Goal: Task Accomplishment & Management: Use online tool/utility

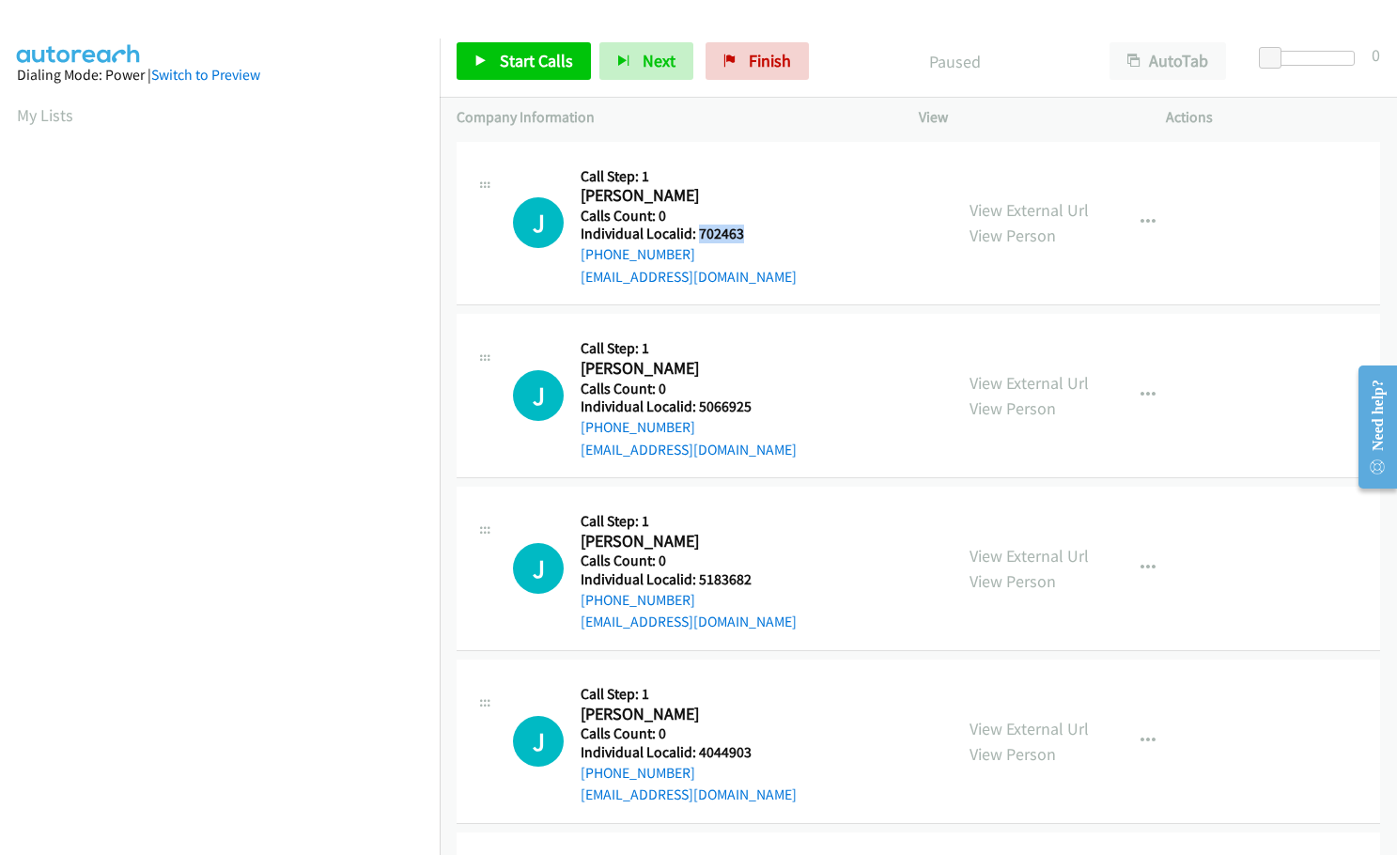
drag, startPoint x: 696, startPoint y: 233, endPoint x: 760, endPoint y: 231, distance: 63.9
click at [760, 231] on h5 "Individual Localid: 702463" at bounding box center [689, 234] width 216 height 19
copy h5 "702463"
drag, startPoint x: 696, startPoint y: 408, endPoint x: 749, endPoint y: 407, distance: 52.6
click at [749, 407] on h5 "Individual Localid: 5066925" at bounding box center [689, 406] width 216 height 19
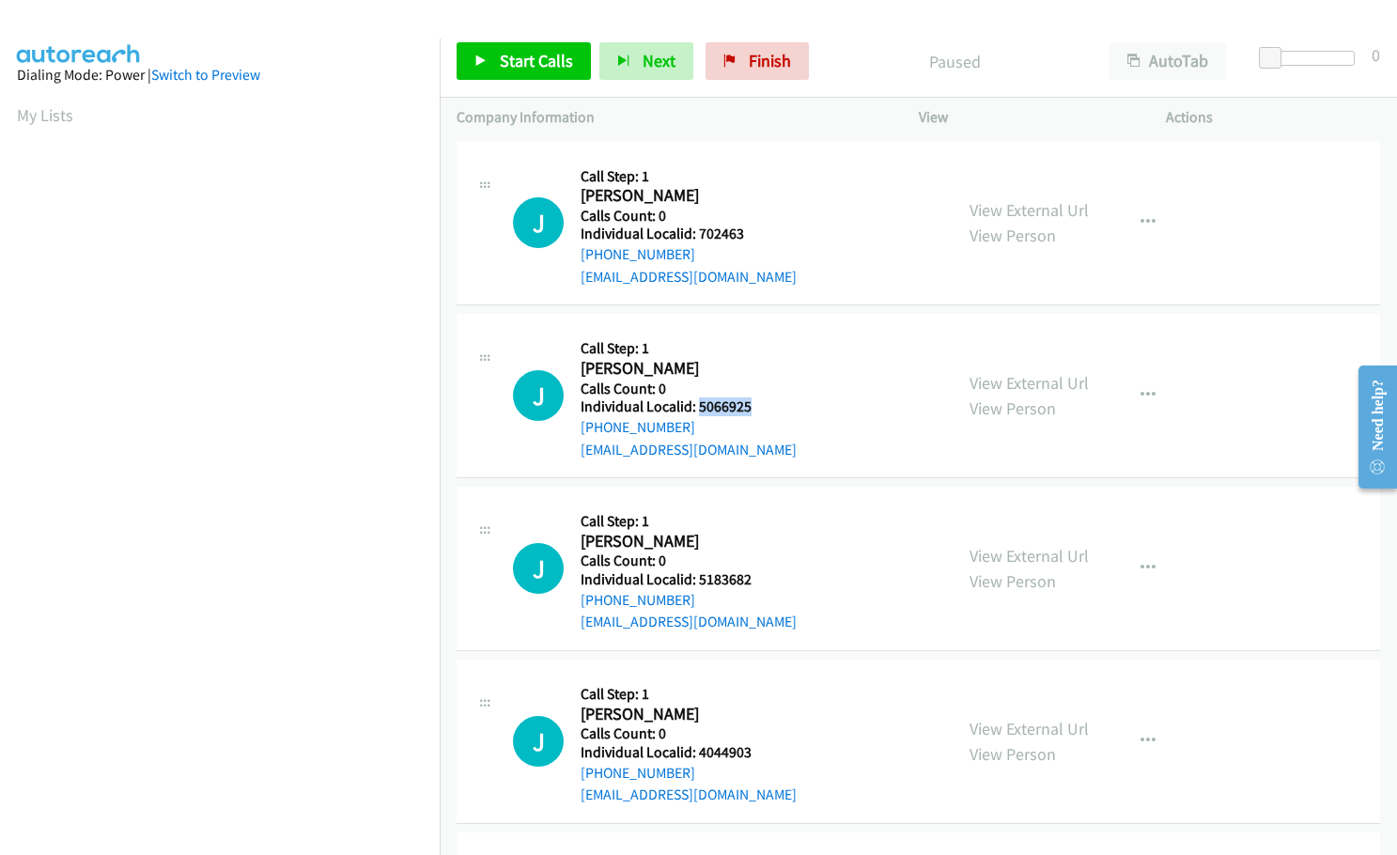
copy h5 "5066925"
drag, startPoint x: 697, startPoint y: 579, endPoint x: 752, endPoint y: 577, distance: 54.5
click at [752, 577] on h5 "Individual Localid: 5183682" at bounding box center [689, 579] width 216 height 19
copy h5 "5183682"
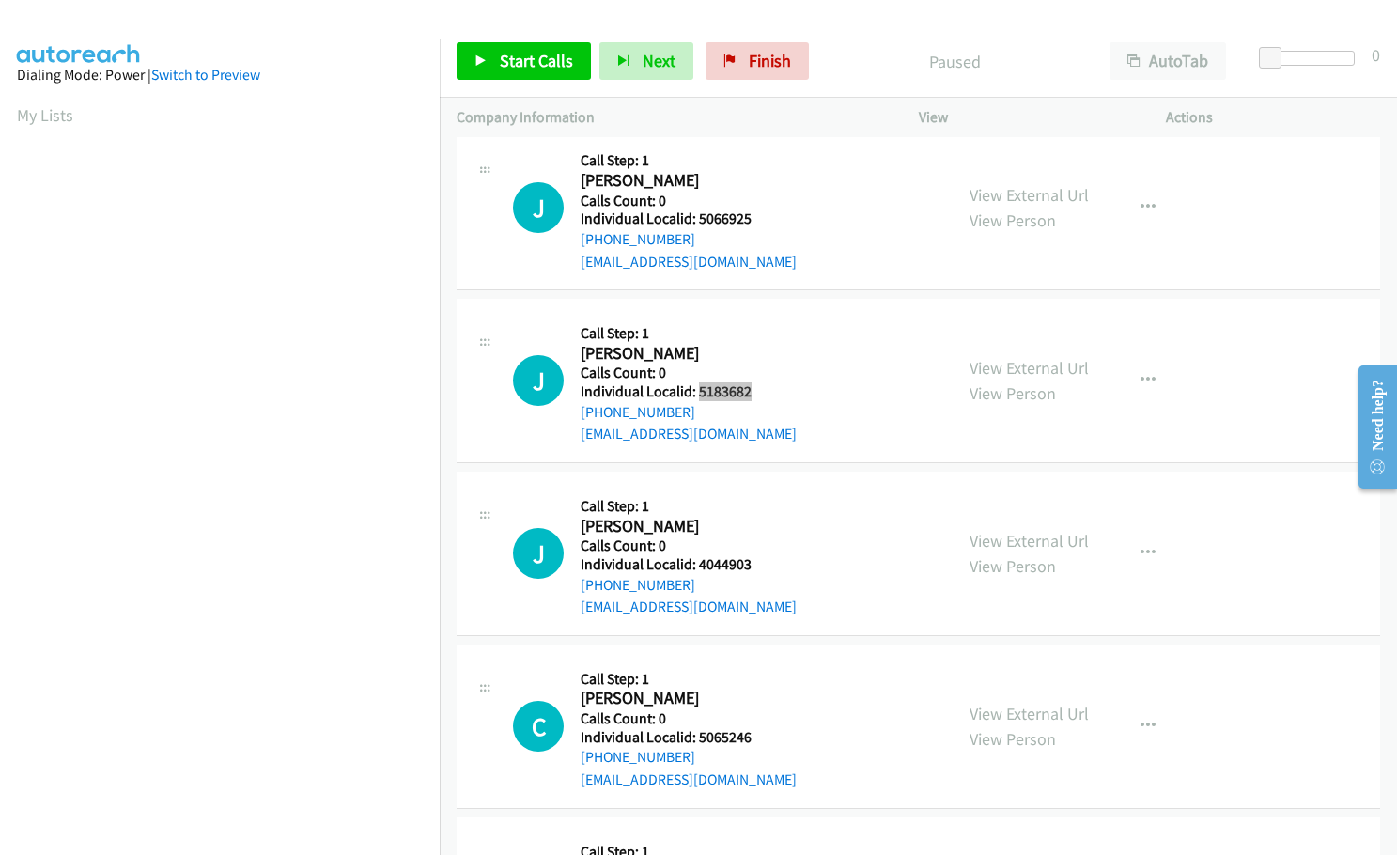
scroll to position [211, 0]
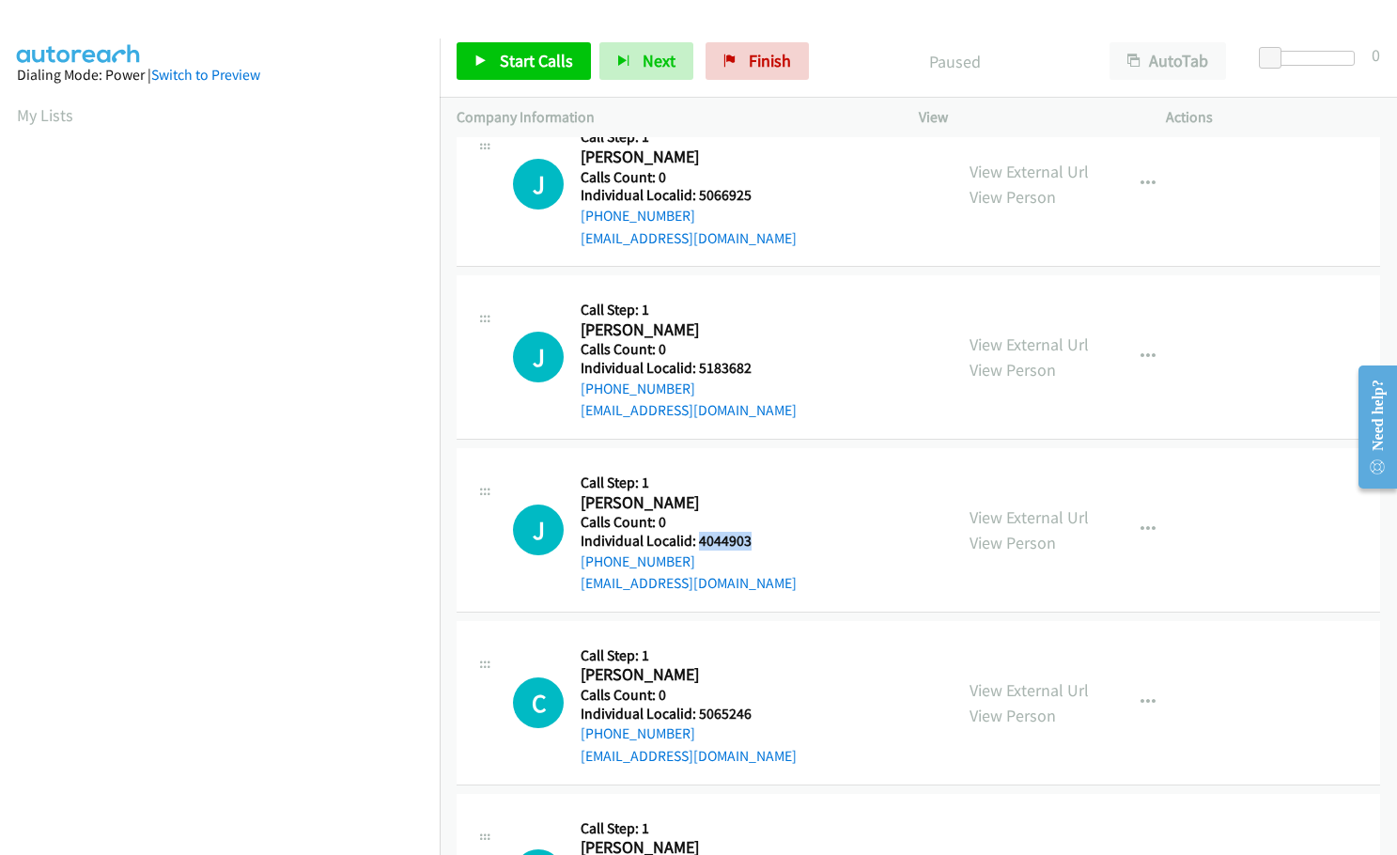
drag, startPoint x: 695, startPoint y: 538, endPoint x: 747, endPoint y: 544, distance: 52.0
click at [755, 543] on h5 "Individual Localid: 4044903" at bounding box center [689, 541] width 216 height 19
copy h5 "4044903"
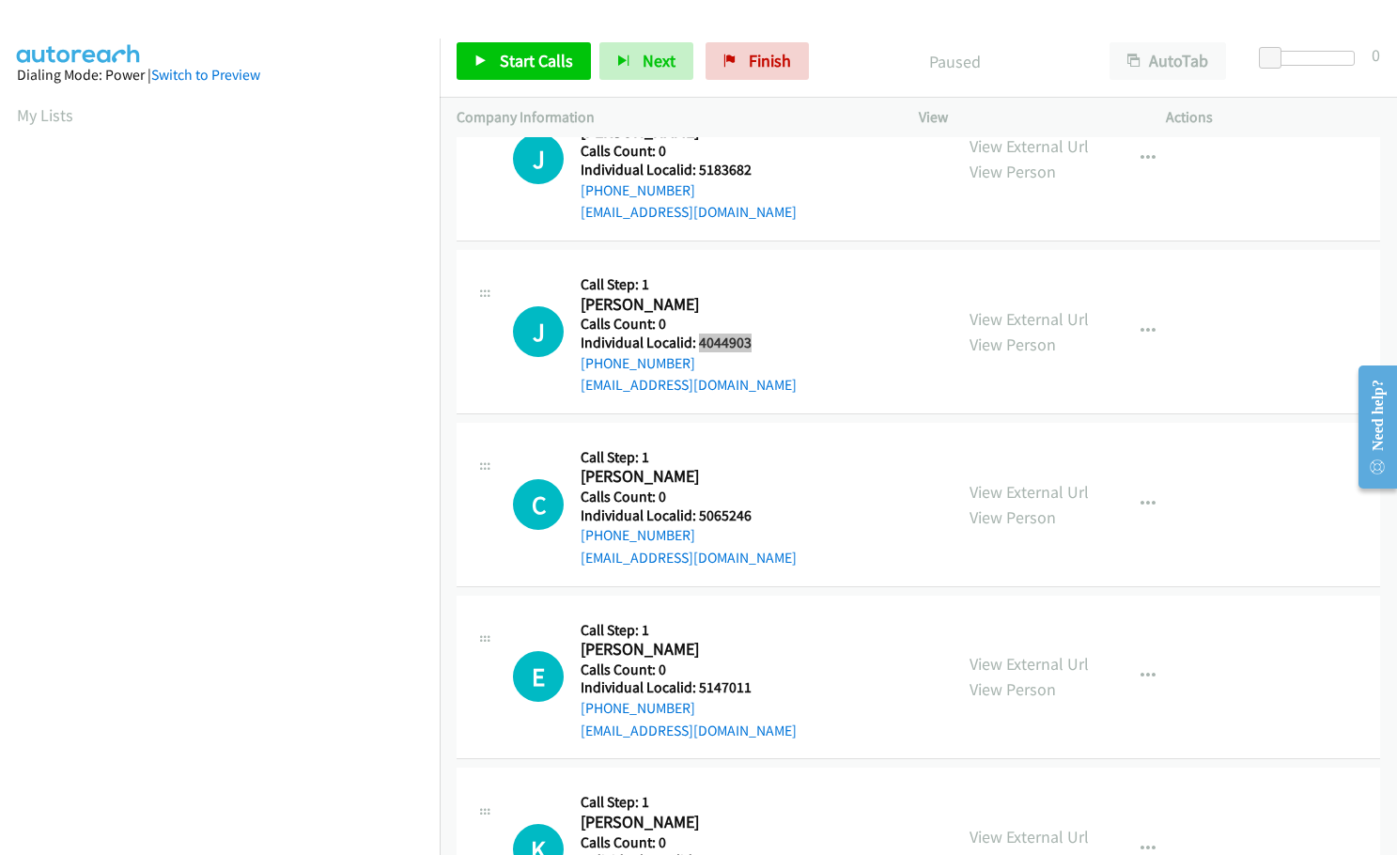
scroll to position [446, 0]
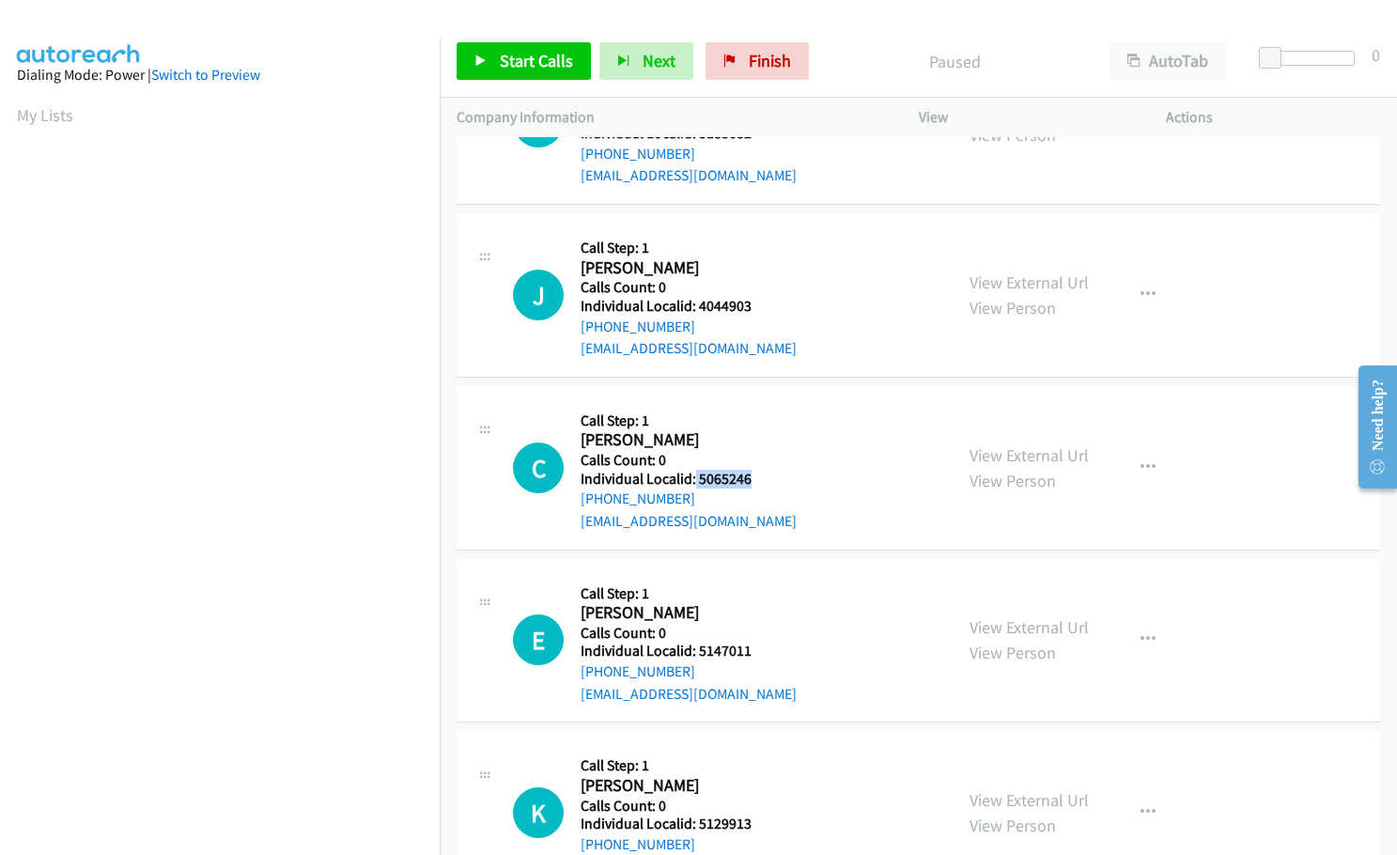
drag, startPoint x: 693, startPoint y: 474, endPoint x: 745, endPoint y: 481, distance: 52.2
click at [753, 481] on h5 "Individual Localid: 5065246" at bounding box center [689, 479] width 216 height 19
copy h5 "5065246"
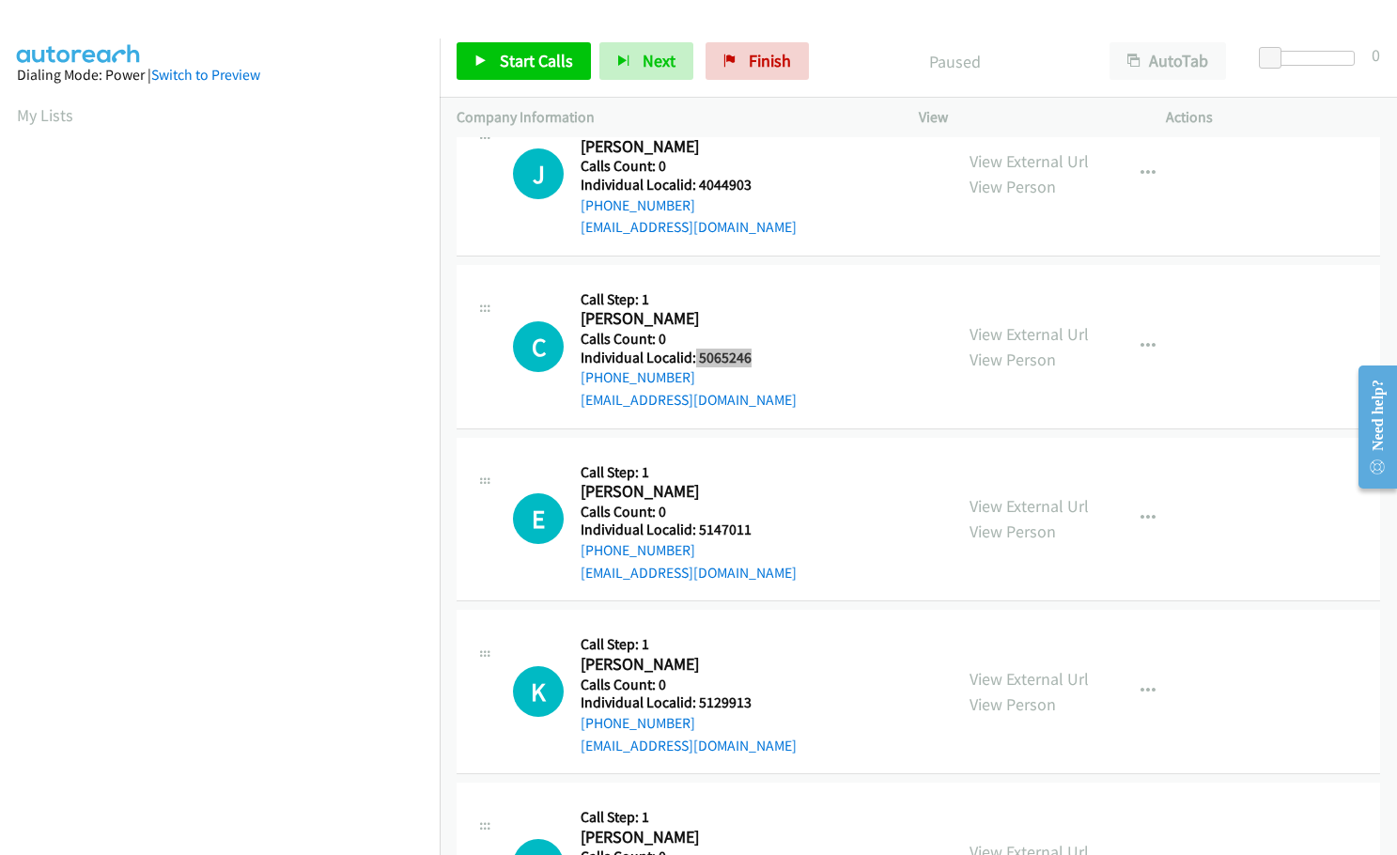
scroll to position [611, 0]
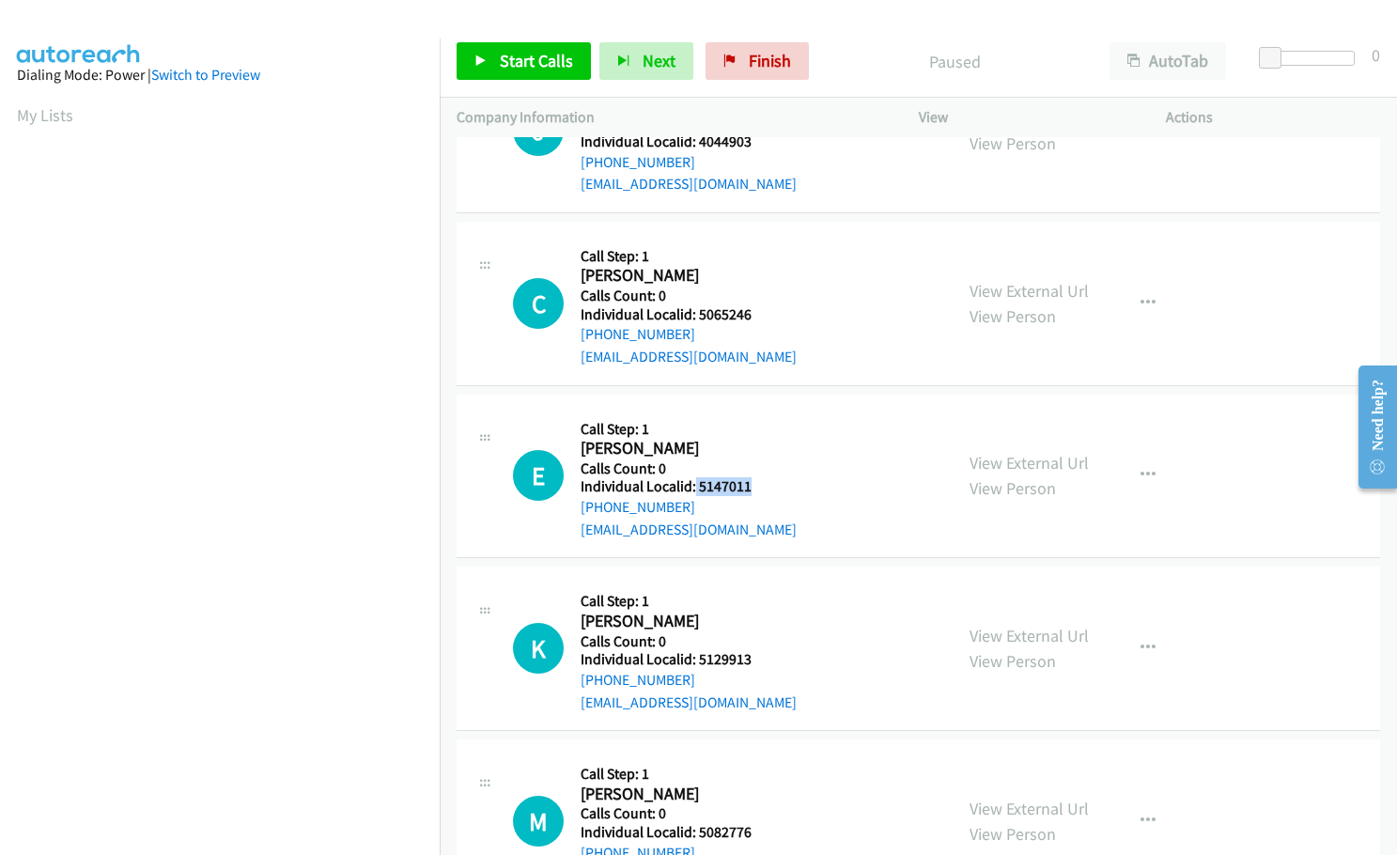
drag, startPoint x: 694, startPoint y: 485, endPoint x: 752, endPoint y: 489, distance: 57.5
click at [752, 489] on h5 "Individual Localid: 5147011" at bounding box center [689, 486] width 216 height 19
copy h5 "5147011"
drag, startPoint x: 694, startPoint y: 657, endPoint x: 750, endPoint y: 656, distance: 55.4
click at [750, 656] on h5 "Individual Localid: 5129913" at bounding box center [689, 659] width 216 height 19
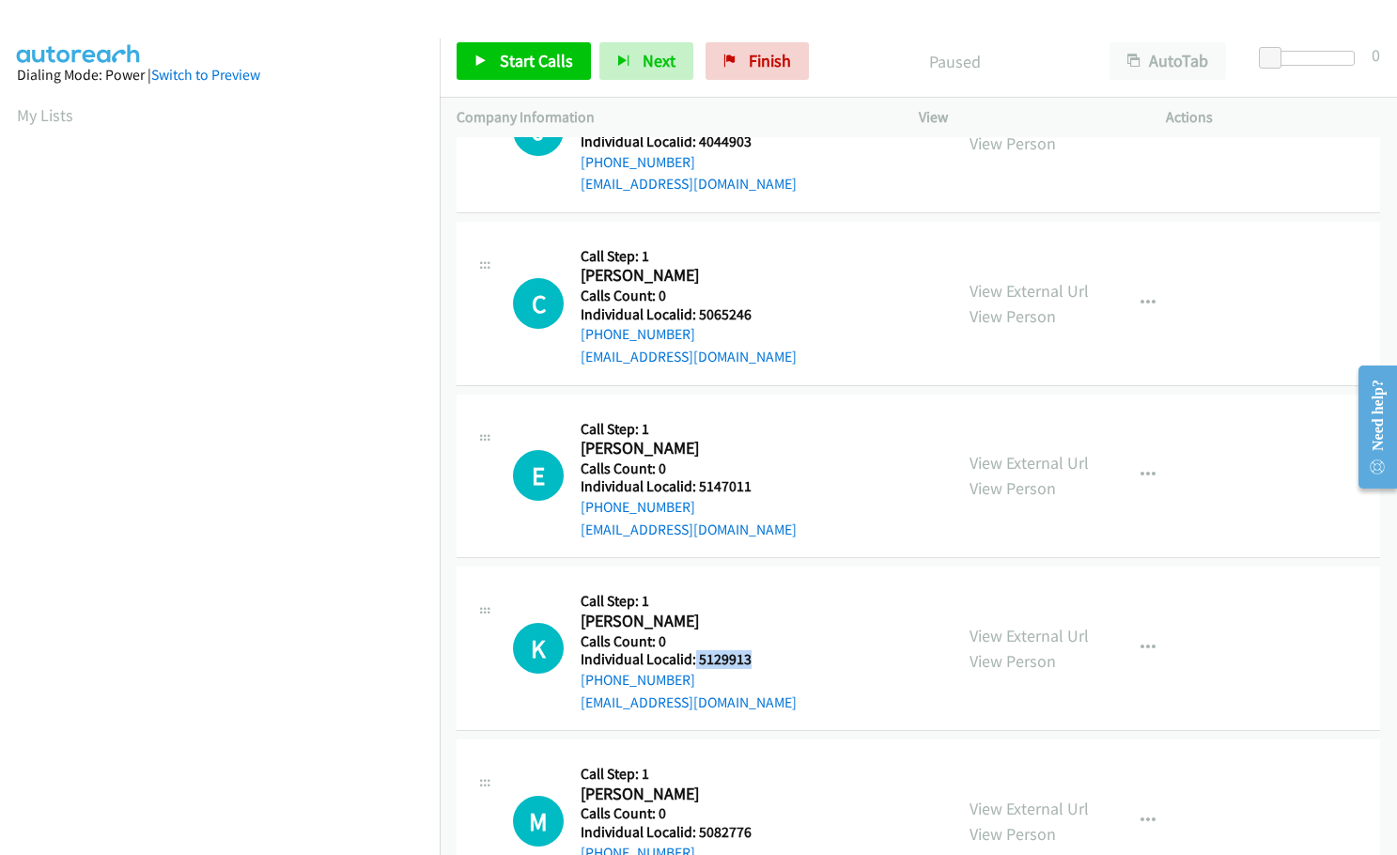
copy h5 "5129913"
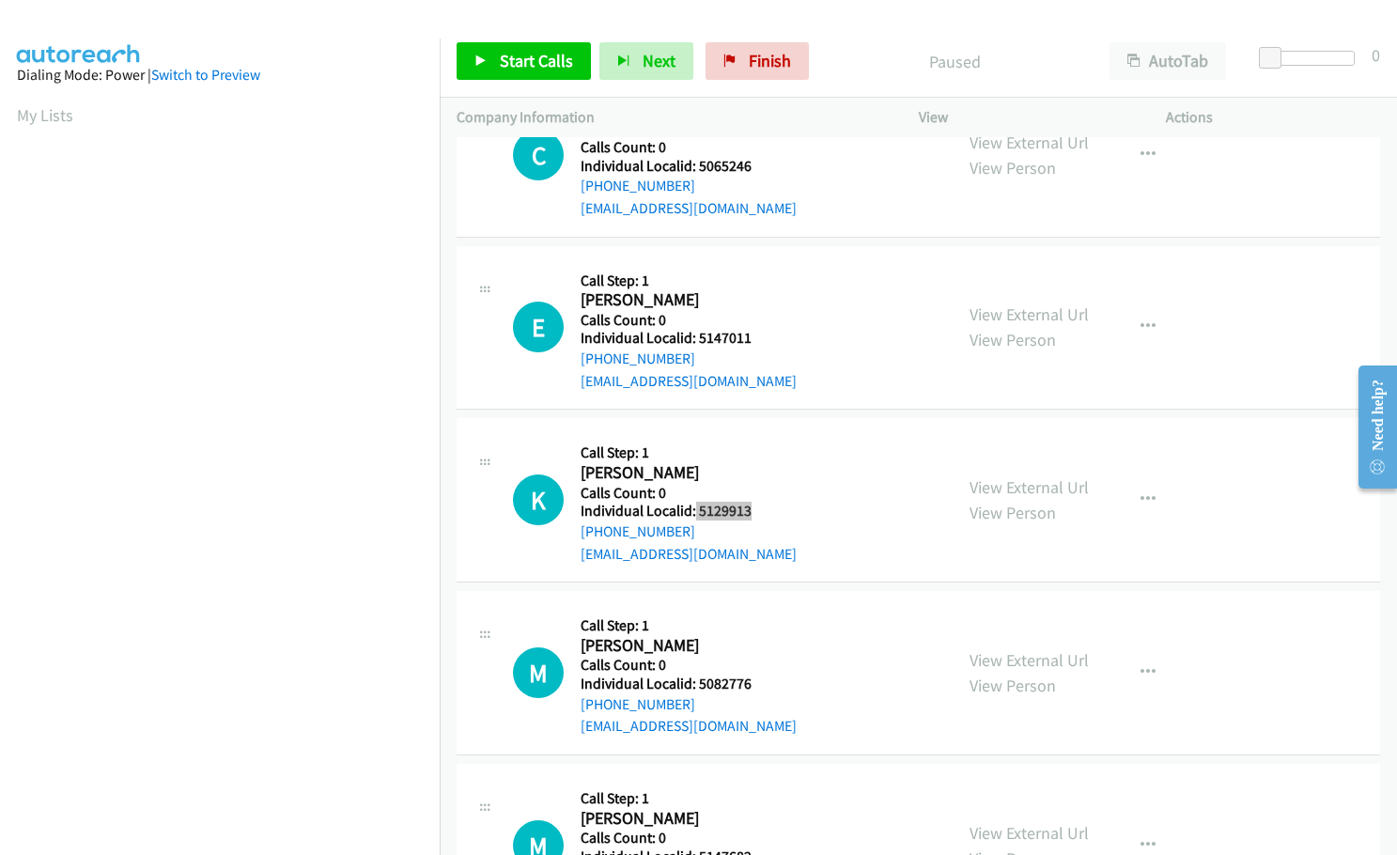
scroll to position [822, 0]
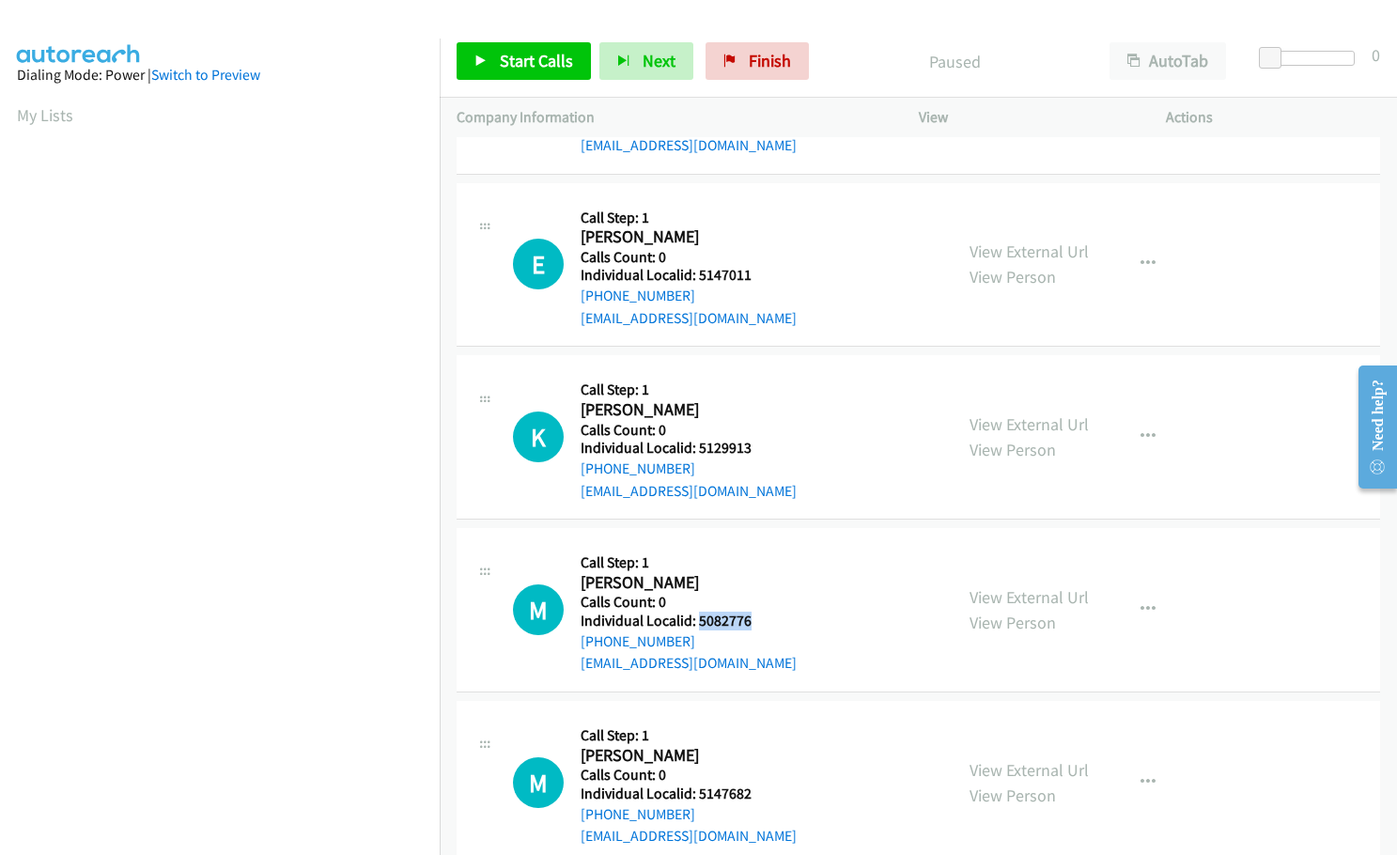
drag, startPoint x: 713, startPoint y: 622, endPoint x: 754, endPoint y: 621, distance: 41.3
click at [754, 621] on h5 "Individual Localid: 5082776" at bounding box center [689, 621] width 216 height 19
copy h5 "5082776"
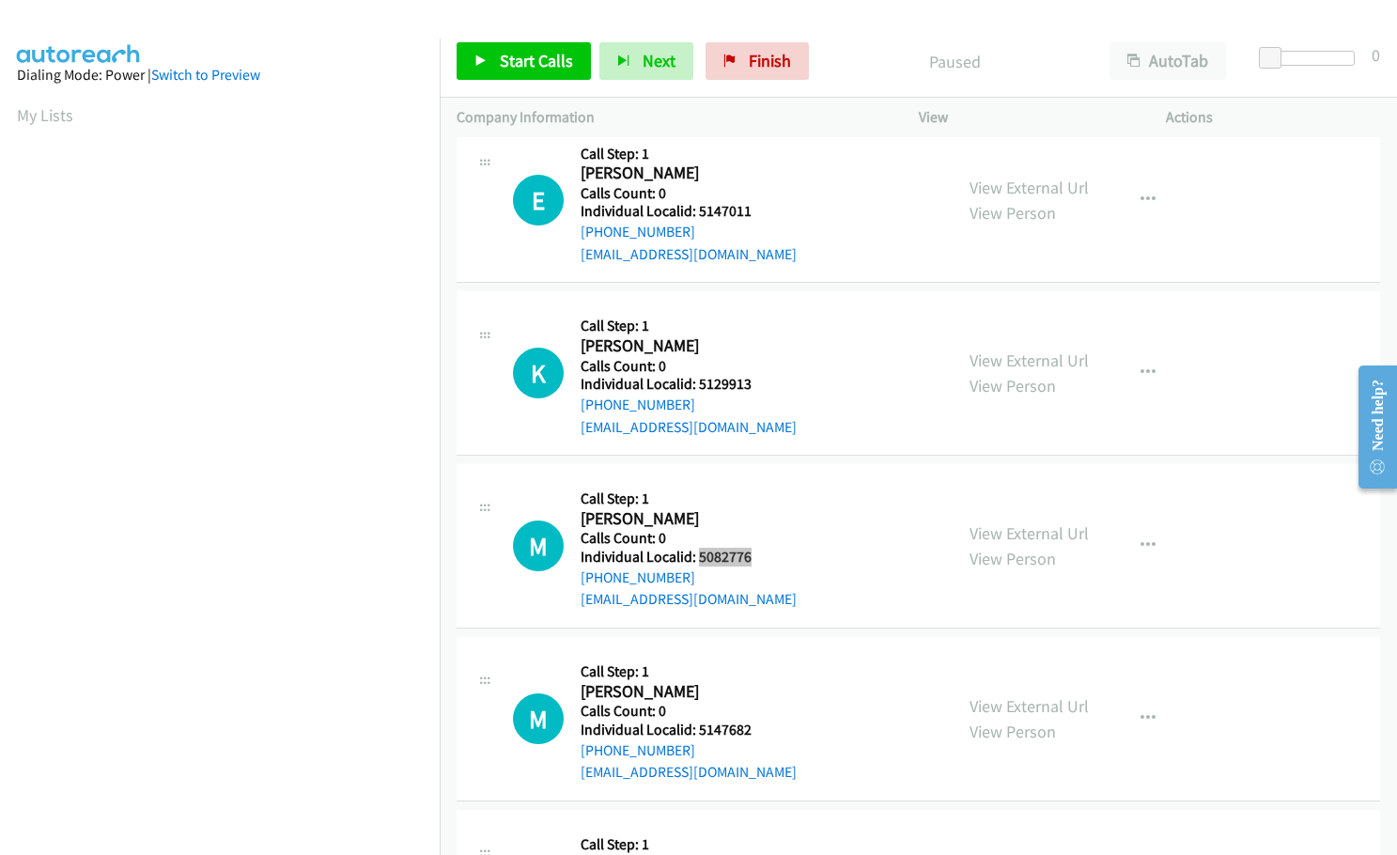
scroll to position [1080, 0]
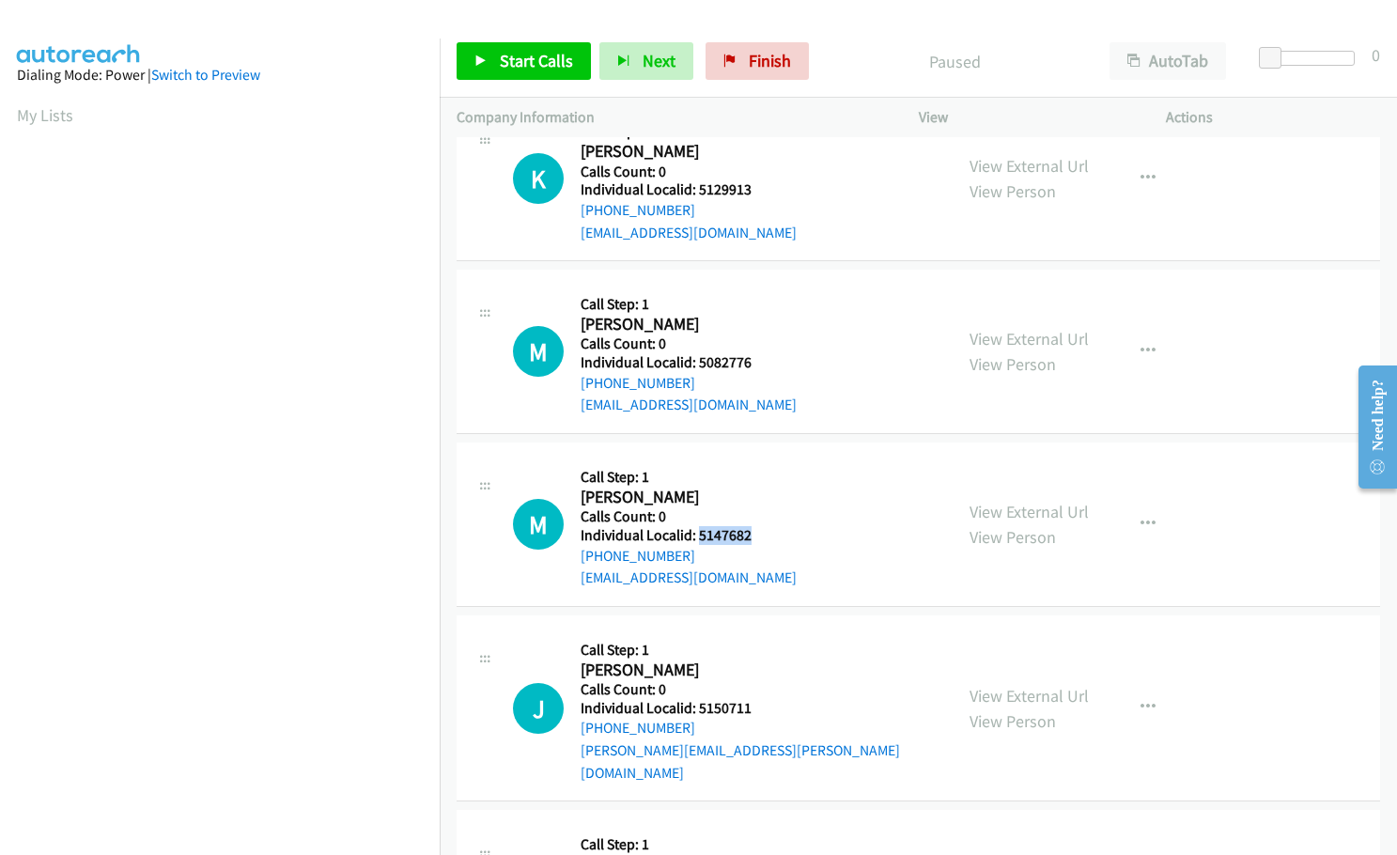
drag, startPoint x: 695, startPoint y: 535, endPoint x: 764, endPoint y: 538, distance: 68.7
click at [764, 538] on h5 "Individual Localid: 5147682" at bounding box center [689, 535] width 216 height 19
copy h5 "5147682"
drag, startPoint x: 697, startPoint y: 704, endPoint x: 755, endPoint y: 709, distance: 58.5
click at [755, 709] on h5 "Individual Localid: 5150711" at bounding box center [758, 708] width 355 height 19
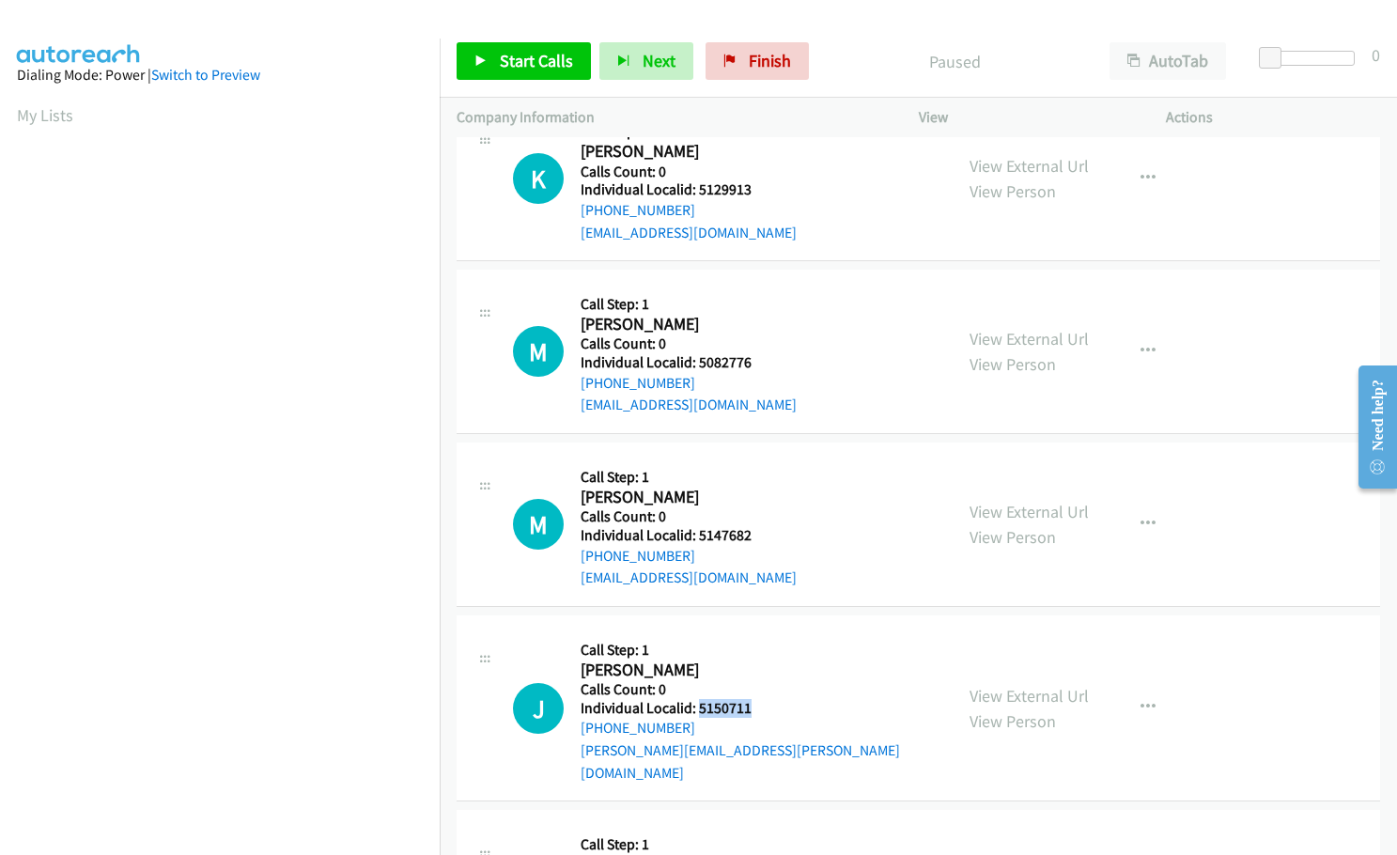
copy h5 "5150711"
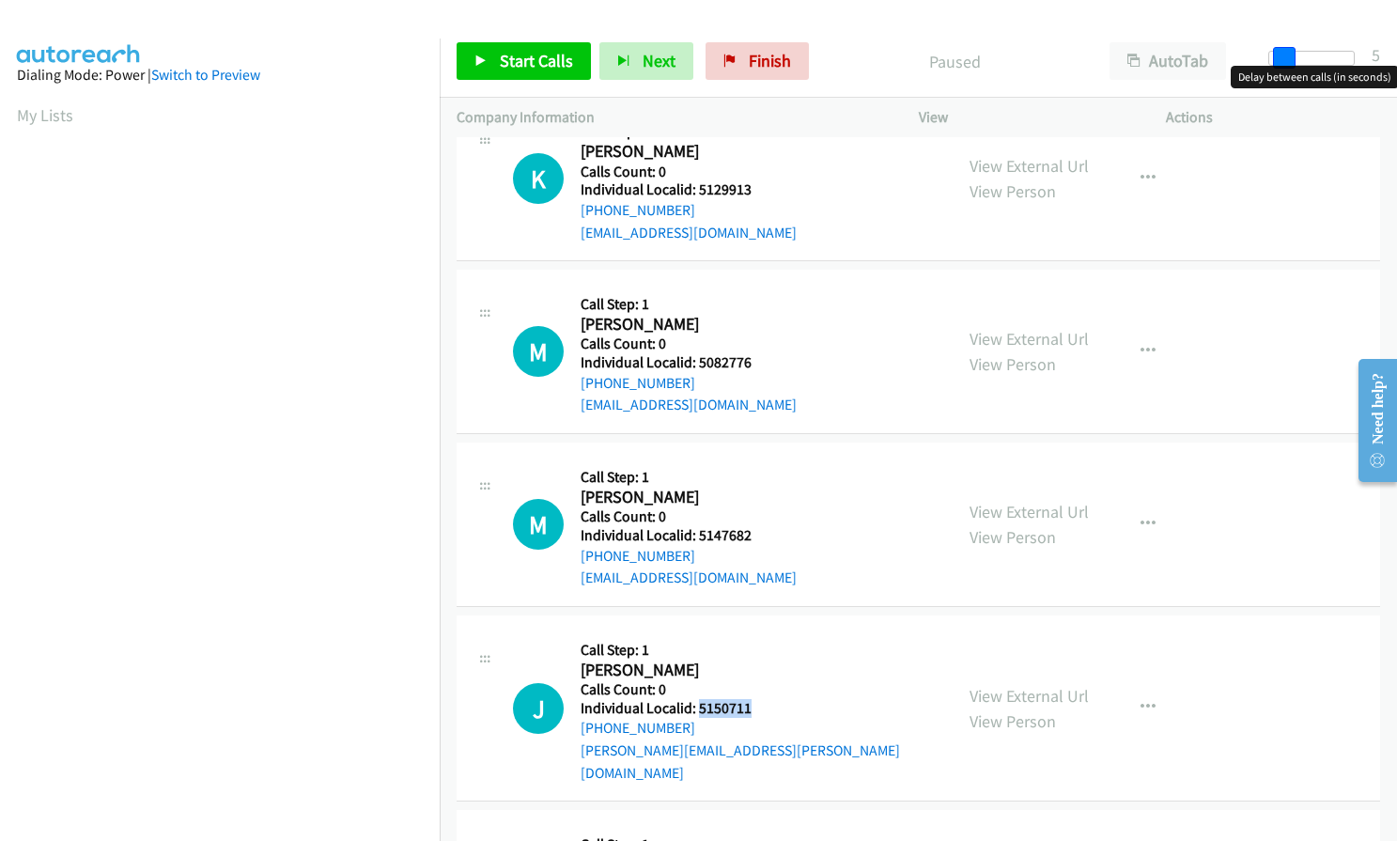
drag, startPoint x: 1272, startPoint y: 54, endPoint x: 1286, endPoint y: 54, distance: 14.1
click at [1286, 54] on span at bounding box center [1284, 58] width 23 height 23
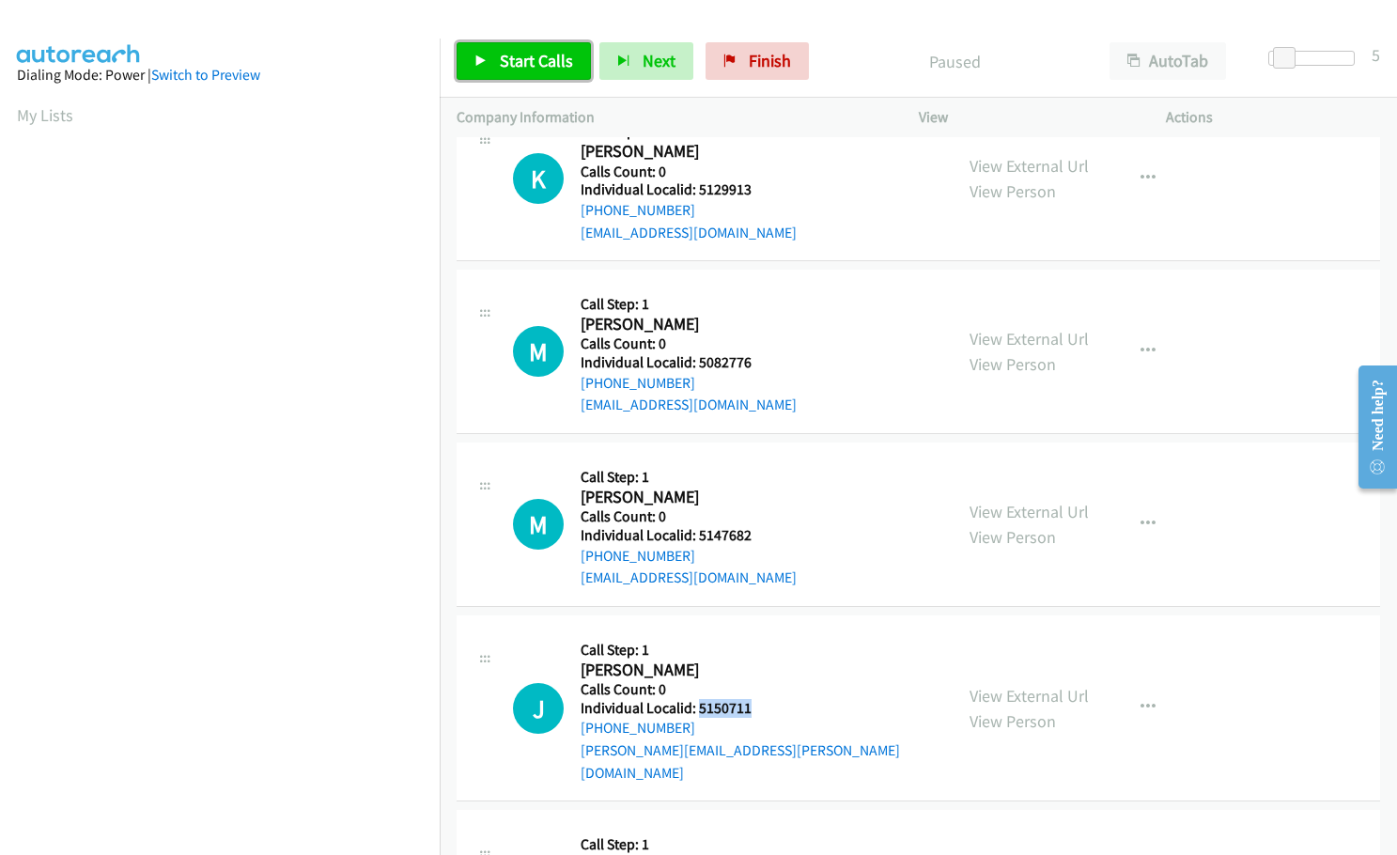
click at [543, 59] on span "Start Calls" at bounding box center [536, 61] width 73 height 22
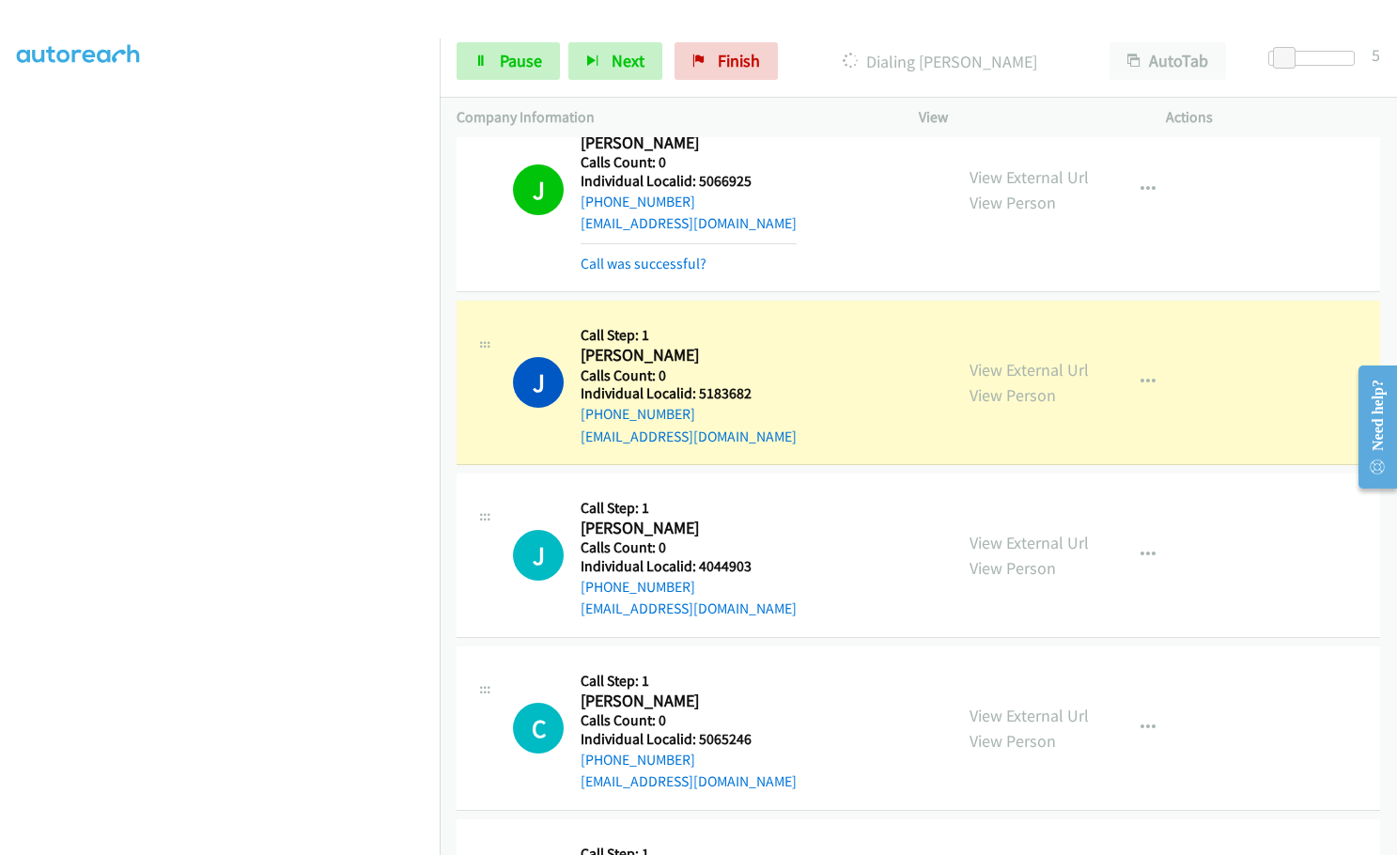
scroll to position [315, 0]
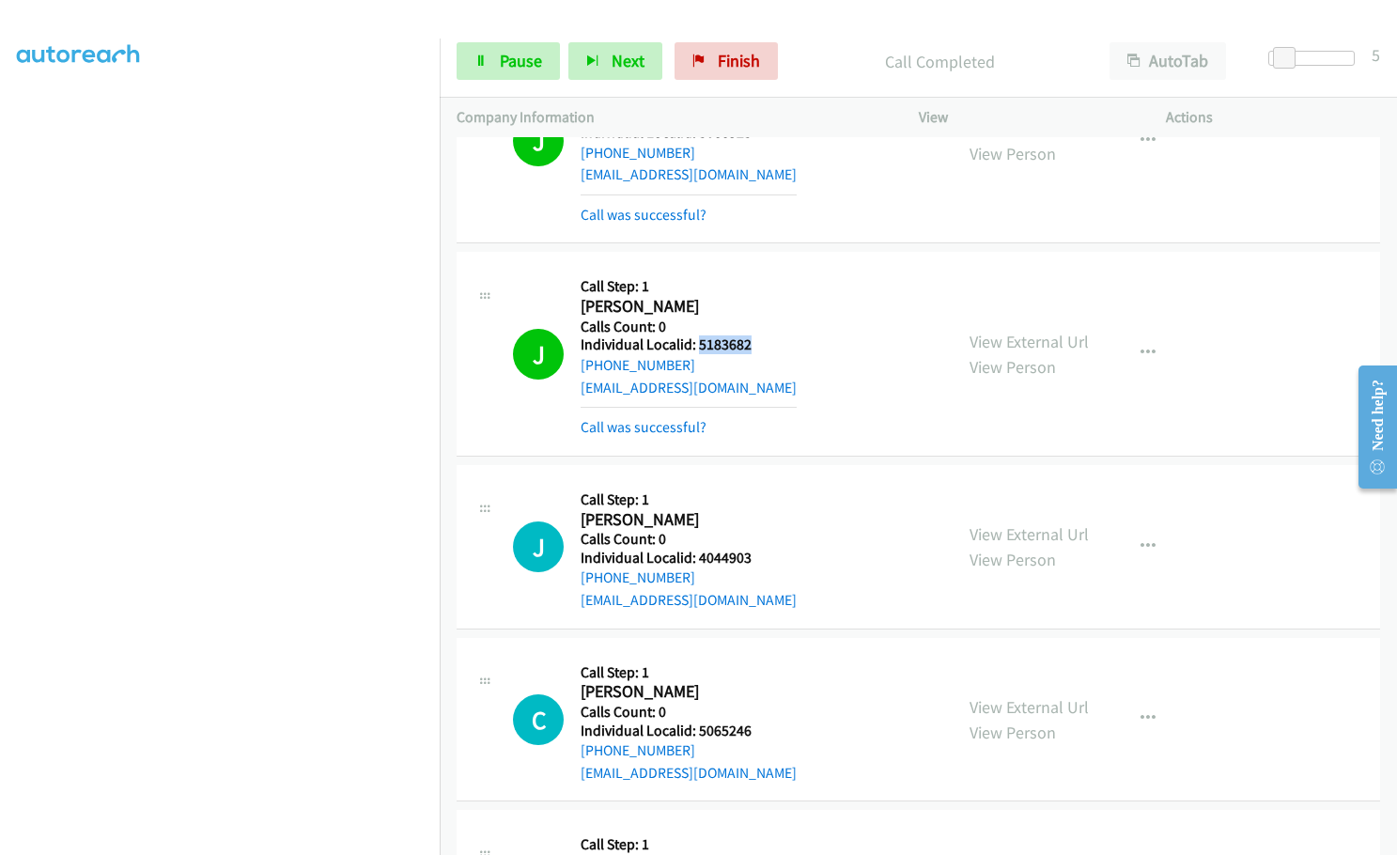
drag, startPoint x: 697, startPoint y: 349, endPoint x: 755, endPoint y: 349, distance: 58.3
click at [755, 349] on h5 "Individual Localid: 5183682" at bounding box center [689, 344] width 216 height 19
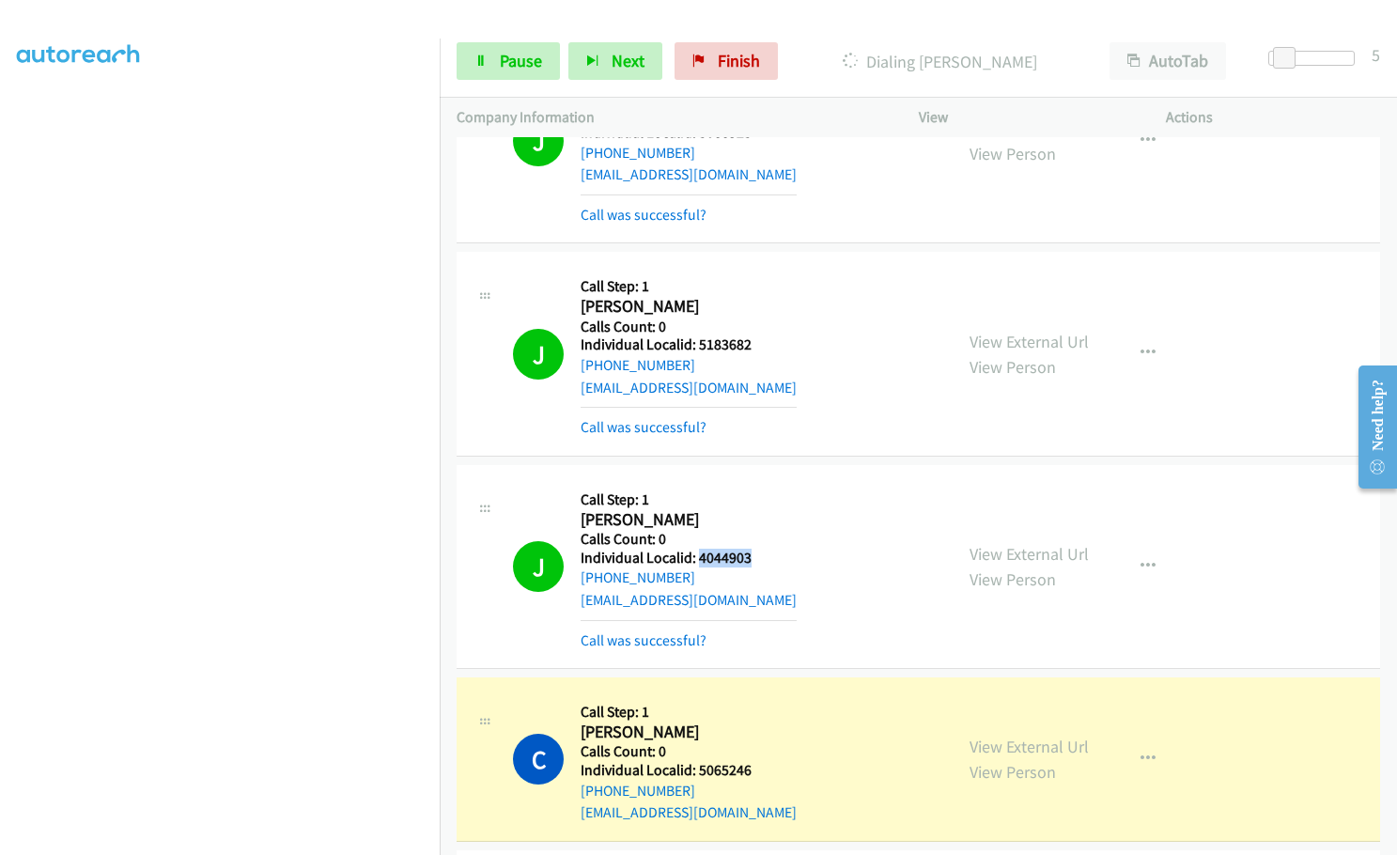
drag, startPoint x: 695, startPoint y: 554, endPoint x: 753, endPoint y: 554, distance: 57.3
click at [753, 554] on h5 "Individual Localid: 4044903" at bounding box center [689, 558] width 216 height 19
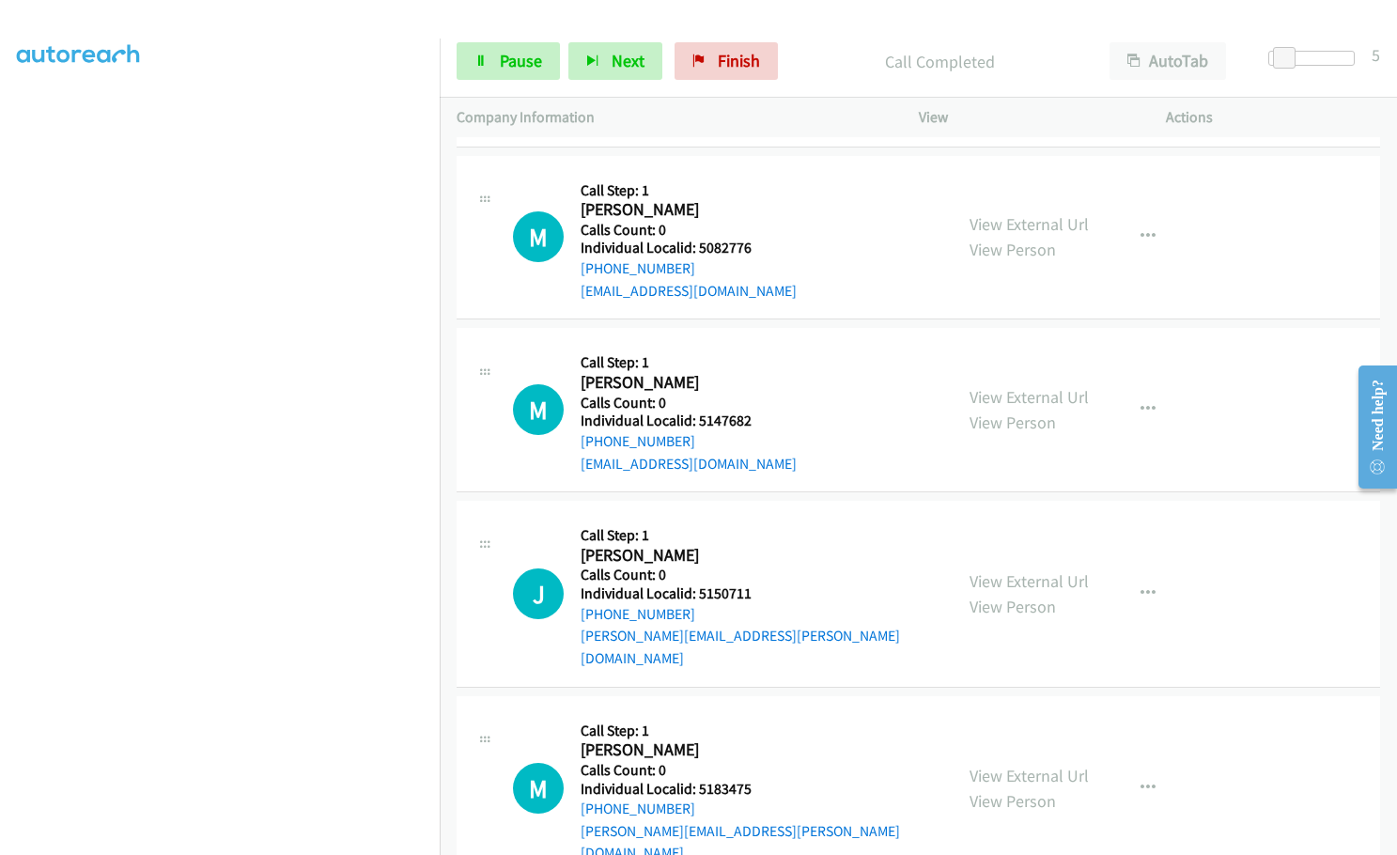
scroll to position [1513, 0]
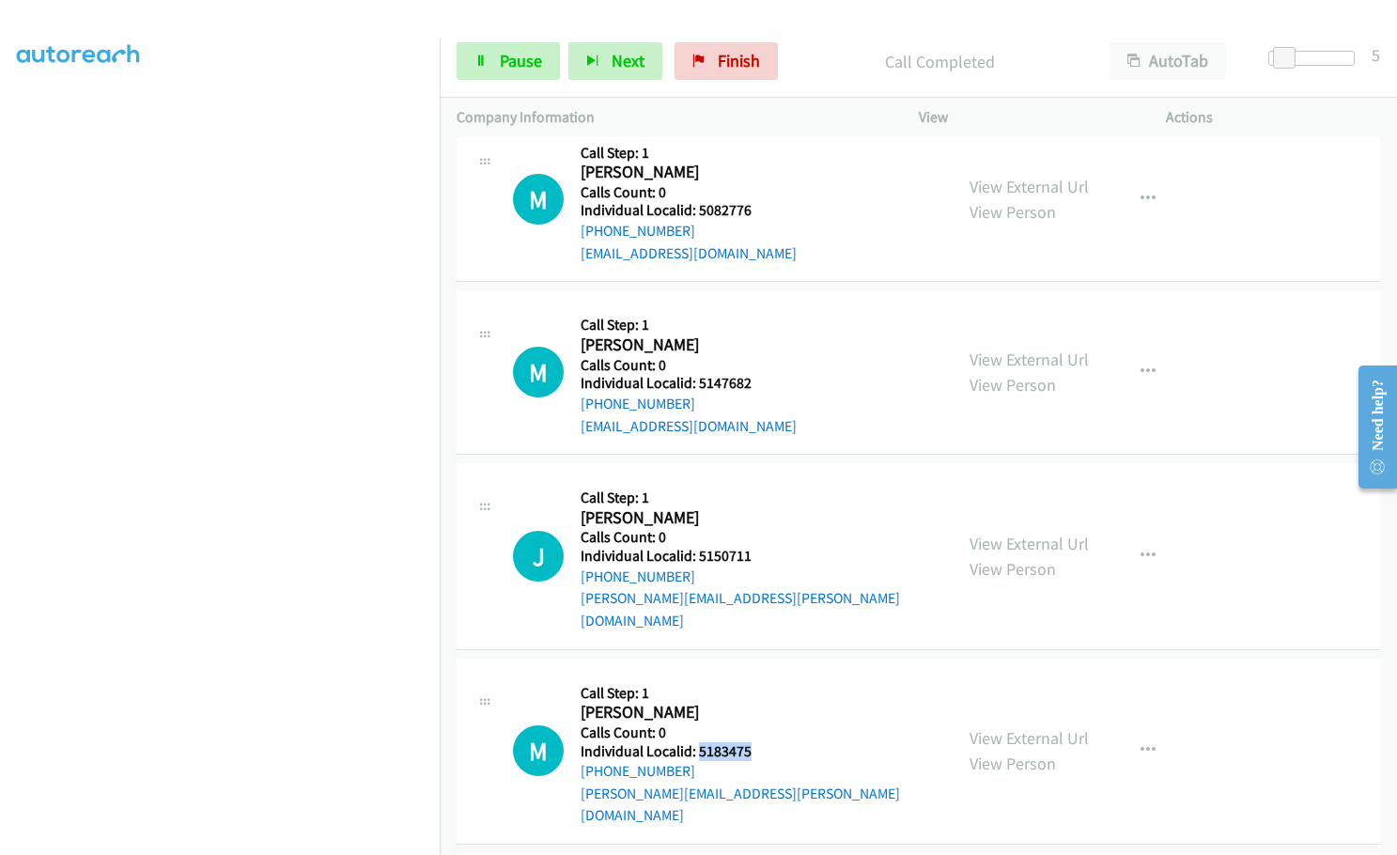
drag, startPoint x: 697, startPoint y: 722, endPoint x: 764, endPoint y: 730, distance: 67.1
click at [764, 742] on h5 "Individual Localid: 5183475" at bounding box center [758, 751] width 355 height 19
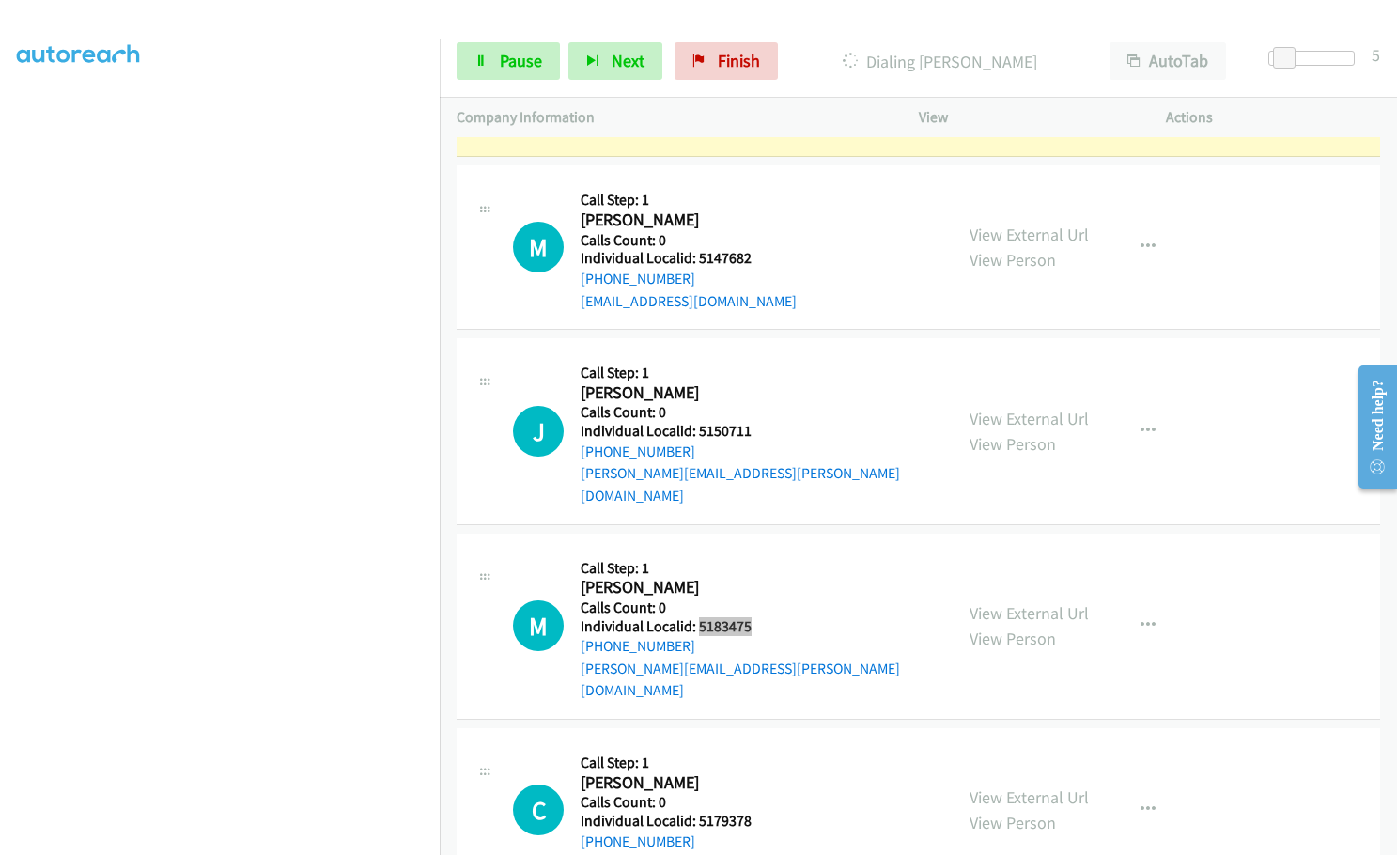
scroll to position [1700, 0]
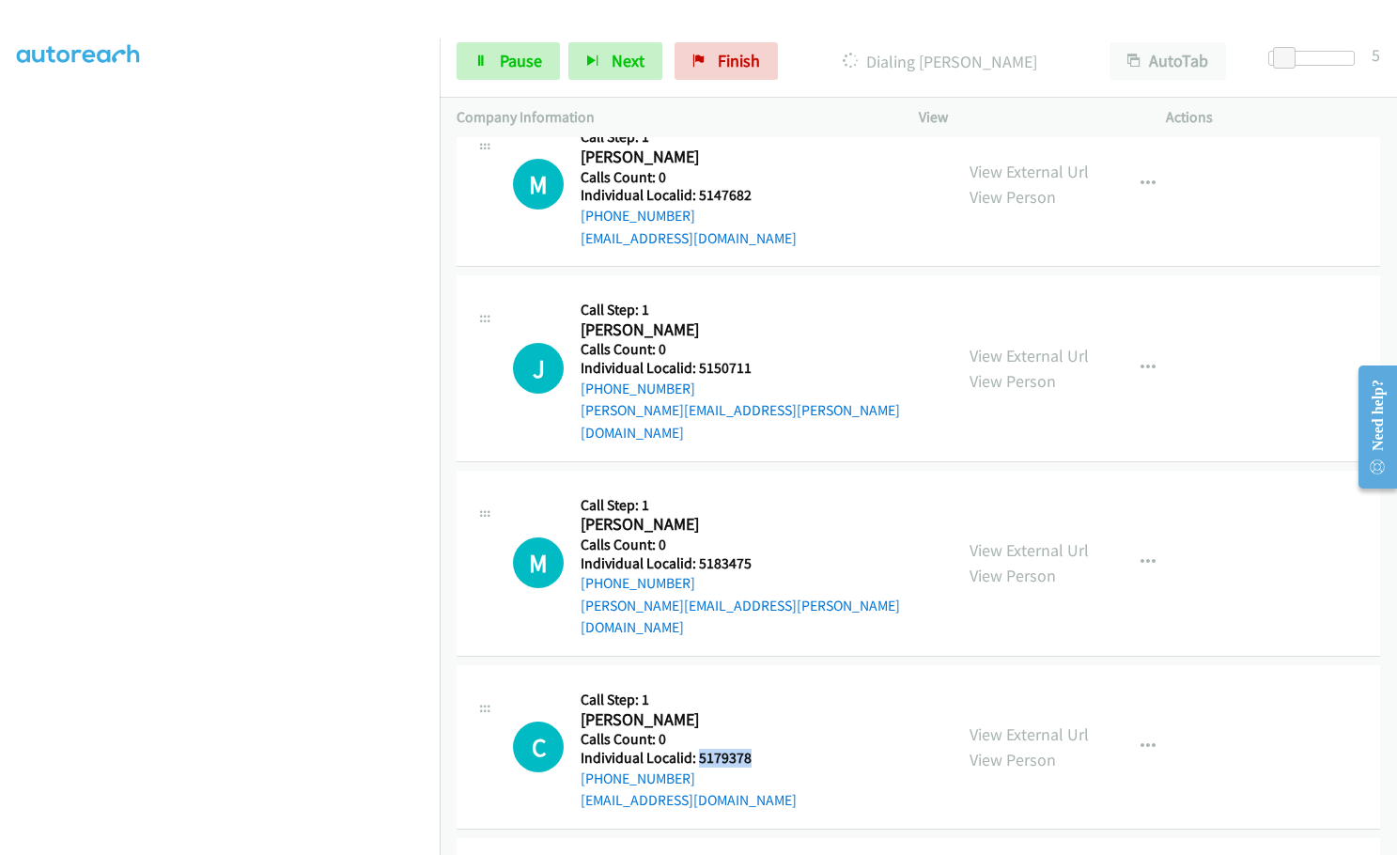
drag, startPoint x: 713, startPoint y: 718, endPoint x: 753, endPoint y: 718, distance: 39.5
click at [753, 749] on h5 "Individual Localid: 5179378" at bounding box center [689, 758] width 216 height 19
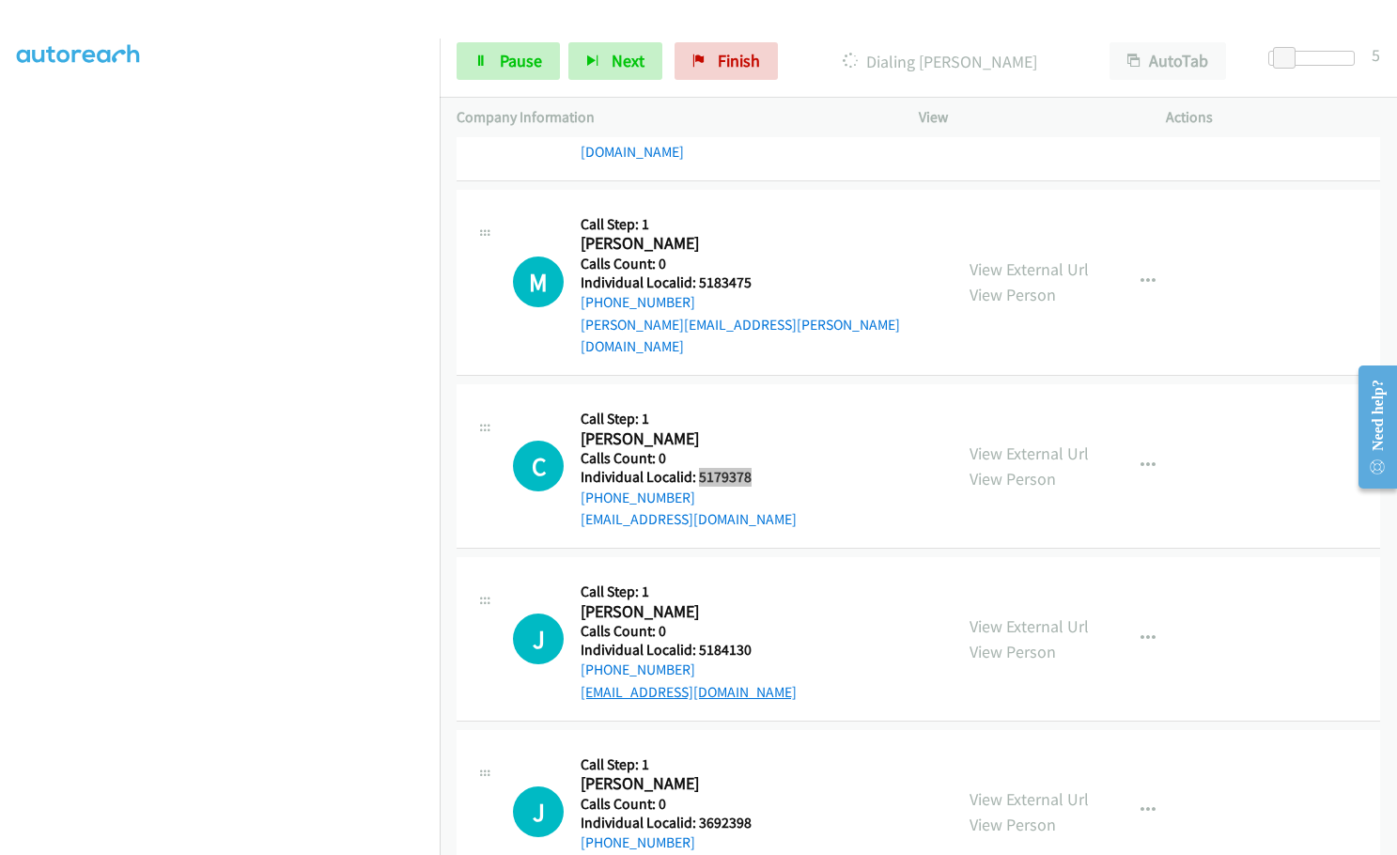
scroll to position [1982, 0]
drag, startPoint x: 712, startPoint y: 605, endPoint x: 751, endPoint y: 607, distance: 38.6
click at [751, 640] on h5 "Individual Localid: 5184130" at bounding box center [689, 649] width 216 height 19
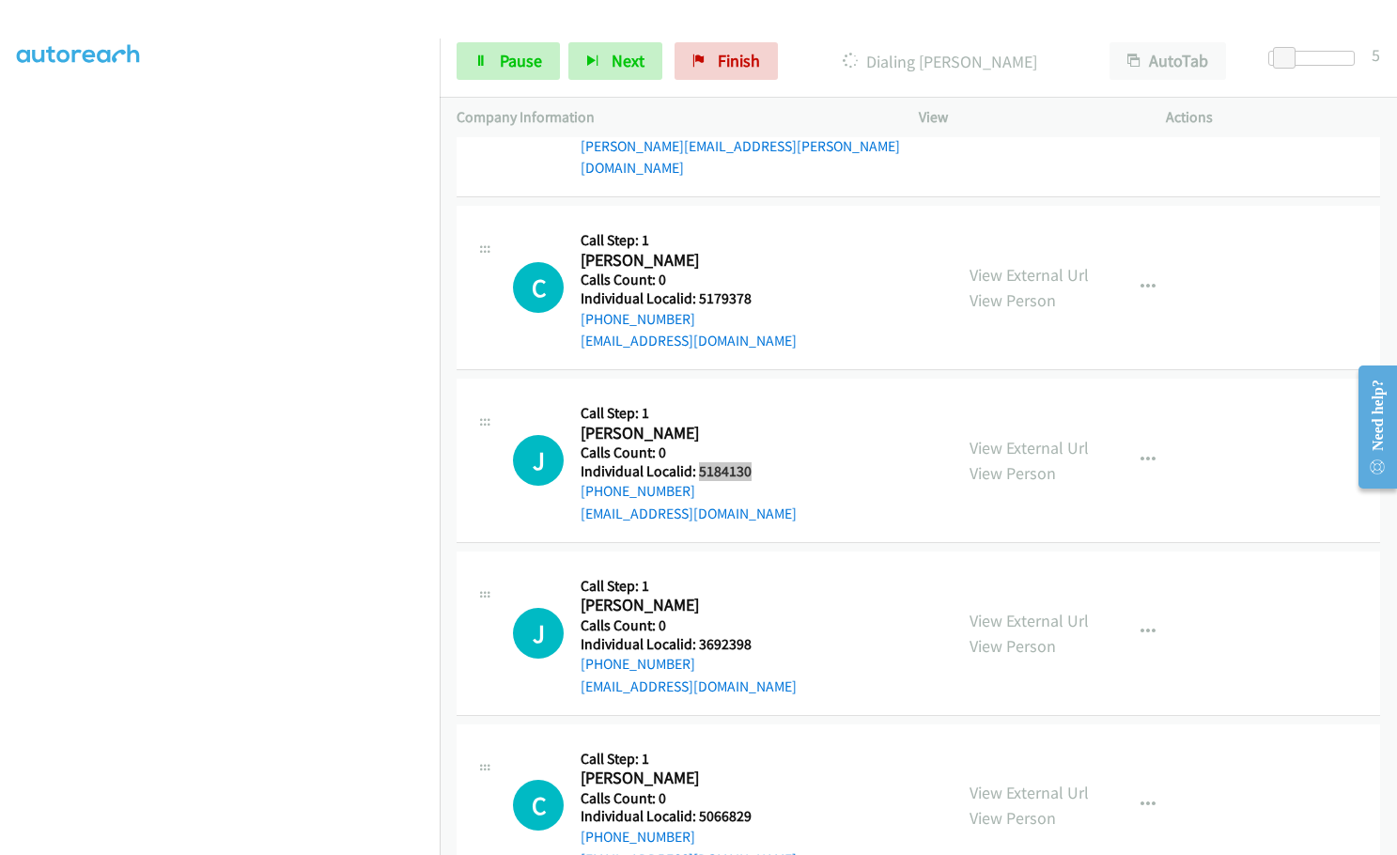
scroll to position [2170, 0]
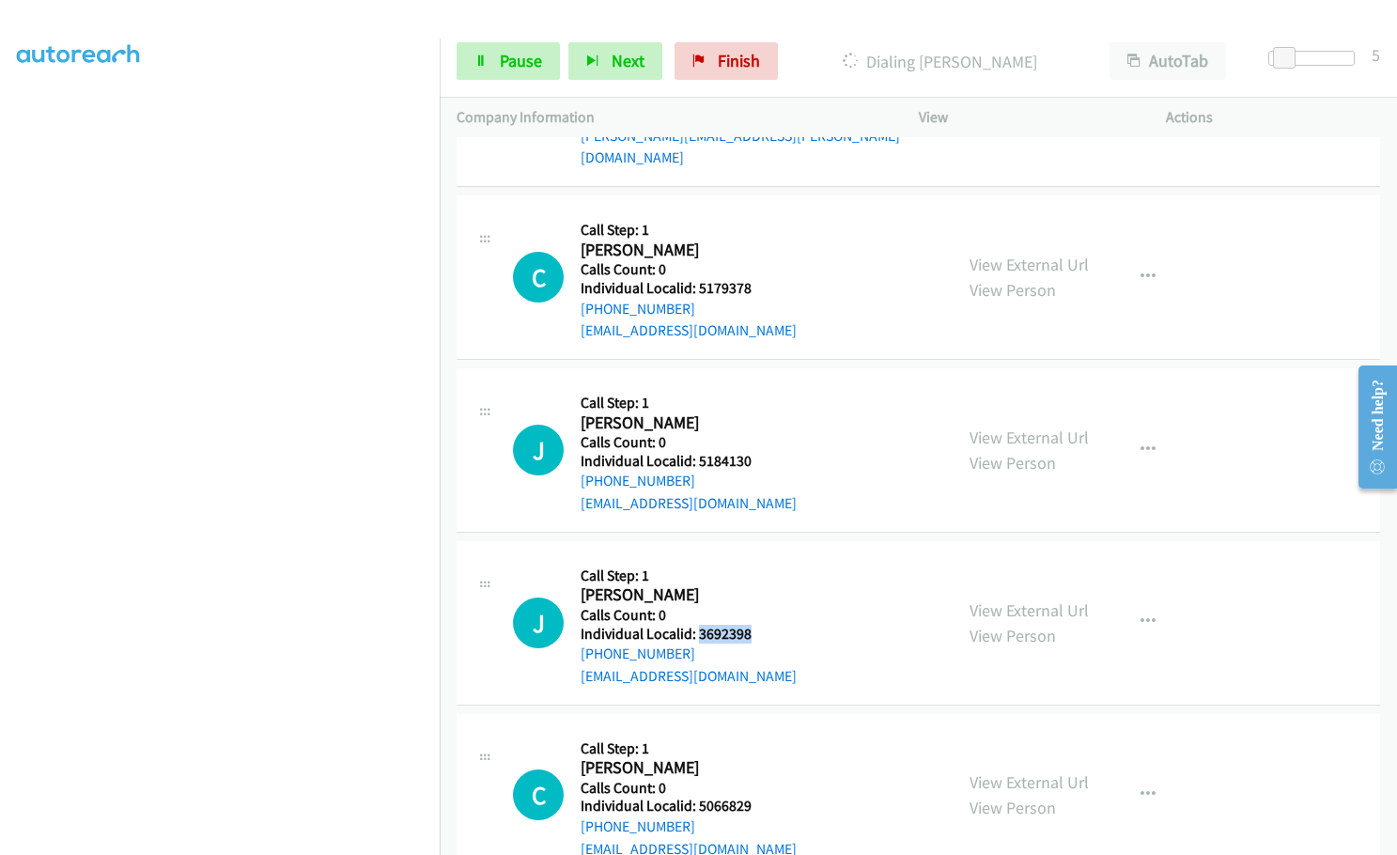
drag, startPoint x: 696, startPoint y: 586, endPoint x: 750, endPoint y: 586, distance: 53.6
click at [750, 625] on h5 "Individual Localid: 3692398" at bounding box center [689, 634] width 216 height 19
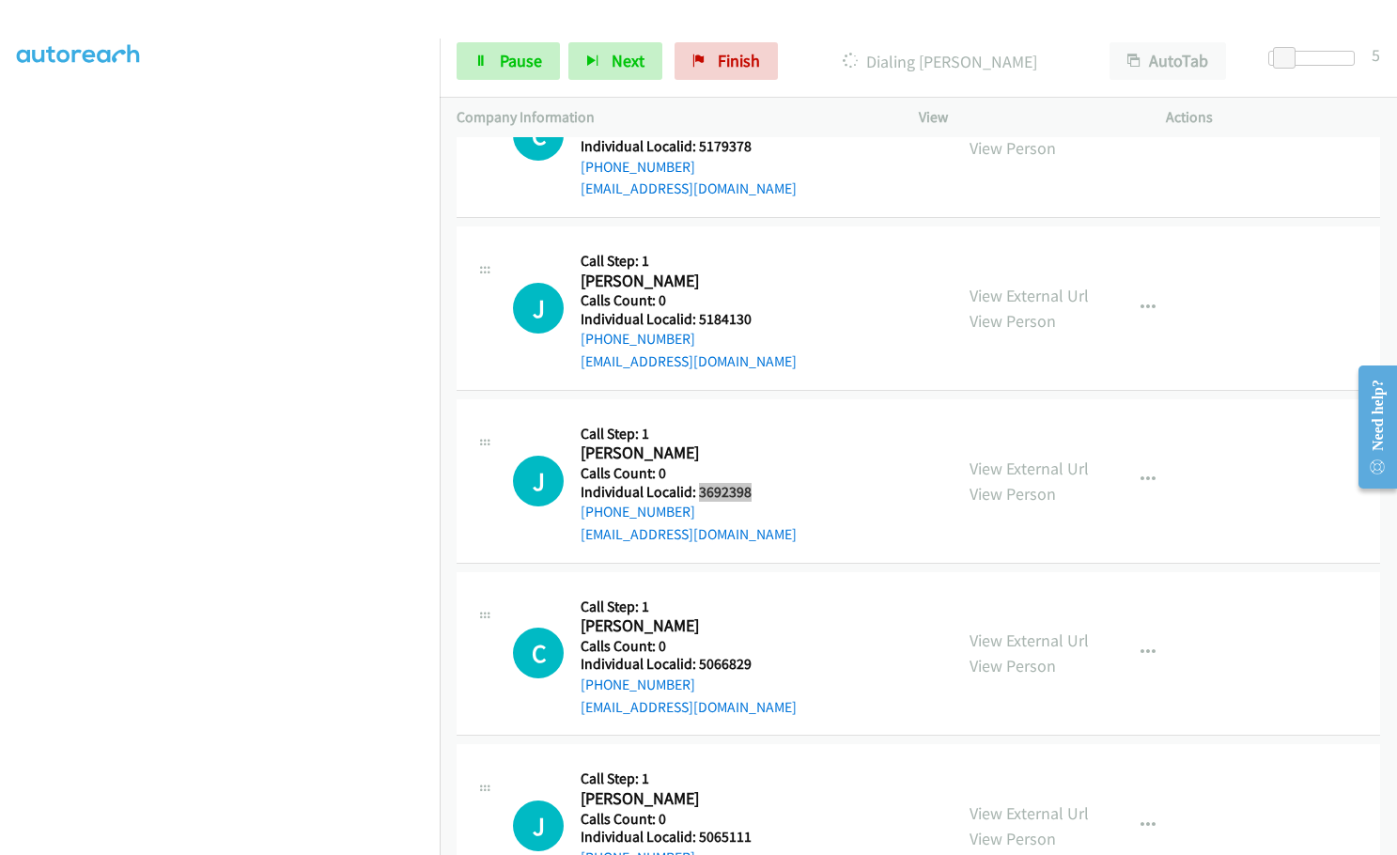
scroll to position [2335, 0]
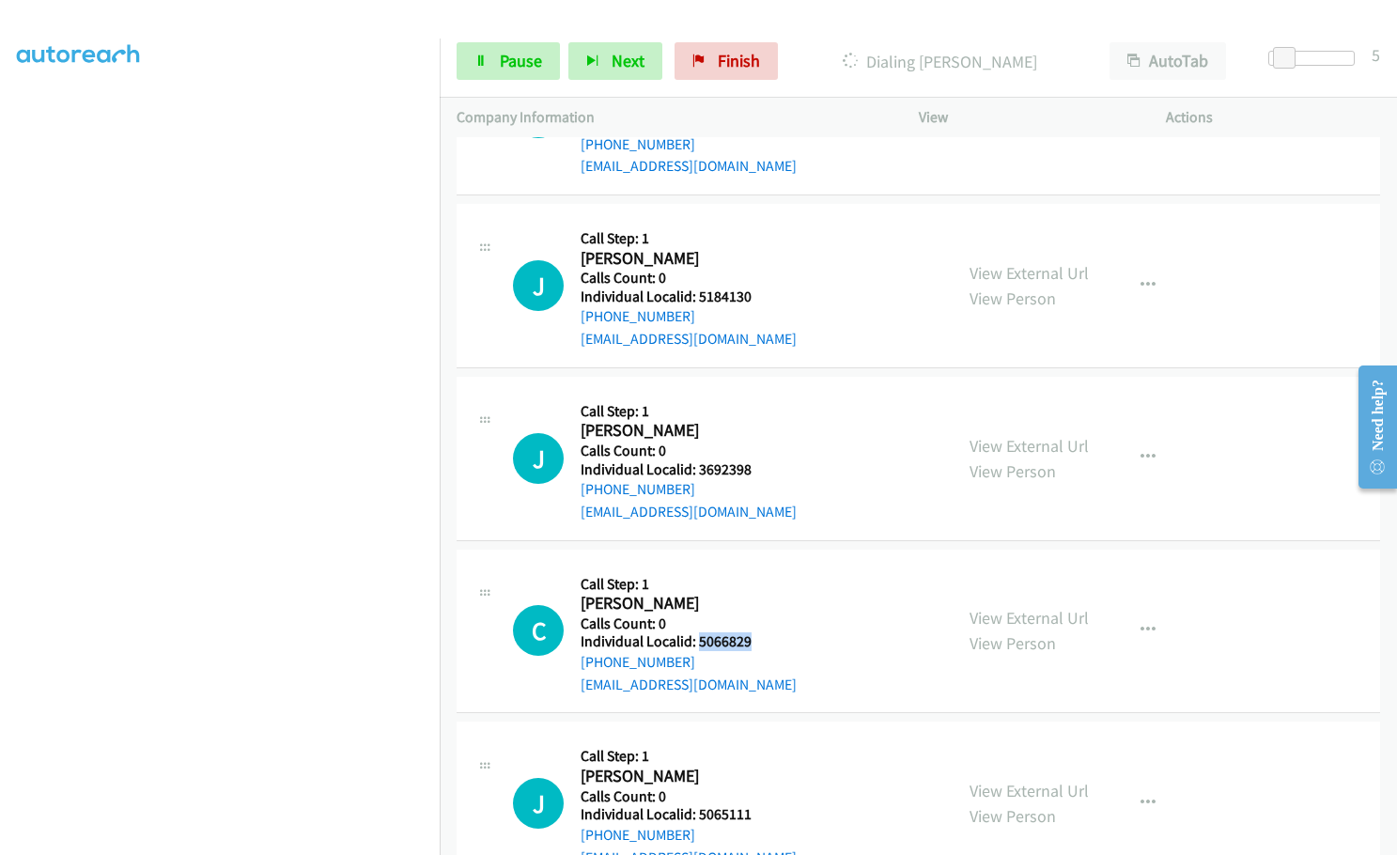
drag, startPoint x: 698, startPoint y: 599, endPoint x: 755, endPoint y: 597, distance: 57.4
click at [755, 632] on h5 "Individual Localid: 5066829" at bounding box center [689, 641] width 216 height 19
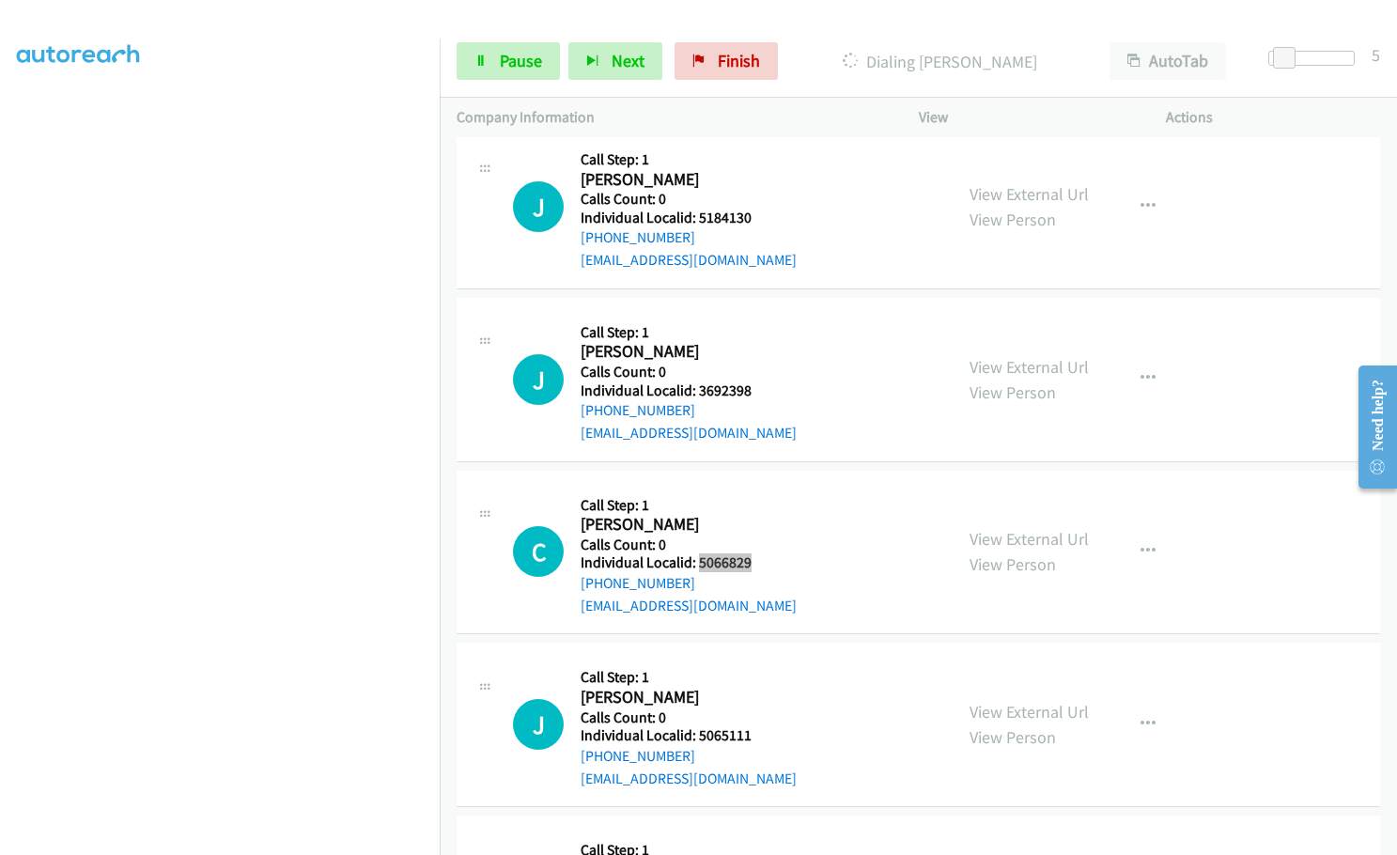
scroll to position [2429, 0]
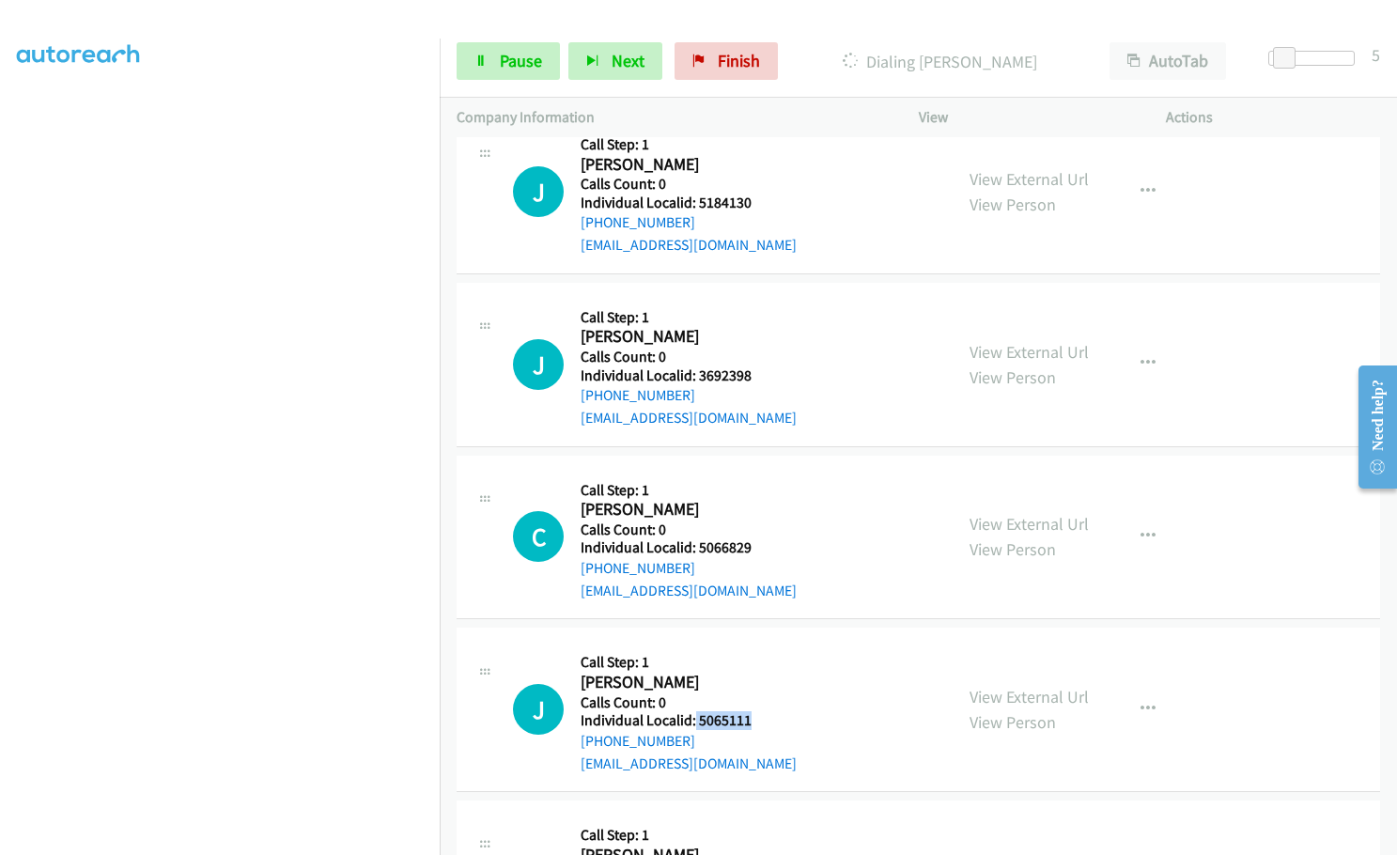
drag, startPoint x: 695, startPoint y: 674, endPoint x: 751, endPoint y: 677, distance: 55.6
click at [751, 711] on h5 "Individual Localid: 5065111" at bounding box center [689, 720] width 216 height 19
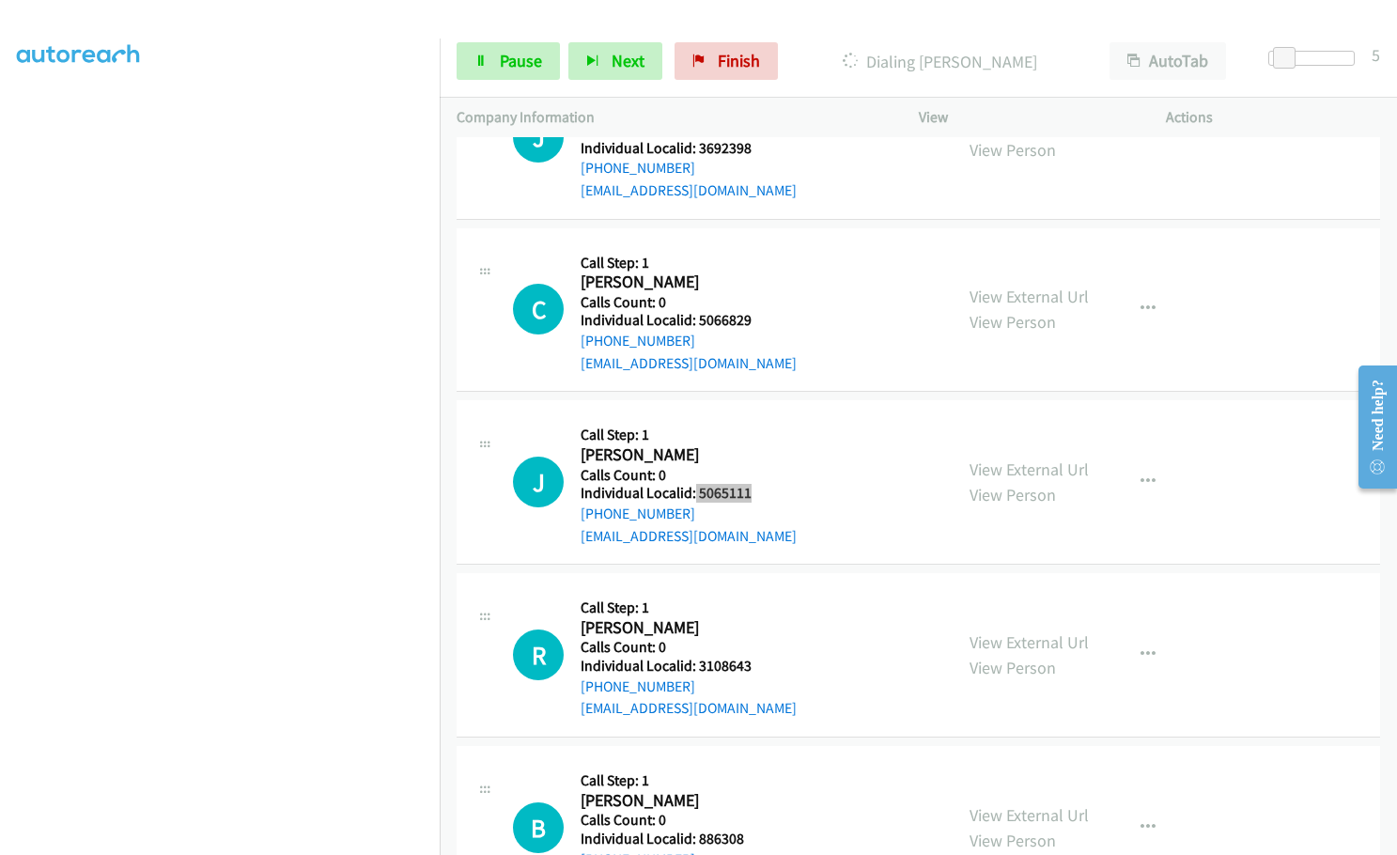
scroll to position [2734, 0]
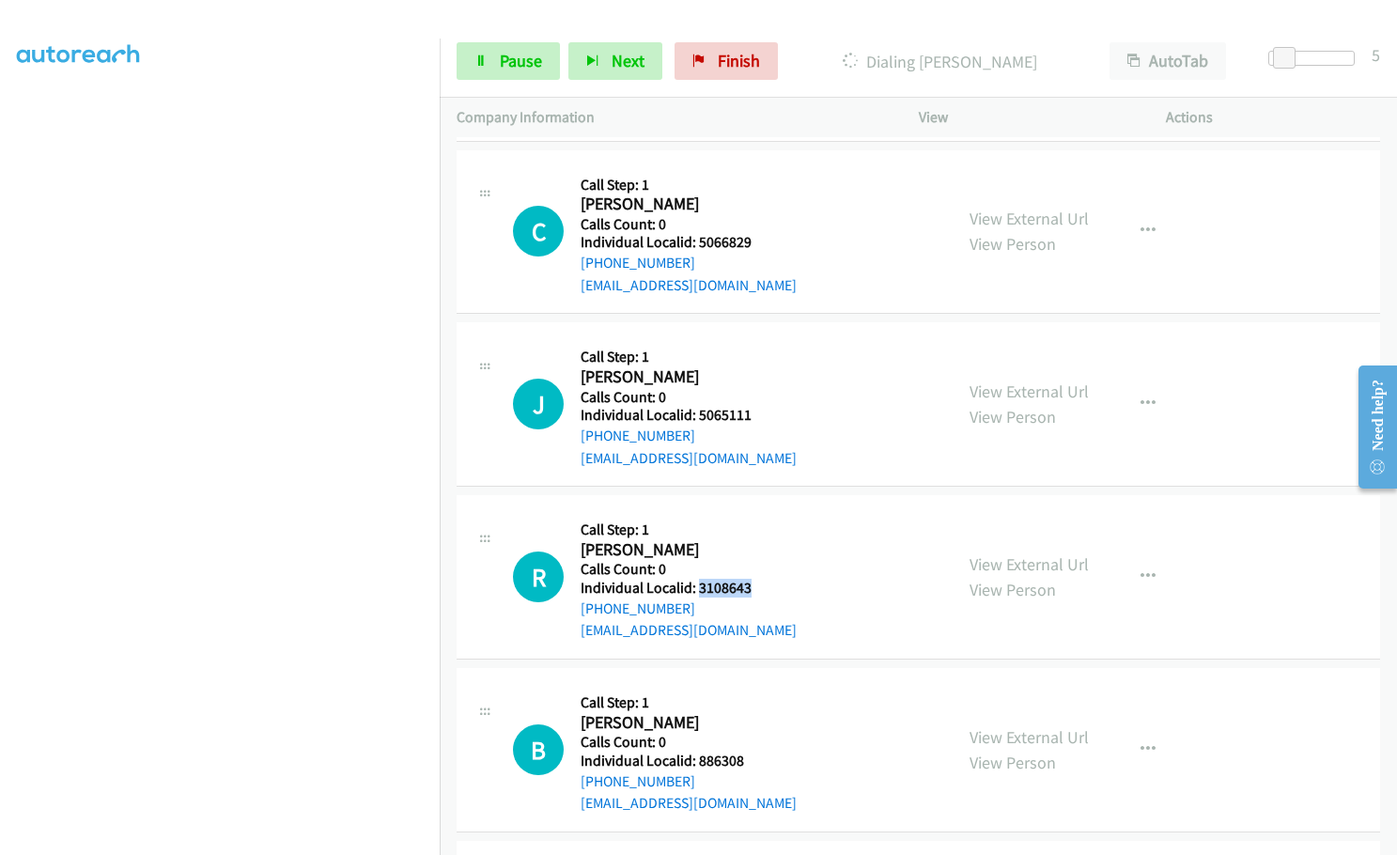
drag, startPoint x: 697, startPoint y: 543, endPoint x: 757, endPoint y: 546, distance: 60.2
click at [761, 579] on h5 "Individual Localid: 3108643" at bounding box center [689, 588] width 216 height 19
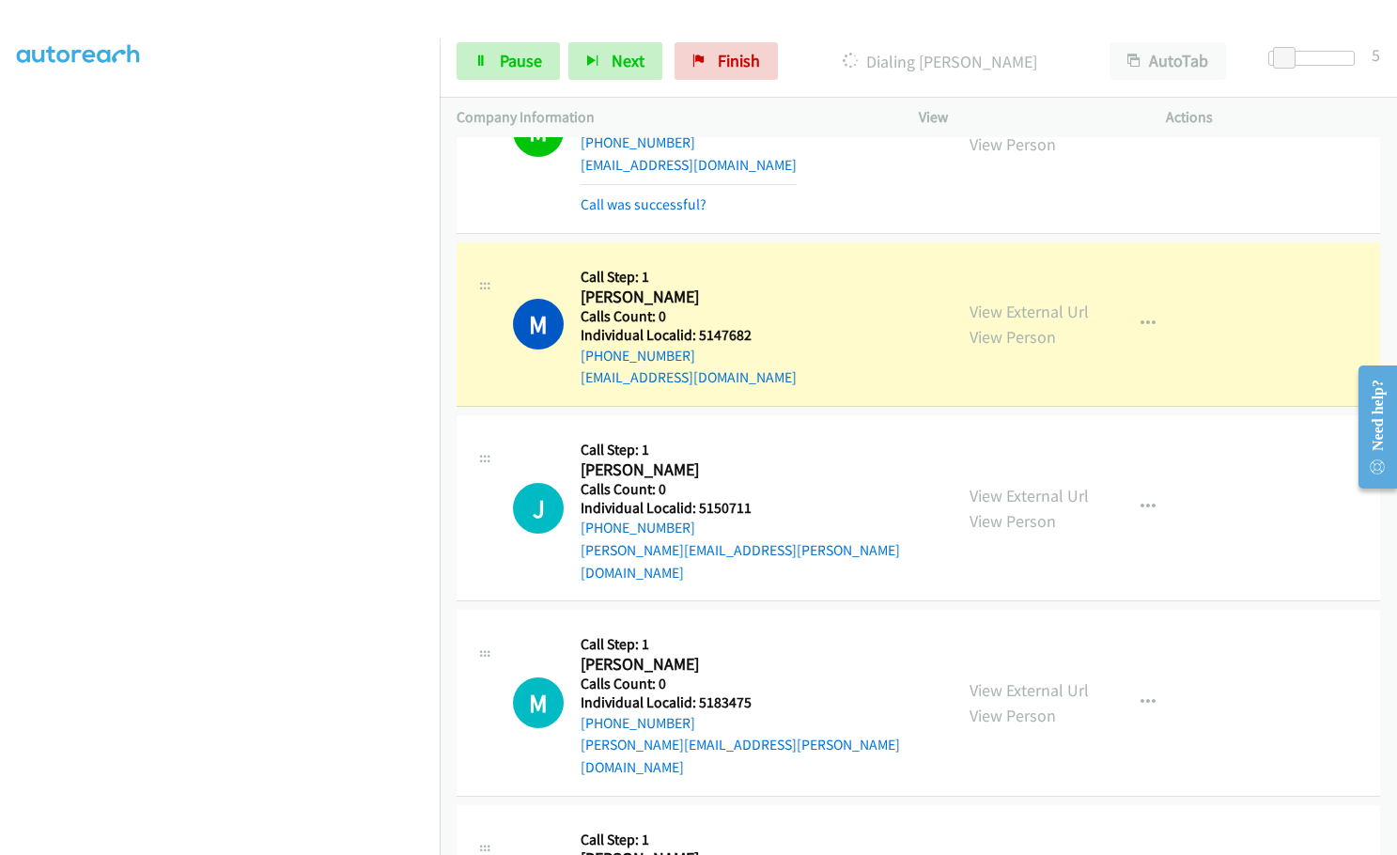
scroll to position [1435, 0]
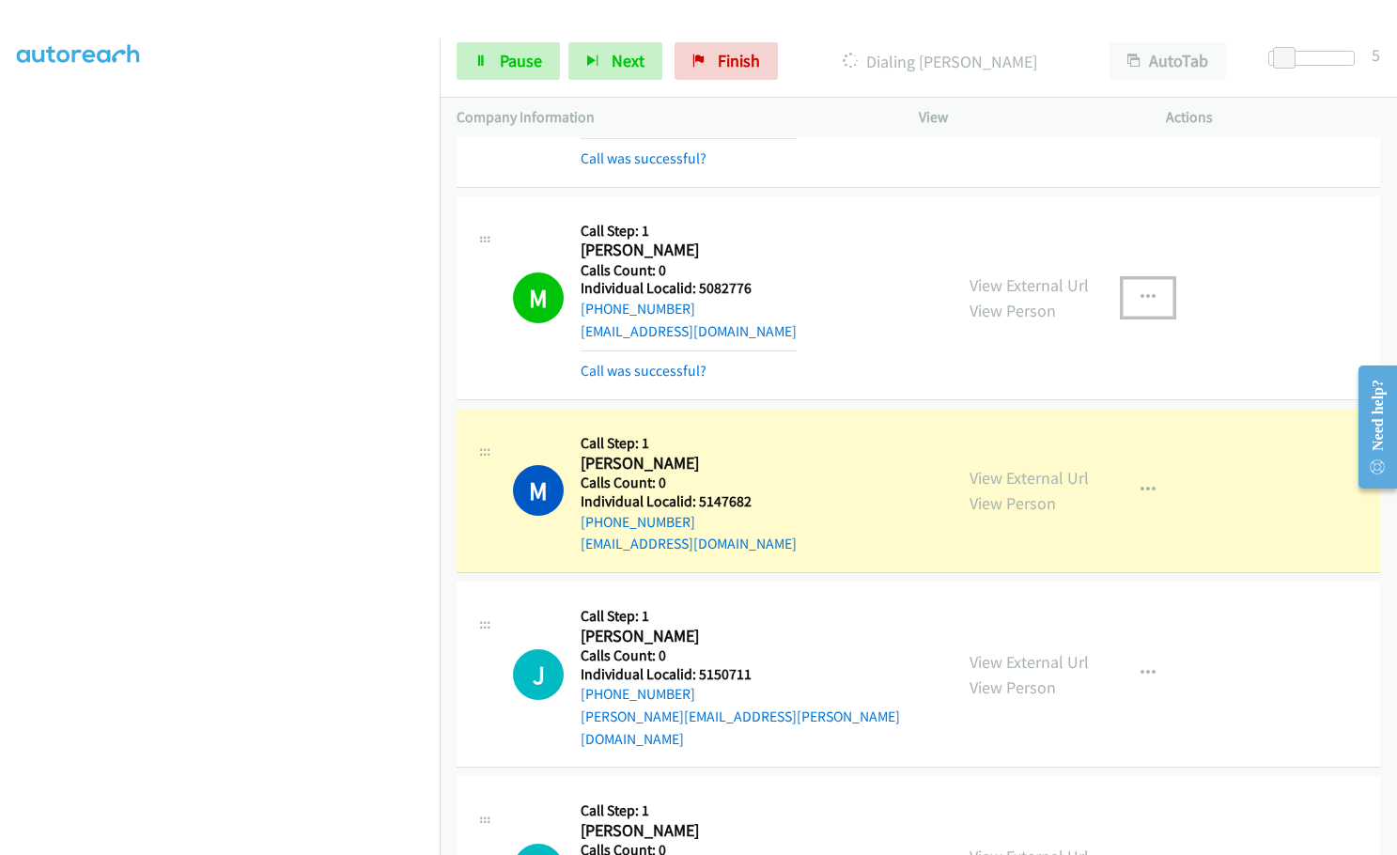
click at [1154, 295] on button "button" at bounding box center [1148, 298] width 51 height 38
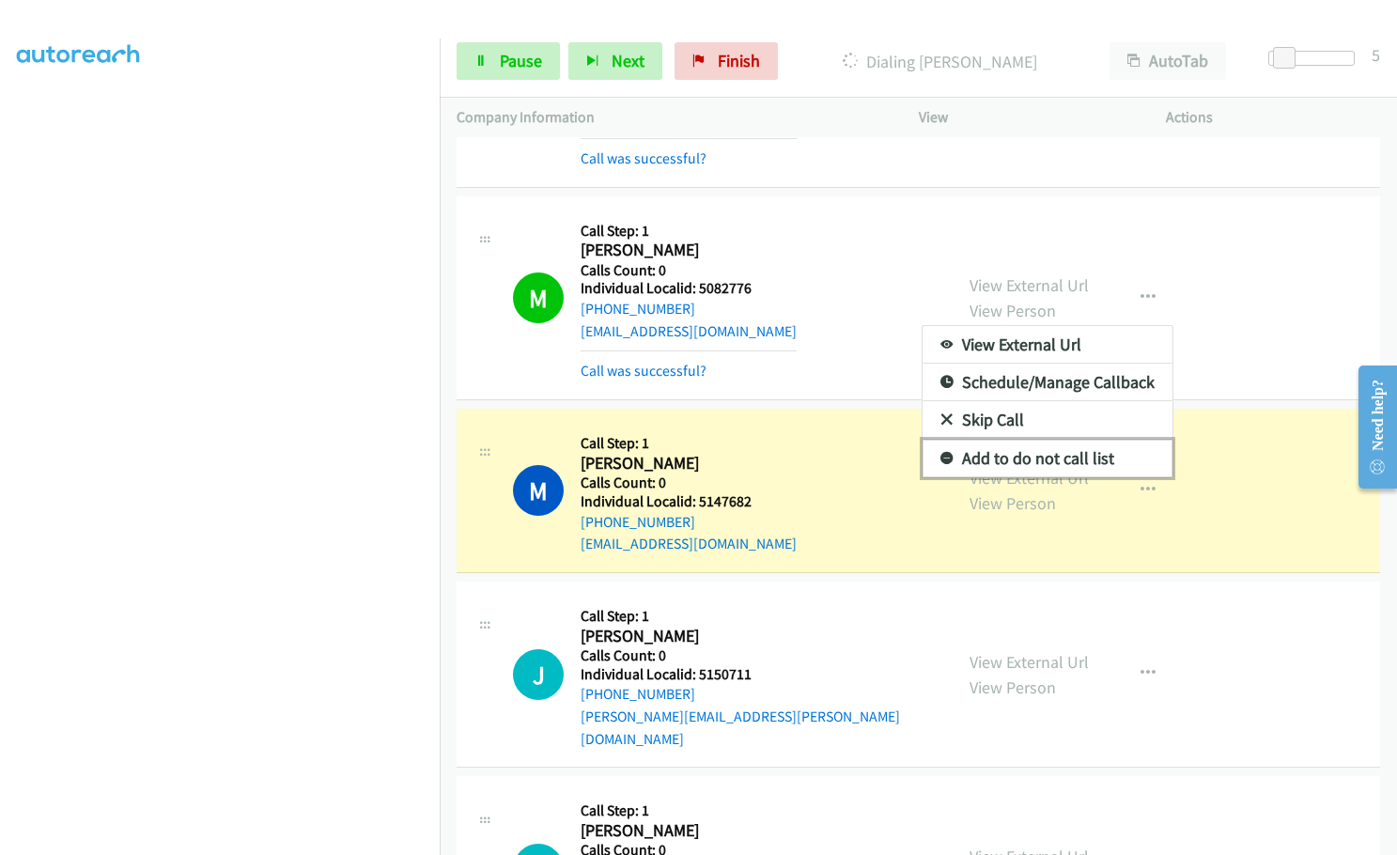
click at [940, 454] on icon at bounding box center [946, 459] width 13 height 13
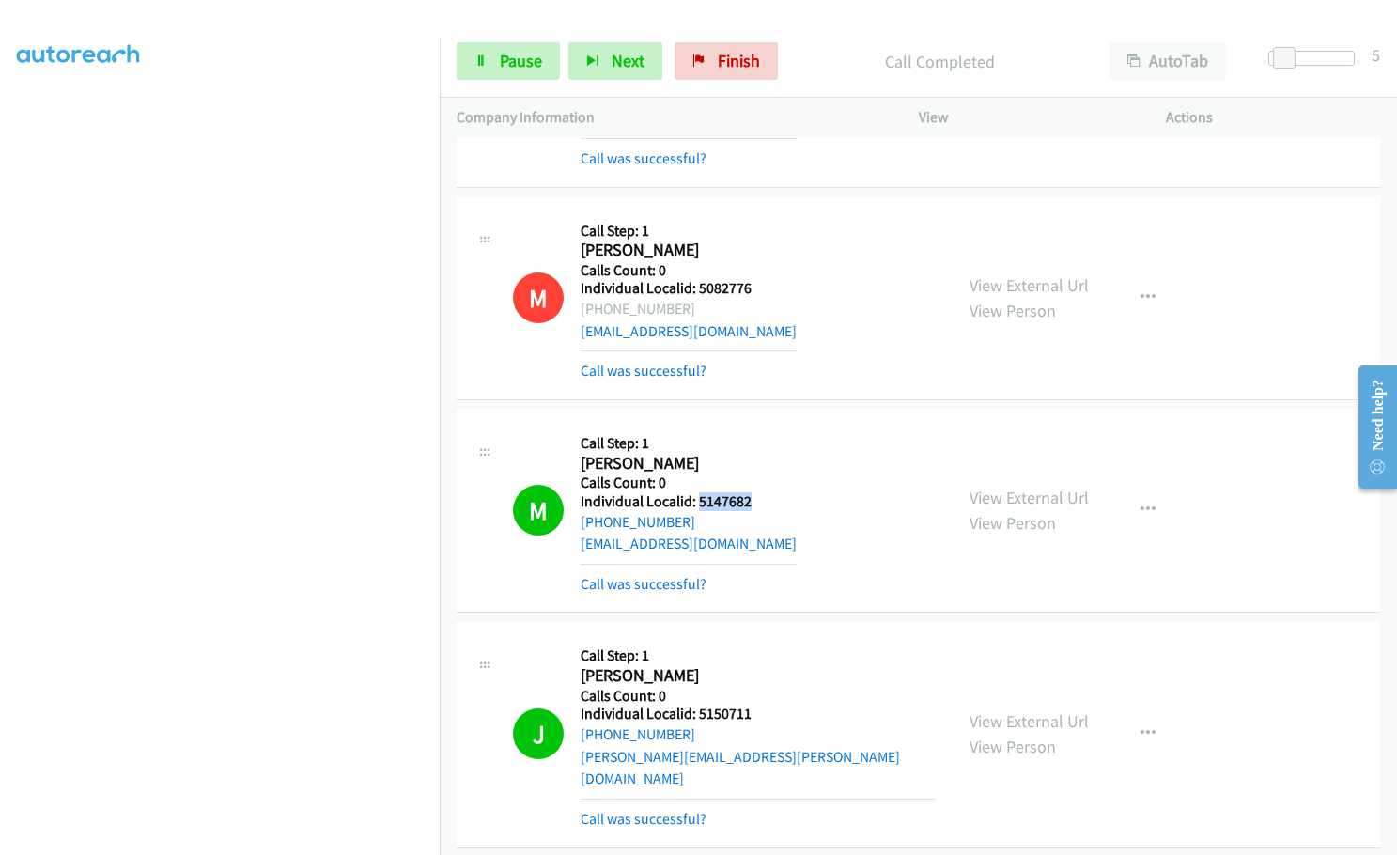
drag, startPoint x: 695, startPoint y: 502, endPoint x: 756, endPoint y: 502, distance: 61.1
click at [756, 502] on h5 "Individual Localid: 5147682" at bounding box center [689, 501] width 216 height 19
drag, startPoint x: 693, startPoint y: 712, endPoint x: 753, endPoint y: 713, distance: 60.1
click at [753, 713] on h5 "Individual Localid: 5150711" at bounding box center [758, 714] width 355 height 19
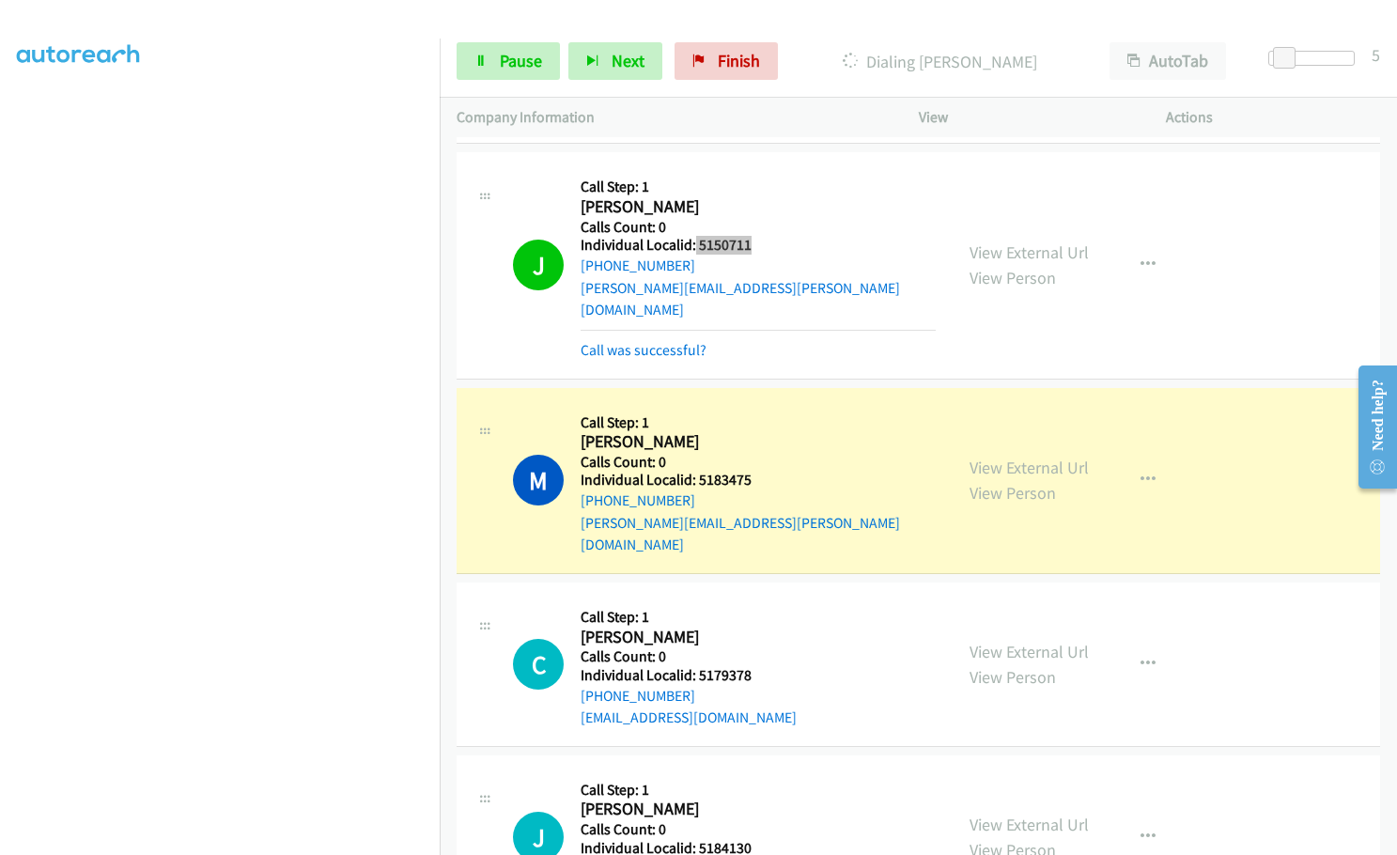
scroll to position [1904, 0]
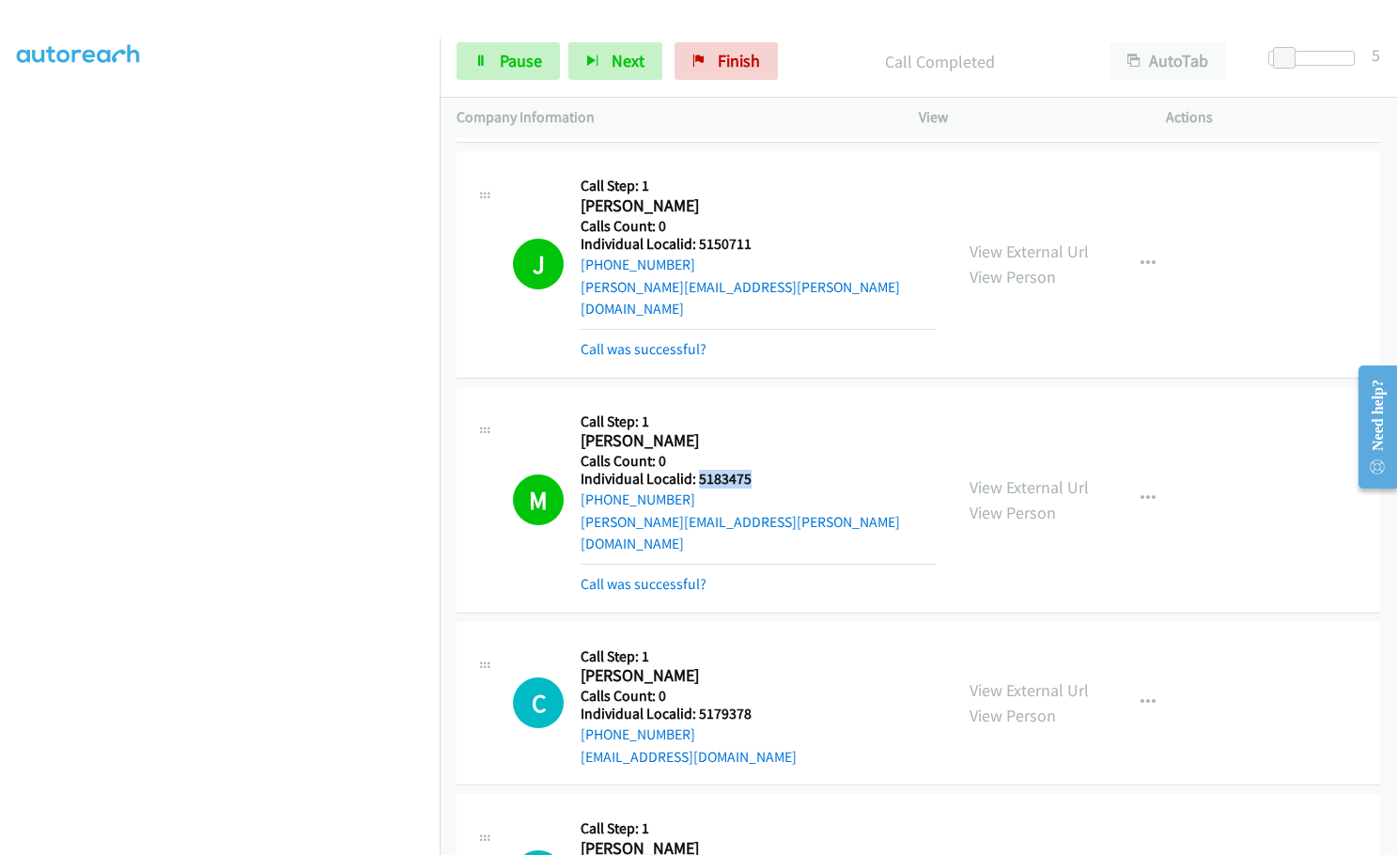
drag, startPoint x: 695, startPoint y: 454, endPoint x: 749, endPoint y: 458, distance: 53.8
click at [749, 470] on h5 "Individual Localid: 5183475" at bounding box center [758, 479] width 355 height 19
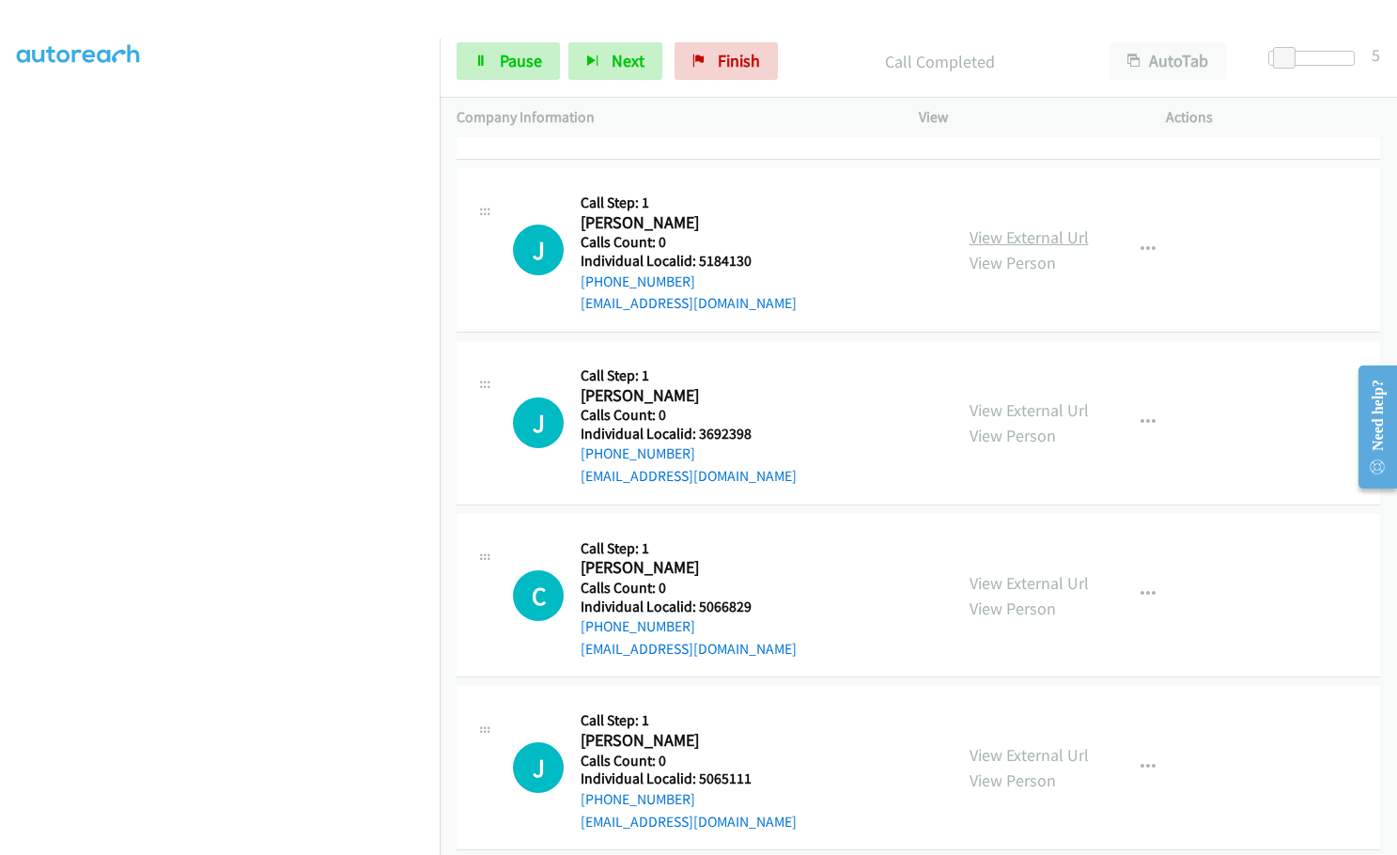
scroll to position [2585, 0]
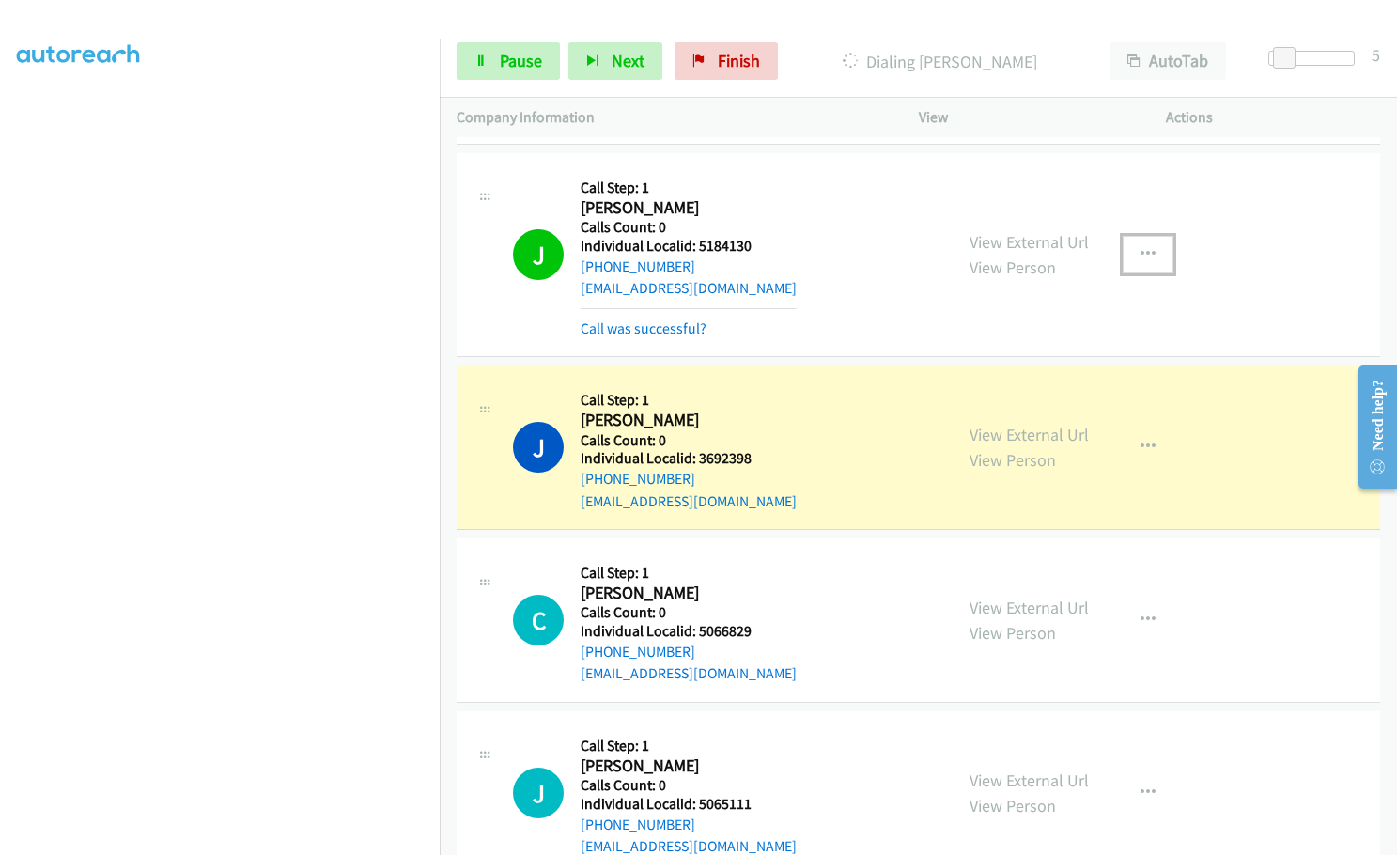
click at [1145, 247] on icon "button" at bounding box center [1148, 254] width 15 height 15
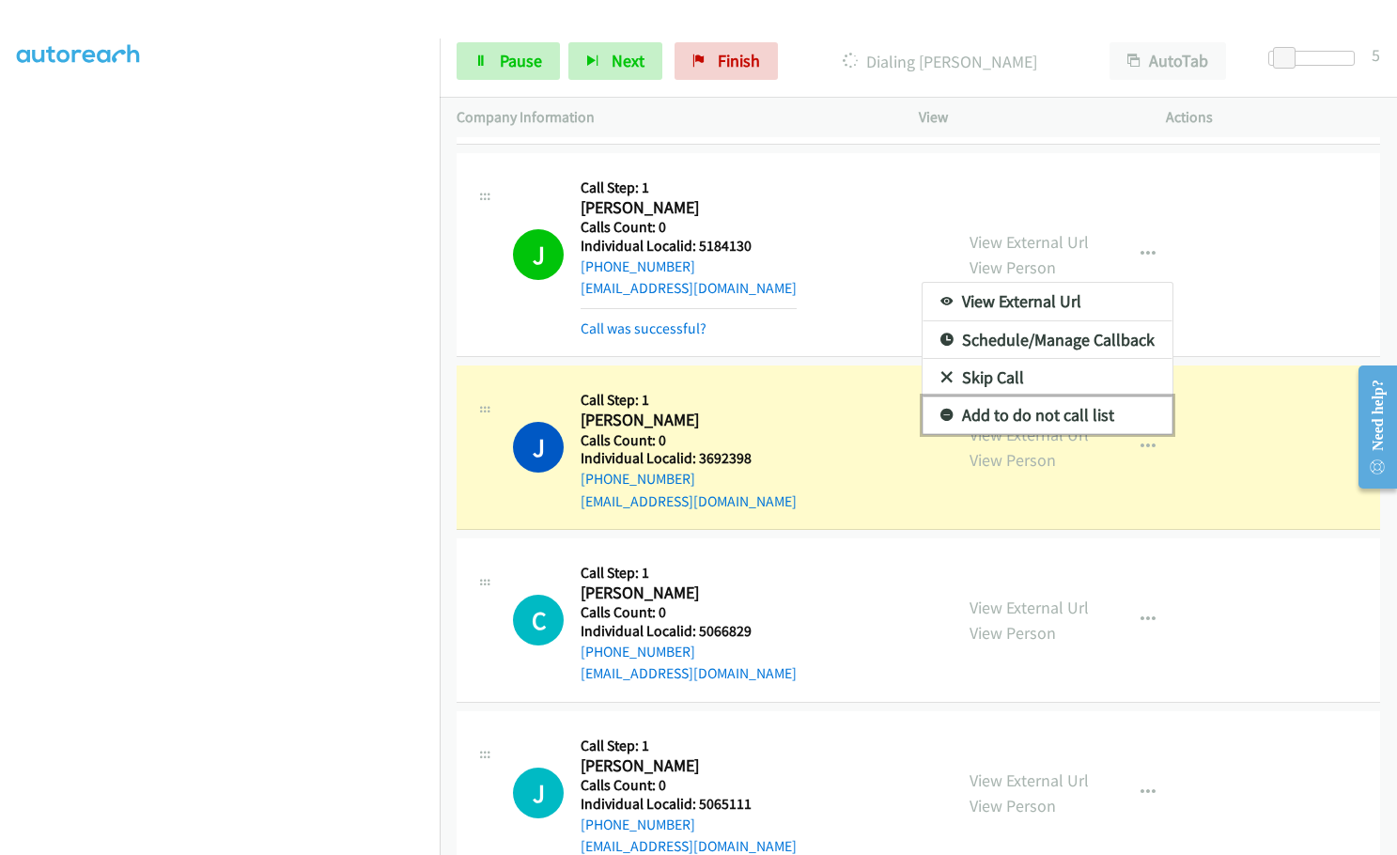
click at [940, 410] on icon at bounding box center [946, 416] width 13 height 13
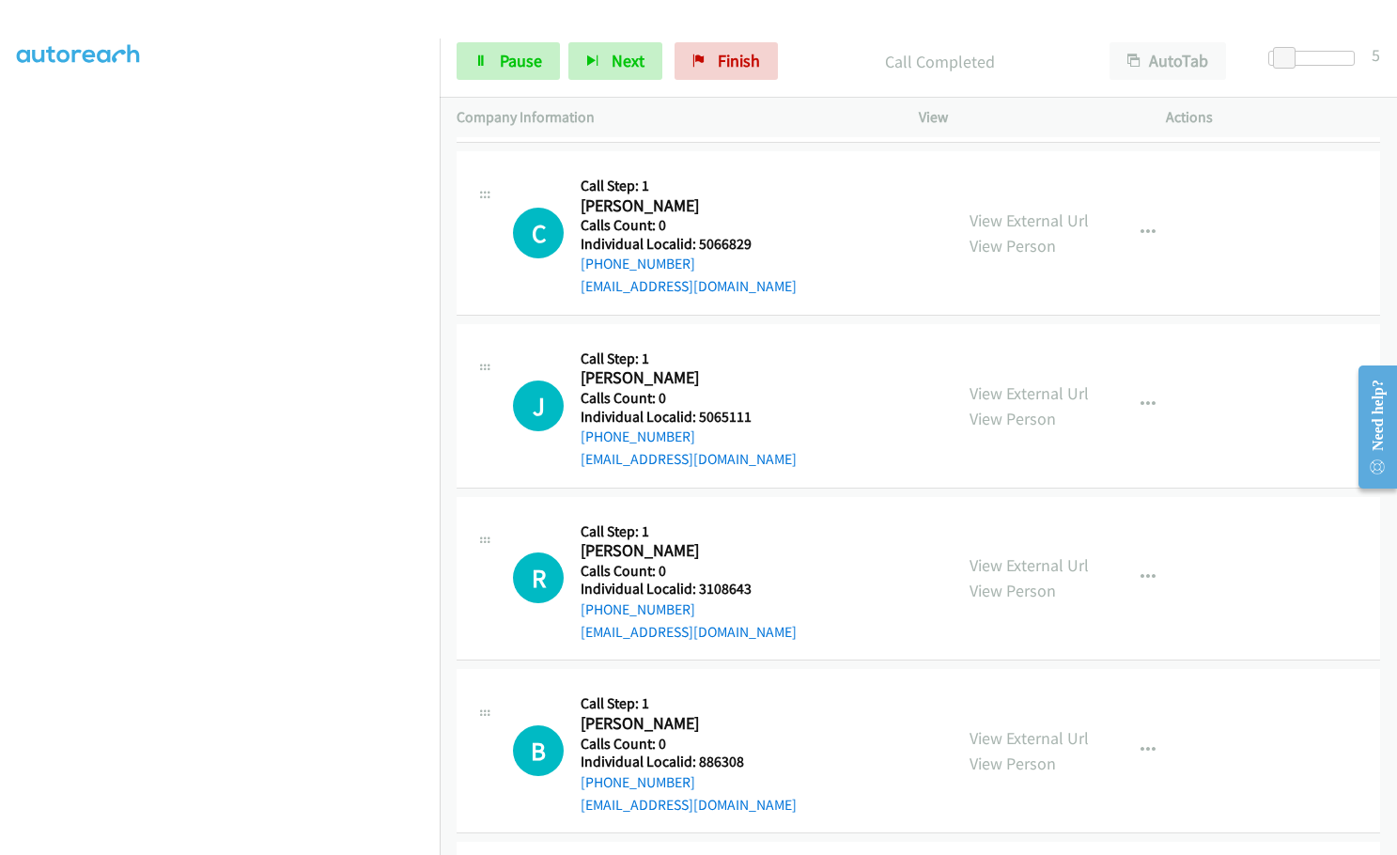
scroll to position [3008, 0]
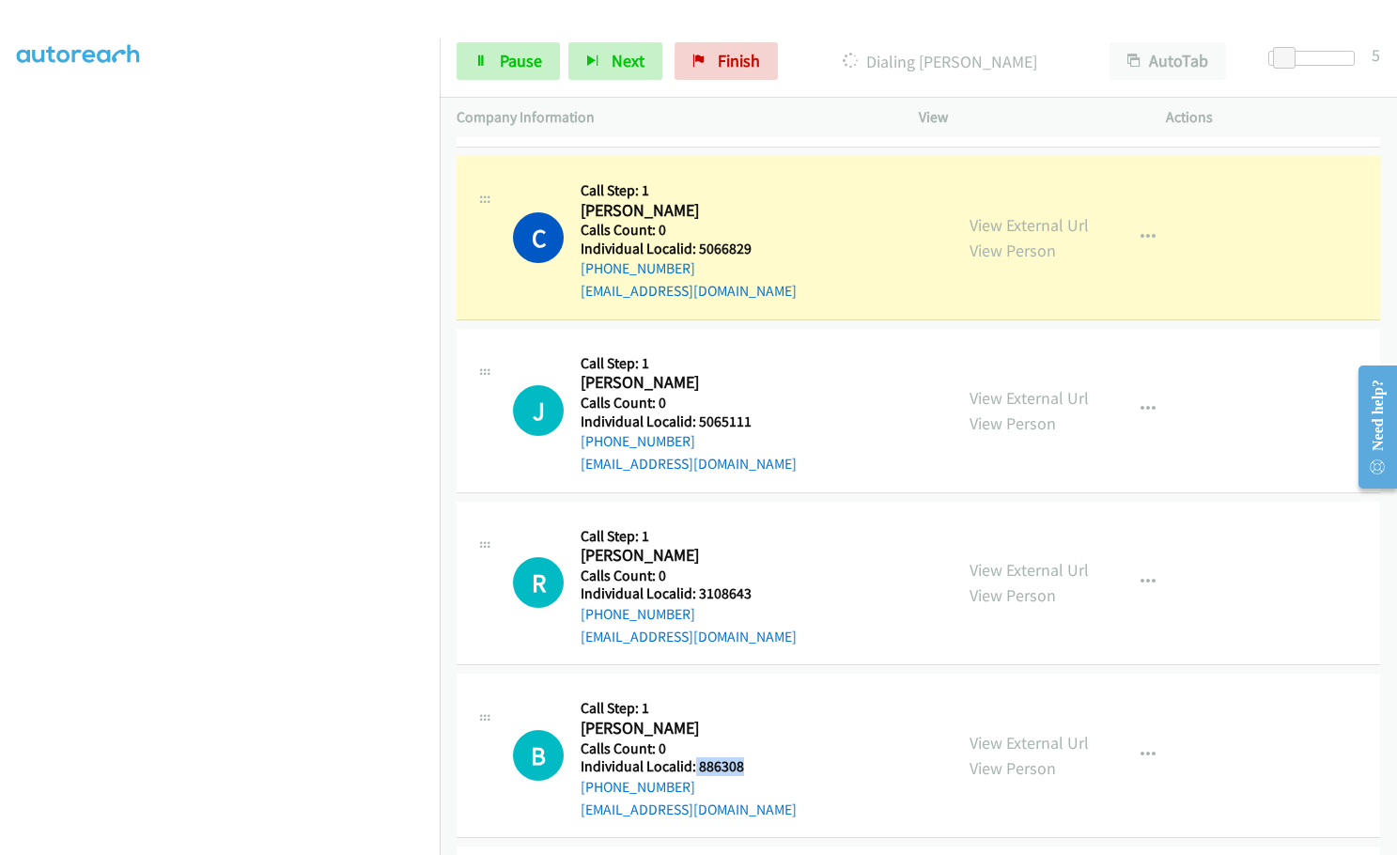
drag, startPoint x: 694, startPoint y: 721, endPoint x: 740, endPoint y: 722, distance: 46.0
click at [740, 757] on h5 "Individual Localid: 886308" at bounding box center [689, 766] width 216 height 19
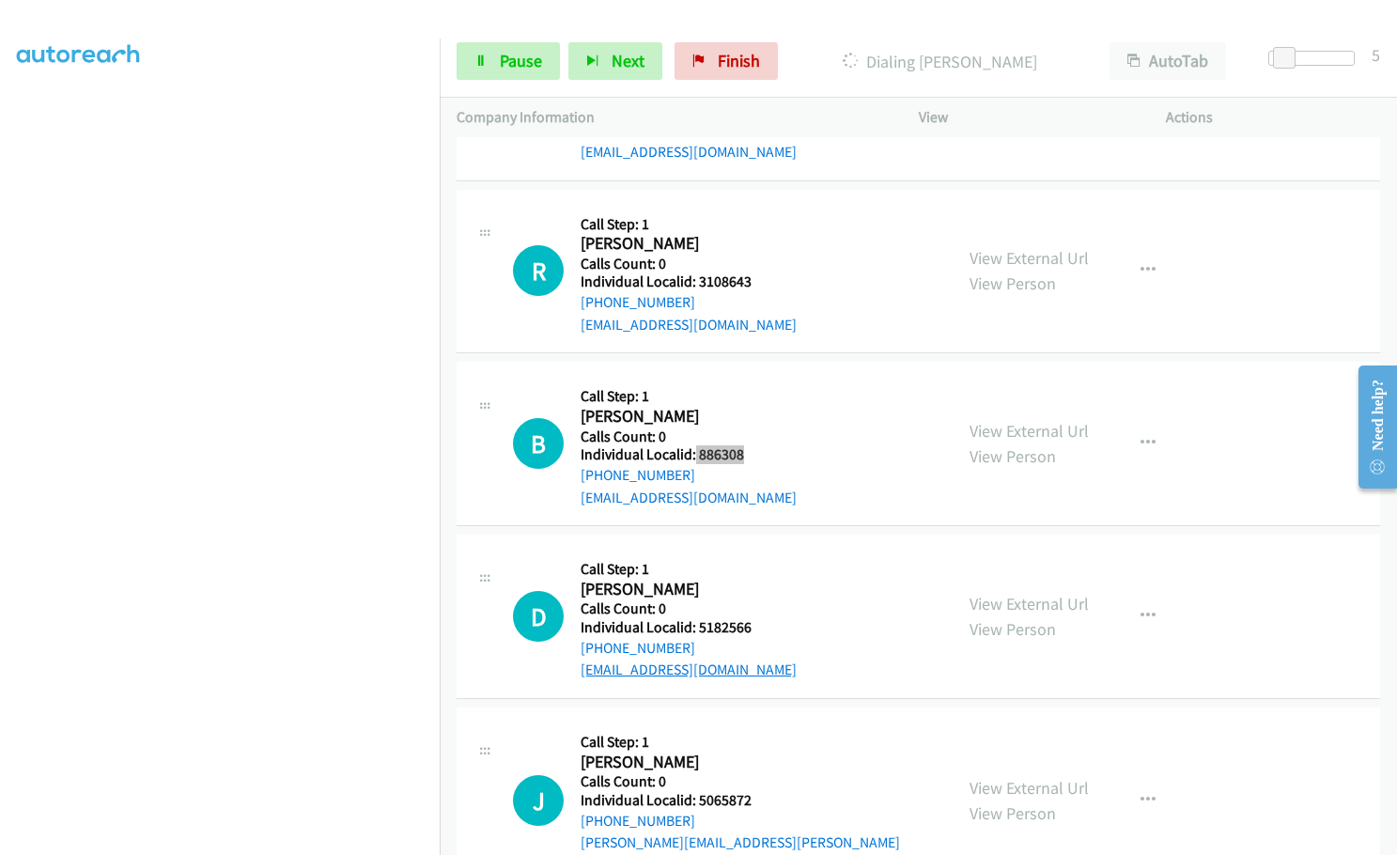
scroll to position [3337, 0]
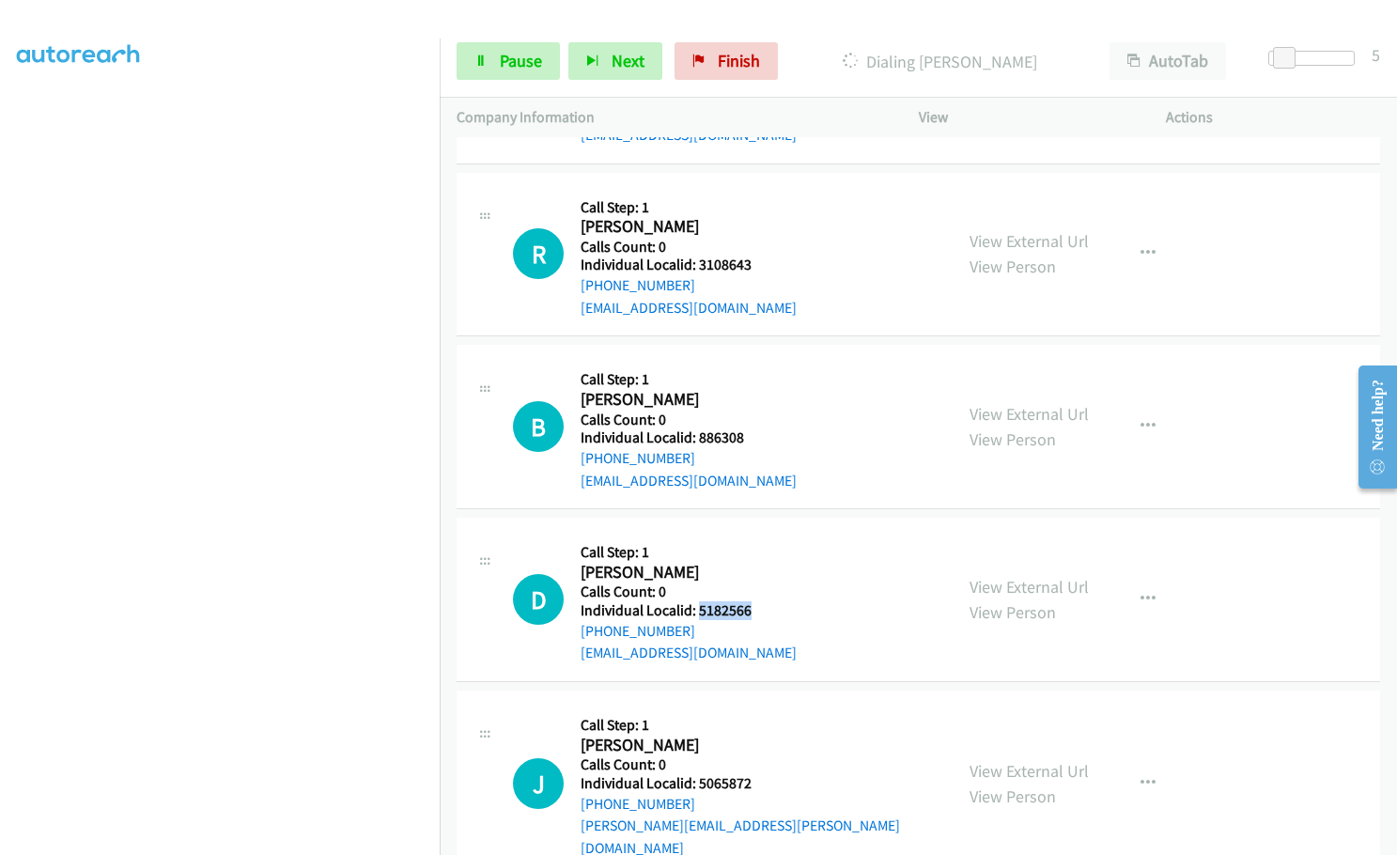
drag, startPoint x: 696, startPoint y: 567, endPoint x: 760, endPoint y: 567, distance: 63.9
click at [760, 601] on h5 "Individual Localid: 5182566" at bounding box center [689, 610] width 216 height 19
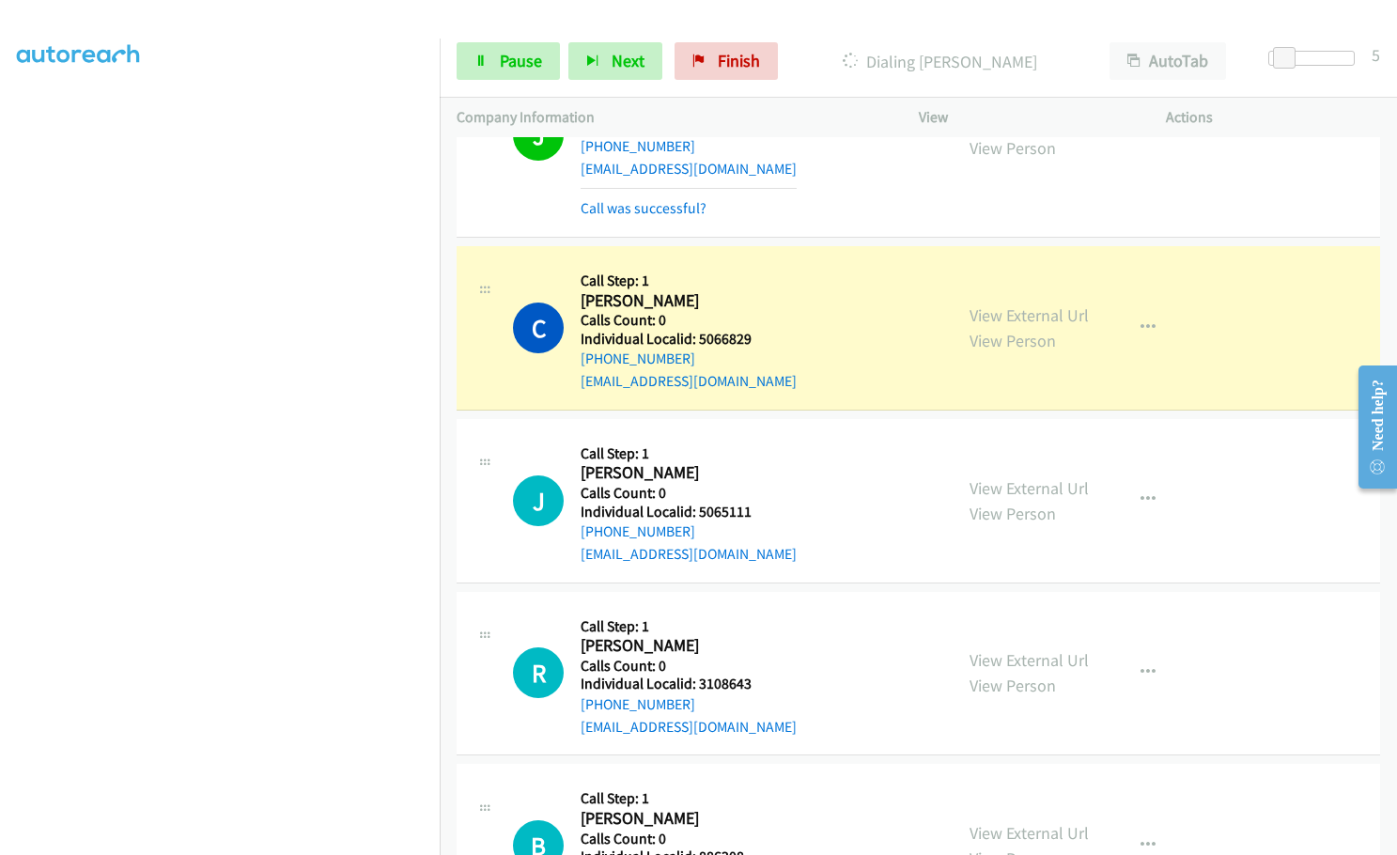
scroll to position [2914, 0]
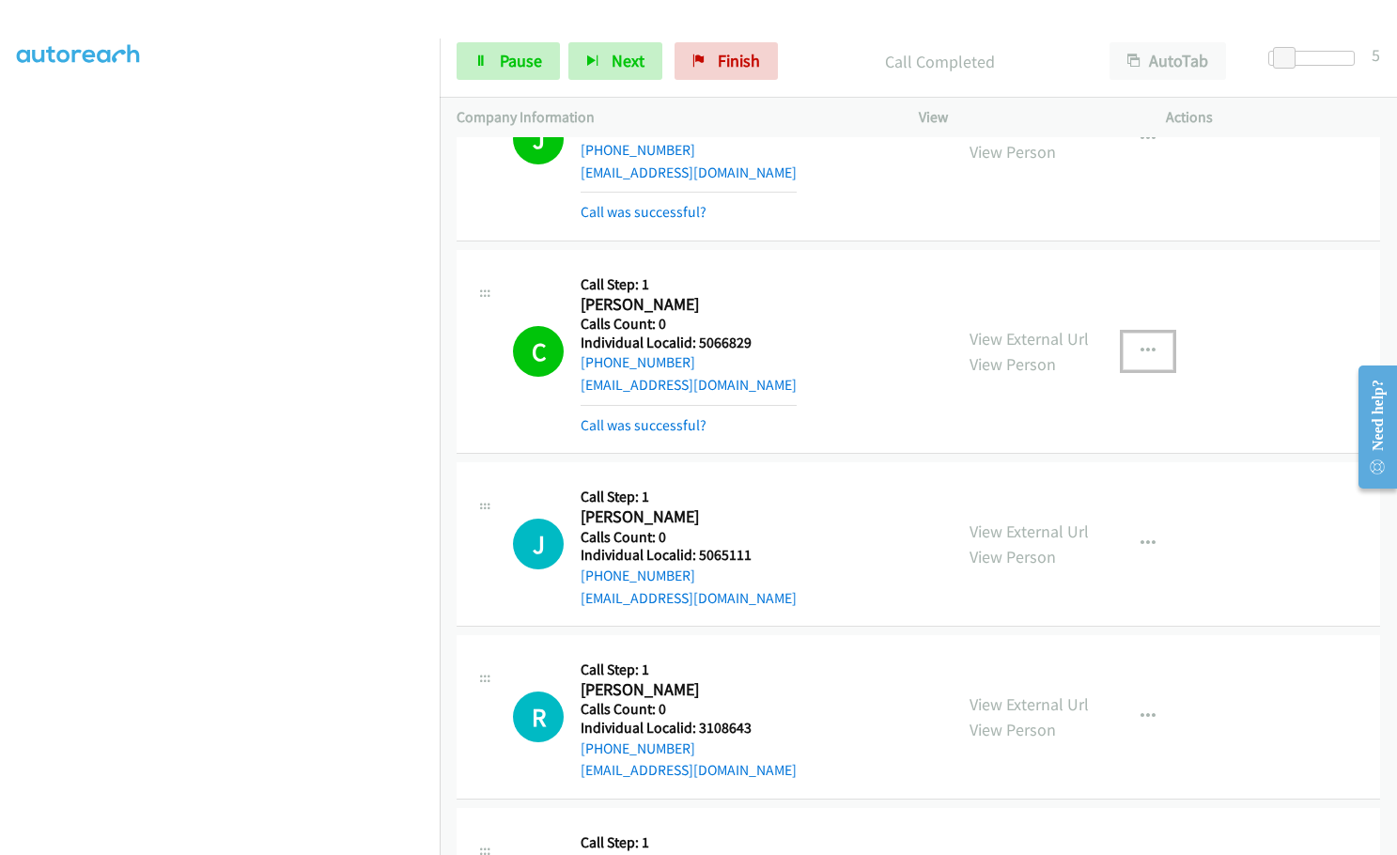
click at [1141, 344] on icon "button" at bounding box center [1148, 351] width 15 height 15
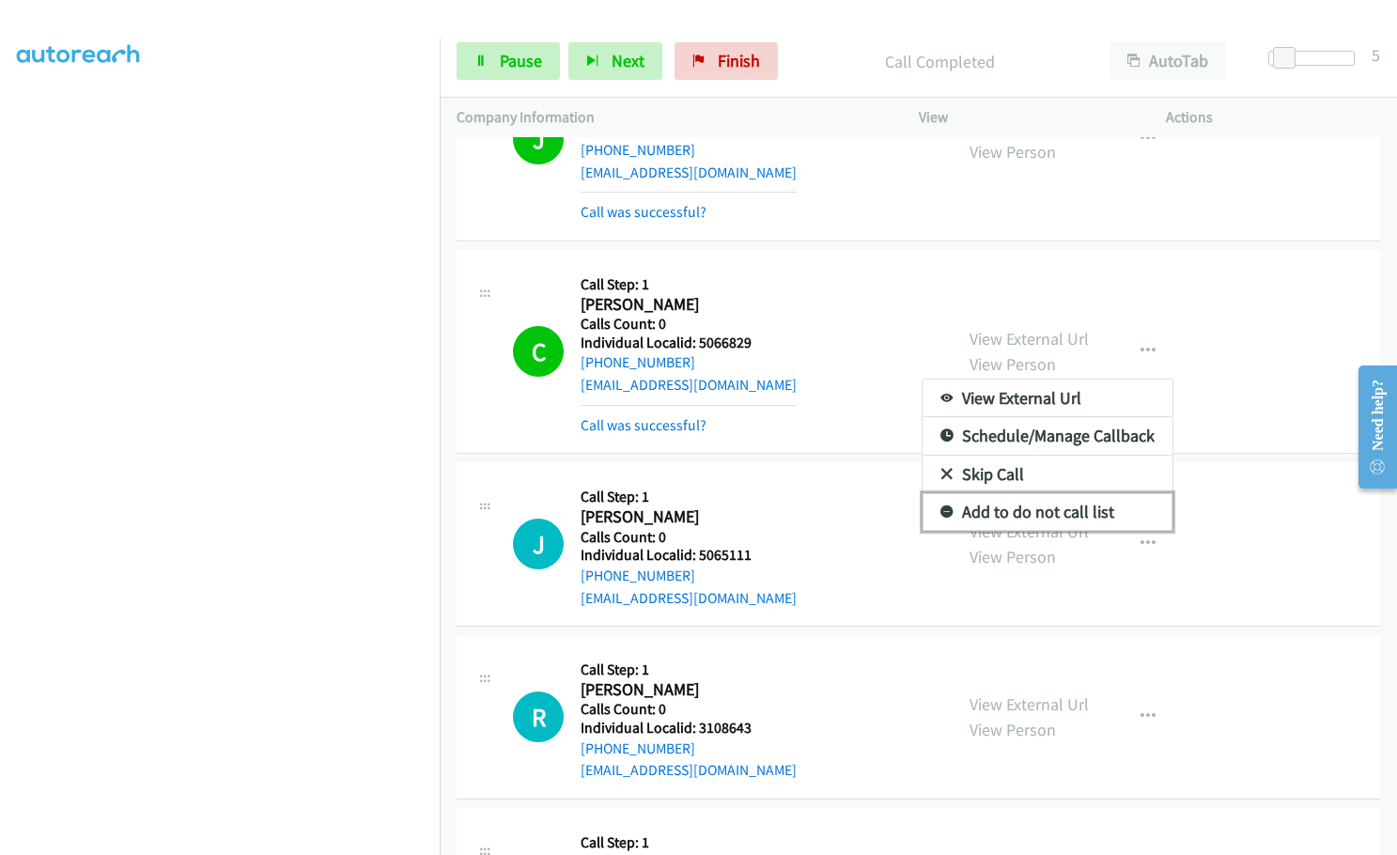
click at [940, 506] on icon at bounding box center [946, 512] width 13 height 13
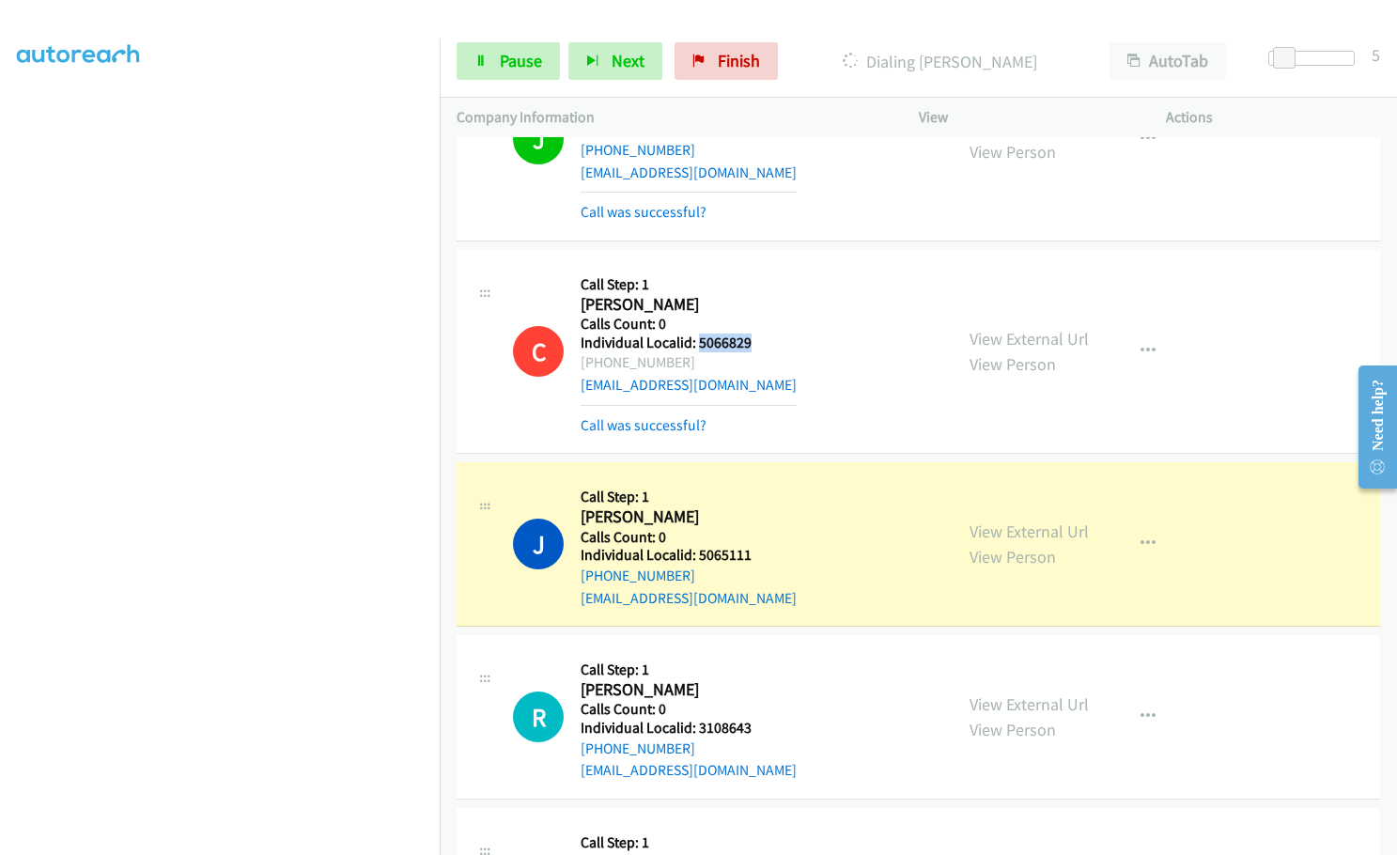
drag, startPoint x: 698, startPoint y: 291, endPoint x: 753, endPoint y: 297, distance: 54.8
click at [753, 334] on h5 "Individual Localid: 5066829" at bounding box center [689, 343] width 216 height 19
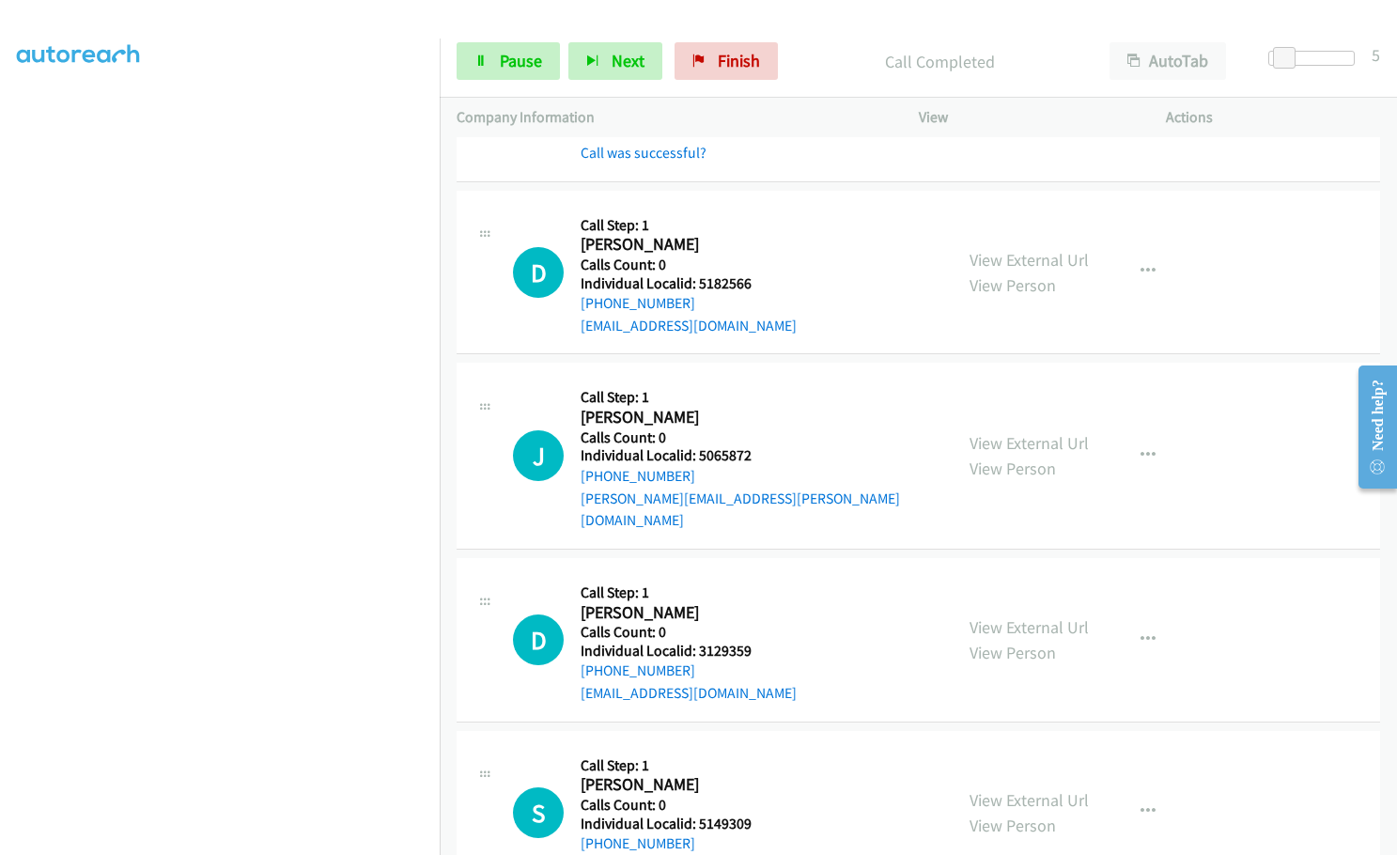
scroll to position [3830, 0]
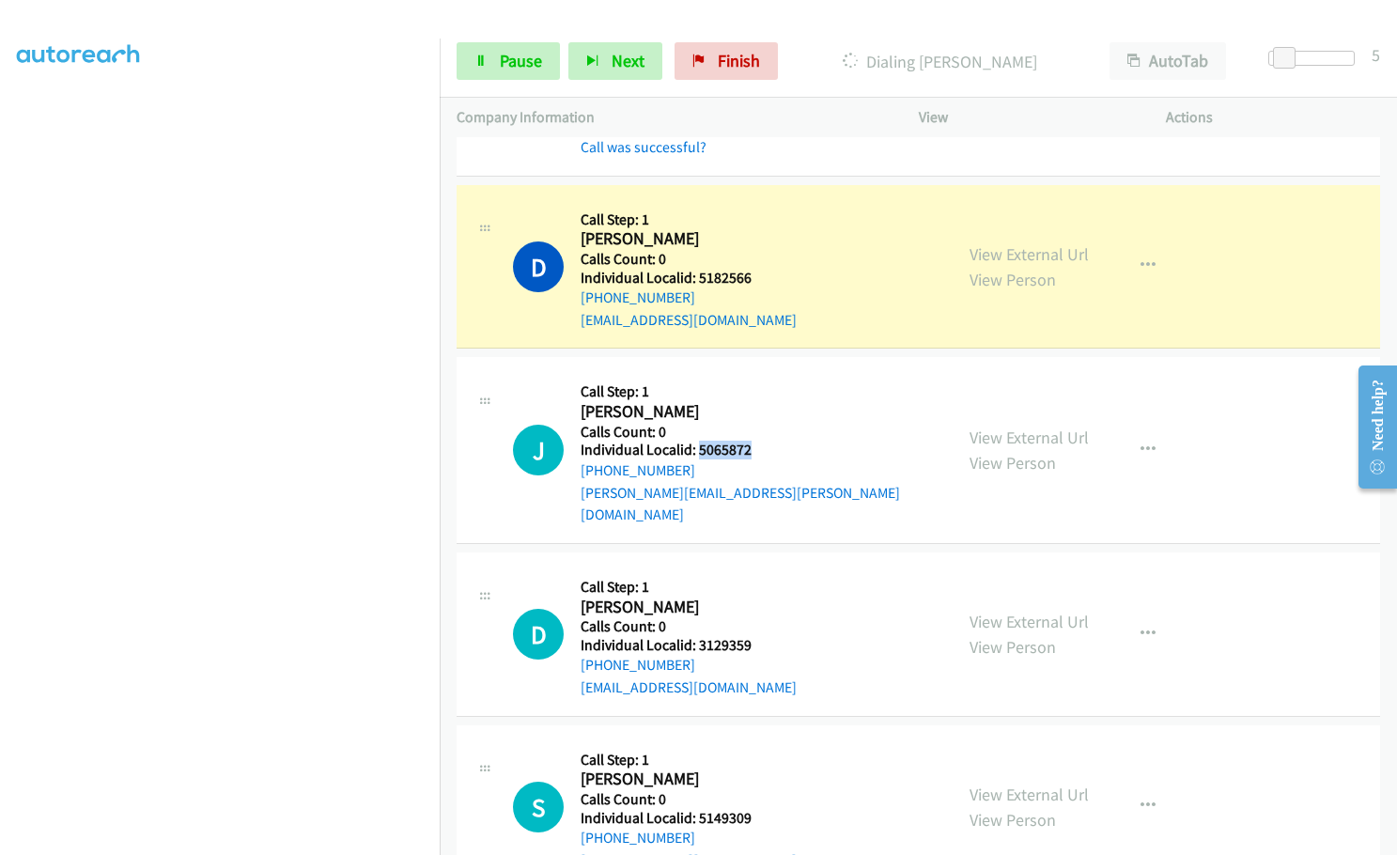
drag, startPoint x: 696, startPoint y: 405, endPoint x: 758, endPoint y: 404, distance: 62.0
click at [758, 441] on h5 "Individual Localid: 5065872" at bounding box center [758, 450] width 355 height 19
drag, startPoint x: 697, startPoint y: 580, endPoint x: 754, endPoint y: 578, distance: 57.3
click at [754, 636] on h5 "Individual Localid: 3129359" at bounding box center [689, 645] width 216 height 19
drag, startPoint x: 694, startPoint y: 753, endPoint x: 751, endPoint y: 751, distance: 56.4
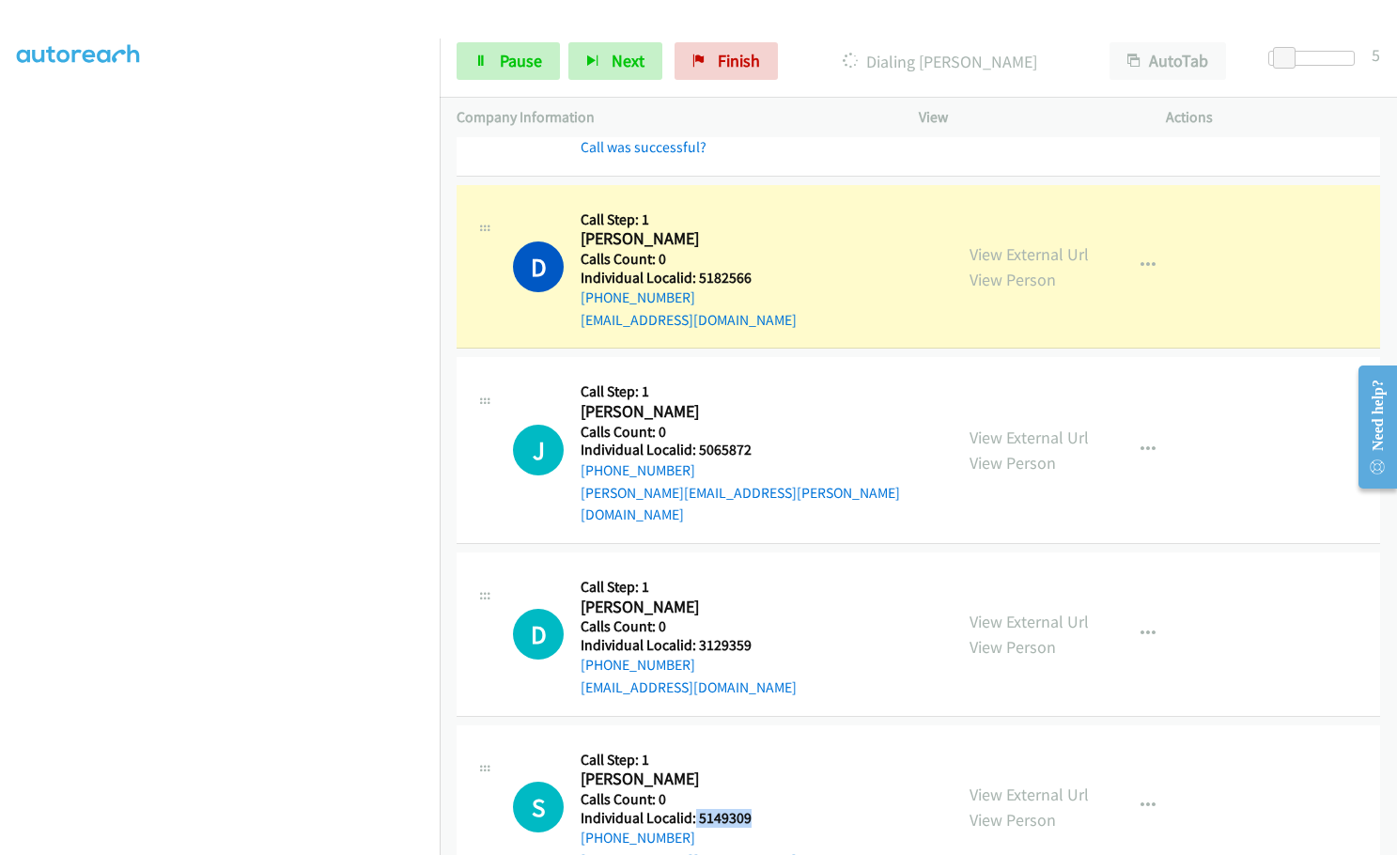
click at [751, 809] on h5 "Individual Localid: 5149309" at bounding box center [689, 818] width 216 height 19
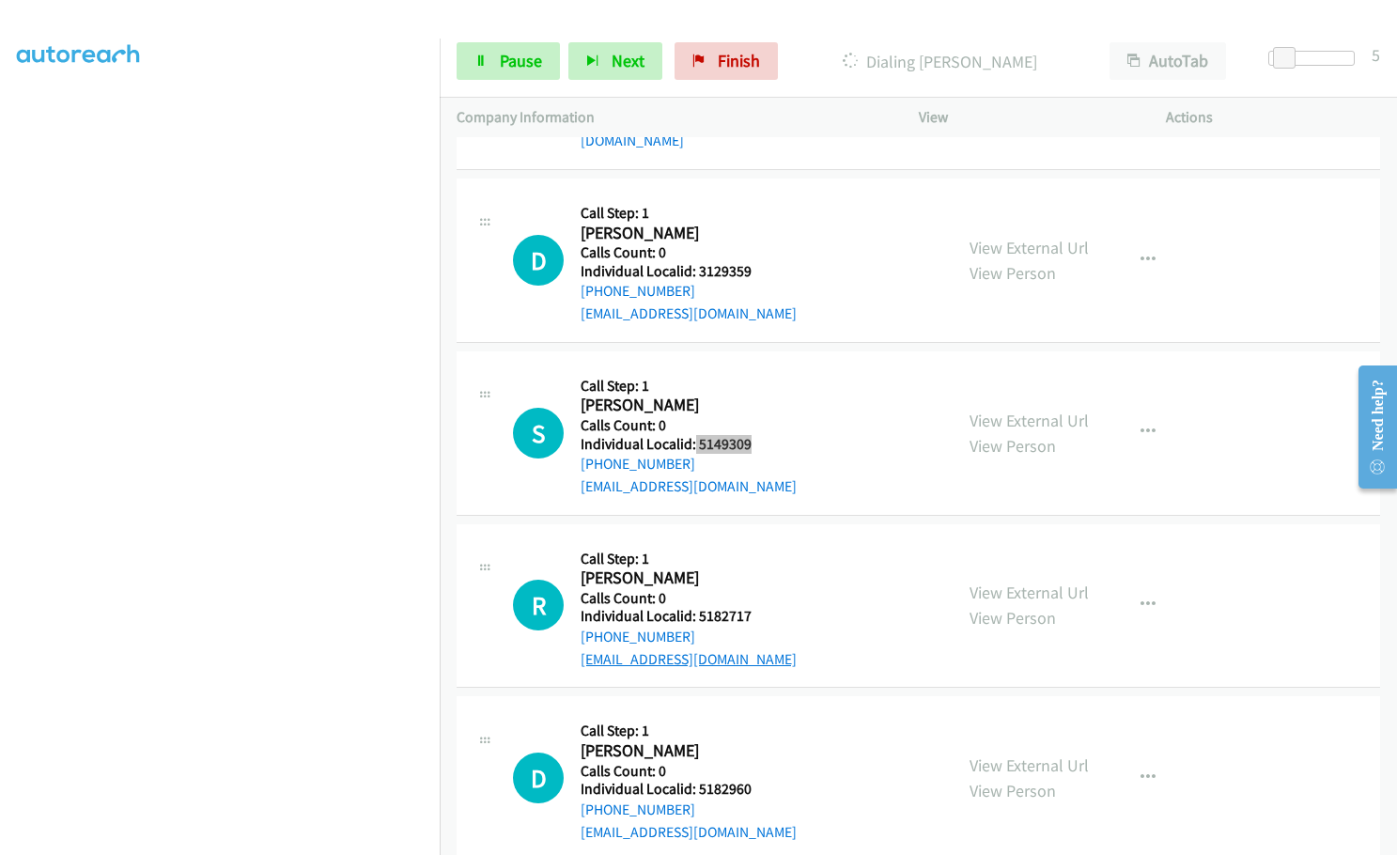
scroll to position [4206, 0]
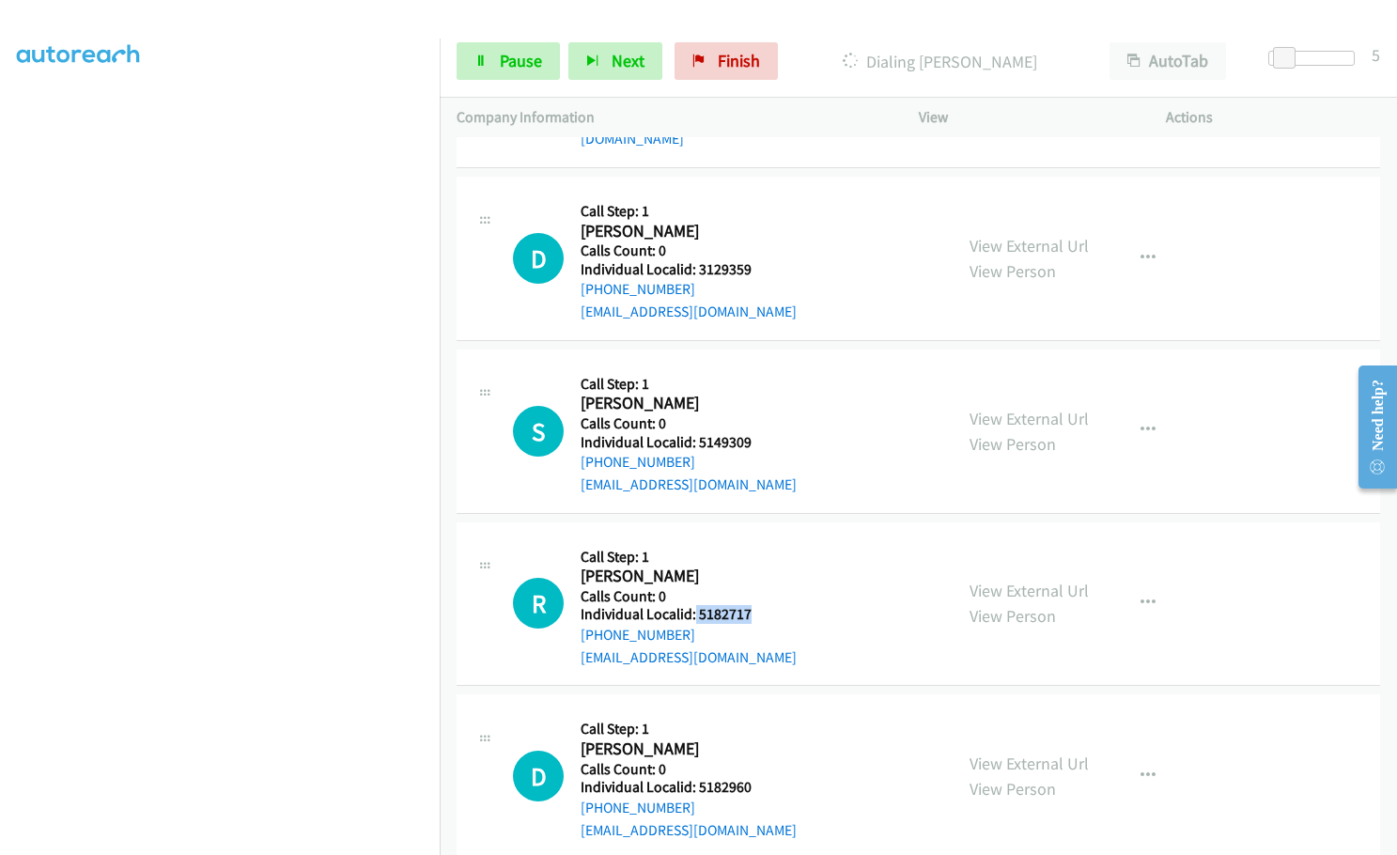
drag, startPoint x: 718, startPoint y: 545, endPoint x: 755, endPoint y: 547, distance: 37.6
click at [755, 605] on h5 "Individual Localid: 5182717" at bounding box center [689, 614] width 216 height 19
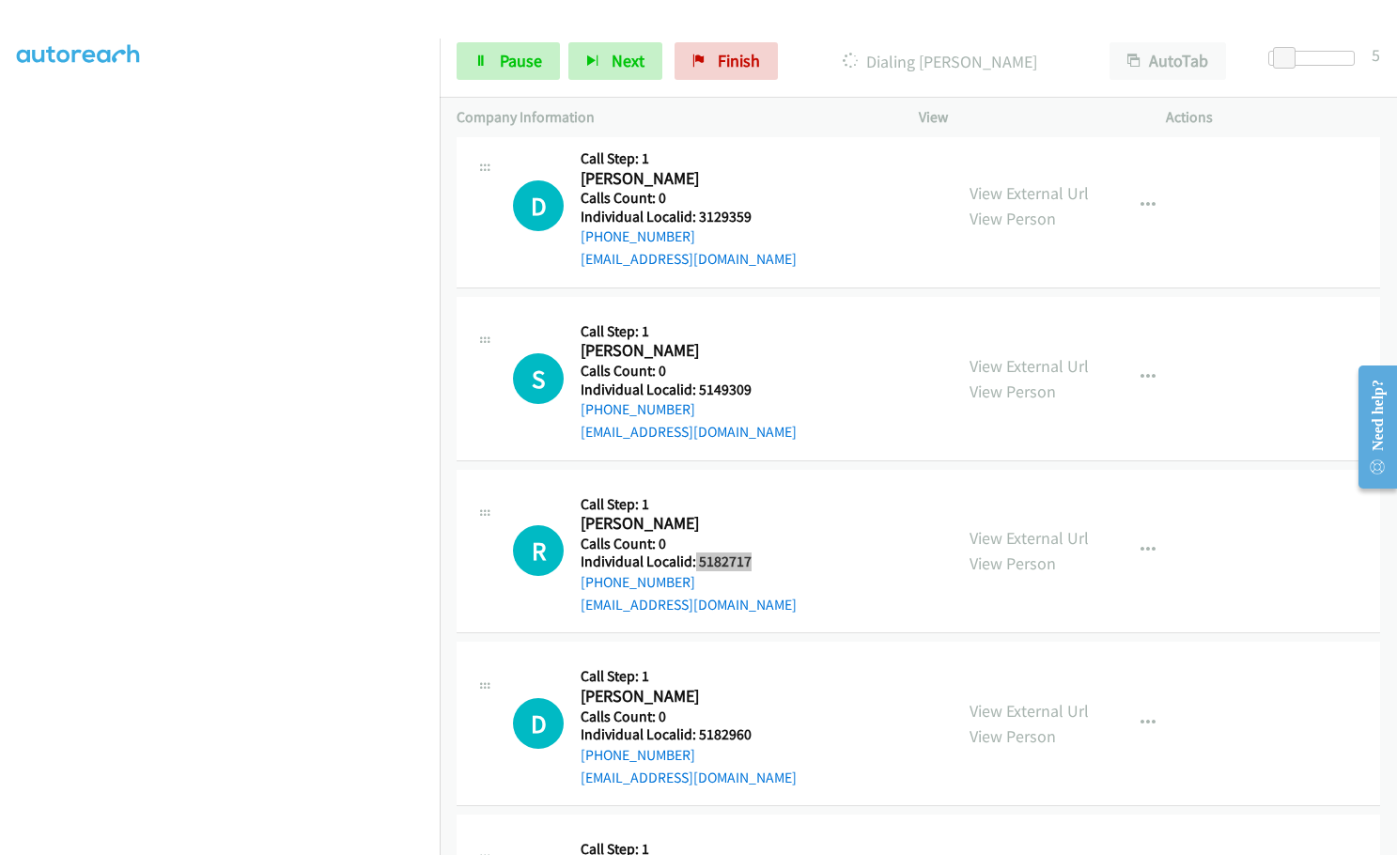
scroll to position [4347, 0]
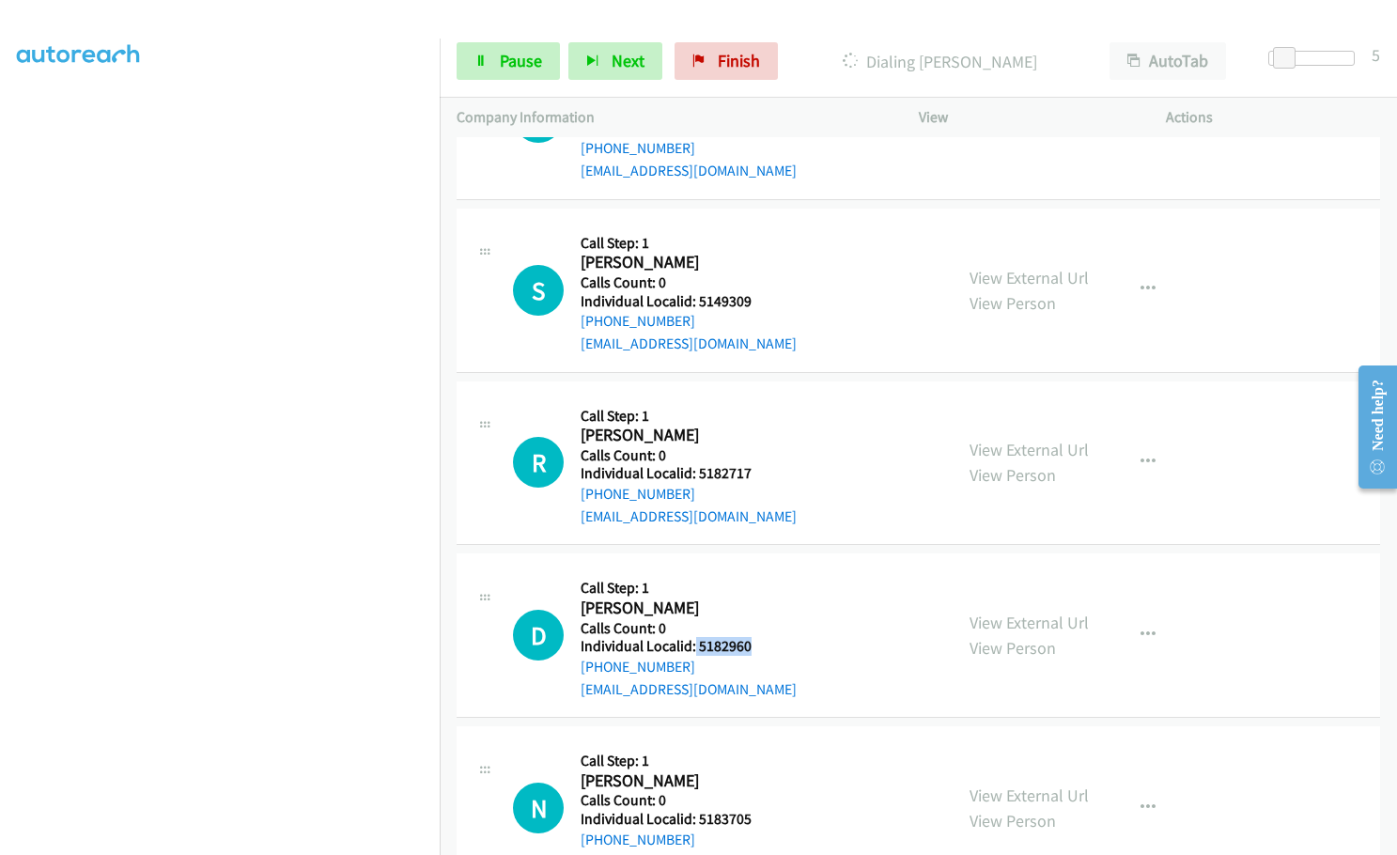
drag, startPoint x: 716, startPoint y: 580, endPoint x: 753, endPoint y: 581, distance: 36.7
click at [753, 637] on h5 "Individual Localid: 5182960" at bounding box center [689, 646] width 216 height 19
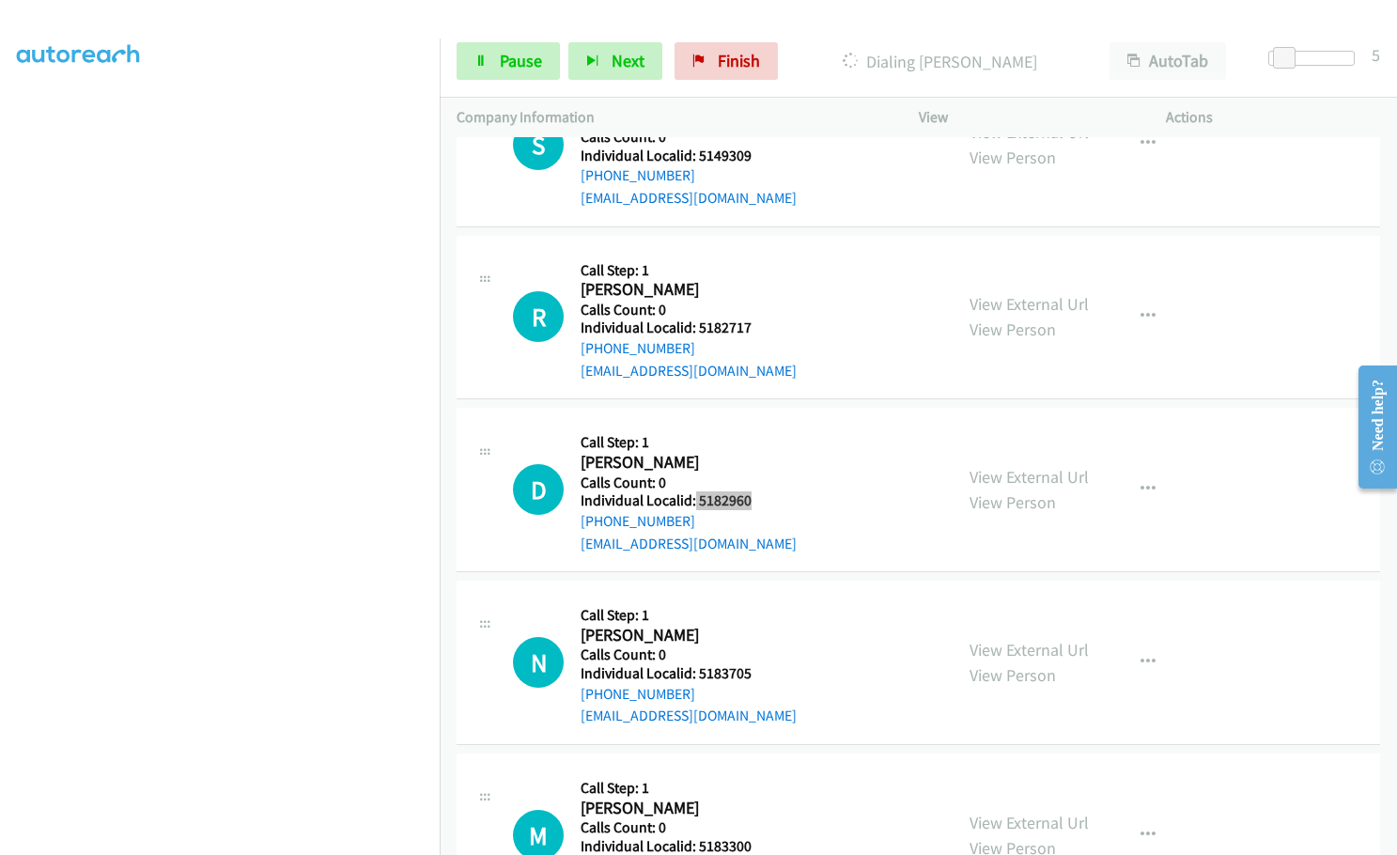
scroll to position [4511, 0]
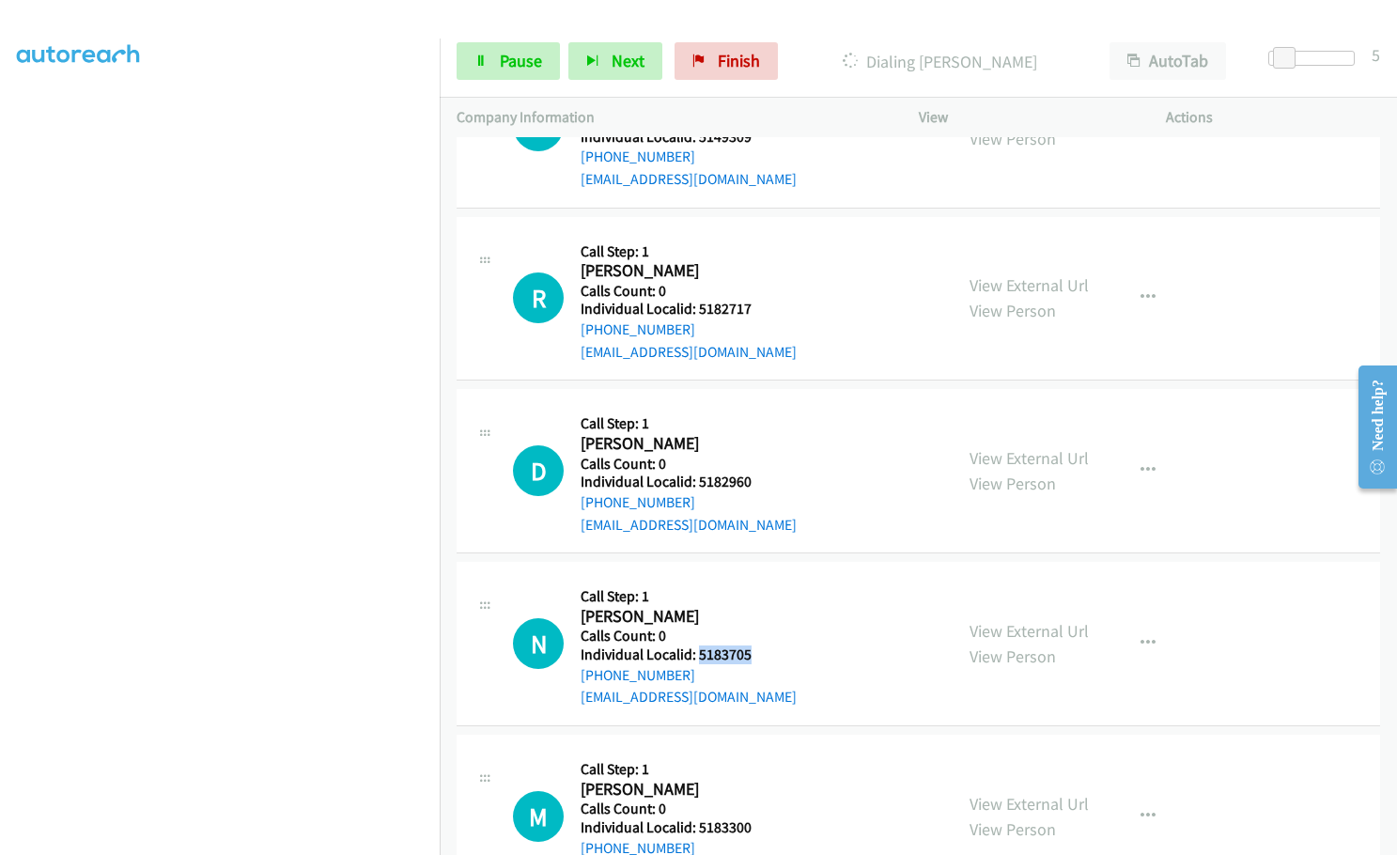
drag, startPoint x: 697, startPoint y: 590, endPoint x: 752, endPoint y: 589, distance: 54.5
click at [752, 645] on h5 "Individual Localid: 5183705" at bounding box center [689, 654] width 216 height 19
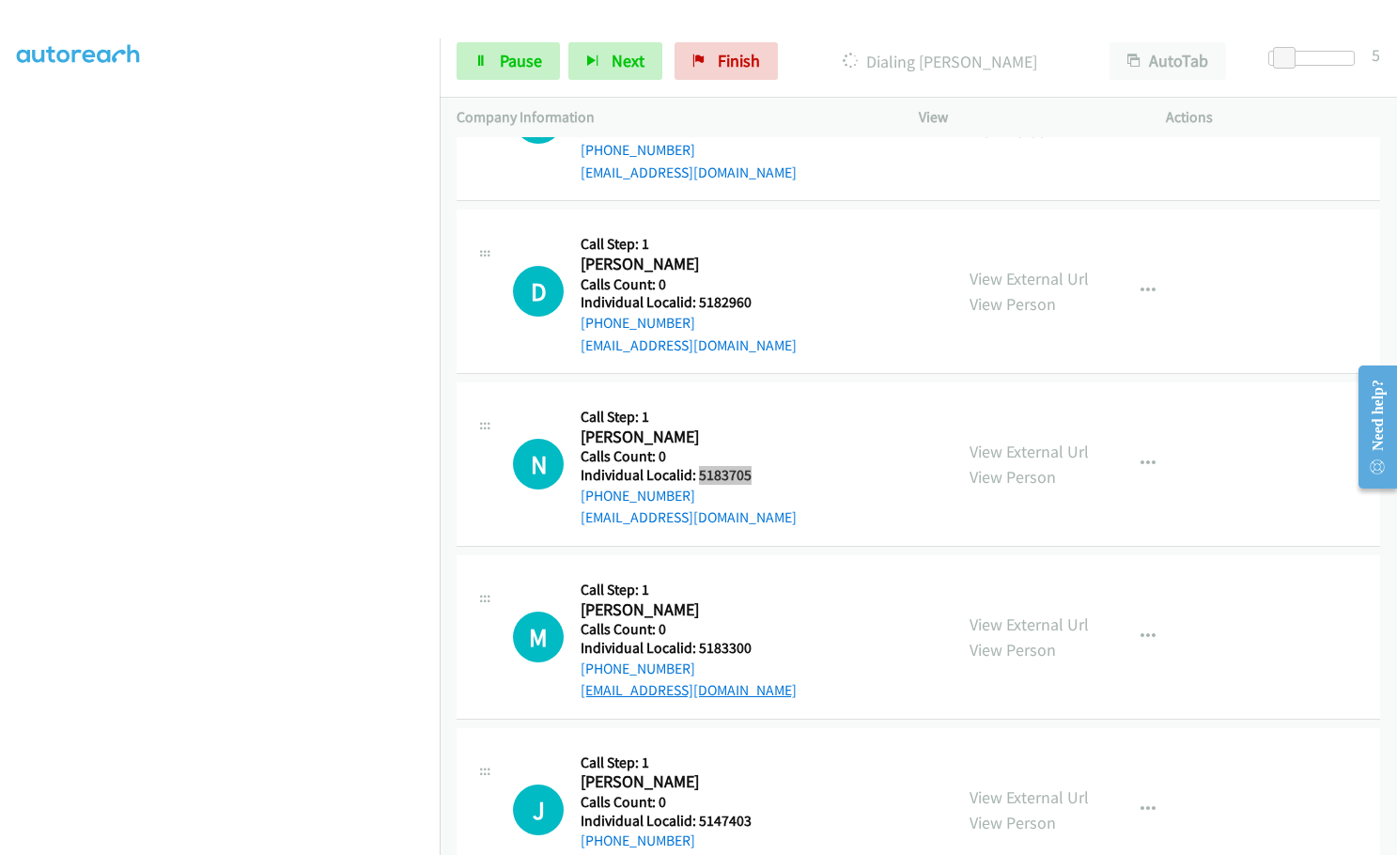
scroll to position [4770, 0]
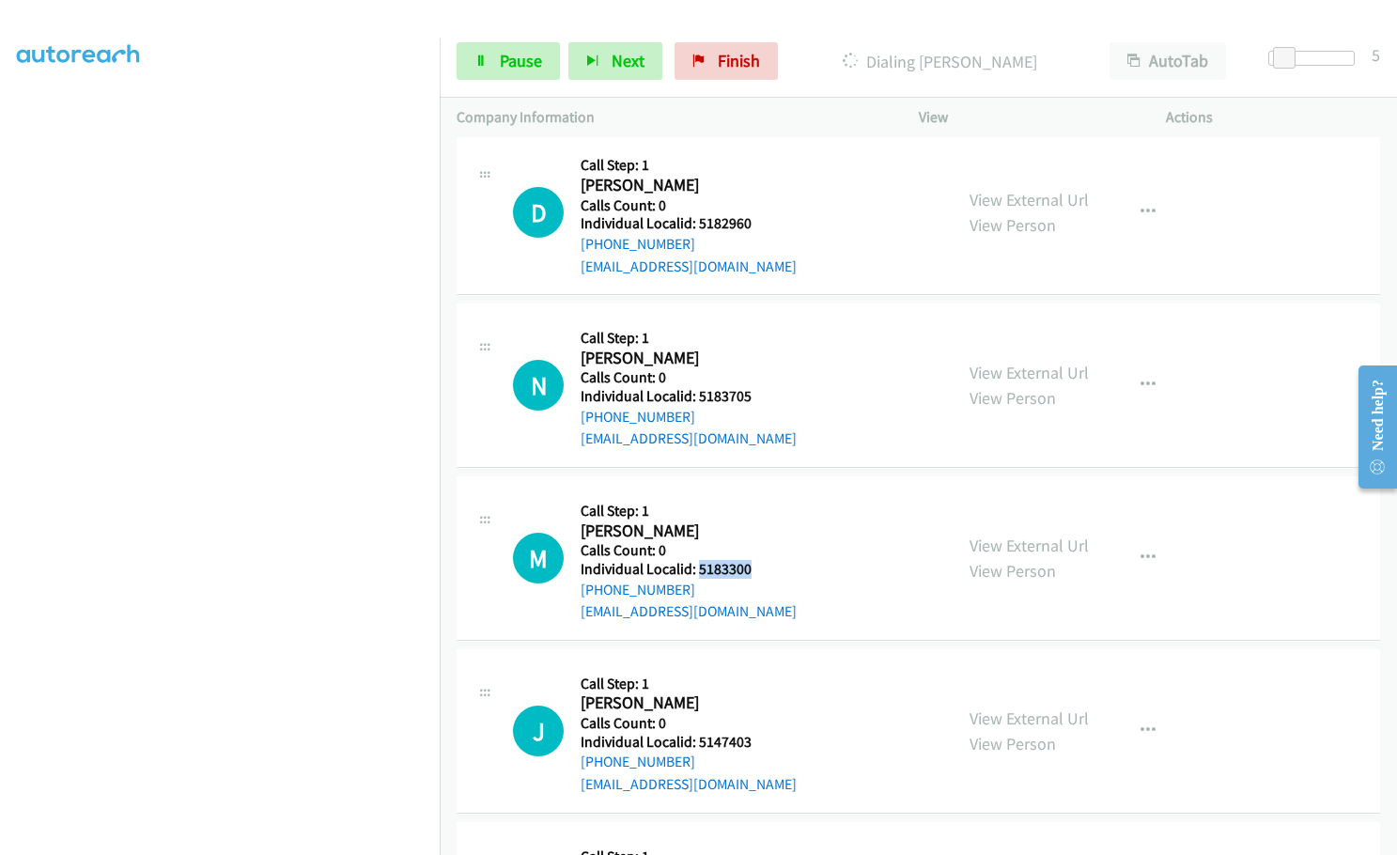
drag, startPoint x: 696, startPoint y: 500, endPoint x: 747, endPoint y: 500, distance: 50.7
click at [747, 560] on h5 "Individual Localid: 5183300" at bounding box center [689, 569] width 216 height 19
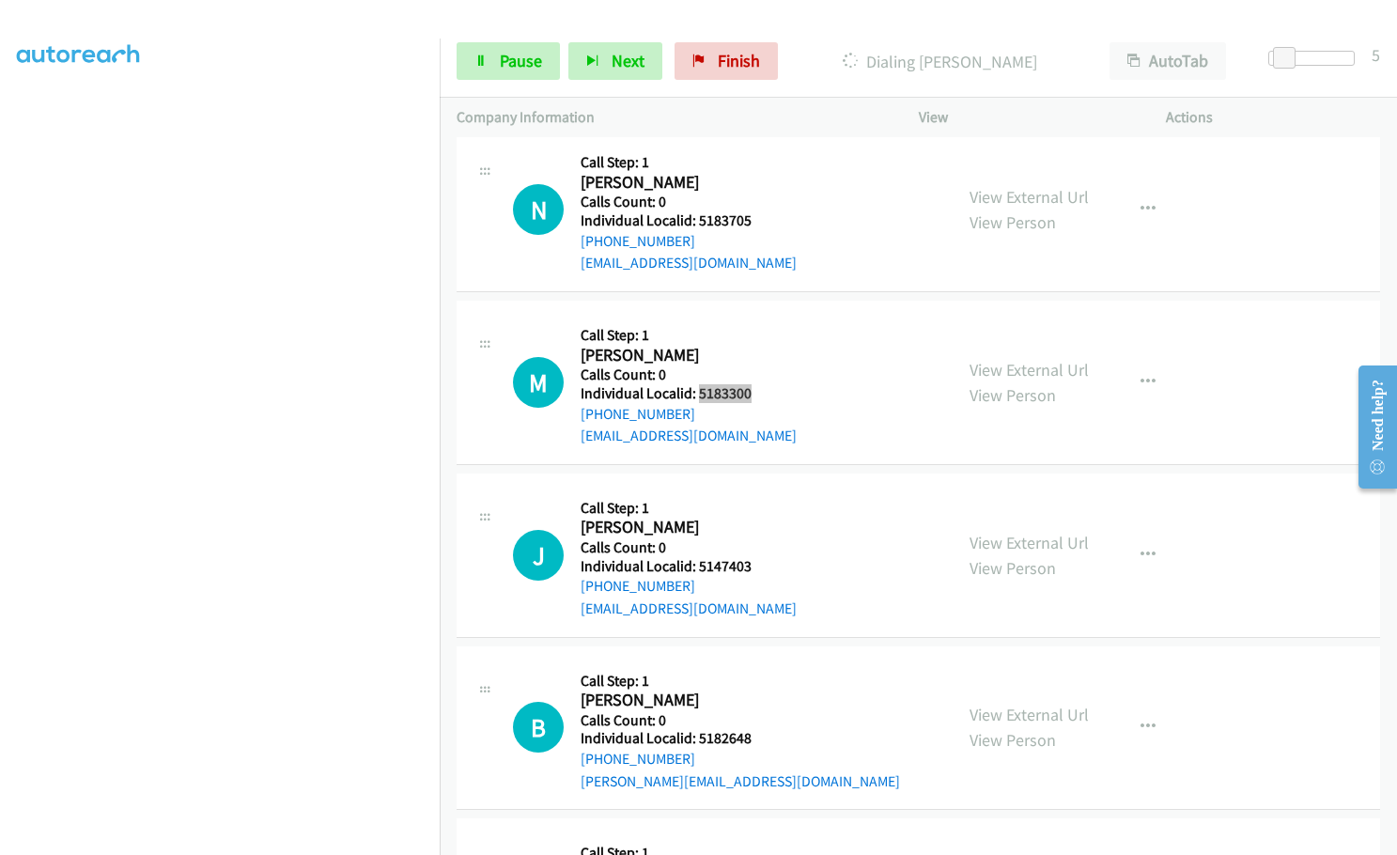
scroll to position [4981, 0]
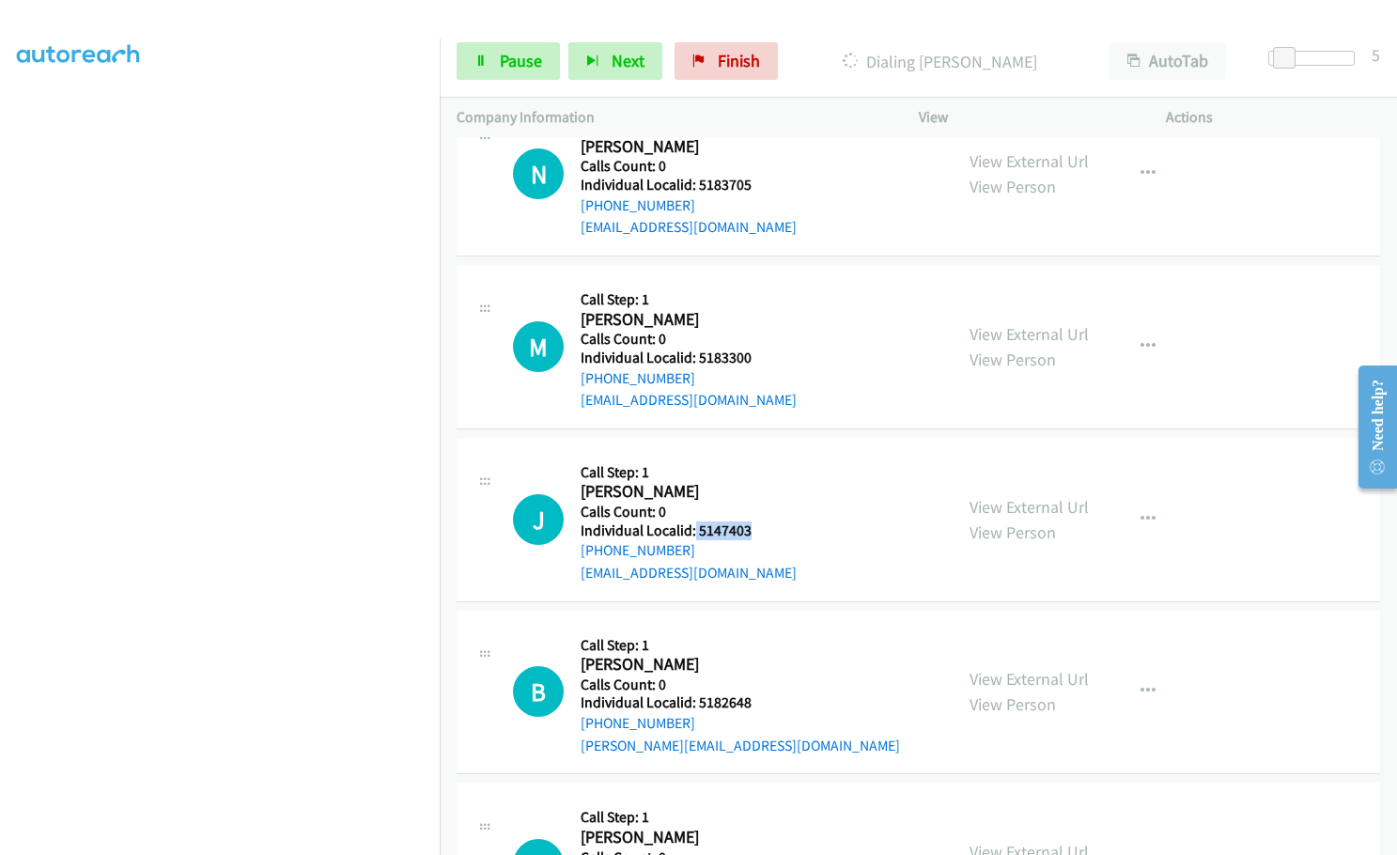
drag, startPoint x: 692, startPoint y: 458, endPoint x: 746, endPoint y: 464, distance: 53.8
click at [746, 521] on h5 "Individual Localid: 5147403" at bounding box center [689, 530] width 216 height 19
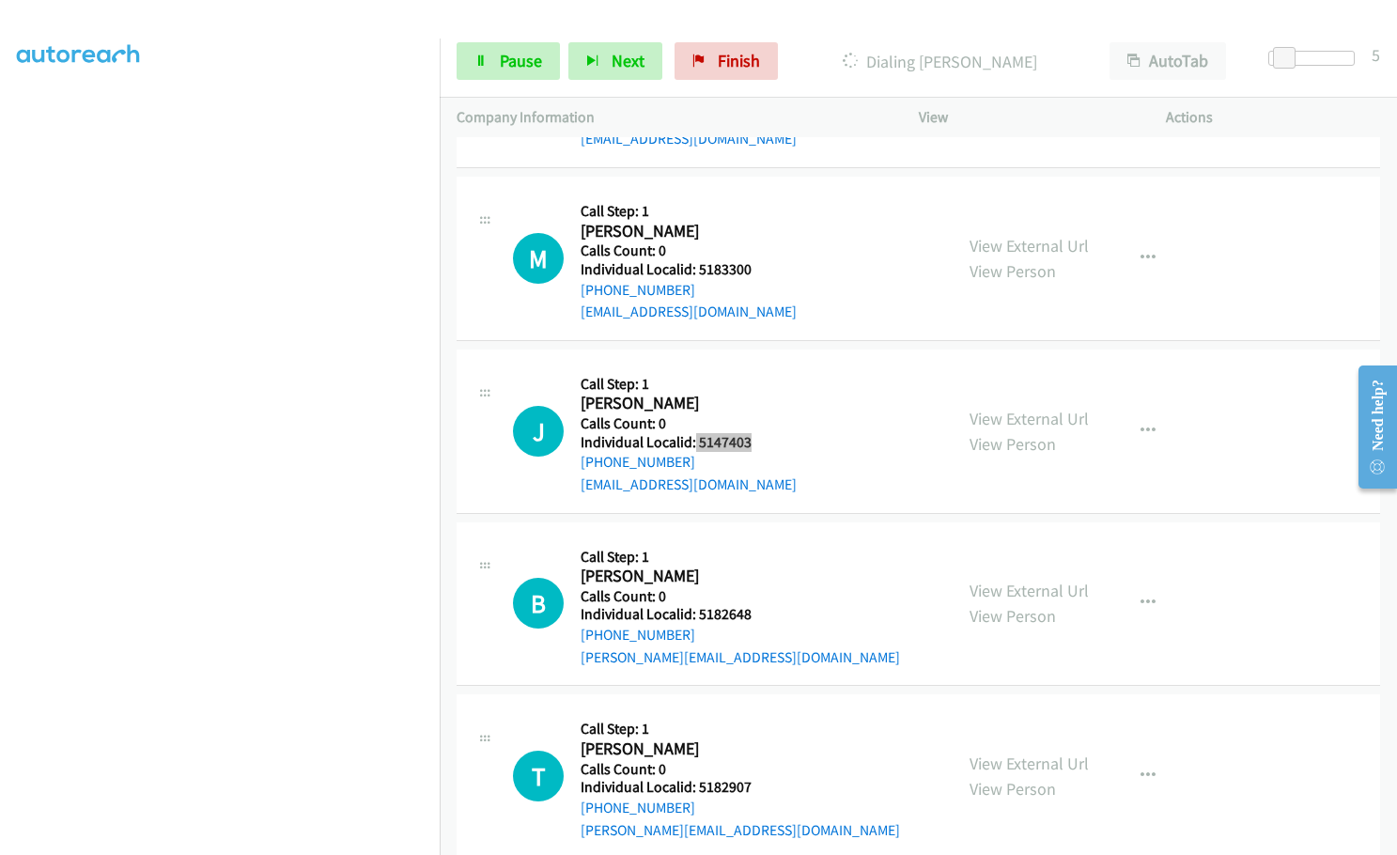
scroll to position [5122, 0]
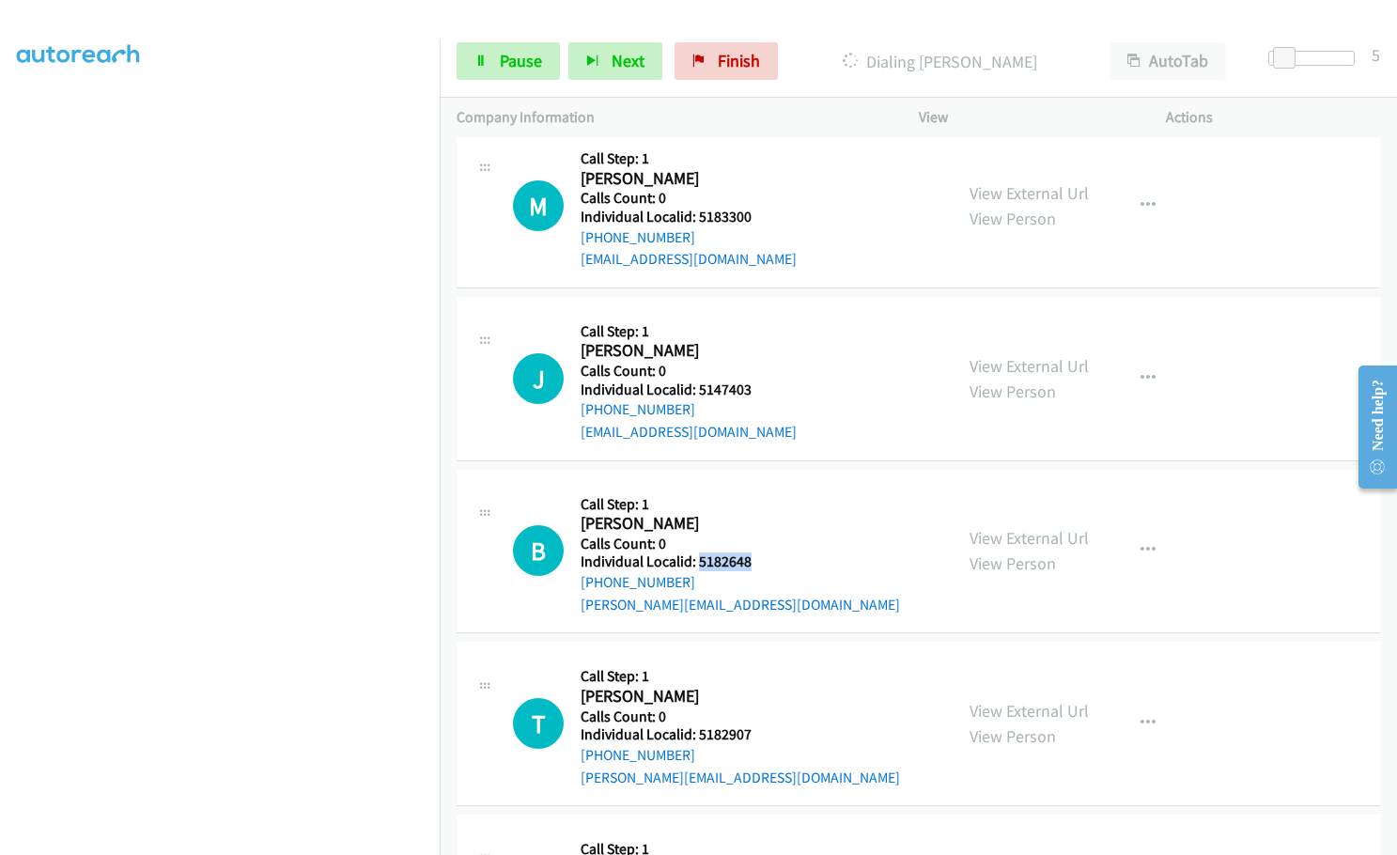
drag, startPoint x: 695, startPoint y: 495, endPoint x: 755, endPoint y: 493, distance: 60.2
click at [755, 552] on h5 "Individual Localid: 5182648" at bounding box center [740, 561] width 319 height 19
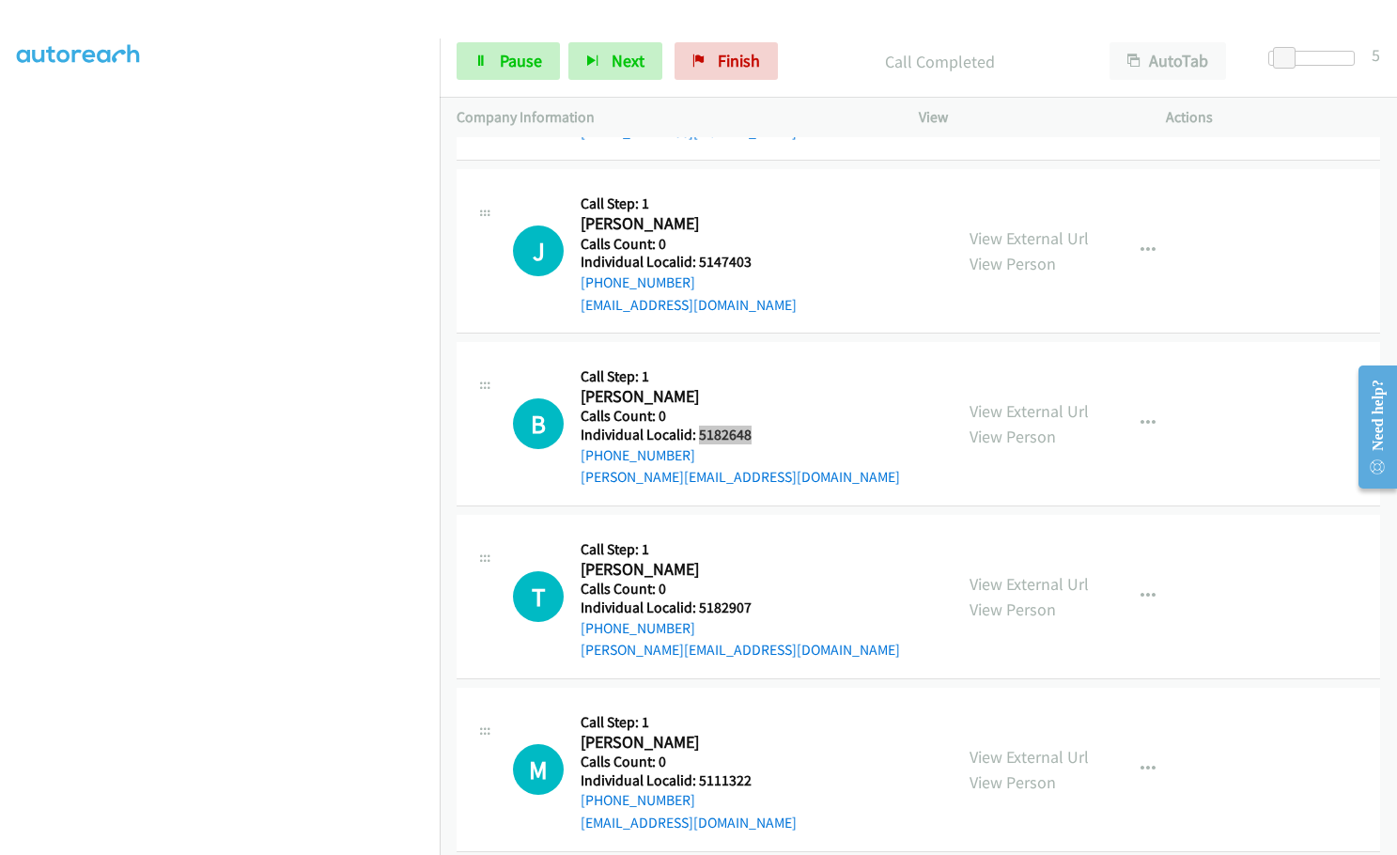
scroll to position [5303, 0]
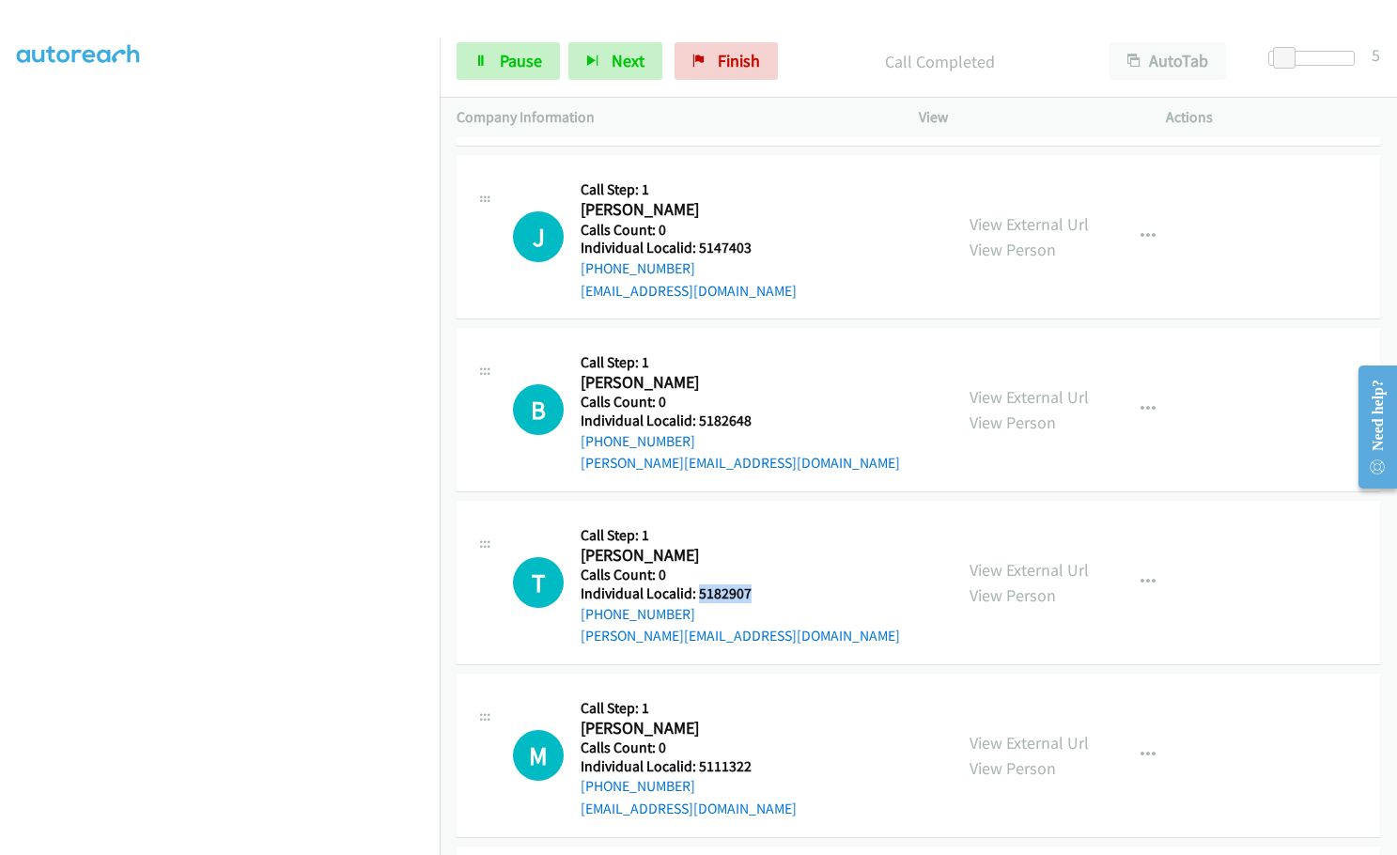
drag, startPoint x: 698, startPoint y: 526, endPoint x: 754, endPoint y: 526, distance: 56.4
click at [754, 584] on h5 "Individual Localid: 5182907" at bounding box center [740, 593] width 319 height 19
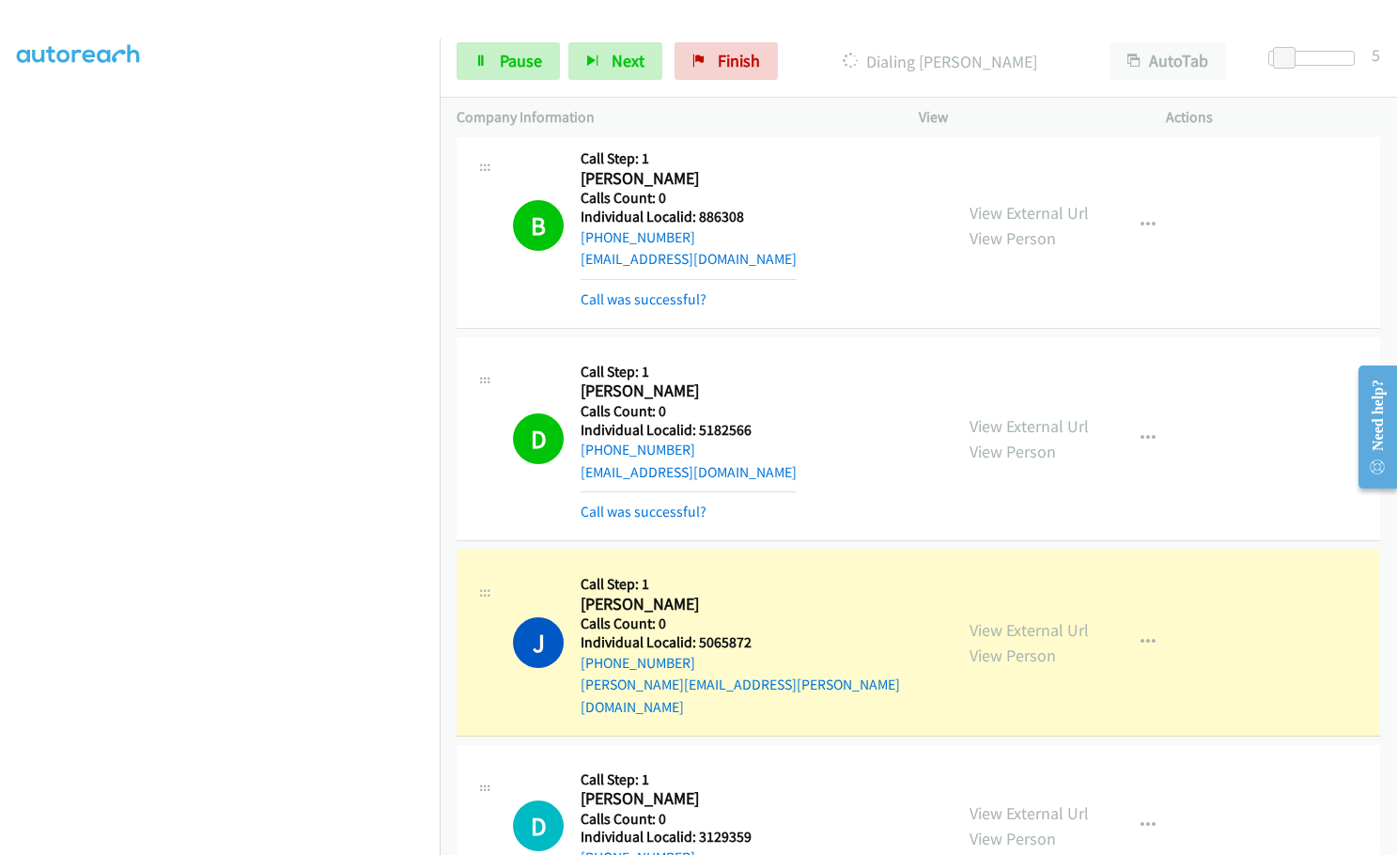
scroll to position [3659, 0]
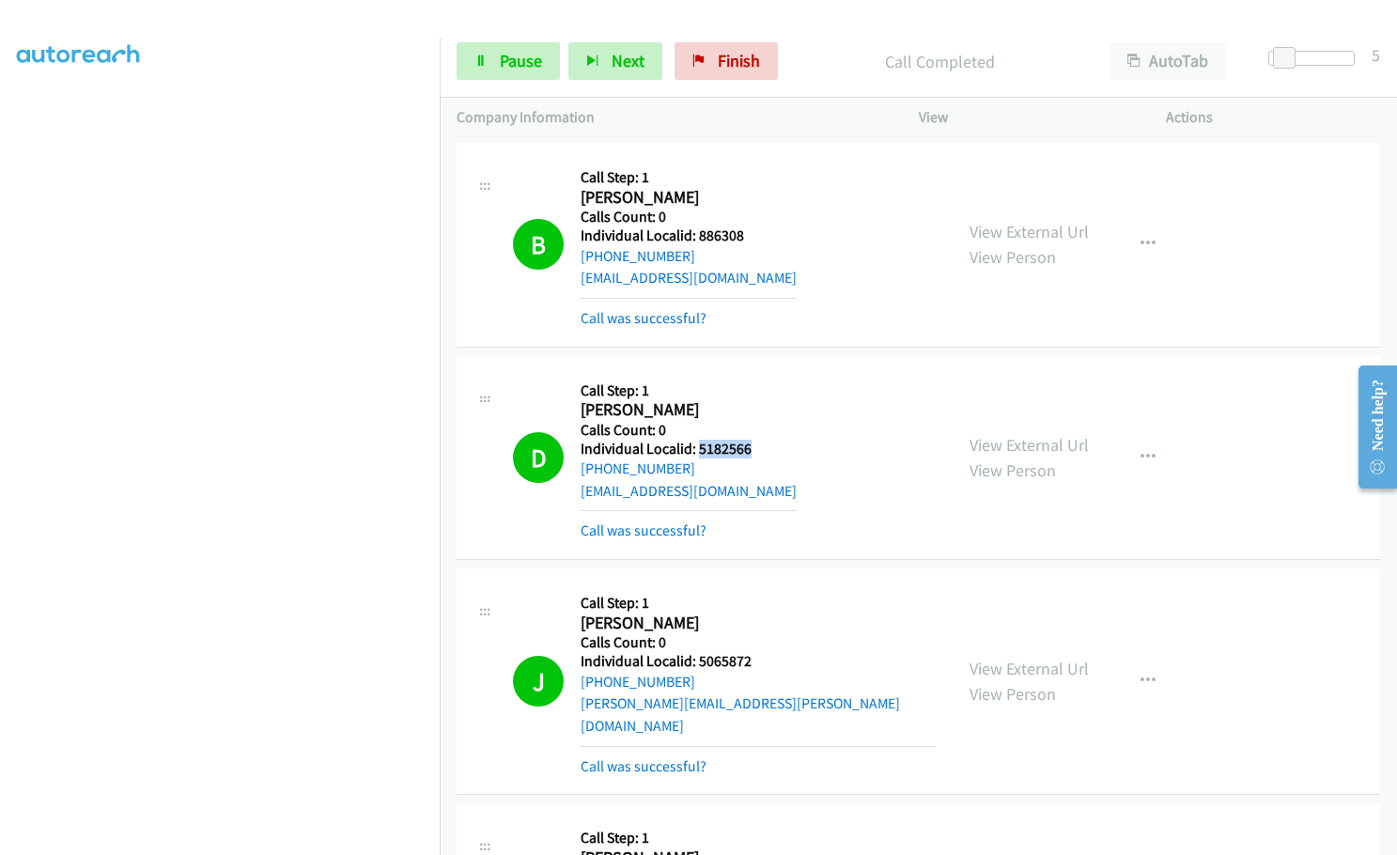
drag, startPoint x: 695, startPoint y: 400, endPoint x: 747, endPoint y: 405, distance: 51.9
click at [747, 440] on h5 "Individual Localid: 5182566" at bounding box center [689, 449] width 216 height 19
click at [1141, 450] on icon "button" at bounding box center [1148, 457] width 15 height 15
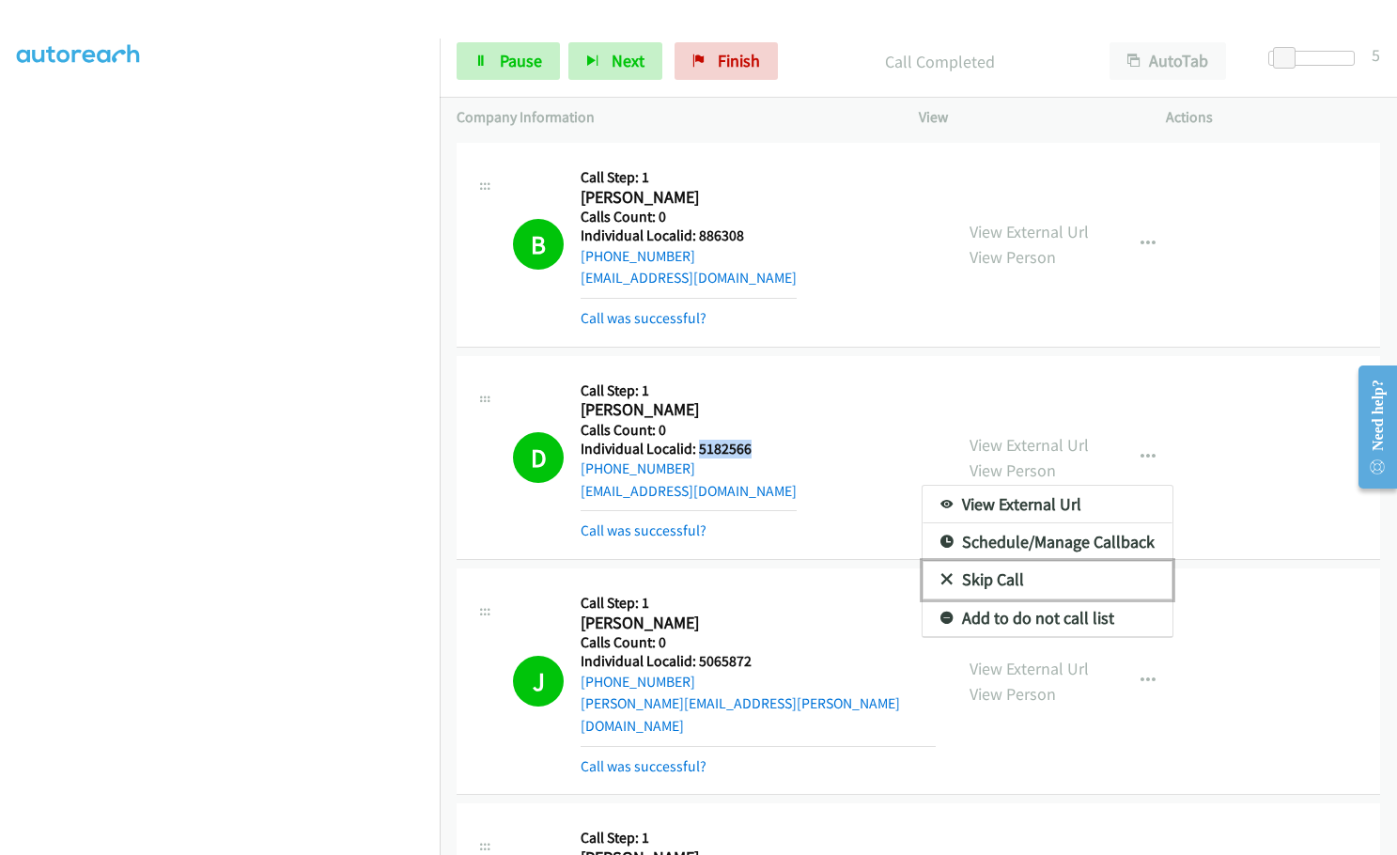
click at [942, 574] on icon at bounding box center [946, 580] width 13 height 13
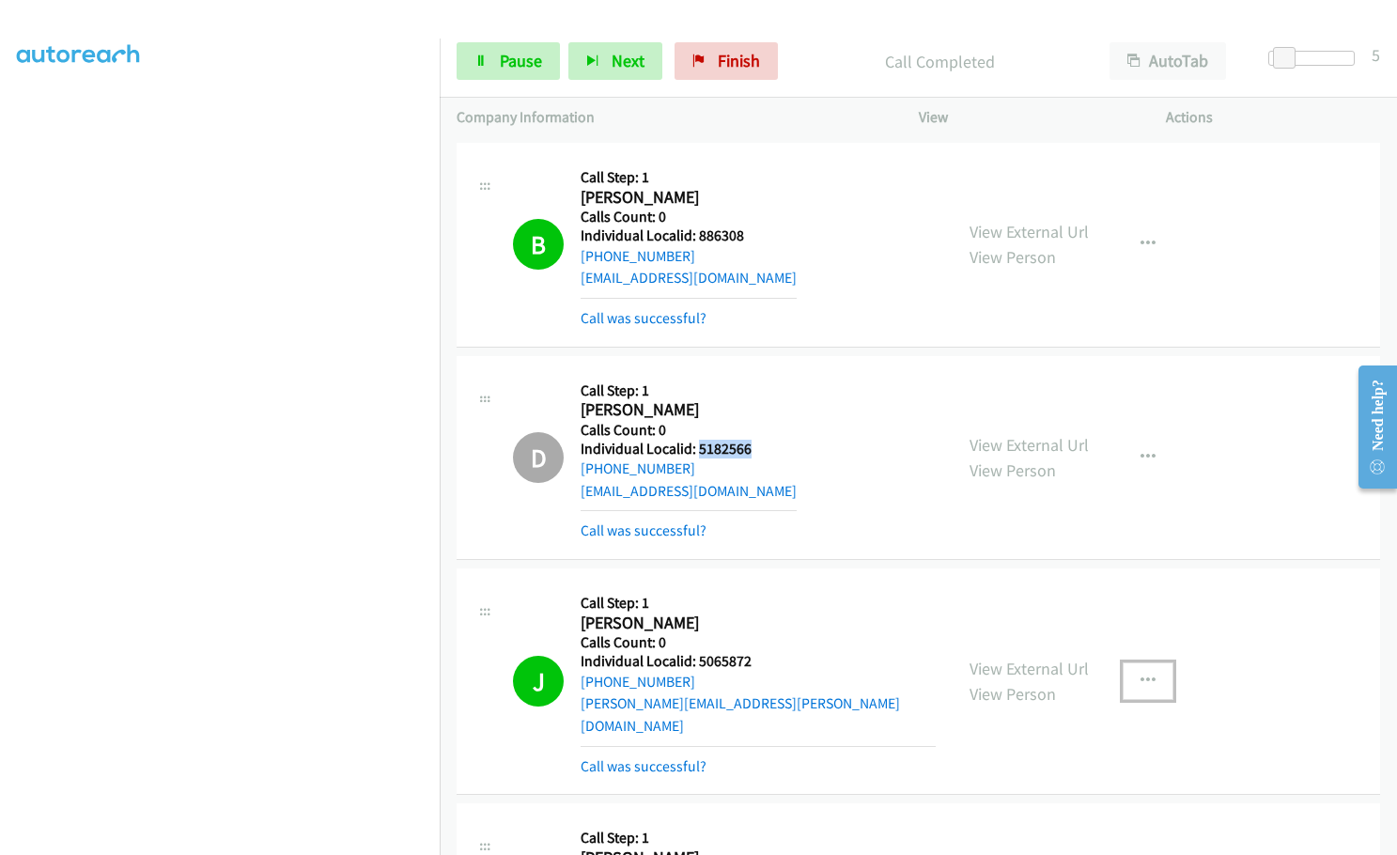
click at [1144, 674] on icon "button" at bounding box center [1148, 681] width 15 height 15
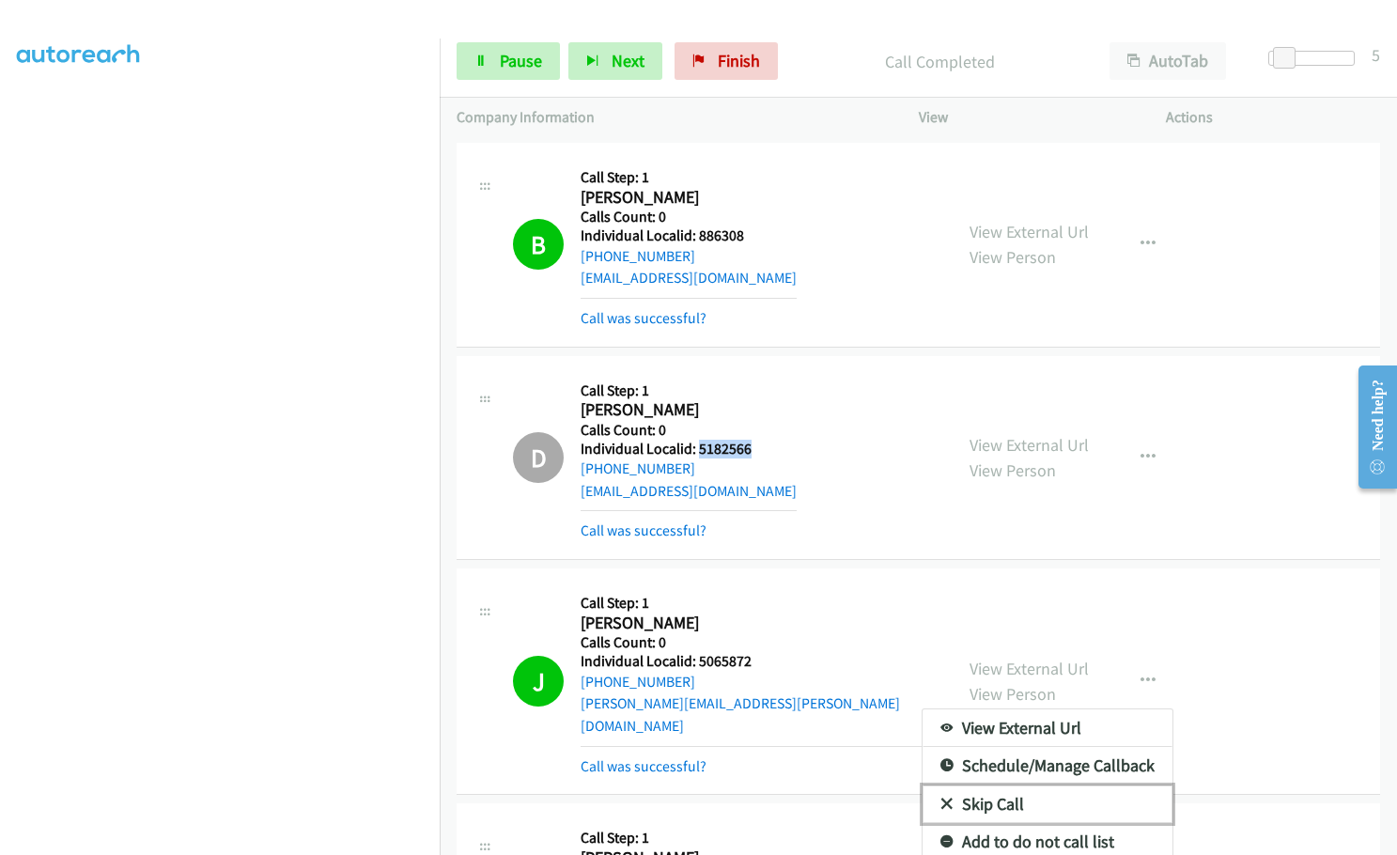
click at [940, 799] on icon at bounding box center [946, 805] width 13 height 13
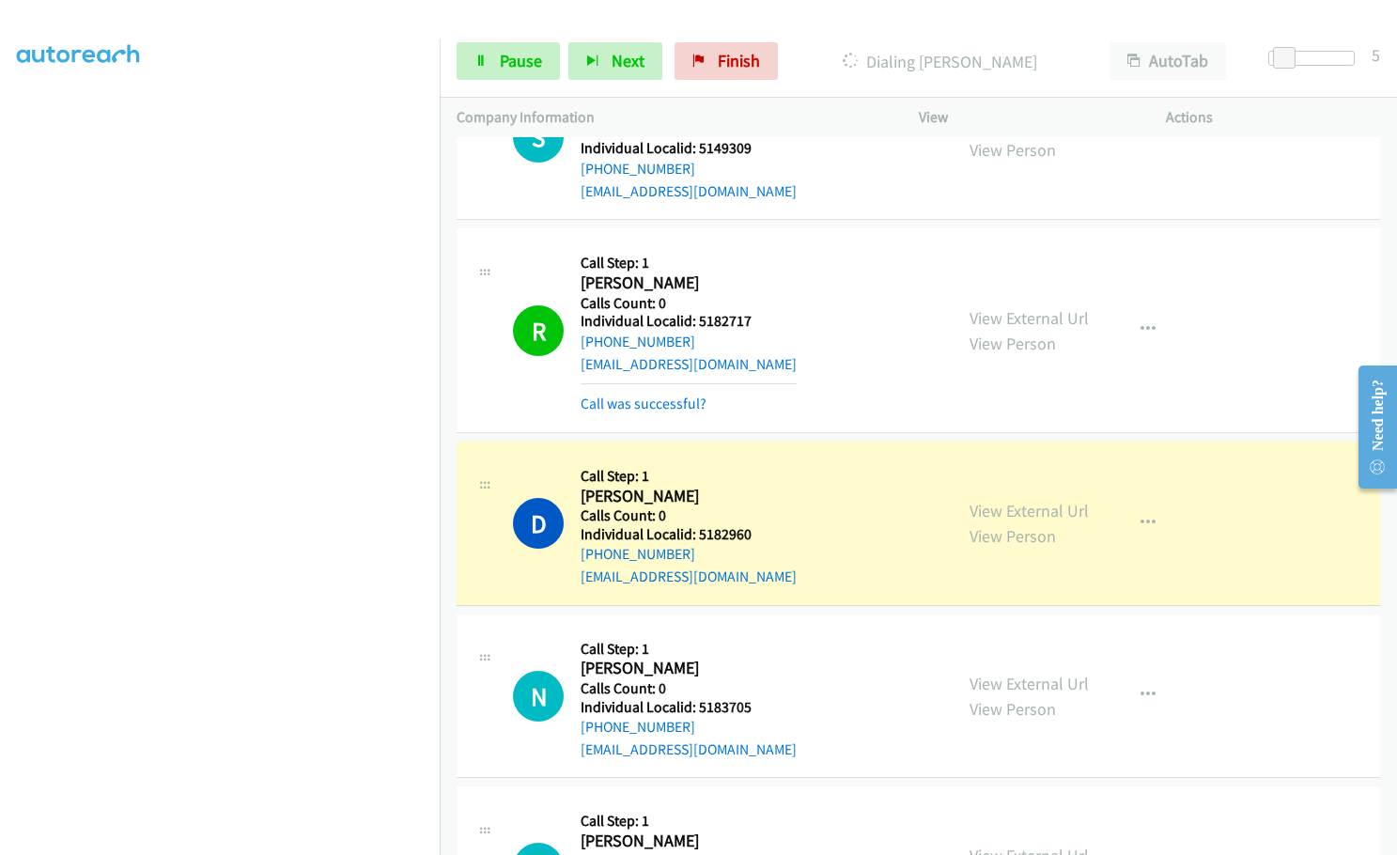
scroll to position [4622, 0]
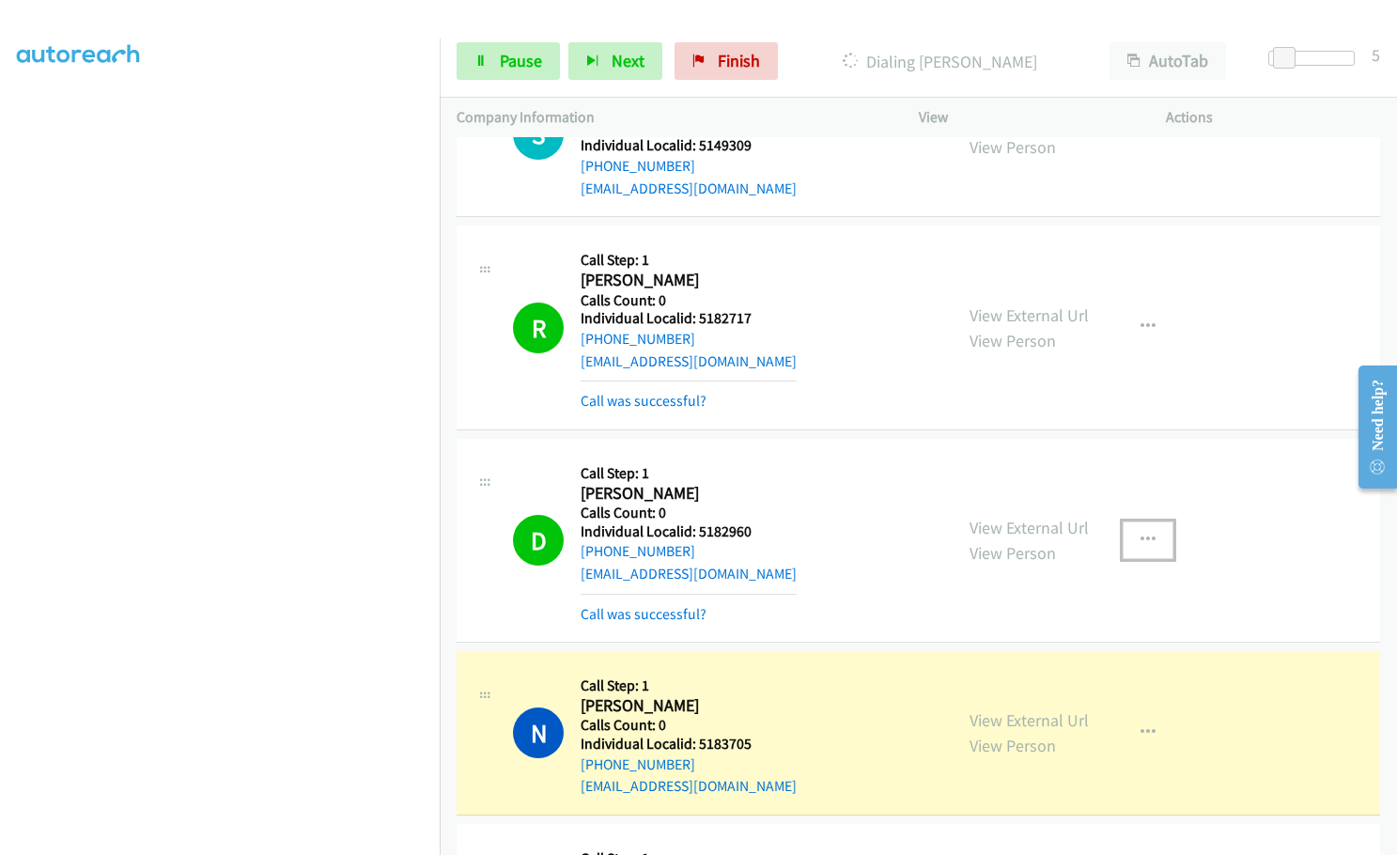
click at [1141, 533] on icon "button" at bounding box center [1148, 540] width 15 height 15
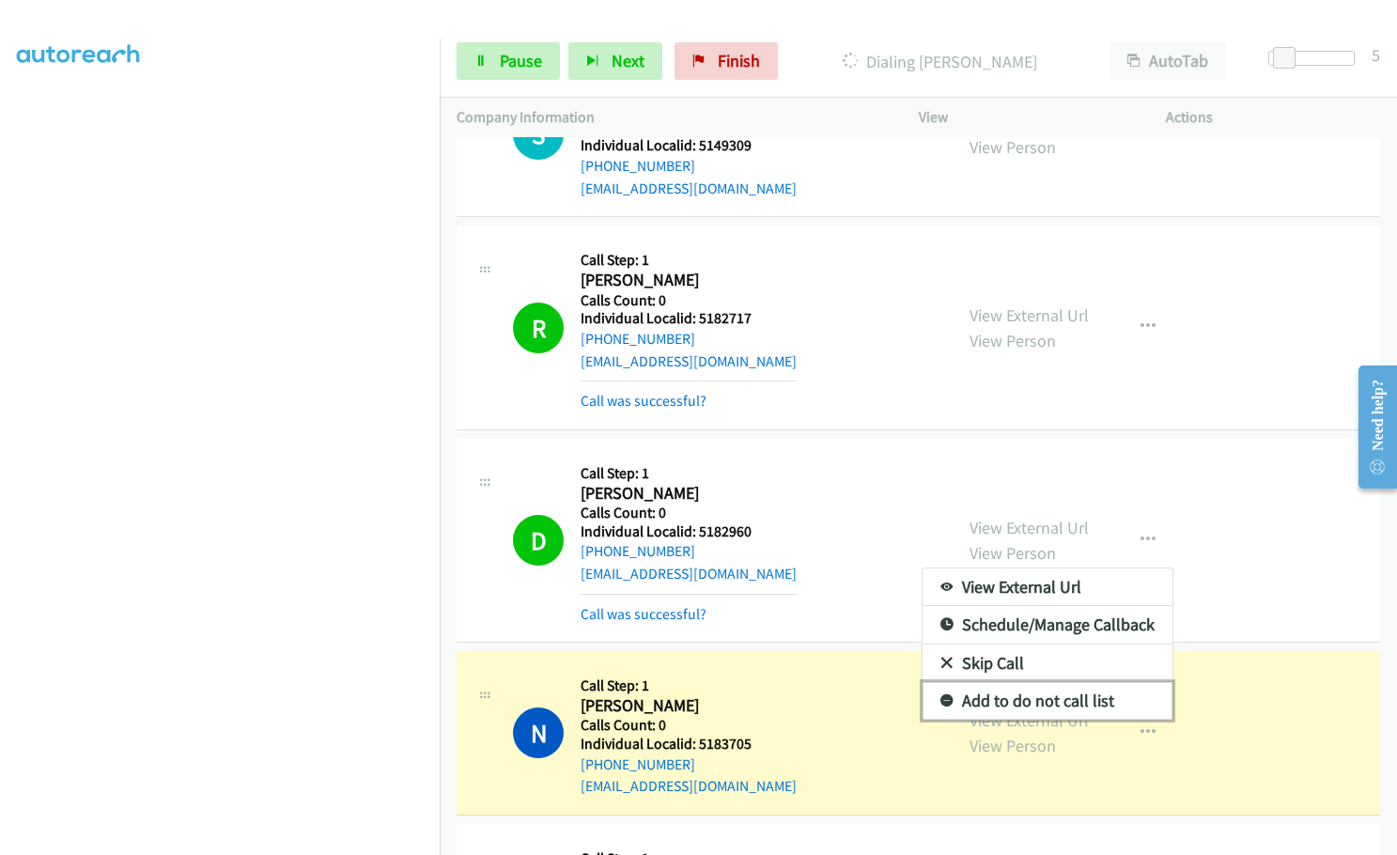
click at [940, 695] on icon at bounding box center [946, 701] width 13 height 13
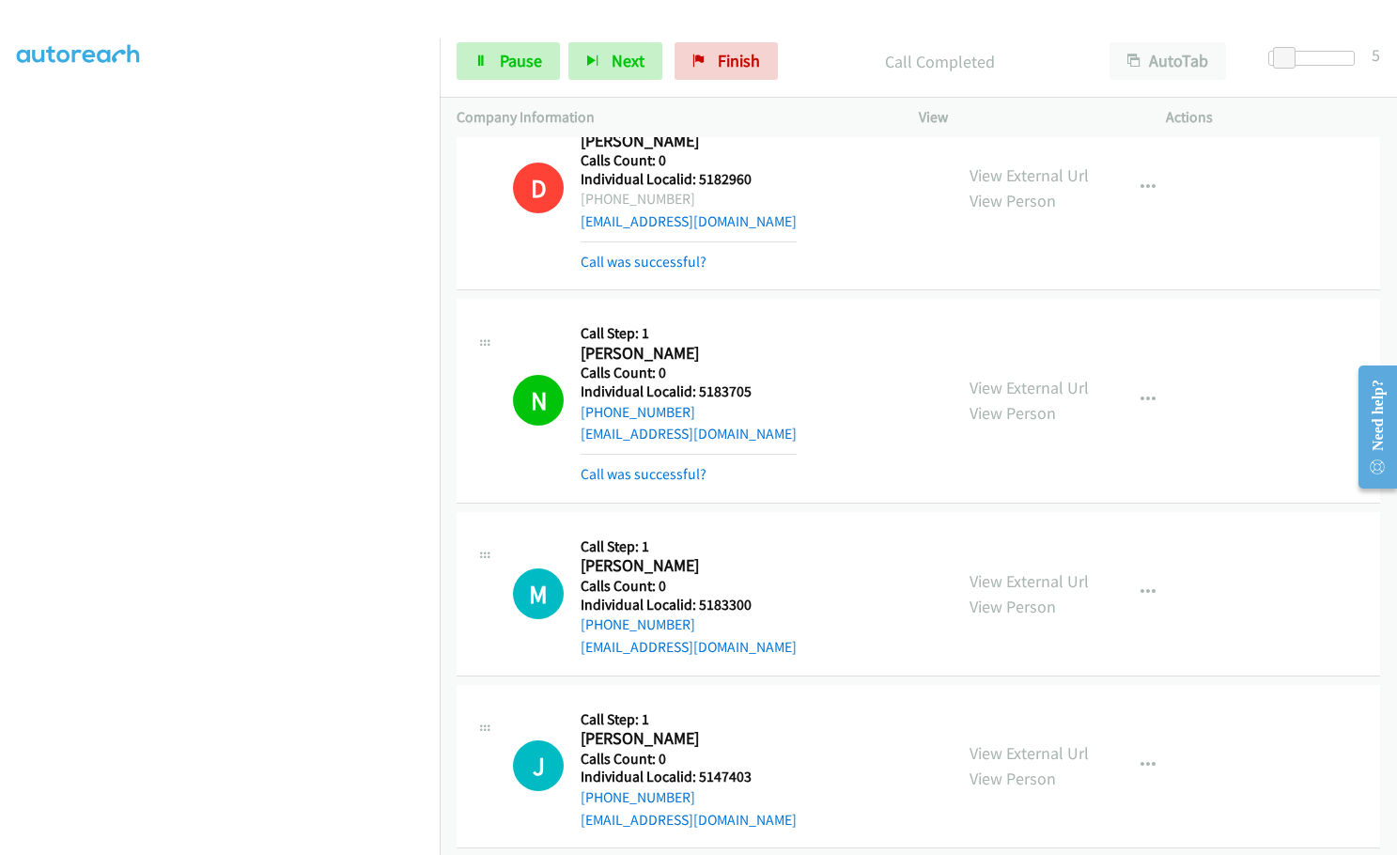
scroll to position [198, 0]
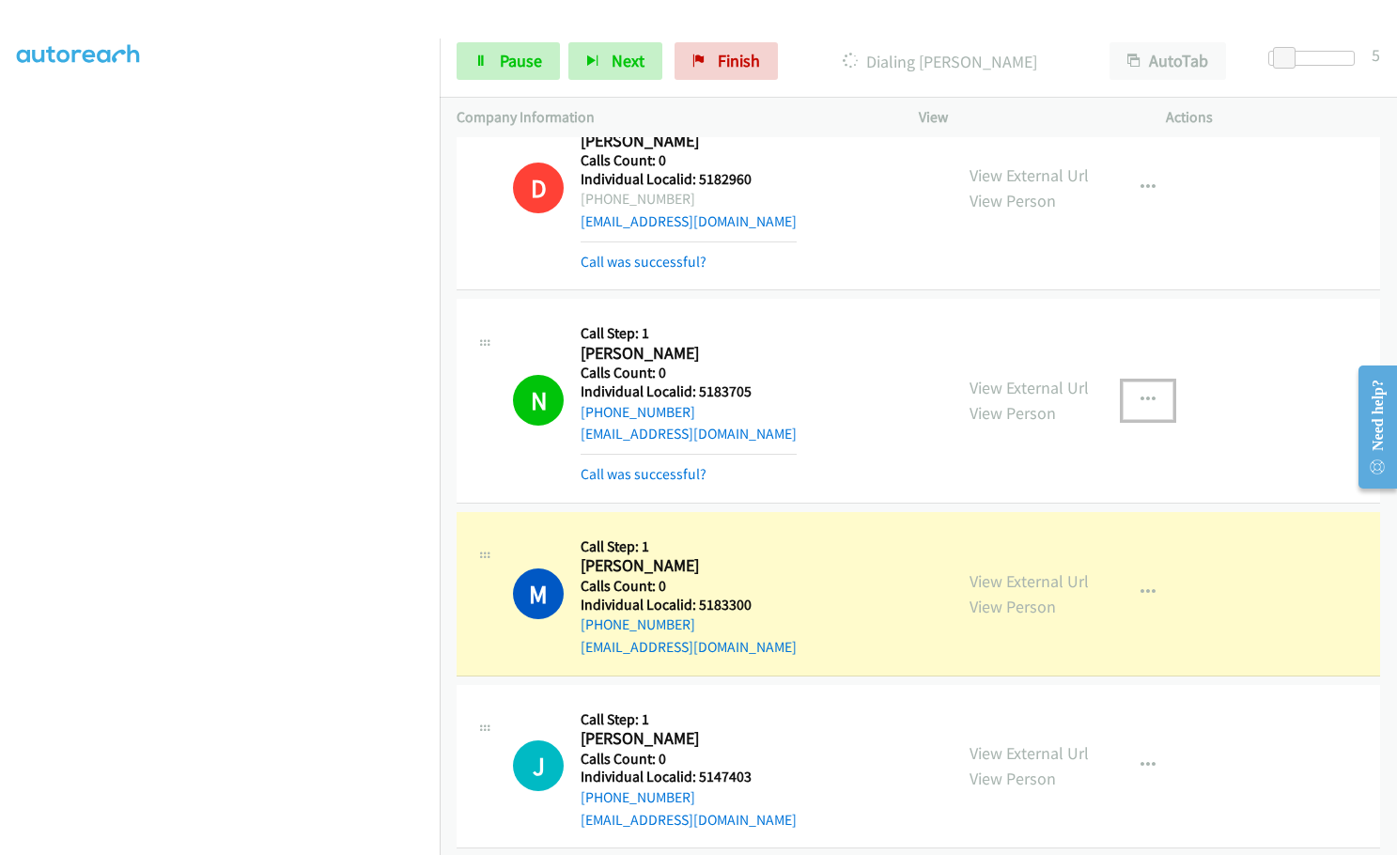
drag, startPoint x: 1143, startPoint y: 334, endPoint x: 1125, endPoint y: 352, distance: 26.6
click at [1141, 393] on icon "button" at bounding box center [1148, 400] width 15 height 15
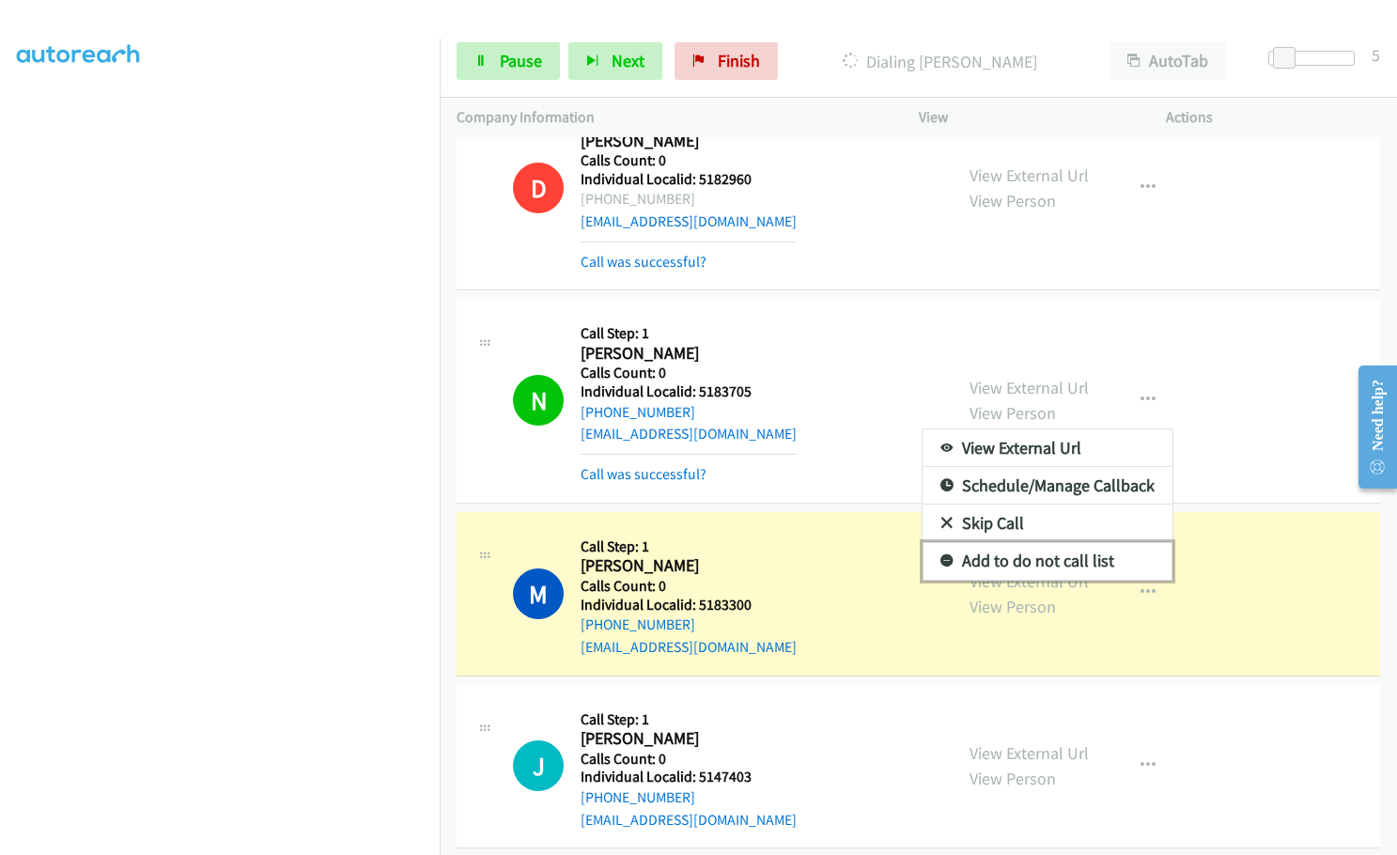
click at [943, 555] on icon at bounding box center [946, 561] width 13 height 13
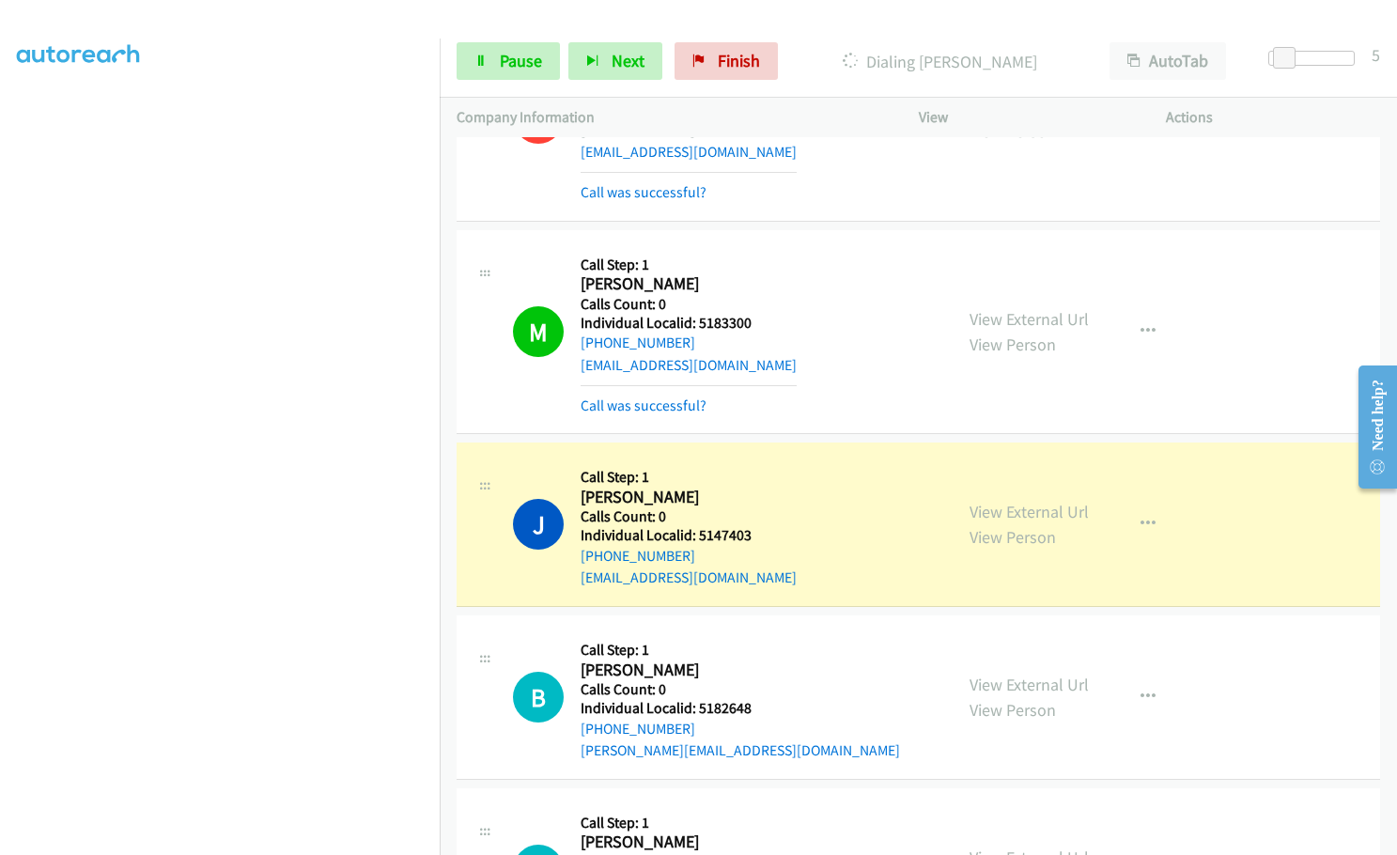
scroll to position [5468, 0]
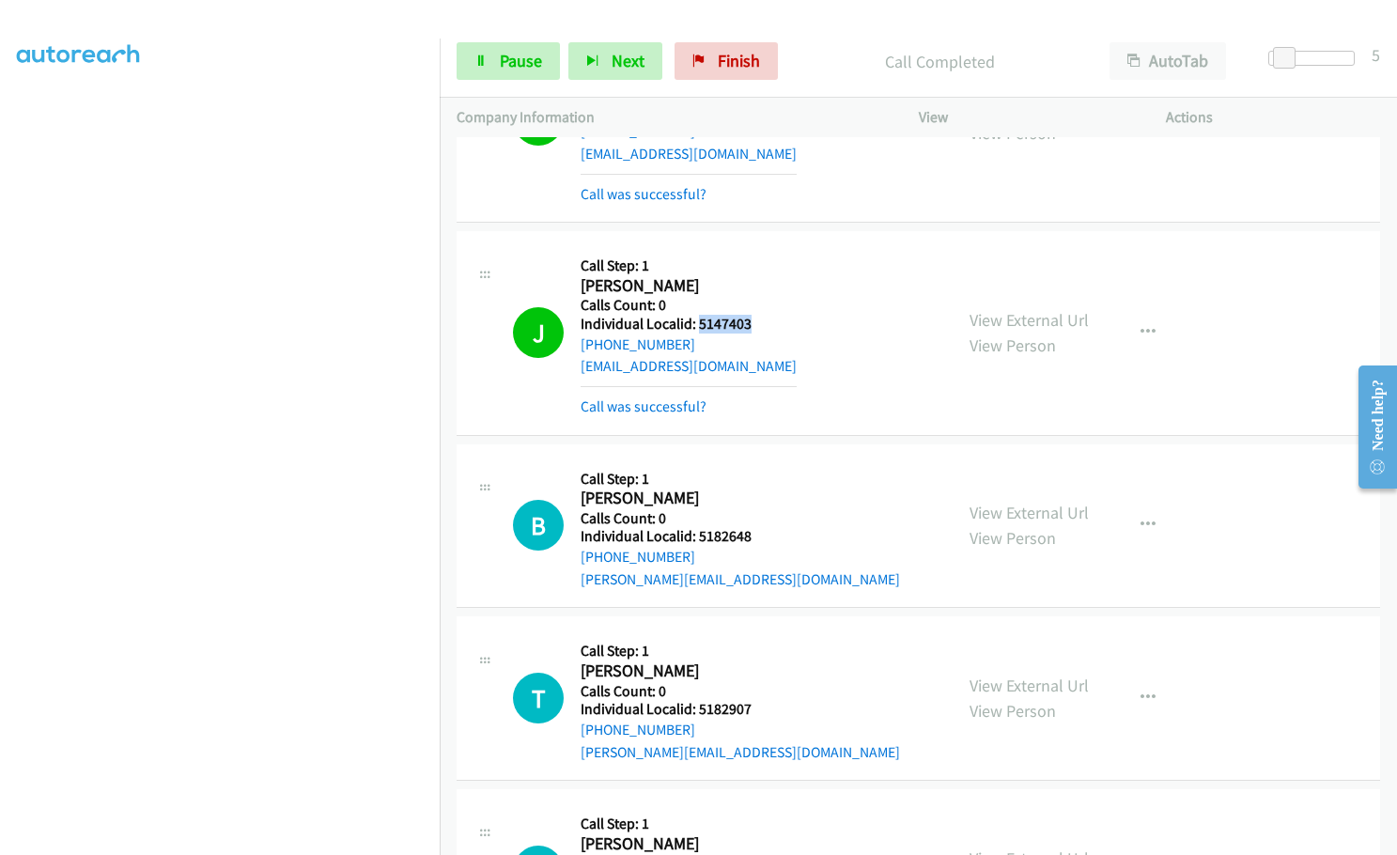
drag, startPoint x: 696, startPoint y: 257, endPoint x: 754, endPoint y: 256, distance: 58.3
click at [754, 315] on h5 "Individual Localid: 5147403" at bounding box center [689, 324] width 216 height 19
click at [1124, 314] on button "button" at bounding box center [1148, 333] width 51 height 38
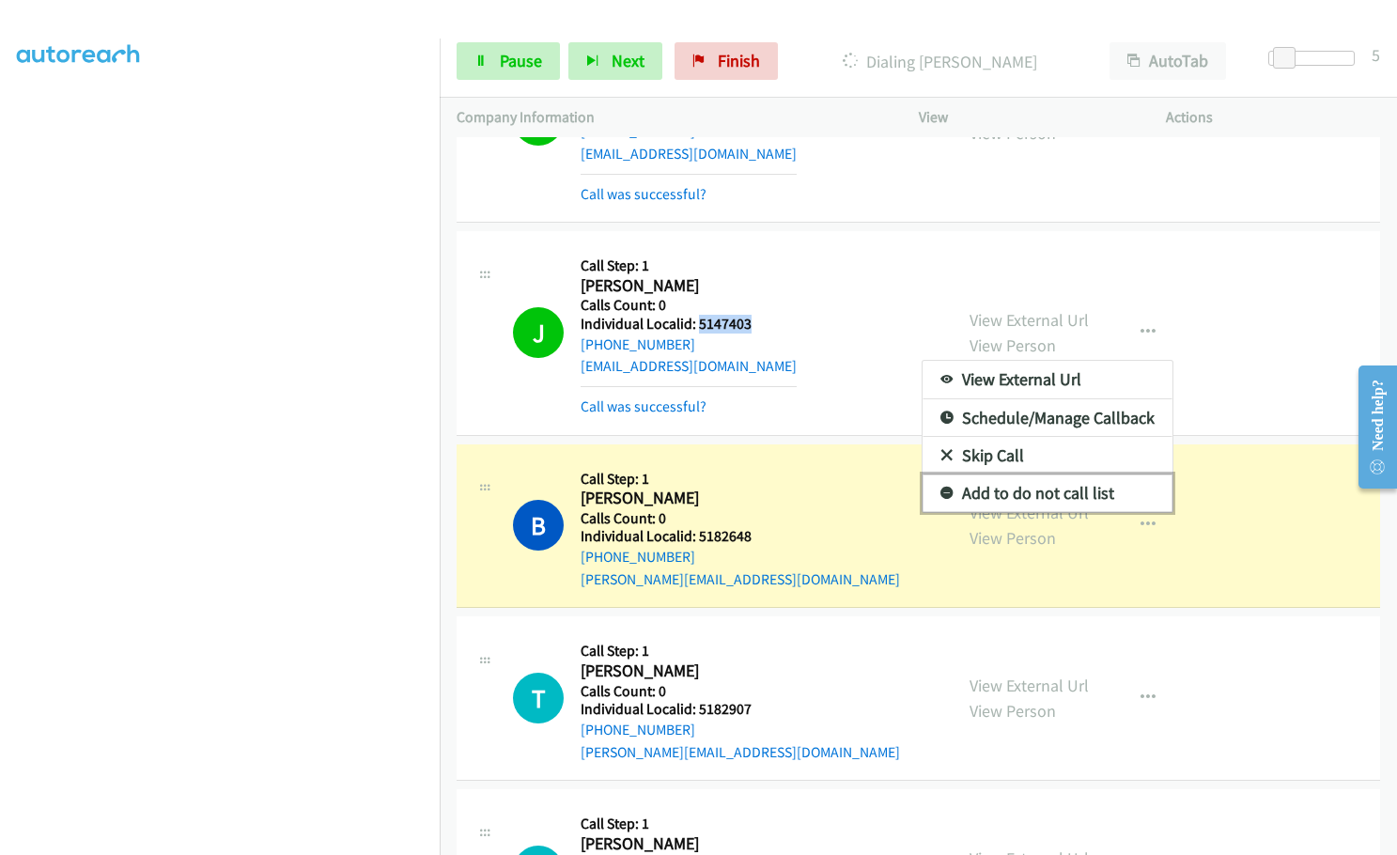
drag, startPoint x: 939, startPoint y: 421, endPoint x: 825, endPoint y: 440, distance: 115.2
click at [940, 488] on icon at bounding box center [946, 494] width 13 height 13
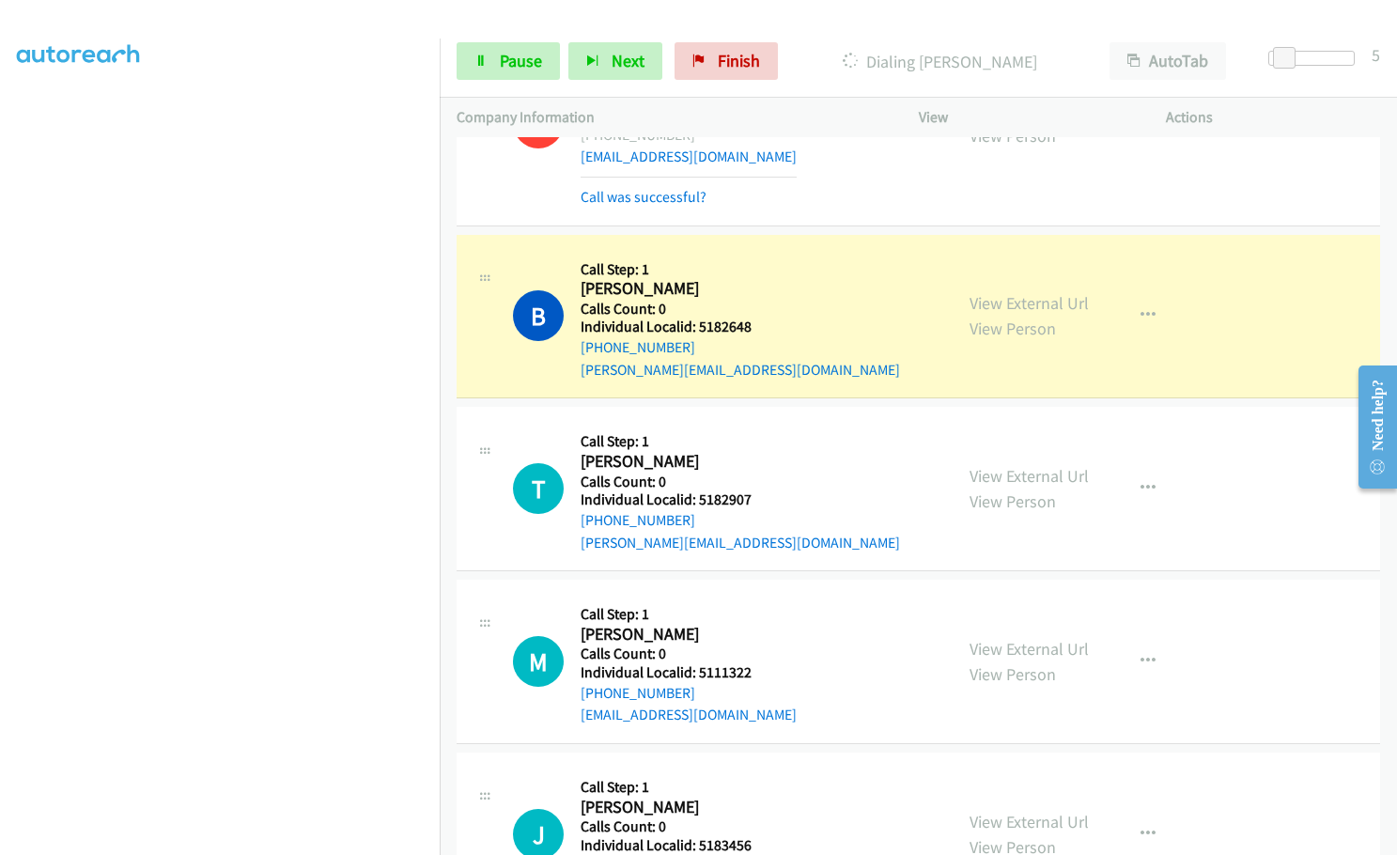
scroll to position [5679, 0]
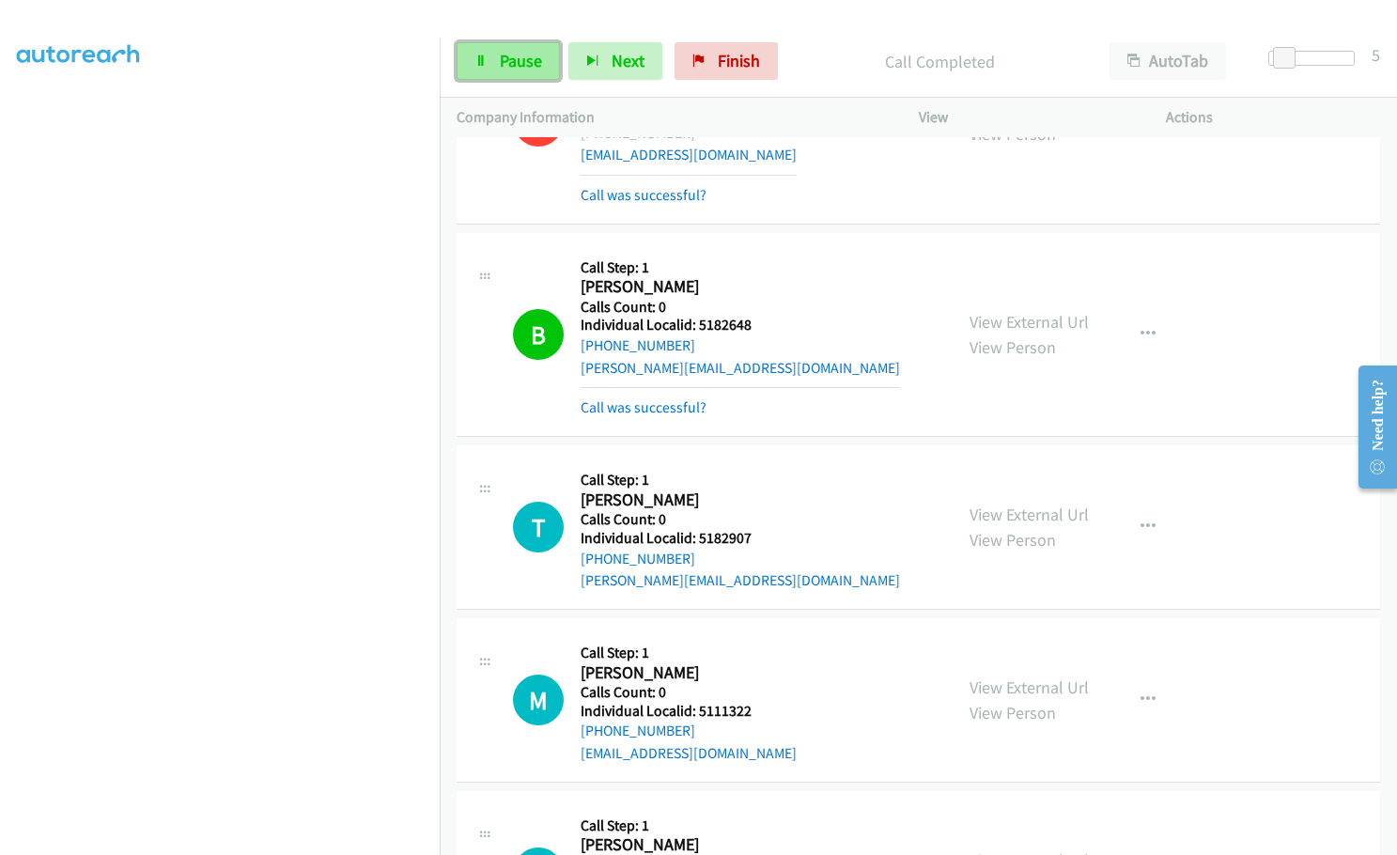
click at [519, 55] on span "Pause" at bounding box center [521, 61] width 42 height 22
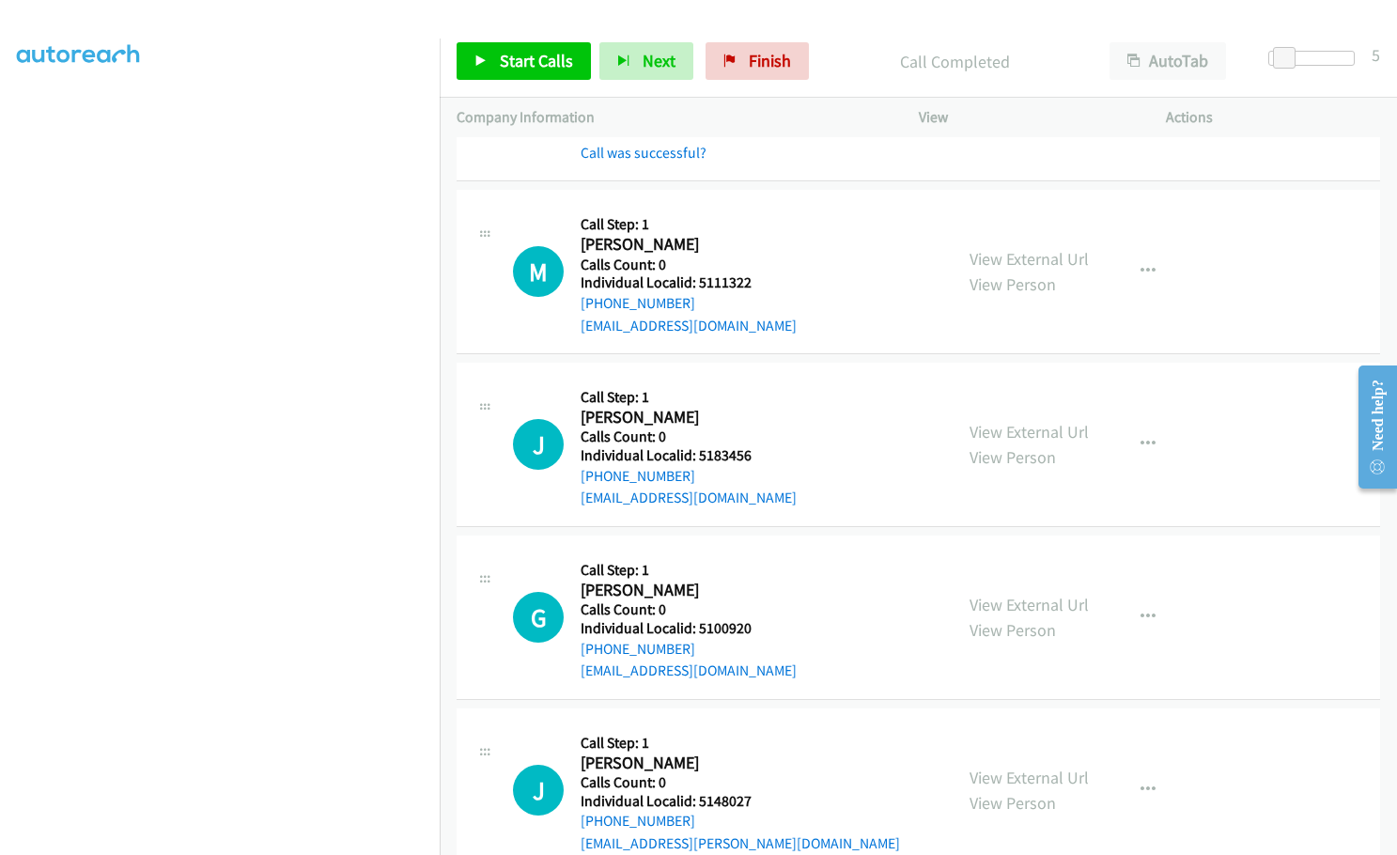
scroll to position [6149, 0]
drag, startPoint x: 696, startPoint y: 214, endPoint x: 755, endPoint y: 217, distance: 59.3
click at [755, 272] on h5 "Individual Localid: 5111322" at bounding box center [689, 281] width 216 height 19
drag, startPoint x: 695, startPoint y: 388, endPoint x: 746, endPoint y: 389, distance: 50.7
click at [746, 444] on h5 "Individual Localid: 5183456" at bounding box center [689, 453] width 216 height 19
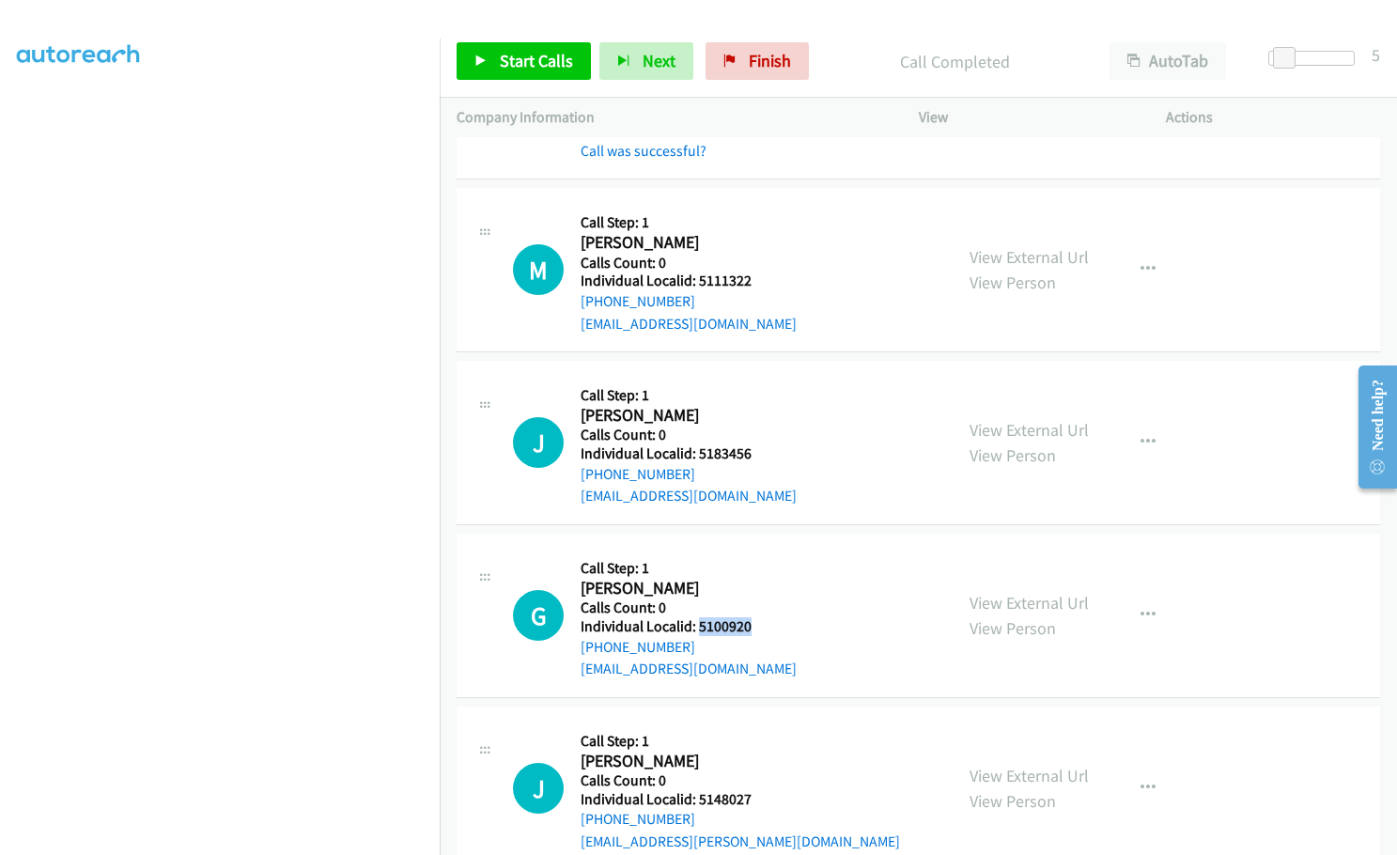
drag, startPoint x: 695, startPoint y: 555, endPoint x: 759, endPoint y: 561, distance: 64.1
click at [759, 561] on div "G Callback Scheduled Call Step: 1 Greg Linbeck America/Chicago Calls Count: 0 I…" at bounding box center [724, 616] width 423 height 130
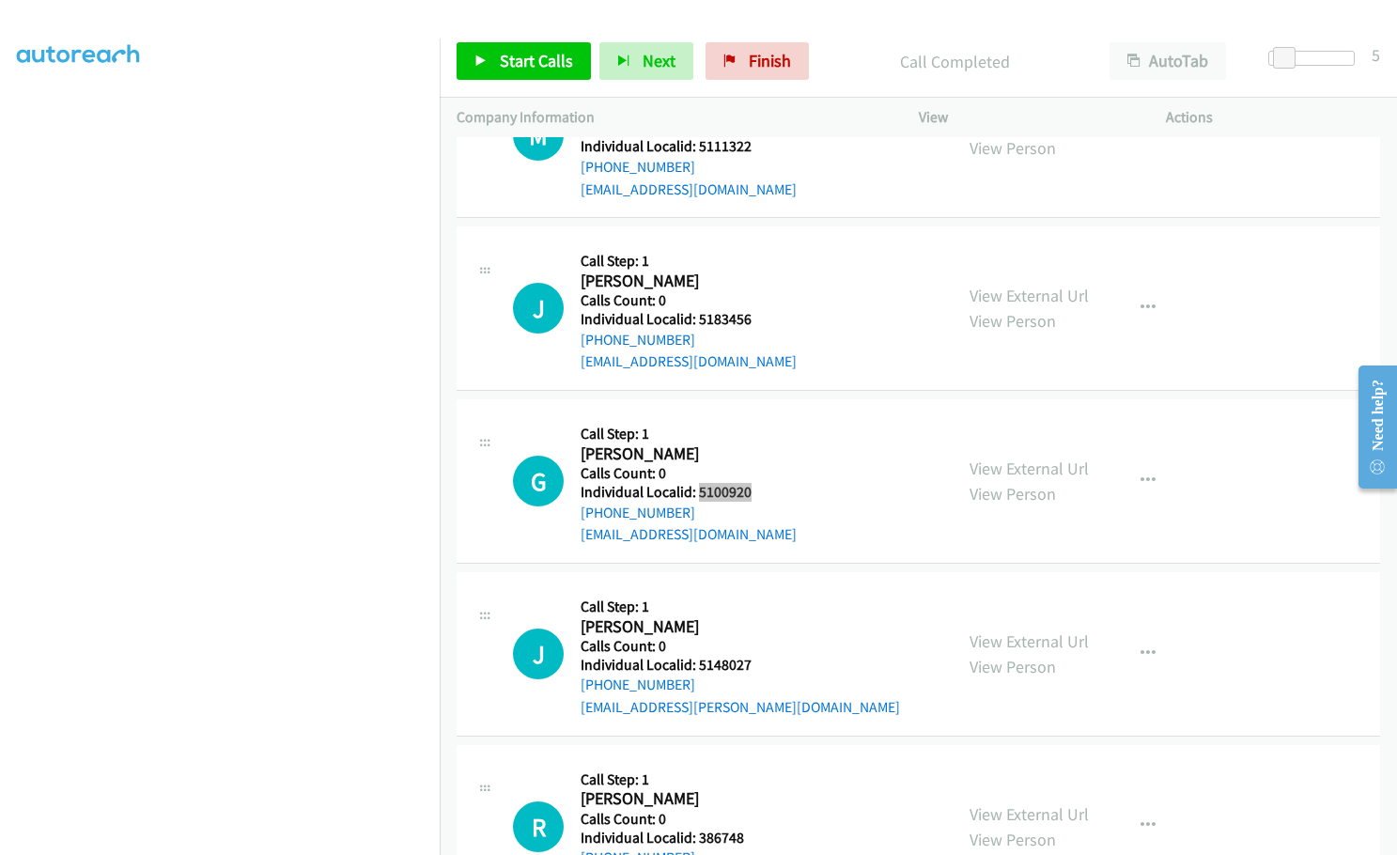
scroll to position [6290, 0]
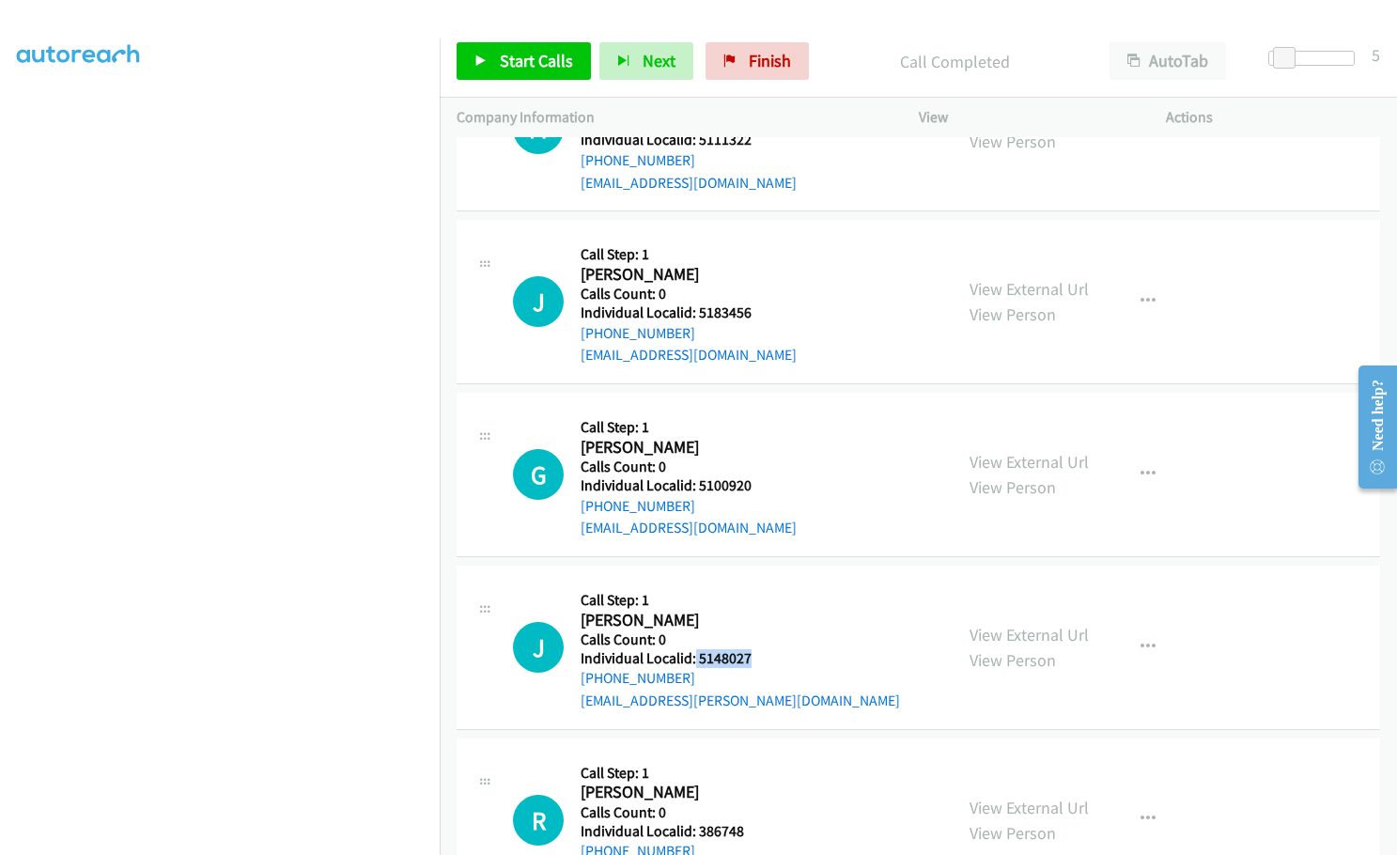
drag, startPoint x: 692, startPoint y: 590, endPoint x: 748, endPoint y: 592, distance: 55.5
click at [748, 649] on h5 "Individual Localid: 5148027" at bounding box center [740, 658] width 319 height 19
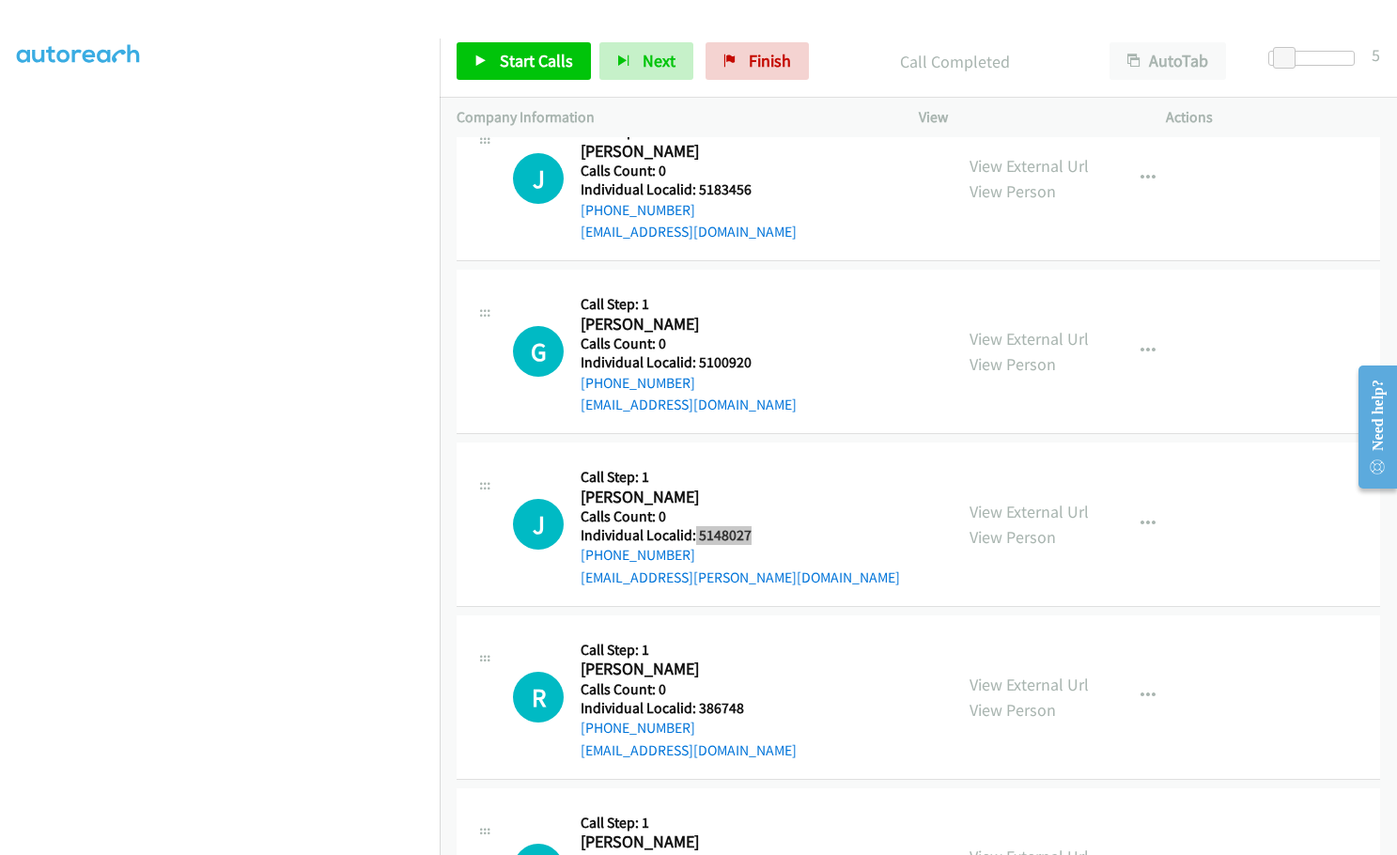
scroll to position [6478, 0]
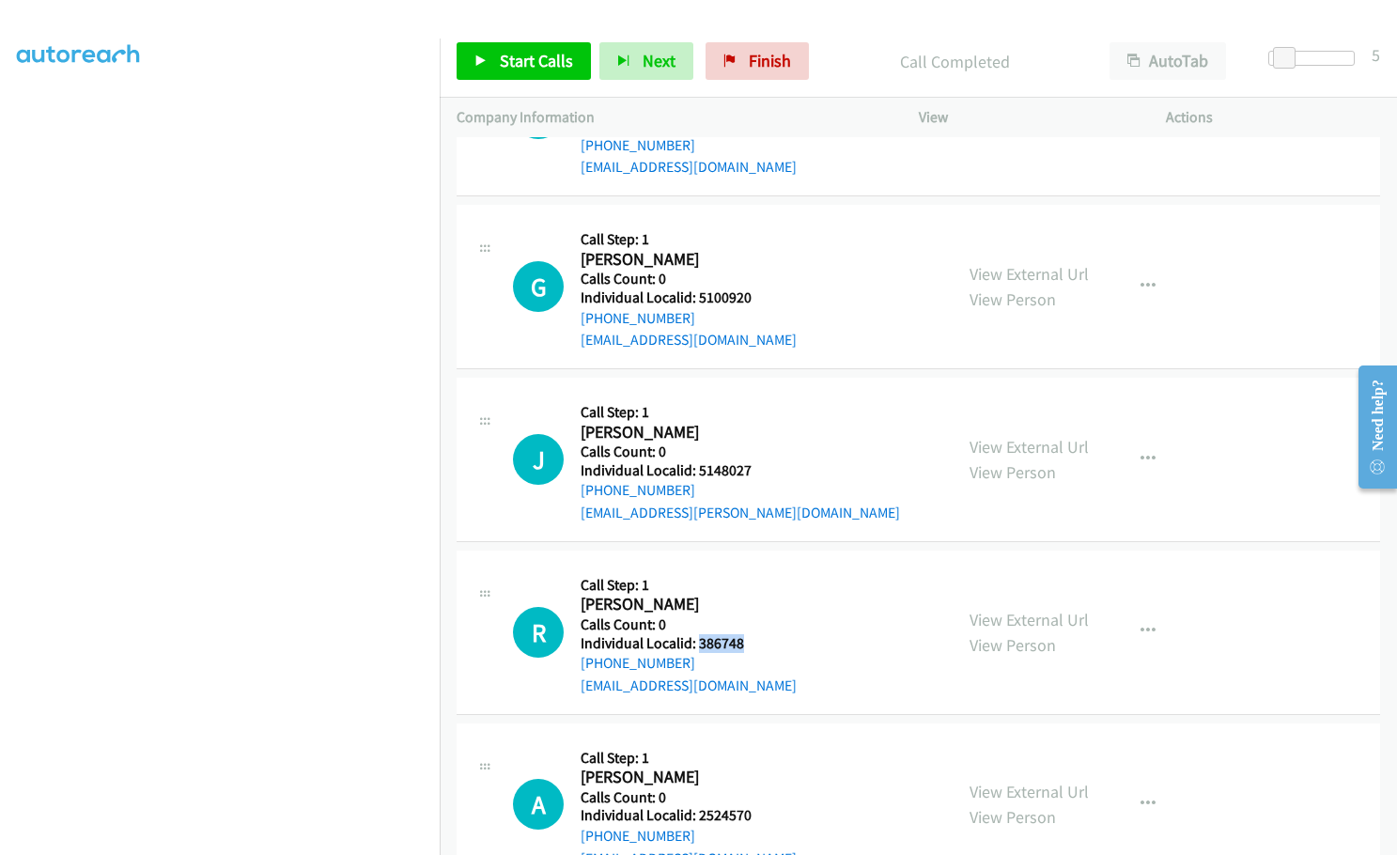
drag, startPoint x: 698, startPoint y: 574, endPoint x: 751, endPoint y: 575, distance: 52.6
click at [751, 575] on div "R Callback Scheduled Call Step: 1 Ralph Fuller America/Chicago Calls Count: 0 I…" at bounding box center [724, 632] width 423 height 130
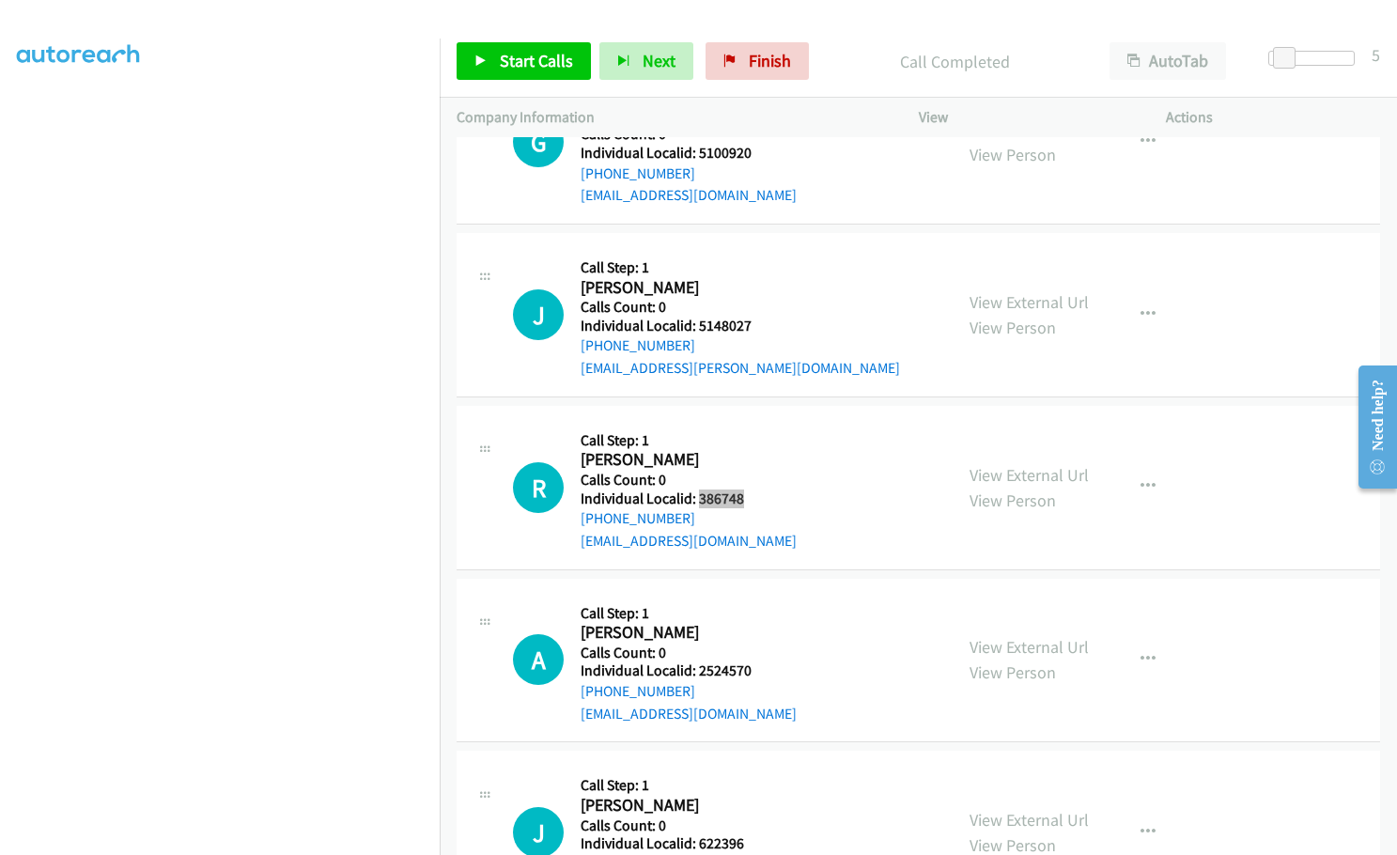
scroll to position [6666, 0]
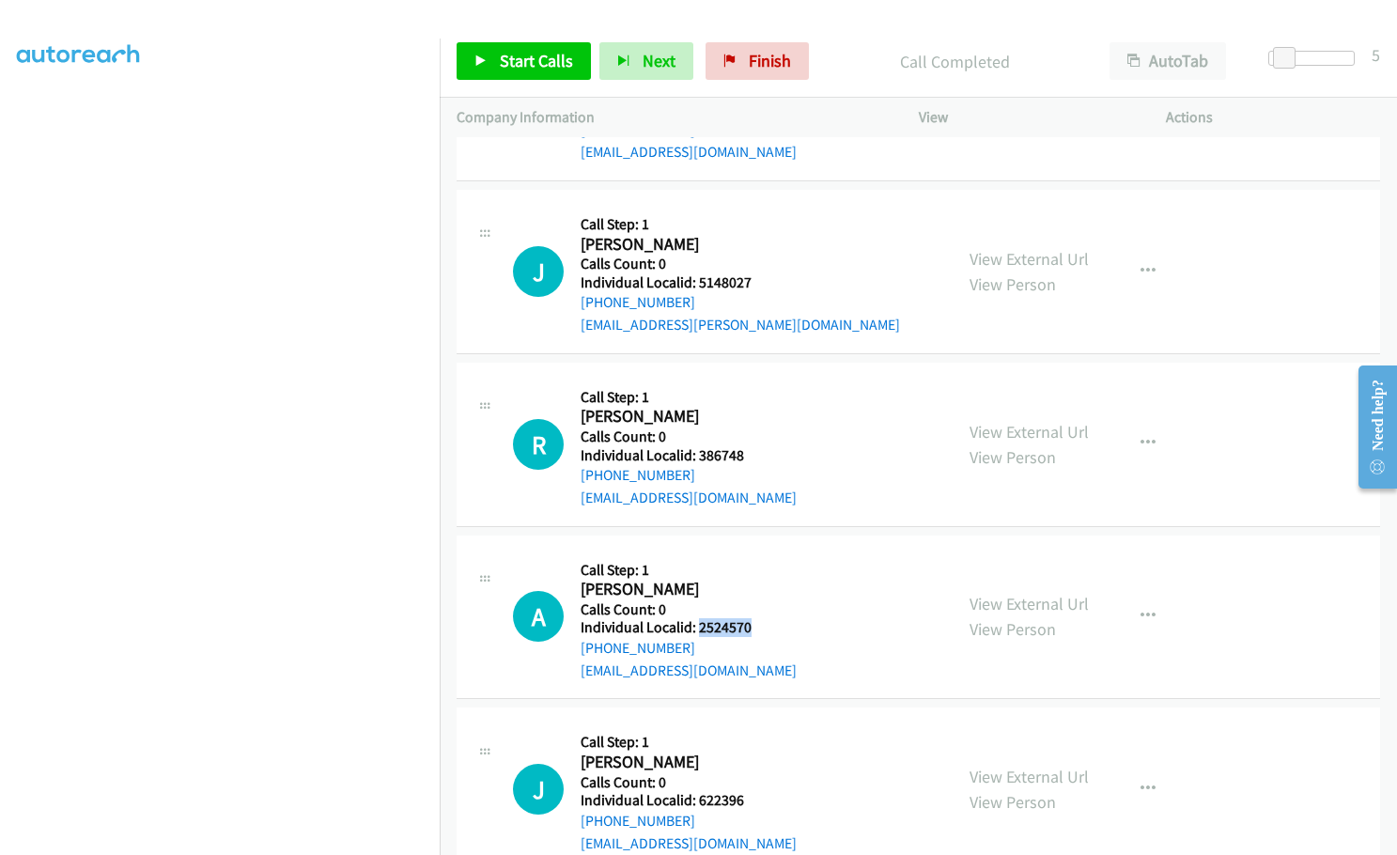
drag, startPoint x: 698, startPoint y: 559, endPoint x: 758, endPoint y: 564, distance: 60.3
click at [758, 564] on div "A Callback Scheduled Call Step: 1 Ashley Bottorff America/Chicago Calls Count: …" at bounding box center [724, 617] width 423 height 130
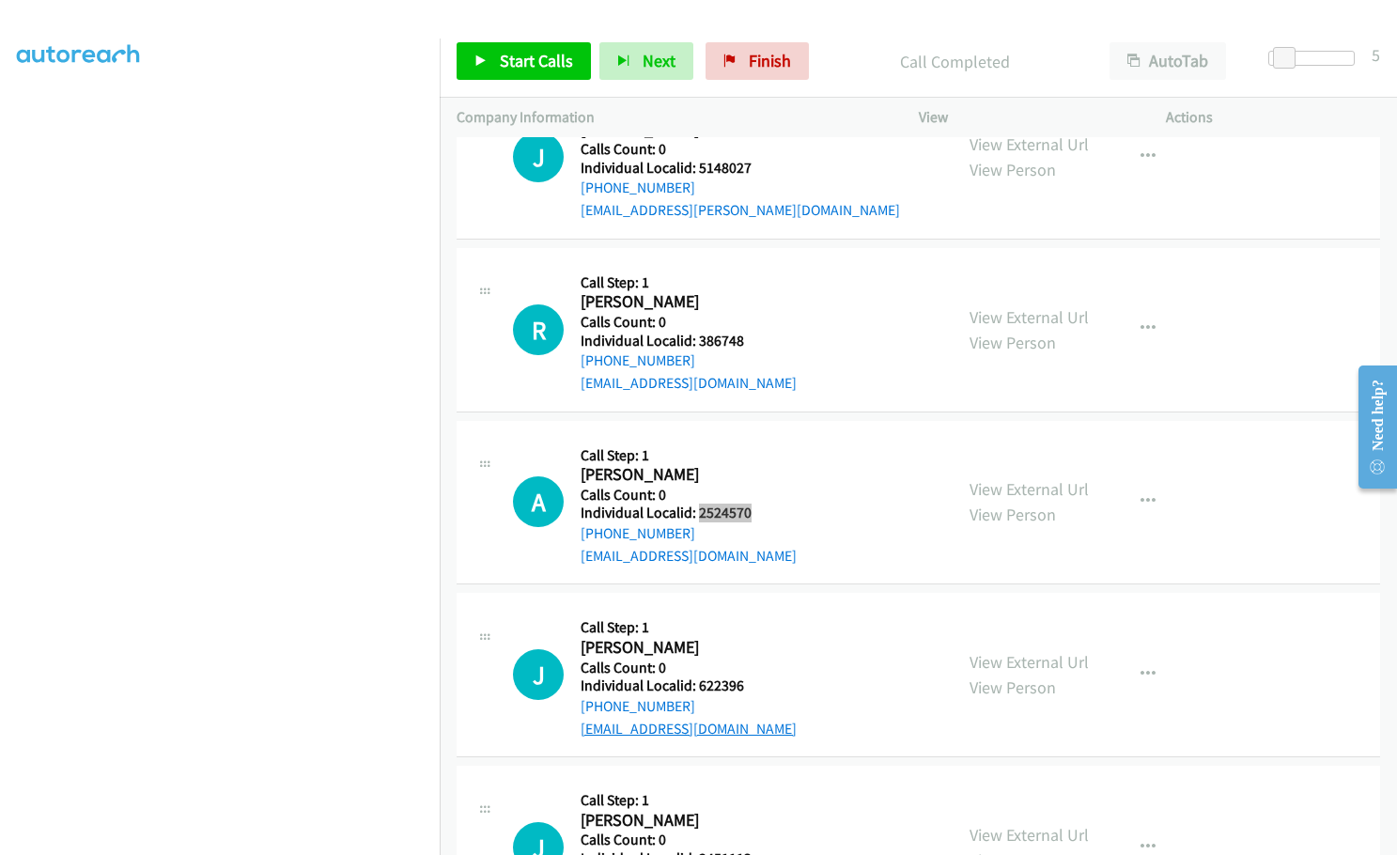
scroll to position [6807, 0]
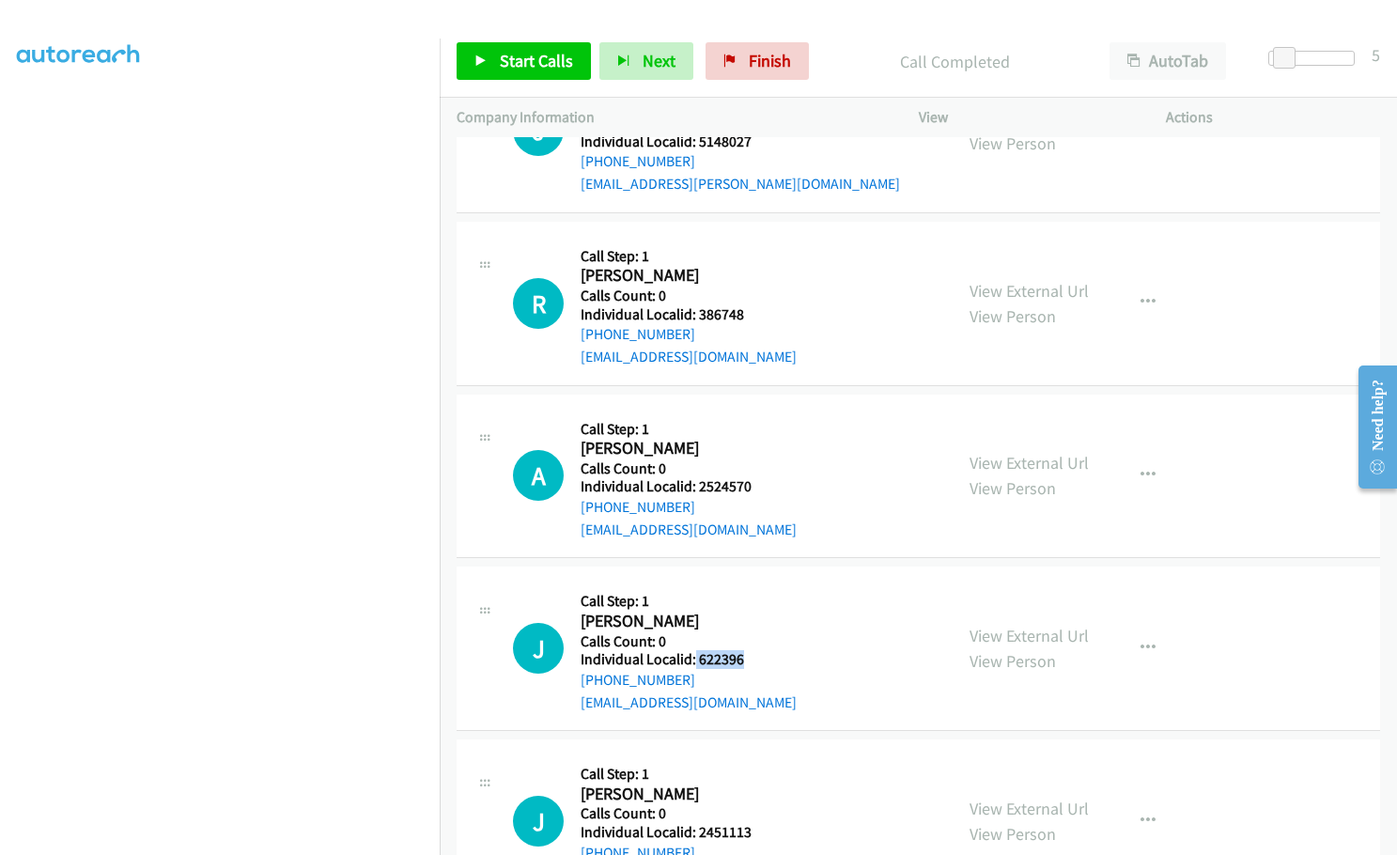
drag, startPoint x: 707, startPoint y: 592, endPoint x: 747, endPoint y: 592, distance: 40.4
click at [747, 592] on div "J Callback Scheduled Call Step: 1 Josh Johnson America/Chicago Calls Count: 0 I…" at bounding box center [724, 648] width 423 height 130
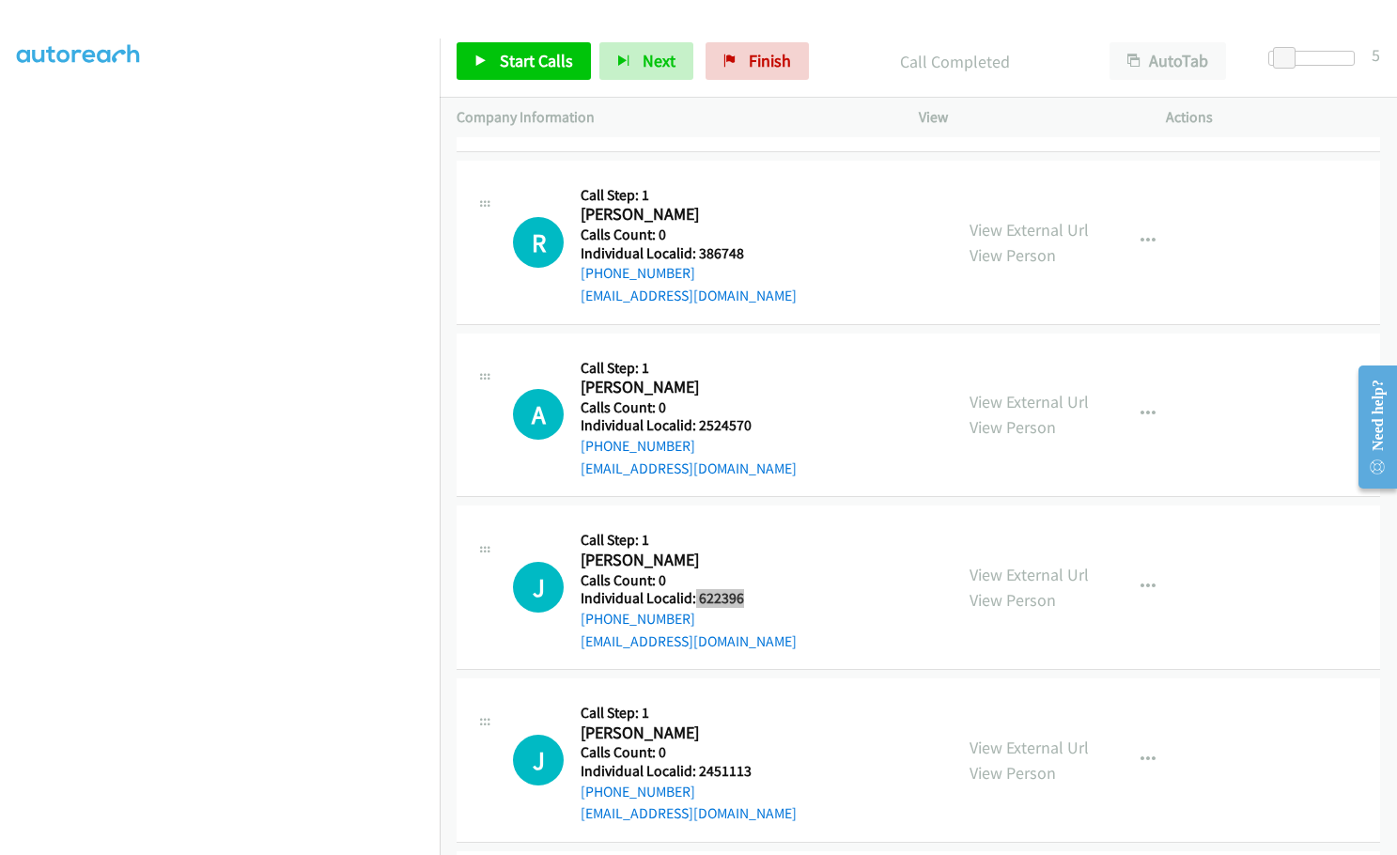
scroll to position [6877, 0]
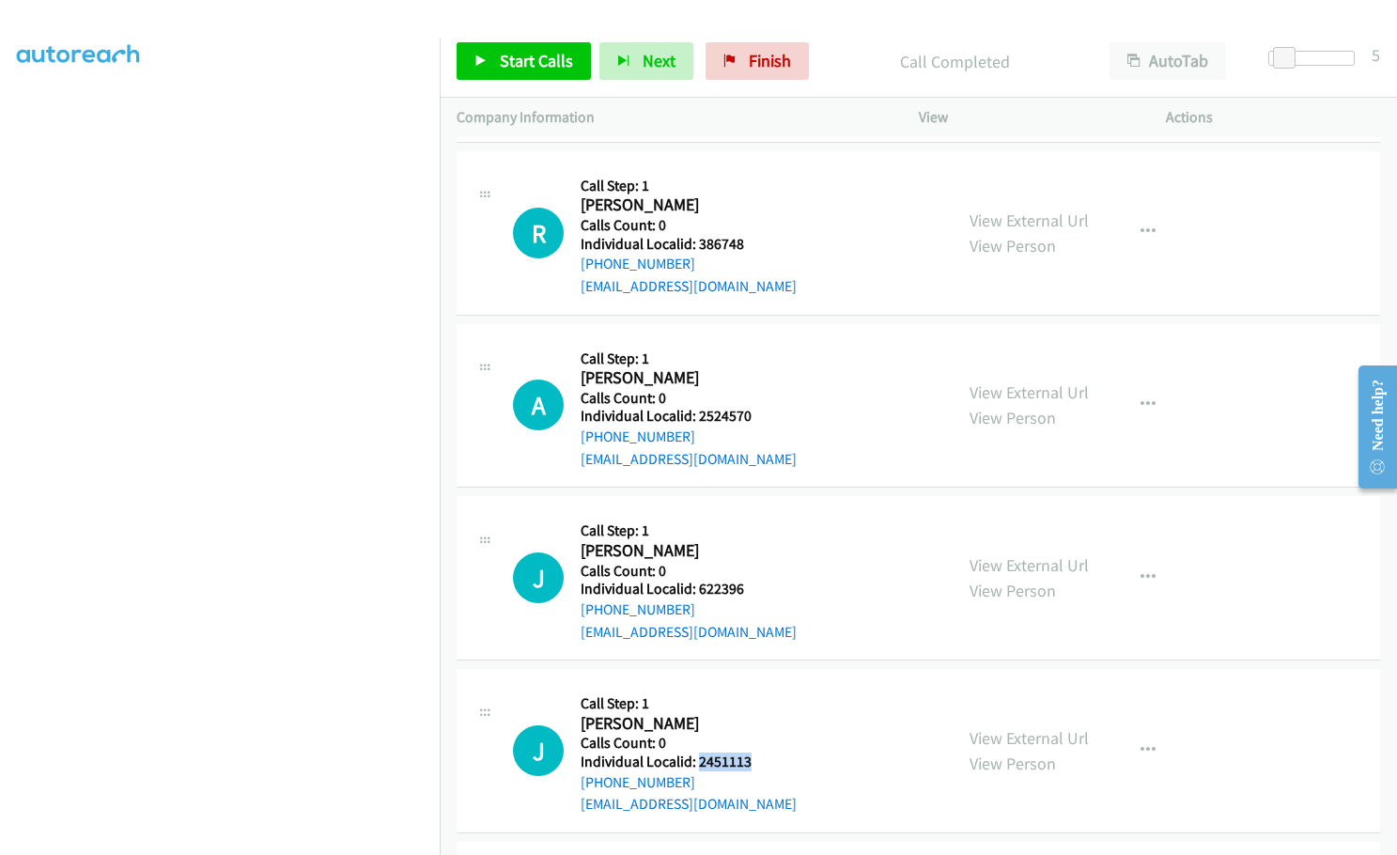
drag, startPoint x: 698, startPoint y: 694, endPoint x: 754, endPoint y: 699, distance: 56.6
click at [754, 699] on div "J Callback Scheduled Call Step: 1 Jay Worrick America/Chicago Calls Count: 0 In…" at bounding box center [724, 751] width 423 height 130
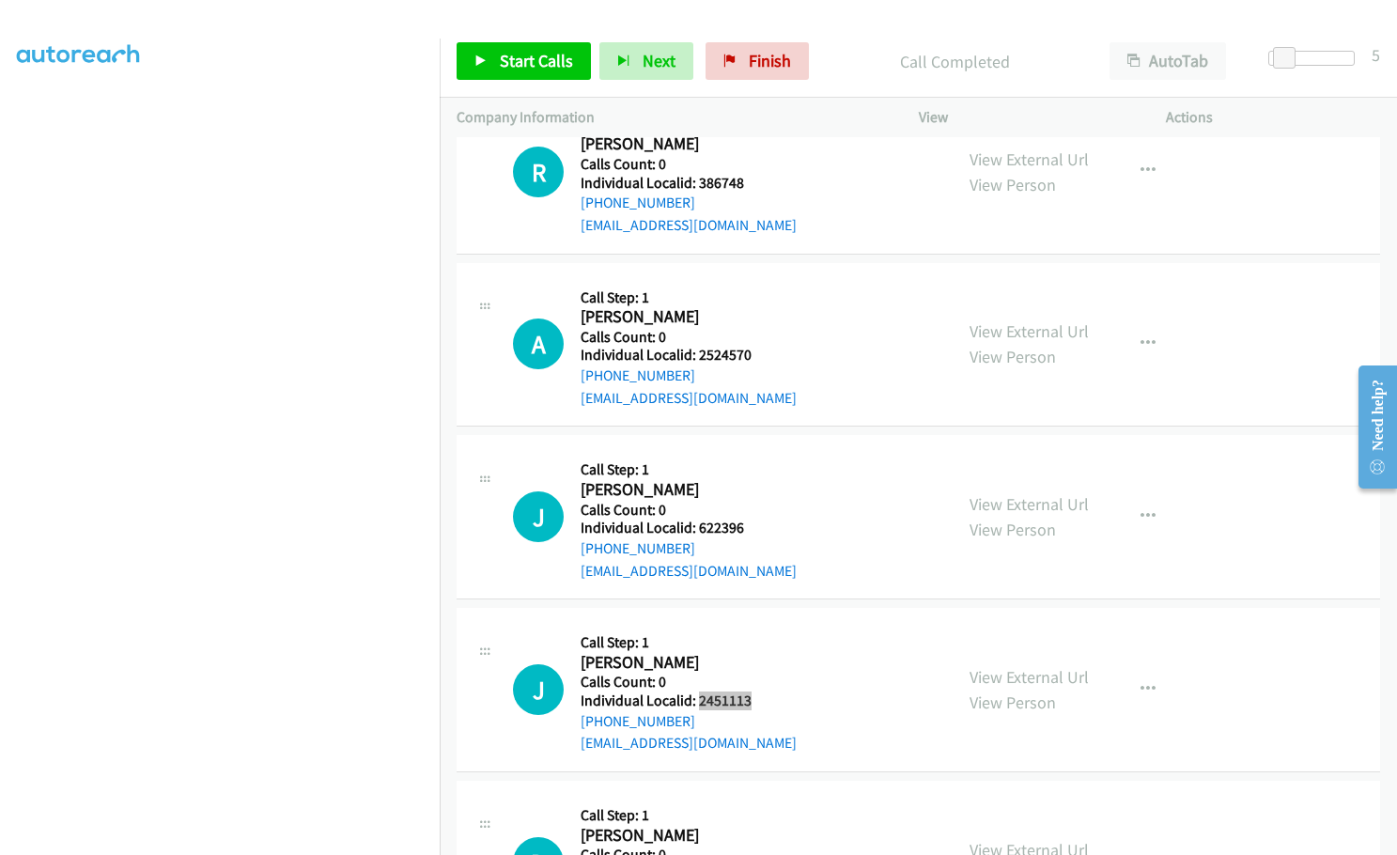
scroll to position [7112, 0]
drag, startPoint x: 696, startPoint y: 632, endPoint x: 749, endPoint y: 631, distance: 52.6
click at [749, 631] on div "D Callback Scheduled Call Step: 1 Dana Flesche America/Chicago Calls Count: 0 I…" at bounding box center [724, 689] width 423 height 130
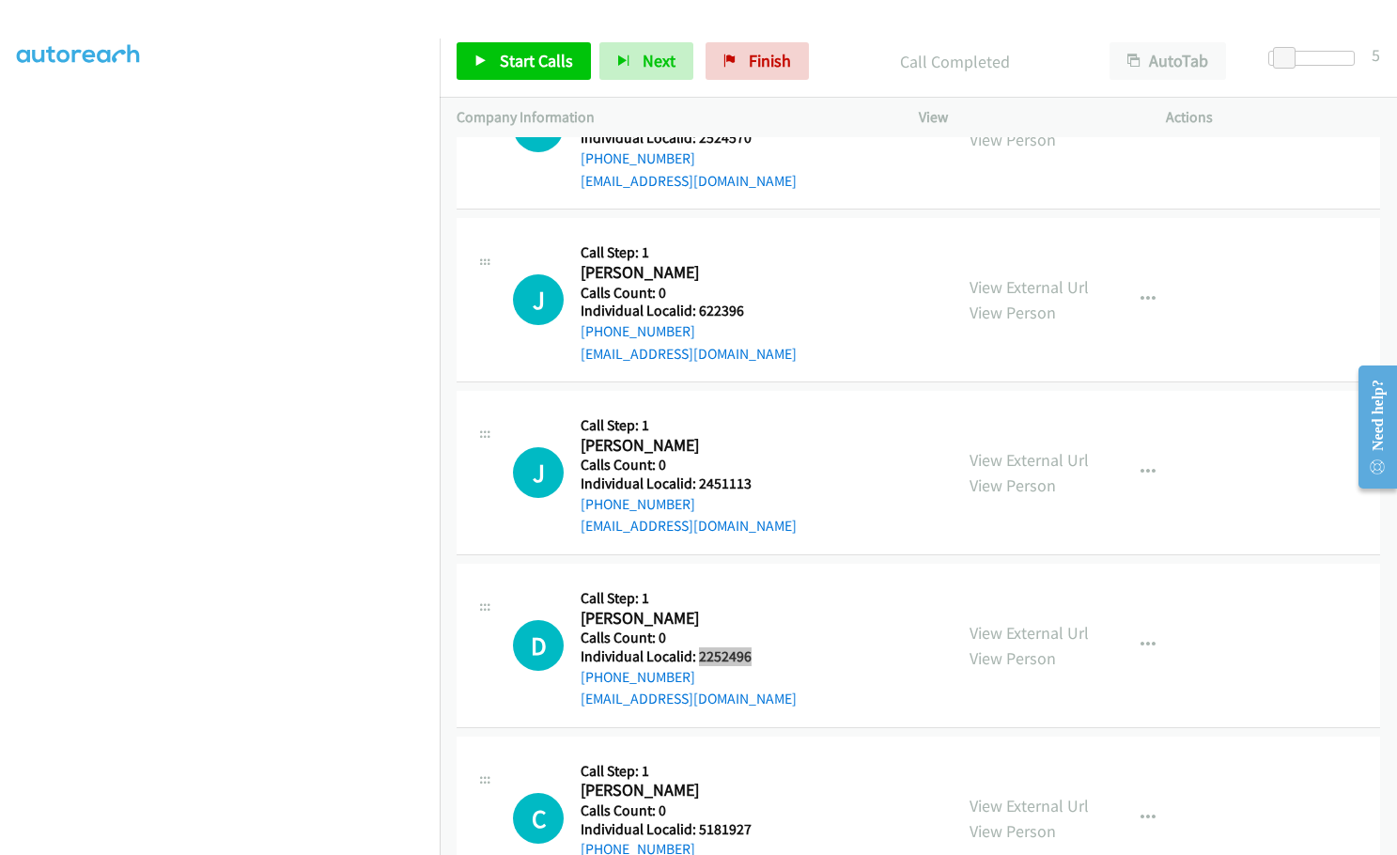
scroll to position [7253, 0]
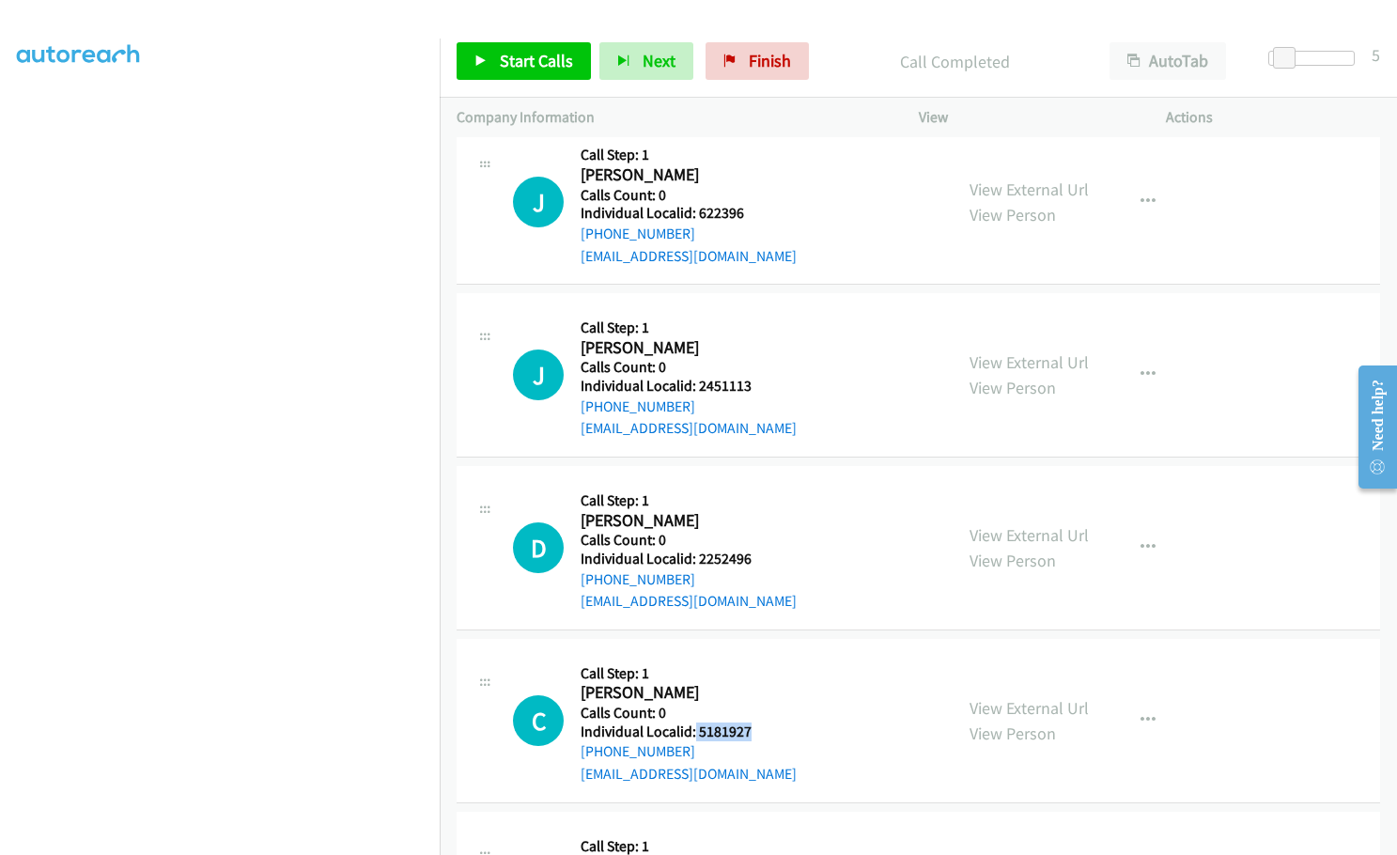
drag, startPoint x: 694, startPoint y: 664, endPoint x: 753, endPoint y: 666, distance: 59.2
click at [753, 666] on div "C Callback Scheduled Call Step: 1 Cody Stewart America/Chicago Calls Count: 0 I…" at bounding box center [724, 721] width 423 height 130
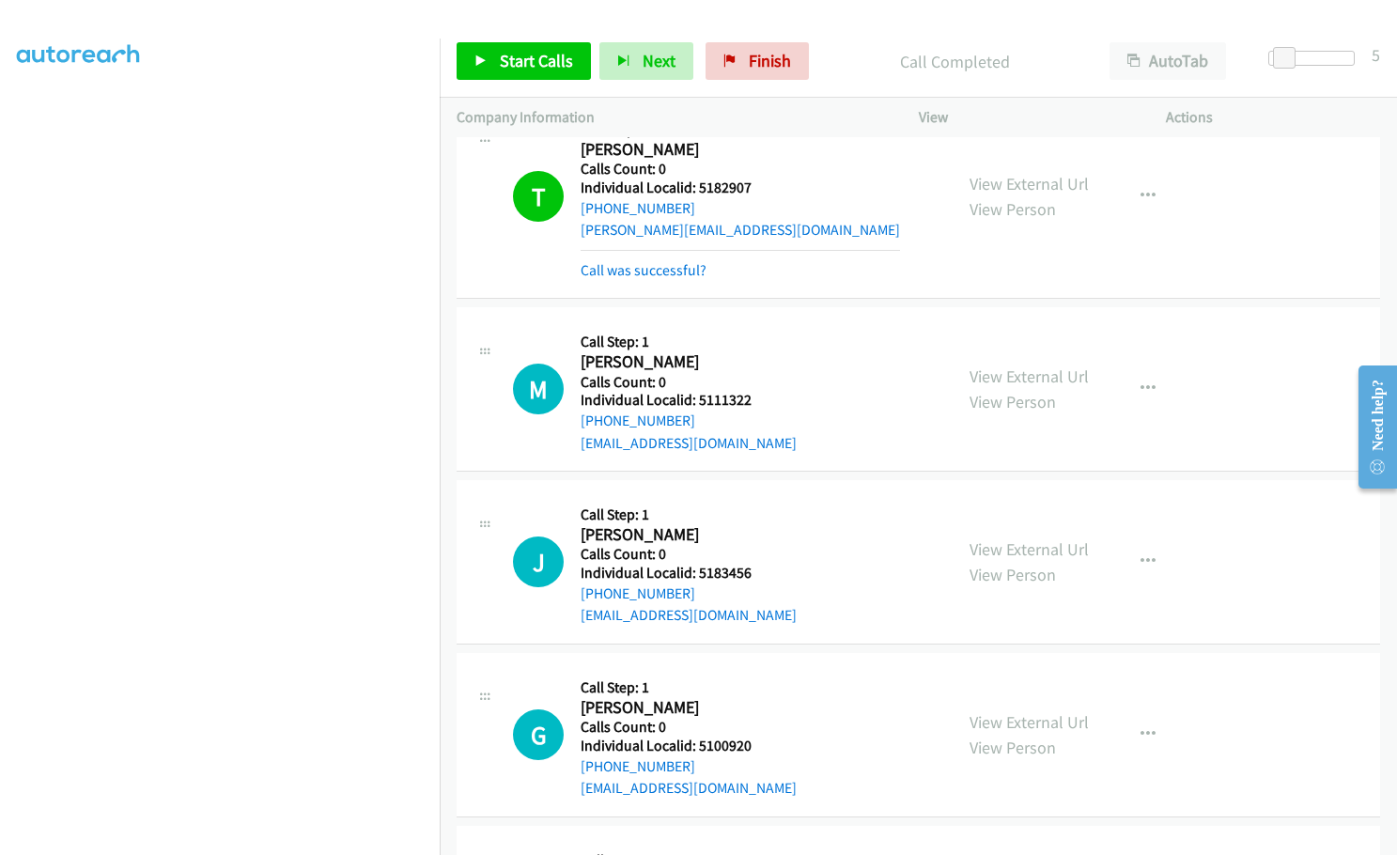
scroll to position [6032, 0]
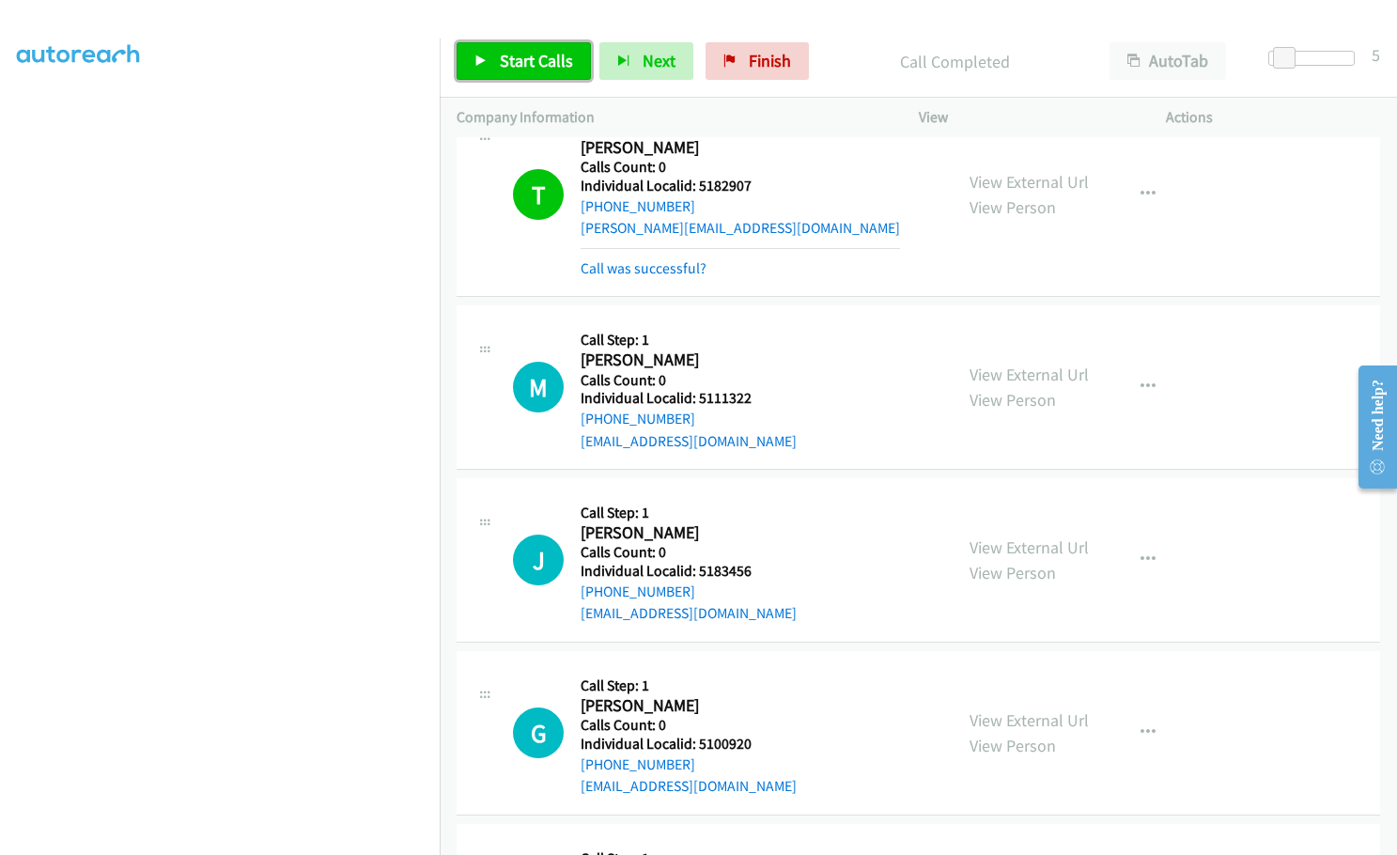
click at [541, 71] on link "Start Calls" at bounding box center [524, 61] width 134 height 38
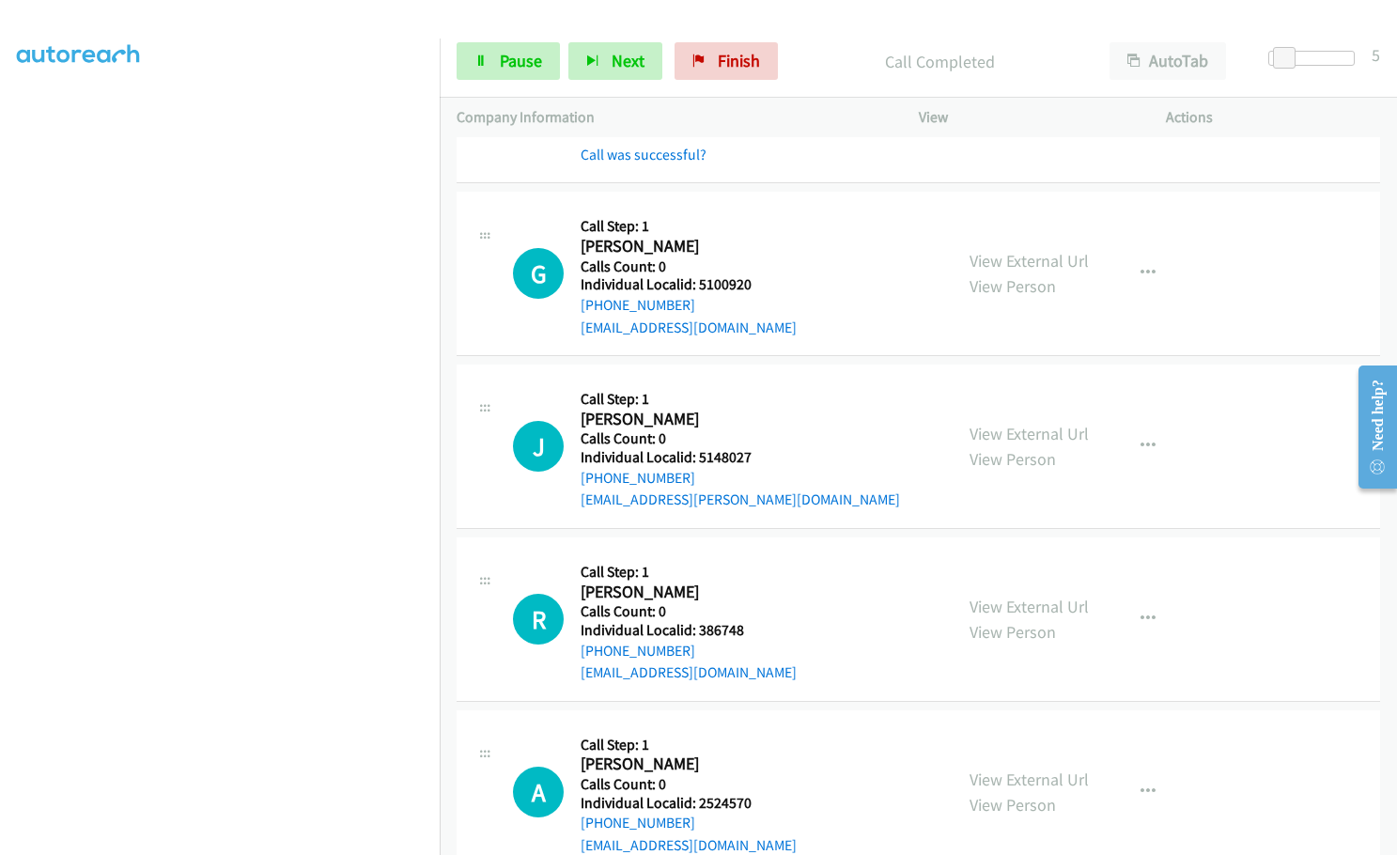
scroll to position [6572, 0]
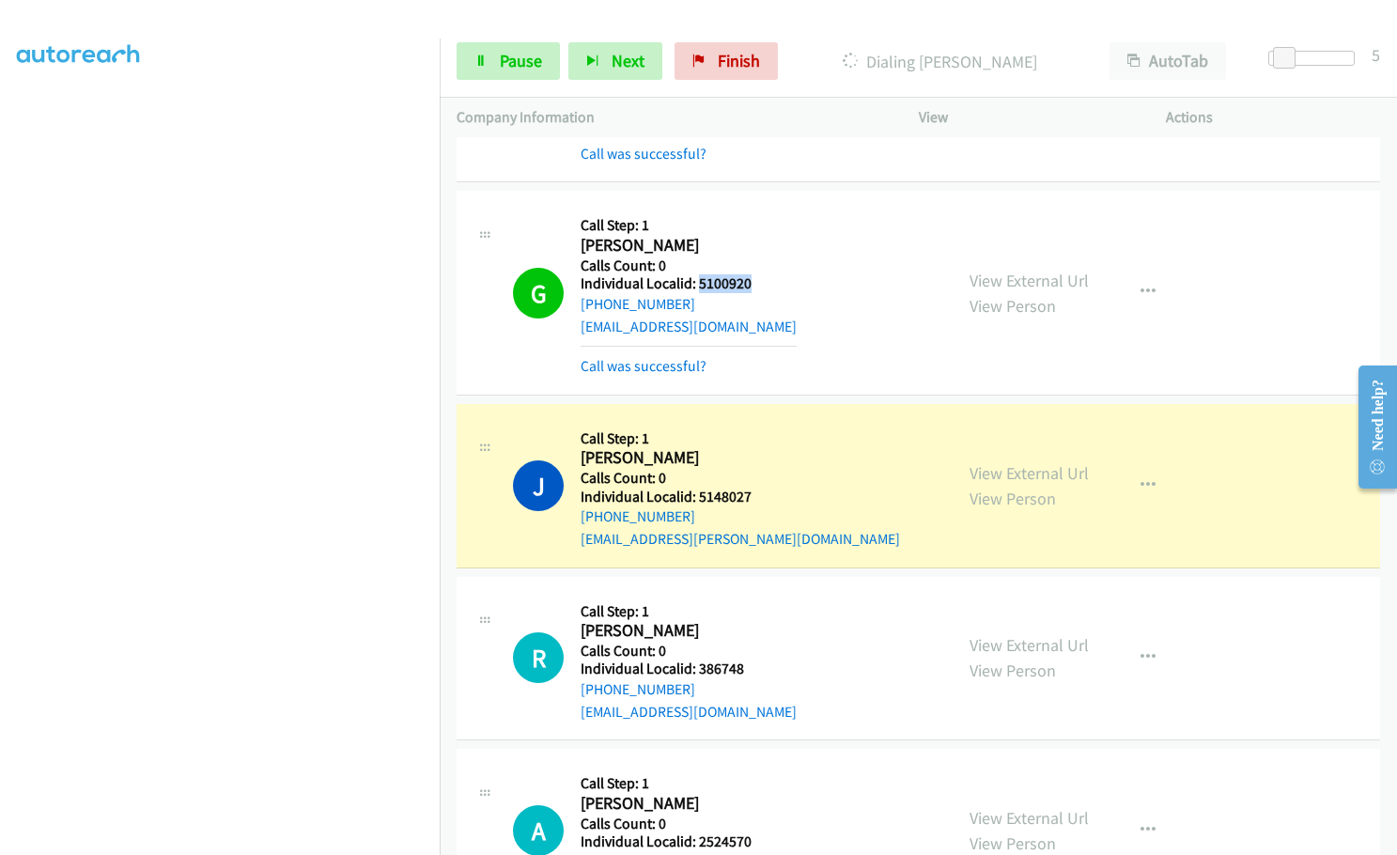
drag, startPoint x: 695, startPoint y: 218, endPoint x: 753, endPoint y: 214, distance: 57.4
click at [753, 214] on div "G Callback Scheduled Call Step: 1 Greg Linbeck America/Chicago Calls Count: 0 I…" at bounding box center [724, 292] width 423 height 169
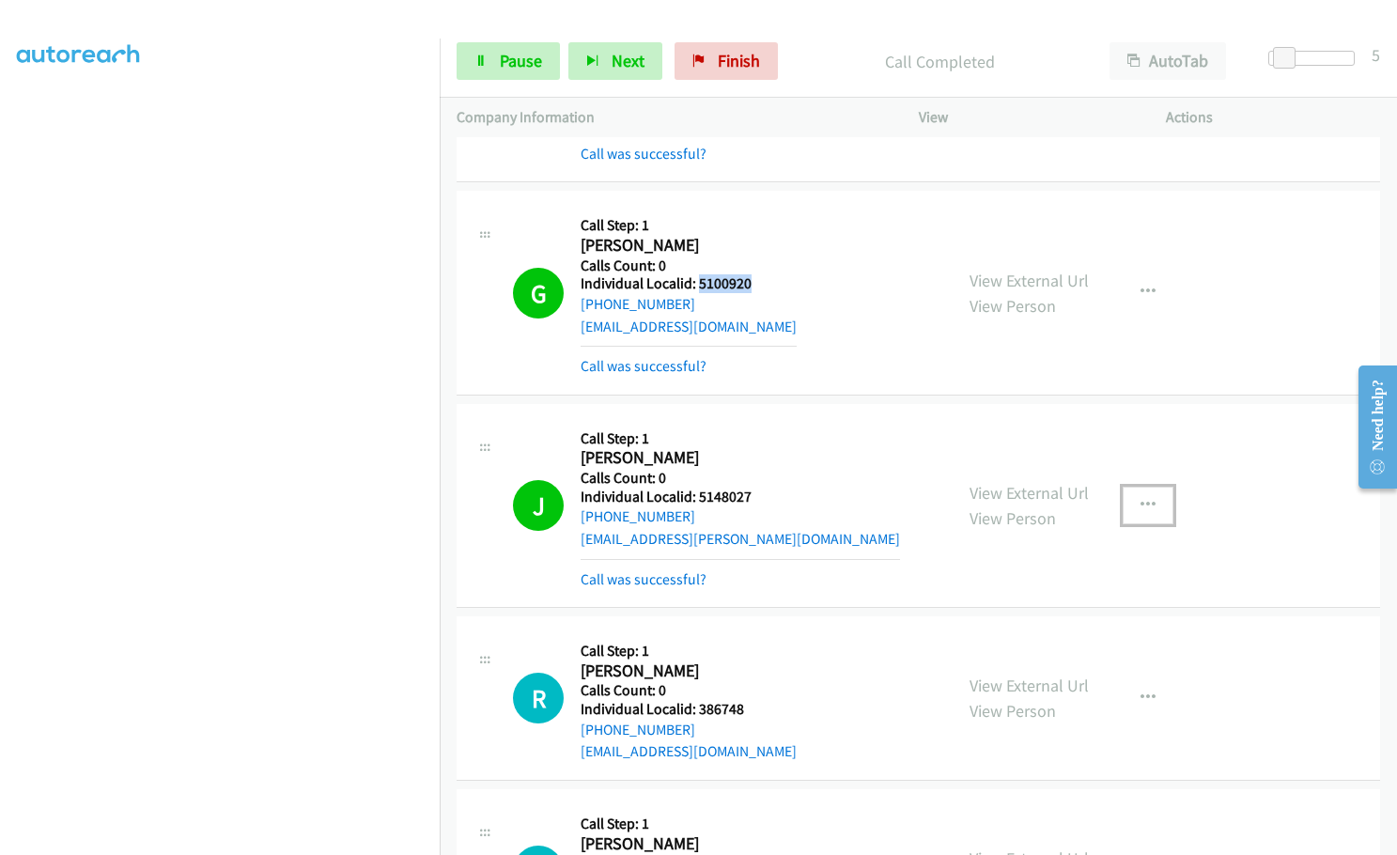
click at [1141, 498] on icon "button" at bounding box center [1148, 505] width 15 height 15
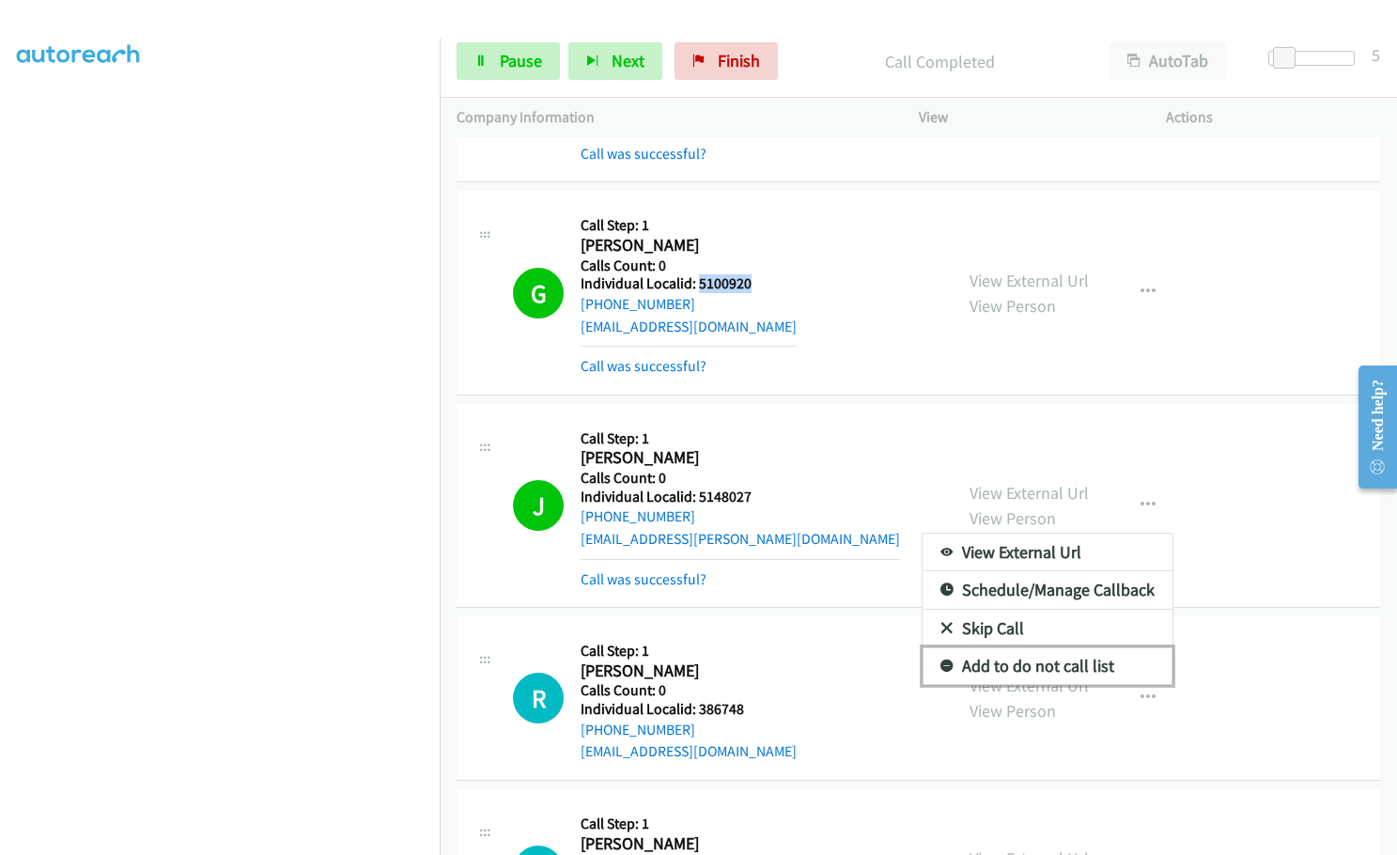
click at [941, 660] on icon at bounding box center [946, 666] width 13 height 13
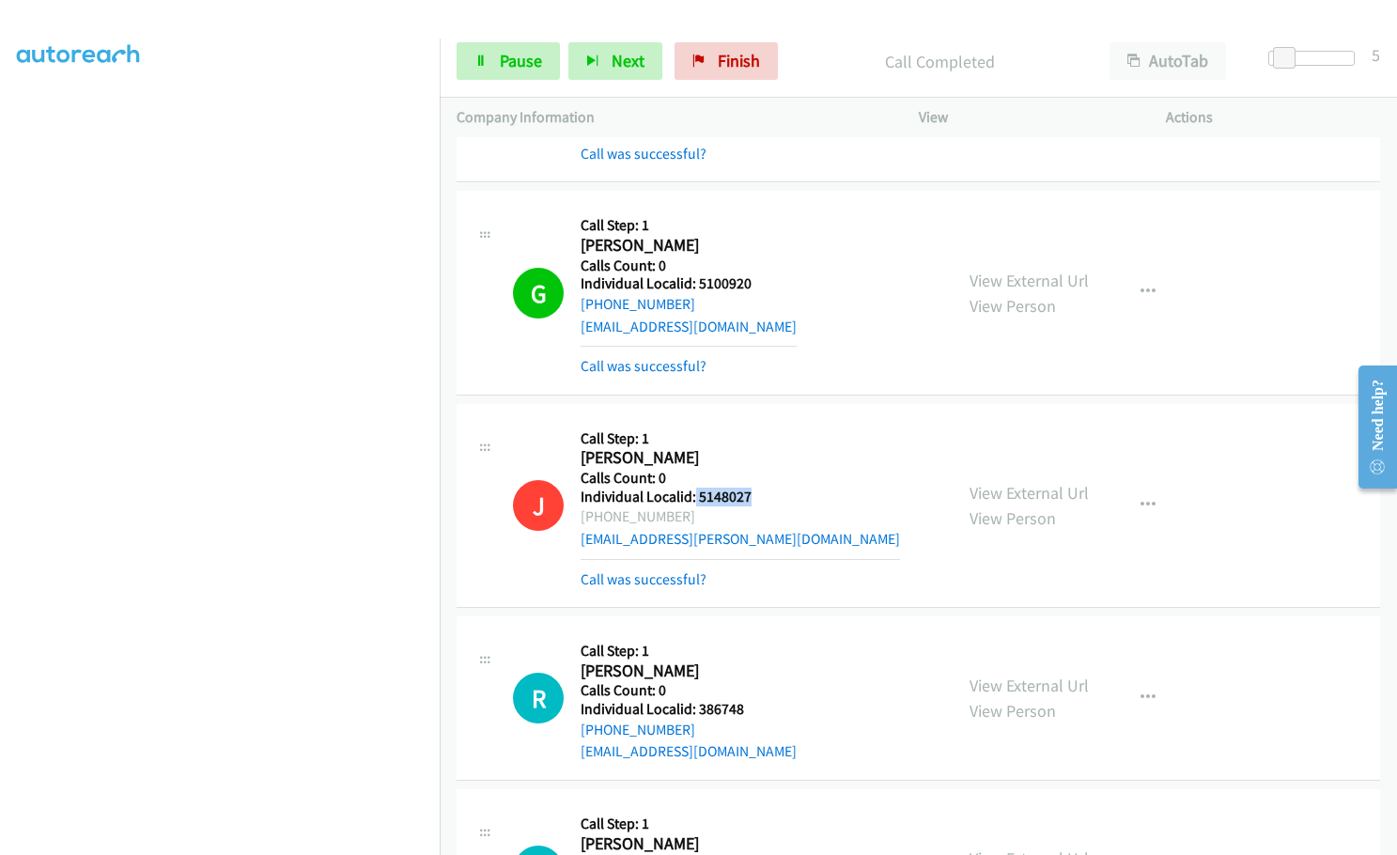
drag, startPoint x: 694, startPoint y: 429, endPoint x: 747, endPoint y: 429, distance: 52.6
click at [756, 429] on div "J Callback Scheduled Call Step: 1 Josef Schwery America/Chicago Calls Count: 0 …" at bounding box center [724, 505] width 423 height 169
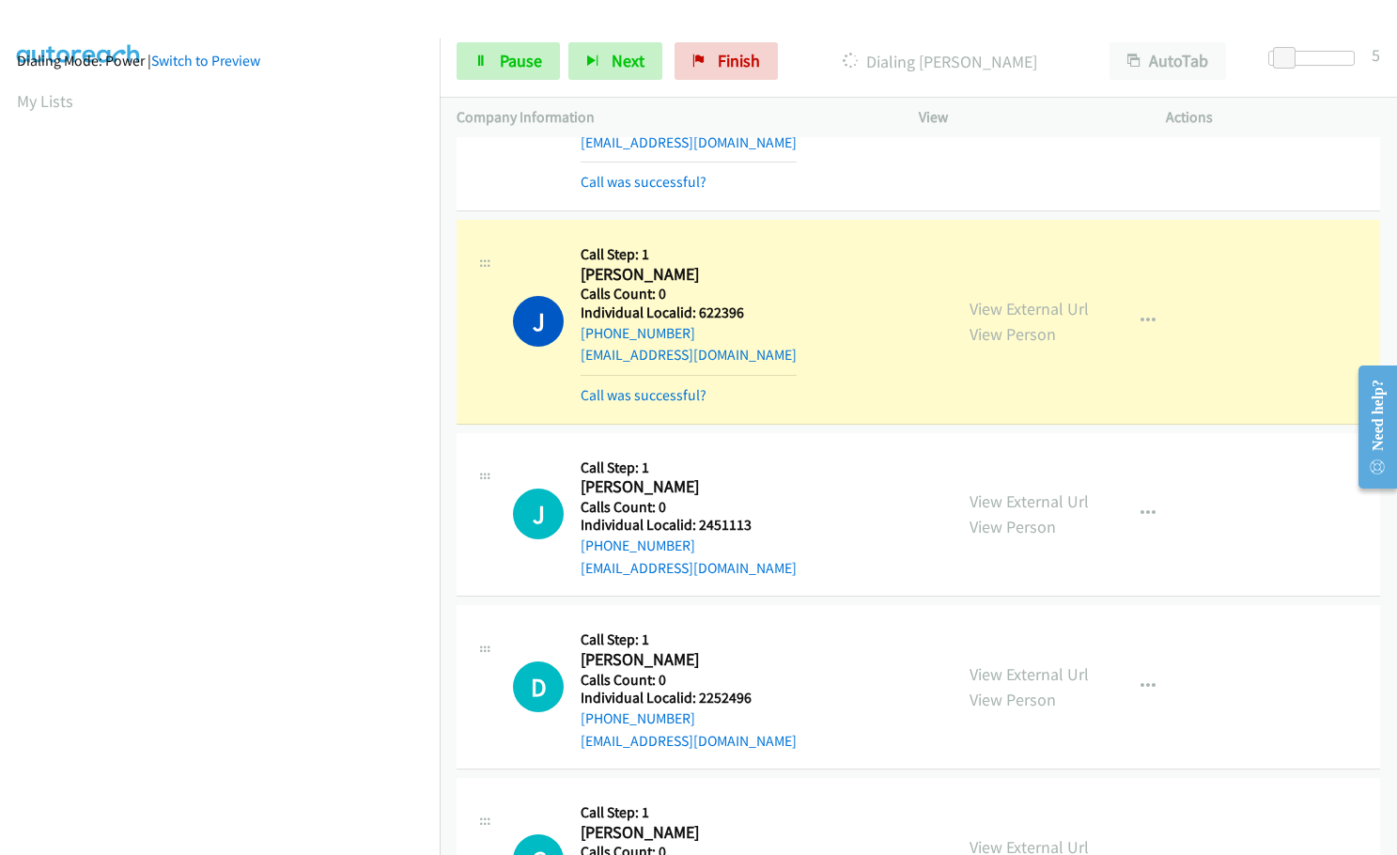
scroll to position [0, 0]
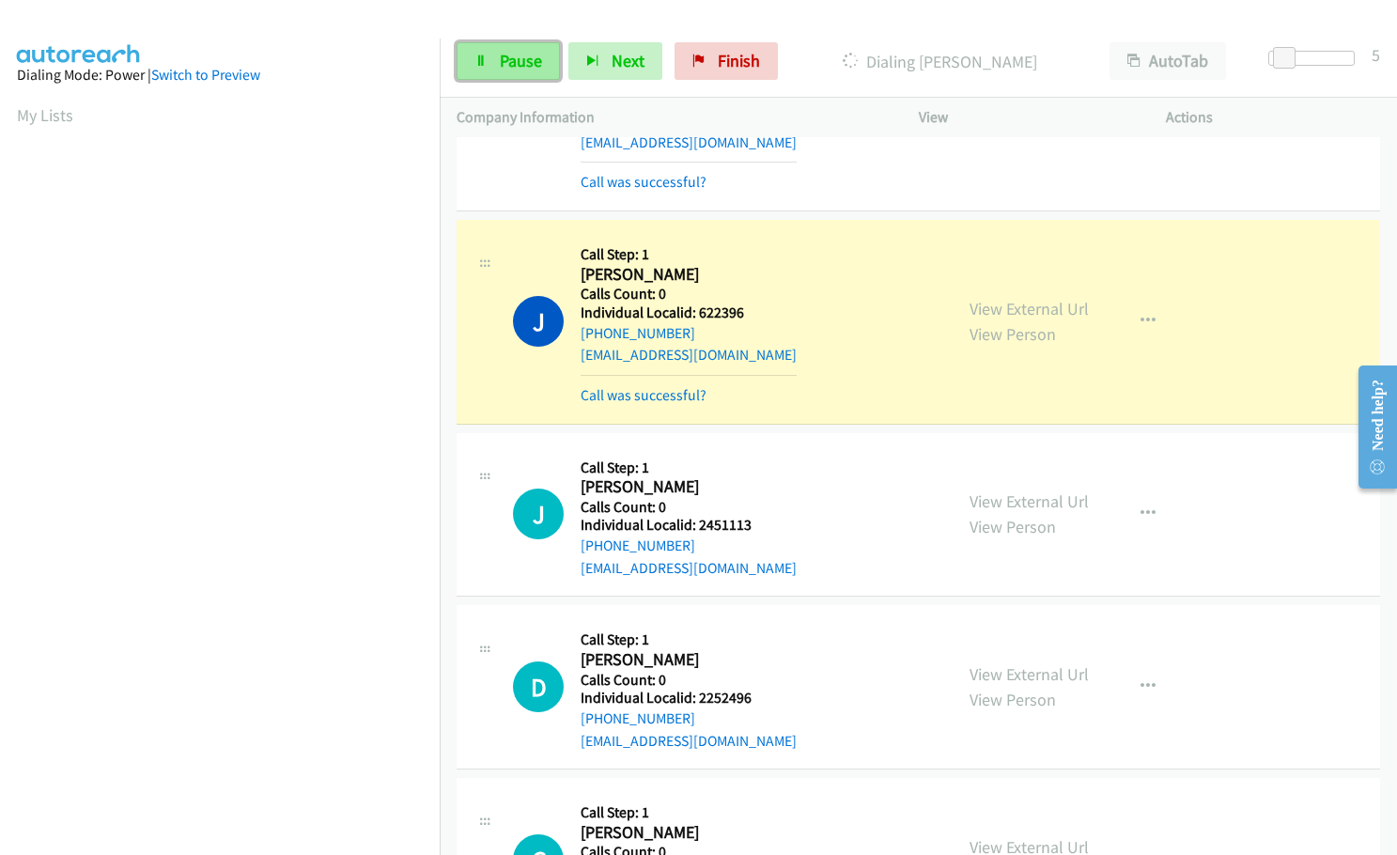
click at [507, 64] on span "Pause" at bounding box center [521, 61] width 42 height 22
click at [507, 64] on span "Start Calls" at bounding box center [536, 61] width 73 height 22
click at [520, 55] on span "Pause" at bounding box center [521, 61] width 42 height 22
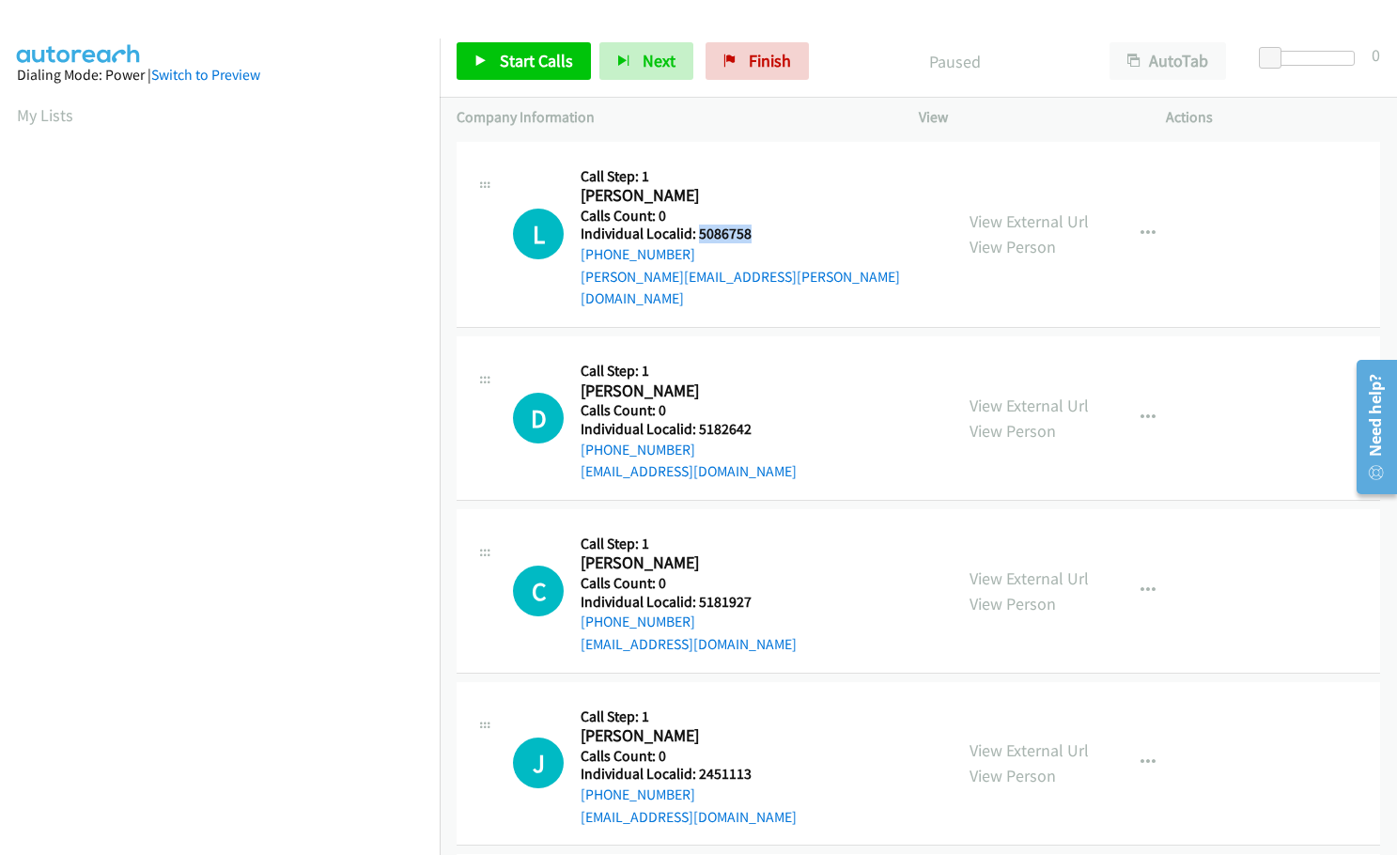
drag, startPoint x: 697, startPoint y: 237, endPoint x: 764, endPoint y: 234, distance: 66.8
click at [764, 234] on h5 "Individual Localid: 5086758" at bounding box center [758, 234] width 355 height 19
copy h5 "5086758"
drag, startPoint x: 696, startPoint y: 406, endPoint x: 764, endPoint y: 409, distance: 67.7
click at [764, 420] on h5 "Individual Localid: 5182642" at bounding box center [689, 429] width 216 height 19
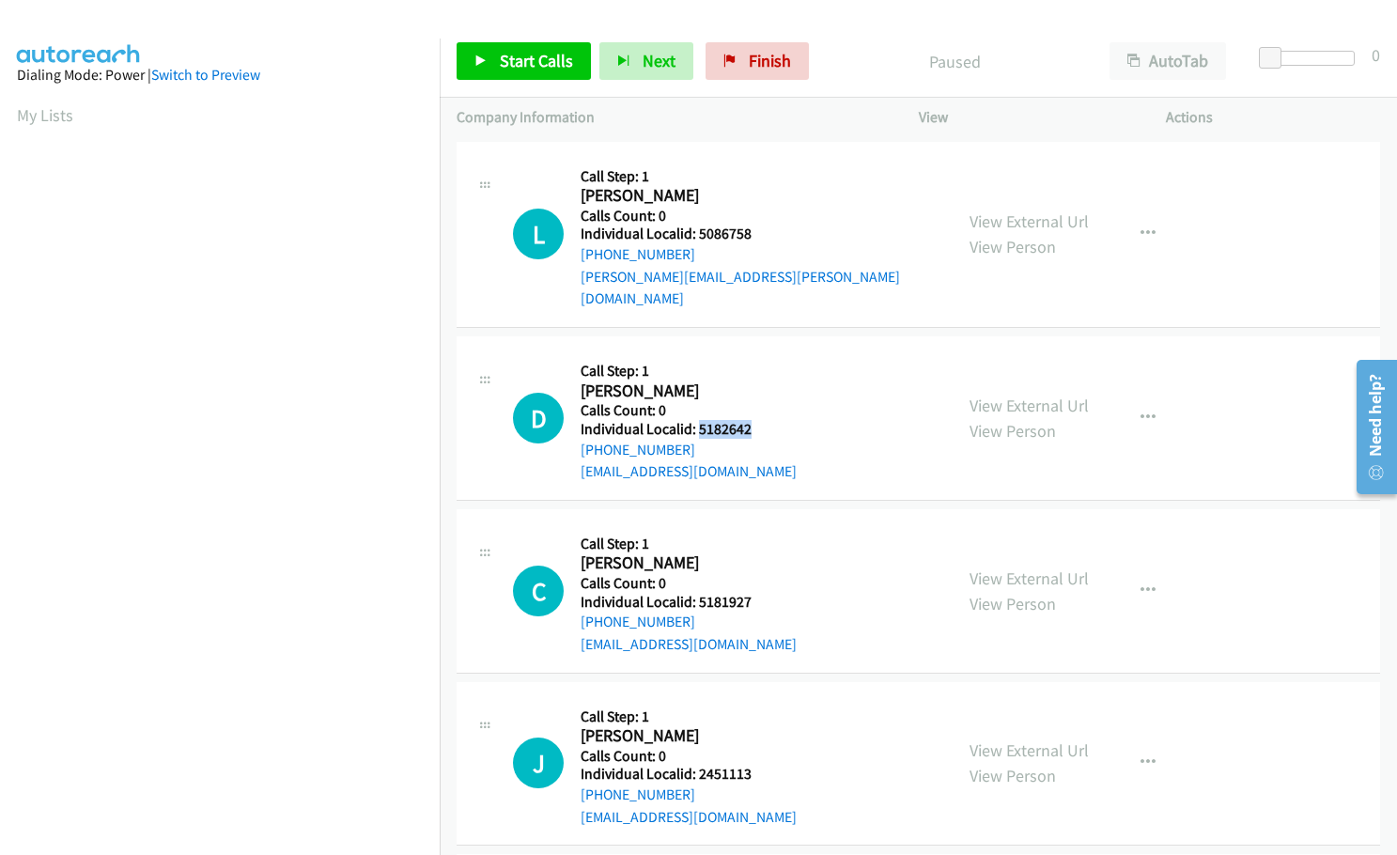
copy h5 "5182642"
drag, startPoint x: 693, startPoint y: 583, endPoint x: 753, endPoint y: 577, distance: 60.5
click at [753, 593] on h5 "Individual Localid: 5181927" at bounding box center [689, 602] width 216 height 19
copy h5 "5181927"
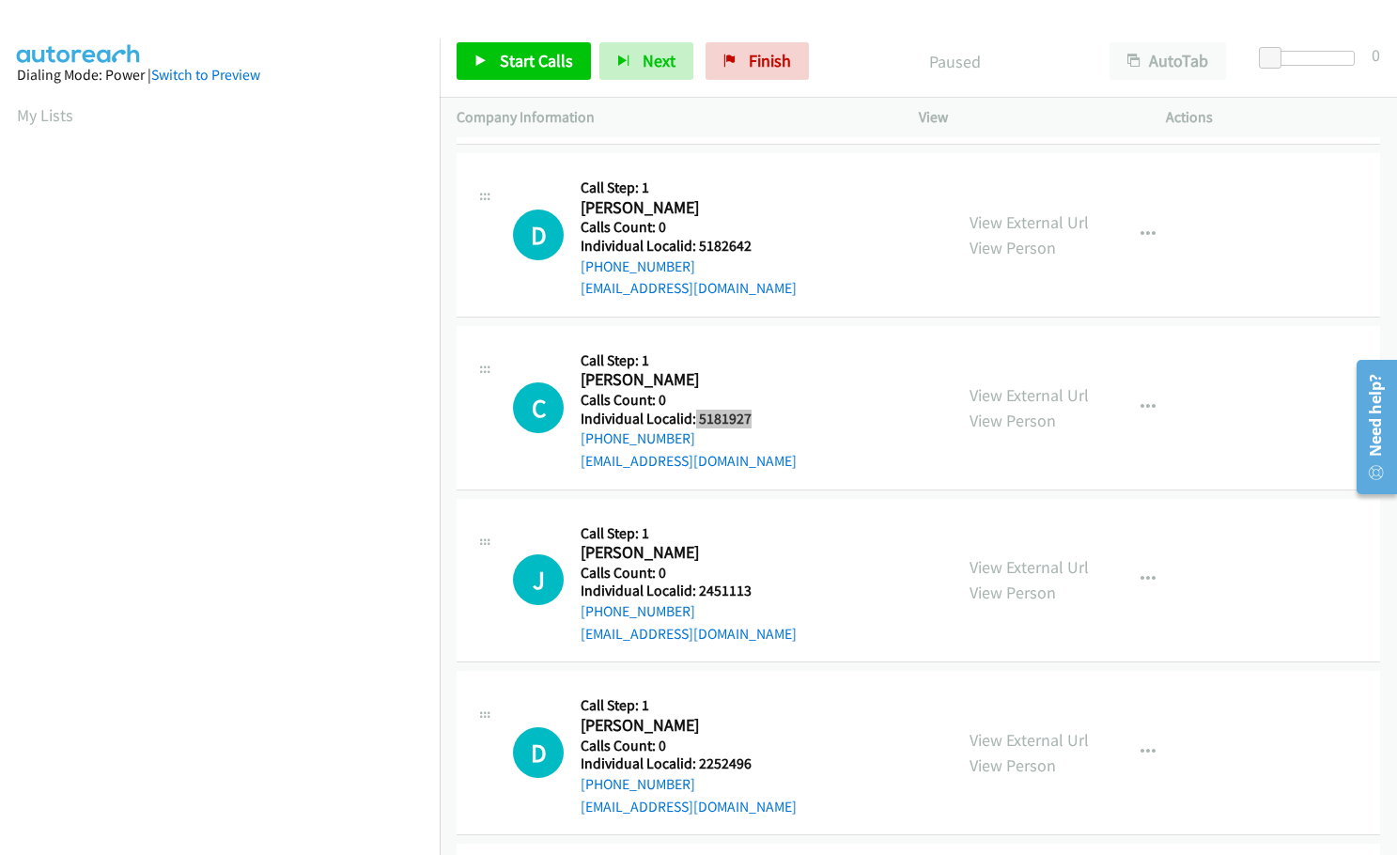
scroll to position [188, 0]
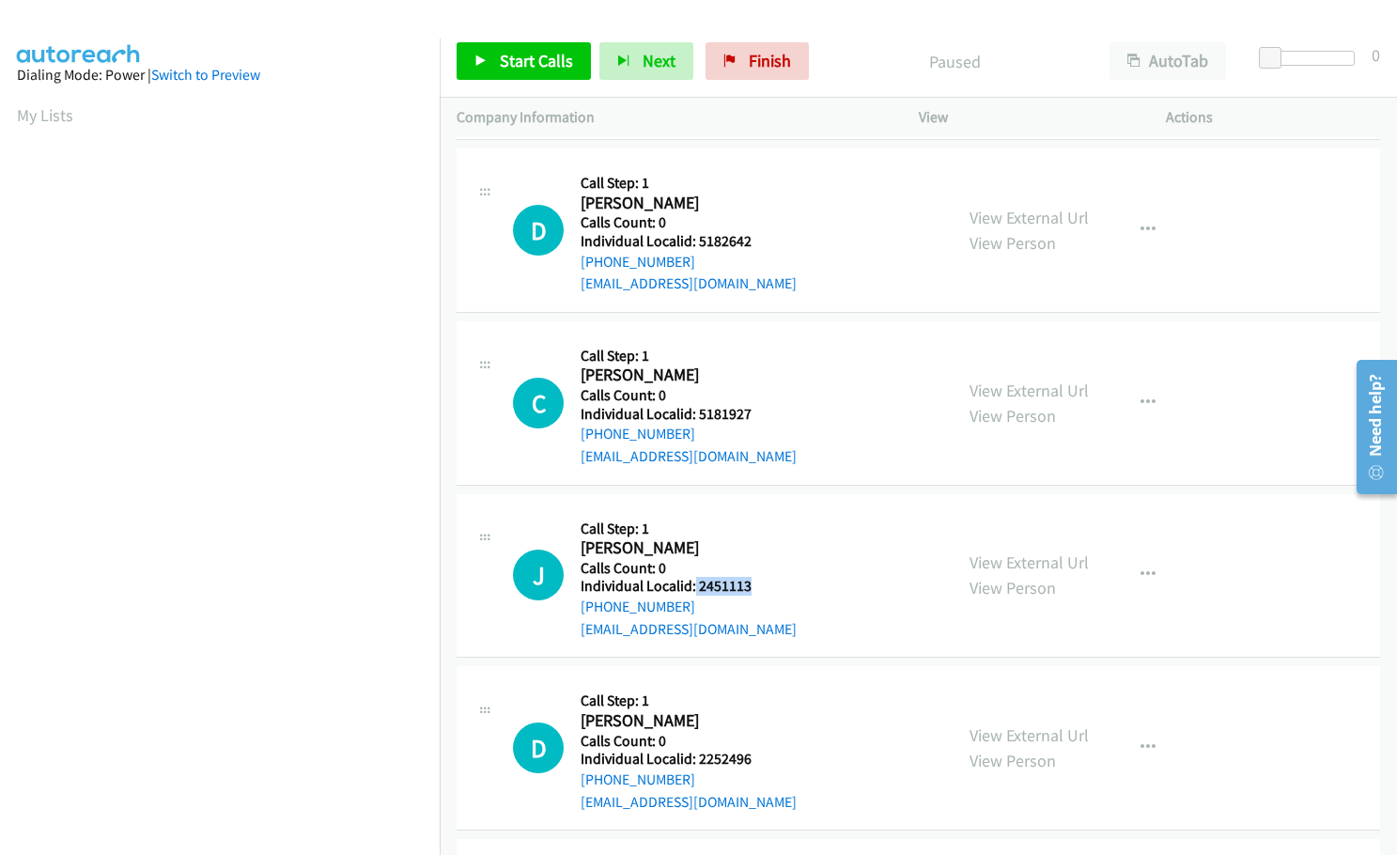
drag, startPoint x: 694, startPoint y: 567, endPoint x: 756, endPoint y: 564, distance: 62.1
click at [756, 577] on h5 "Individual Localid: 2451113" at bounding box center [689, 586] width 216 height 19
copy h5 "2451113"
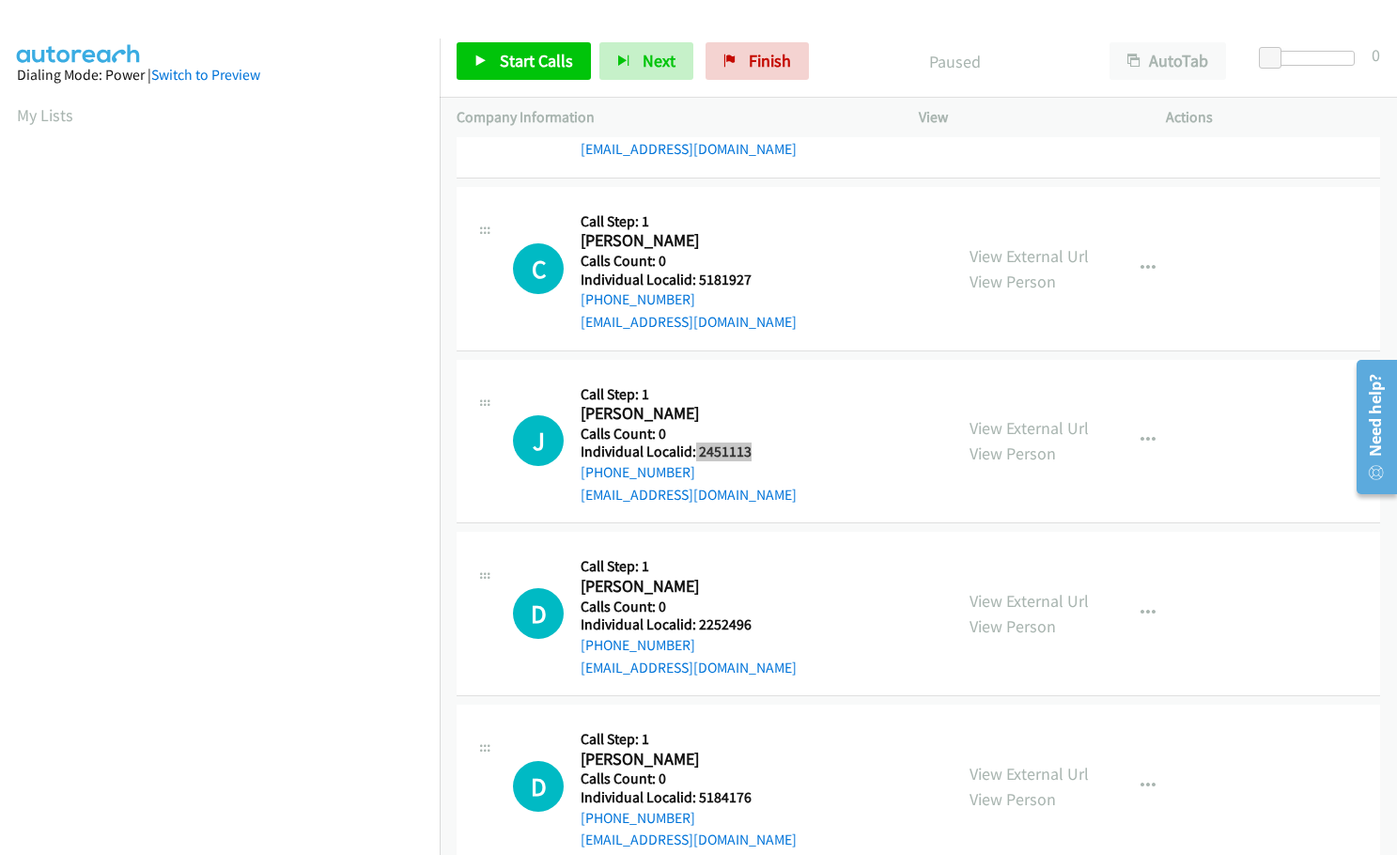
scroll to position [329, 0]
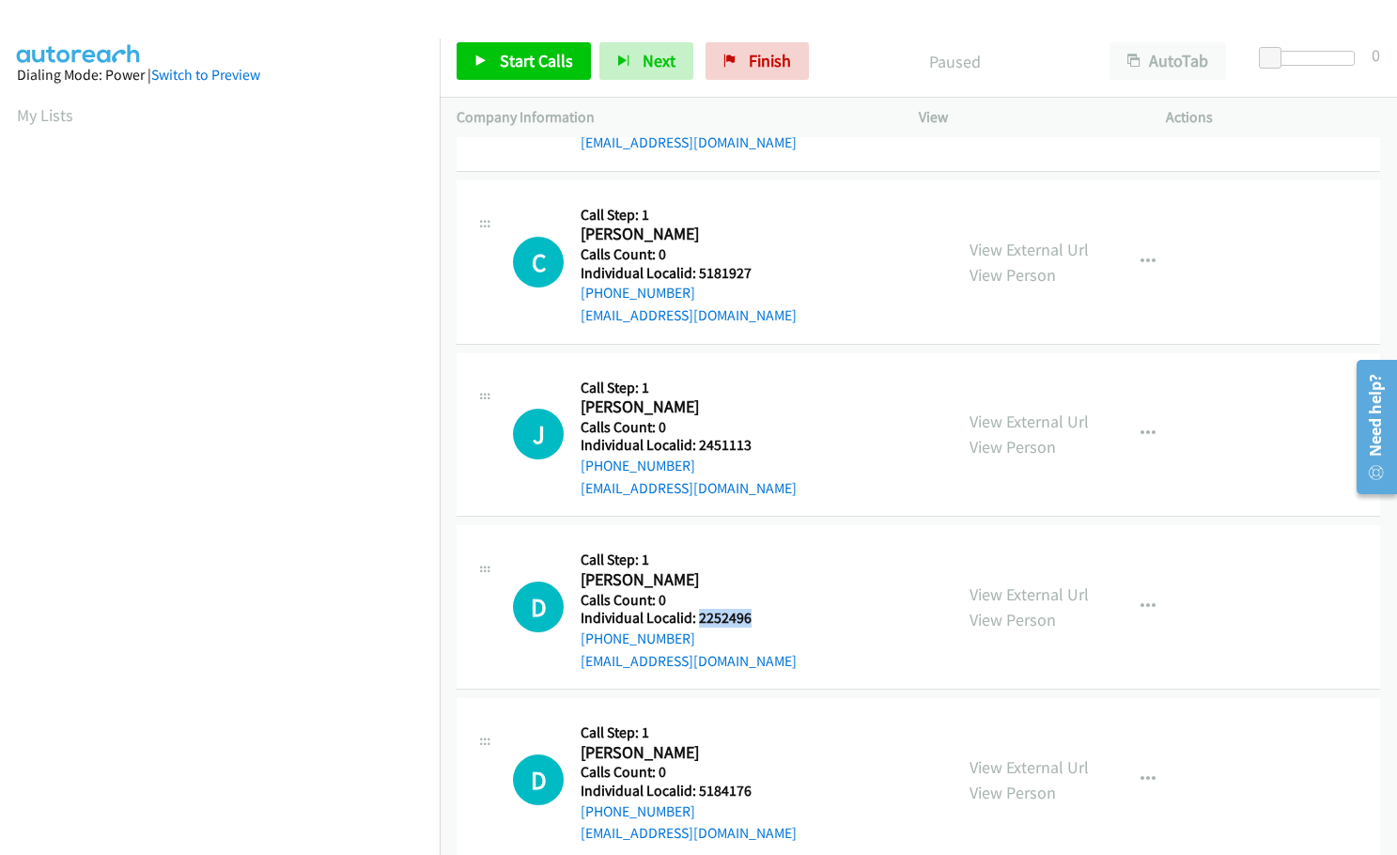
drag, startPoint x: 698, startPoint y: 594, endPoint x: 752, endPoint y: 593, distance: 53.6
click at [752, 609] on h5 "Individual Localid: 2252496" at bounding box center [689, 618] width 216 height 19
copy h5 "2252496"
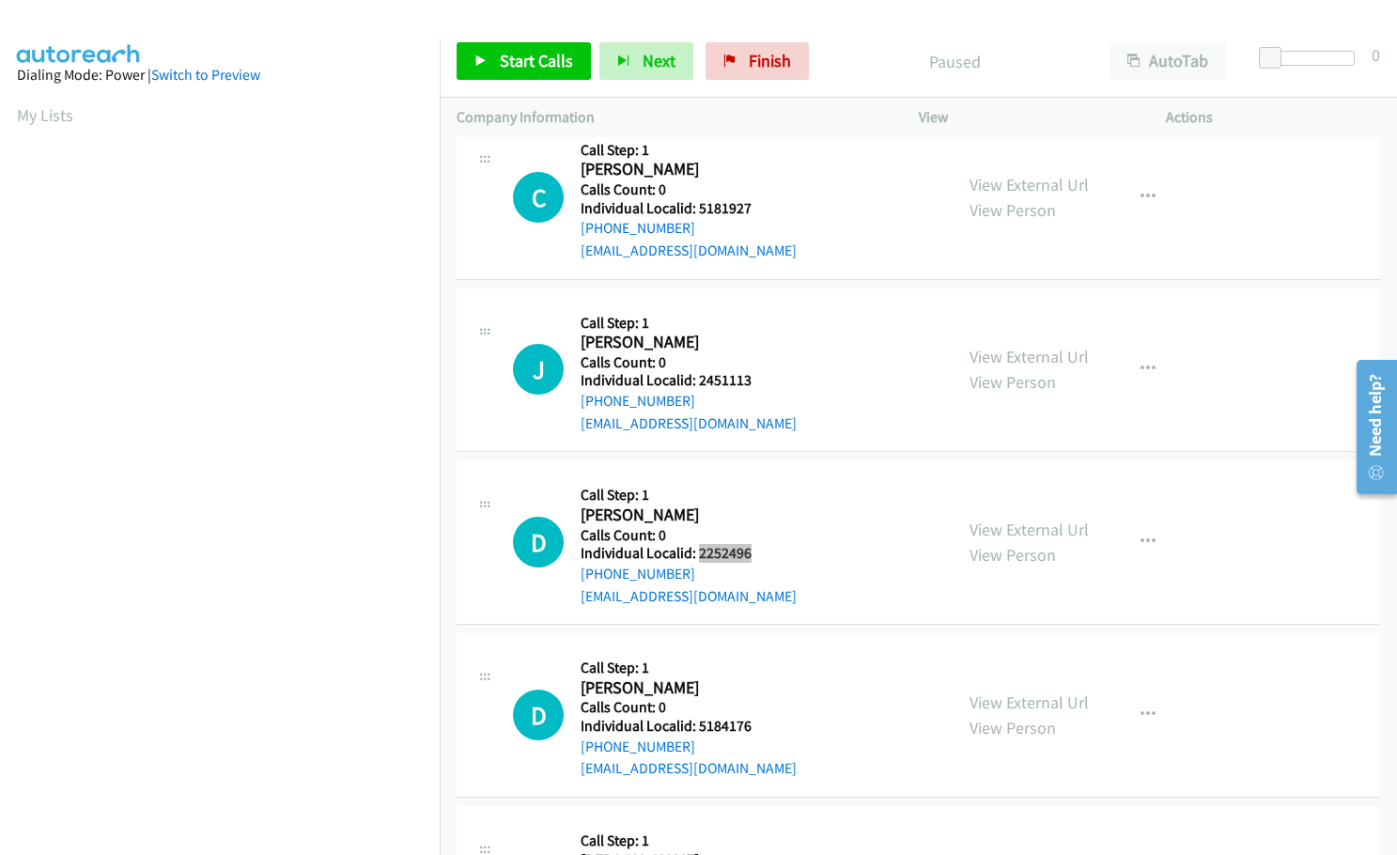
scroll to position [587, 0]
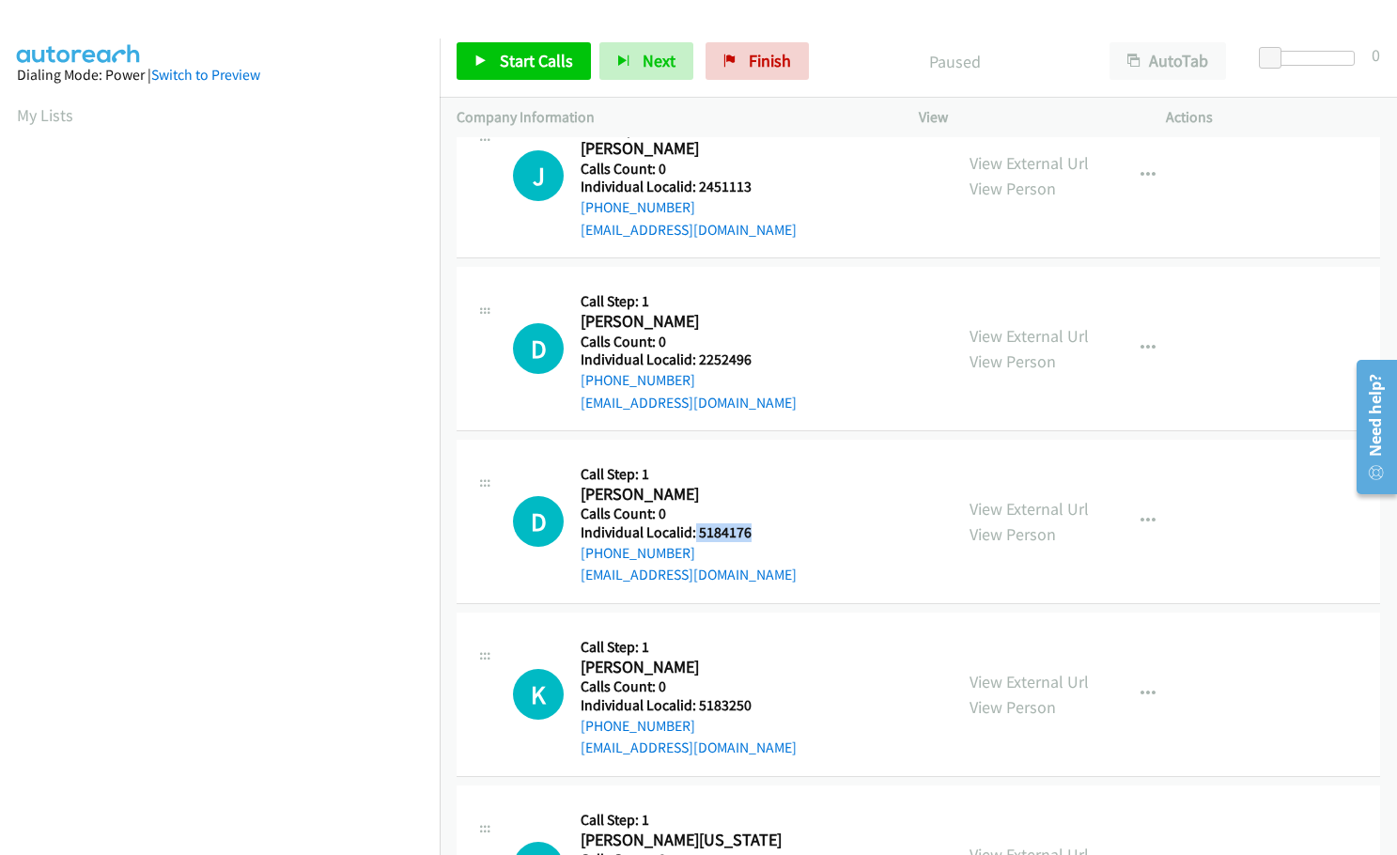
drag, startPoint x: 694, startPoint y: 508, endPoint x: 759, endPoint y: 508, distance: 64.8
click at [759, 523] on h5 "Individual Localid: 5184176" at bounding box center [689, 532] width 216 height 19
copy h5 "5184176"
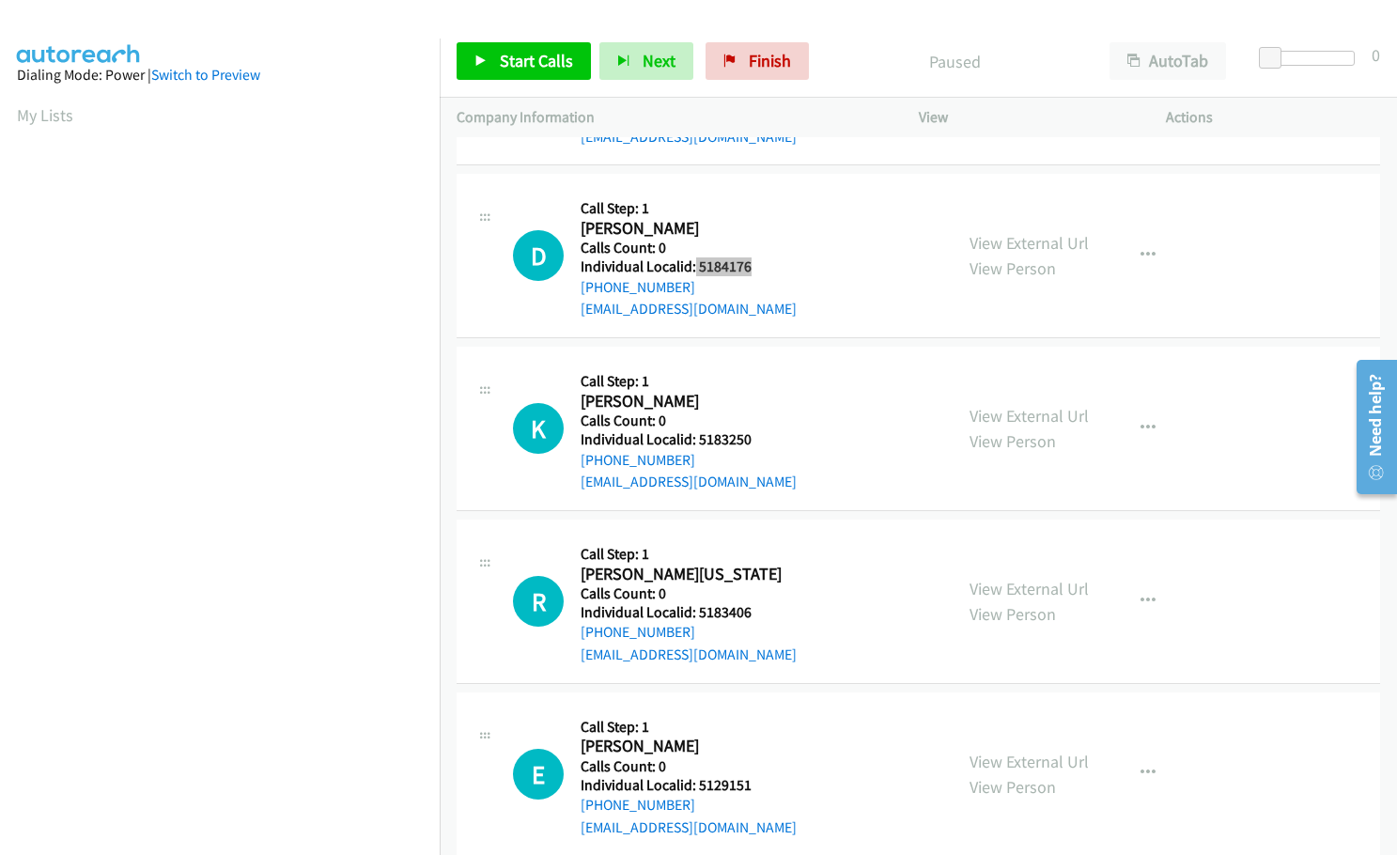
scroll to position [869, 0]
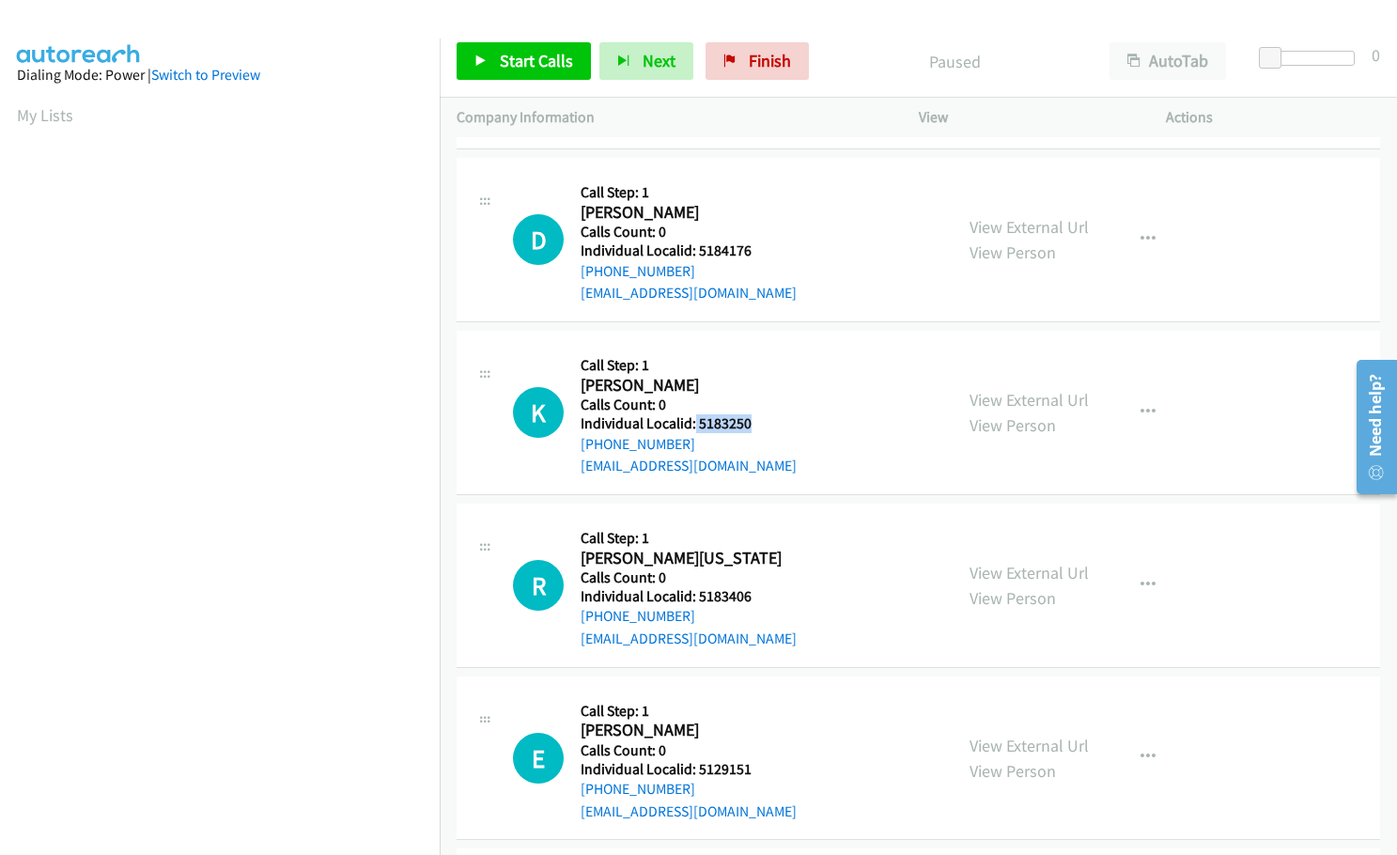
drag, startPoint x: 694, startPoint y: 406, endPoint x: 753, endPoint y: 404, distance: 58.3
click at [753, 414] on h5 "Individual Localid: 5183250" at bounding box center [689, 423] width 216 height 19
copy h5 "5183250"
drag, startPoint x: 714, startPoint y: 573, endPoint x: 754, endPoint y: 572, distance: 40.4
click at [754, 587] on h5 "Individual Localid: 5183406" at bounding box center [689, 596] width 216 height 19
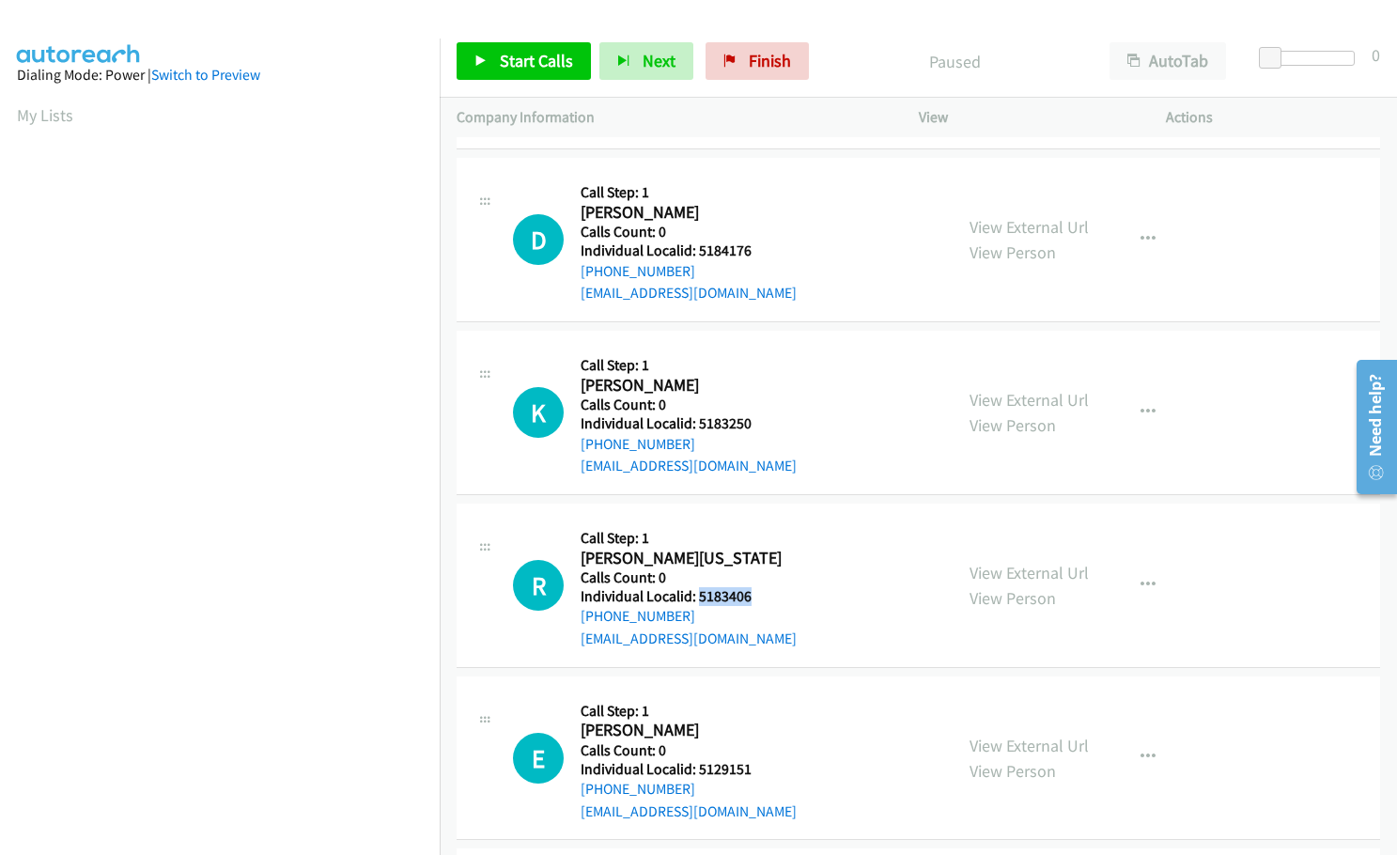
copy h5 "5183406"
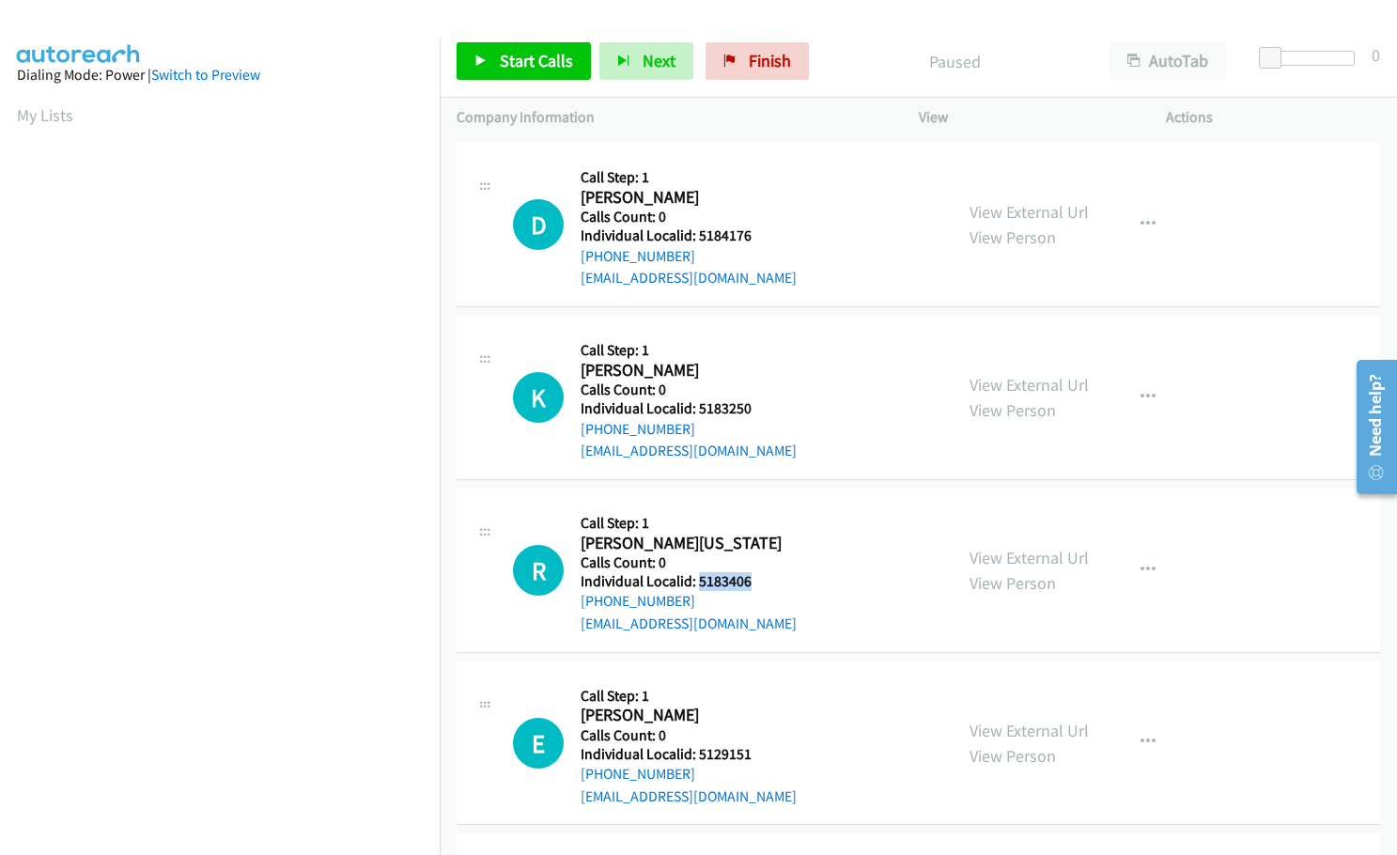
scroll to position [893, 0]
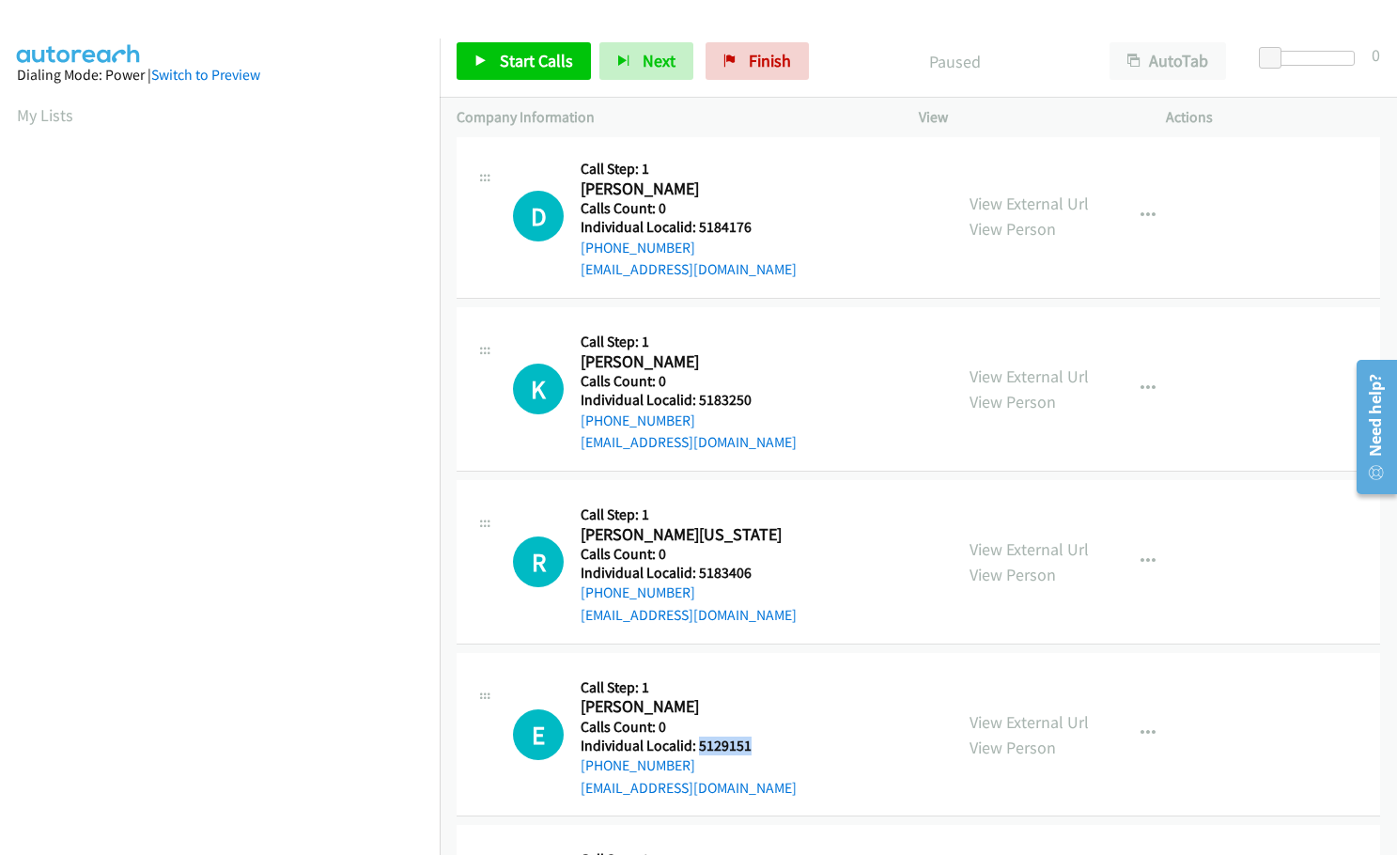
drag, startPoint x: 696, startPoint y: 752, endPoint x: 761, endPoint y: 725, distance: 70.0
click at [761, 737] on h5 "Individual Localid: 5129151" at bounding box center [689, 746] width 216 height 19
copy h5 "5129151"
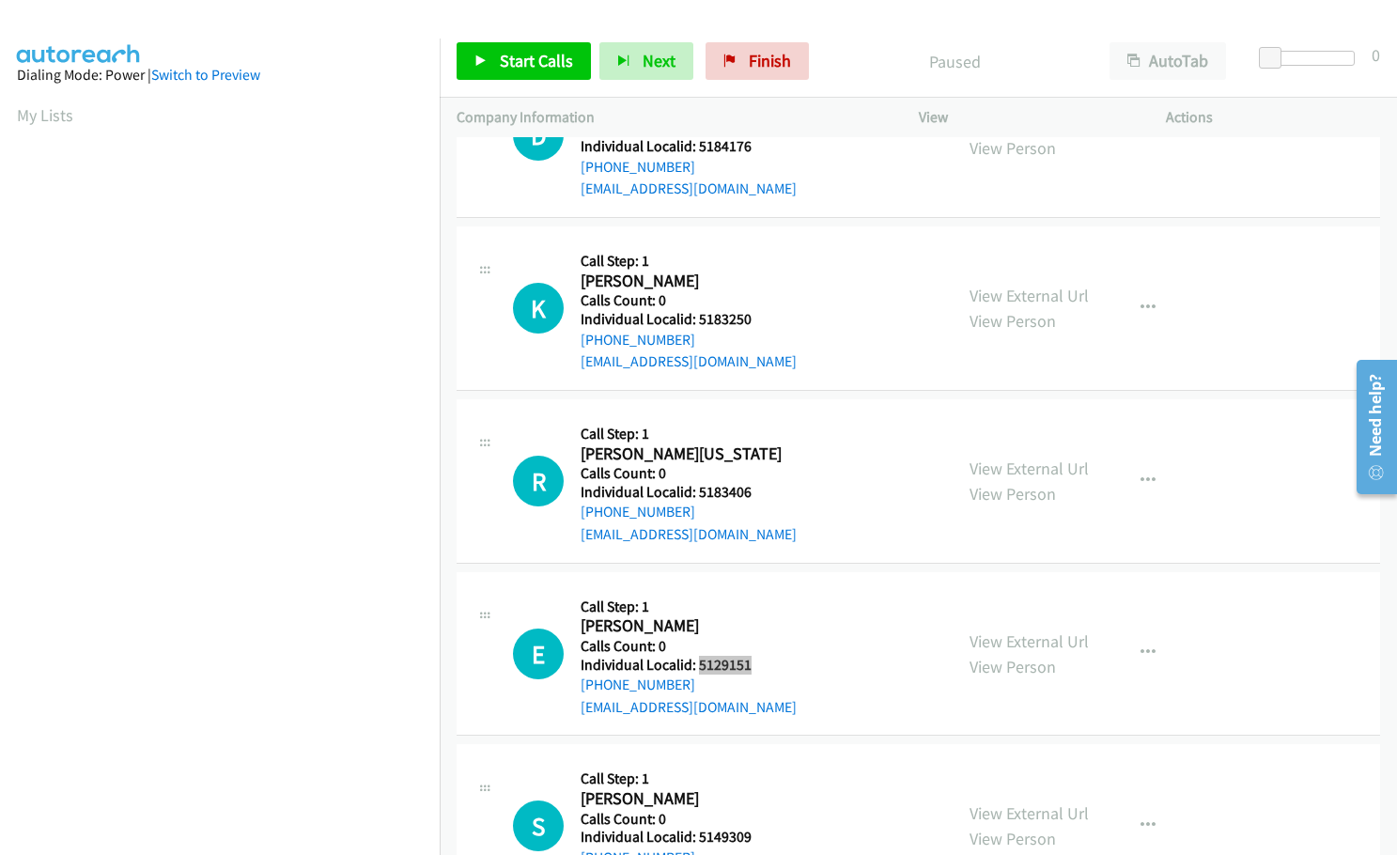
scroll to position [986, 0]
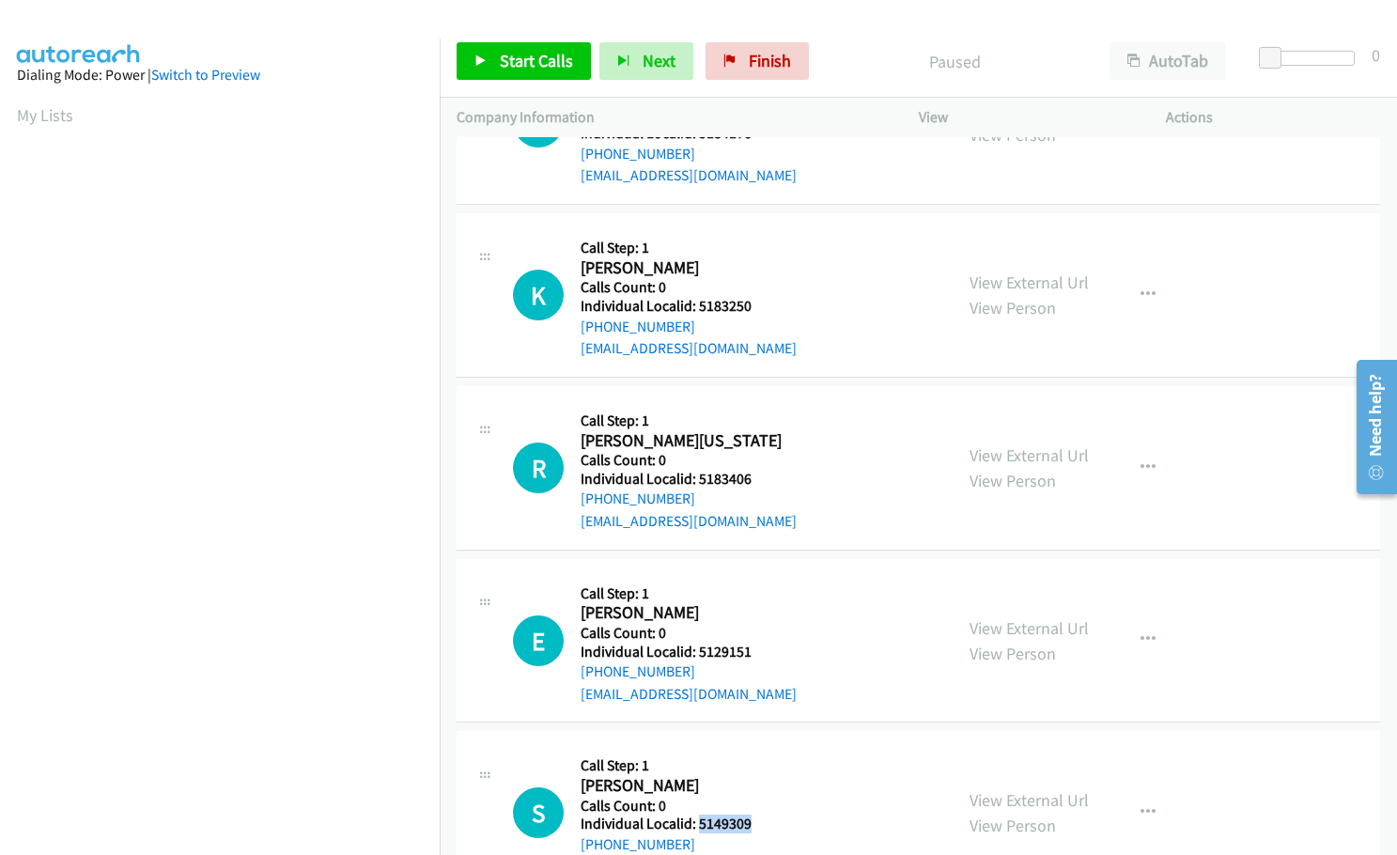
drag, startPoint x: 698, startPoint y: 802, endPoint x: 749, endPoint y: 802, distance: 50.7
click at [749, 815] on h5 "Individual Localid: 5149309" at bounding box center [689, 824] width 216 height 19
copy h5 "5149309"
click at [501, 58] on span "Start Calls" at bounding box center [536, 61] width 73 height 22
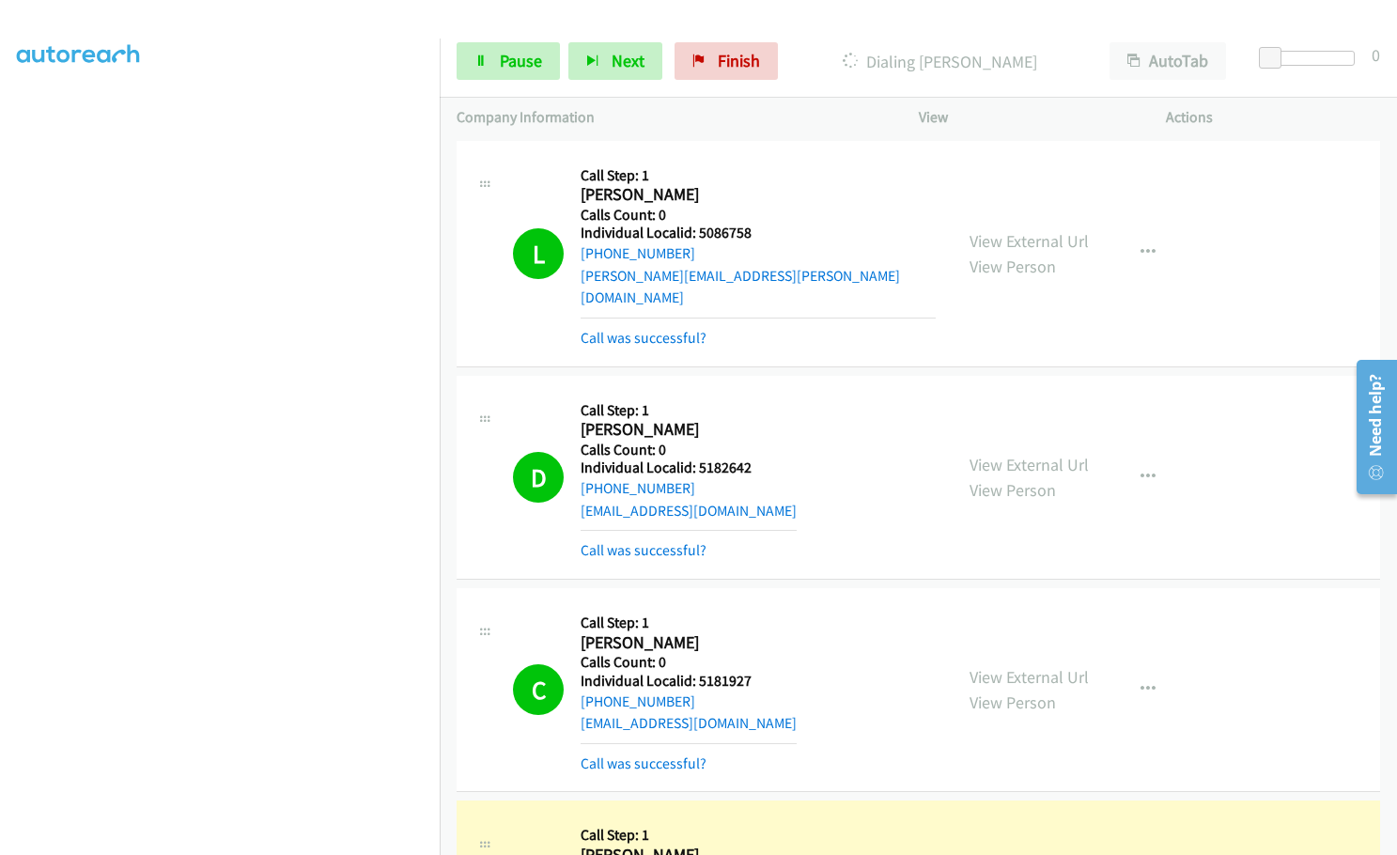
scroll to position [0, 0]
drag, startPoint x: 694, startPoint y: 445, endPoint x: 754, endPoint y: 443, distance: 60.2
click at [754, 459] on h5 "Individual Localid: 5182642" at bounding box center [689, 468] width 216 height 19
drag, startPoint x: 692, startPoint y: 658, endPoint x: 753, endPoint y: 659, distance: 61.1
click at [753, 673] on h5 "Individual Localid: 5181927" at bounding box center [689, 682] width 216 height 19
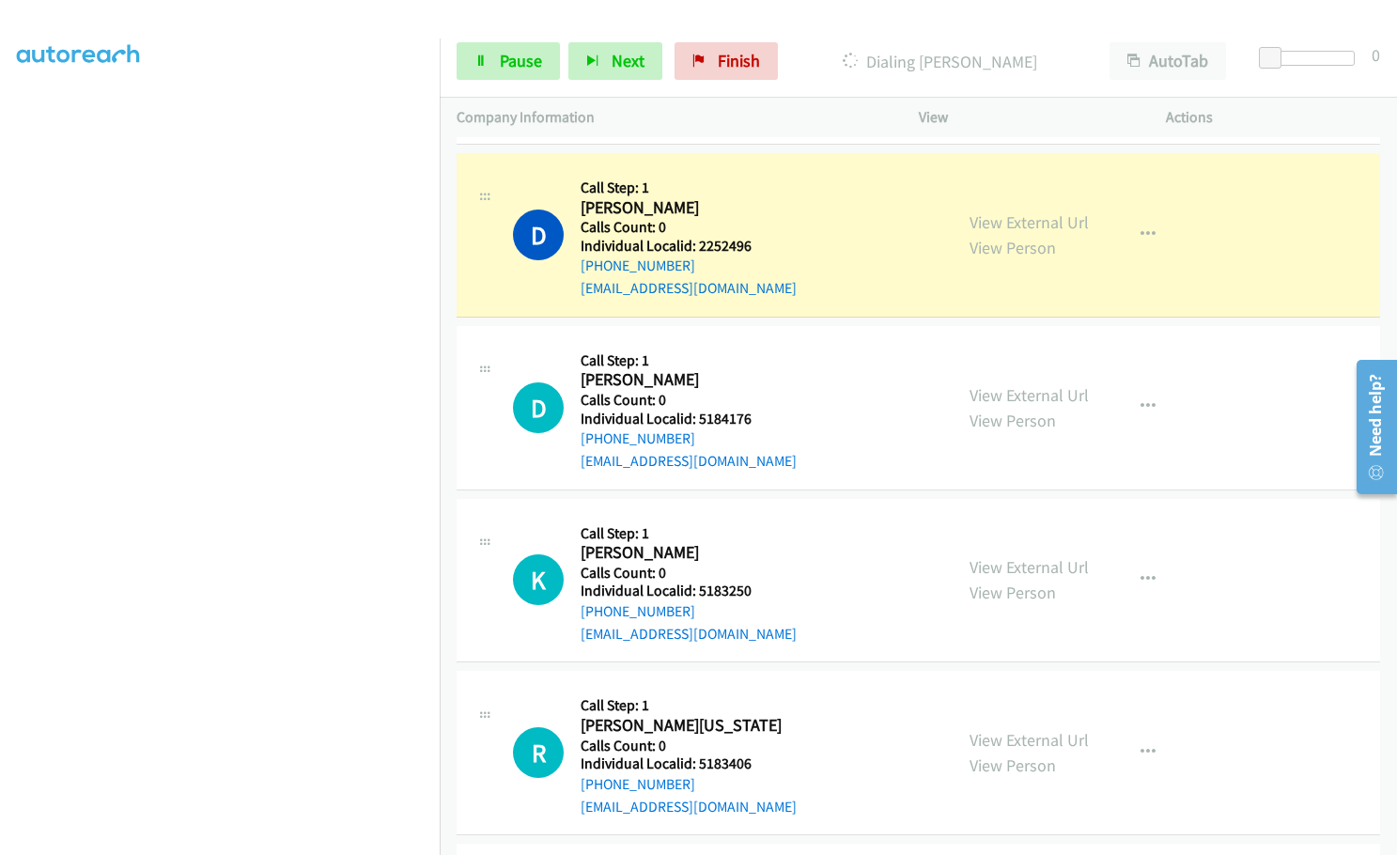
scroll to position [893, 0]
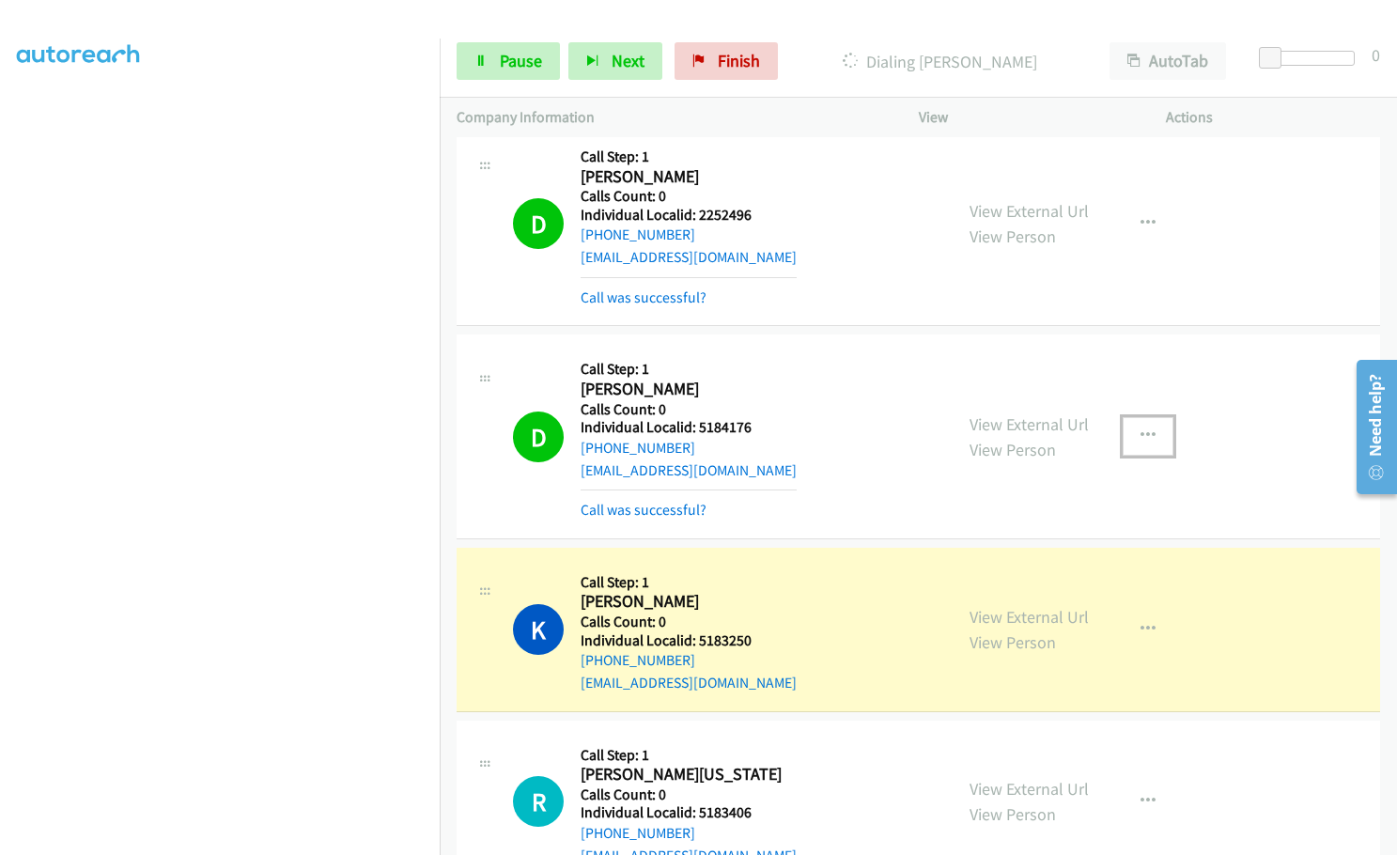
click at [1141, 428] on icon "button" at bounding box center [1148, 435] width 15 height 15
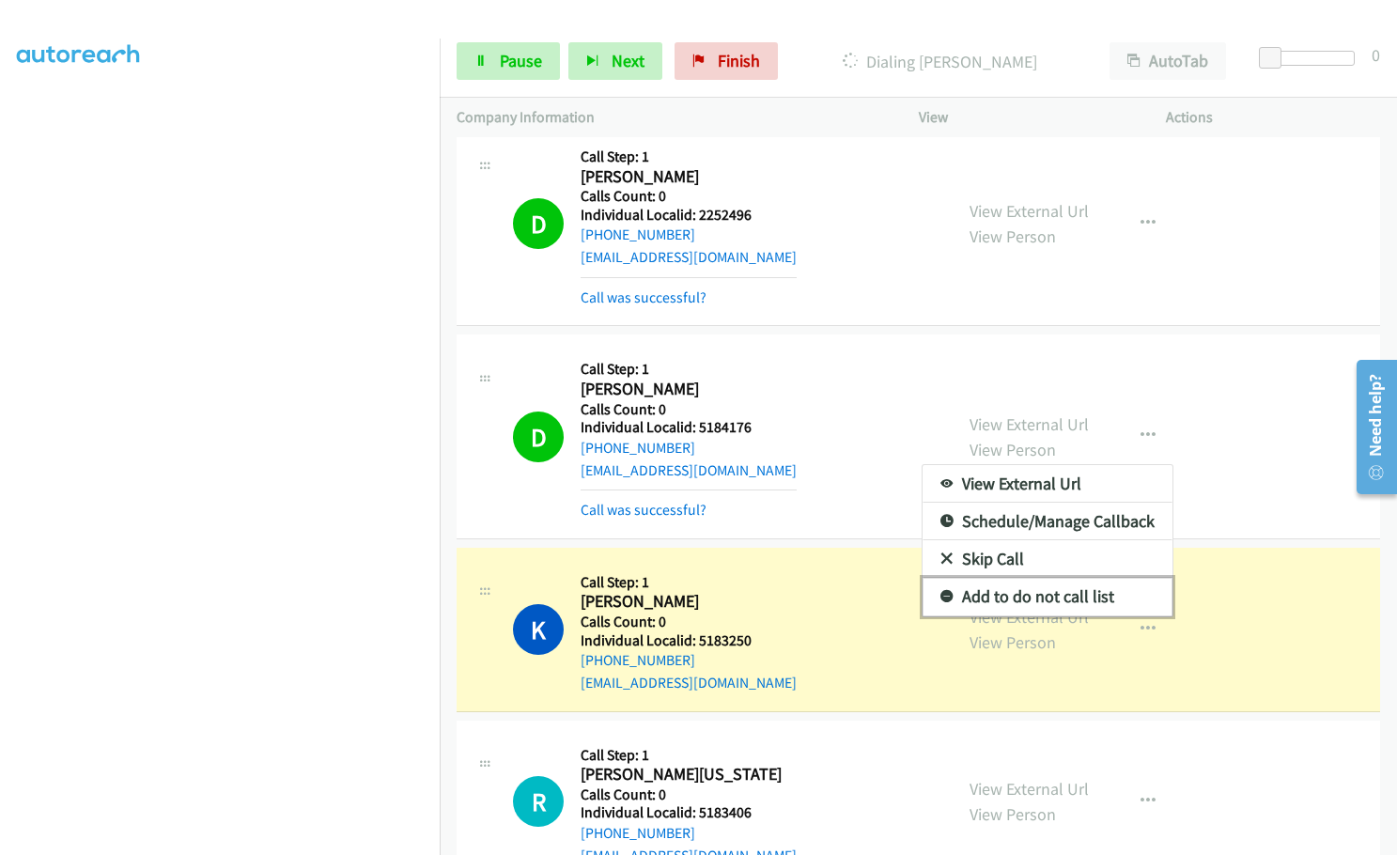
click at [940, 591] on icon at bounding box center [946, 597] width 13 height 13
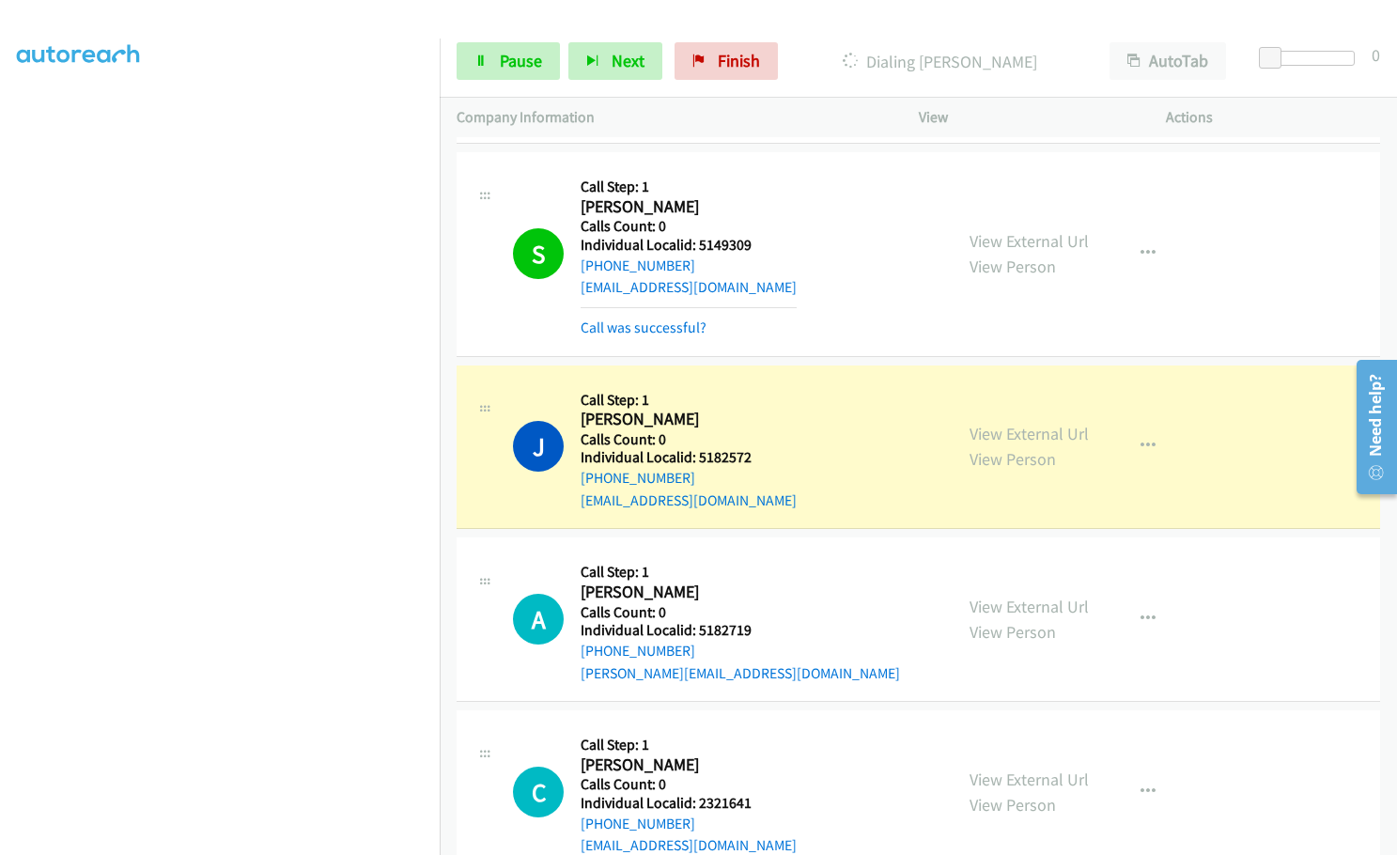
scroll to position [0, 0]
click at [487, 68] on link "Pause" at bounding box center [508, 61] width 103 height 38
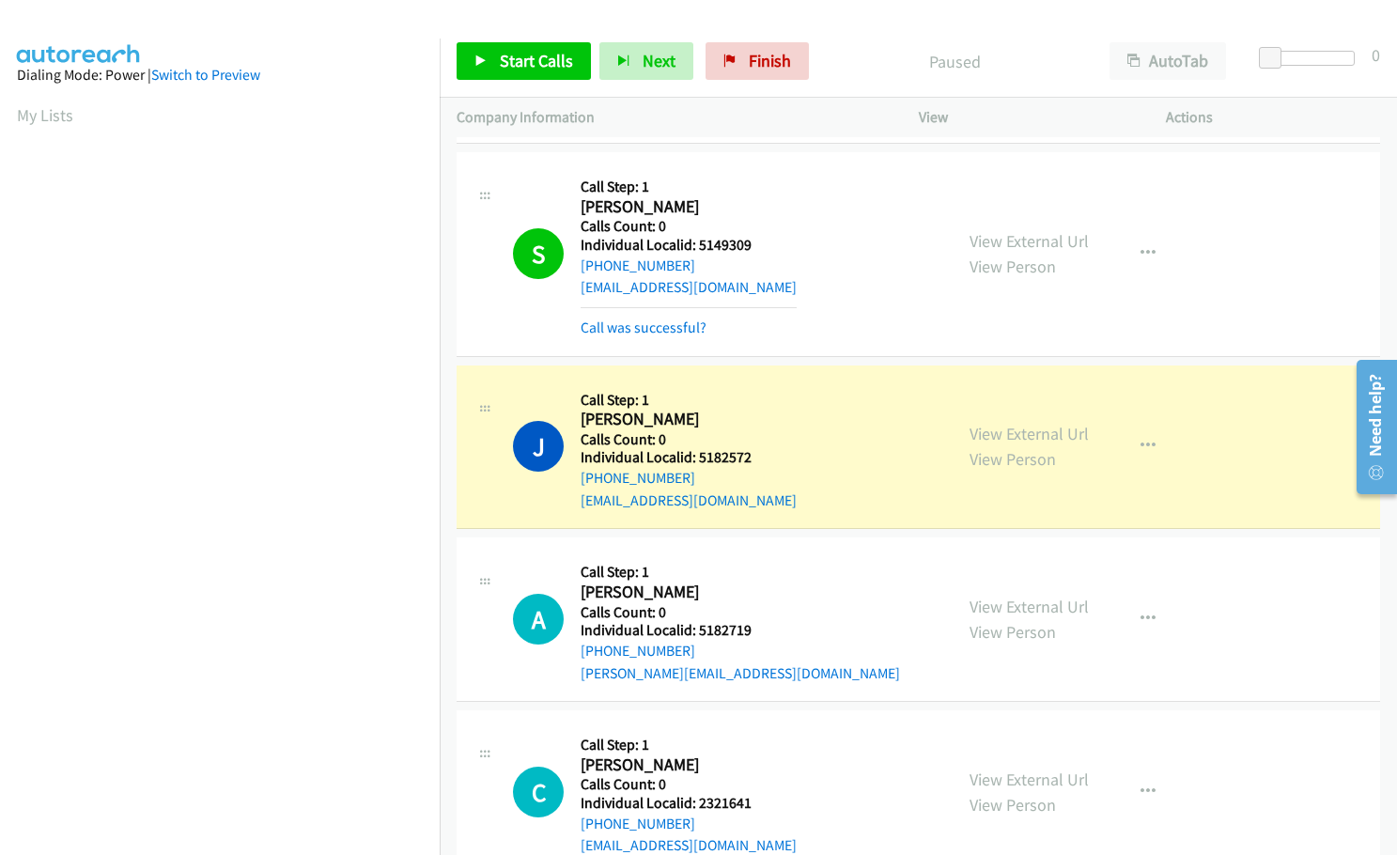
scroll to position [198, 0]
drag, startPoint x: 695, startPoint y: 435, endPoint x: 763, endPoint y: 440, distance: 67.8
click at [763, 448] on h5 "Individual Localid: 5182572" at bounding box center [689, 457] width 216 height 19
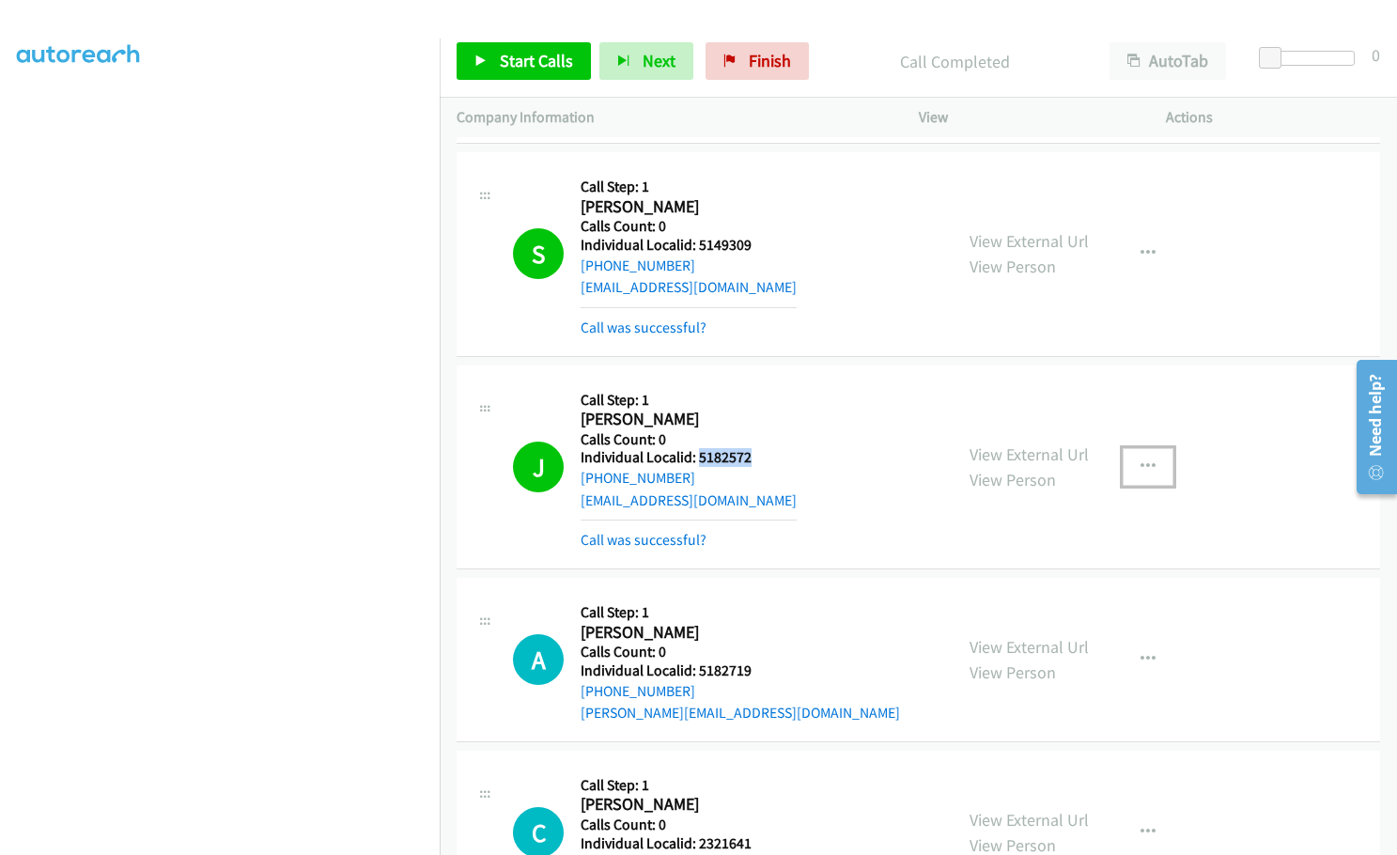
click at [1147, 459] on icon "button" at bounding box center [1148, 466] width 15 height 15
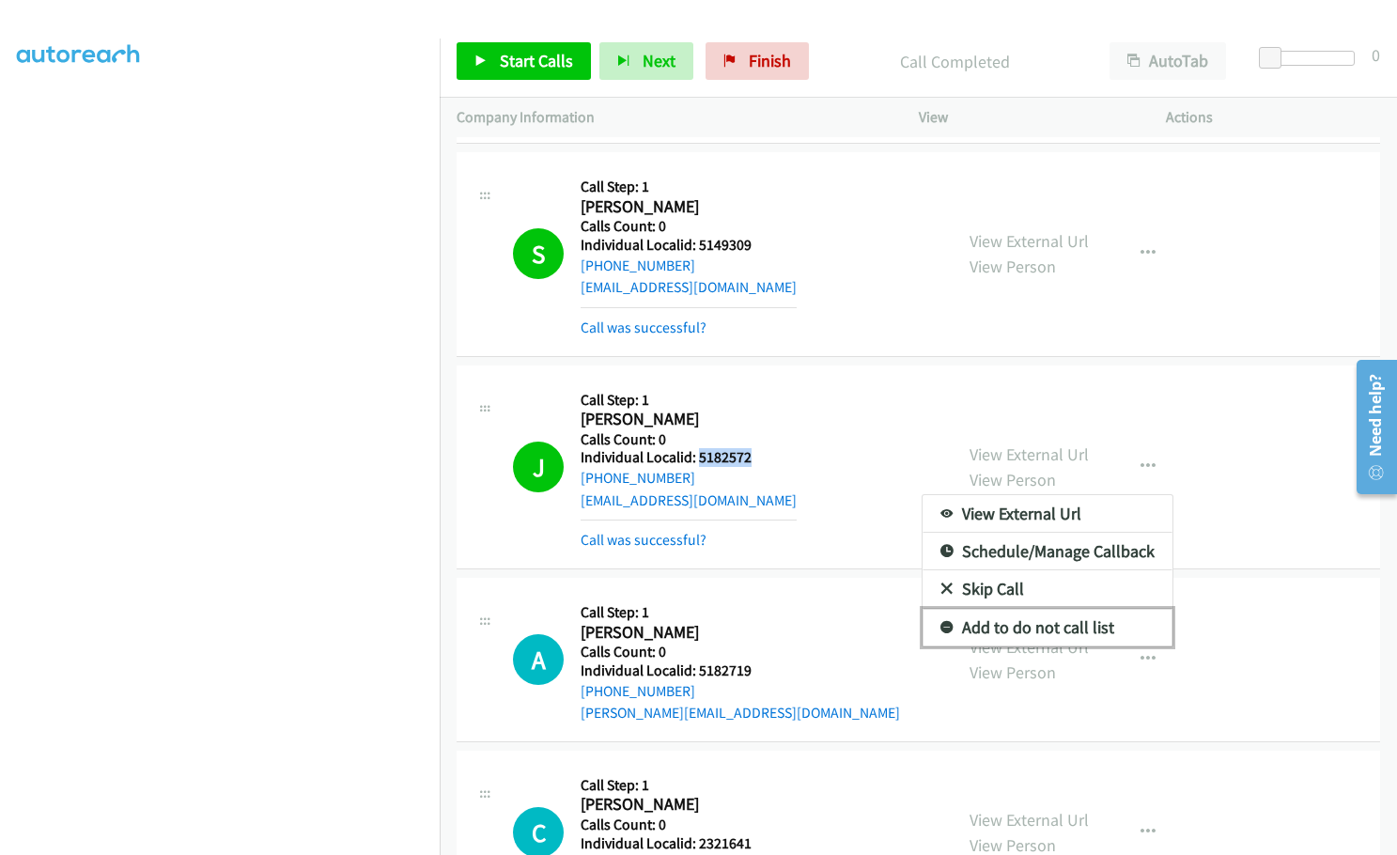
click at [940, 622] on icon at bounding box center [946, 628] width 13 height 13
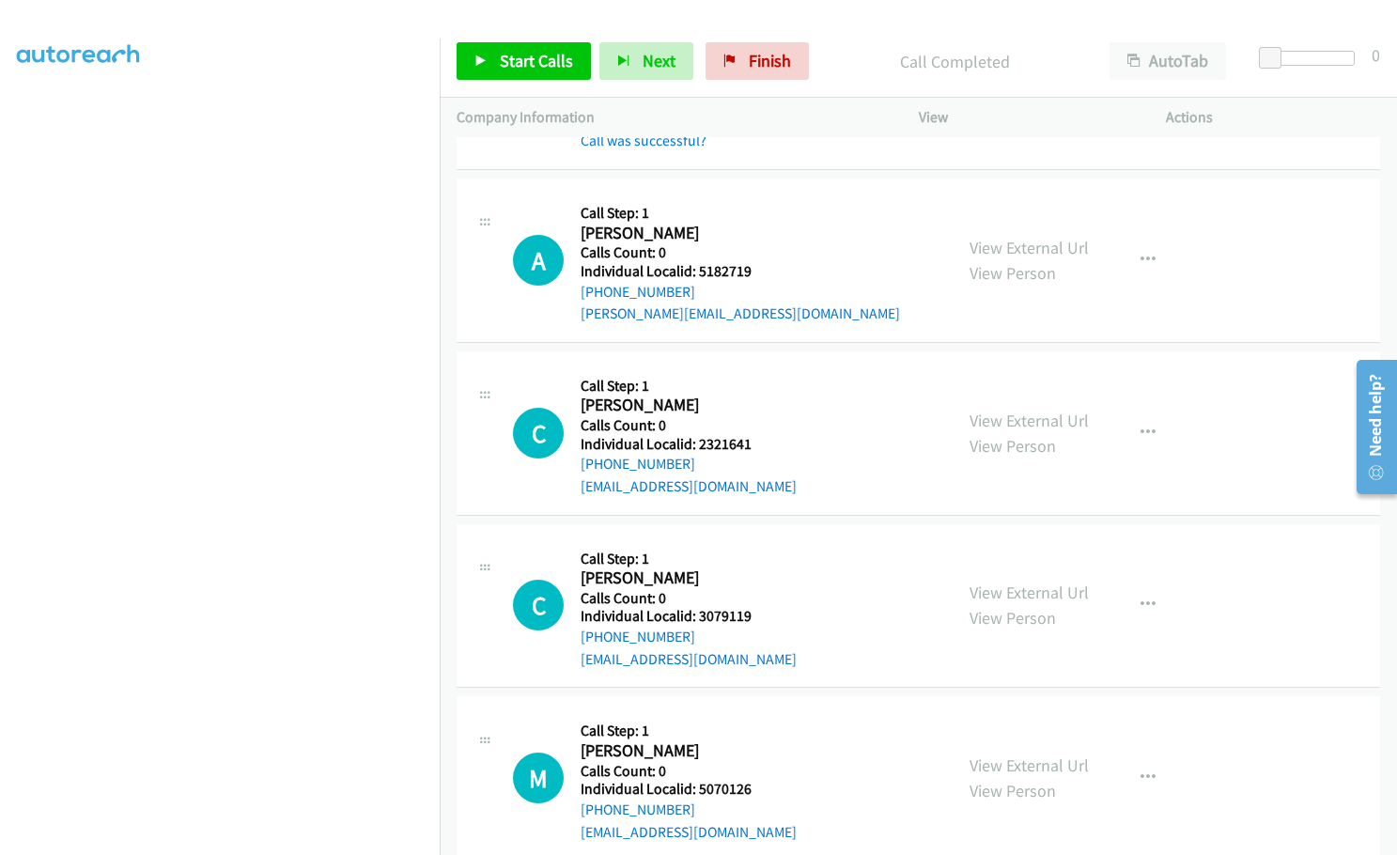
scroll to position [2349, 0]
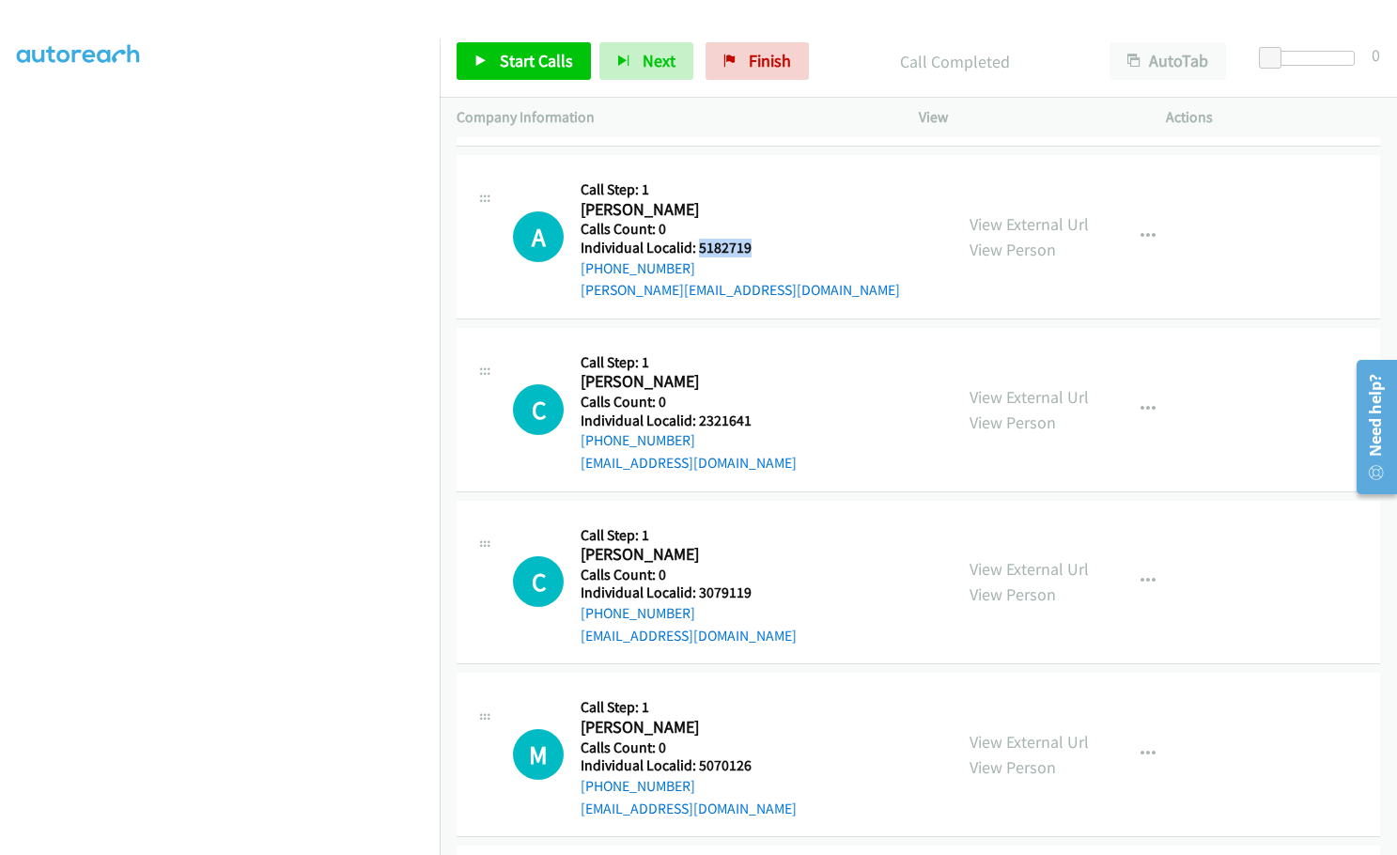
drag, startPoint x: 697, startPoint y: 222, endPoint x: 751, endPoint y: 222, distance: 53.6
click at [751, 239] on h5 "Individual Localid: 5182719" at bounding box center [740, 248] width 319 height 19
drag, startPoint x: 692, startPoint y: 397, endPoint x: 742, endPoint y: 397, distance: 49.8
click at [742, 411] on h5 "Individual Localid: 2321641" at bounding box center [689, 420] width 216 height 19
click at [753, 371] on h2 "[PERSON_NAME]" at bounding box center [687, 382] width 213 height 22
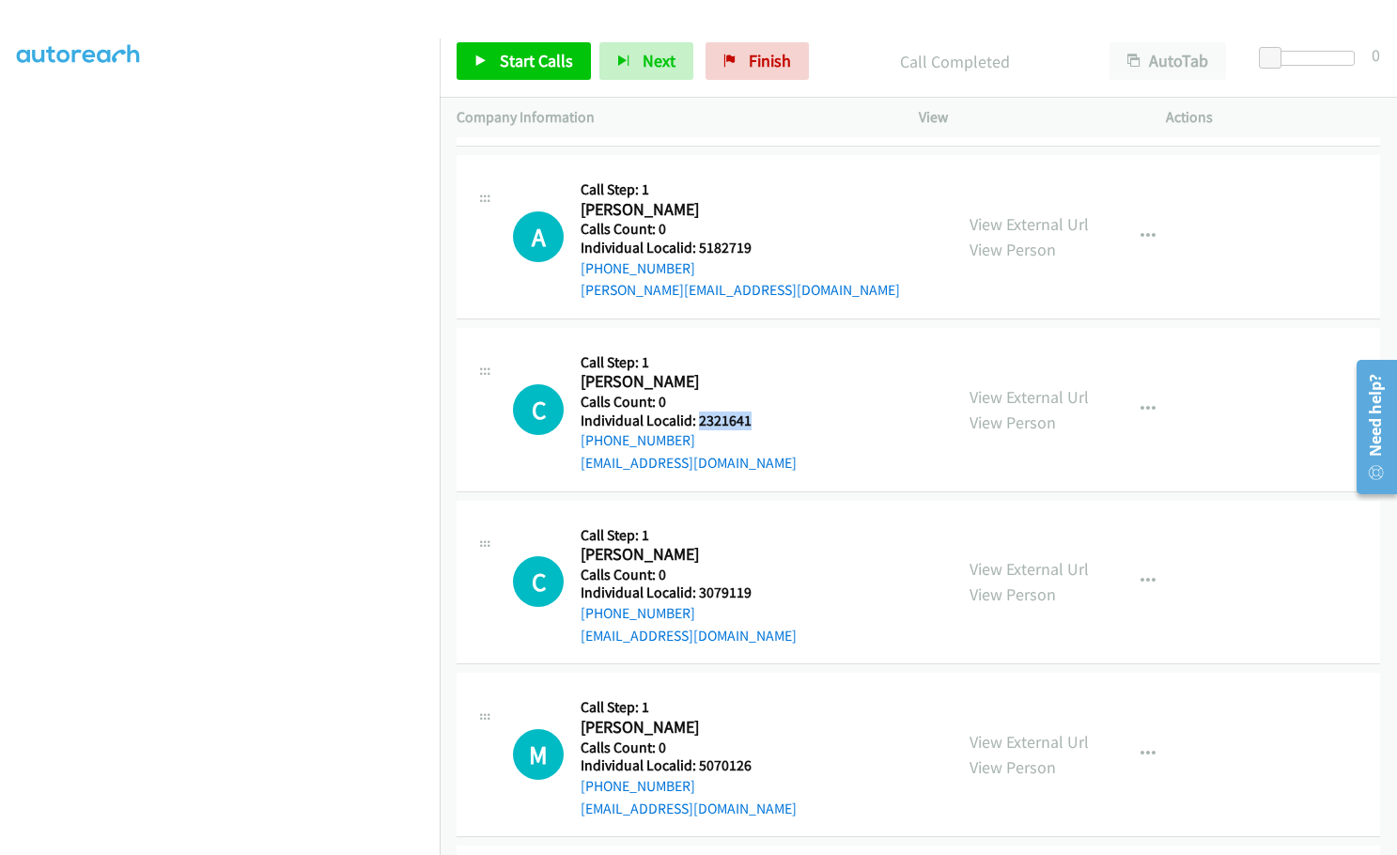
drag, startPoint x: 697, startPoint y: 399, endPoint x: 752, endPoint y: 398, distance: 54.5
click at [752, 411] on h5 "Individual Localid: 2321641" at bounding box center [689, 420] width 216 height 19
drag, startPoint x: 715, startPoint y: 568, endPoint x: 750, endPoint y: 568, distance: 34.8
click at [750, 583] on h5 "Individual Localid: 3079119" at bounding box center [689, 592] width 216 height 19
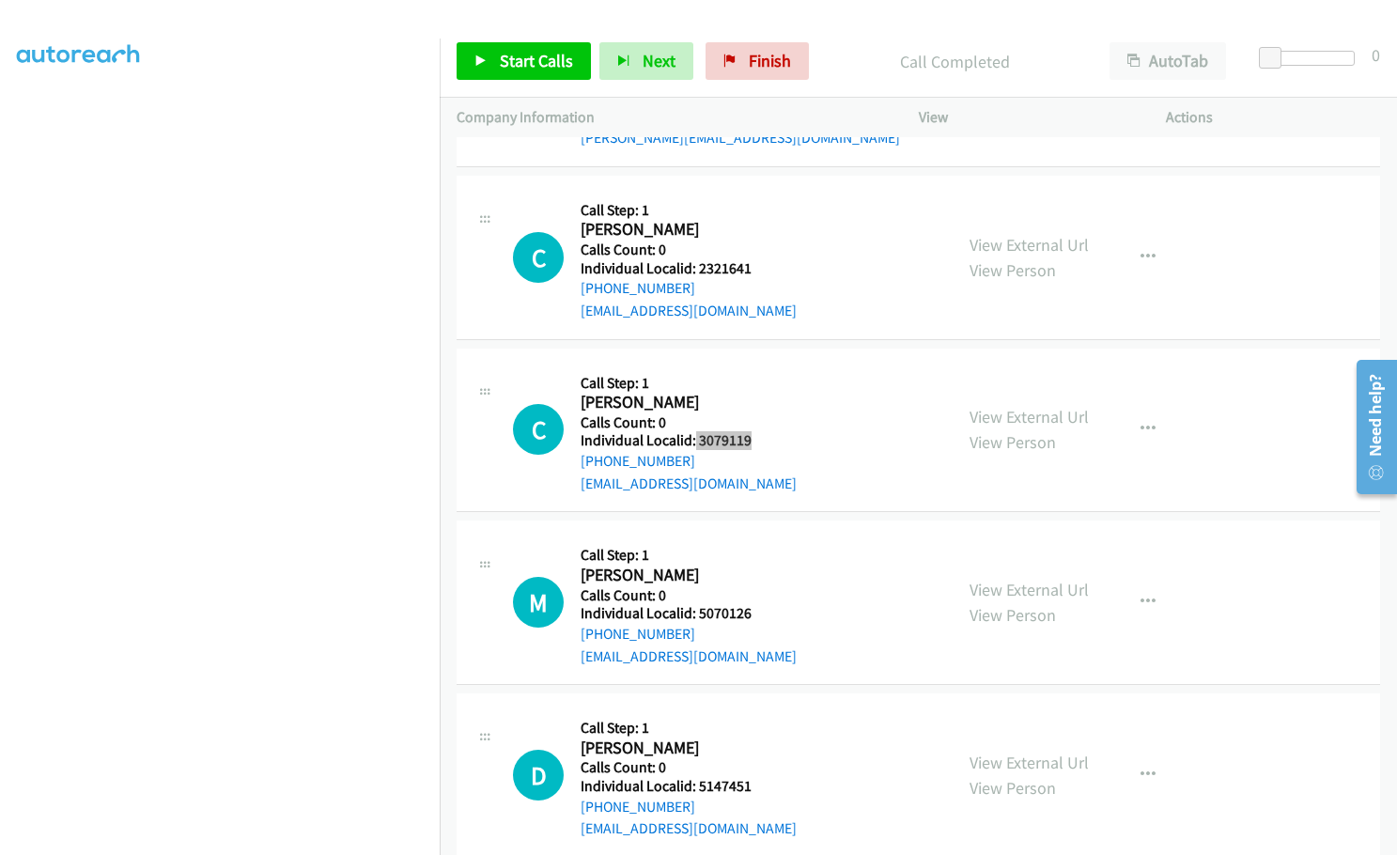
scroll to position [2513, 0]
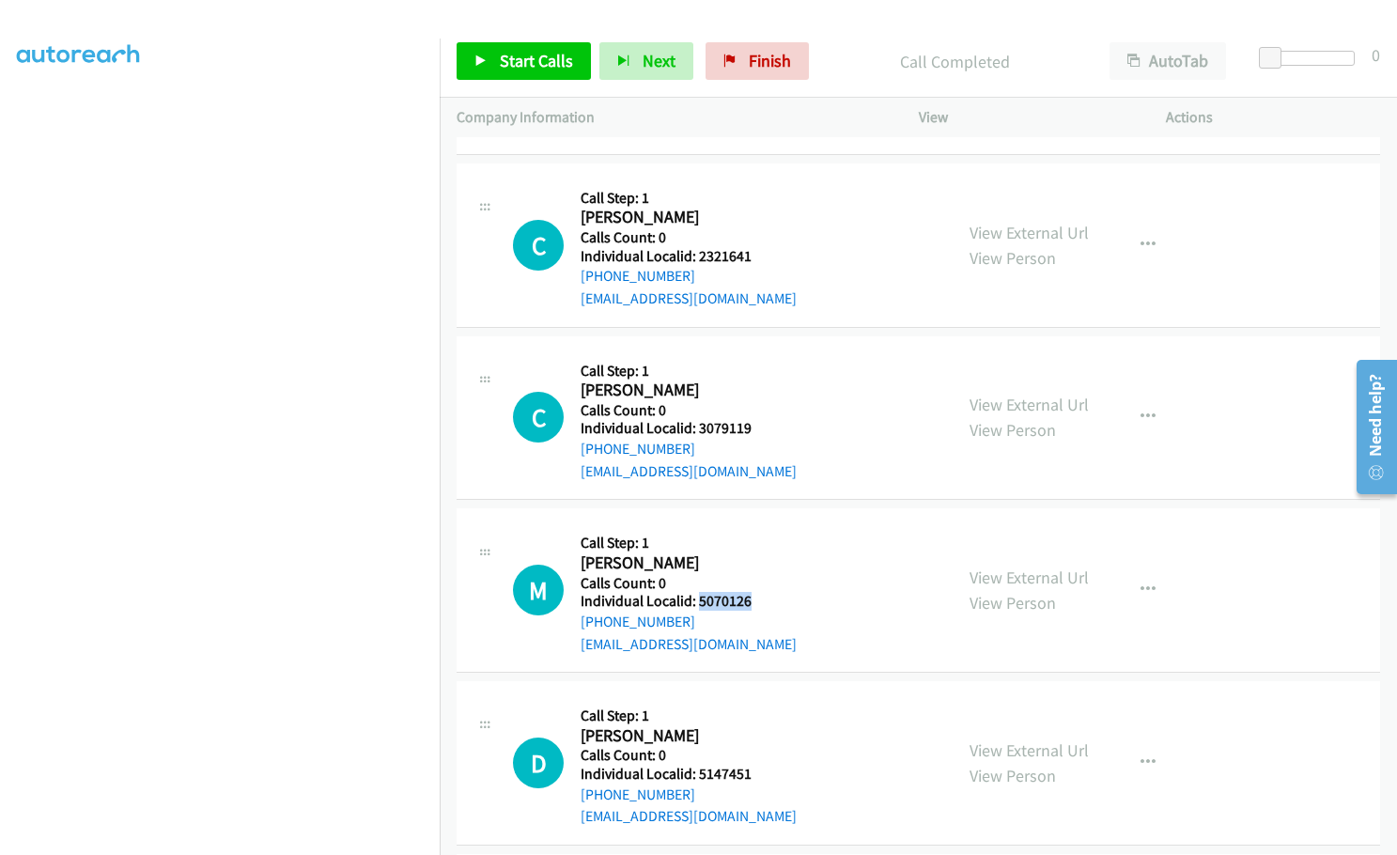
drag, startPoint x: 696, startPoint y: 580, endPoint x: 752, endPoint y: 580, distance: 55.4
click at [752, 592] on h5 "Individual Localid: 5070126" at bounding box center [689, 601] width 216 height 19
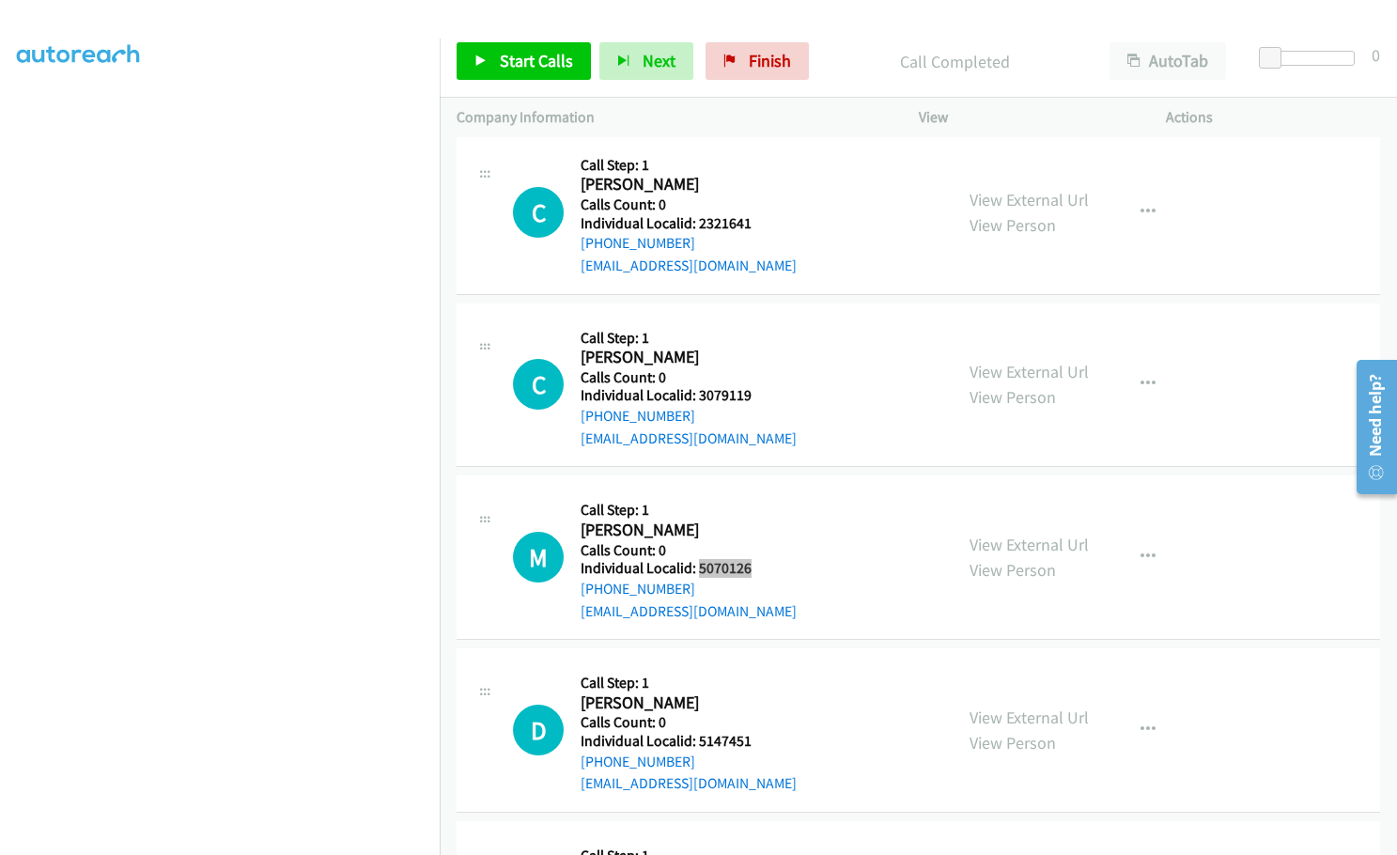
scroll to position [2701, 0]
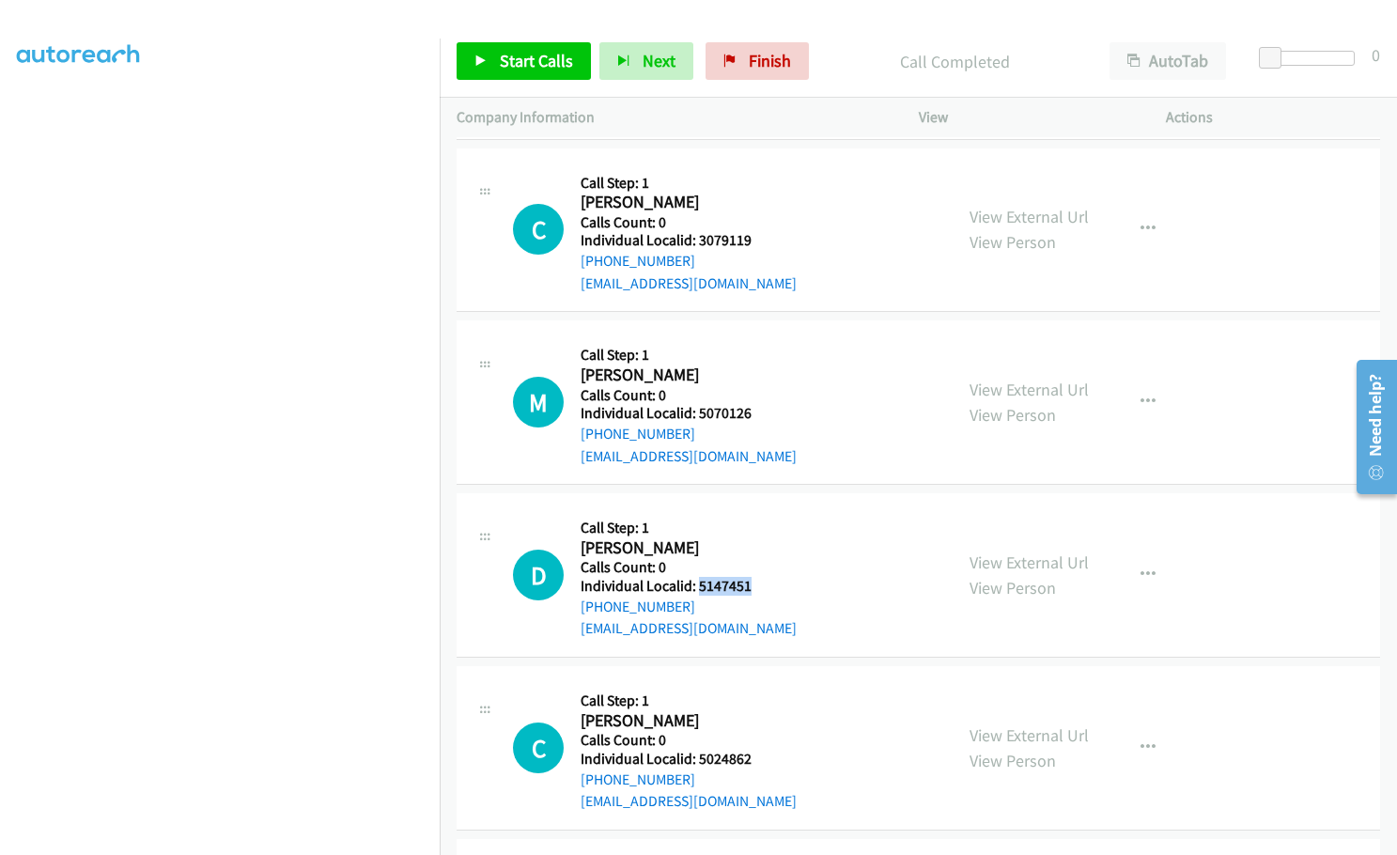
drag, startPoint x: 722, startPoint y: 564, endPoint x: 761, endPoint y: 564, distance: 38.5
click at [761, 577] on h5 "Individual Localid: 5147451" at bounding box center [689, 586] width 216 height 19
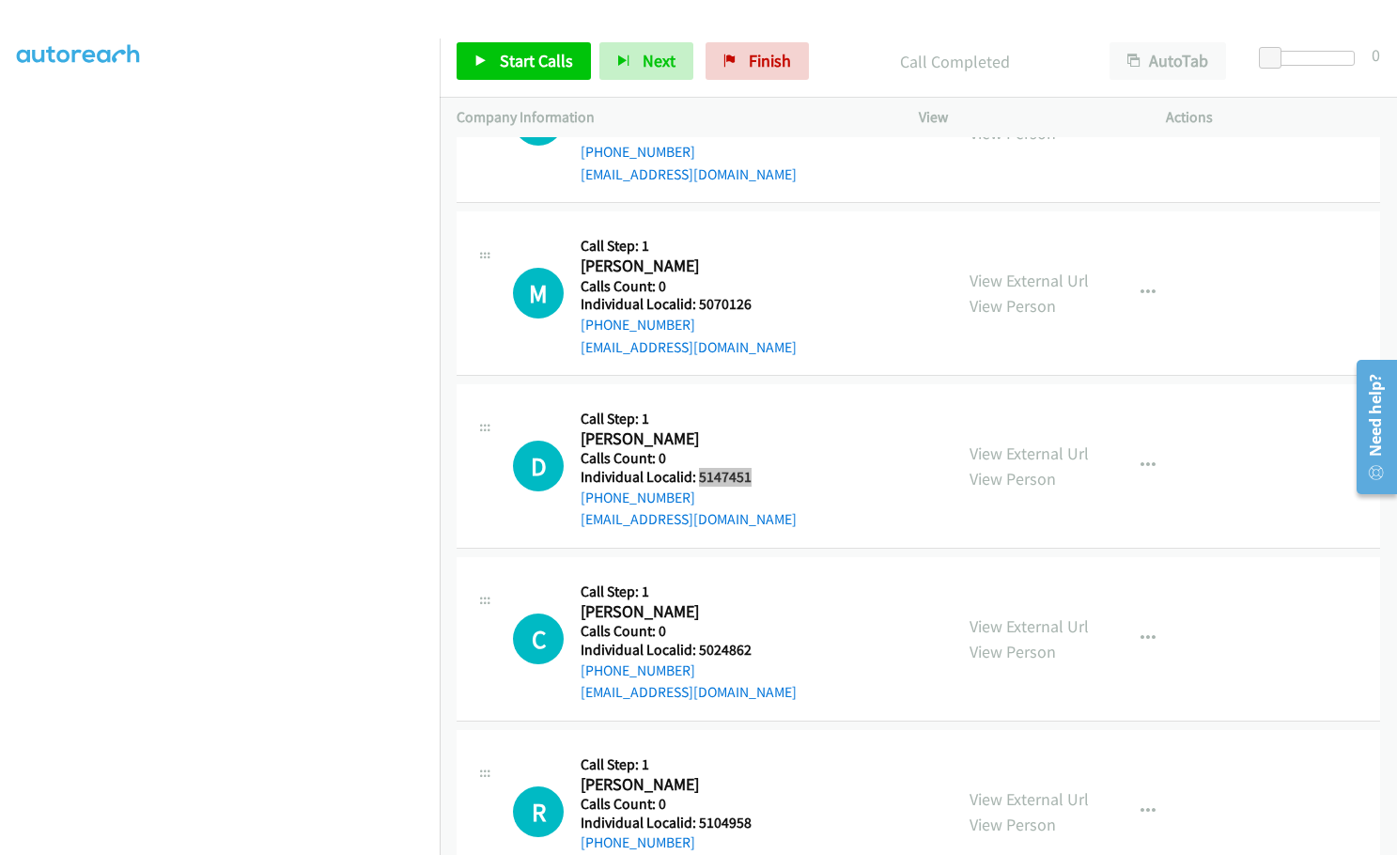
scroll to position [2818, 0]
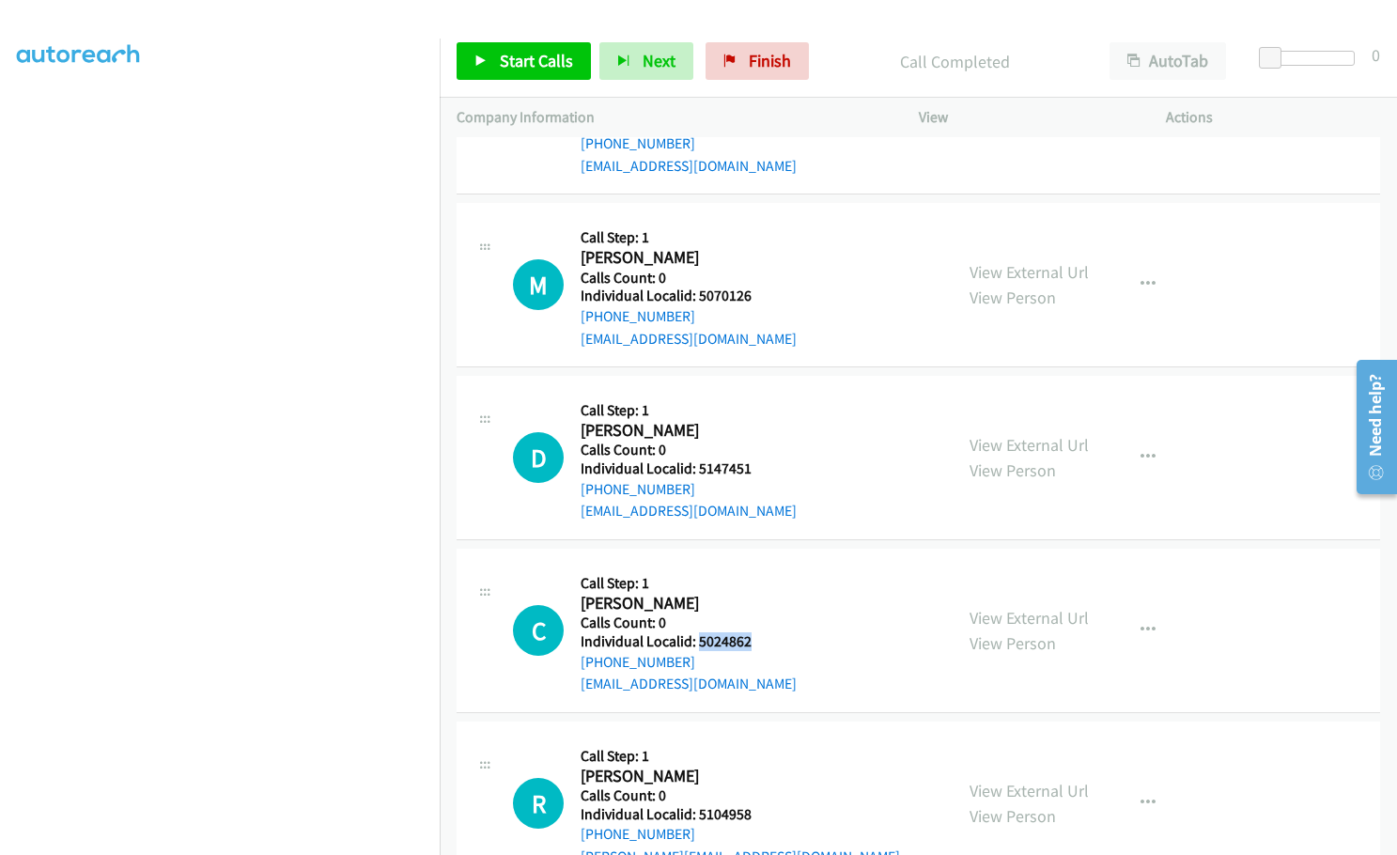
drag, startPoint x: 696, startPoint y: 617, endPoint x: 750, endPoint y: 621, distance: 53.7
click at [750, 632] on h5 "Individual Localid: 5024862" at bounding box center [689, 641] width 216 height 19
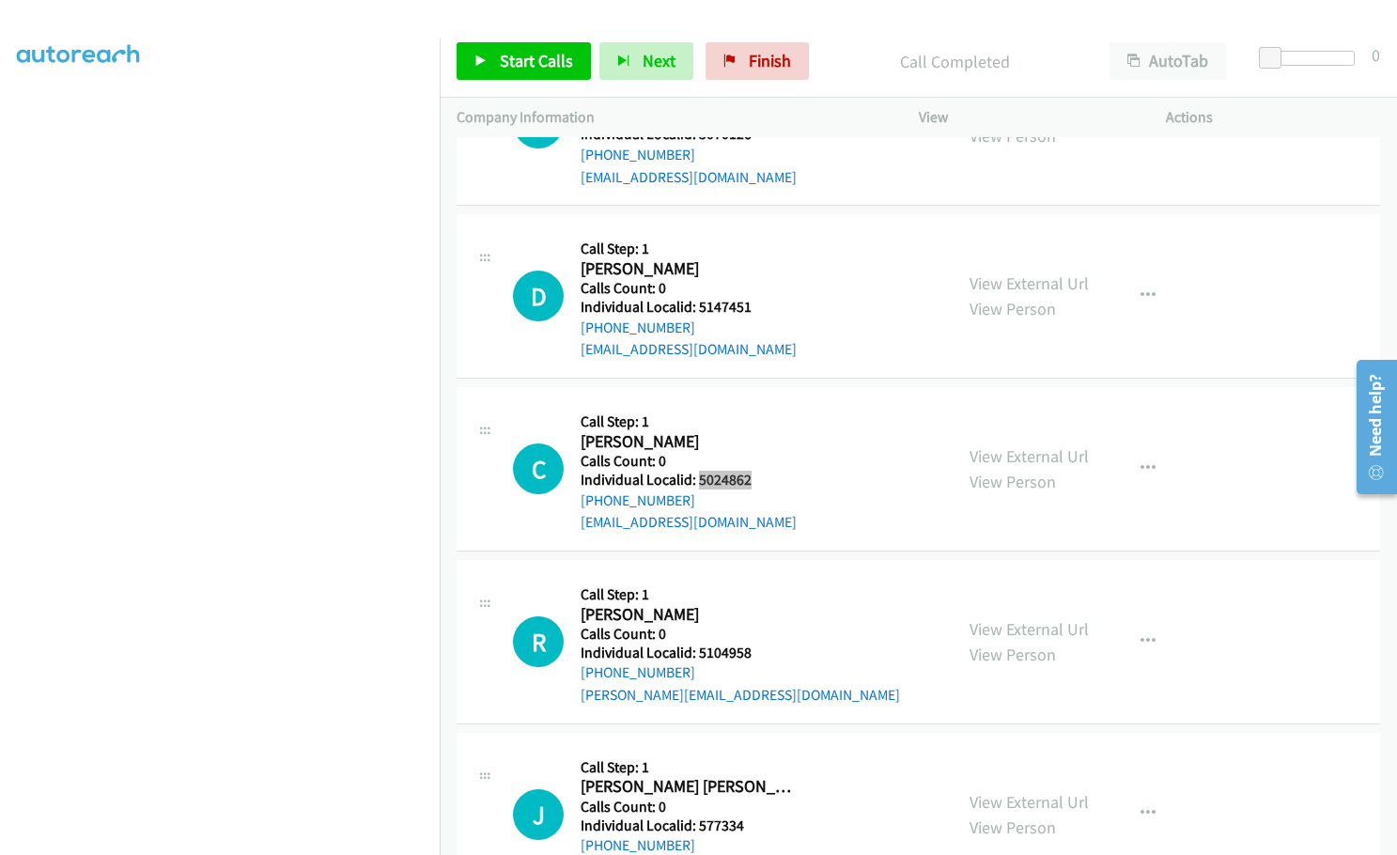
scroll to position [3030, 0]
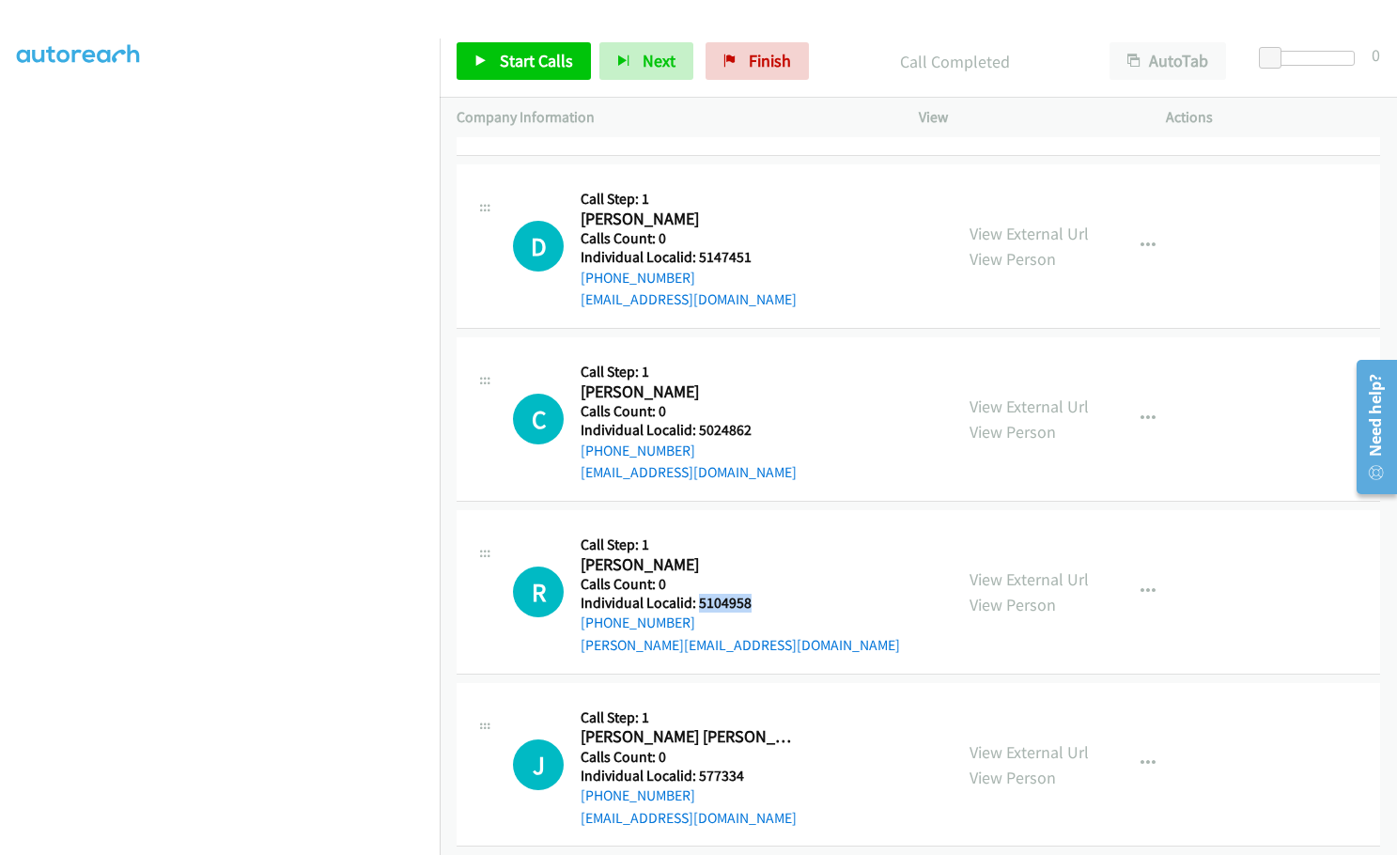
drag, startPoint x: 698, startPoint y: 580, endPoint x: 762, endPoint y: 583, distance: 64.0
click at [762, 594] on h5 "Individual Localid: 5104958" at bounding box center [740, 603] width 319 height 19
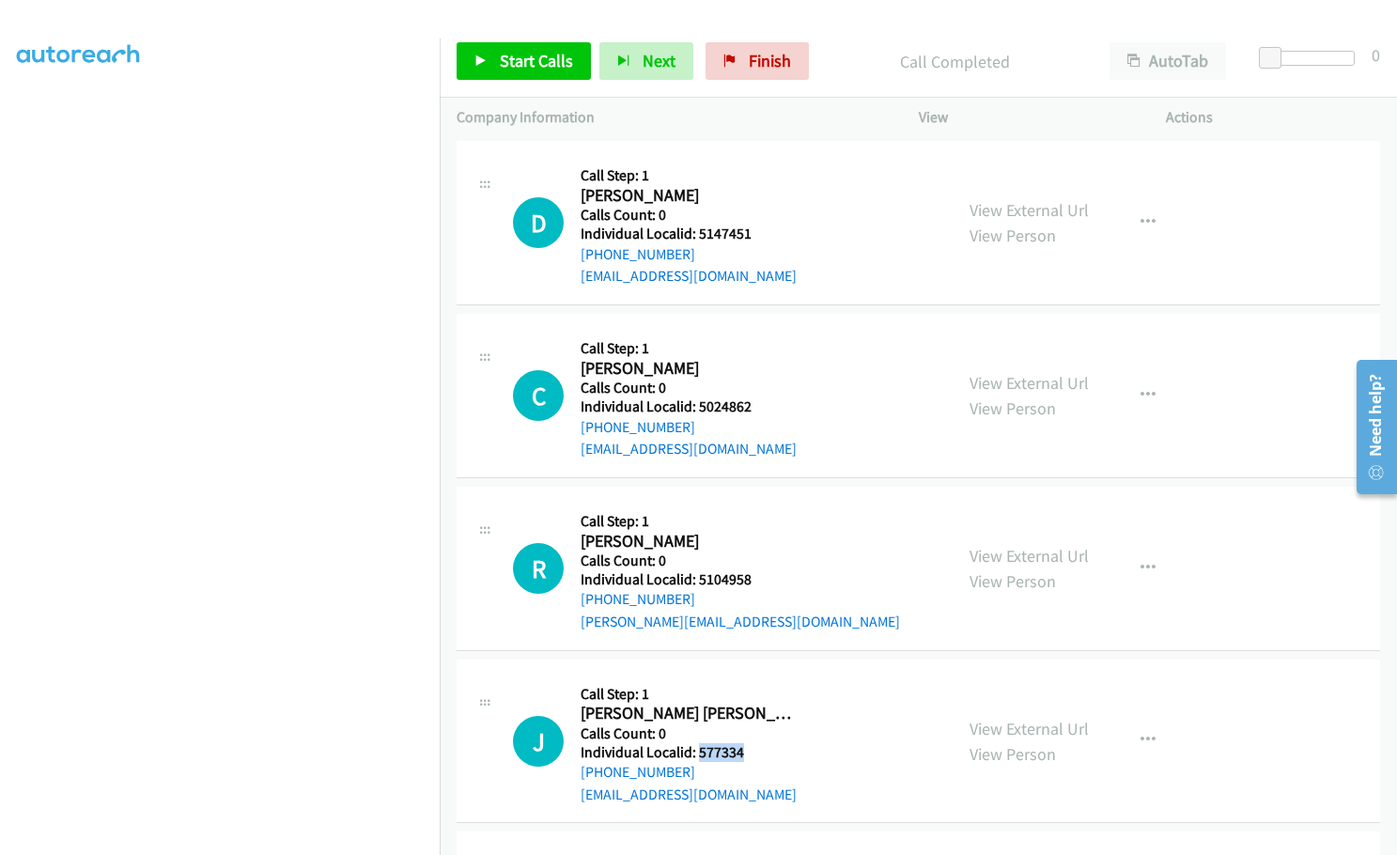
drag, startPoint x: 698, startPoint y: 730, endPoint x: 763, endPoint y: 731, distance: 64.8
click at [768, 743] on h5 "Individual Localid: 577334" at bounding box center [689, 752] width 216 height 19
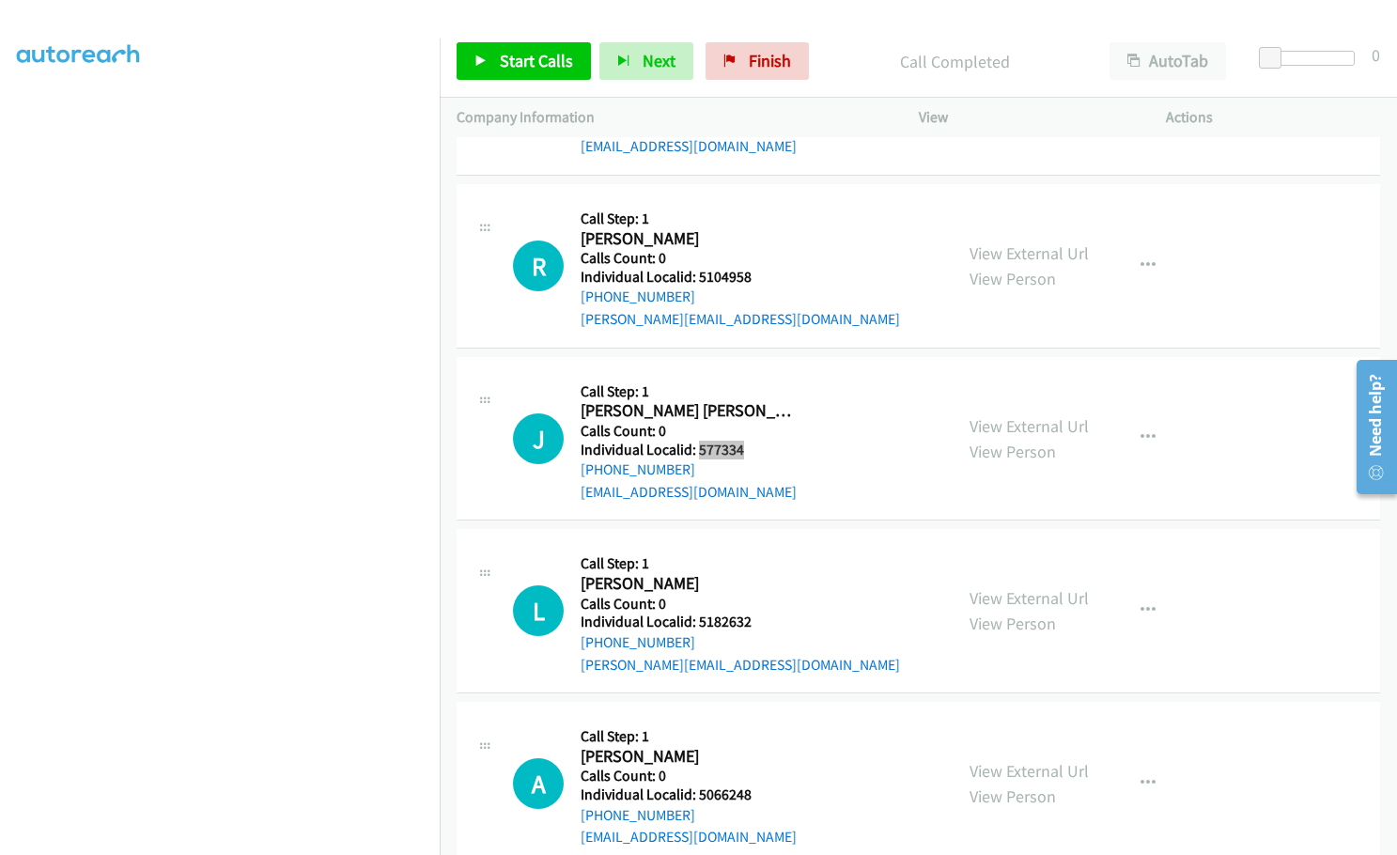
scroll to position [3359, 0]
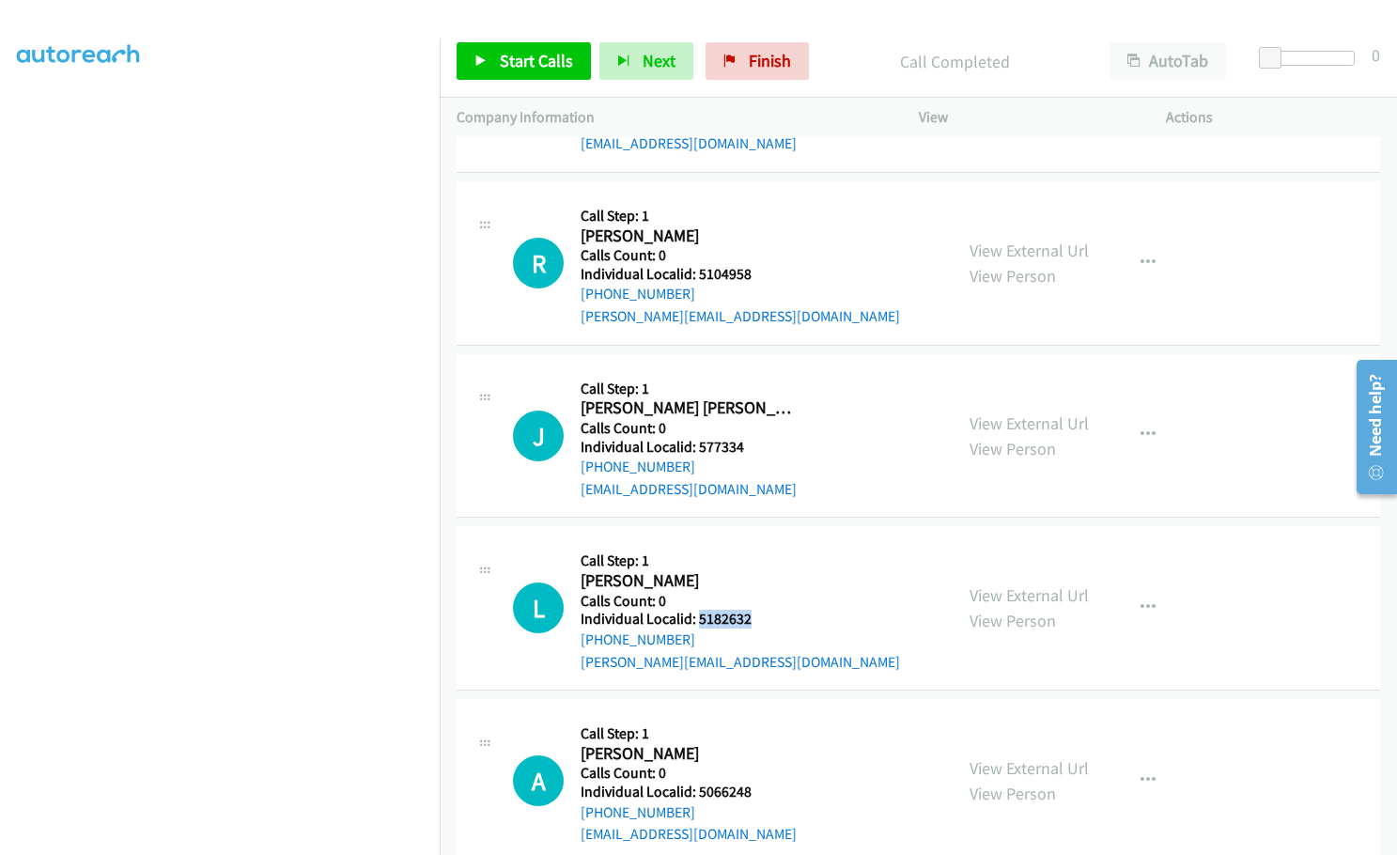
drag, startPoint x: 696, startPoint y: 596, endPoint x: 755, endPoint y: 598, distance: 59.3
click at [755, 610] on h5 "Individual Localid: 5182632" at bounding box center [740, 619] width 319 height 19
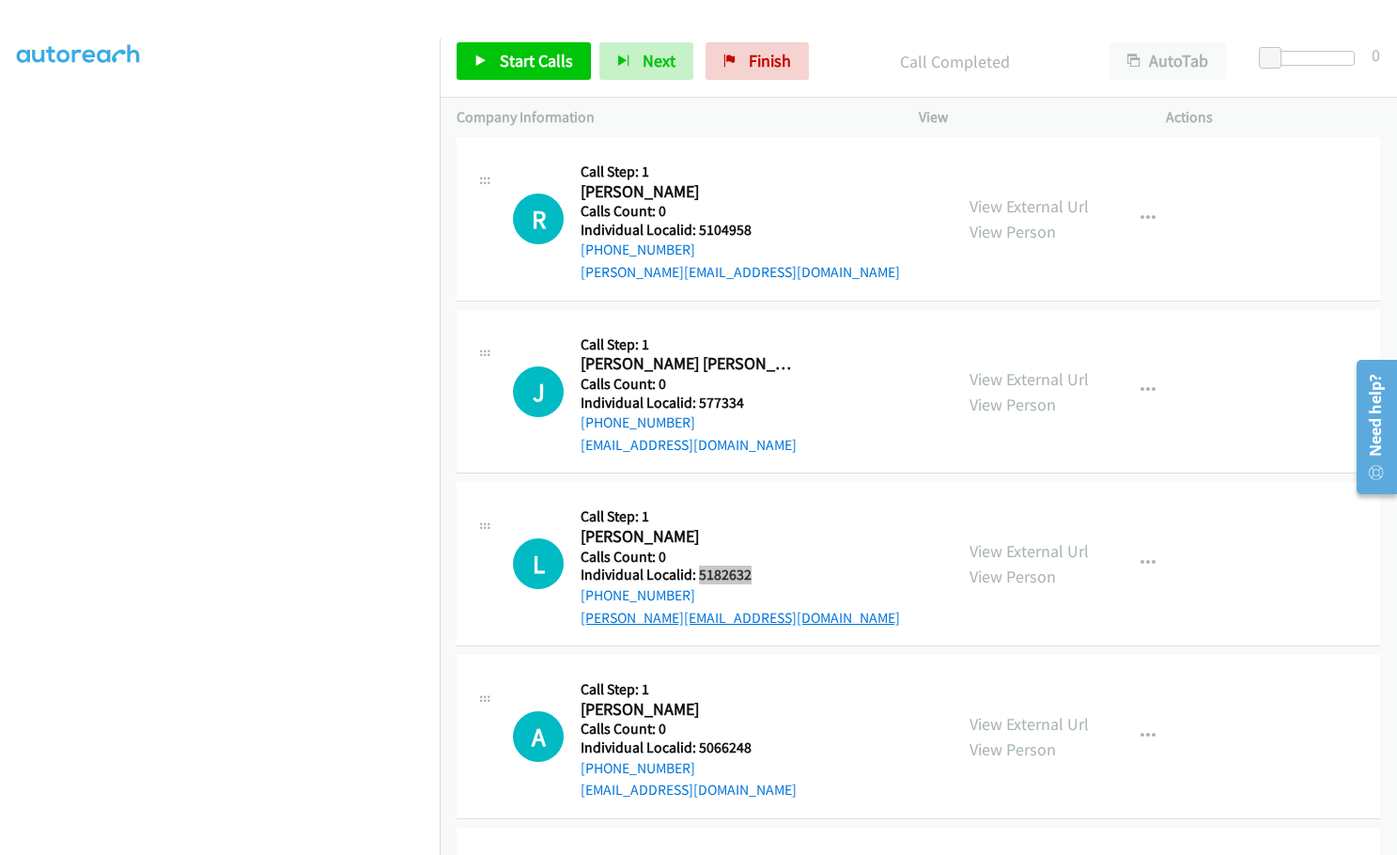
scroll to position [3523, 0]
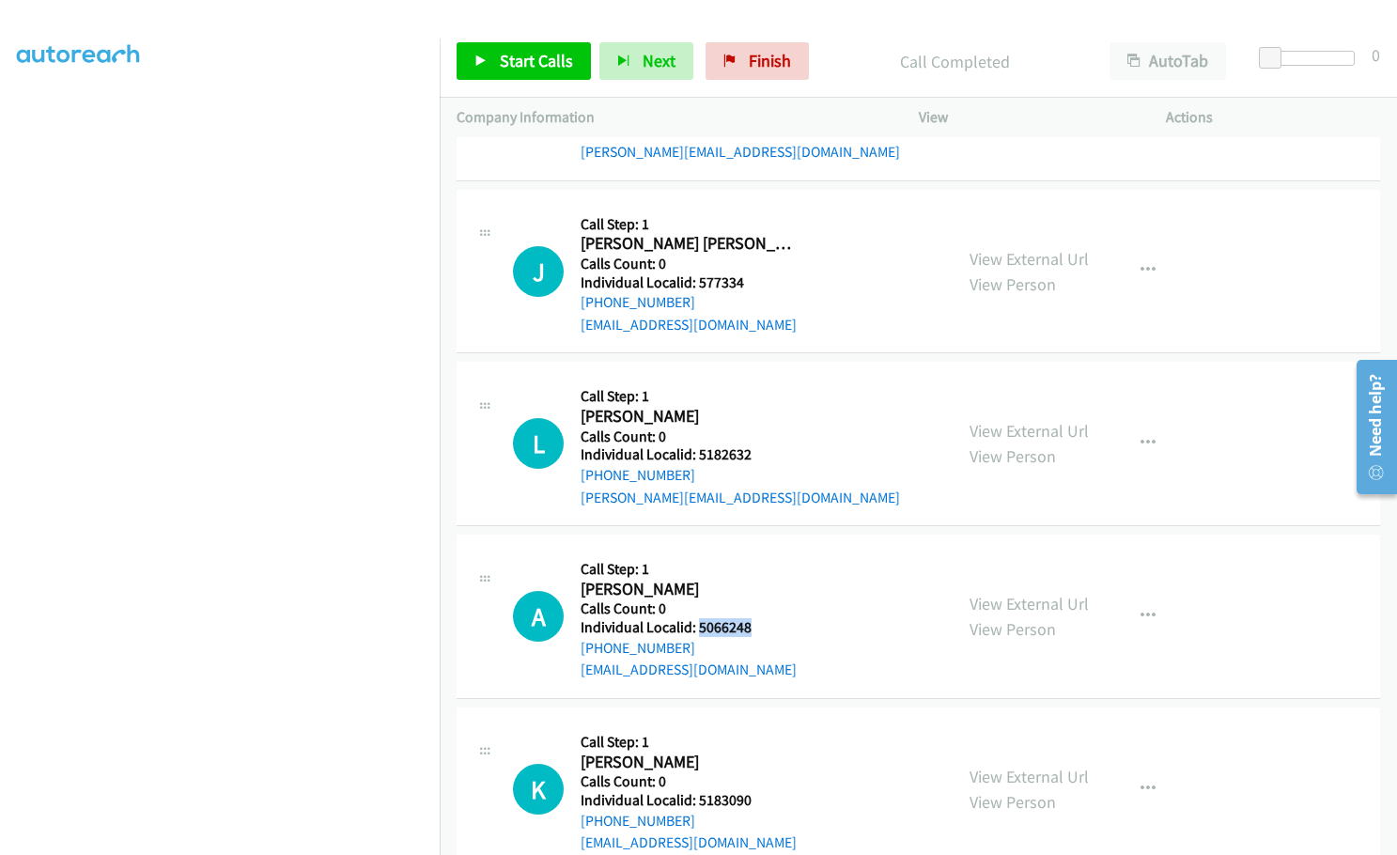
drag, startPoint x: 697, startPoint y: 605, endPoint x: 752, endPoint y: 605, distance: 54.5
click at [752, 618] on h5 "Individual Localid: 5066248" at bounding box center [689, 627] width 216 height 19
click at [505, 52] on span "Start Calls" at bounding box center [536, 61] width 73 height 22
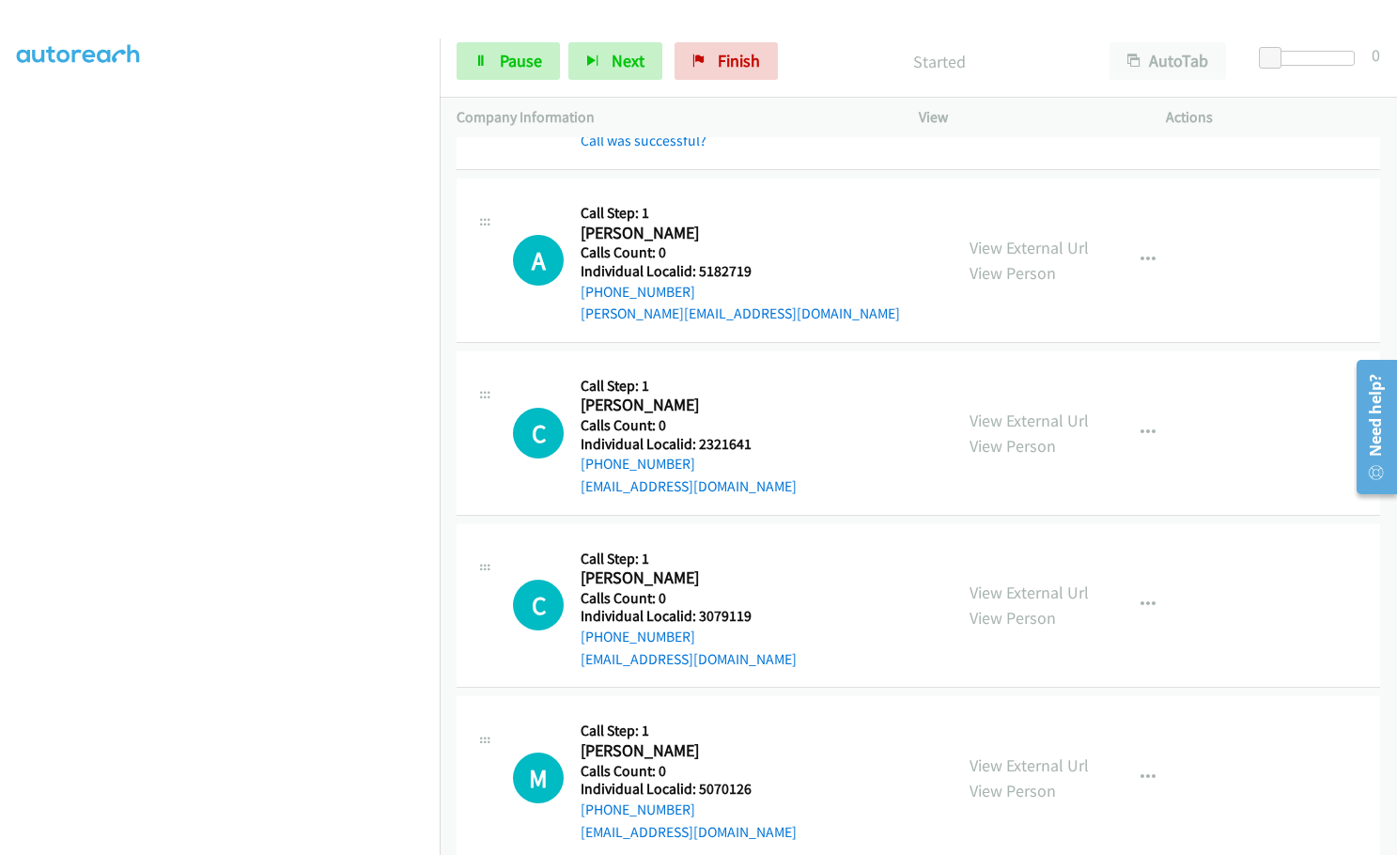
scroll to position [2349, 0]
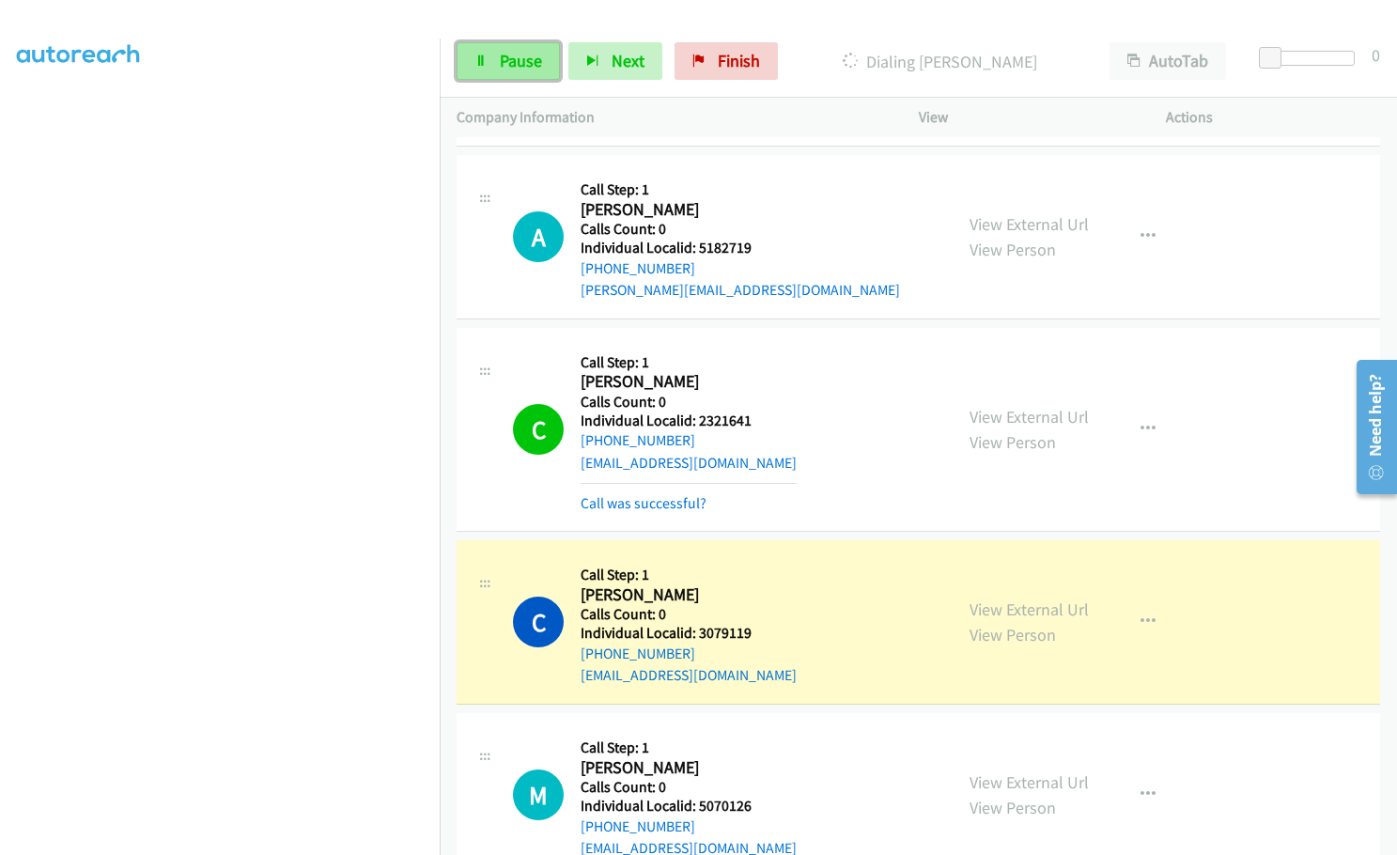
click at [511, 57] on span "Pause" at bounding box center [521, 61] width 42 height 22
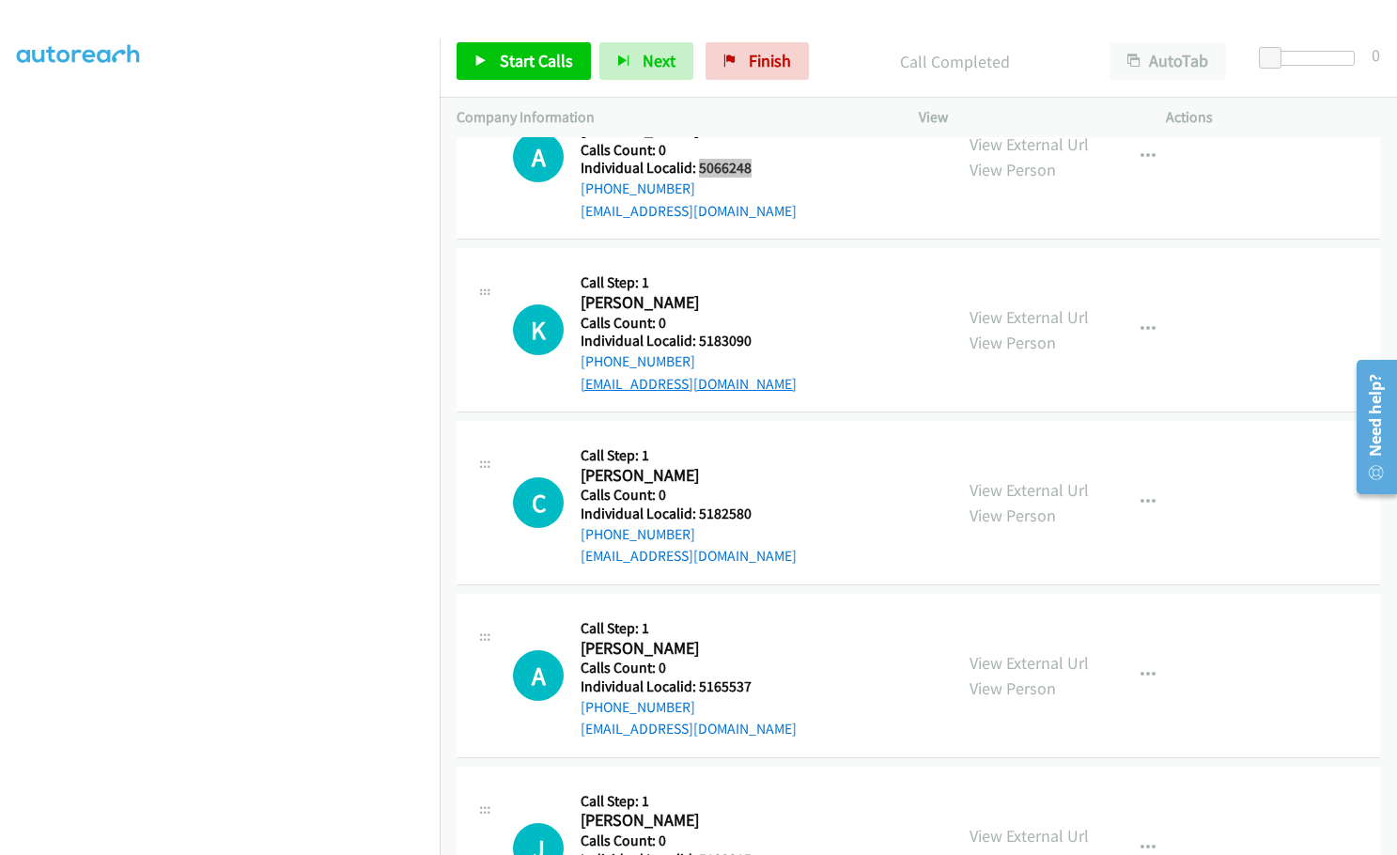
scroll to position [4063, 0]
drag, startPoint x: 696, startPoint y: 319, endPoint x: 740, endPoint y: 318, distance: 44.2
click at [754, 331] on h5 "Individual Localid: 5183090" at bounding box center [689, 340] width 216 height 19
drag, startPoint x: 696, startPoint y: 486, endPoint x: 755, endPoint y: 488, distance: 59.2
click at [755, 504] on h5 "Individual Localid: 5182580" at bounding box center [689, 513] width 216 height 19
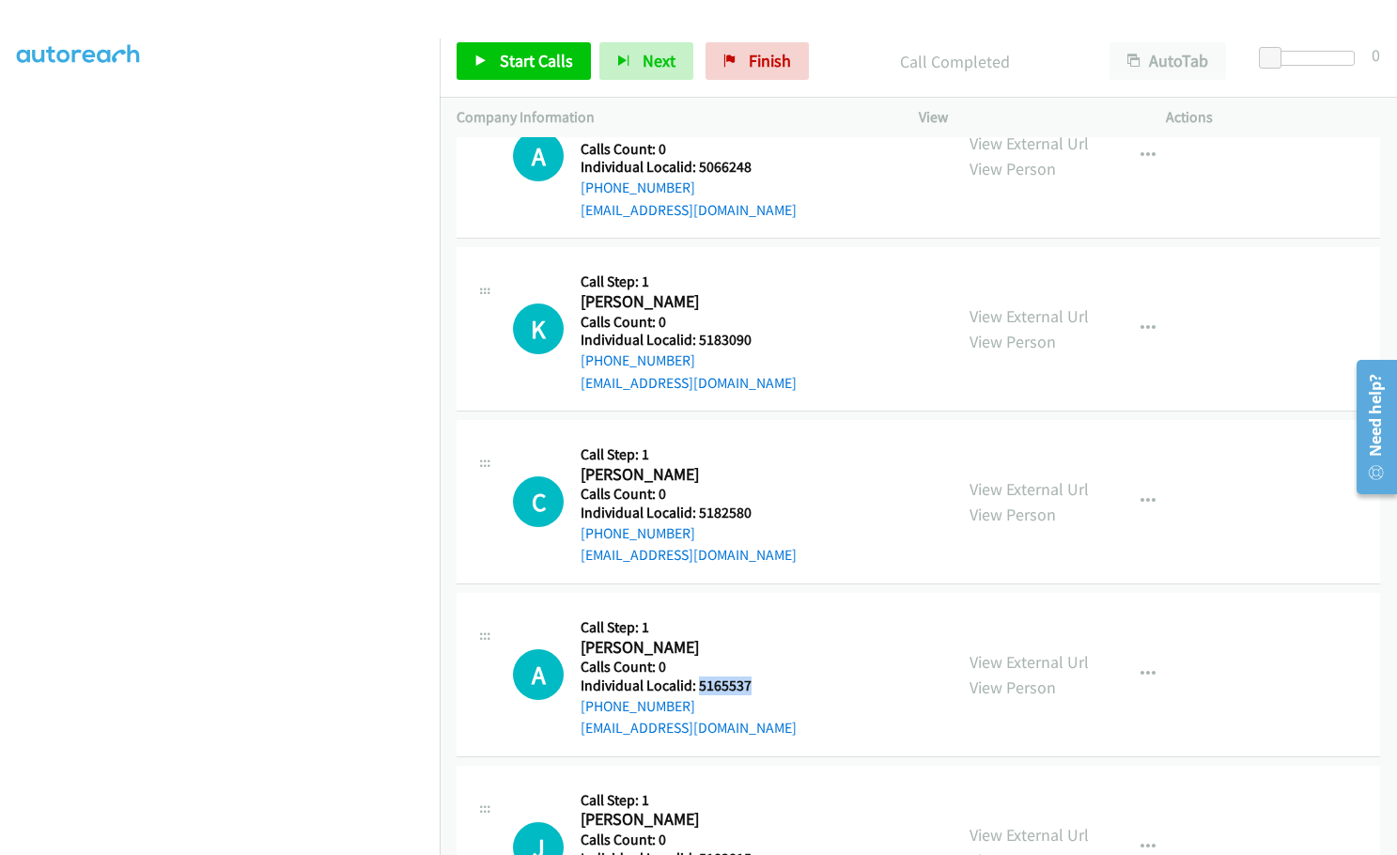
drag, startPoint x: 699, startPoint y: 665, endPoint x: 753, endPoint y: 663, distance: 53.6
click at [753, 676] on h5 "Individual Localid: 5165537" at bounding box center [689, 685] width 216 height 19
click at [520, 67] on span "Start Calls" at bounding box center [536, 61] width 73 height 22
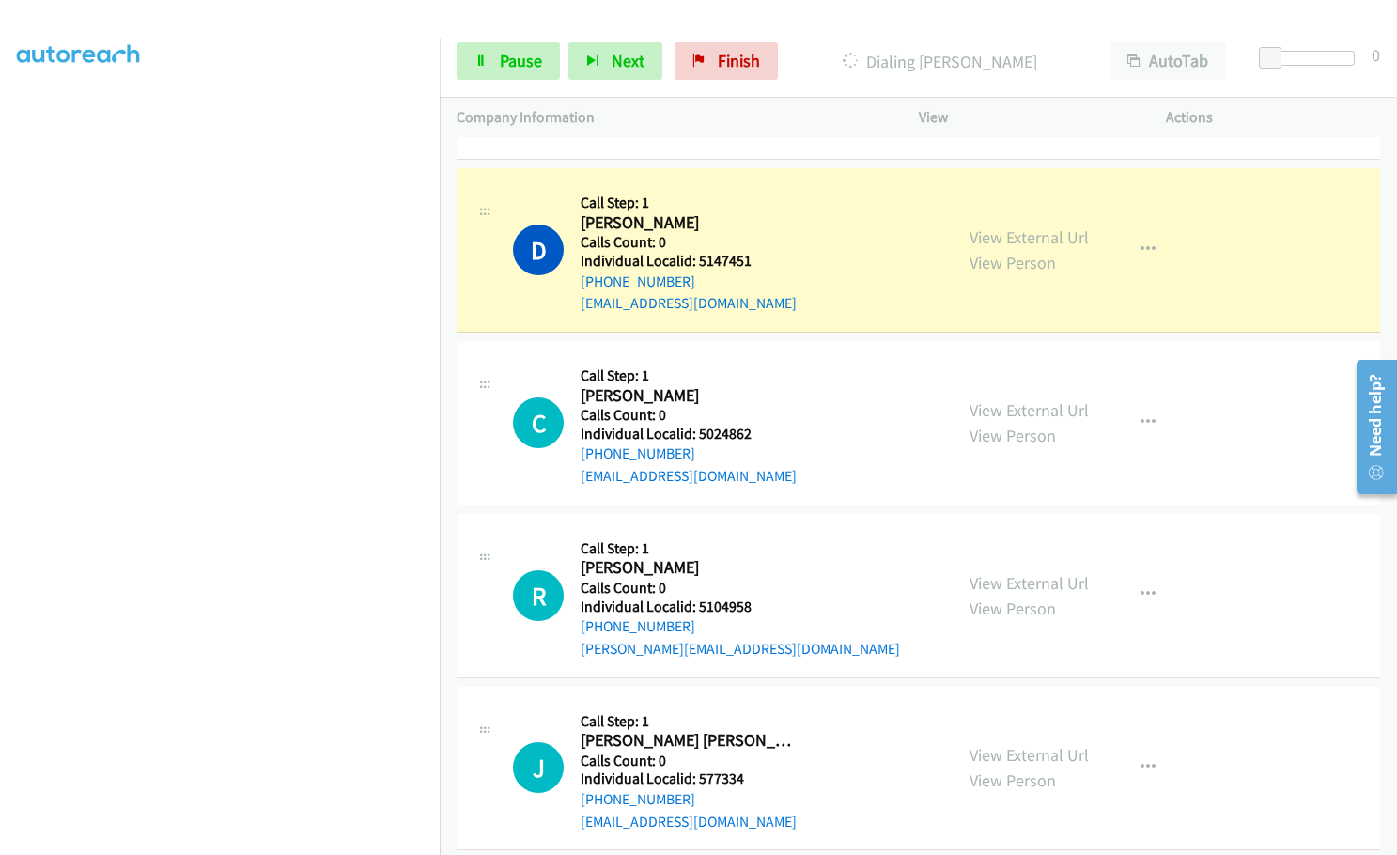
scroll to position [3171, 0]
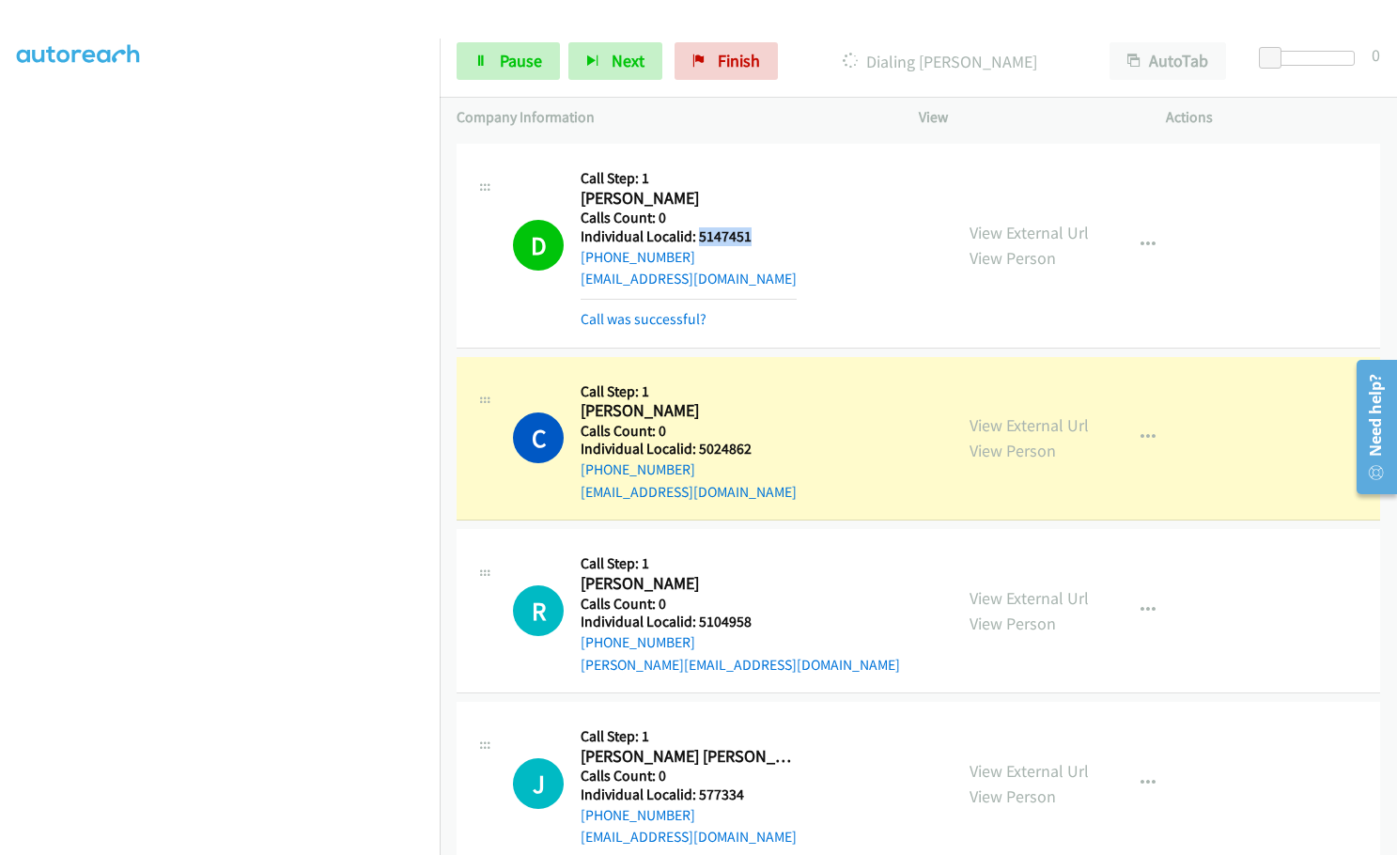
drag, startPoint x: 699, startPoint y: 215, endPoint x: 753, endPoint y: 214, distance: 53.6
click at [753, 227] on h5 "Individual Localid: 5147451" at bounding box center [689, 236] width 216 height 19
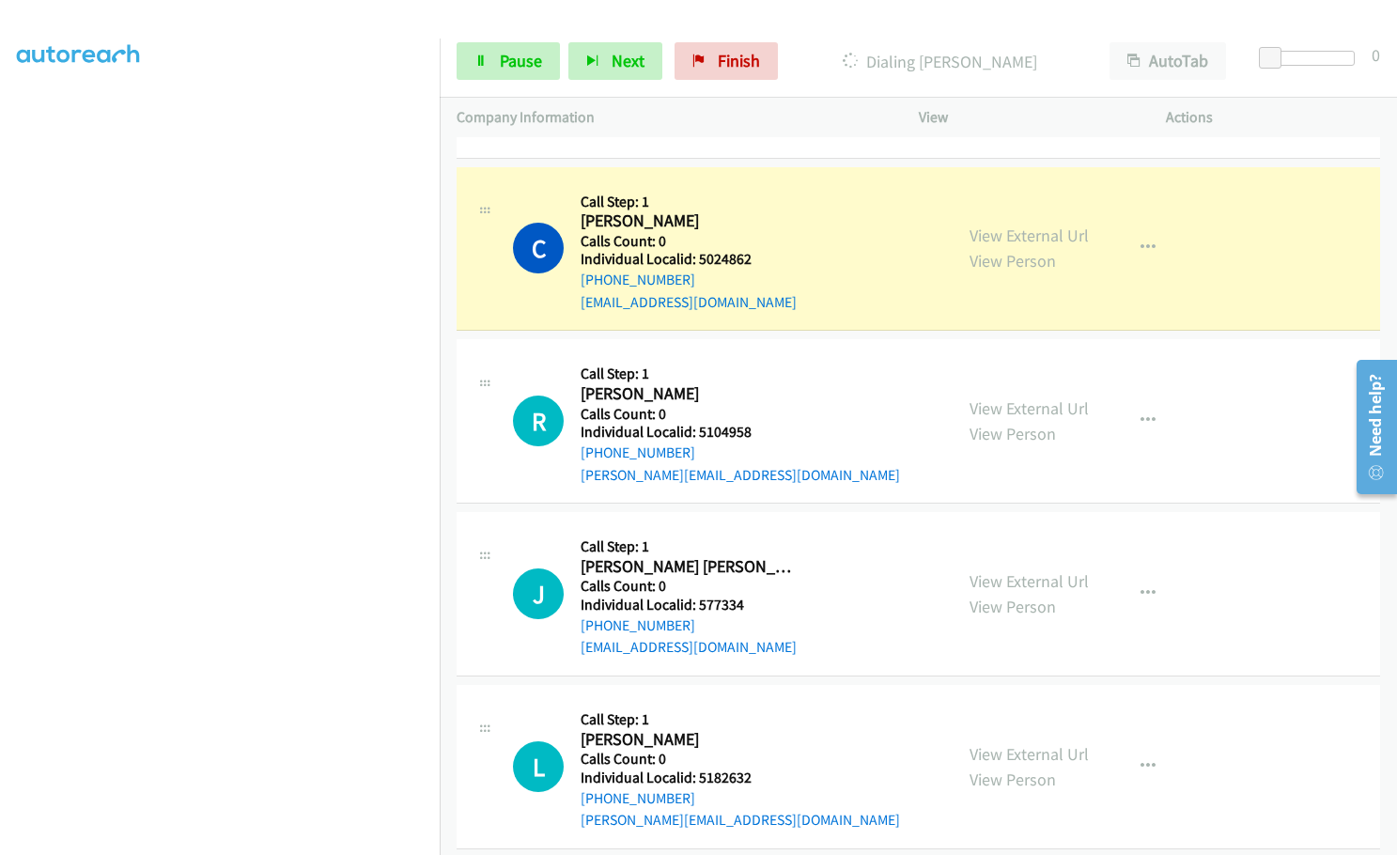
scroll to position [3359, 0]
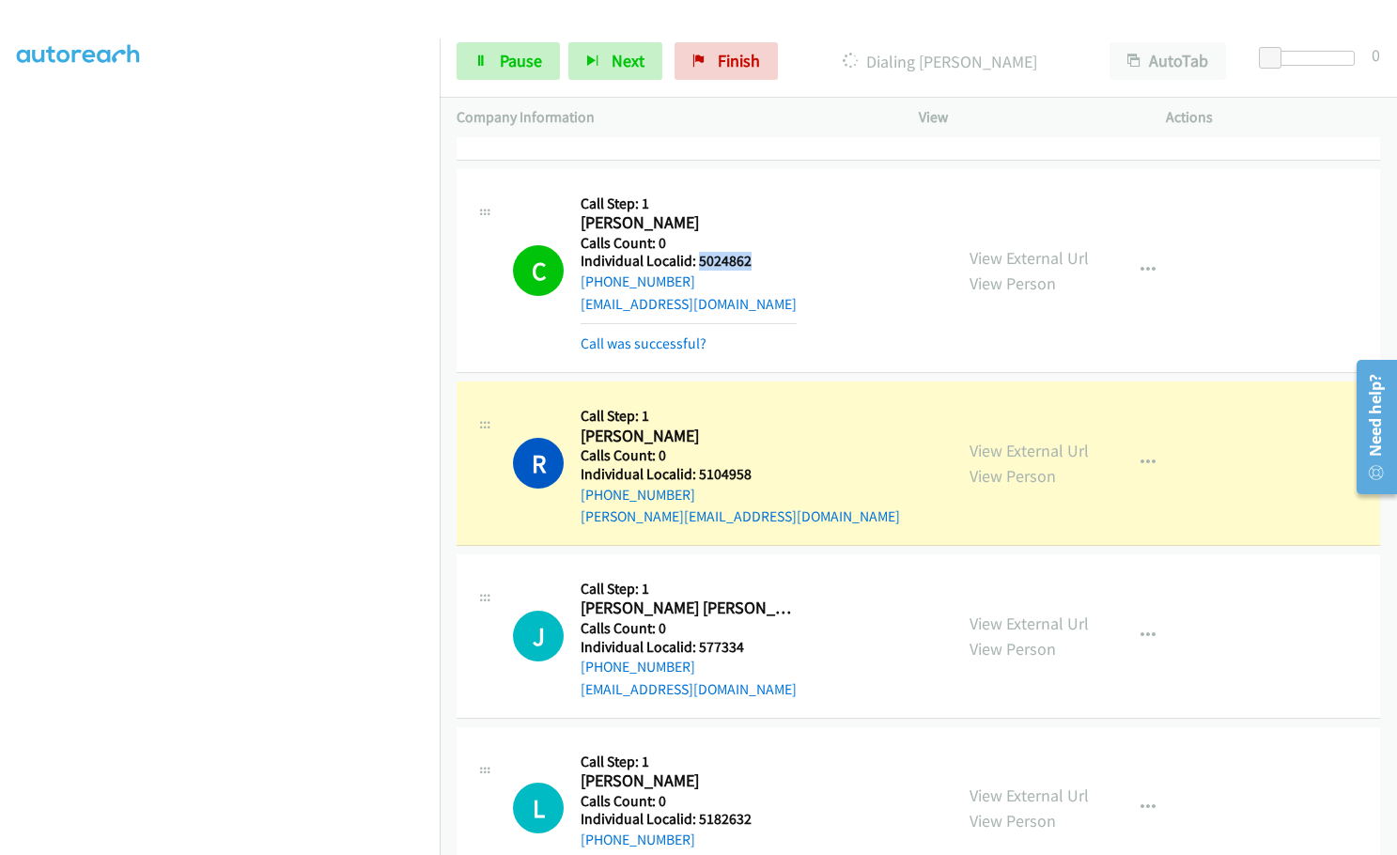
drag, startPoint x: 698, startPoint y: 240, endPoint x: 755, endPoint y: 240, distance: 57.3
click at [755, 252] on h5 "Individual Localid: 5024862" at bounding box center [689, 261] width 216 height 19
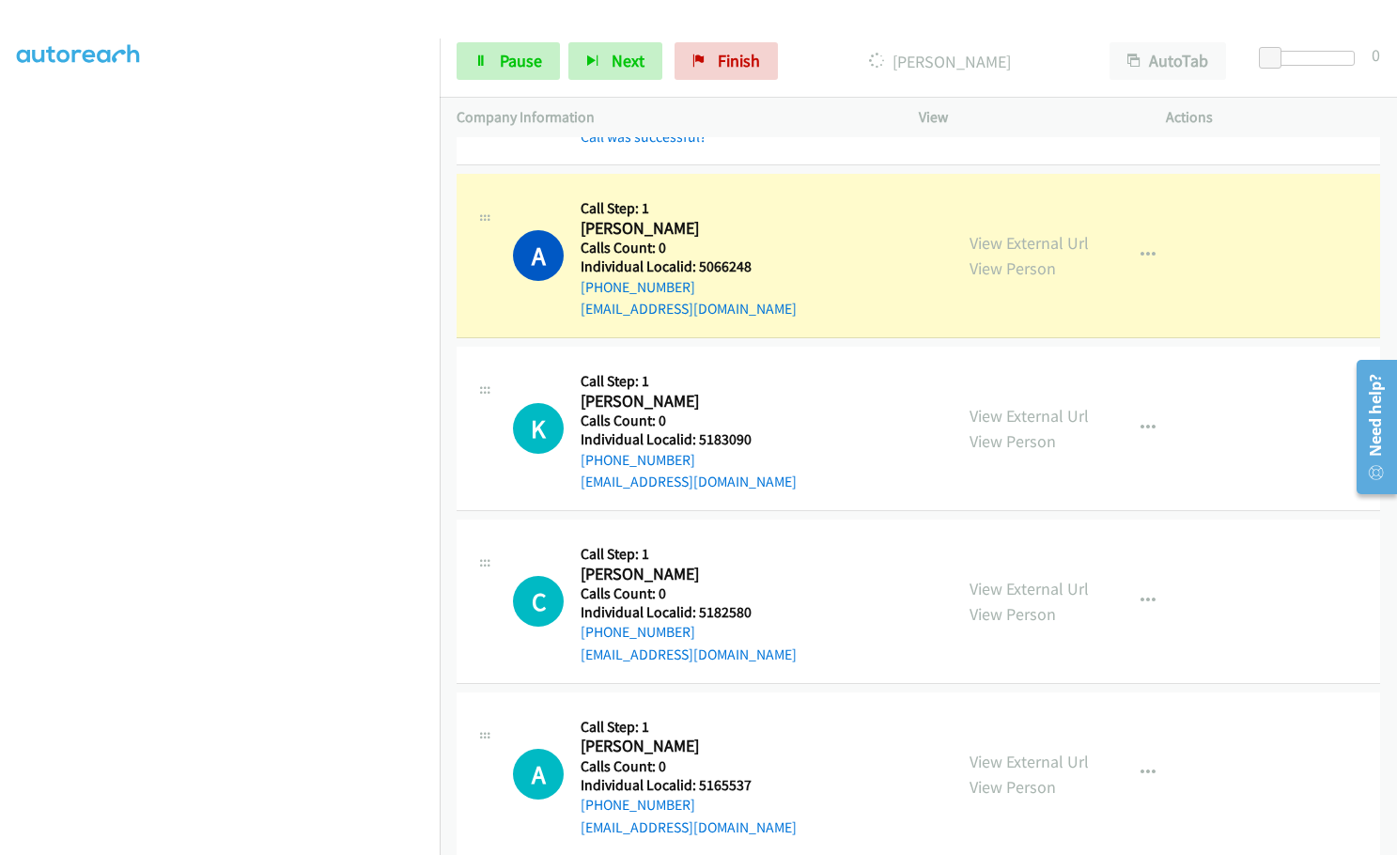
scroll to position [4228, 0]
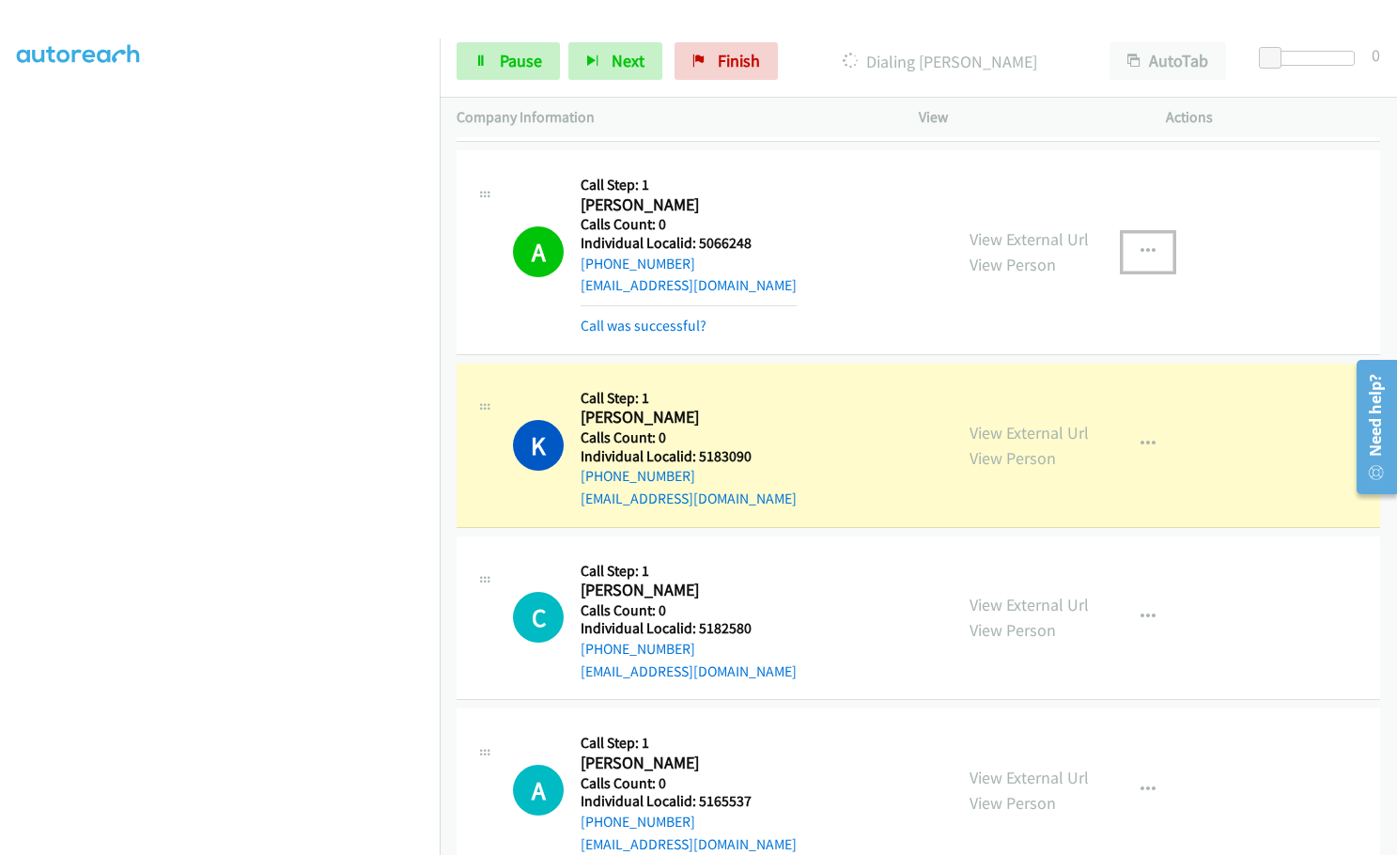
click at [1141, 244] on icon "button" at bounding box center [1148, 251] width 15 height 15
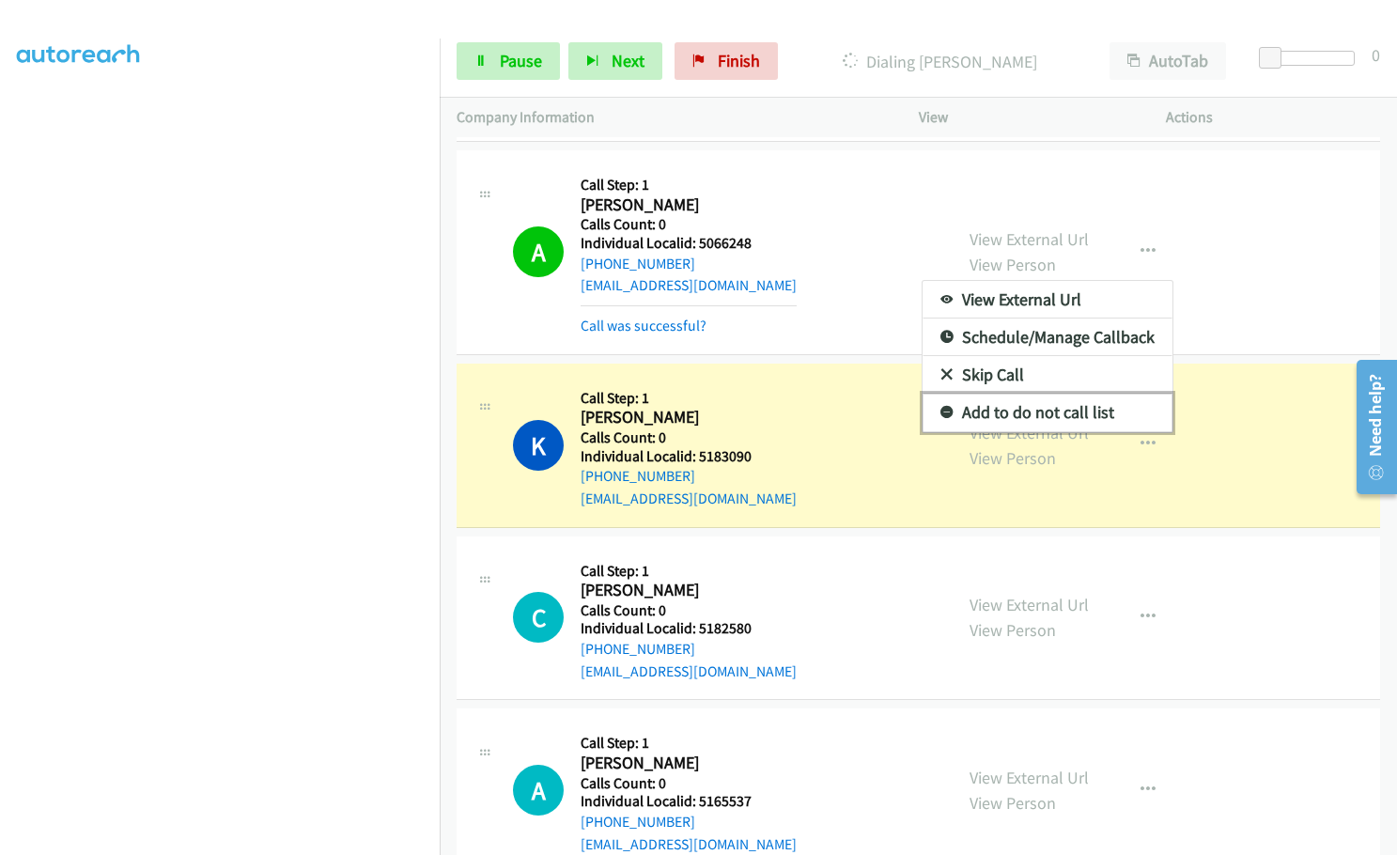
click at [940, 407] on icon at bounding box center [946, 413] width 13 height 13
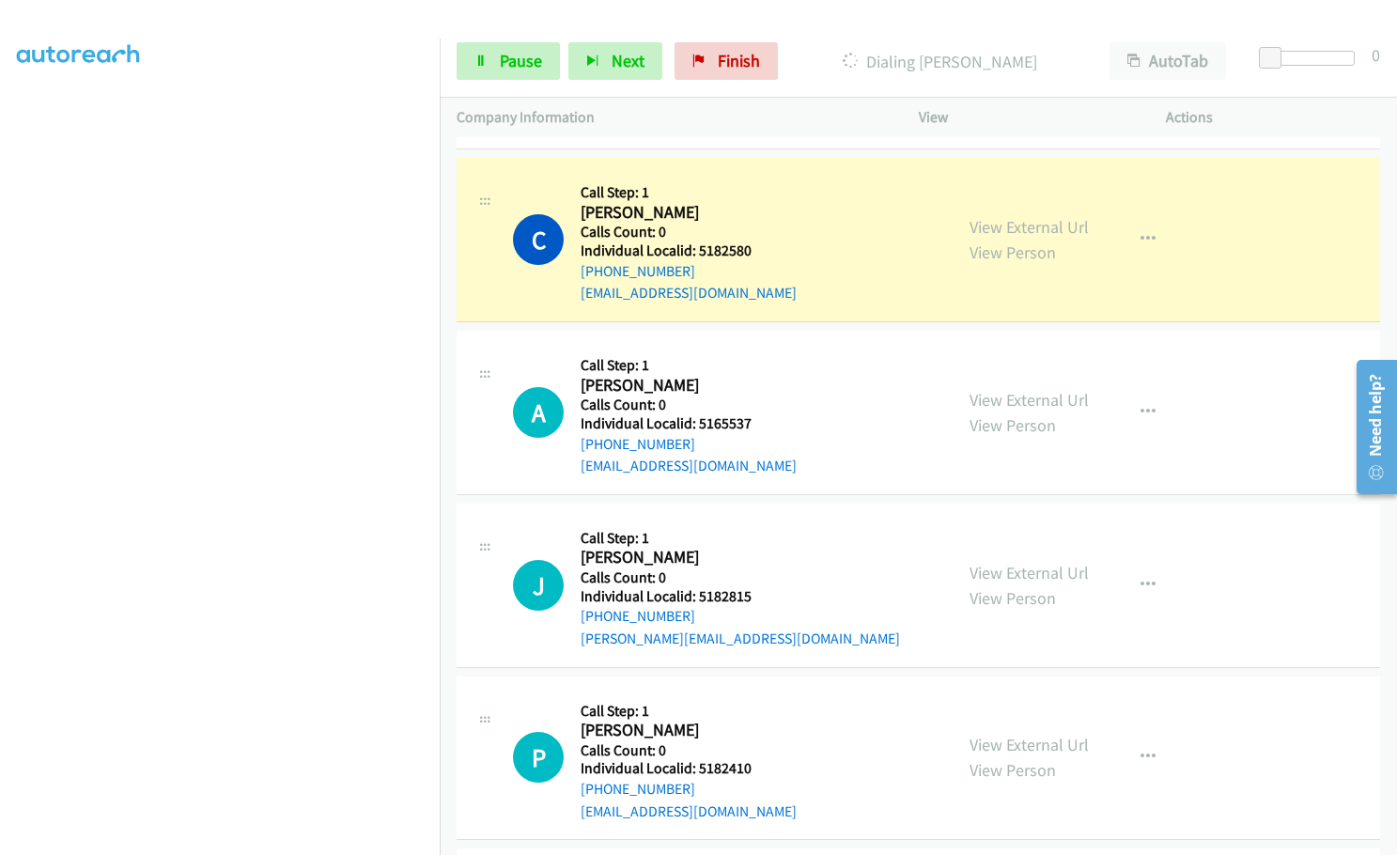
scroll to position [4651, 0]
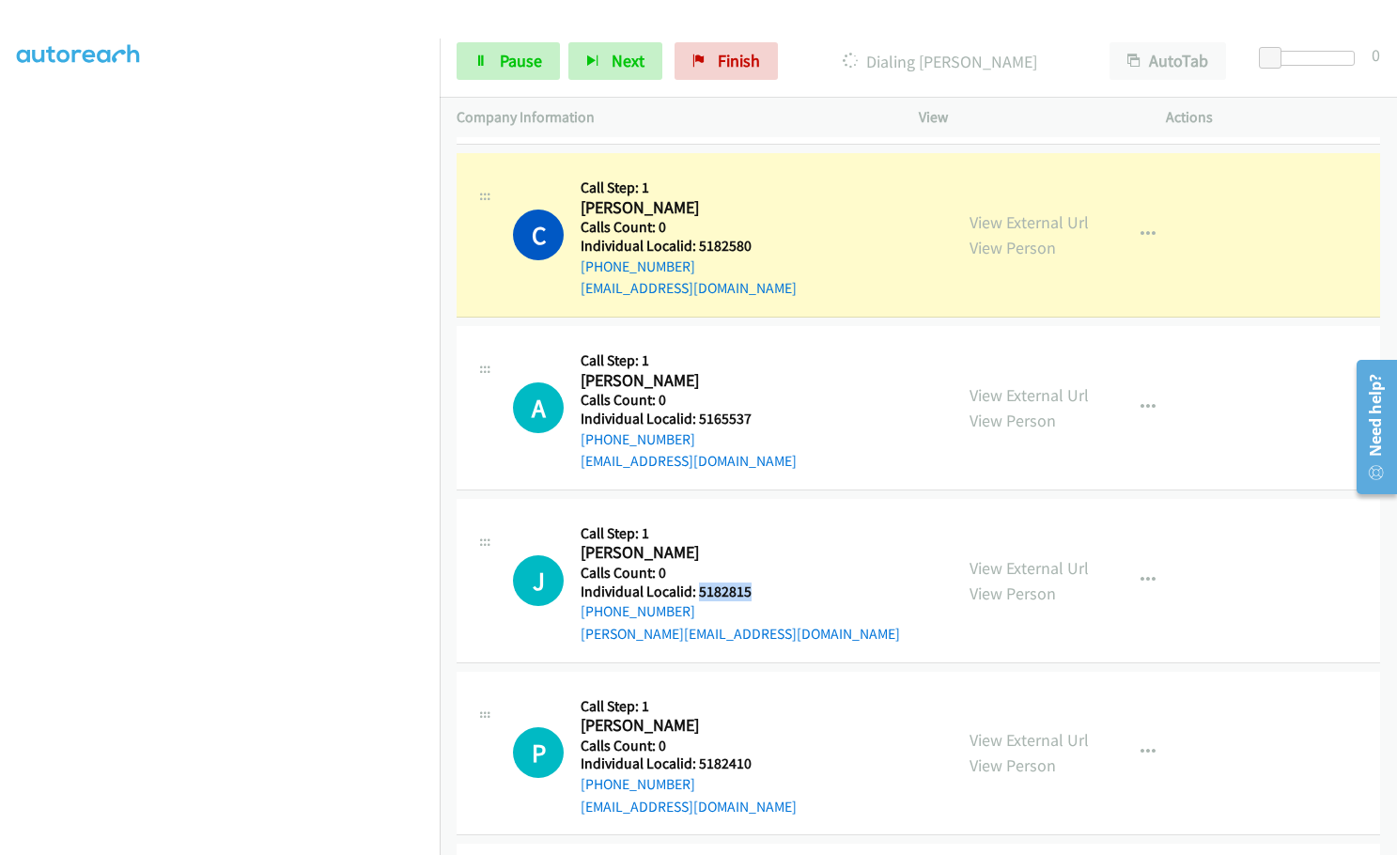
drag, startPoint x: 703, startPoint y: 572, endPoint x: 759, endPoint y: 573, distance: 56.4
click at [759, 582] on h5 "Individual Localid: 5182815" at bounding box center [740, 591] width 319 height 19
drag, startPoint x: 693, startPoint y: 743, endPoint x: 747, endPoint y: 745, distance: 53.6
click at [767, 745] on div "P Callback Scheduled Call Step: 1 [PERSON_NAME] [GEOGRAPHIC_DATA]/[GEOGRAPHIC_D…" at bounding box center [724, 754] width 423 height 130
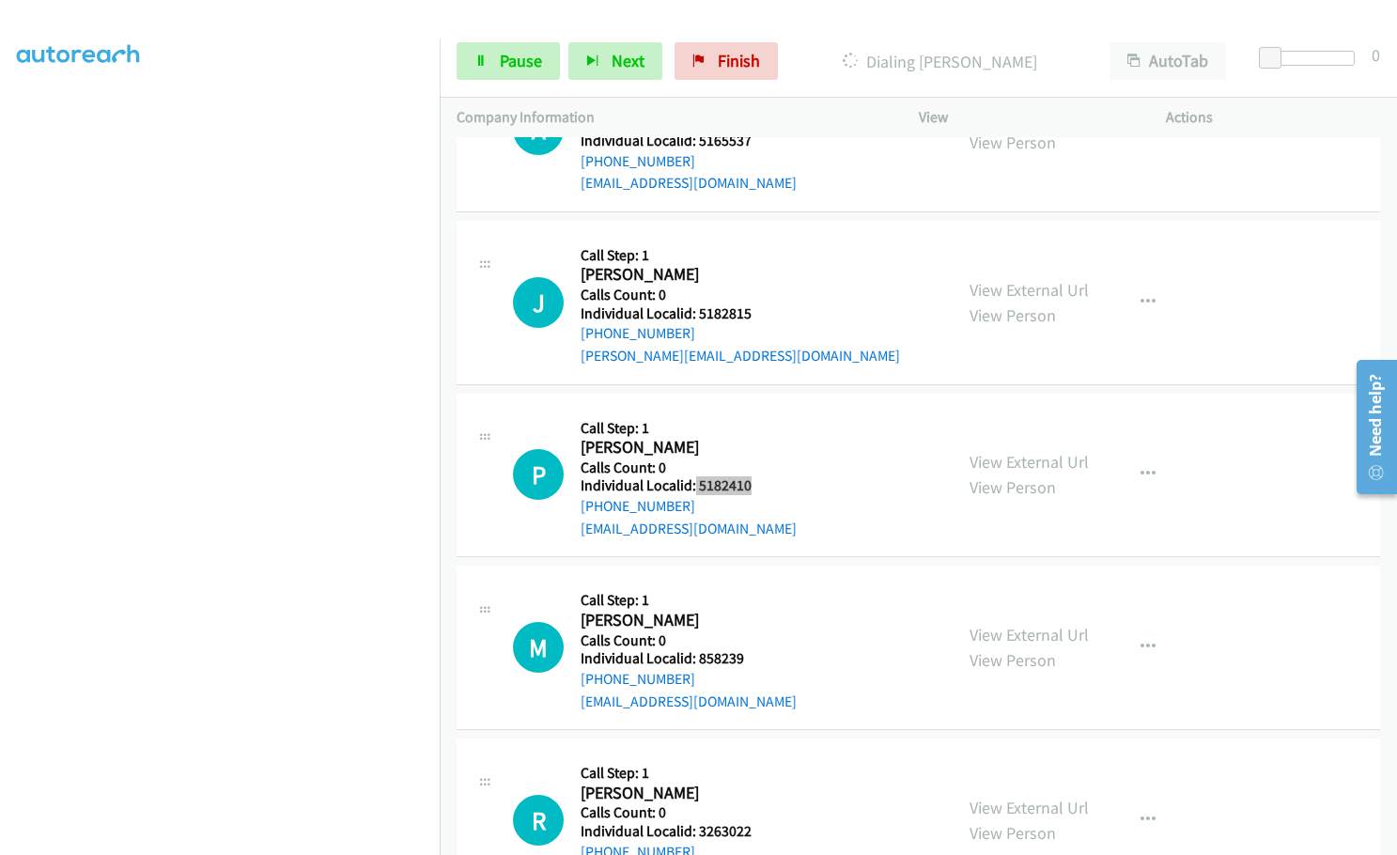
scroll to position [5026, 0]
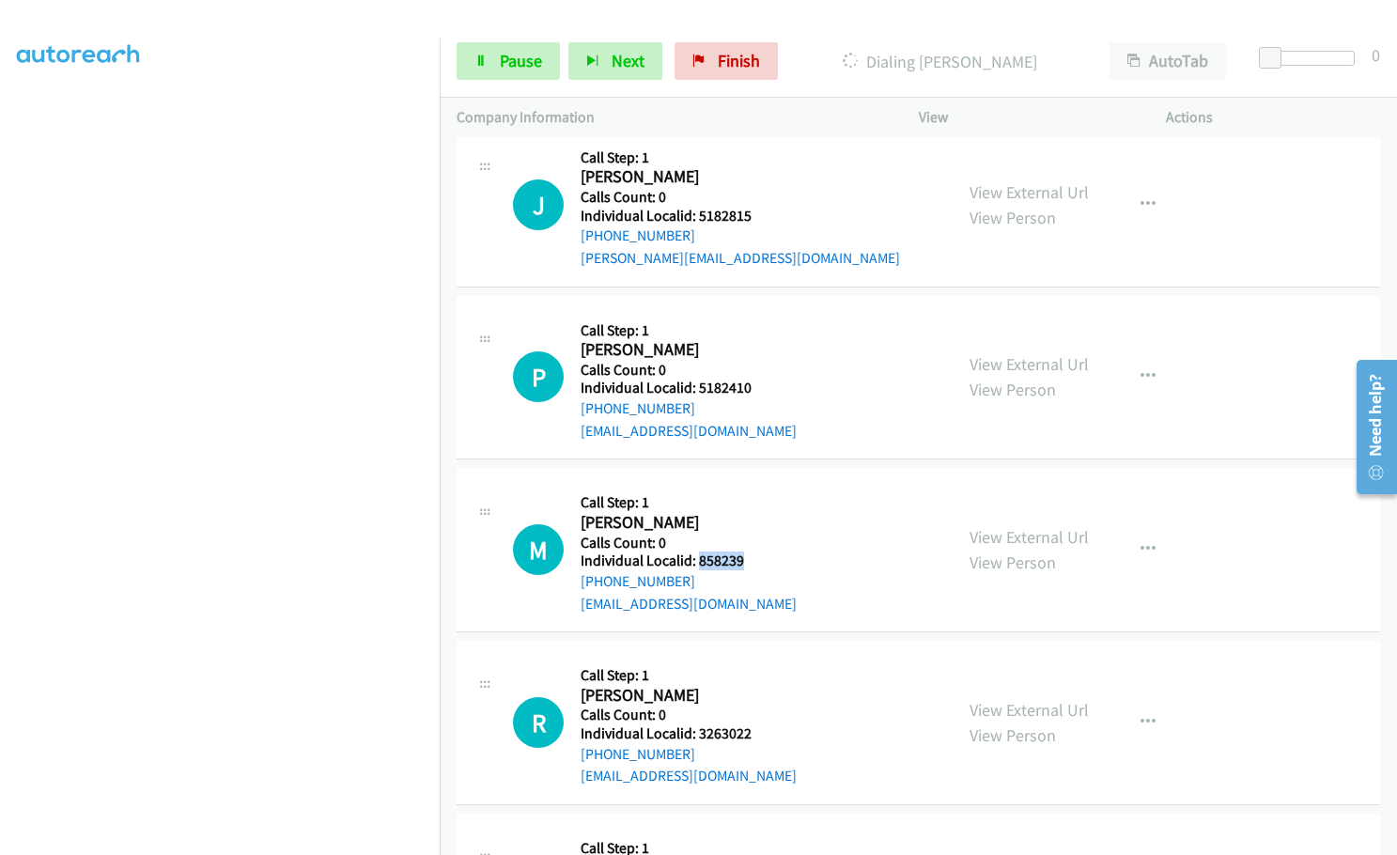
drag, startPoint x: 697, startPoint y: 539, endPoint x: 751, endPoint y: 539, distance: 53.6
click at [751, 539] on div "M Callback Scheduled Call Step: 1 [PERSON_NAME] America/New_York Calls Count: 0…" at bounding box center [724, 550] width 423 height 130
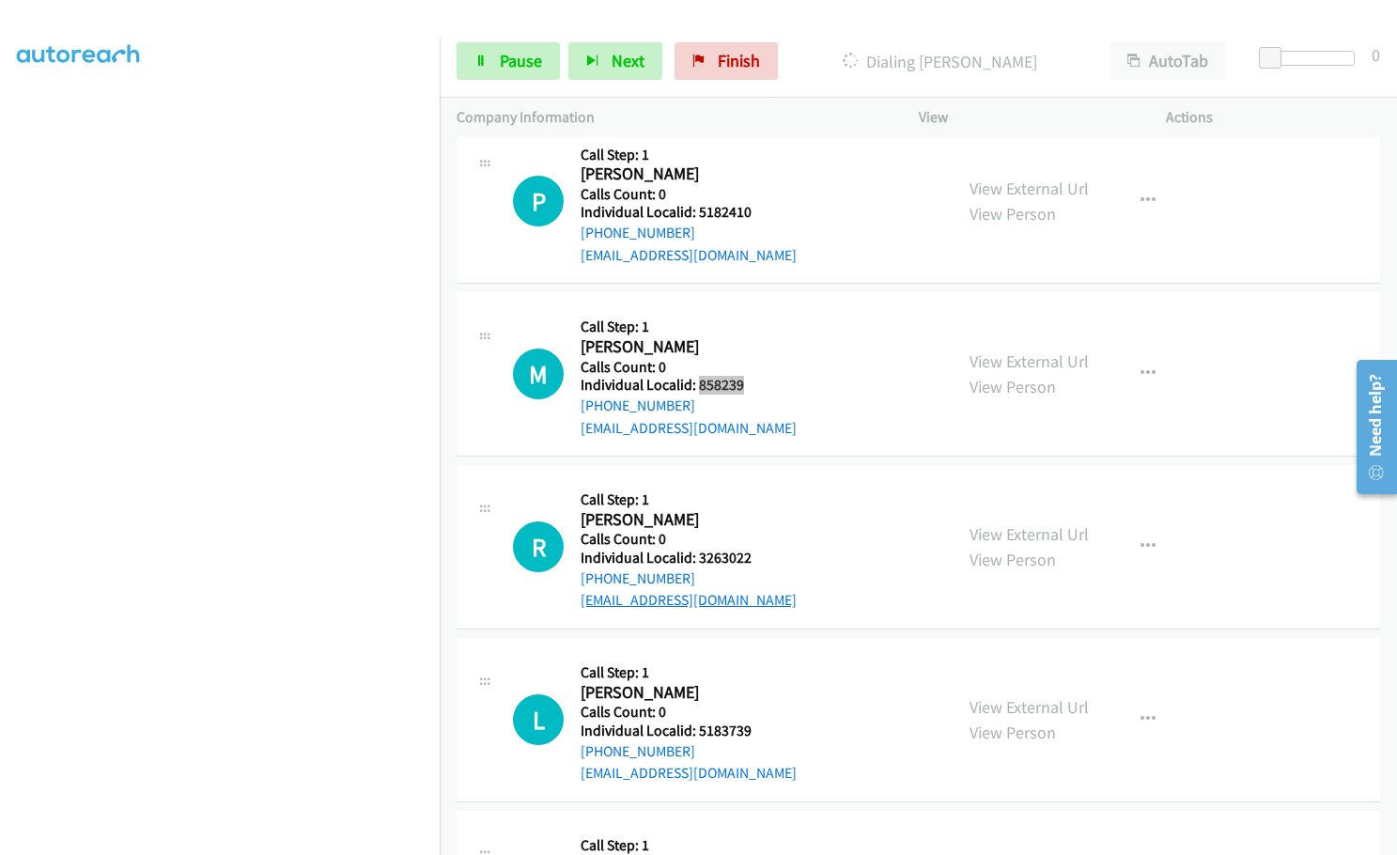
scroll to position [5214, 0]
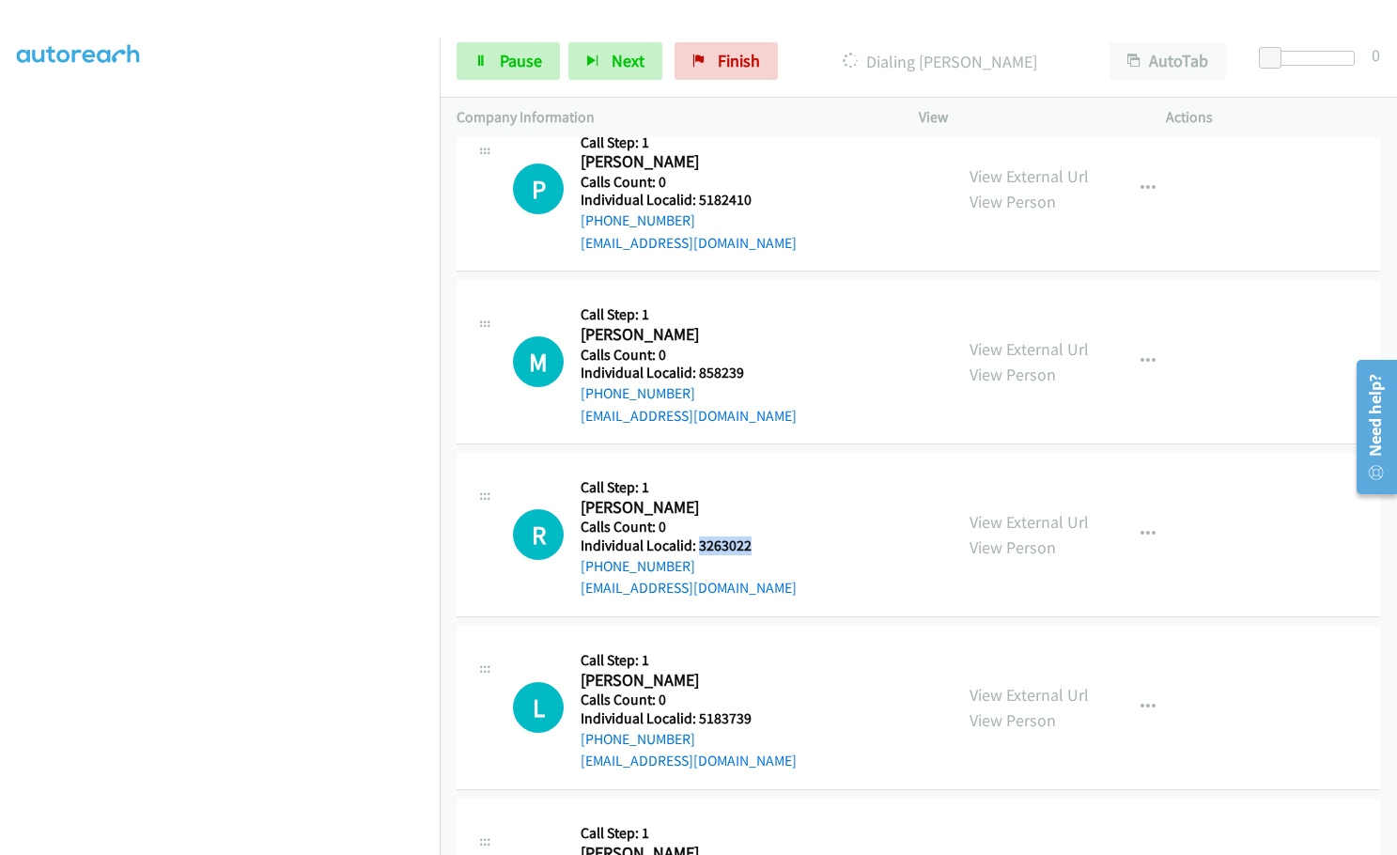
drag, startPoint x: 695, startPoint y: 523, endPoint x: 752, endPoint y: 522, distance: 56.4
click at [752, 522] on div "R Callback Scheduled Call Step: 1 [PERSON_NAME] [GEOGRAPHIC_DATA]/[GEOGRAPHIC_D…" at bounding box center [724, 535] width 423 height 130
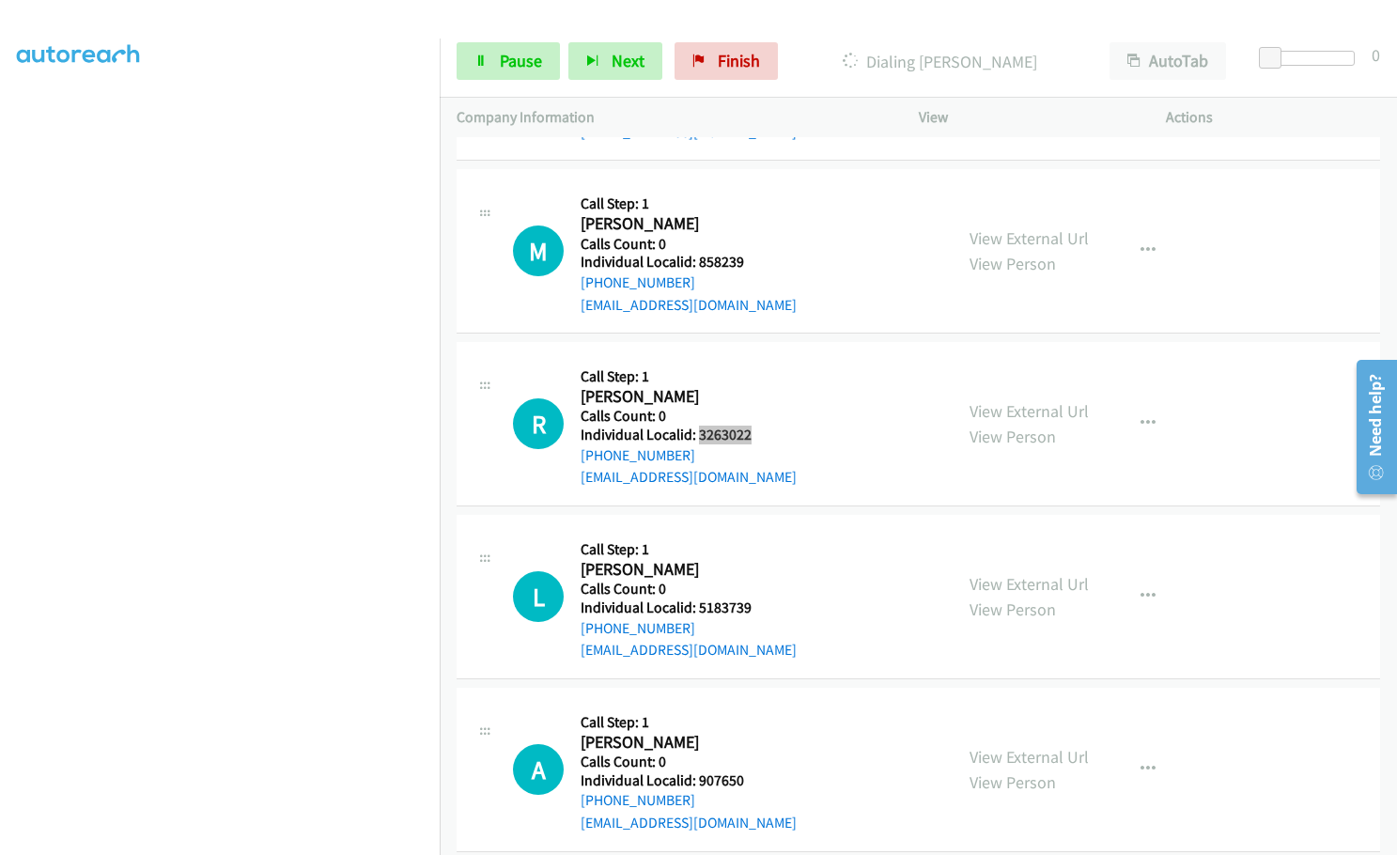
scroll to position [5332, 0]
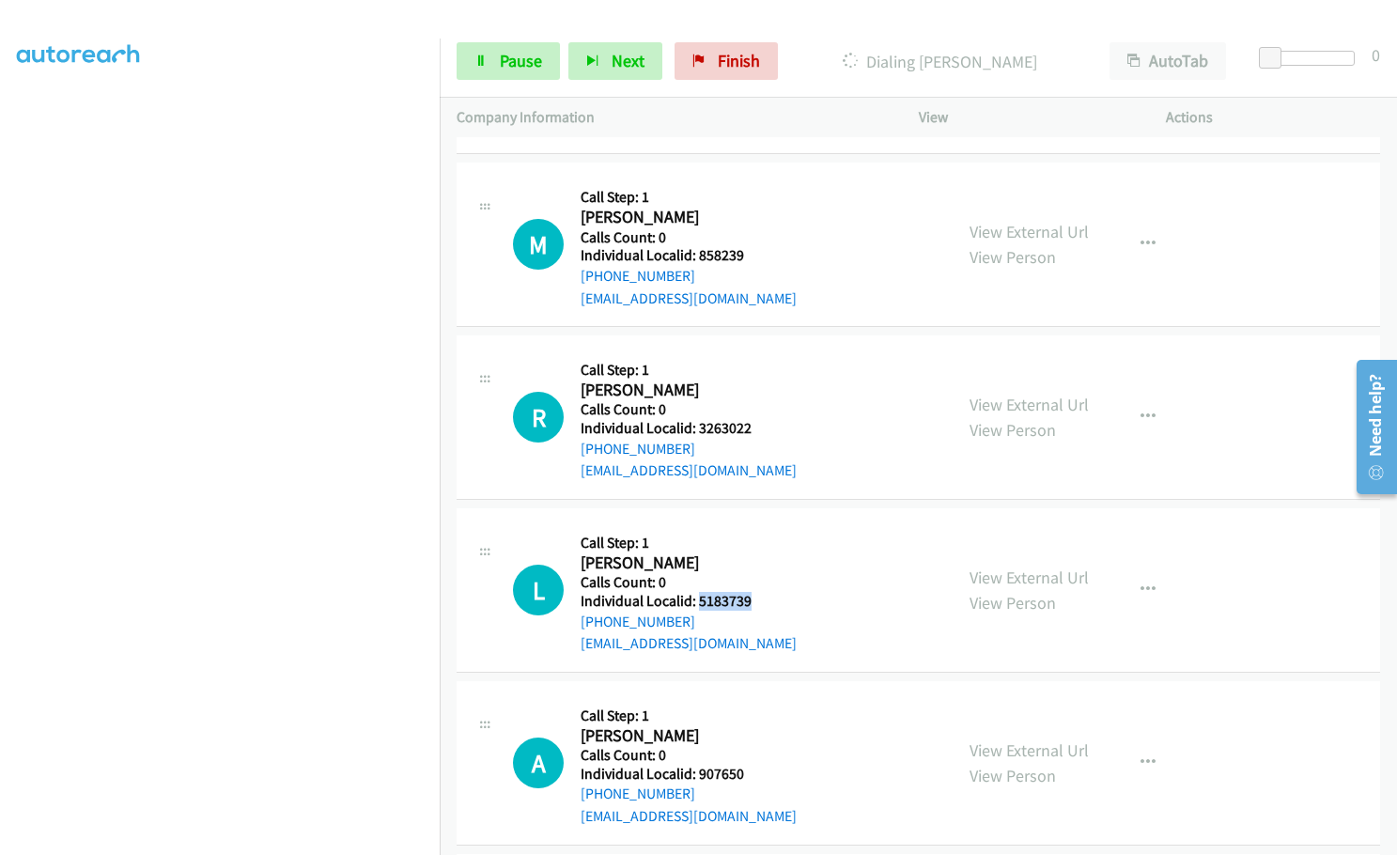
drag, startPoint x: 697, startPoint y: 576, endPoint x: 753, endPoint y: 577, distance: 56.4
click at [753, 592] on h5 "Individual Localid: 5183739" at bounding box center [689, 601] width 216 height 19
drag, startPoint x: 697, startPoint y: 748, endPoint x: 739, endPoint y: 748, distance: 42.3
click at [742, 765] on h5 "Individual Localid: 907650" at bounding box center [689, 774] width 216 height 19
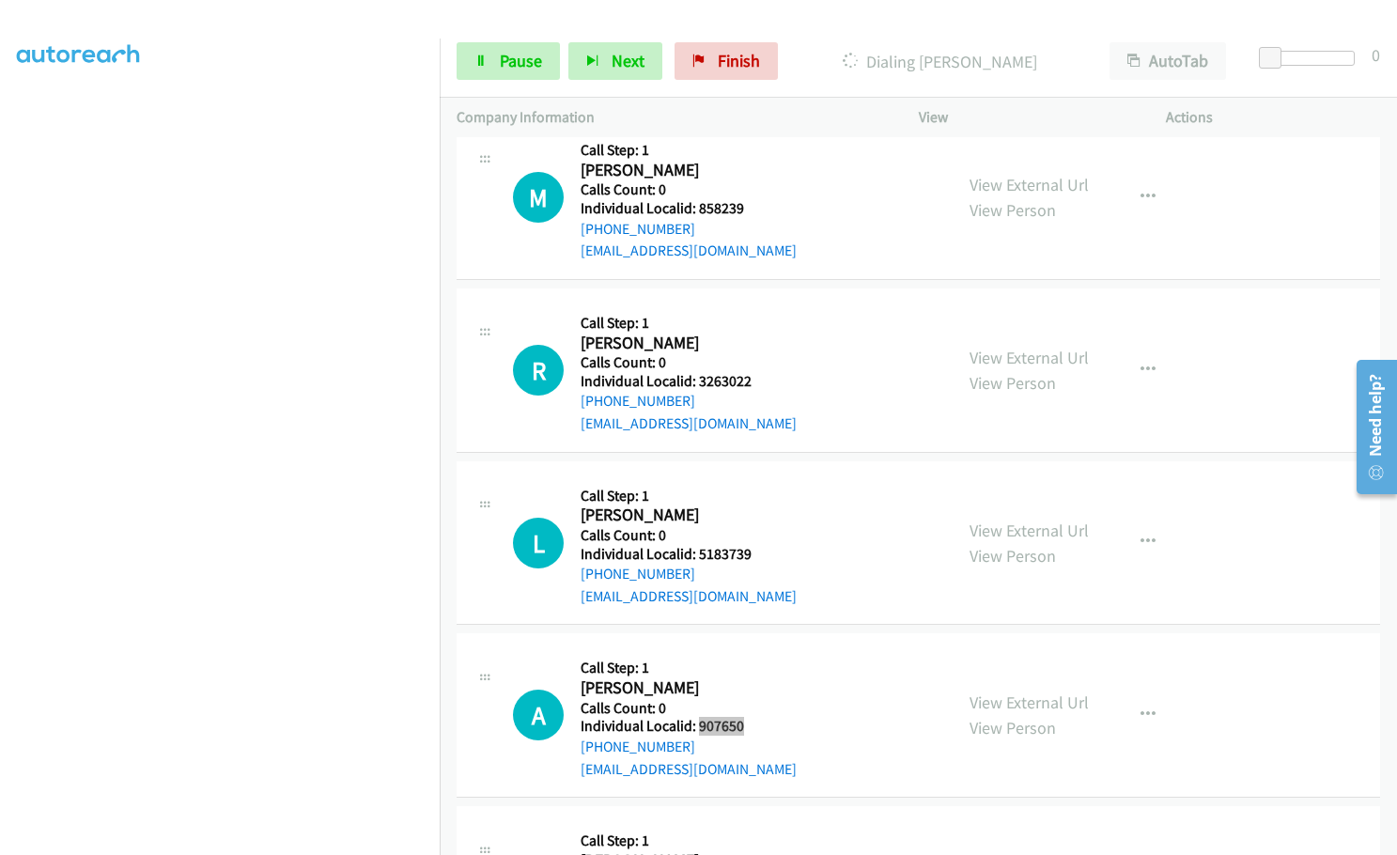
scroll to position [5559, 0]
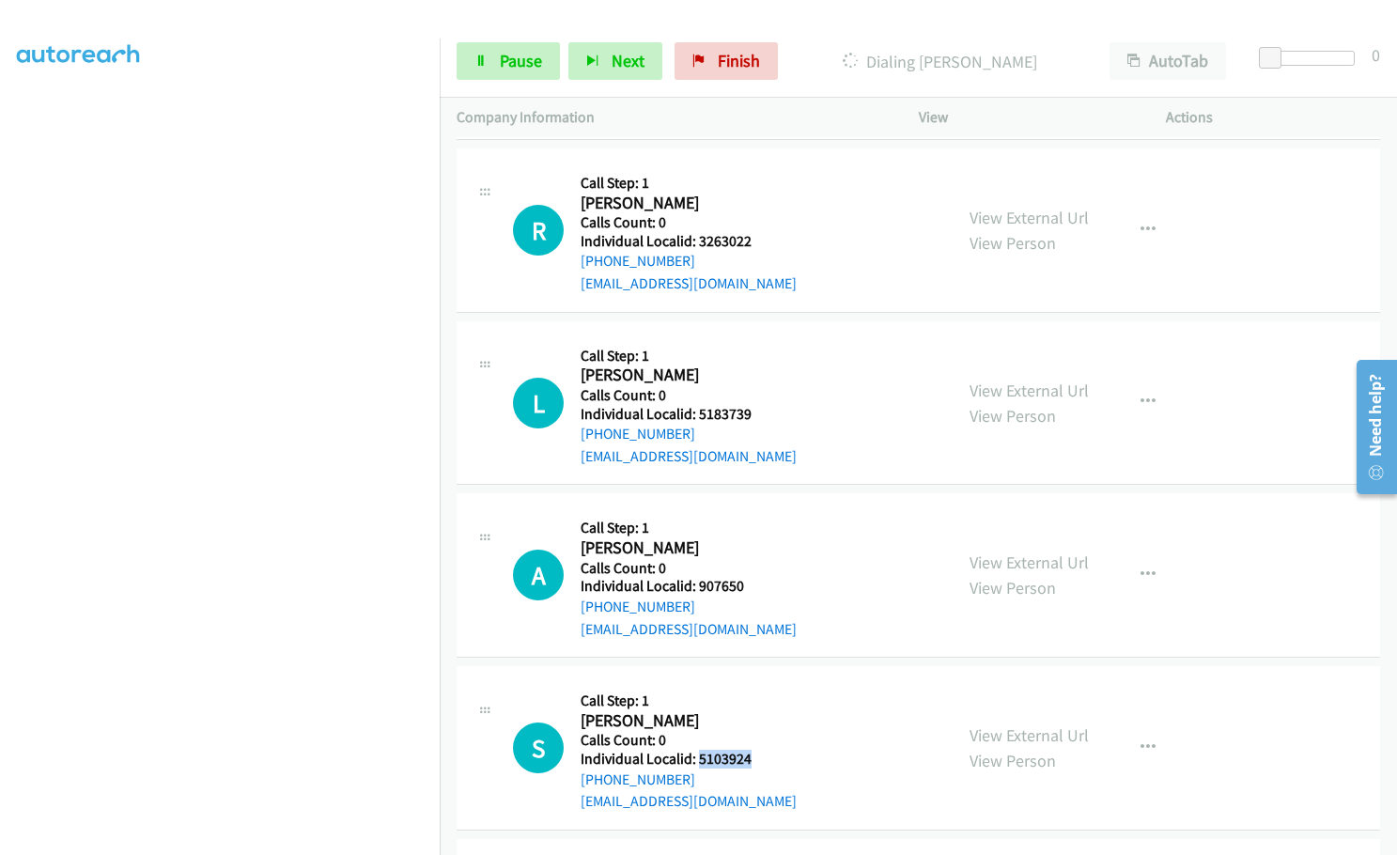
drag, startPoint x: 698, startPoint y: 738, endPoint x: 755, endPoint y: 738, distance: 57.3
click at [755, 738] on div "S Callback Scheduled Call Step: 1 [PERSON_NAME] America/[GEOGRAPHIC_DATA] Calls…" at bounding box center [724, 748] width 423 height 130
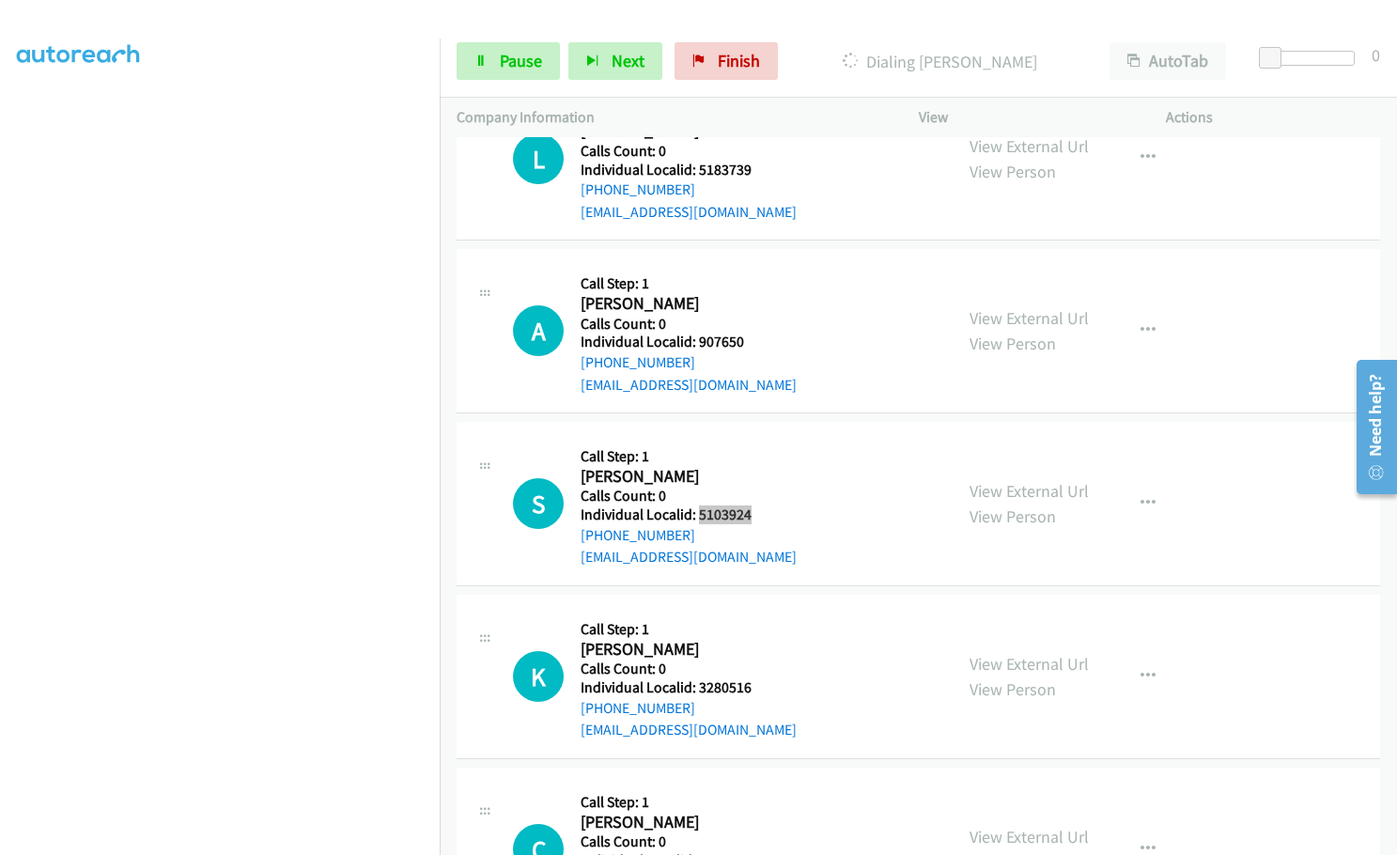
scroll to position [5841, 0]
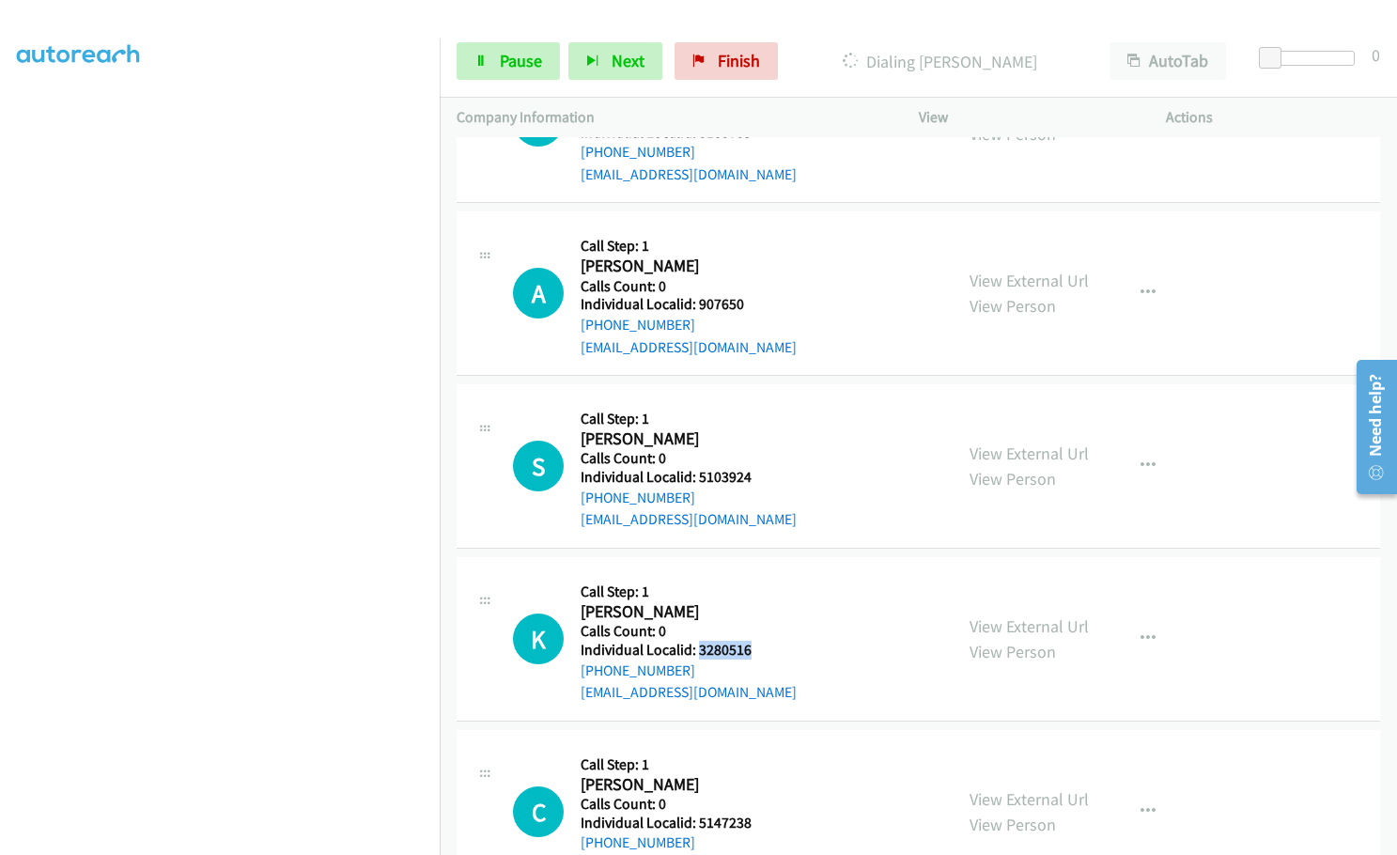
drag, startPoint x: 697, startPoint y: 627, endPoint x: 758, endPoint y: 627, distance: 61.1
click at [758, 627] on div "K Callback Scheduled Call Step: 1 [PERSON_NAME] America/[GEOGRAPHIC_DATA] Calls…" at bounding box center [724, 639] width 423 height 130
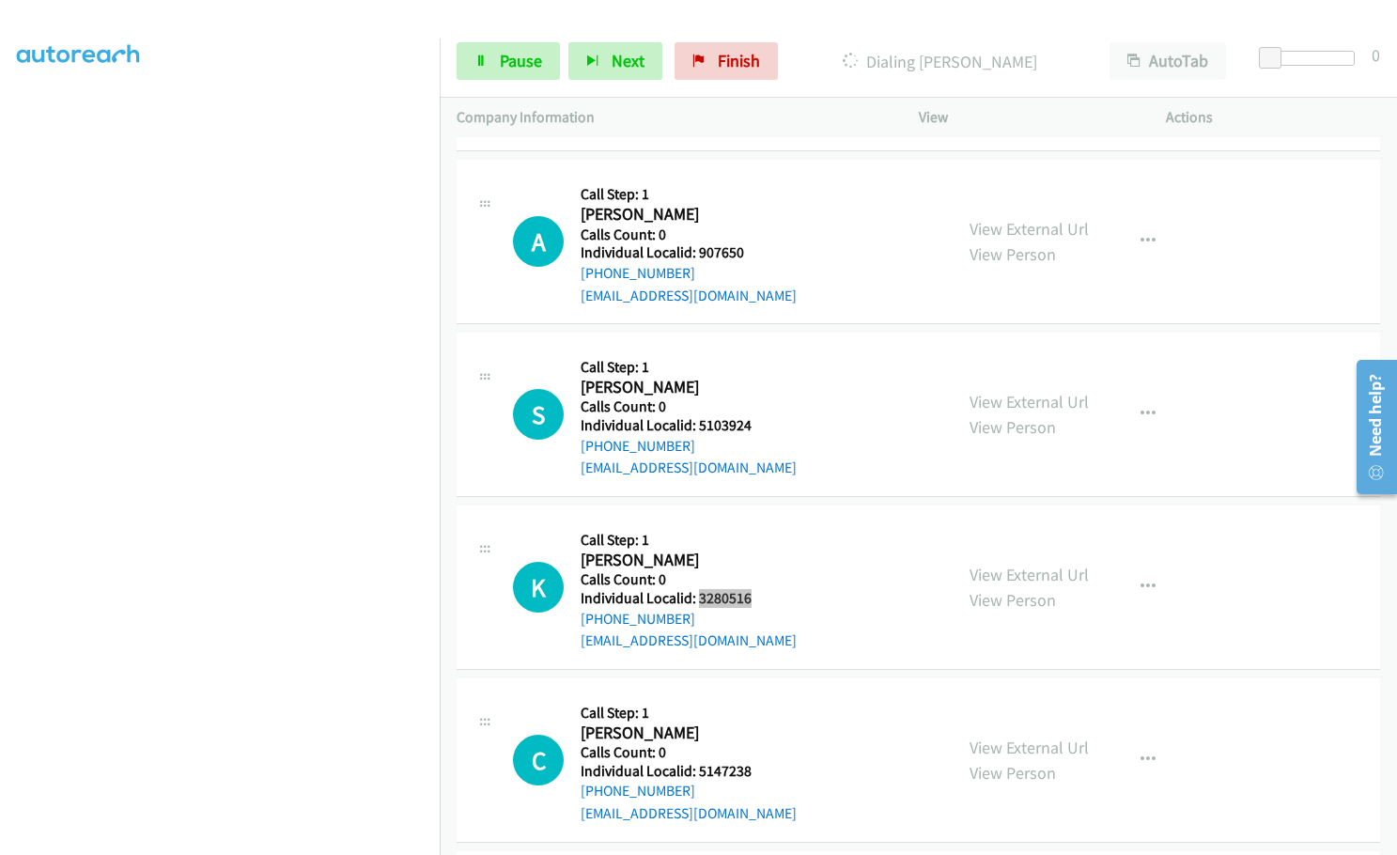
scroll to position [6005, 0]
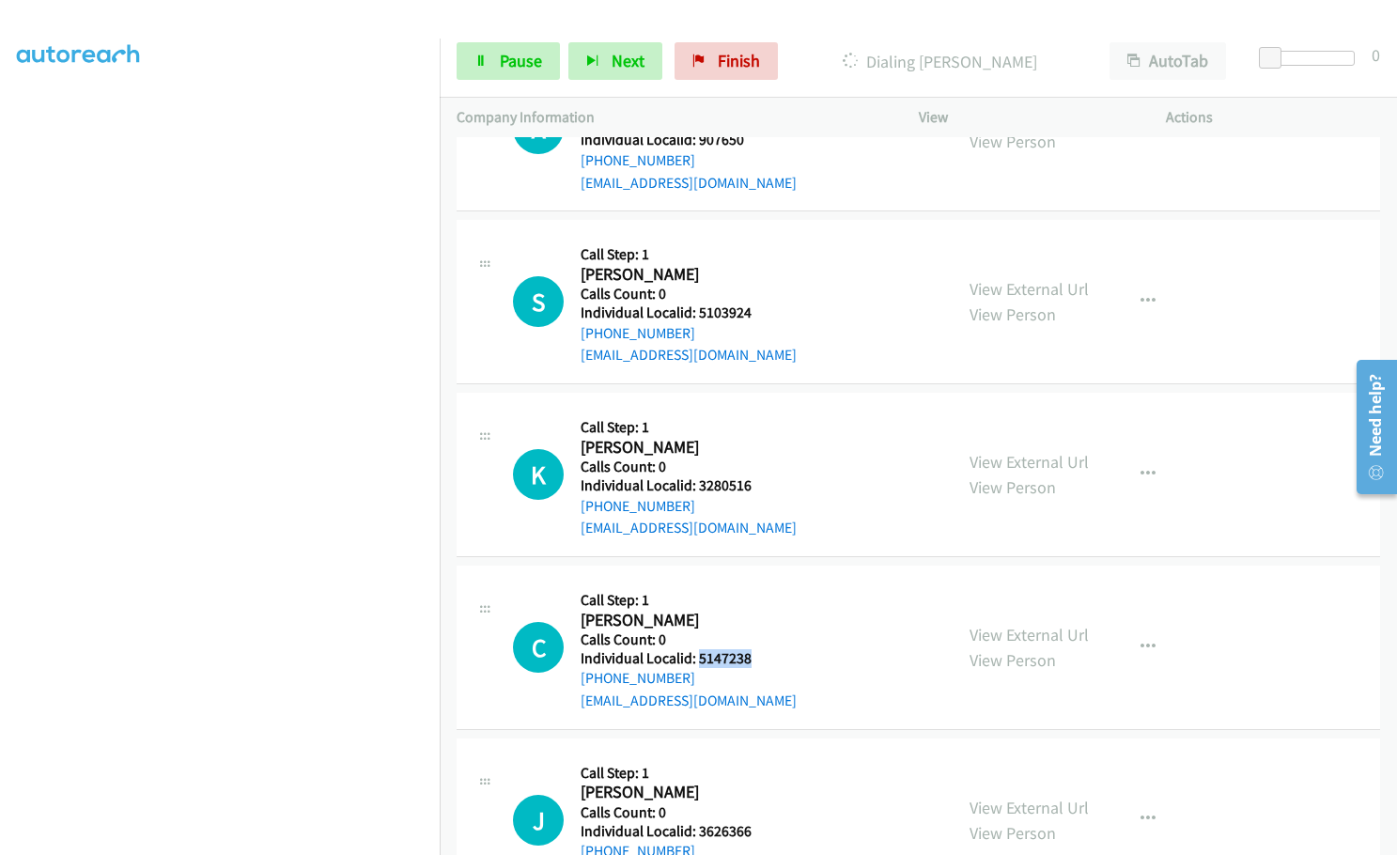
drag, startPoint x: 698, startPoint y: 636, endPoint x: 749, endPoint y: 633, distance: 50.8
click at [749, 649] on h5 "Individual Localid: 5147238" at bounding box center [689, 658] width 216 height 19
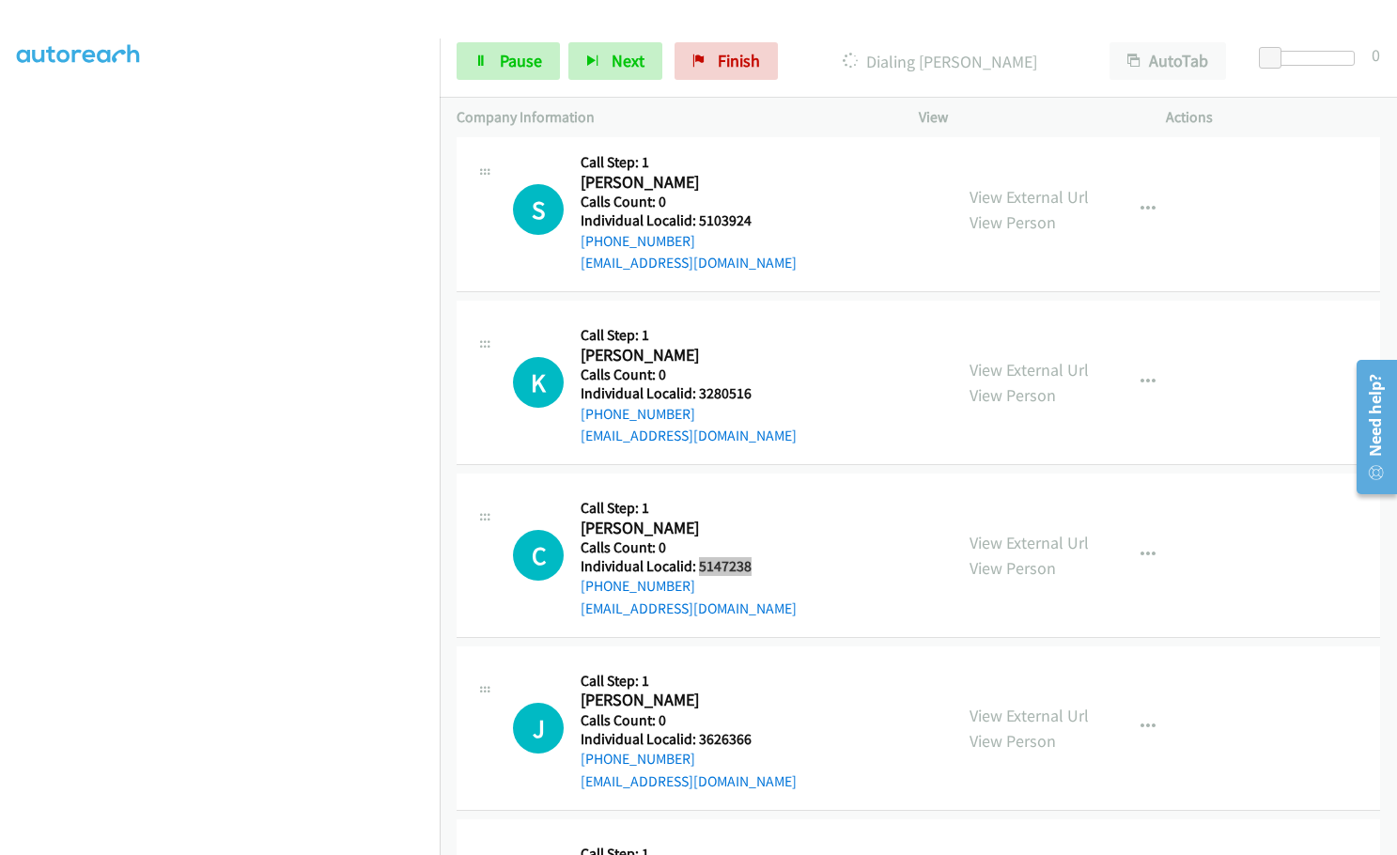
scroll to position [6099, 0]
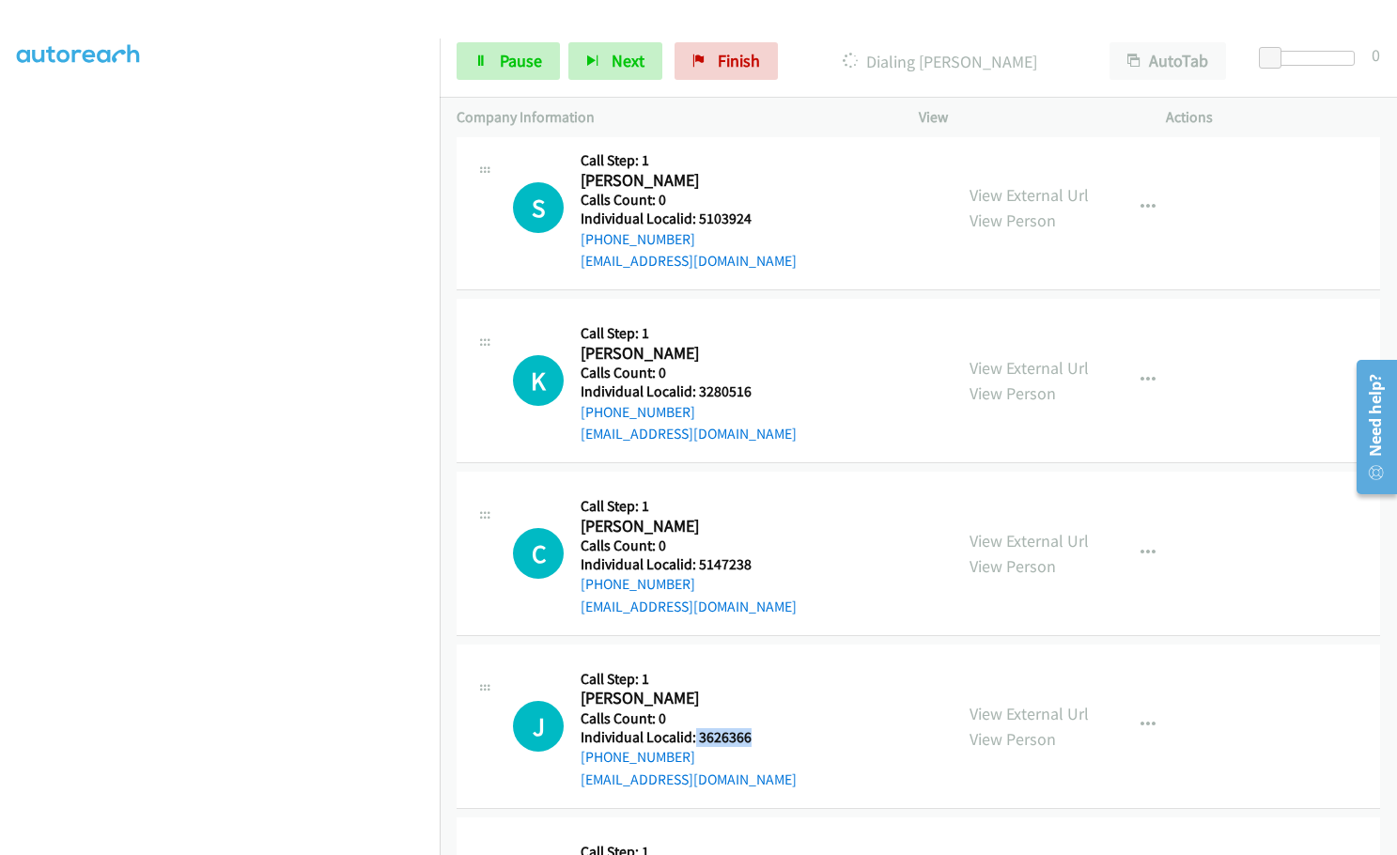
drag, startPoint x: 694, startPoint y: 714, endPoint x: 753, endPoint y: 712, distance: 59.2
click at [753, 728] on h5 "Individual Localid: 3626366" at bounding box center [689, 737] width 216 height 19
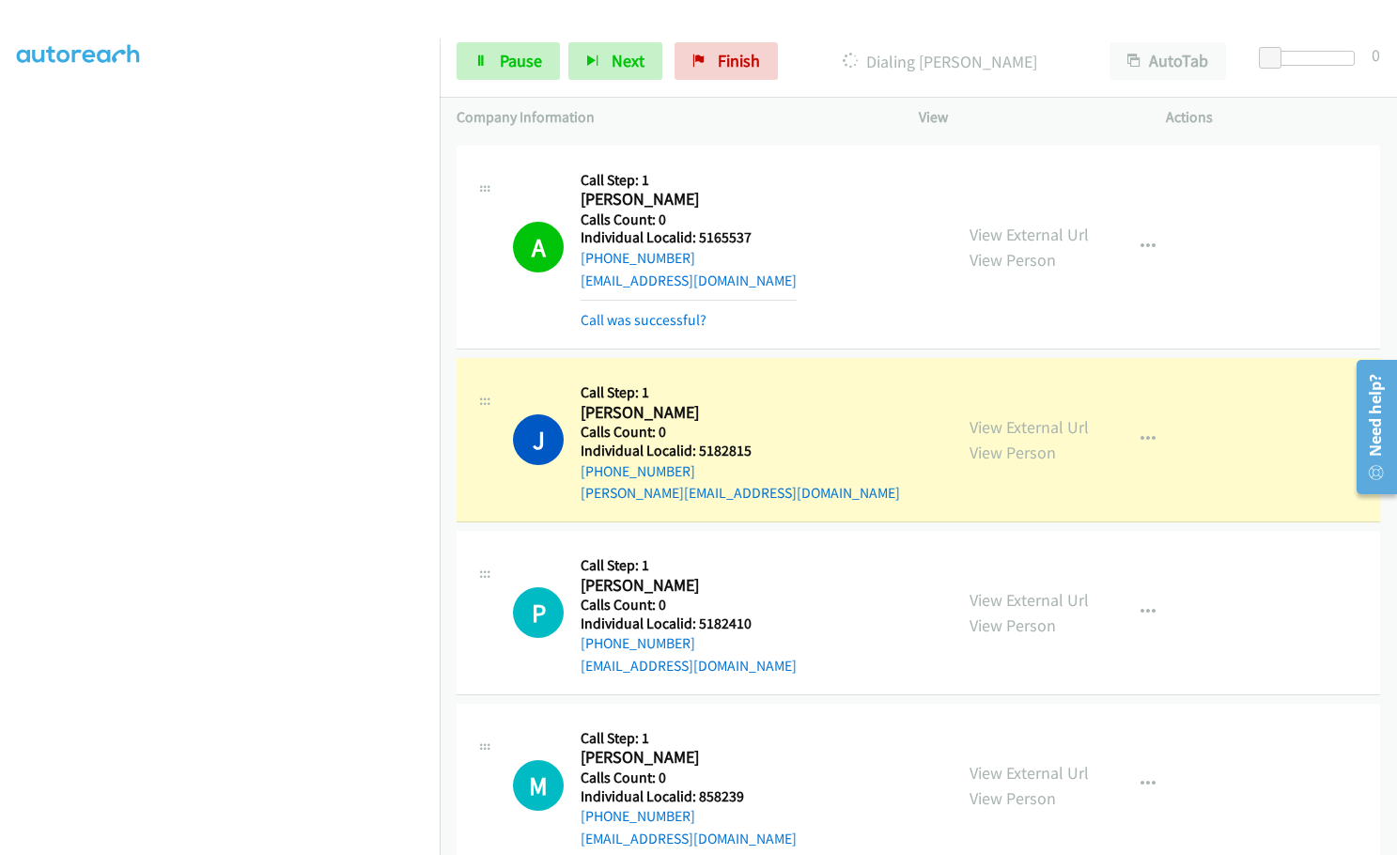
scroll to position [4848, 0]
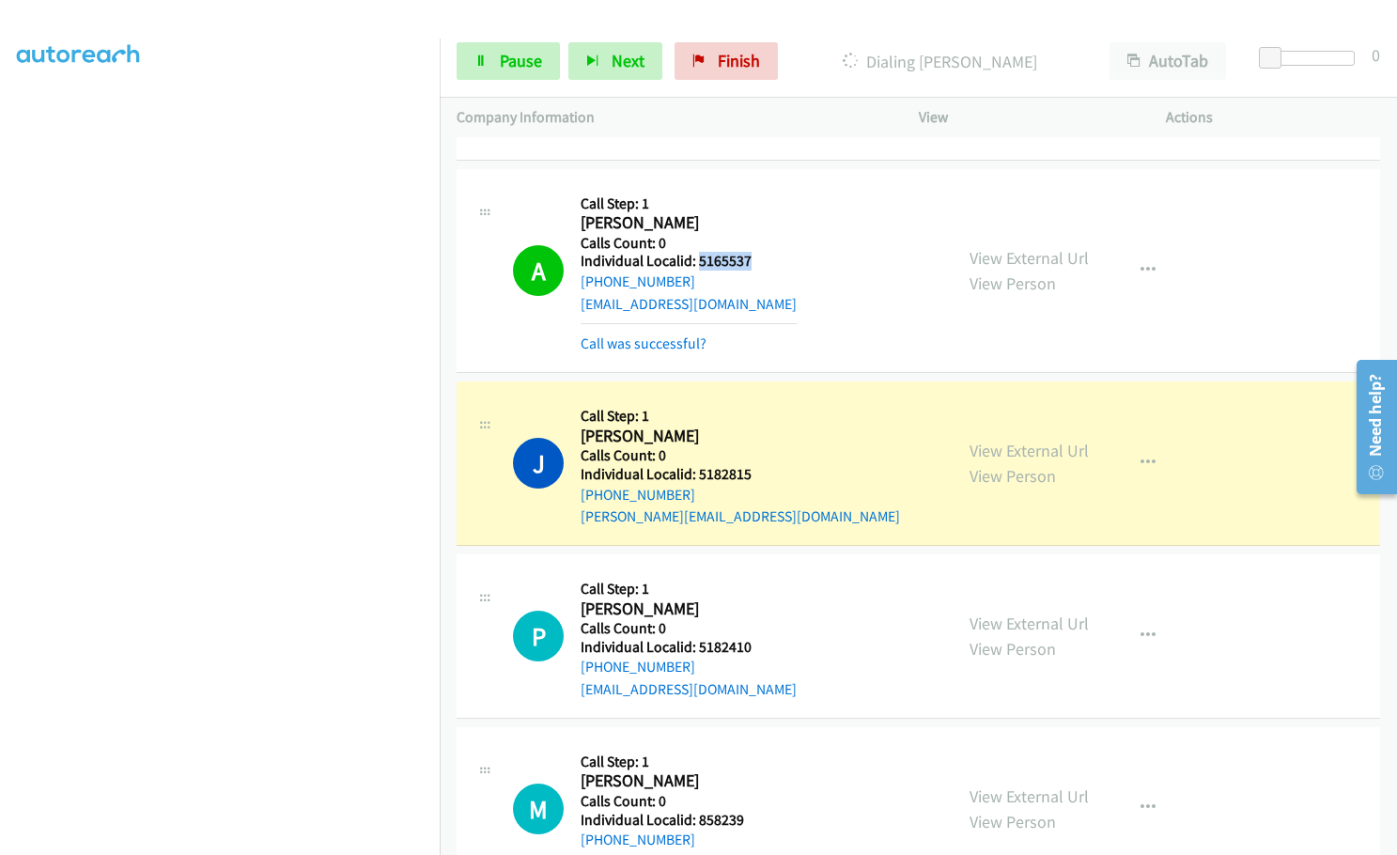
drag, startPoint x: 696, startPoint y: 236, endPoint x: 755, endPoint y: 235, distance: 59.2
click at [755, 252] on h5 "Individual Localid: 5165537" at bounding box center [689, 261] width 216 height 19
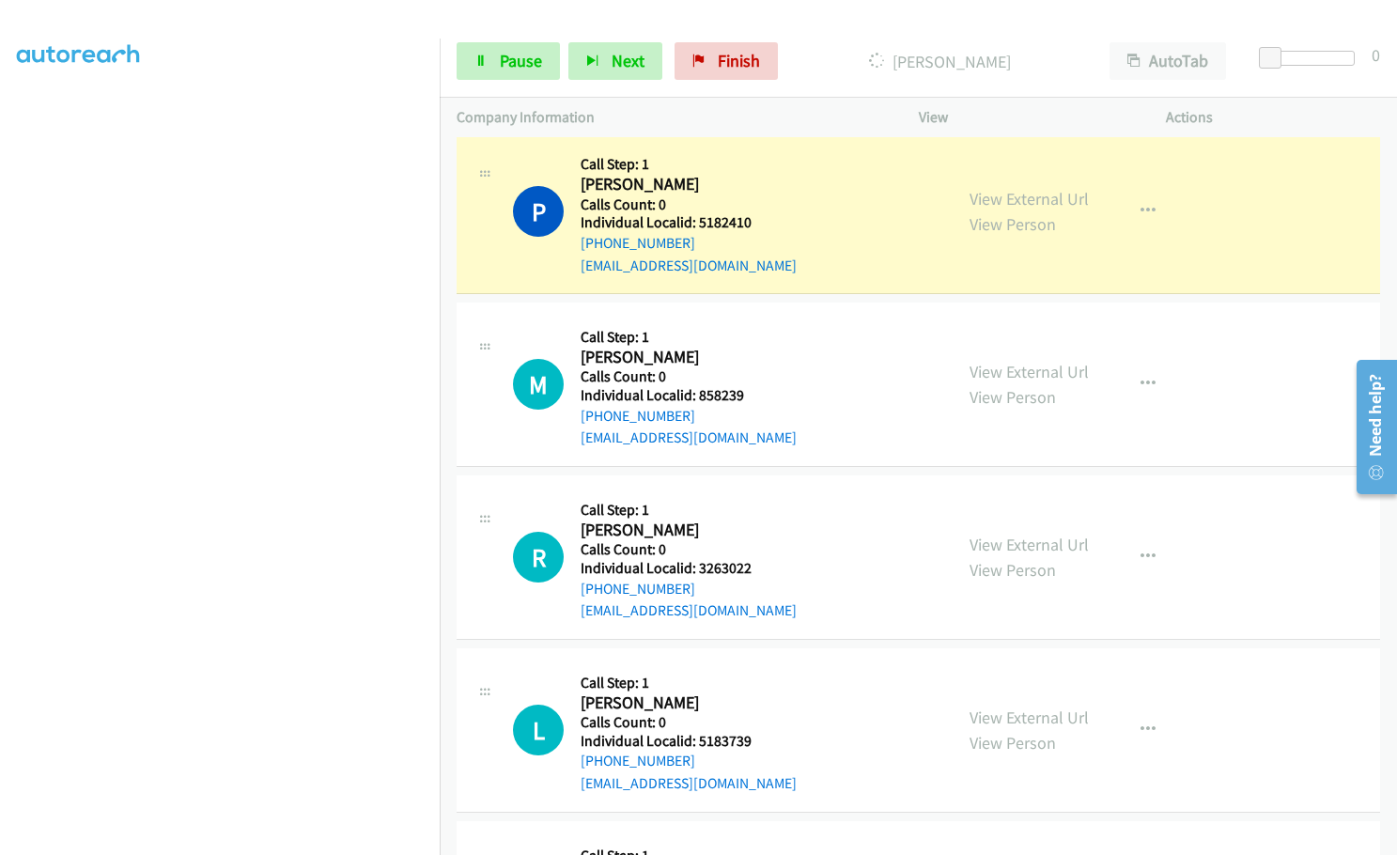
scroll to position [5318, 0]
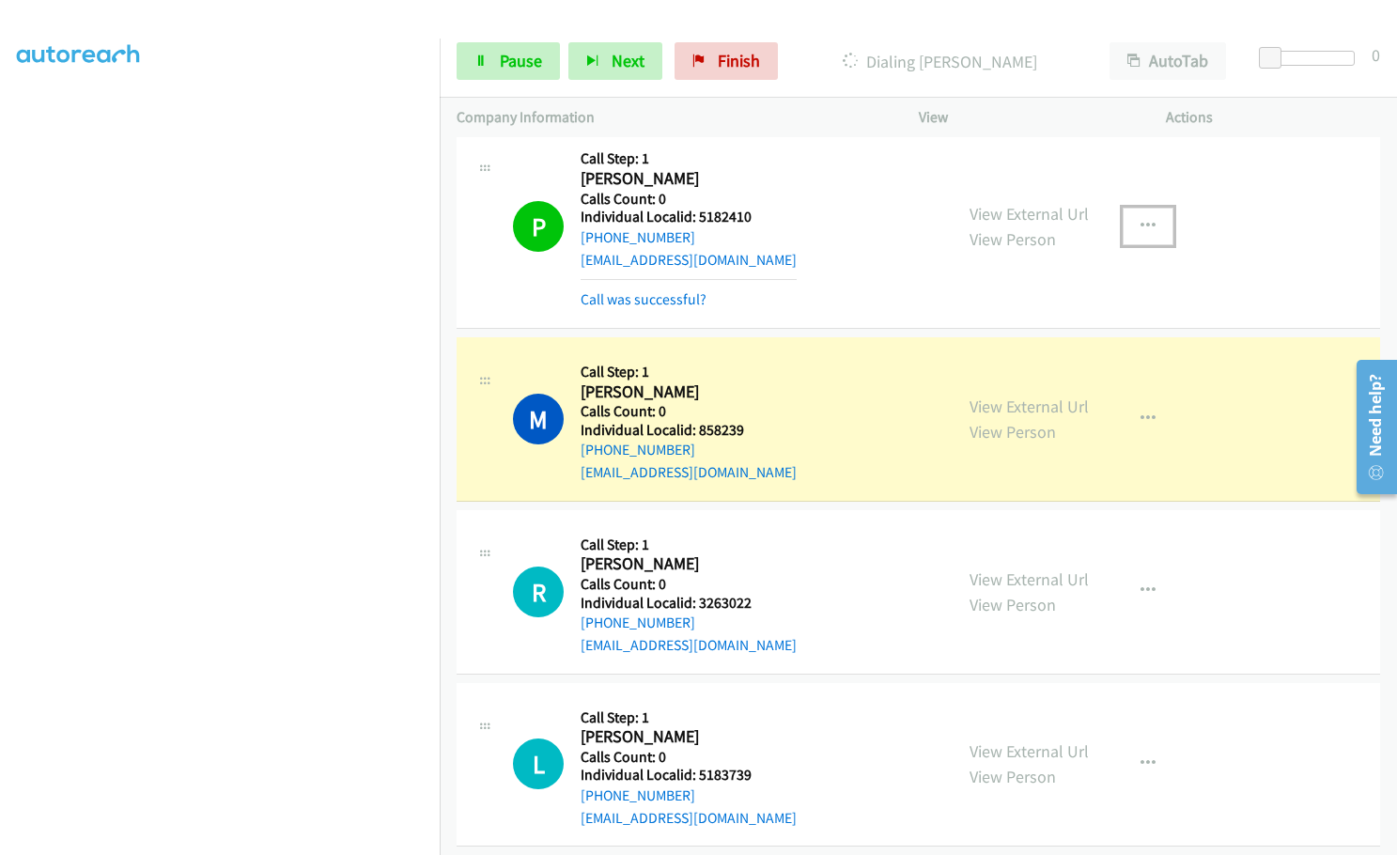
click at [1141, 219] on icon "button" at bounding box center [1148, 226] width 15 height 15
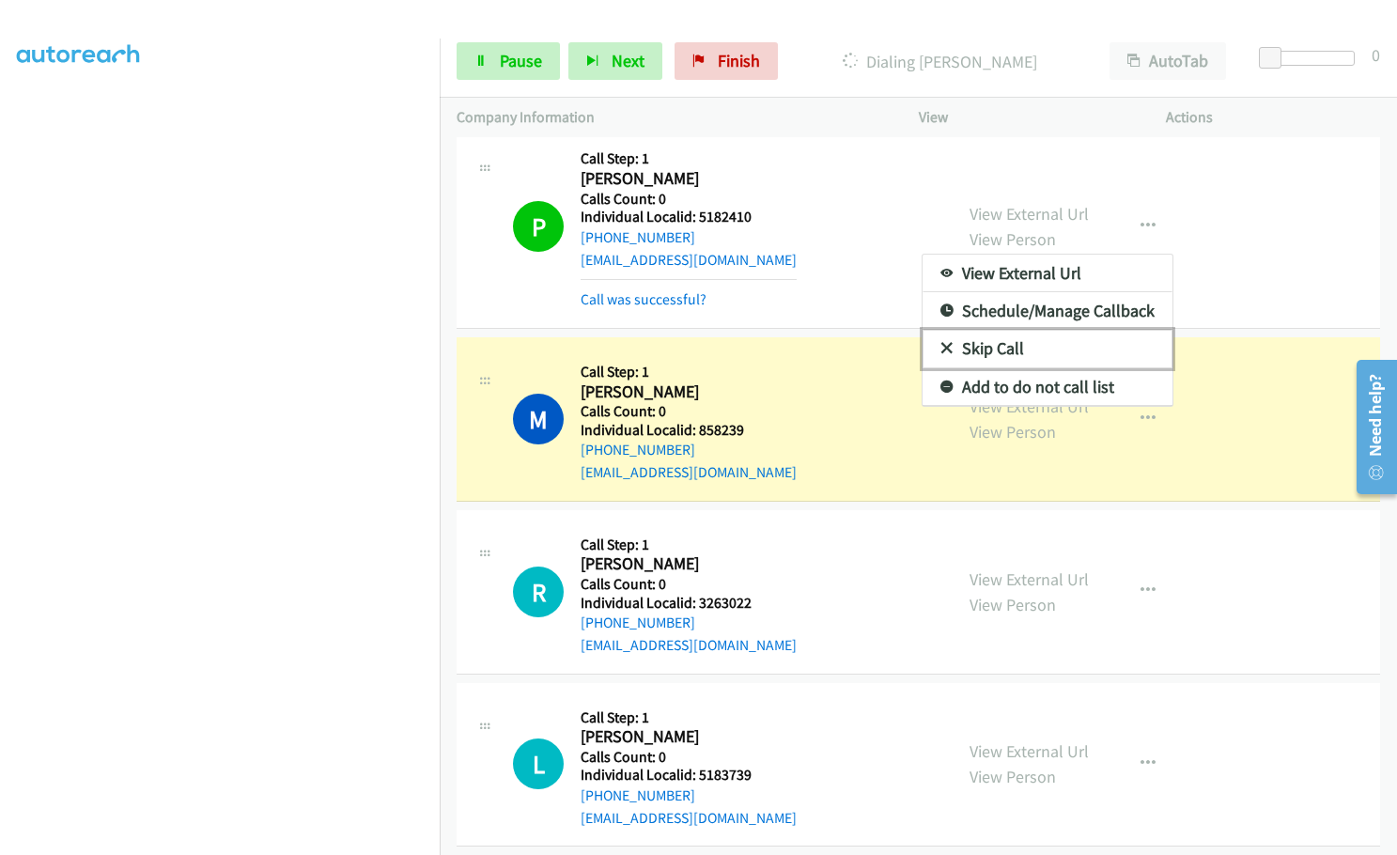
click at [940, 343] on icon at bounding box center [946, 349] width 13 height 13
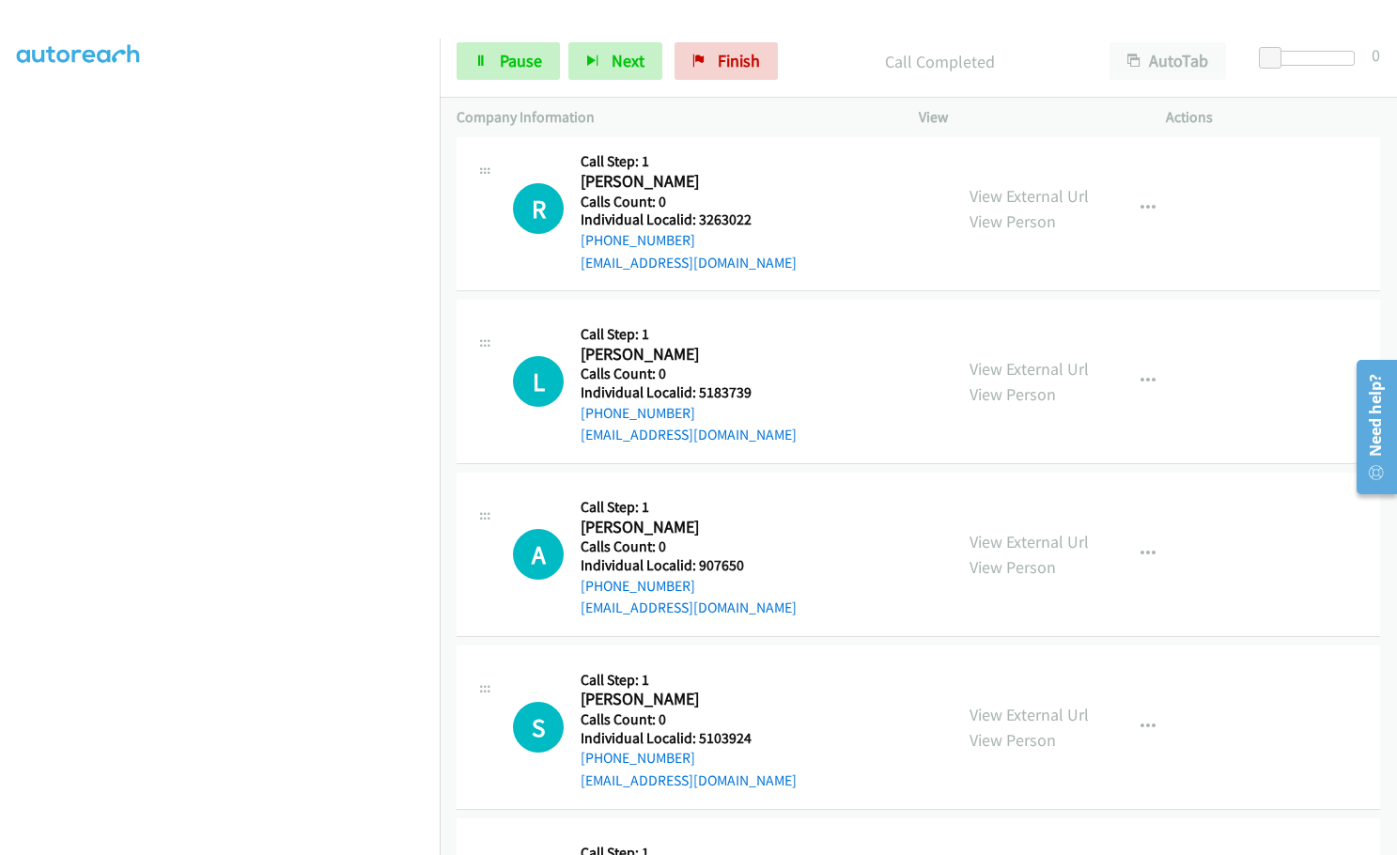
scroll to position [5693, 0]
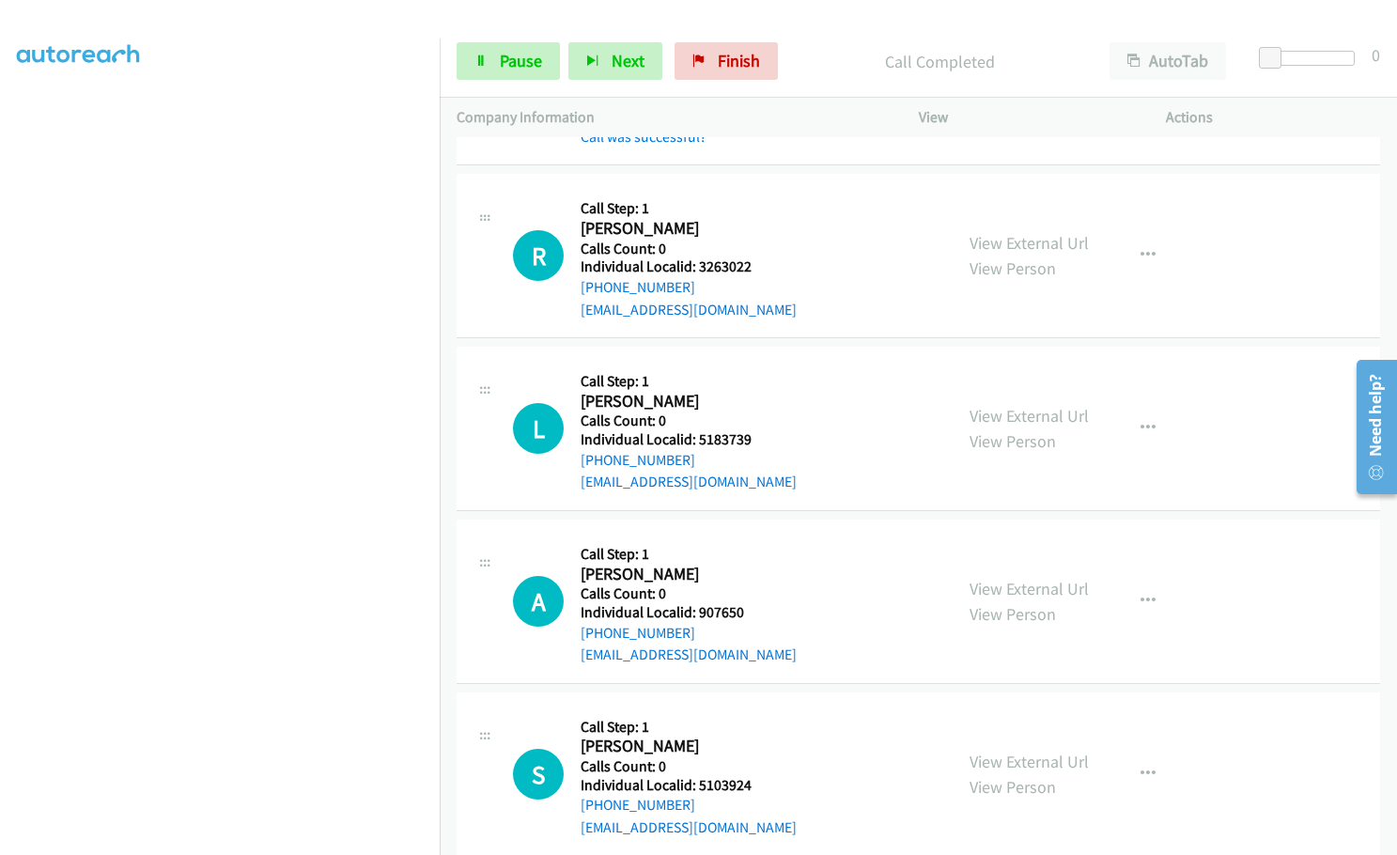
click at [813, 430] on div "L Callback Scheduled Call Step: 1 [PERSON_NAME] America/[GEOGRAPHIC_DATA] Calls…" at bounding box center [724, 429] width 423 height 130
click at [478, 64] on icon at bounding box center [480, 61] width 13 height 13
click at [517, 60] on span "Start Calls" at bounding box center [536, 61] width 73 height 22
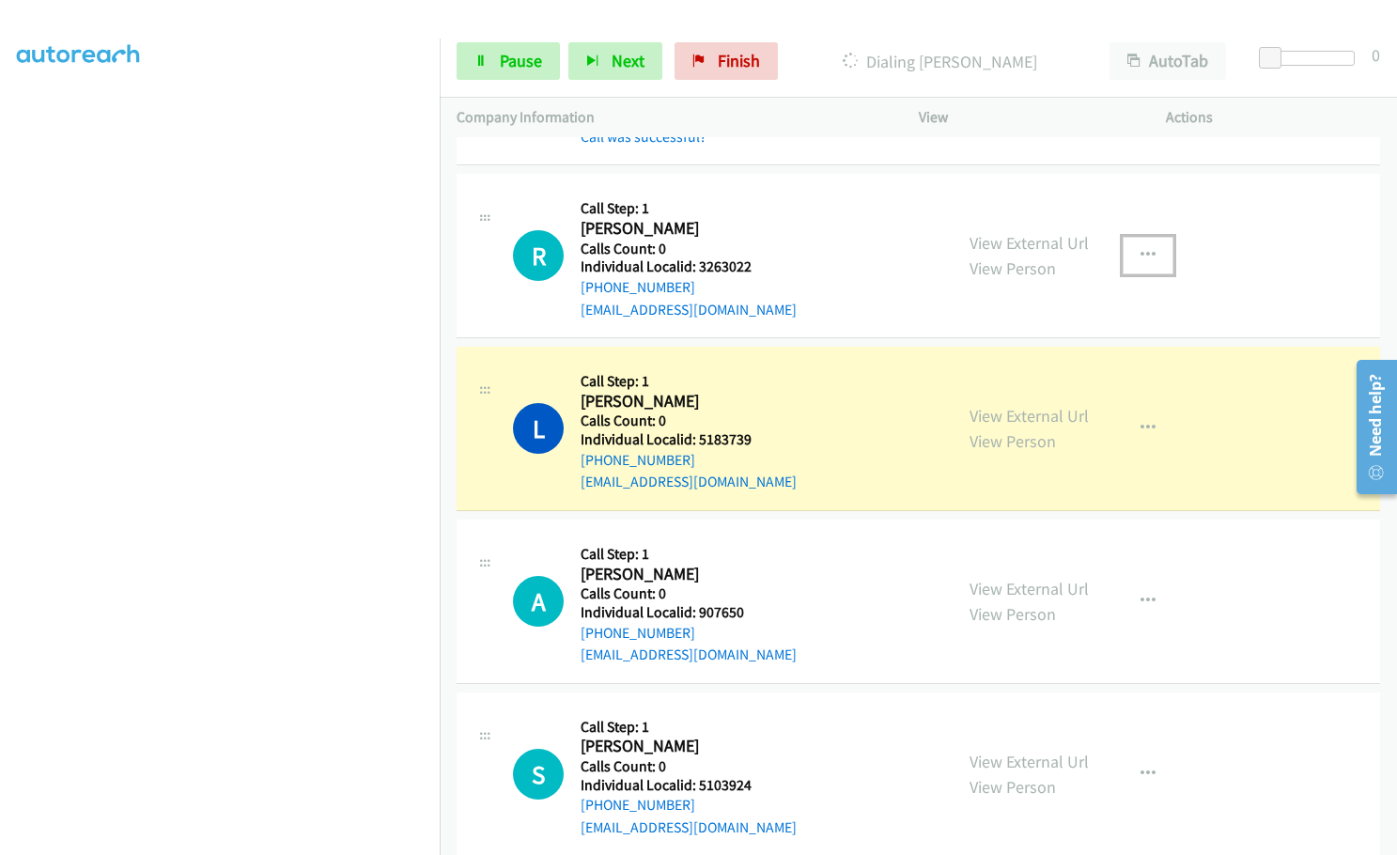
click at [1141, 248] on icon "button" at bounding box center [1148, 255] width 15 height 15
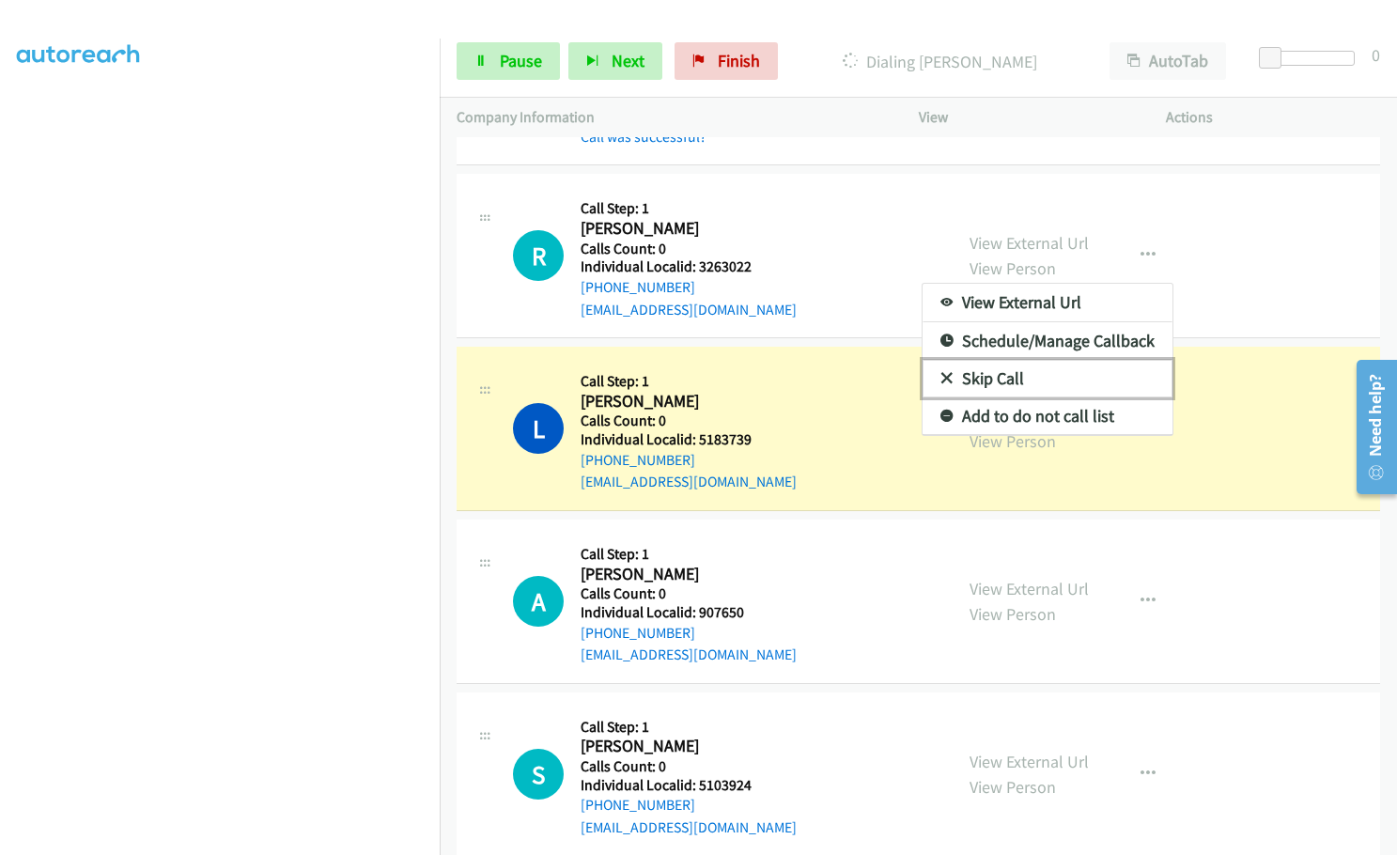
click at [944, 360] on link "Skip Call" at bounding box center [1048, 379] width 250 height 38
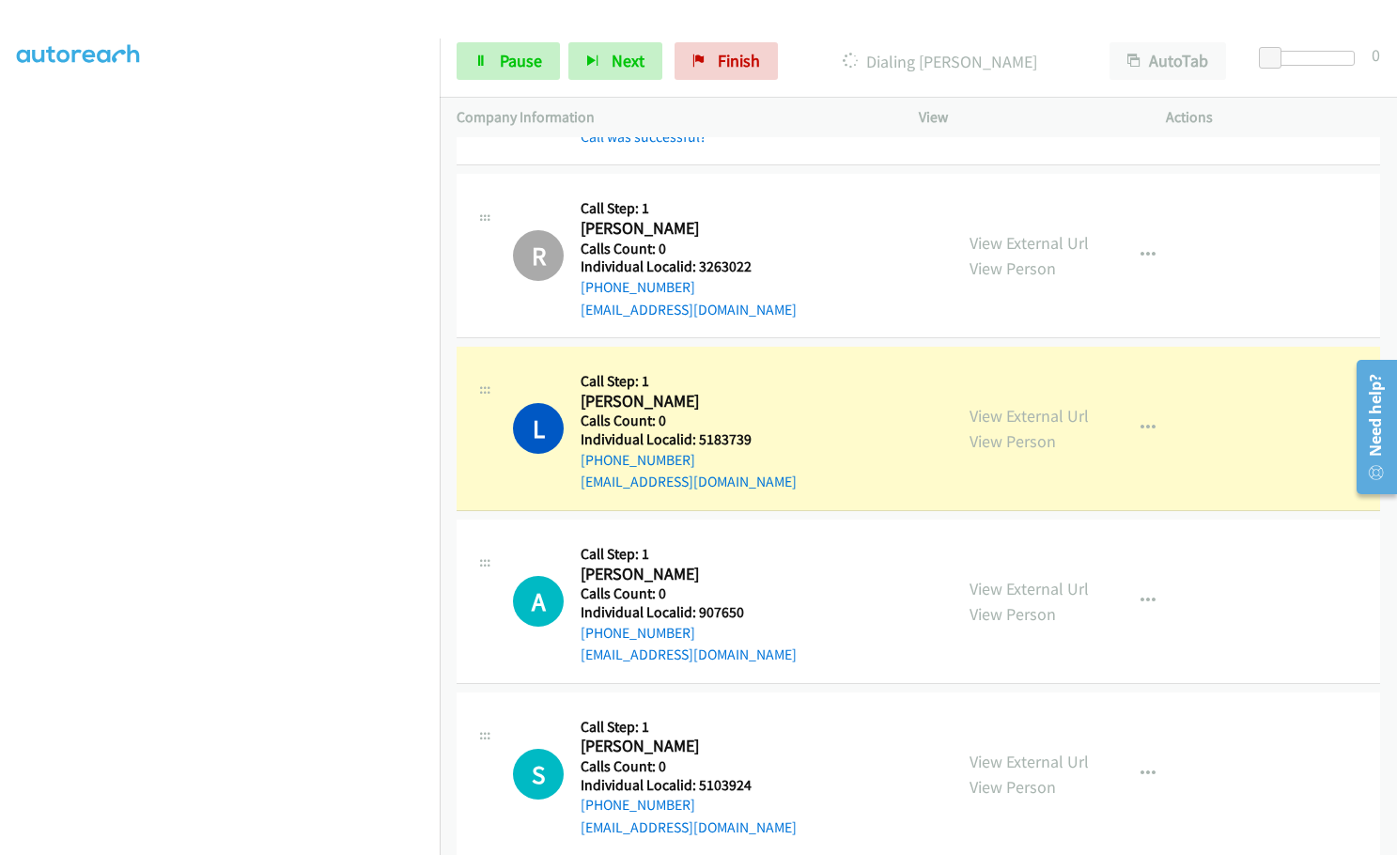
scroll to position [175, 0]
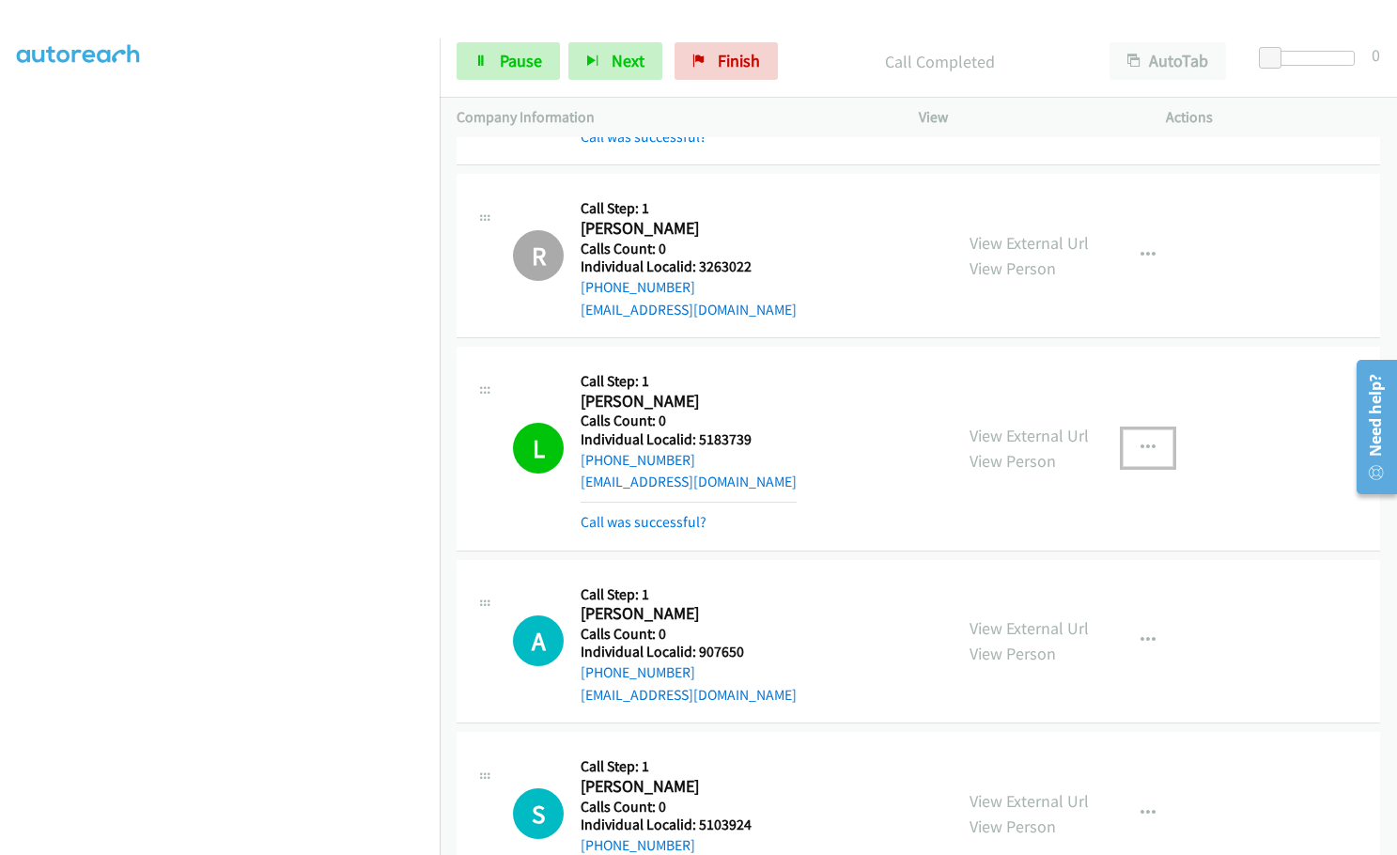
click at [1141, 441] on icon "button" at bounding box center [1148, 448] width 15 height 15
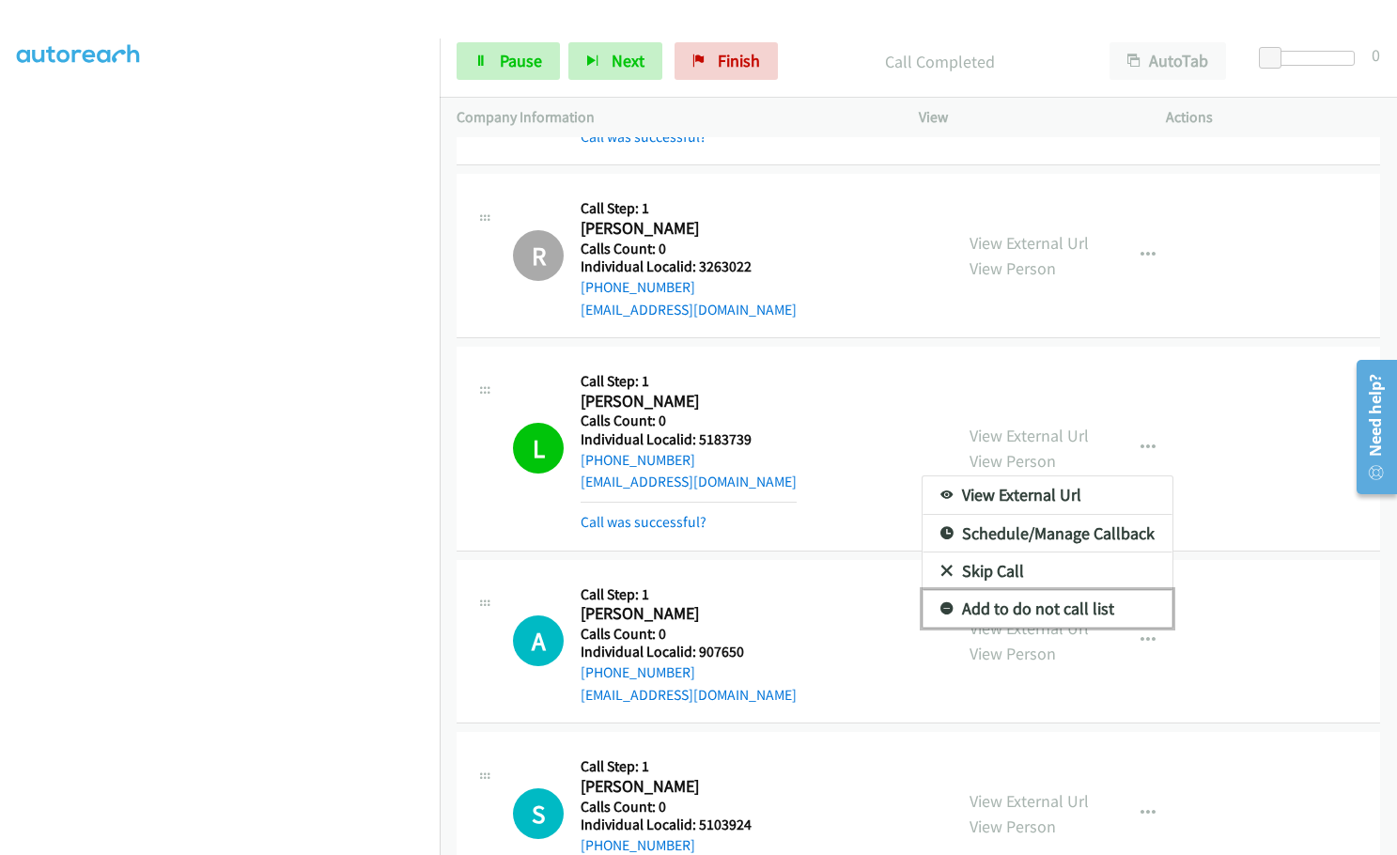
click at [940, 603] on icon at bounding box center [946, 609] width 13 height 13
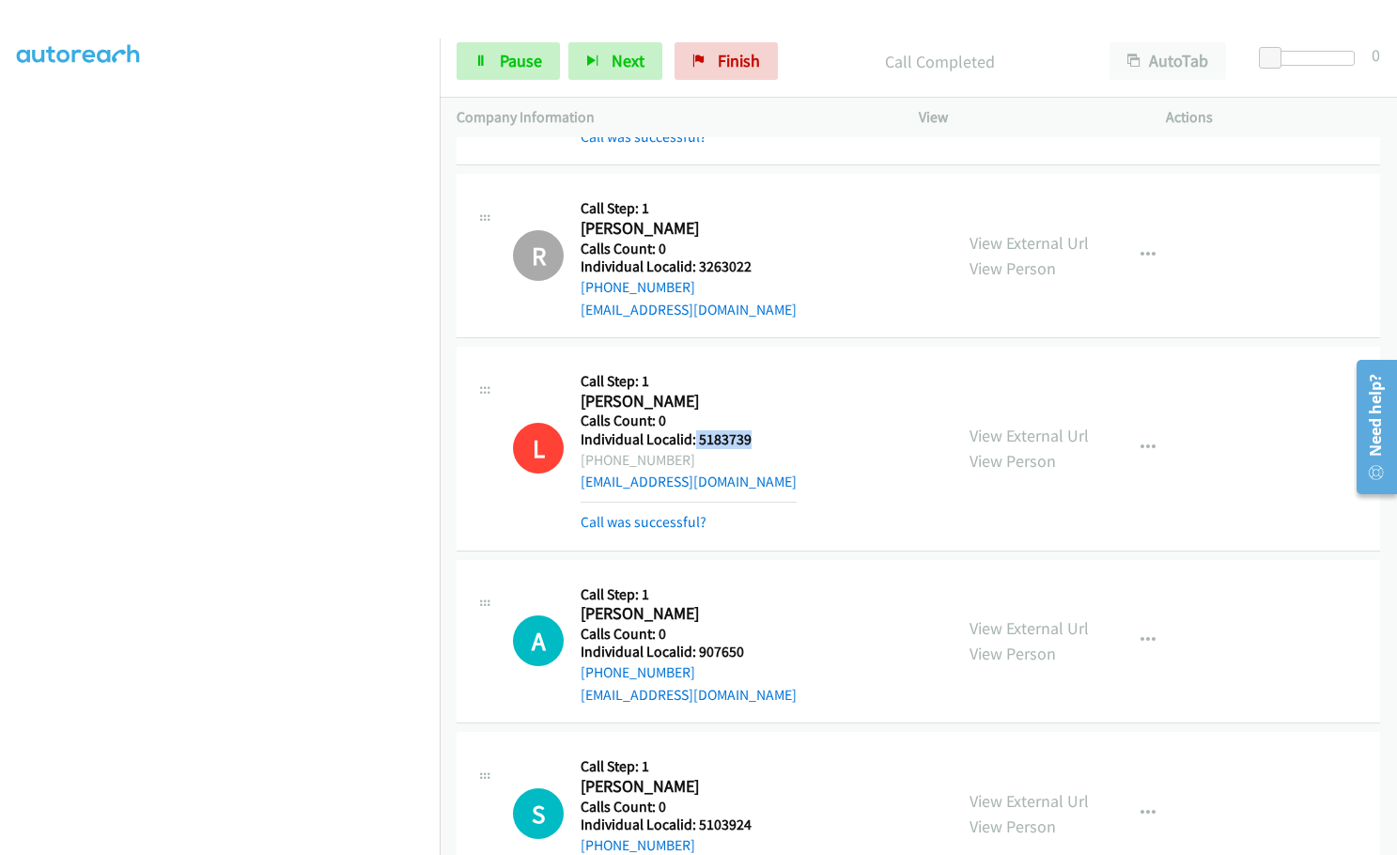
drag, startPoint x: 692, startPoint y: 417, endPoint x: 755, endPoint y: 417, distance: 62.9
click at [755, 417] on div "L Callback Scheduled Call Step: 1 [PERSON_NAME] America/[GEOGRAPHIC_DATA] Calls…" at bounding box center [724, 448] width 423 height 169
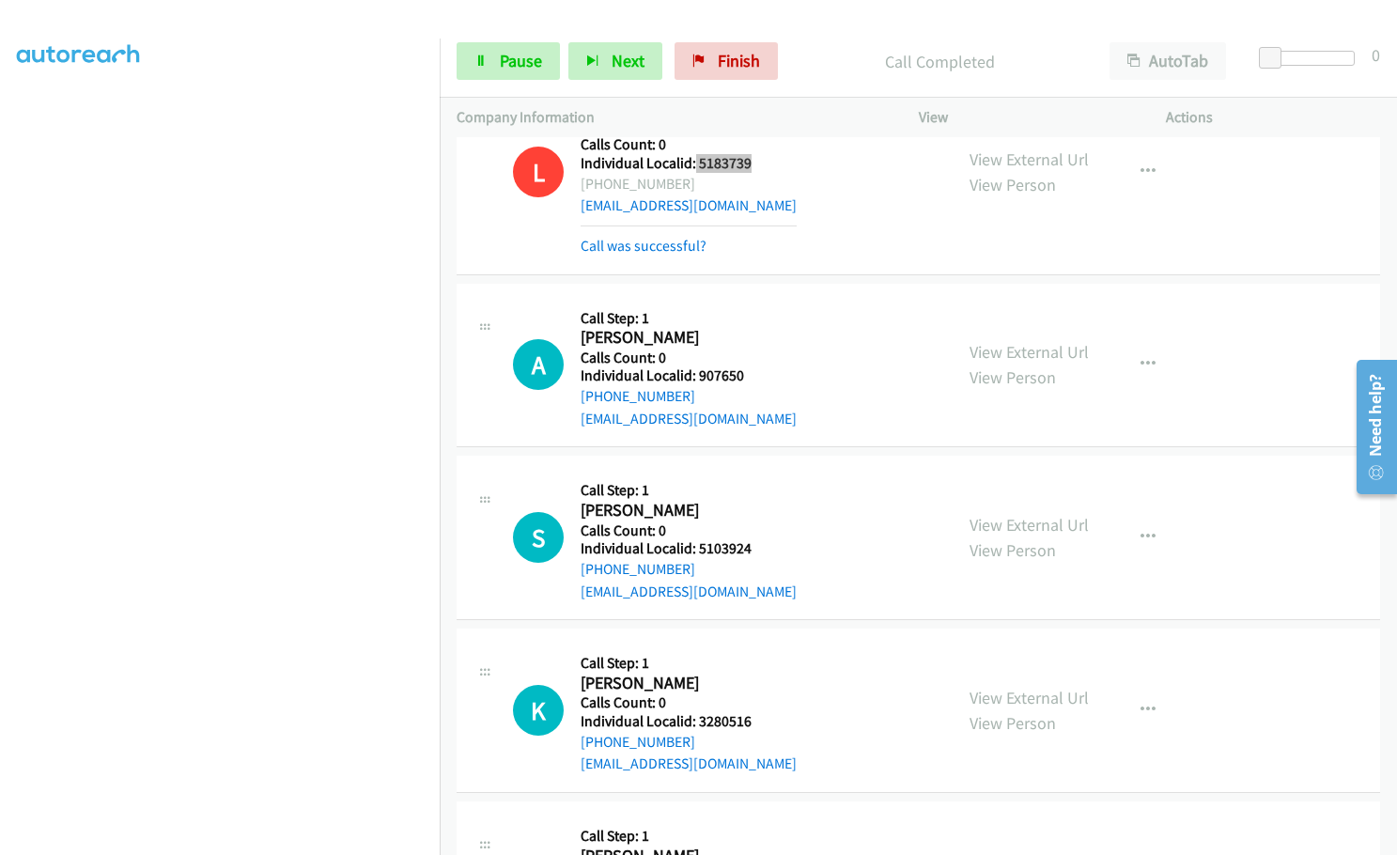
scroll to position [5975, 0]
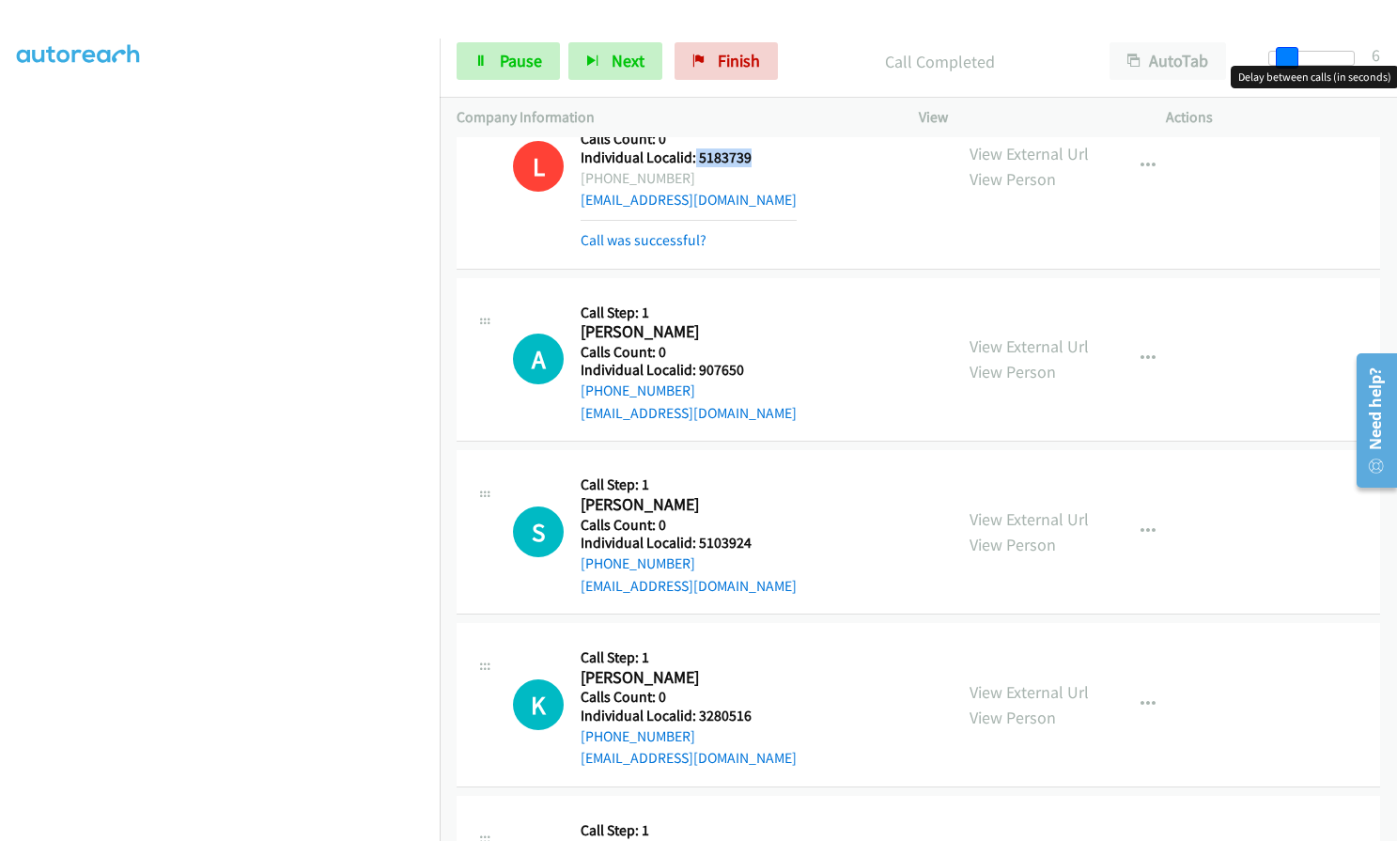
drag, startPoint x: 1265, startPoint y: 62, endPoint x: 1280, endPoint y: 62, distance: 15.0
click at [1280, 62] on span at bounding box center [1287, 58] width 23 height 23
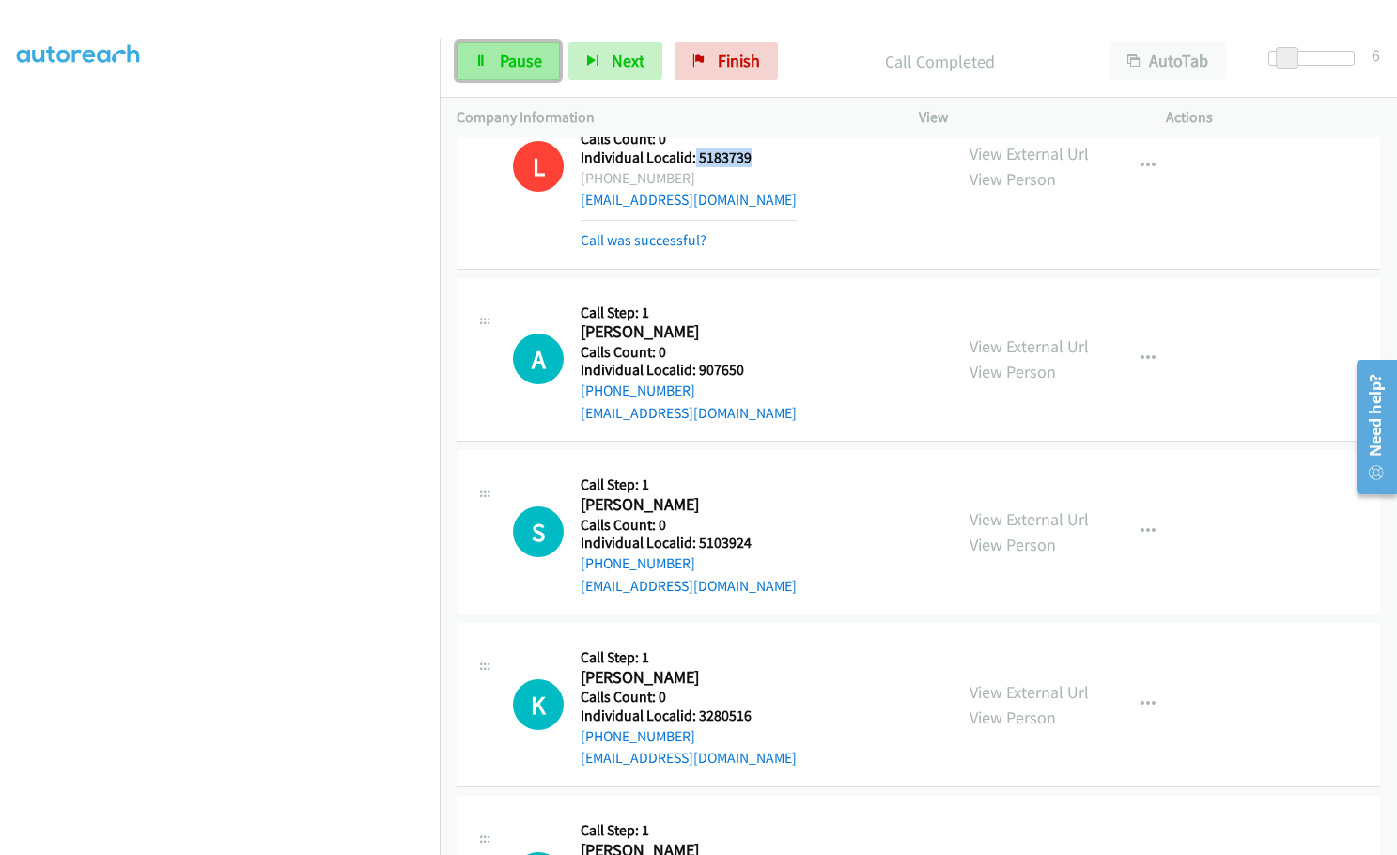
click at [518, 66] on span "Pause" at bounding box center [521, 61] width 42 height 22
click at [518, 66] on span "Start Calls" at bounding box center [536, 61] width 73 height 22
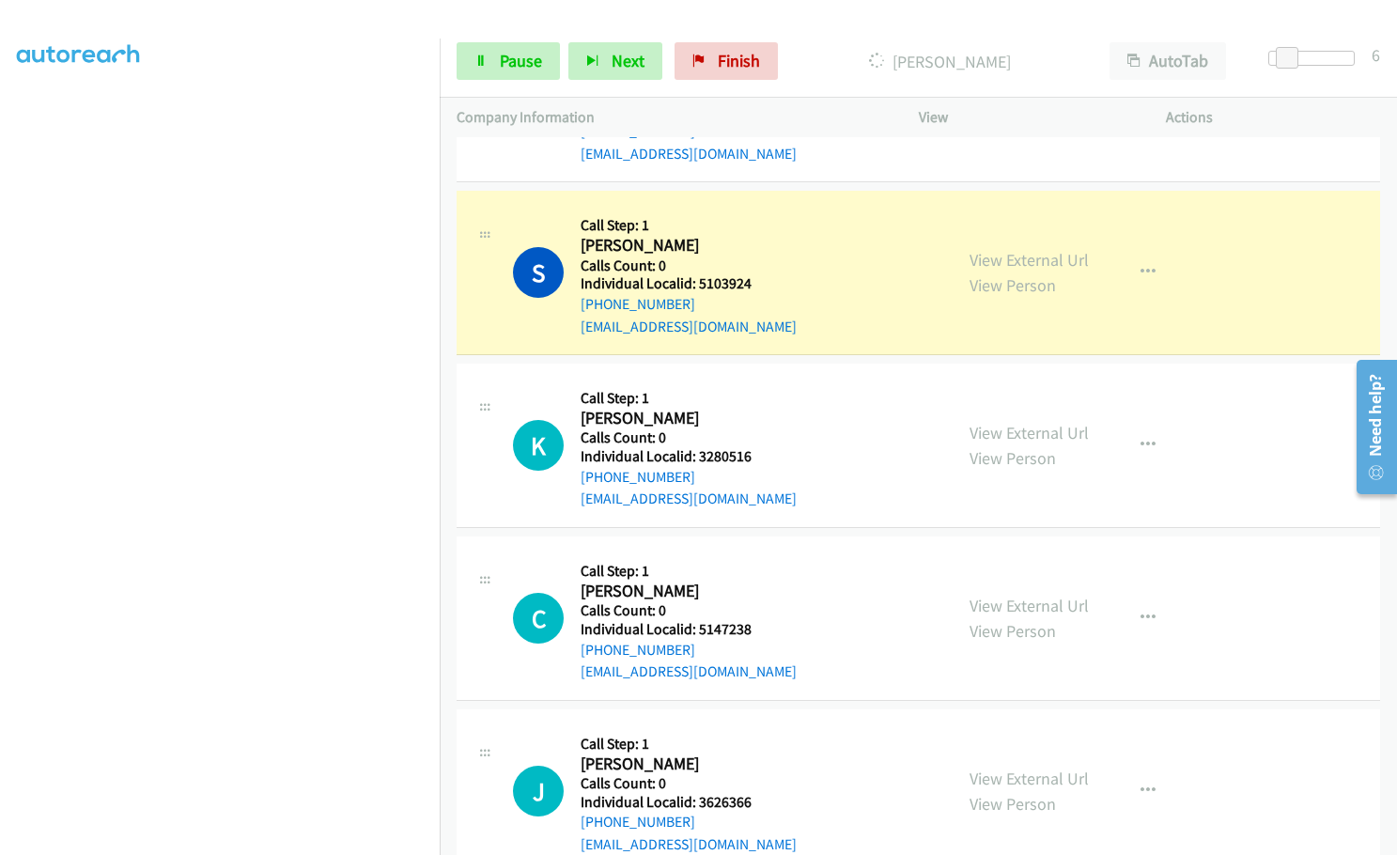
scroll to position [6281, 0]
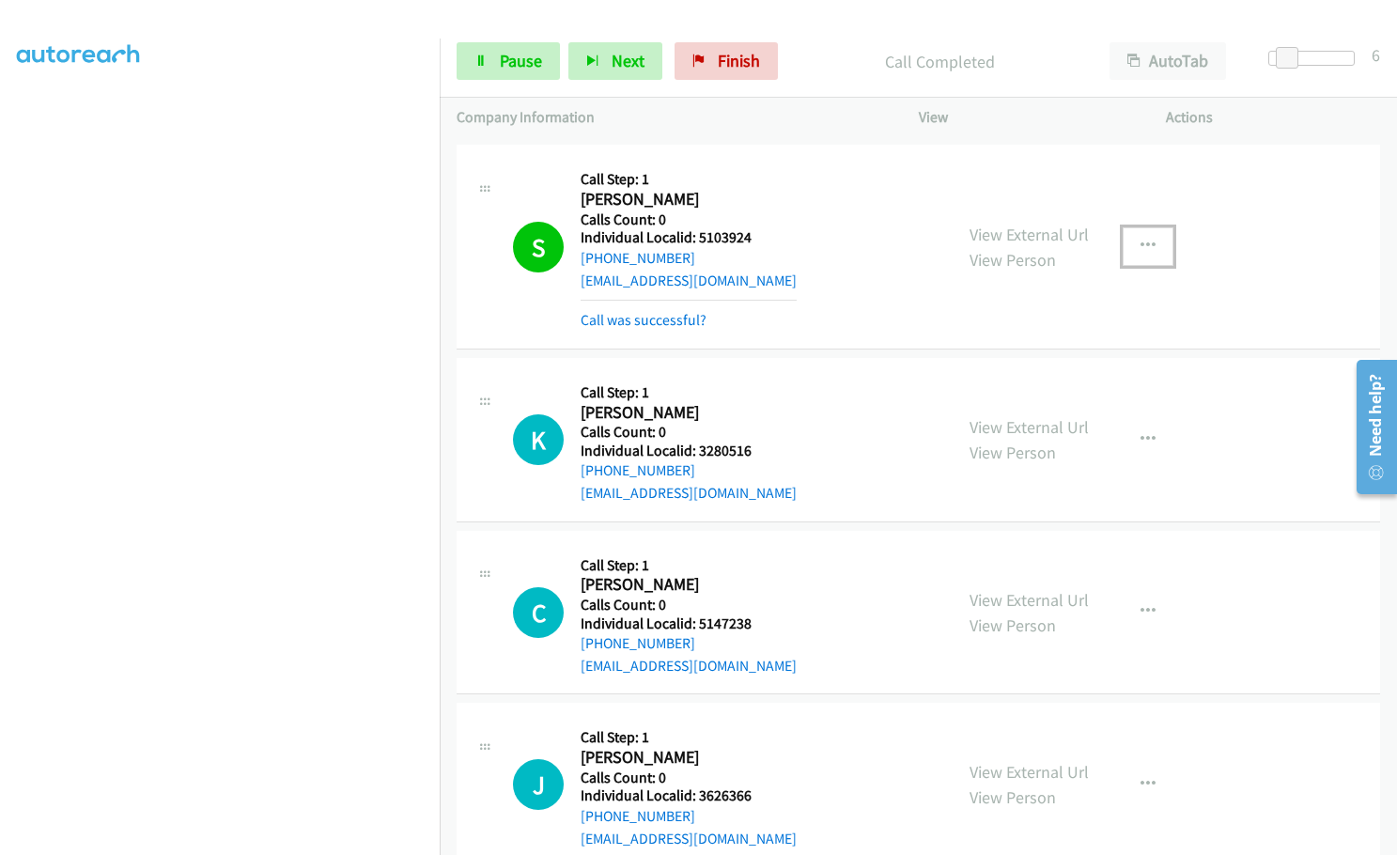
click at [1141, 239] on icon "button" at bounding box center [1148, 246] width 15 height 15
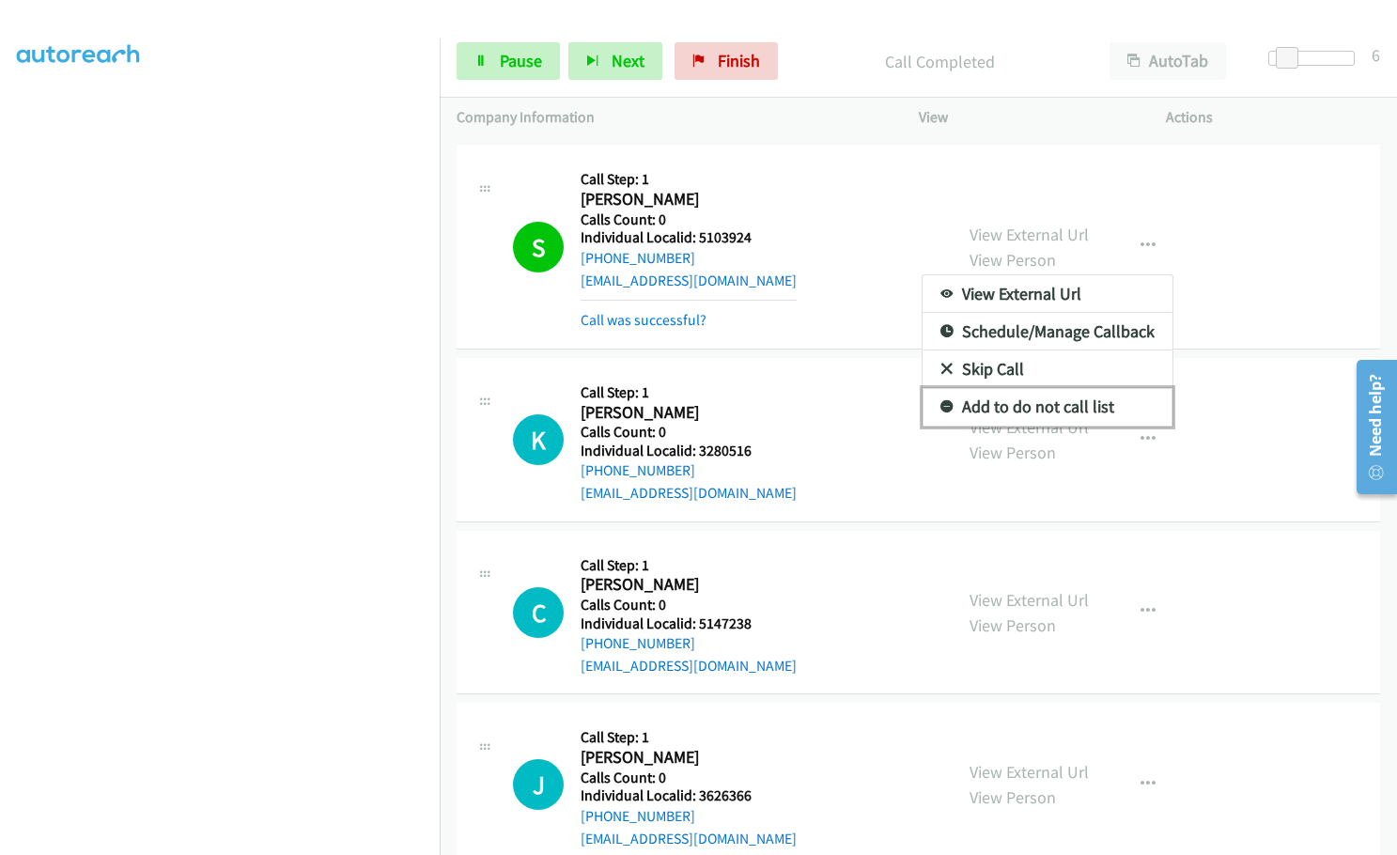
click at [940, 401] on icon at bounding box center [946, 407] width 13 height 13
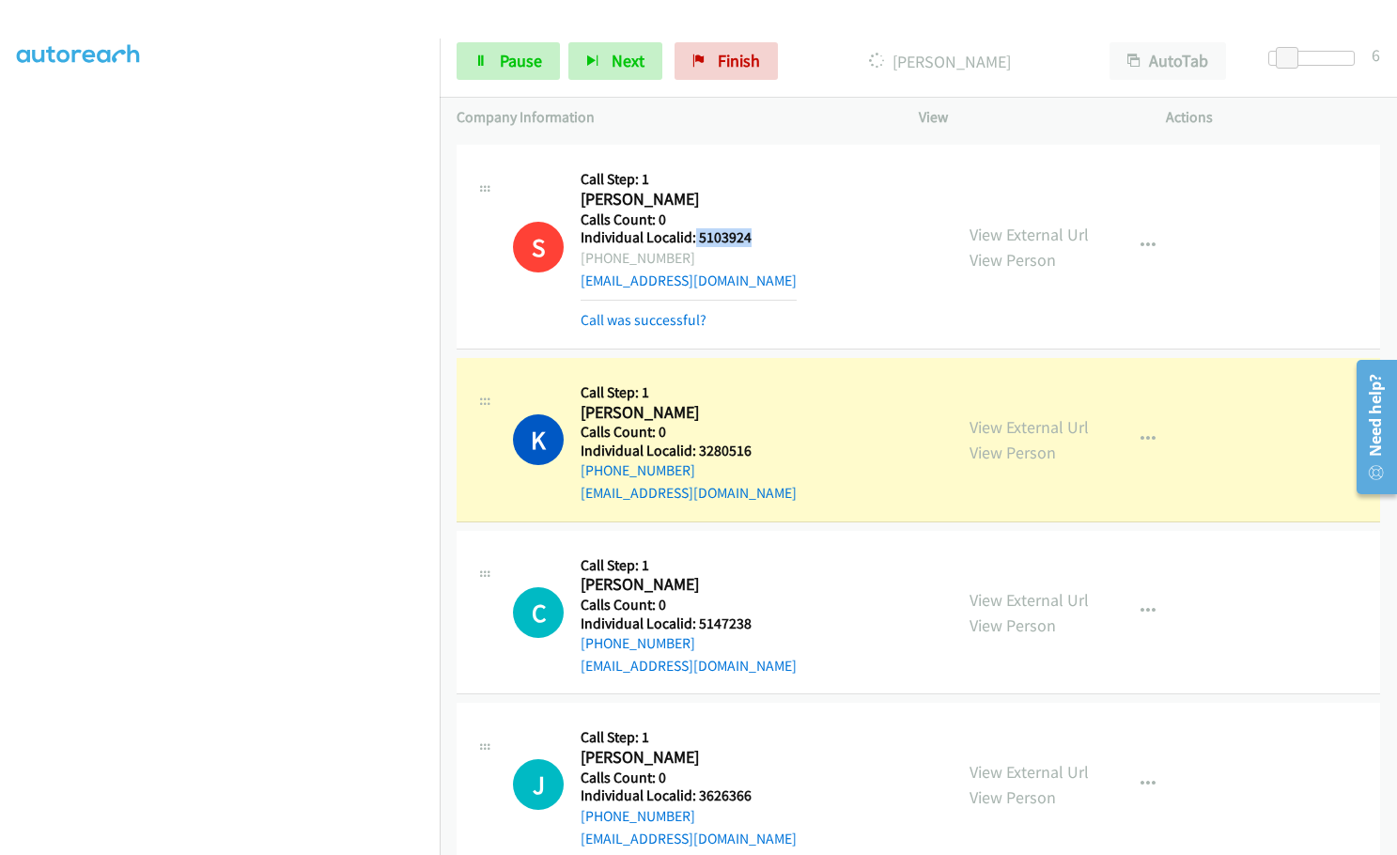
drag, startPoint x: 695, startPoint y: 216, endPoint x: 752, endPoint y: 216, distance: 56.4
click at [752, 216] on div "S Callback Scheduled Call Step: 1 [PERSON_NAME] America/[GEOGRAPHIC_DATA] Calls…" at bounding box center [724, 246] width 423 height 169
click at [527, 52] on span "Pause" at bounding box center [521, 61] width 42 height 22
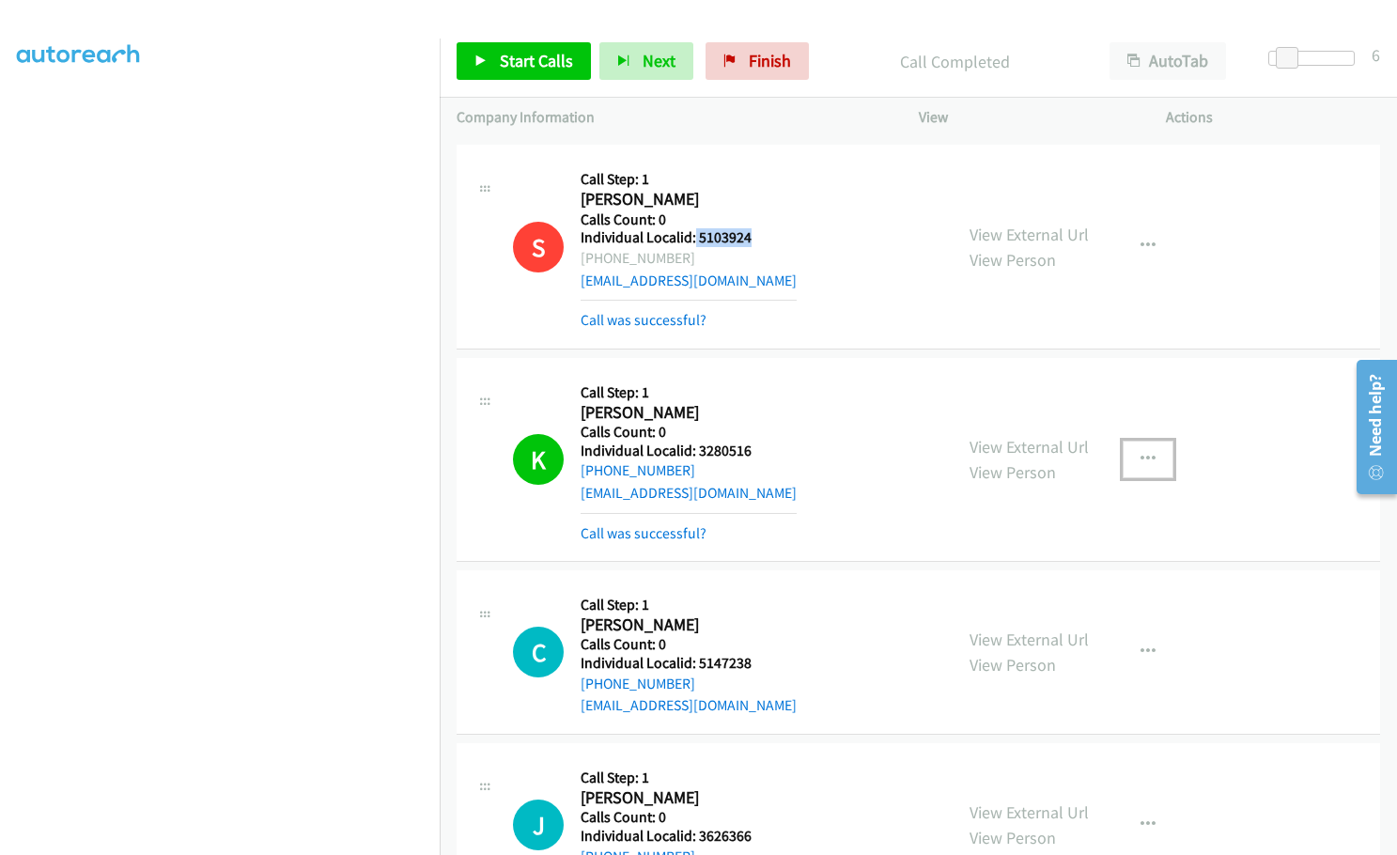
click at [1152, 441] on button "button" at bounding box center [1148, 460] width 51 height 38
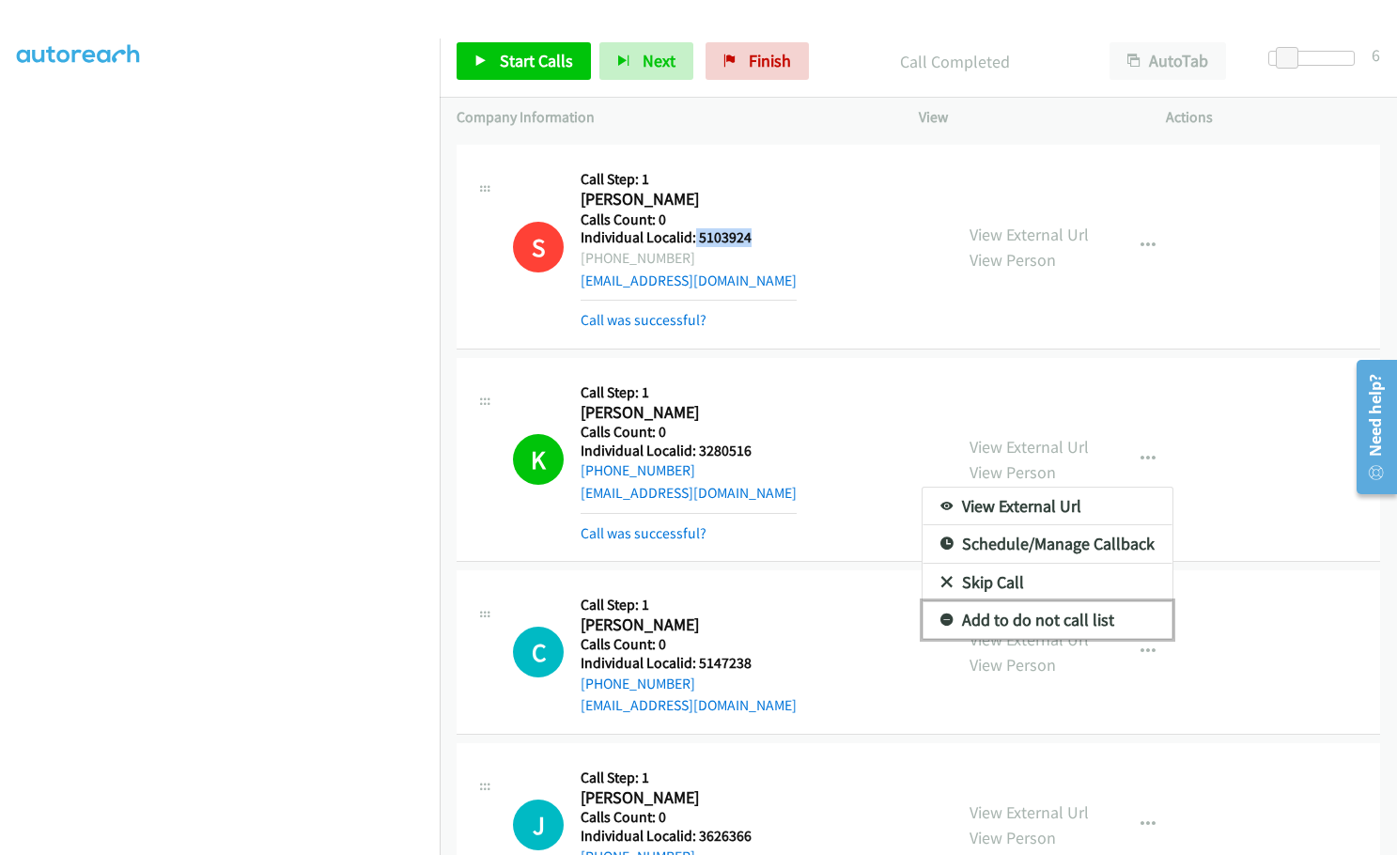
click at [940, 614] on icon at bounding box center [946, 620] width 13 height 13
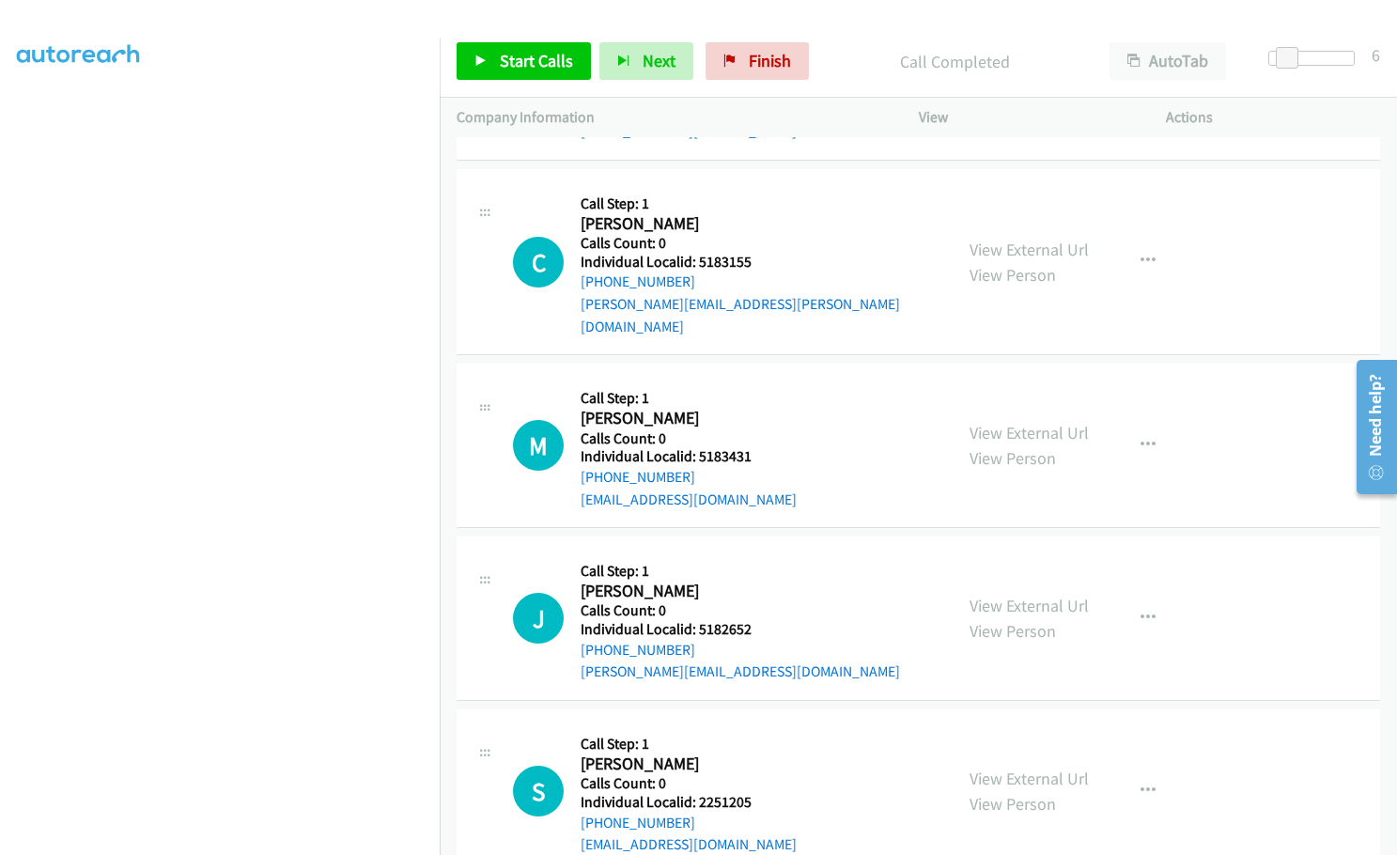
scroll to position [7032, 0]
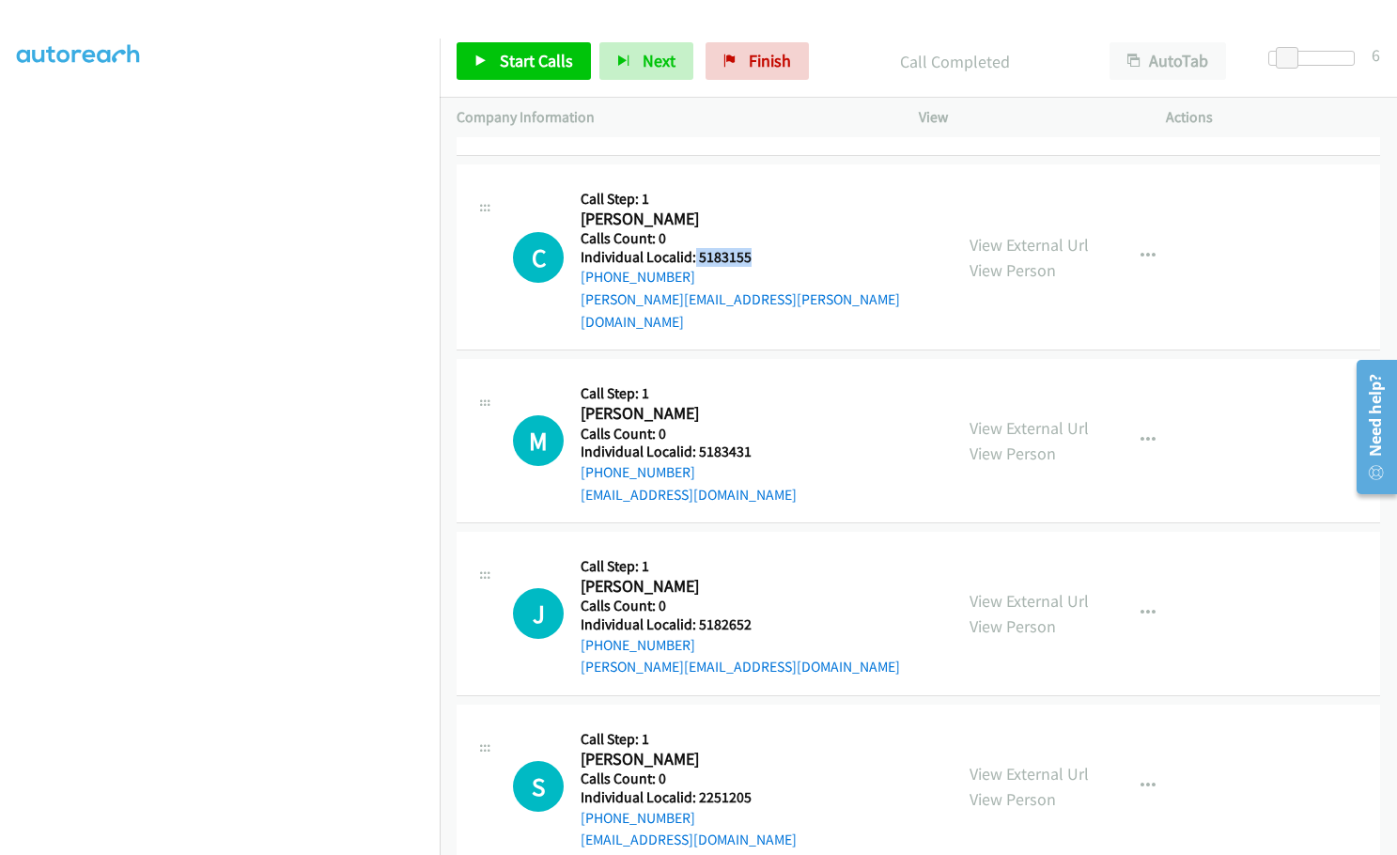
drag, startPoint x: 694, startPoint y: 241, endPoint x: 753, endPoint y: 240, distance: 59.2
click at [753, 240] on div "C Callback Scheduled Call Step: 1 [PERSON_NAME] America/[GEOGRAPHIC_DATA] Calls…" at bounding box center [724, 256] width 423 height 151
drag, startPoint x: 698, startPoint y: 404, endPoint x: 751, endPoint y: 404, distance: 52.6
click at [751, 443] on h5 "Individual Localid: 5183431" at bounding box center [689, 452] width 216 height 19
drag, startPoint x: 697, startPoint y: 582, endPoint x: 751, endPoint y: 582, distance: 53.6
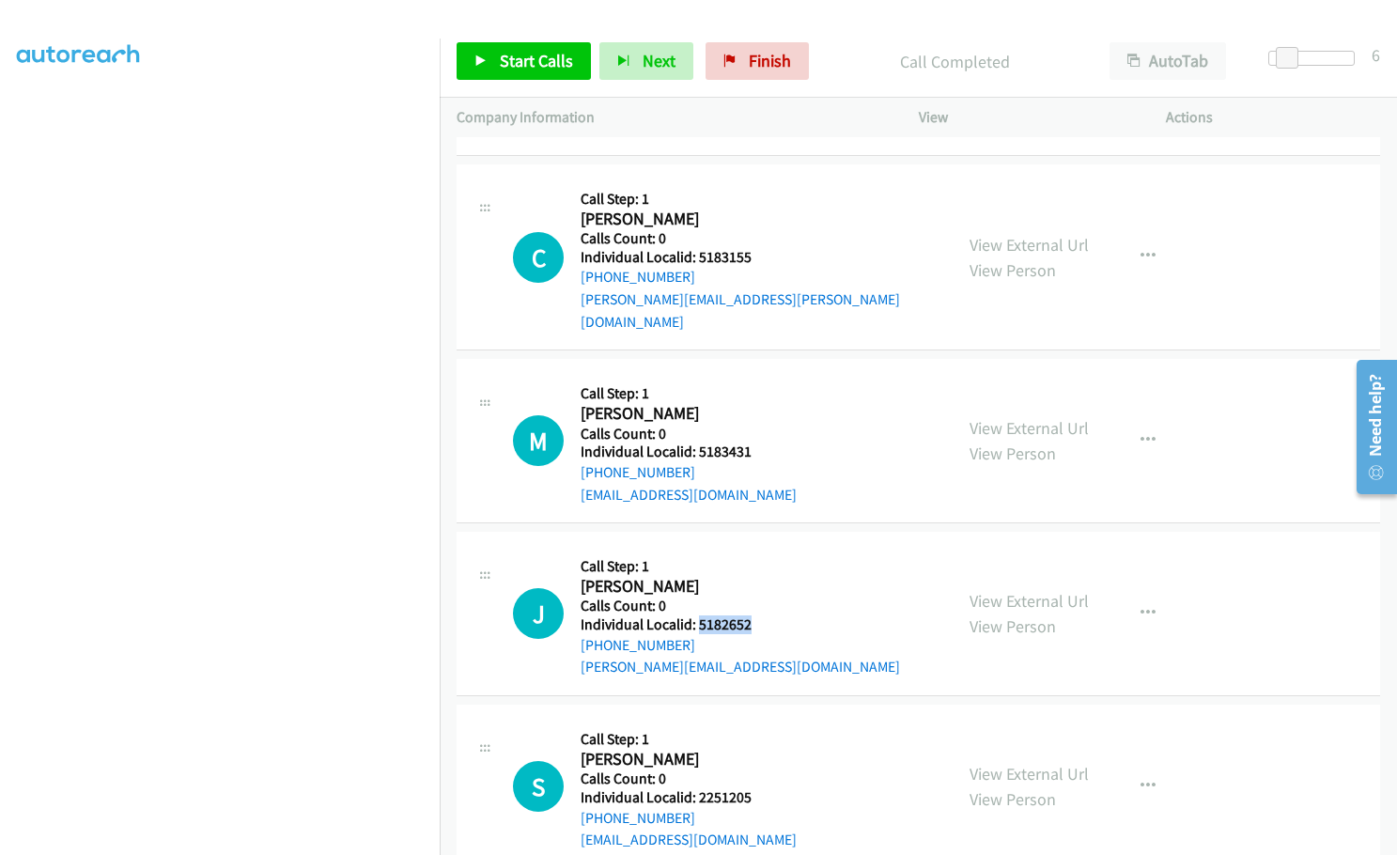
click at [751, 615] on h5 "Individual Localid: 5182652" at bounding box center [740, 624] width 319 height 19
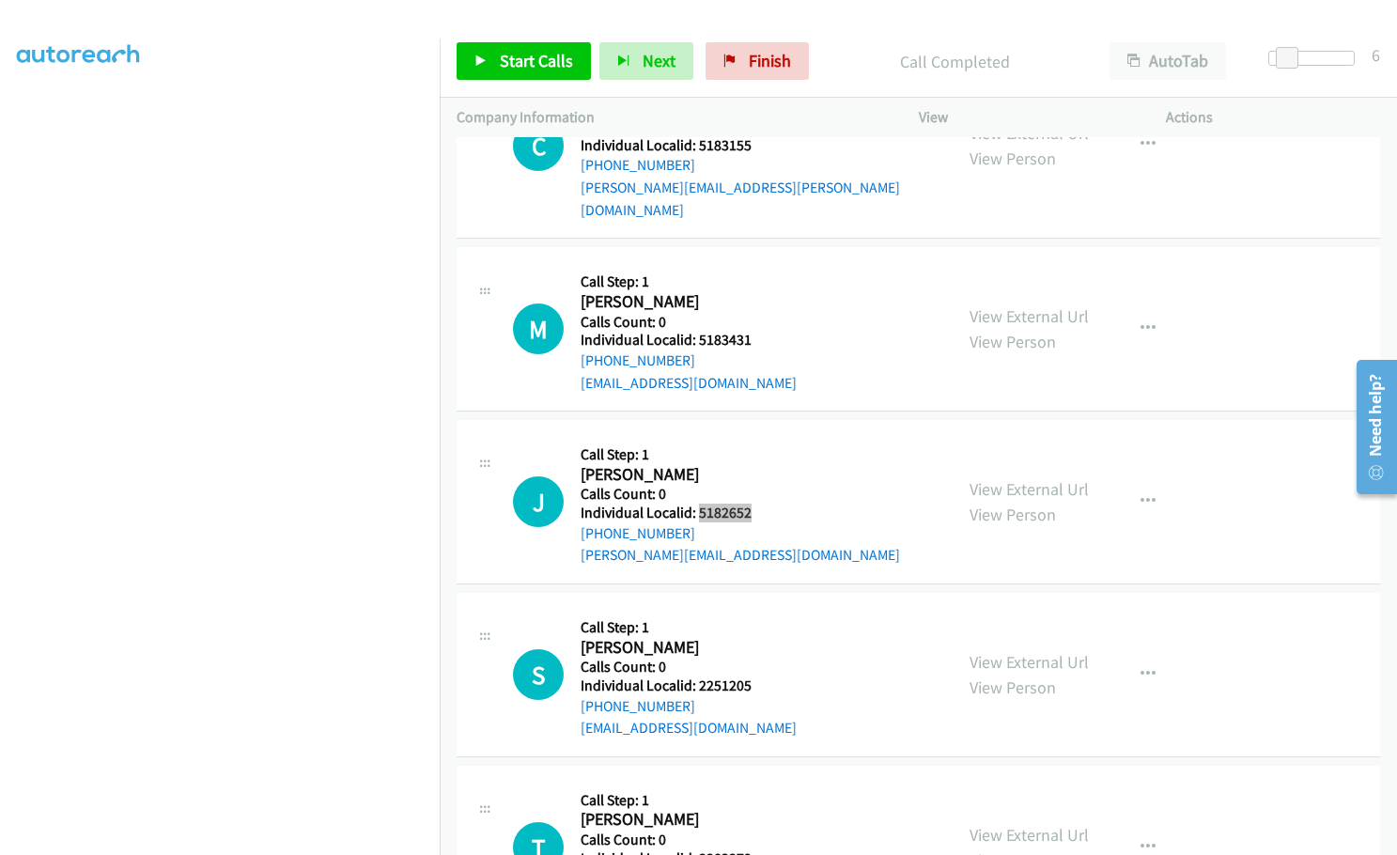
scroll to position [7150, 0]
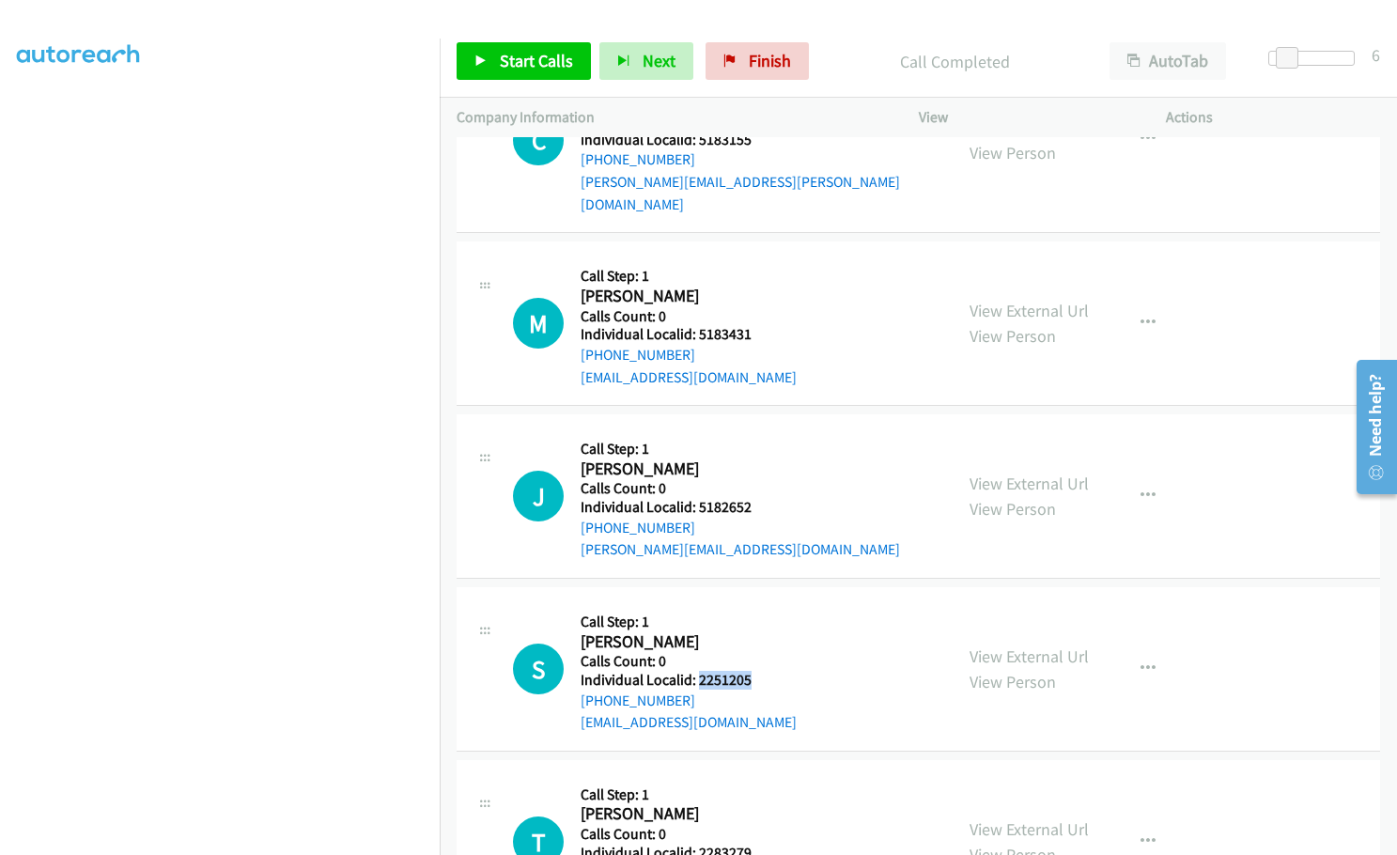
drag, startPoint x: 696, startPoint y: 636, endPoint x: 755, endPoint y: 636, distance: 59.2
click at [755, 671] on h5 "Individual Localid: 2251205" at bounding box center [689, 680] width 216 height 19
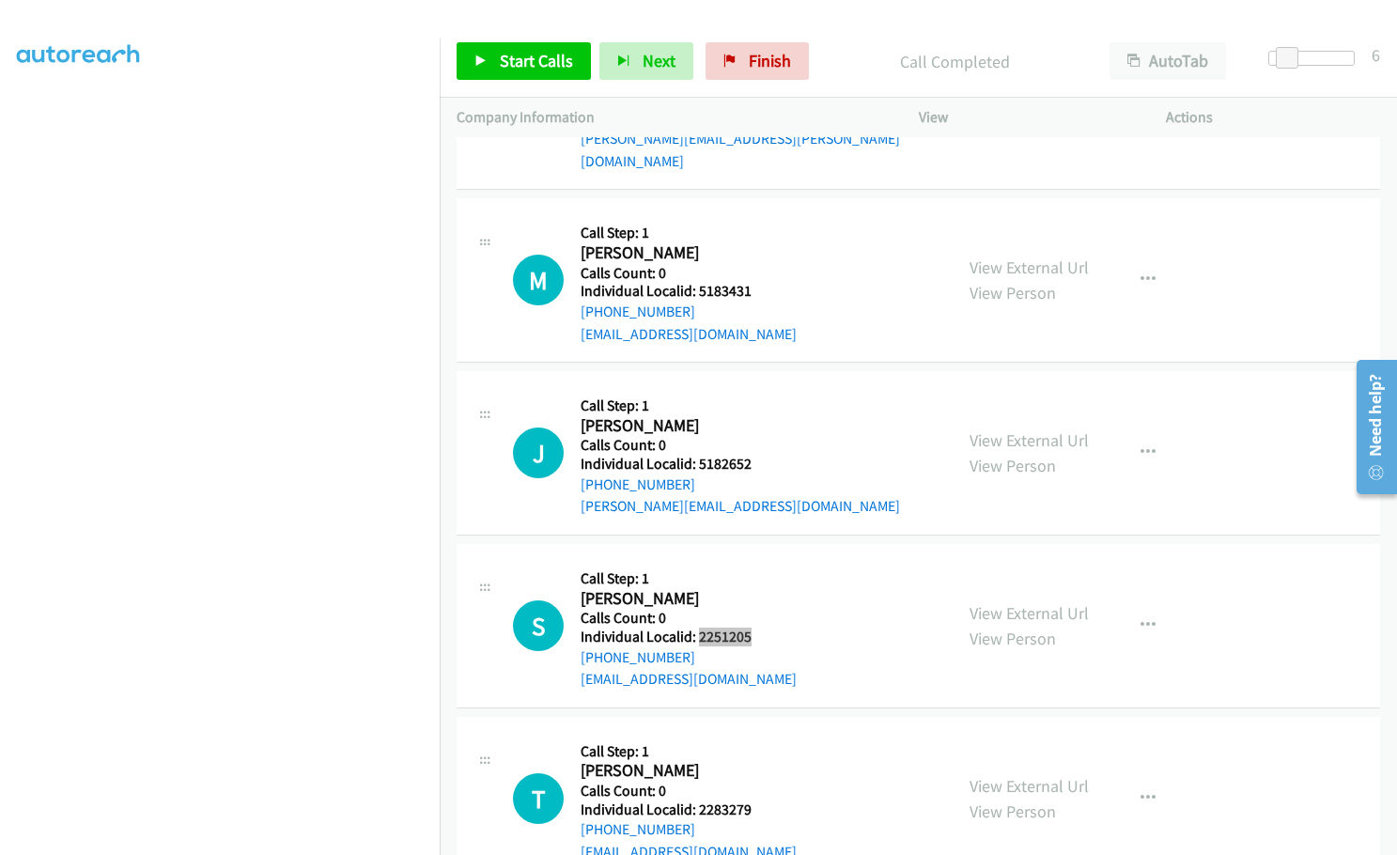
scroll to position [7267, 0]
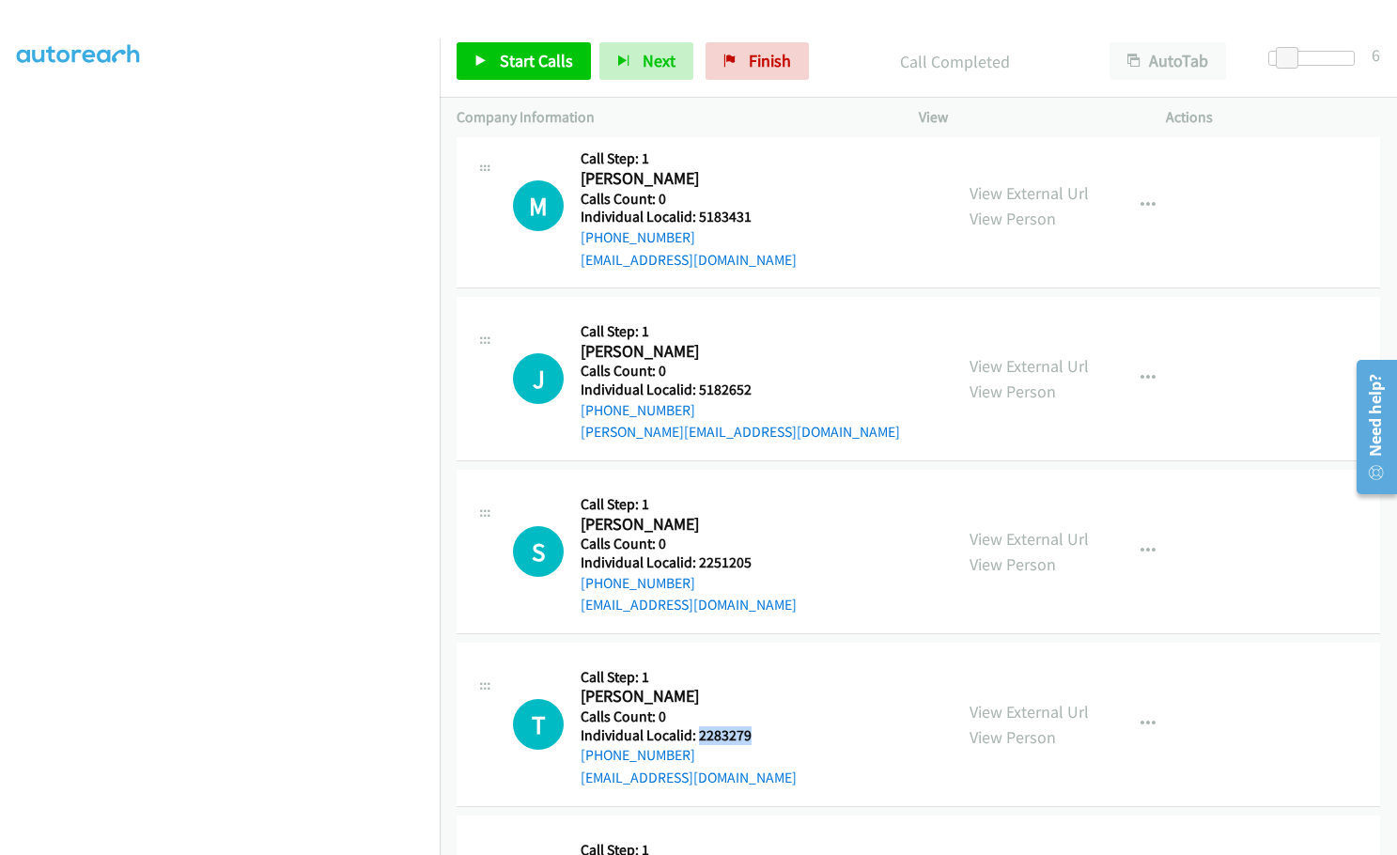
drag, startPoint x: 697, startPoint y: 689, endPoint x: 745, endPoint y: 691, distance: 48.0
click at [745, 726] on h5 "Individual Localid: 2283279" at bounding box center [689, 735] width 216 height 19
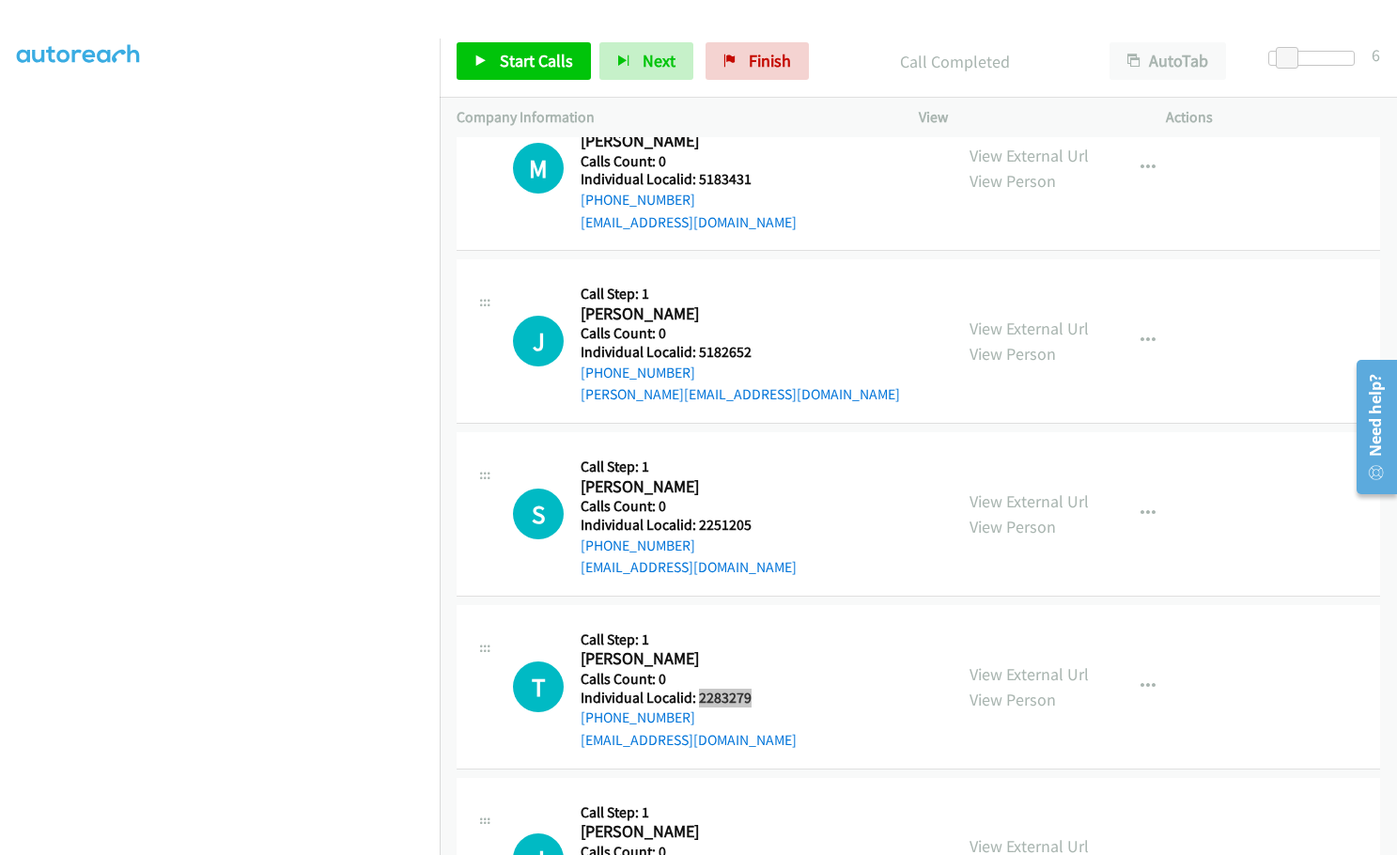
scroll to position [7337, 0]
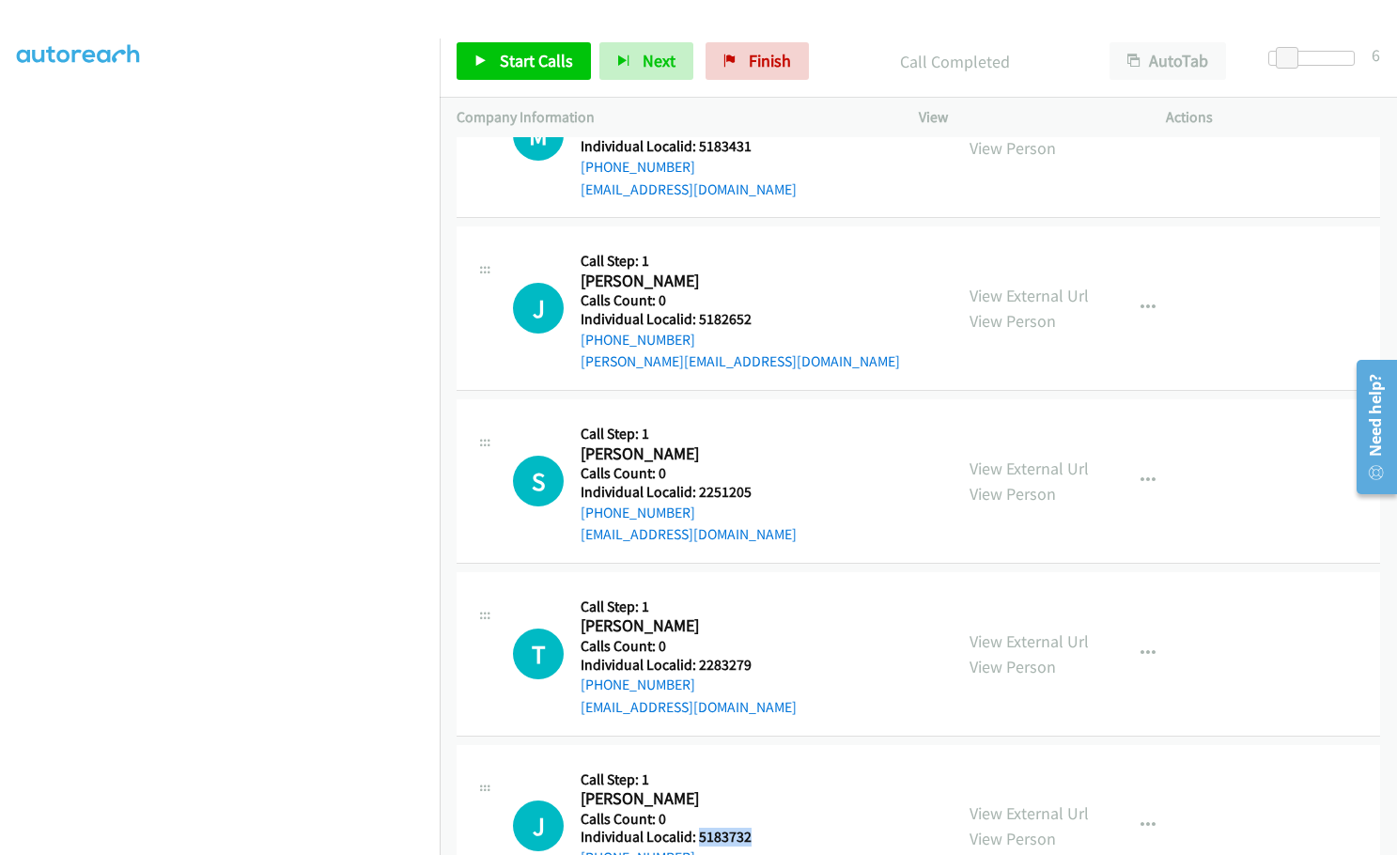
drag, startPoint x: 712, startPoint y: 794, endPoint x: 749, endPoint y: 793, distance: 36.7
click at [749, 793] on div "J Callback Scheduled Call Step: 1 [PERSON_NAME] America/New_York Calls Count: 0…" at bounding box center [724, 827] width 423 height 130
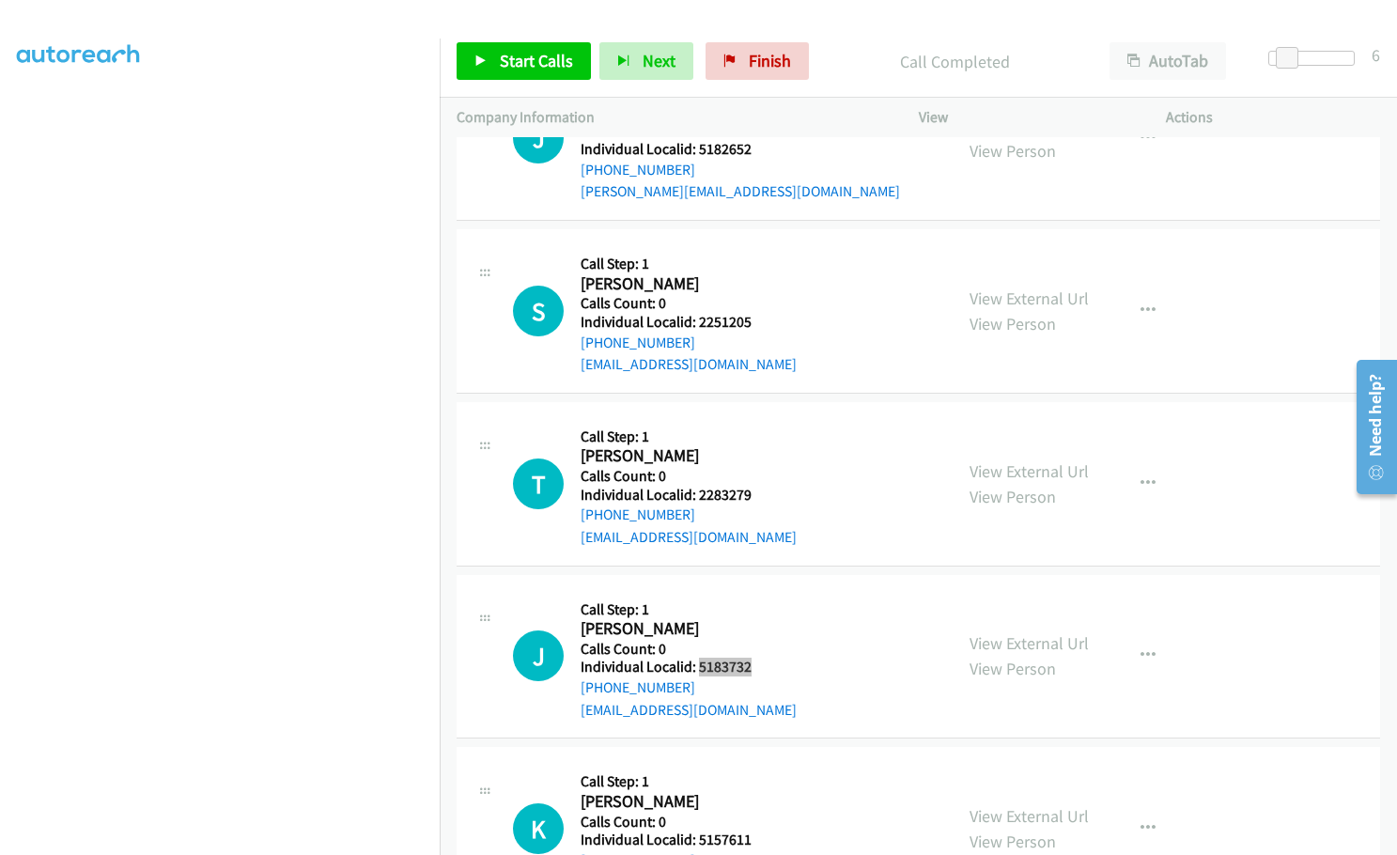
scroll to position [7549, 0]
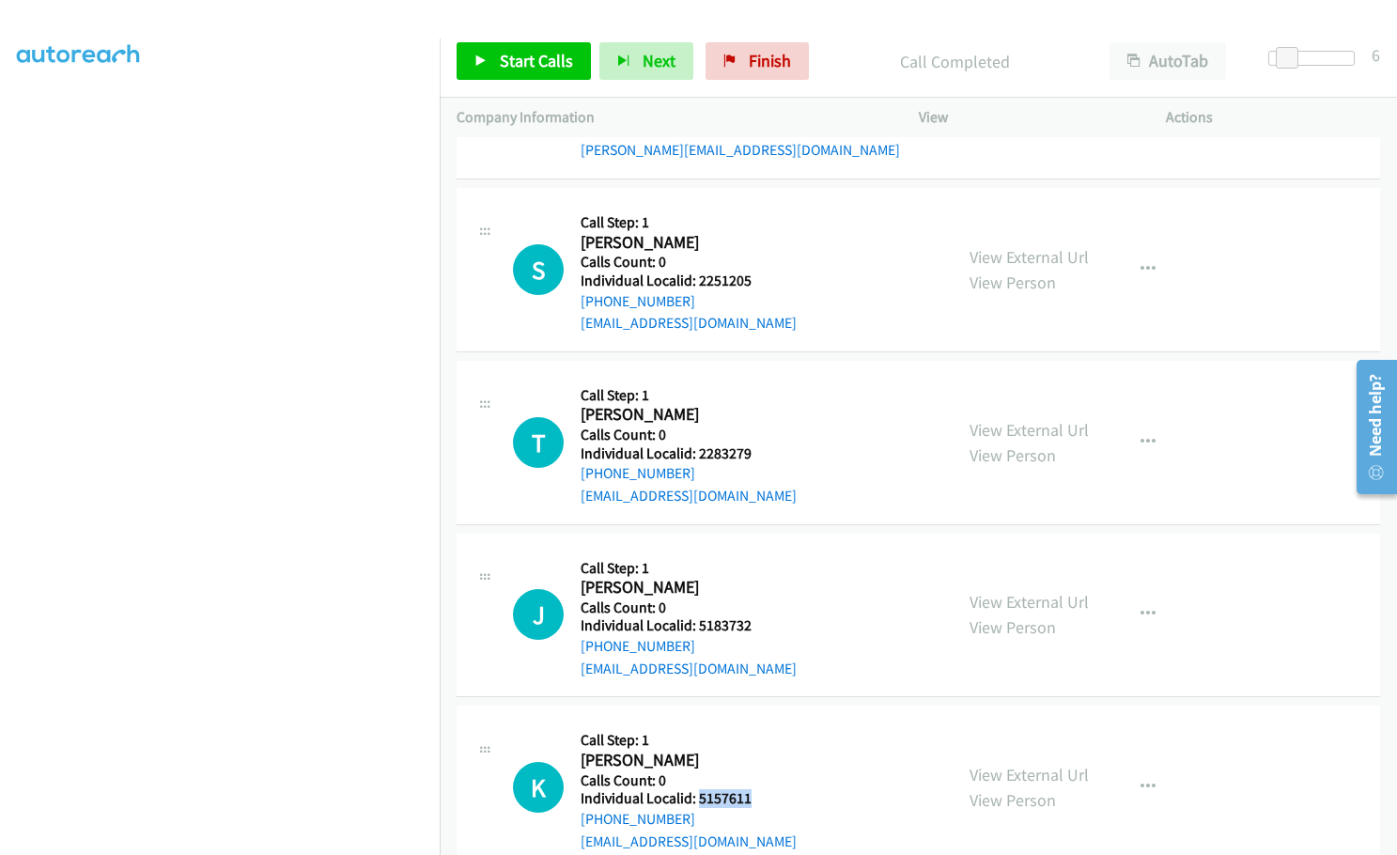
drag, startPoint x: 696, startPoint y: 759, endPoint x: 753, endPoint y: 756, distance: 56.4
click at [753, 756] on div "K Callback Scheduled Call Step: 1 [PERSON_NAME] America/[GEOGRAPHIC_DATA] Calls…" at bounding box center [724, 787] width 423 height 130
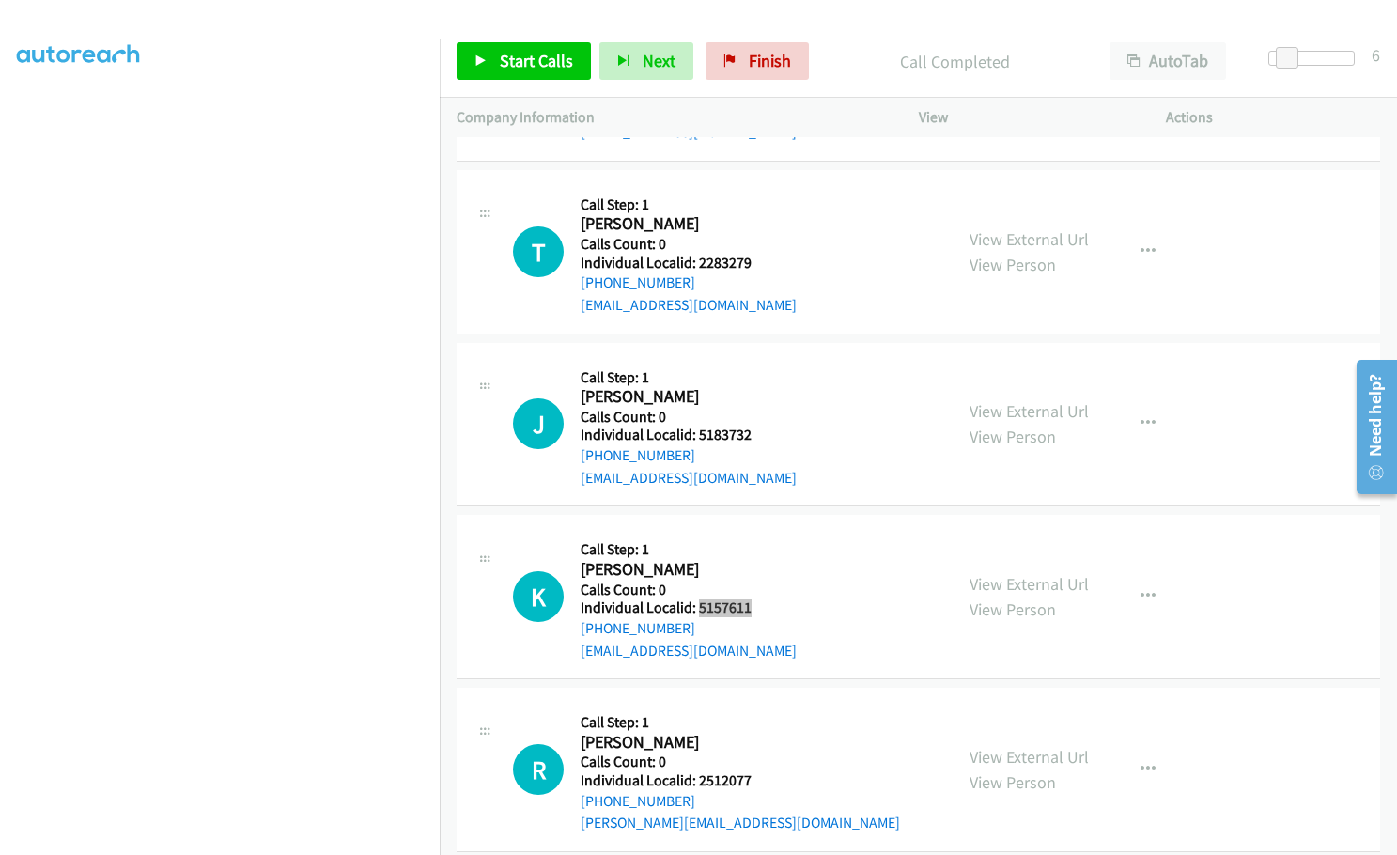
scroll to position [7807, 0]
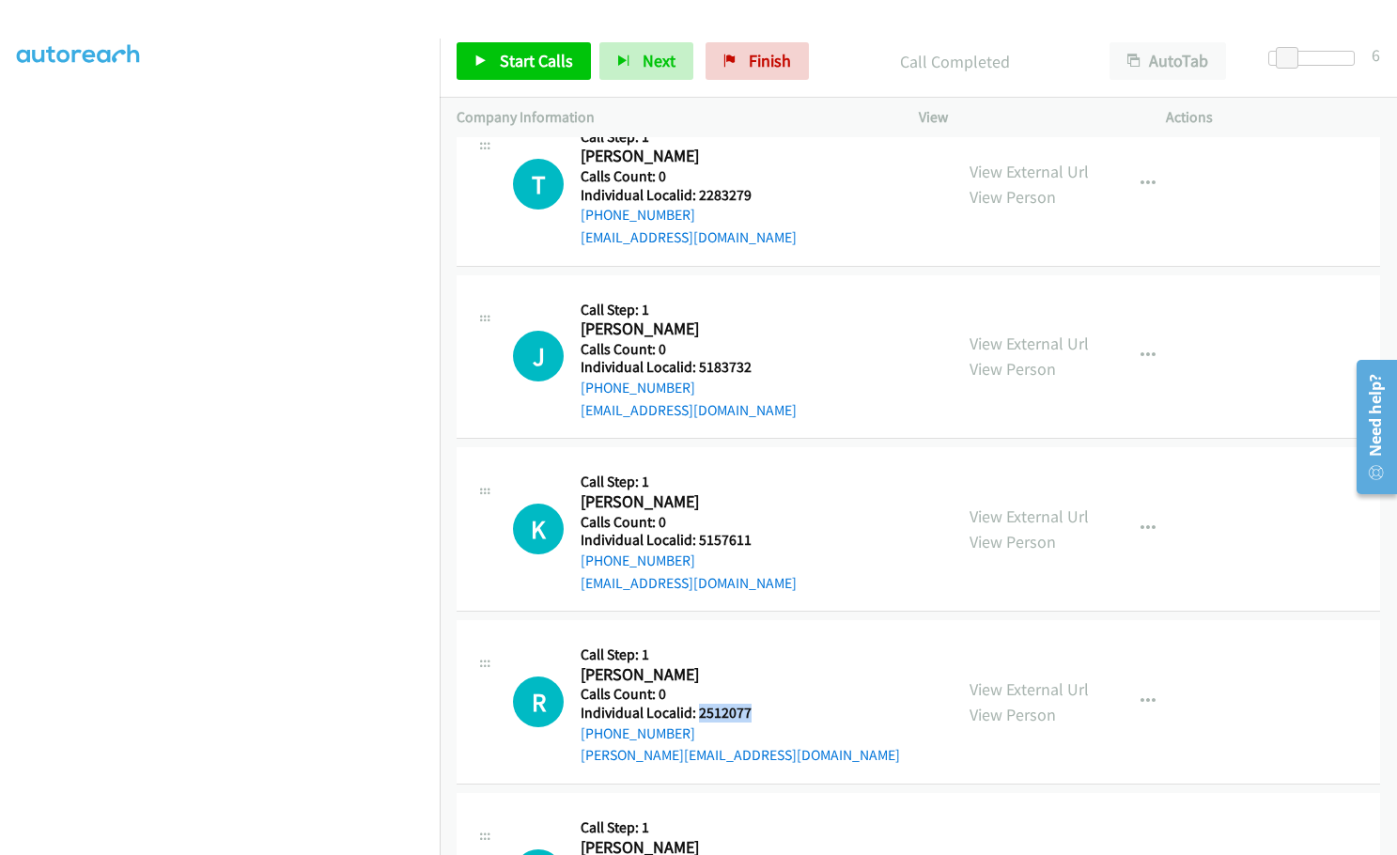
drag, startPoint x: 722, startPoint y: 668, endPoint x: 751, endPoint y: 666, distance: 29.2
click at [751, 704] on h5 "Individual Localid: 2512077" at bounding box center [740, 713] width 319 height 19
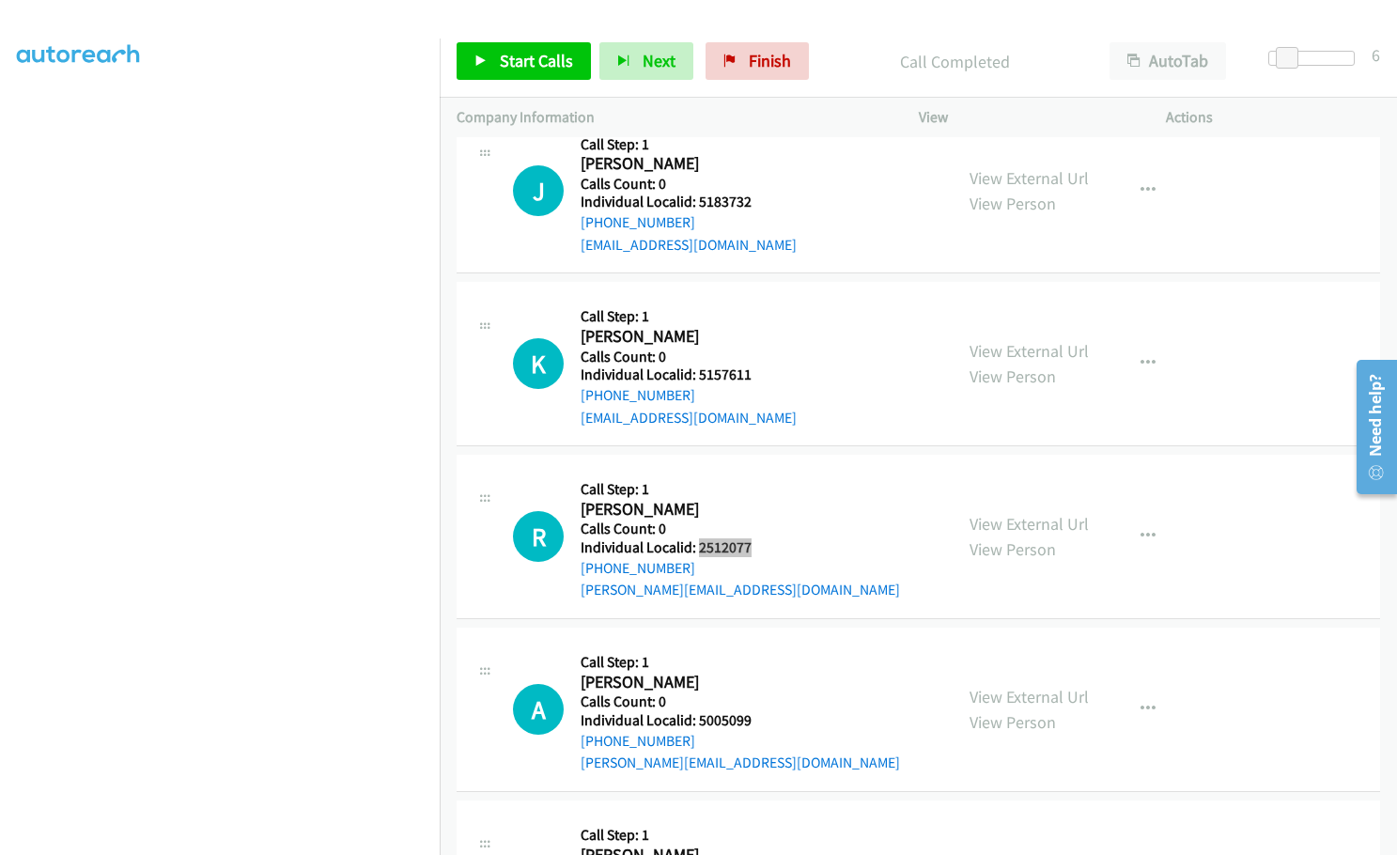
scroll to position [8066, 0]
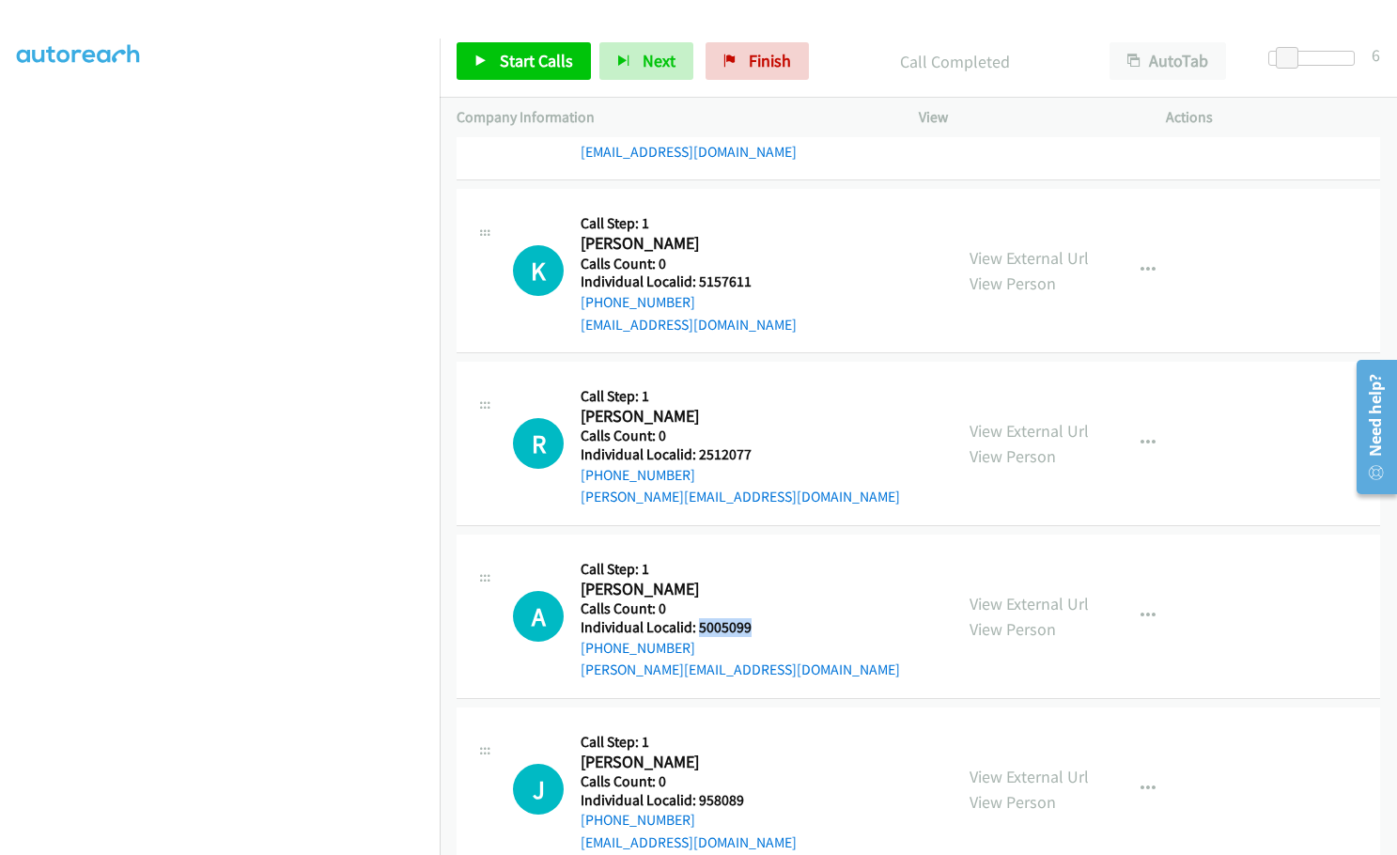
drag, startPoint x: 697, startPoint y: 584, endPoint x: 753, endPoint y: 581, distance: 56.5
click at [753, 581] on div "A Callback Scheduled Call Step: 1 [PERSON_NAME] America/Los_Angeles Calls Count…" at bounding box center [724, 616] width 423 height 130
drag, startPoint x: 696, startPoint y: 757, endPoint x: 745, endPoint y: 758, distance: 48.9
click at [745, 791] on h5 "Individual Localid: 958089" at bounding box center [689, 800] width 216 height 19
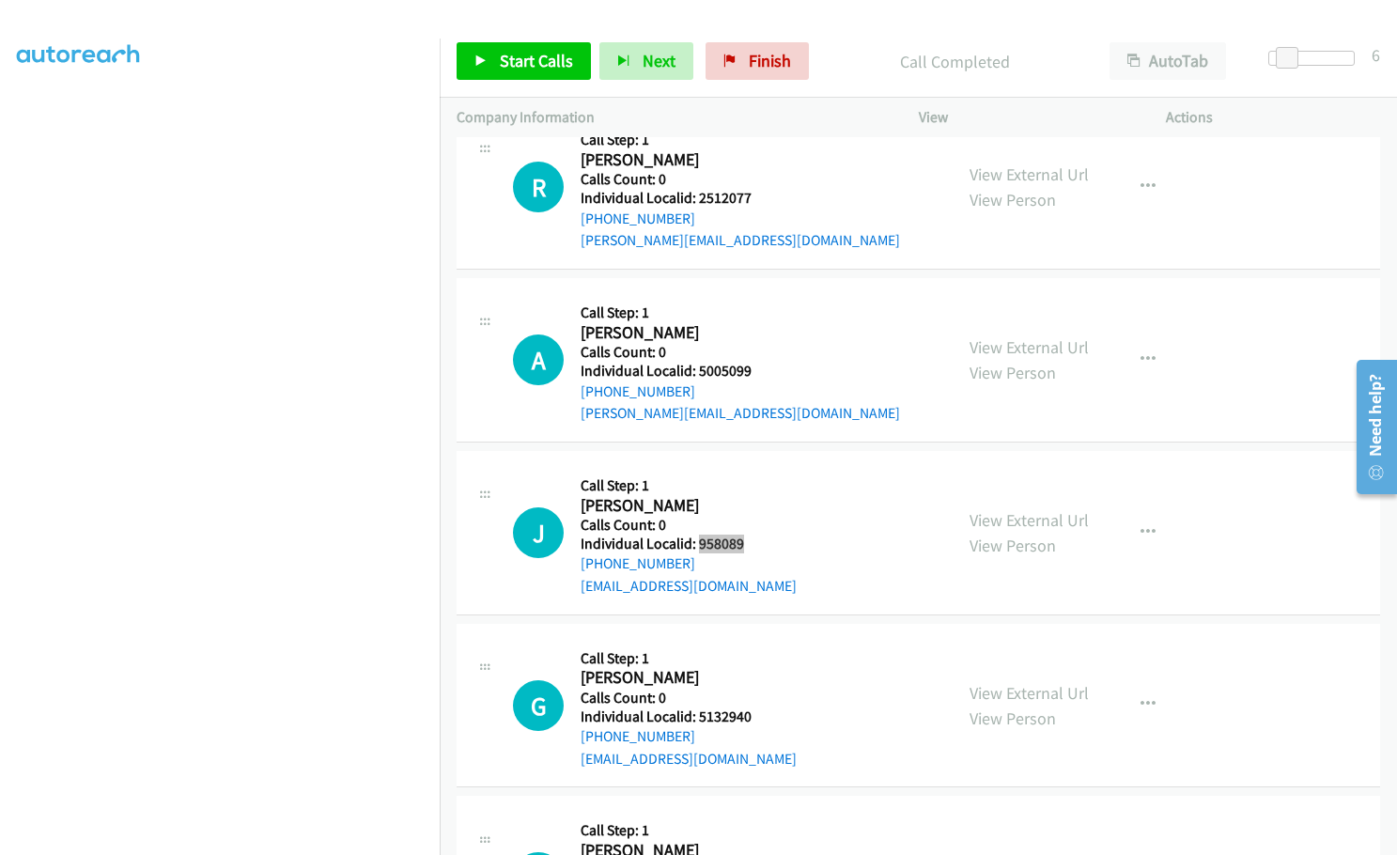
scroll to position [8347, 0]
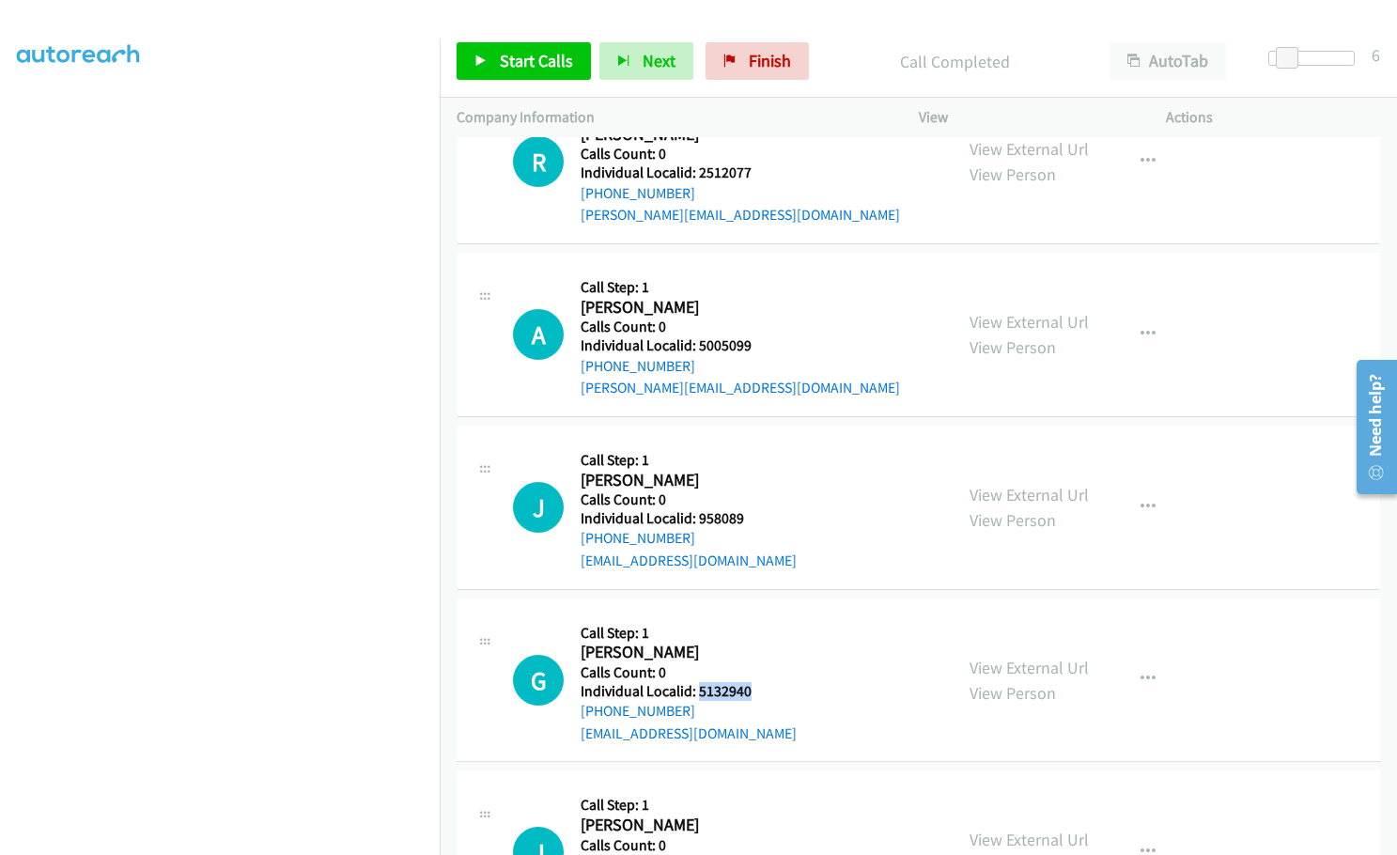
drag, startPoint x: 697, startPoint y: 646, endPoint x: 746, endPoint y: 645, distance: 48.9
click at [746, 682] on h5 "Individual Localid: 5132940" at bounding box center [689, 691] width 216 height 19
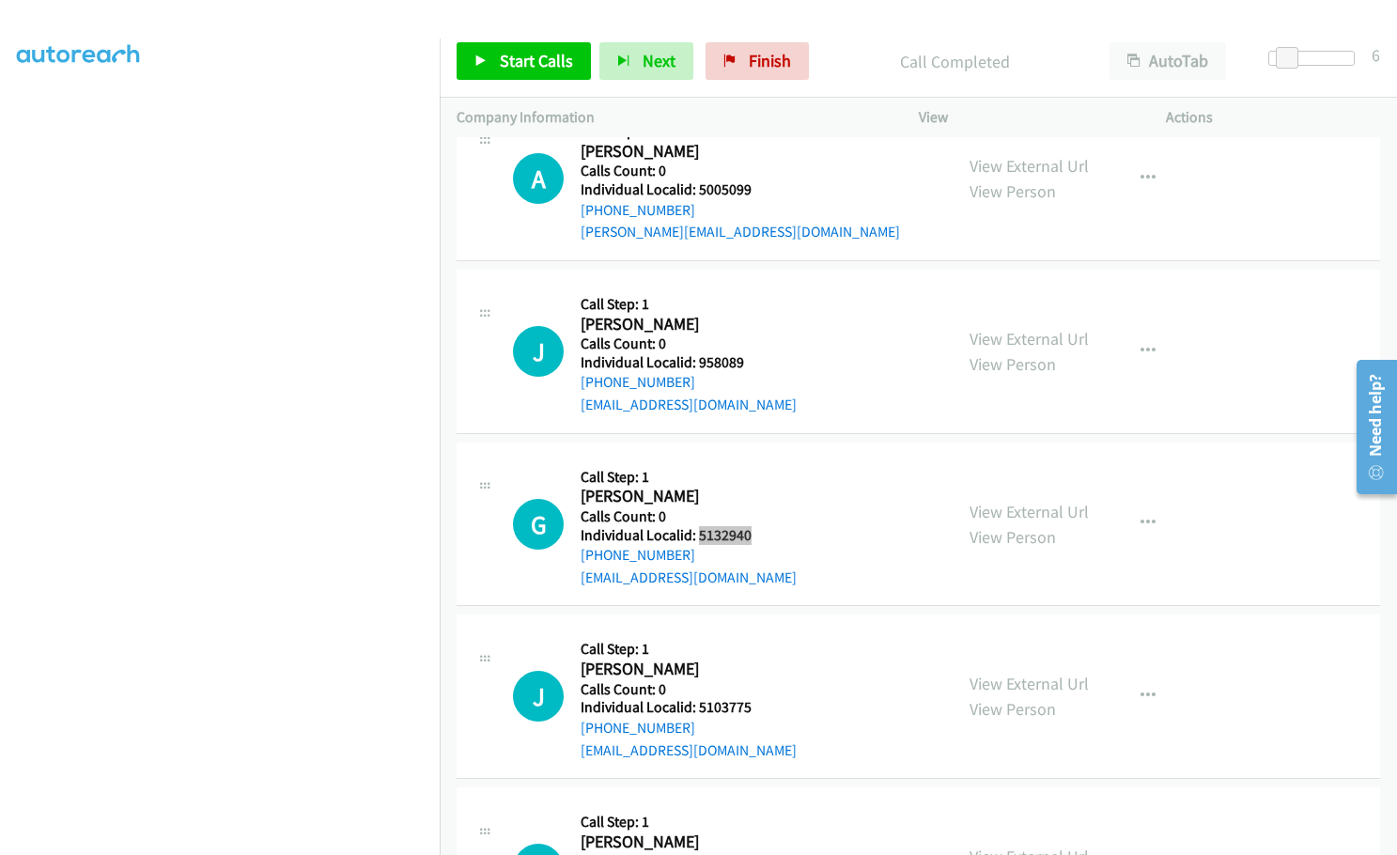
scroll to position [8512, 0]
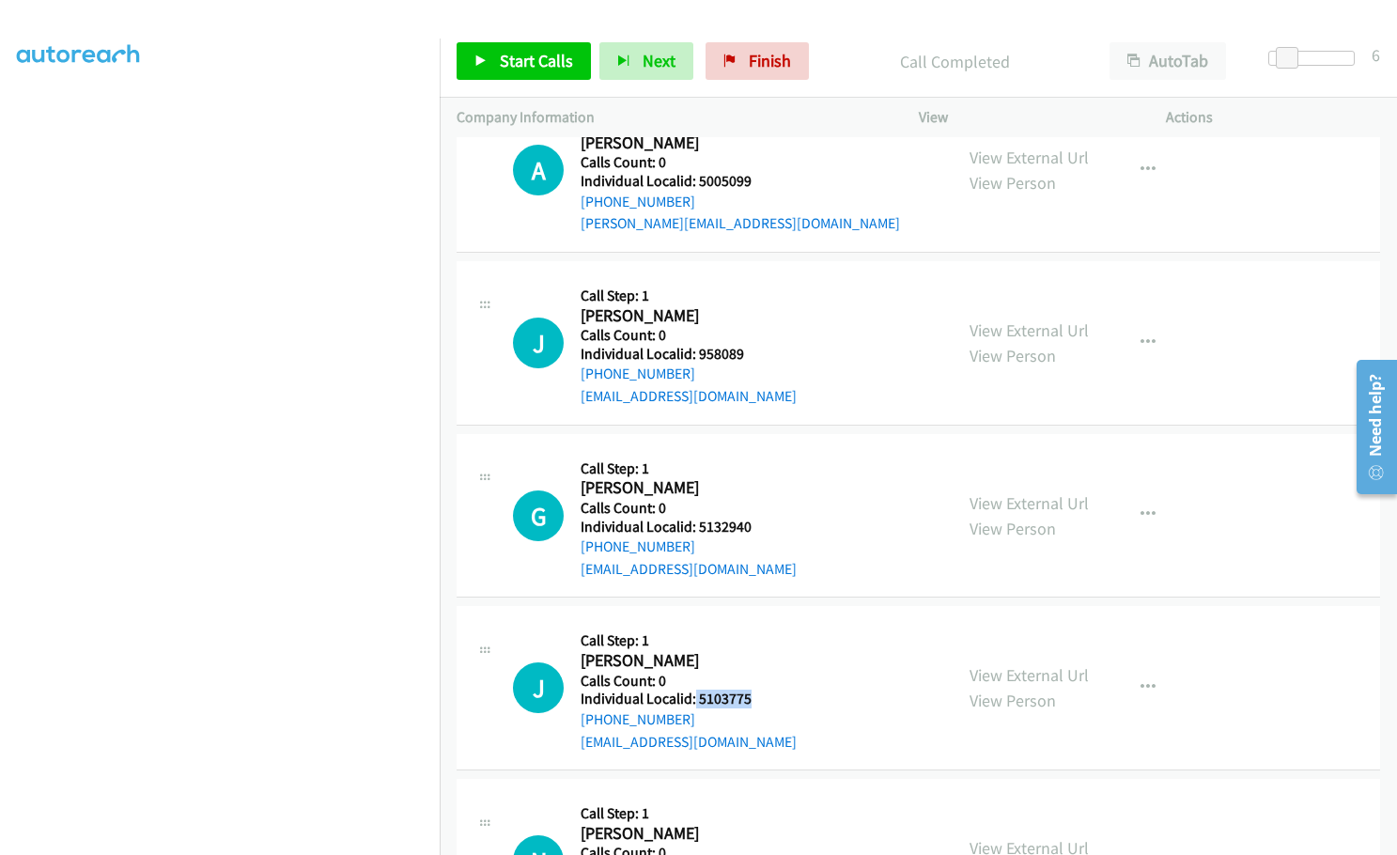
drag, startPoint x: 694, startPoint y: 651, endPoint x: 752, endPoint y: 654, distance: 57.4
click at [752, 654] on div "J Callback Scheduled Call Step: 1 [PERSON_NAME] America/Los_Angeles Calls Count…" at bounding box center [724, 688] width 423 height 130
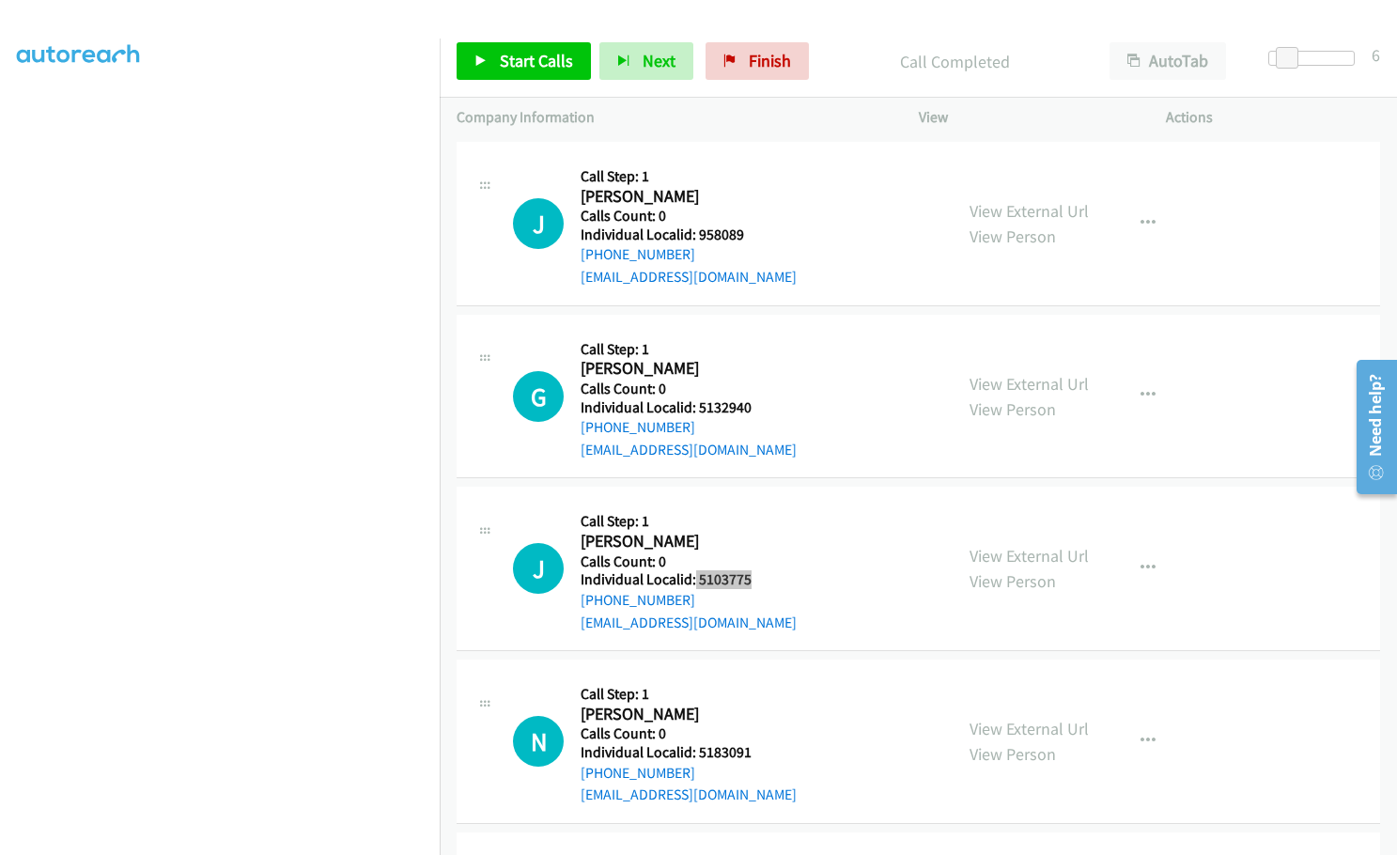
scroll to position [8653, 0]
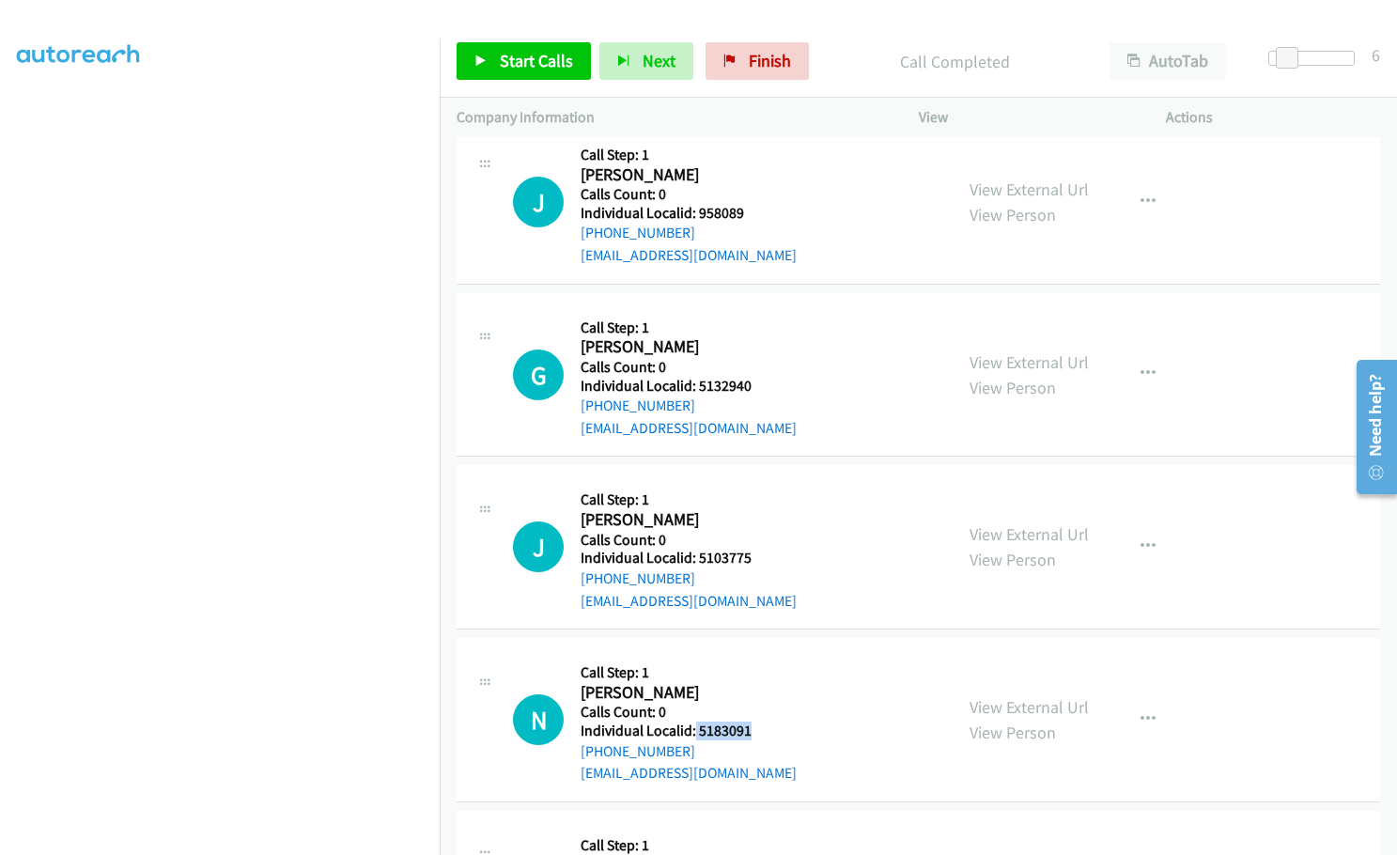
drag, startPoint x: 694, startPoint y: 687, endPoint x: 750, endPoint y: 687, distance: 55.4
click at [750, 687] on div "N Callback Scheduled Call Step: 1 [PERSON_NAME] America/Los_Angeles Calls Count…" at bounding box center [724, 720] width 423 height 130
click at [516, 59] on span "Start Calls" at bounding box center [536, 61] width 73 height 22
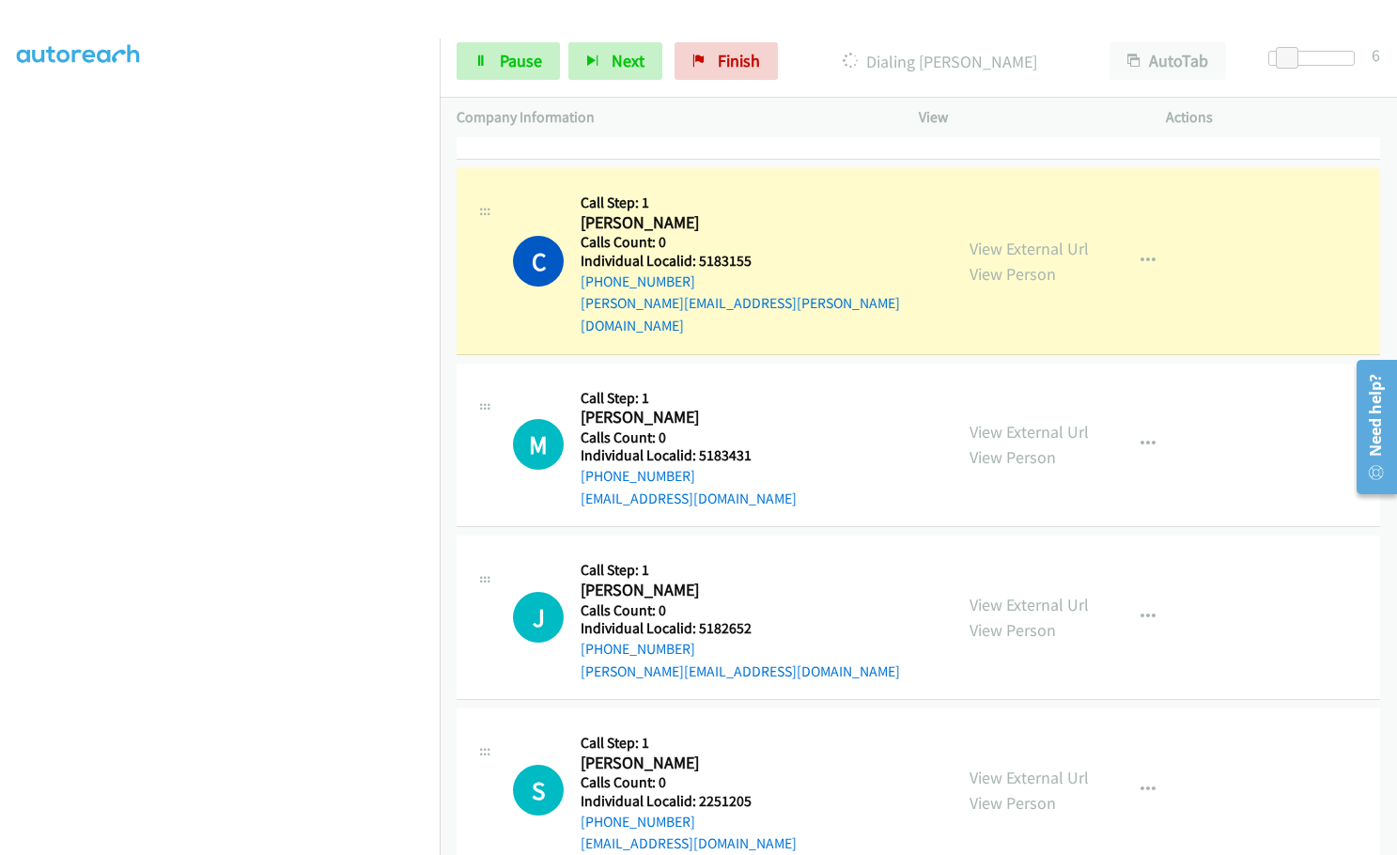
scroll to position [7126, 0]
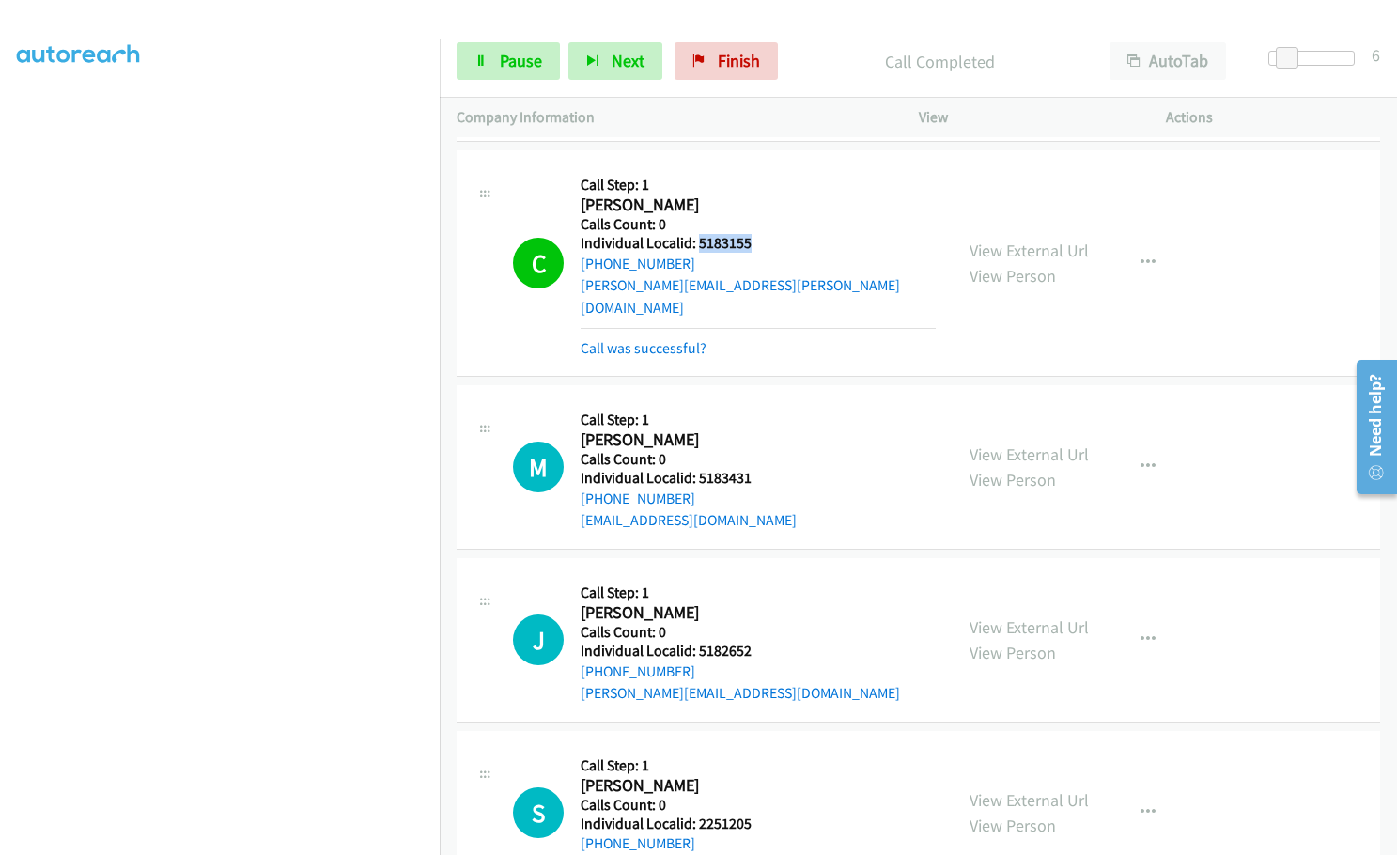
drag, startPoint x: 697, startPoint y: 223, endPoint x: 752, endPoint y: 220, distance: 54.6
click at [752, 220] on div "C Callback Scheduled Call Step: 1 [PERSON_NAME] America/[GEOGRAPHIC_DATA] Calls…" at bounding box center [724, 263] width 423 height 192
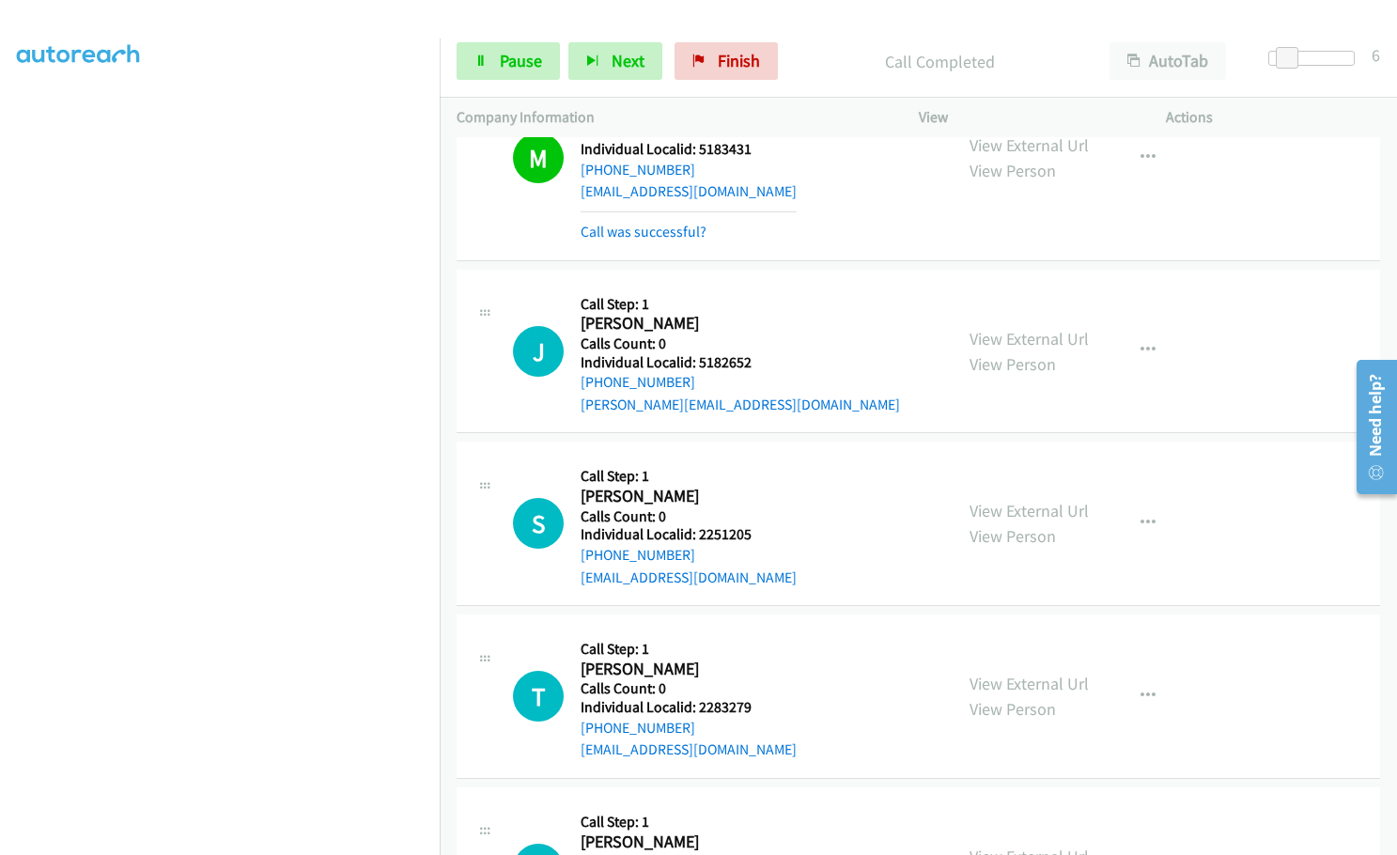
scroll to position [7525, 0]
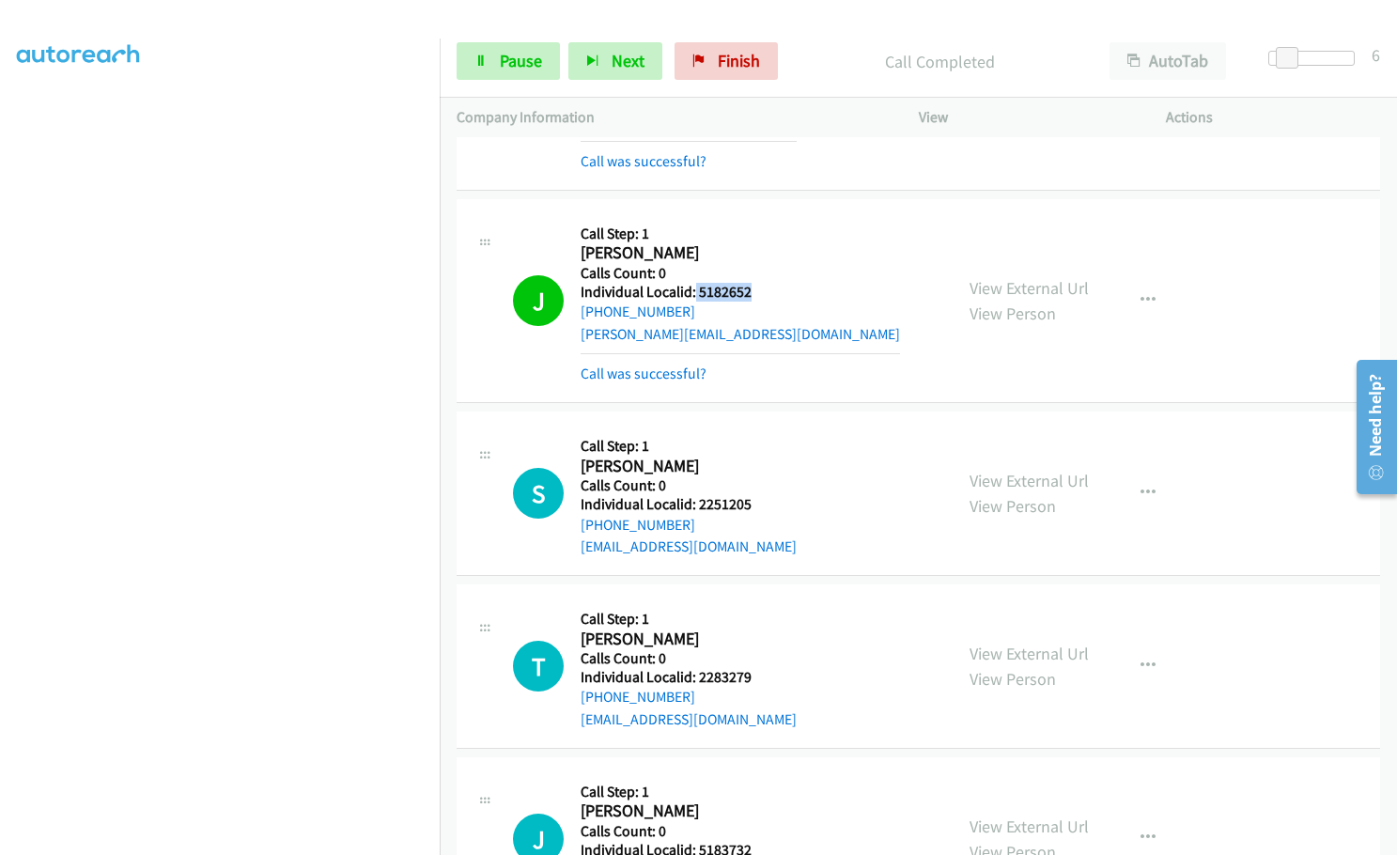
drag, startPoint x: 693, startPoint y: 243, endPoint x: 753, endPoint y: 249, distance: 59.5
click at [753, 283] on h5 "Individual Localid: 5182652" at bounding box center [740, 292] width 319 height 19
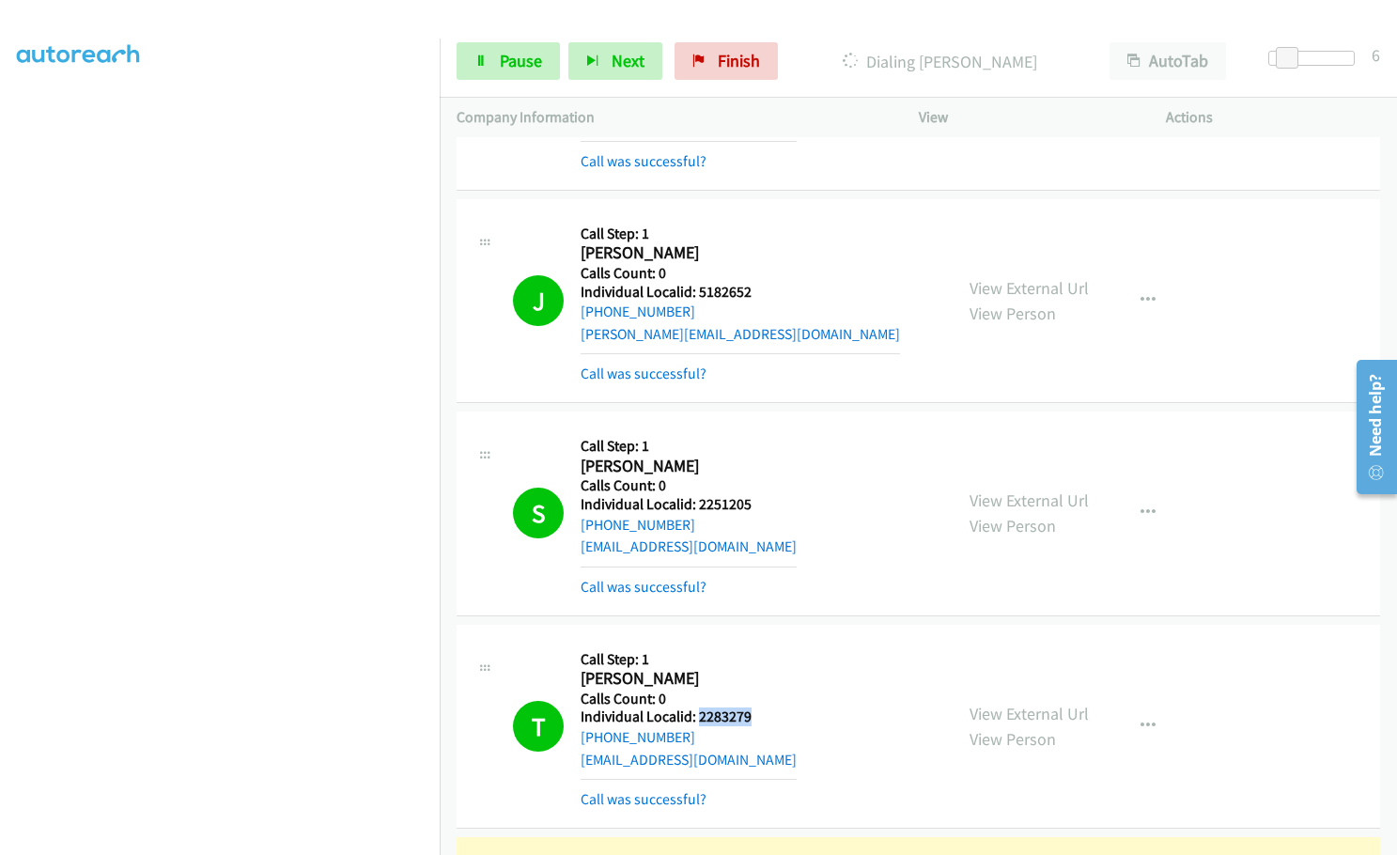
drag, startPoint x: 695, startPoint y: 675, endPoint x: 759, endPoint y: 675, distance: 63.9
click at [759, 675] on div "T Callback Scheduled Call Step: 1 [PERSON_NAME] [GEOGRAPHIC_DATA]/[GEOGRAPHIC_D…" at bounding box center [724, 726] width 423 height 169
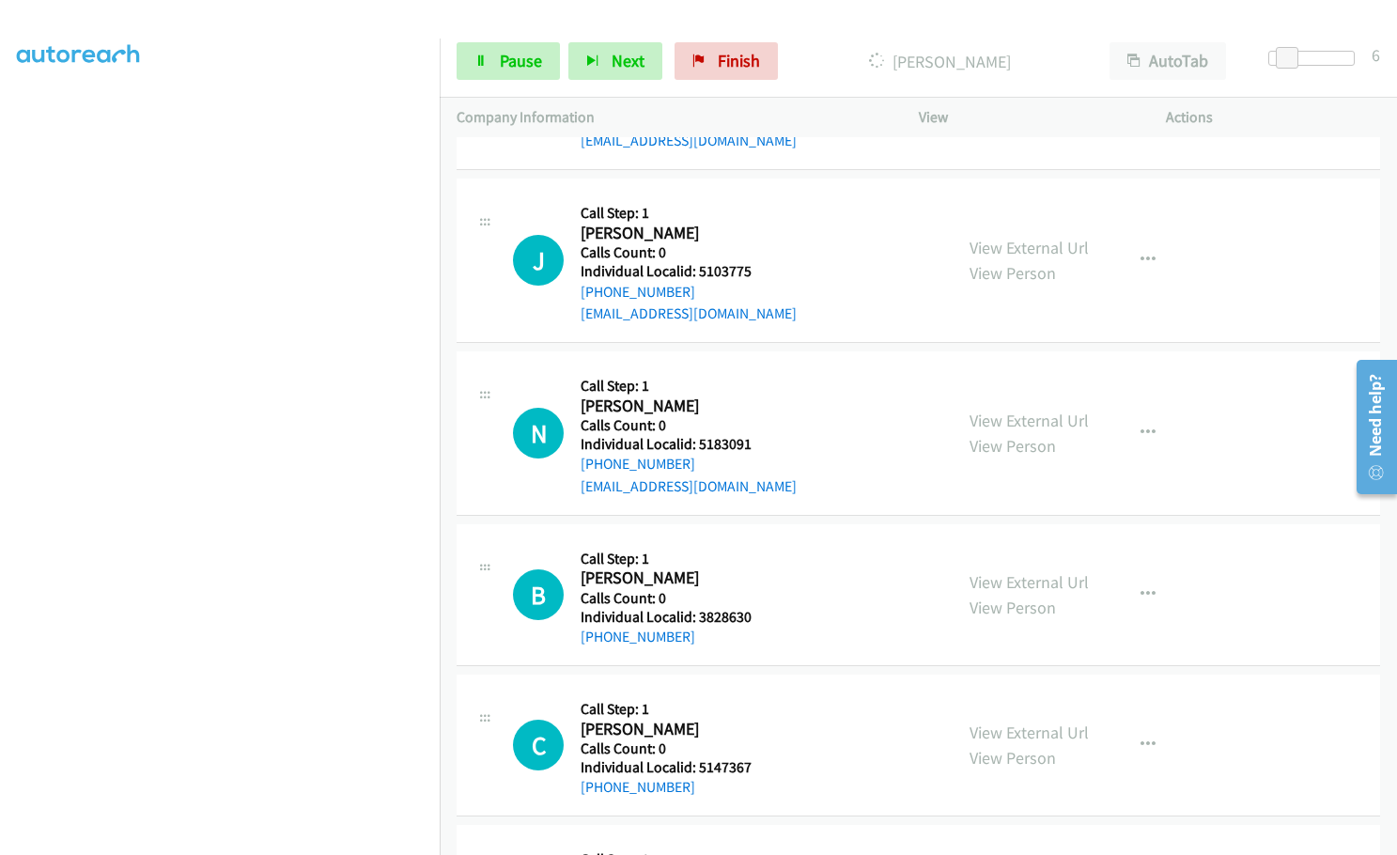
scroll to position [9310, 0]
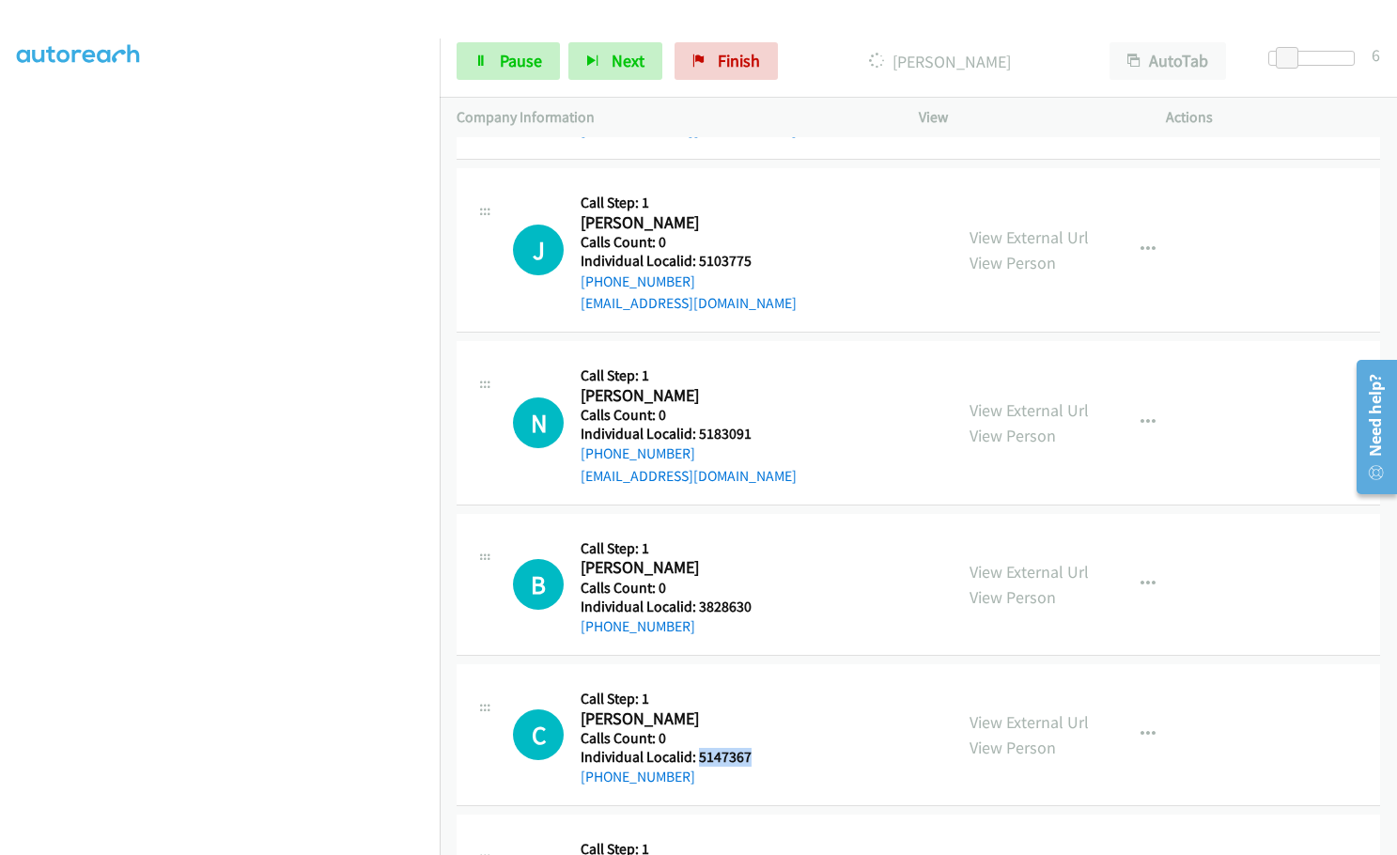
drag, startPoint x: 717, startPoint y: 711, endPoint x: 764, endPoint y: 711, distance: 47.0
click at [764, 711] on div "C Callback Scheduled Call Step: 1 [PERSON_NAME] America/New_York Calls Count: 0…" at bounding box center [724, 734] width 423 height 107
drag, startPoint x: 694, startPoint y: 552, endPoint x: 765, endPoint y: 560, distance: 70.9
click at [766, 560] on div "B Callback Scheduled Call Step: 1 [PERSON_NAME] America/Los_Angeles Calls Count…" at bounding box center [724, 584] width 423 height 107
drag, startPoint x: 695, startPoint y: 388, endPoint x: 758, endPoint y: 389, distance: 63.0
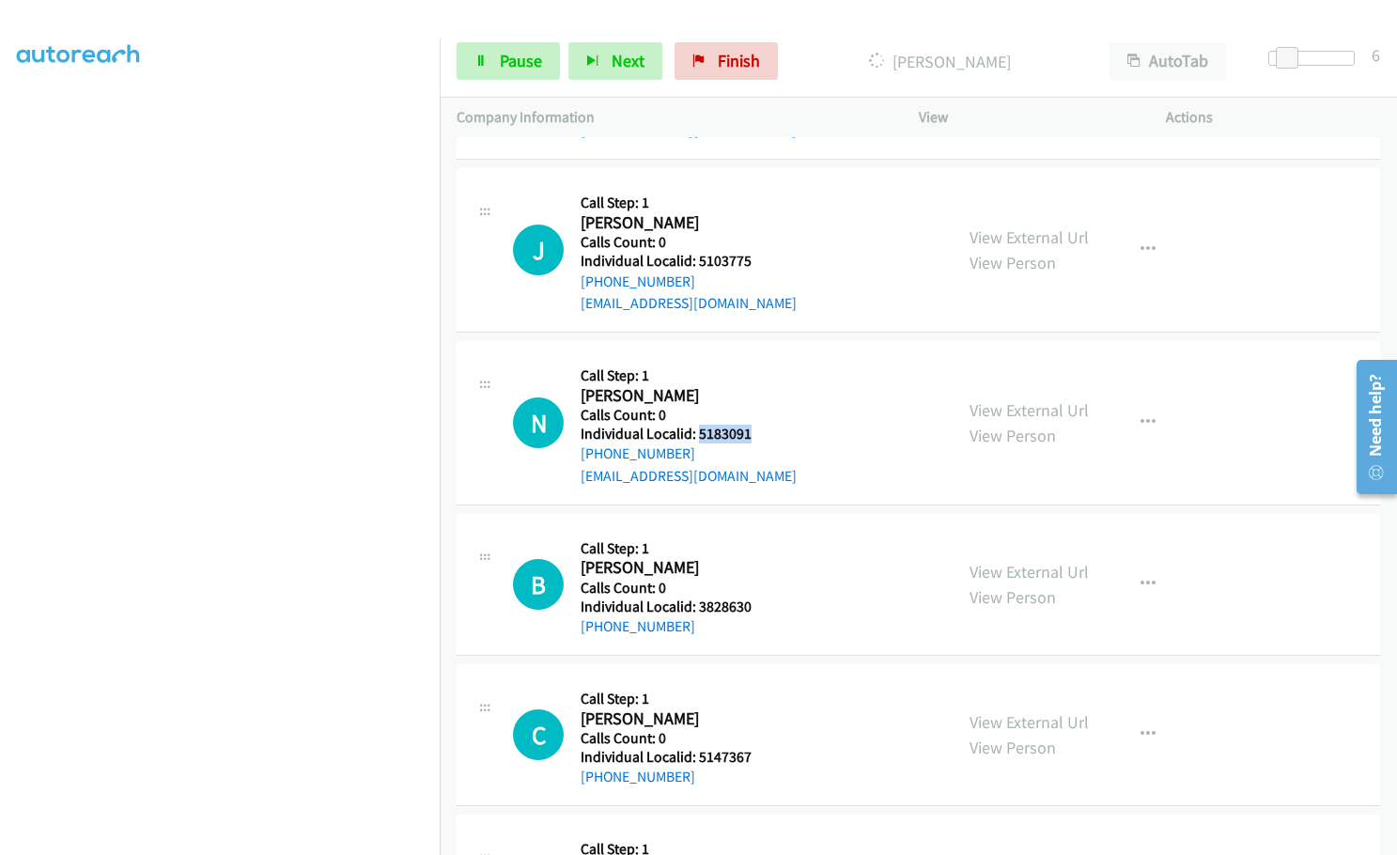
click at [758, 389] on div "N Callback Scheduled Call Step: 1 [PERSON_NAME] America/Los_Angeles Calls Count…" at bounding box center [724, 423] width 423 height 130
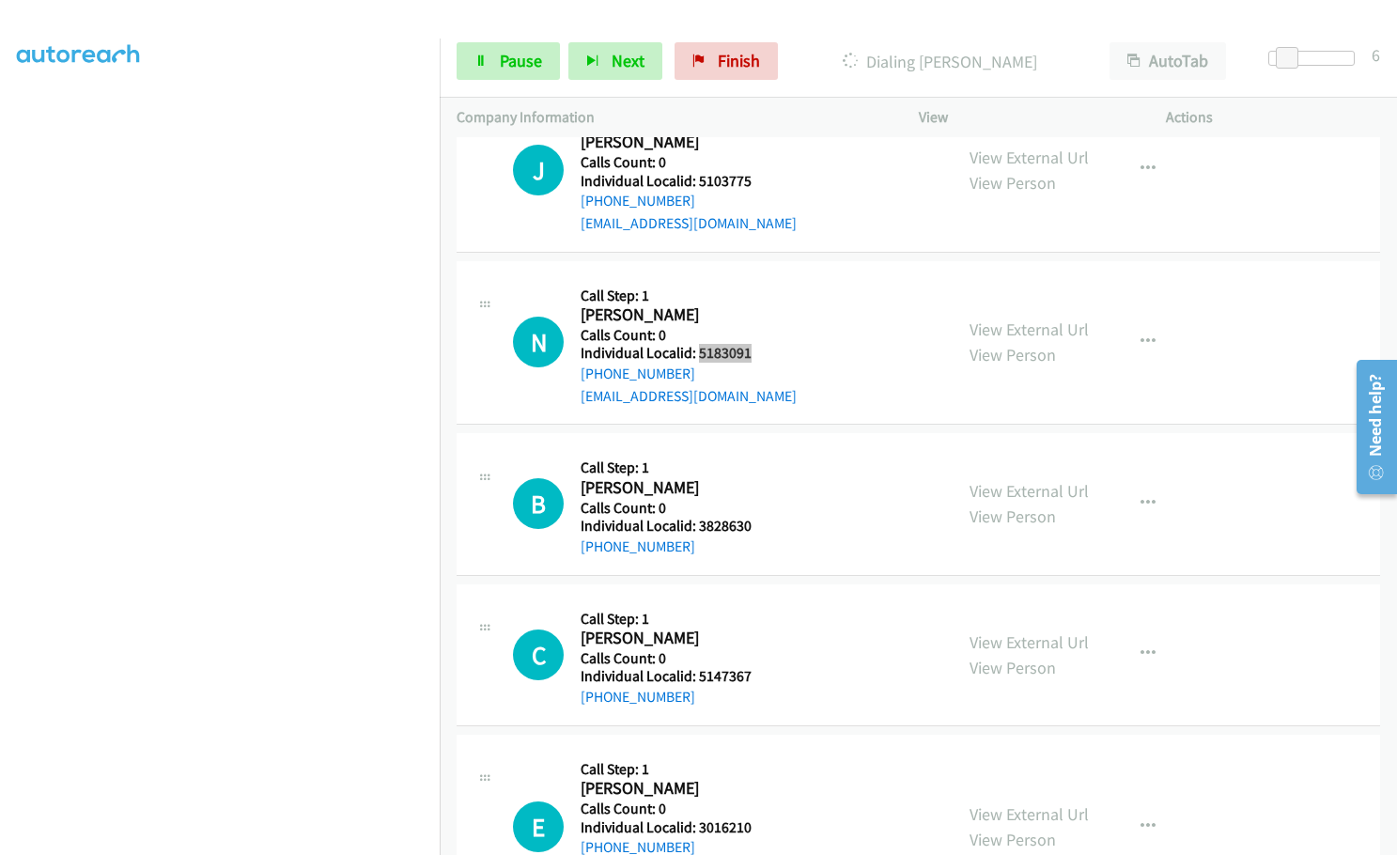
scroll to position [9773, 0]
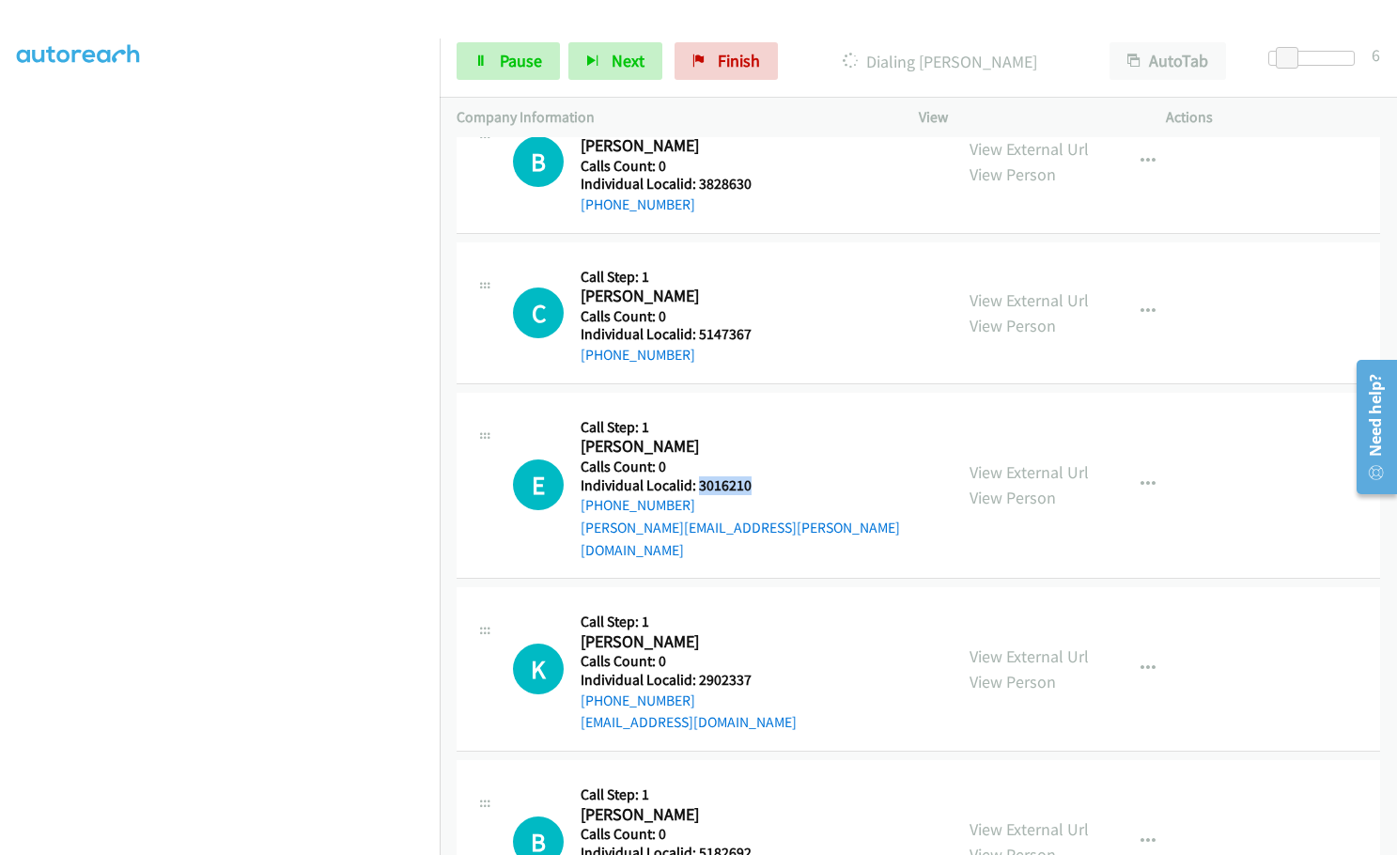
drag, startPoint x: 698, startPoint y: 438, endPoint x: 747, endPoint y: 440, distance: 48.9
click at [747, 476] on h5 "Individual Localid: 3016210" at bounding box center [758, 485] width 355 height 19
drag, startPoint x: 694, startPoint y: 613, endPoint x: 749, endPoint y: 613, distance: 54.5
click at [749, 613] on div "K Callback Scheduled Call Step: 1 [PERSON_NAME] America/Los_Angeles Calls Count…" at bounding box center [724, 669] width 423 height 130
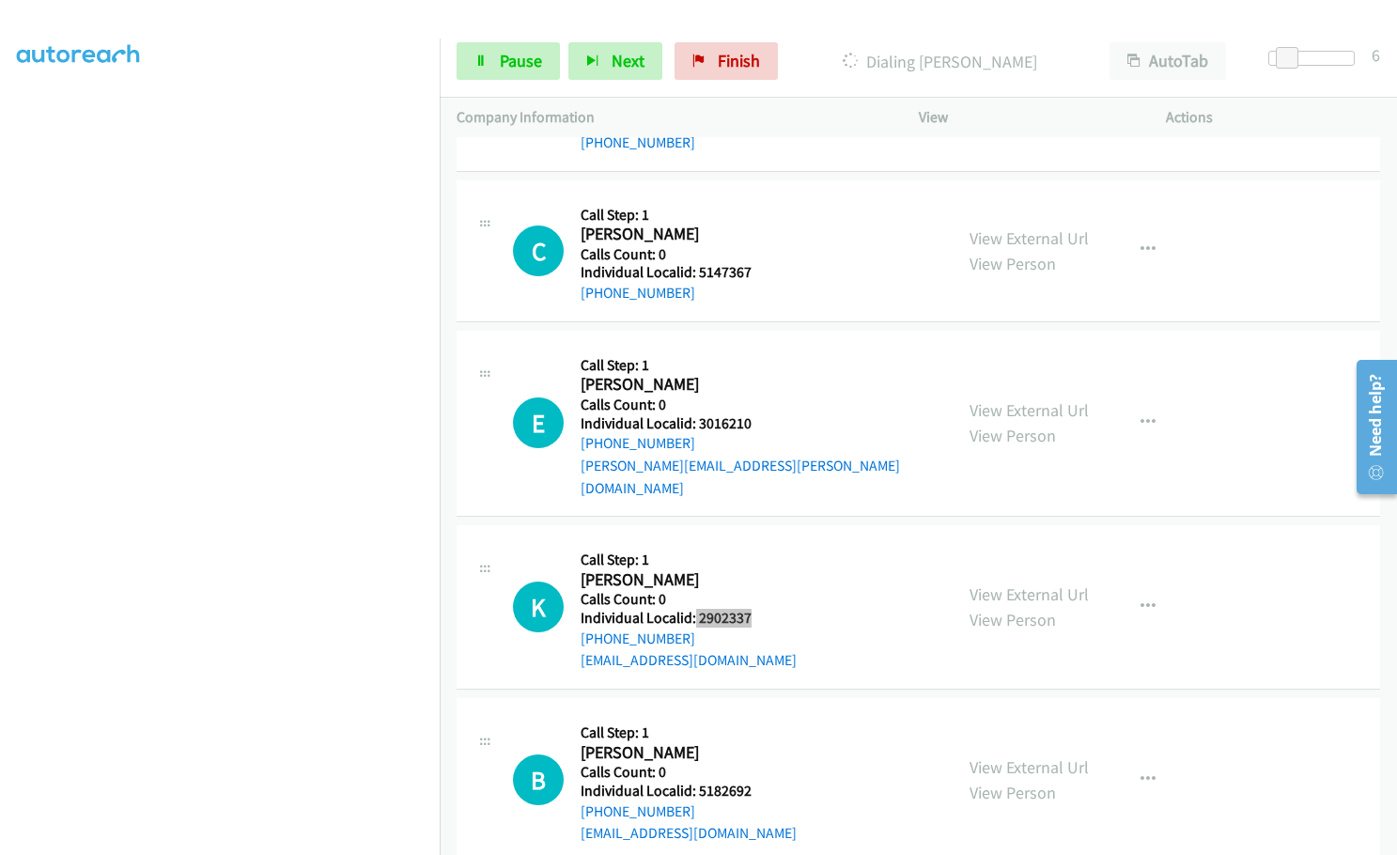
scroll to position [9984, 0]
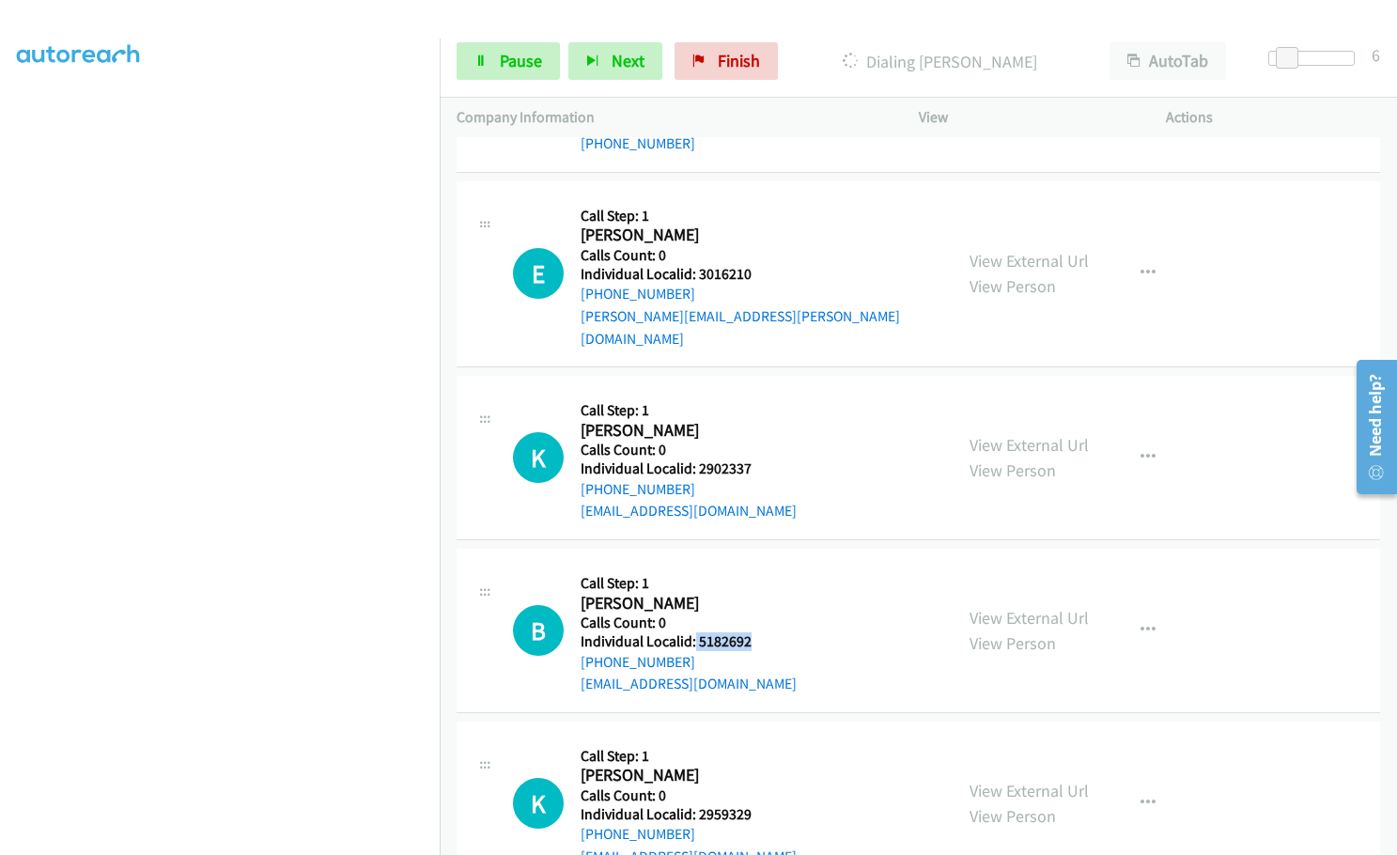
drag, startPoint x: 694, startPoint y: 576, endPoint x: 749, endPoint y: 576, distance: 54.5
click at [749, 576] on div "B Callback Scheduled Call Step: 1 [PERSON_NAME] America/[GEOGRAPHIC_DATA] Calls…" at bounding box center [724, 631] width 423 height 130
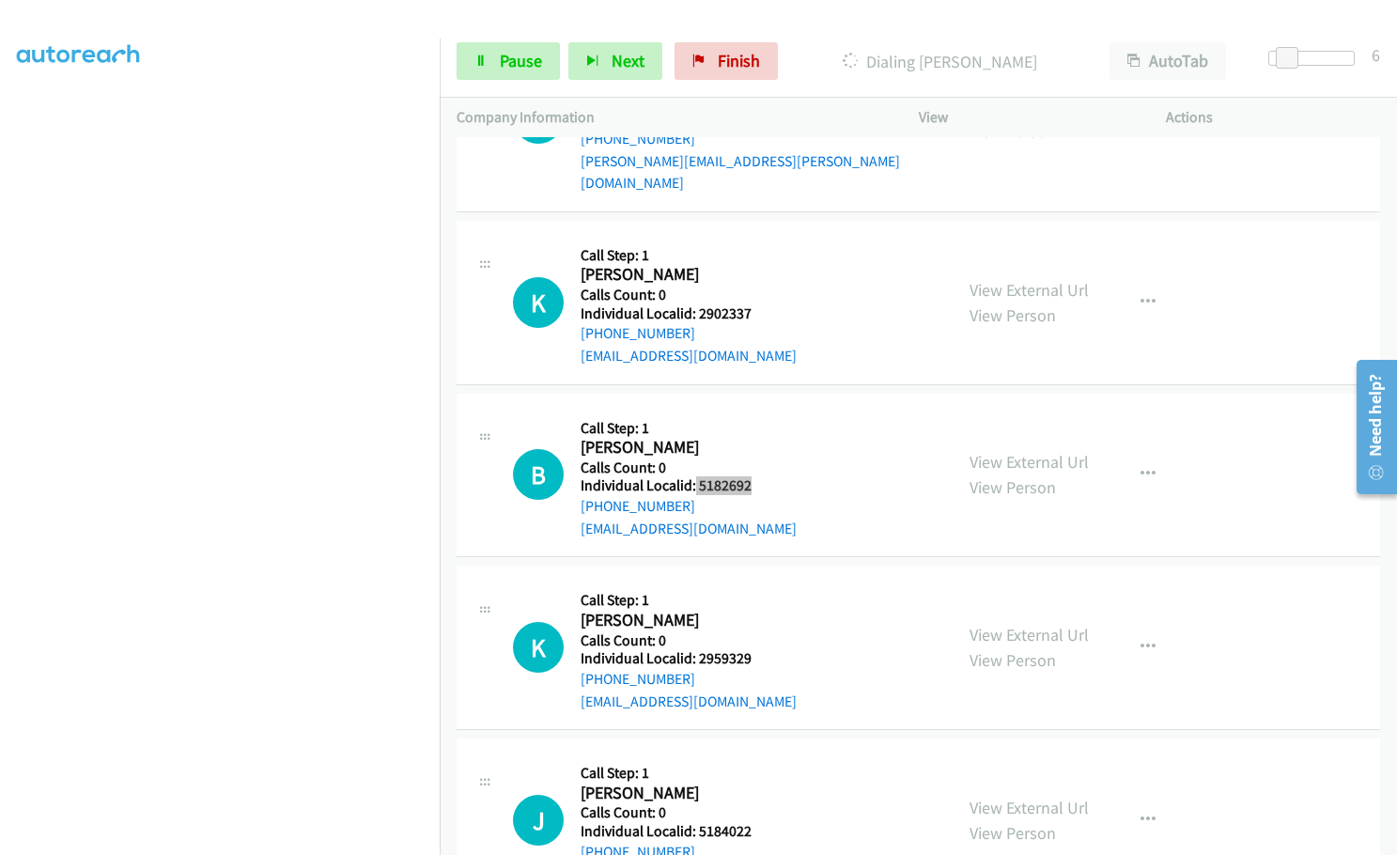
scroll to position [10189, 0]
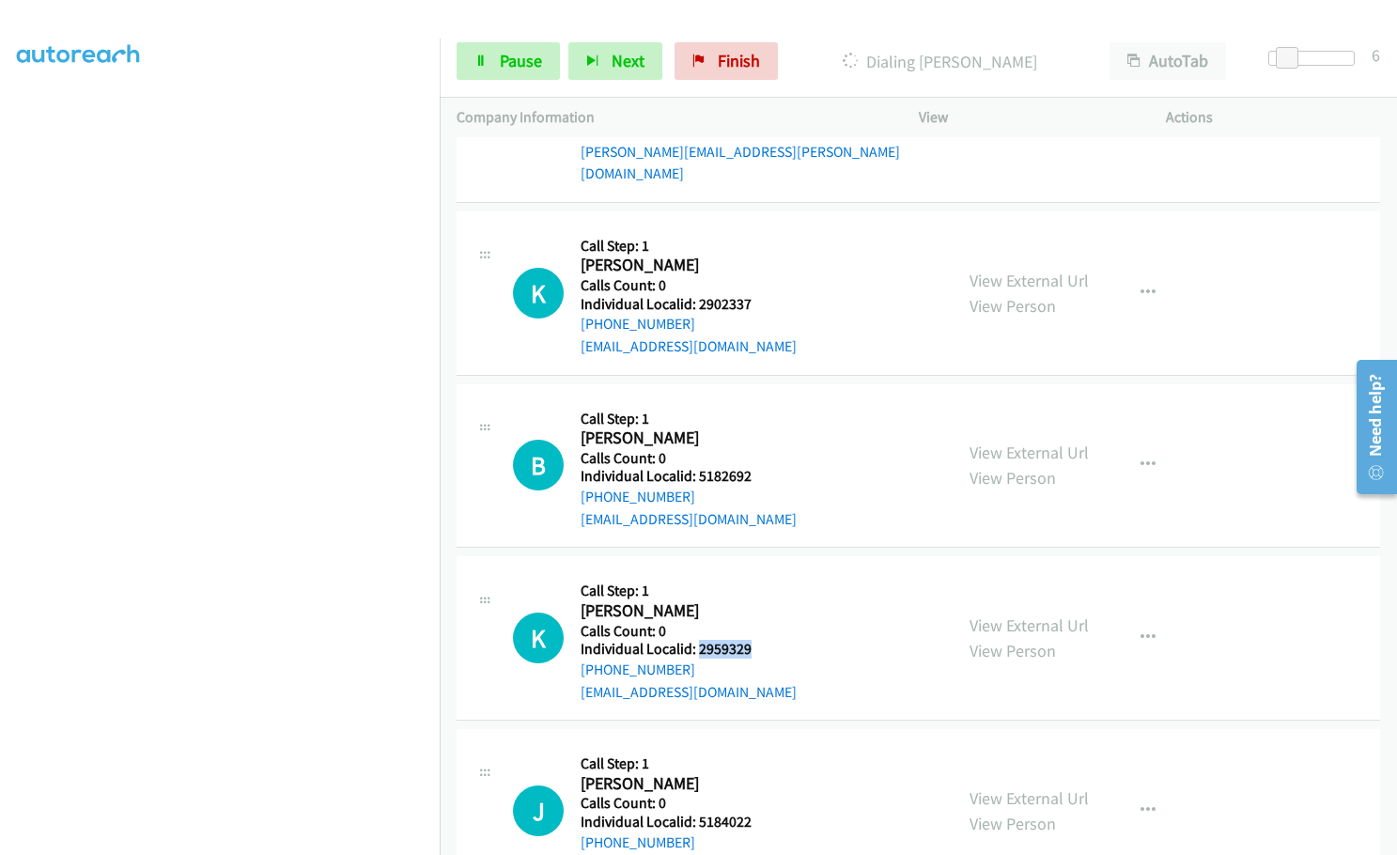
drag, startPoint x: 711, startPoint y: 581, endPoint x: 748, endPoint y: 582, distance: 36.7
click at [748, 640] on h5 "Individual Localid: 2959329" at bounding box center [689, 649] width 216 height 19
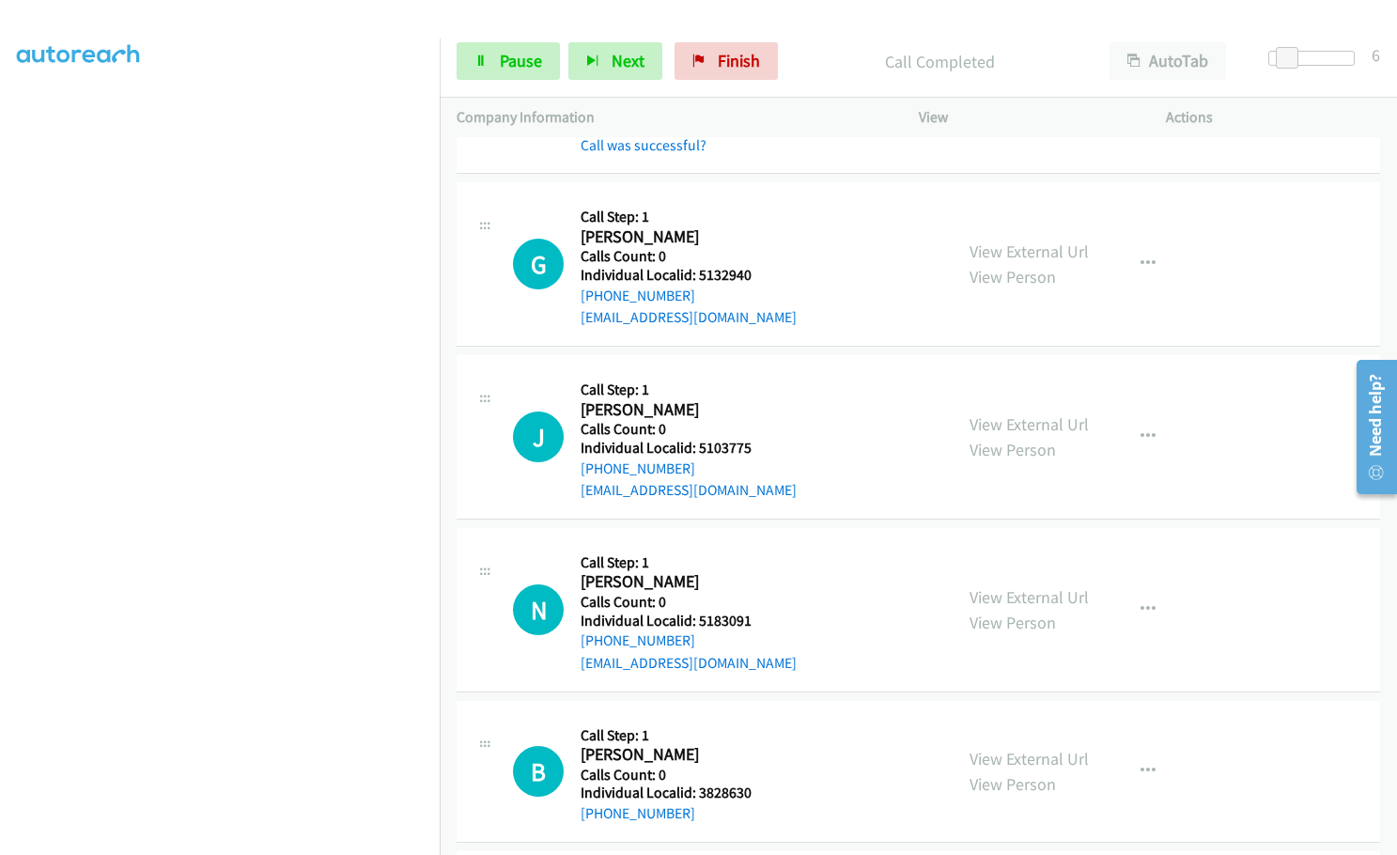
scroll to position [9249, 0]
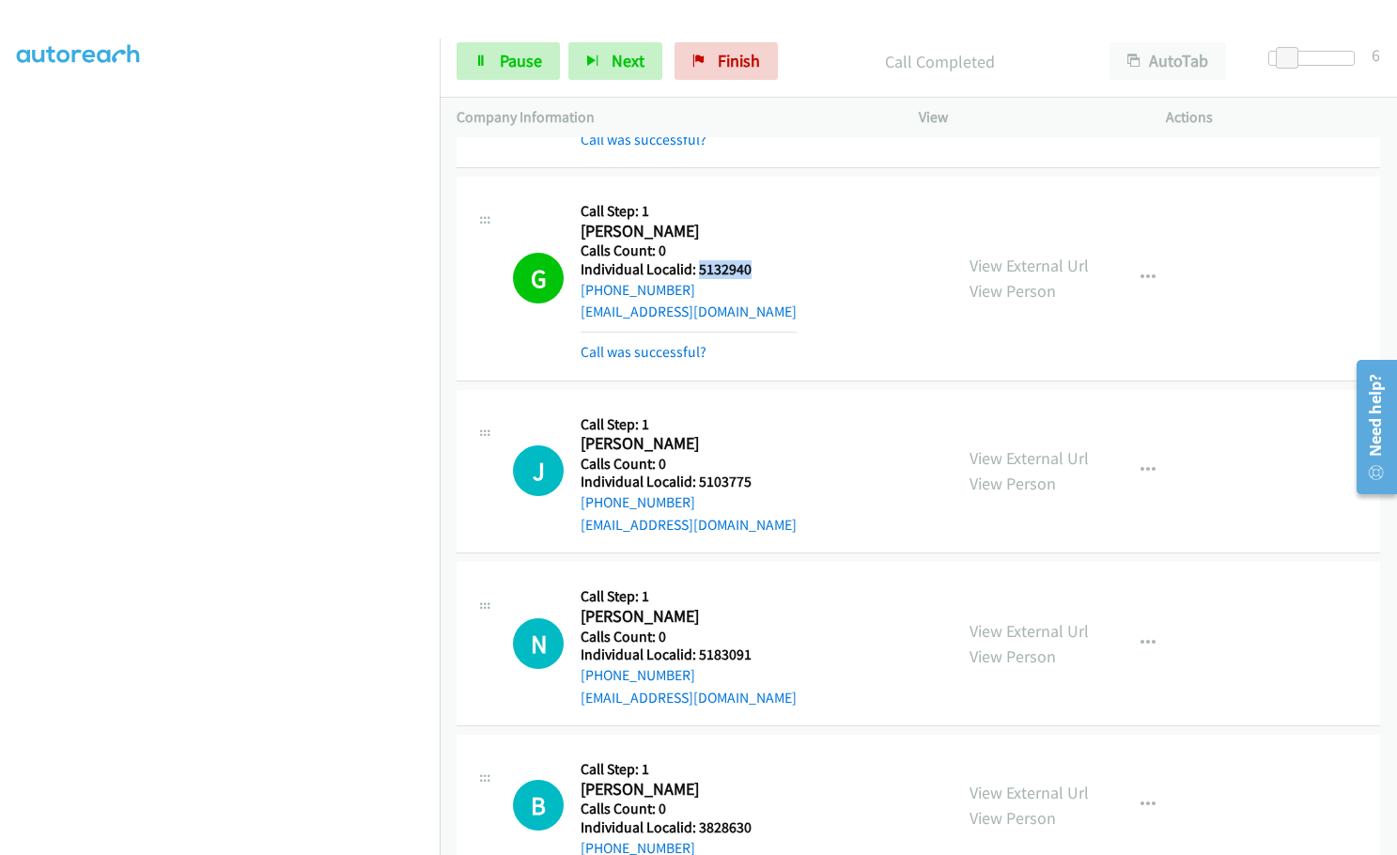
drag, startPoint x: 697, startPoint y: 226, endPoint x: 752, endPoint y: 225, distance: 54.5
click at [752, 225] on div "G Callback Scheduled Call Step: 1 [PERSON_NAME] America/Los_Angeles Calls Count…" at bounding box center [724, 278] width 423 height 169
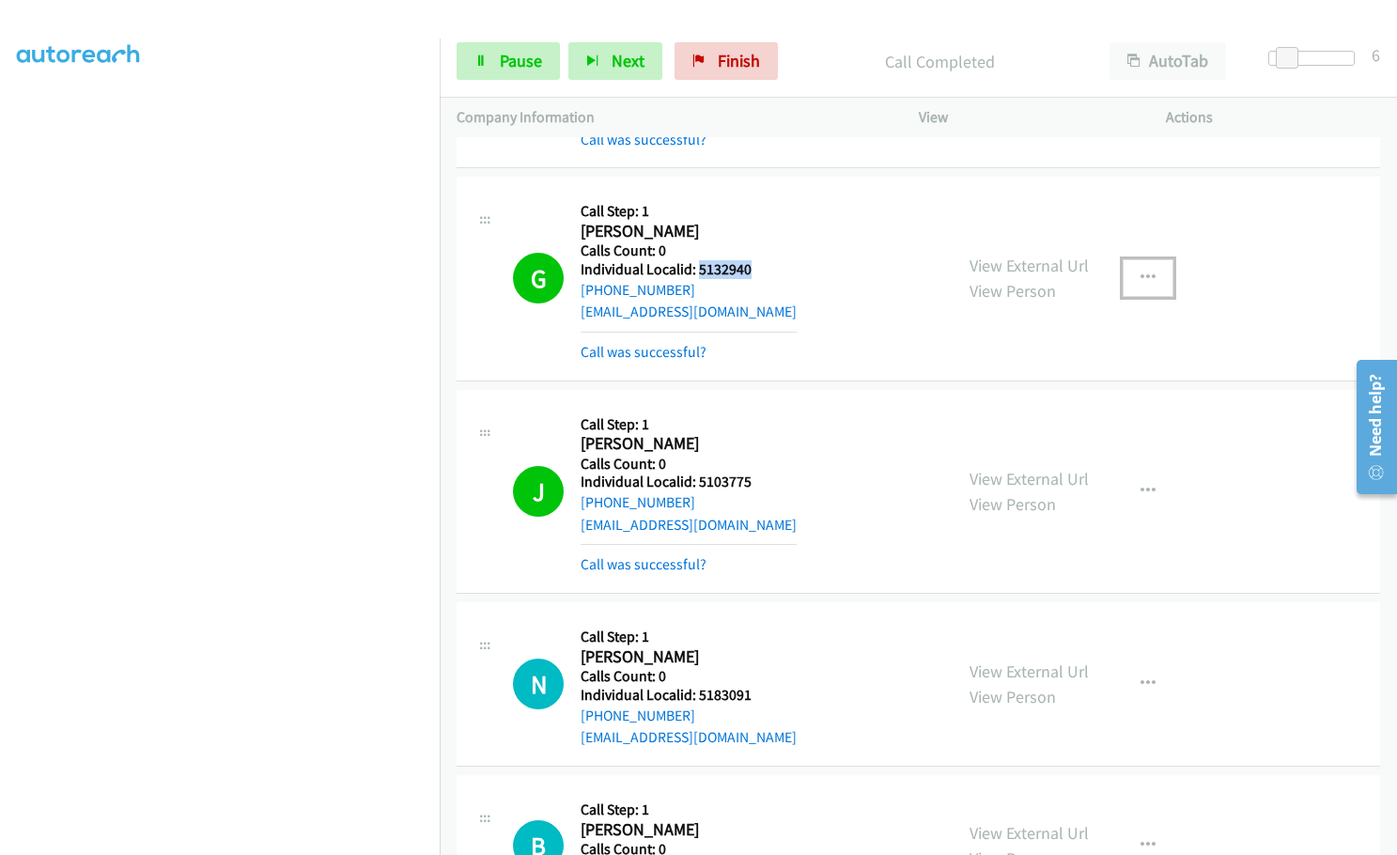
click at [1125, 259] on button "button" at bounding box center [1148, 278] width 51 height 38
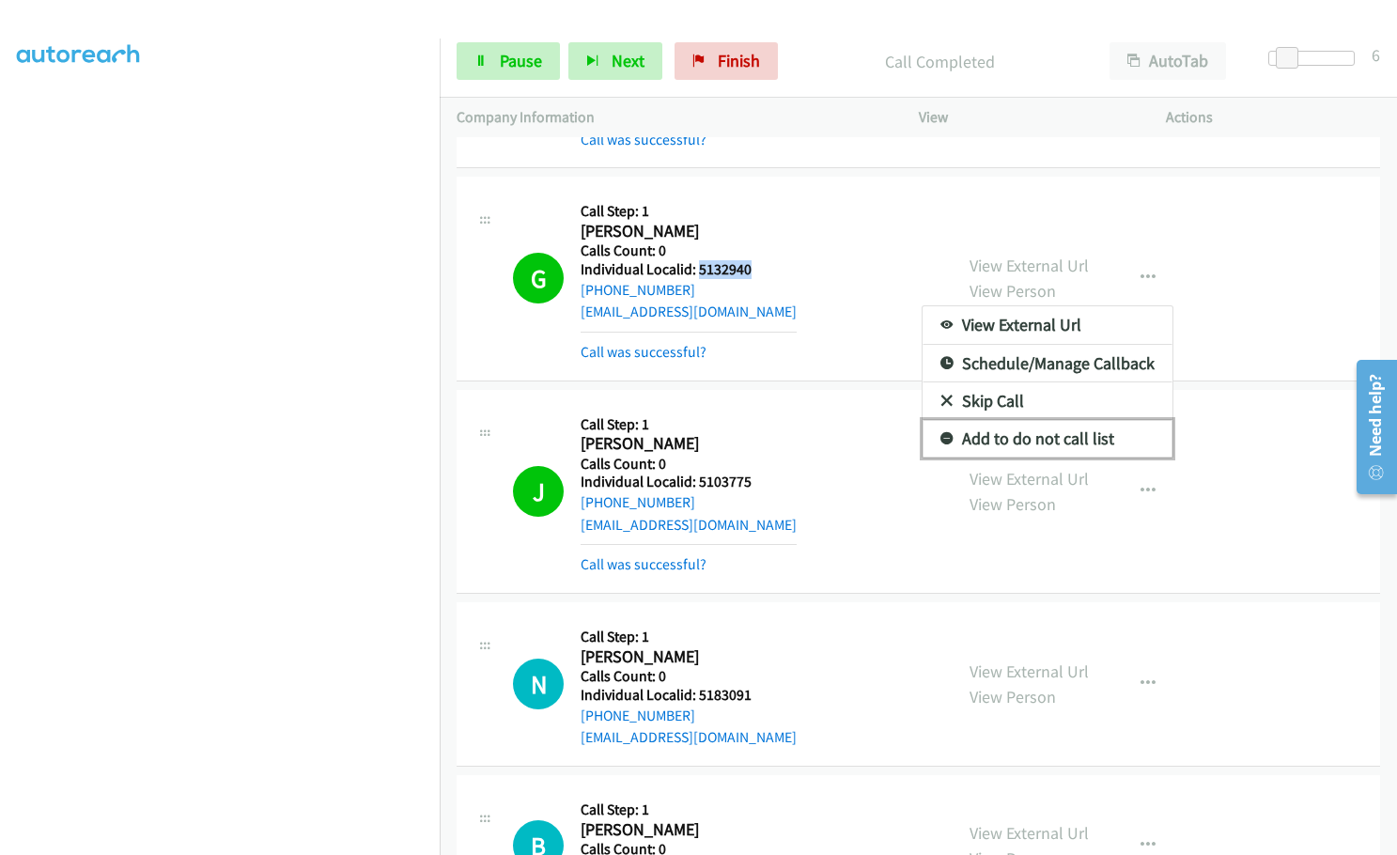
click at [942, 433] on icon at bounding box center [946, 439] width 13 height 13
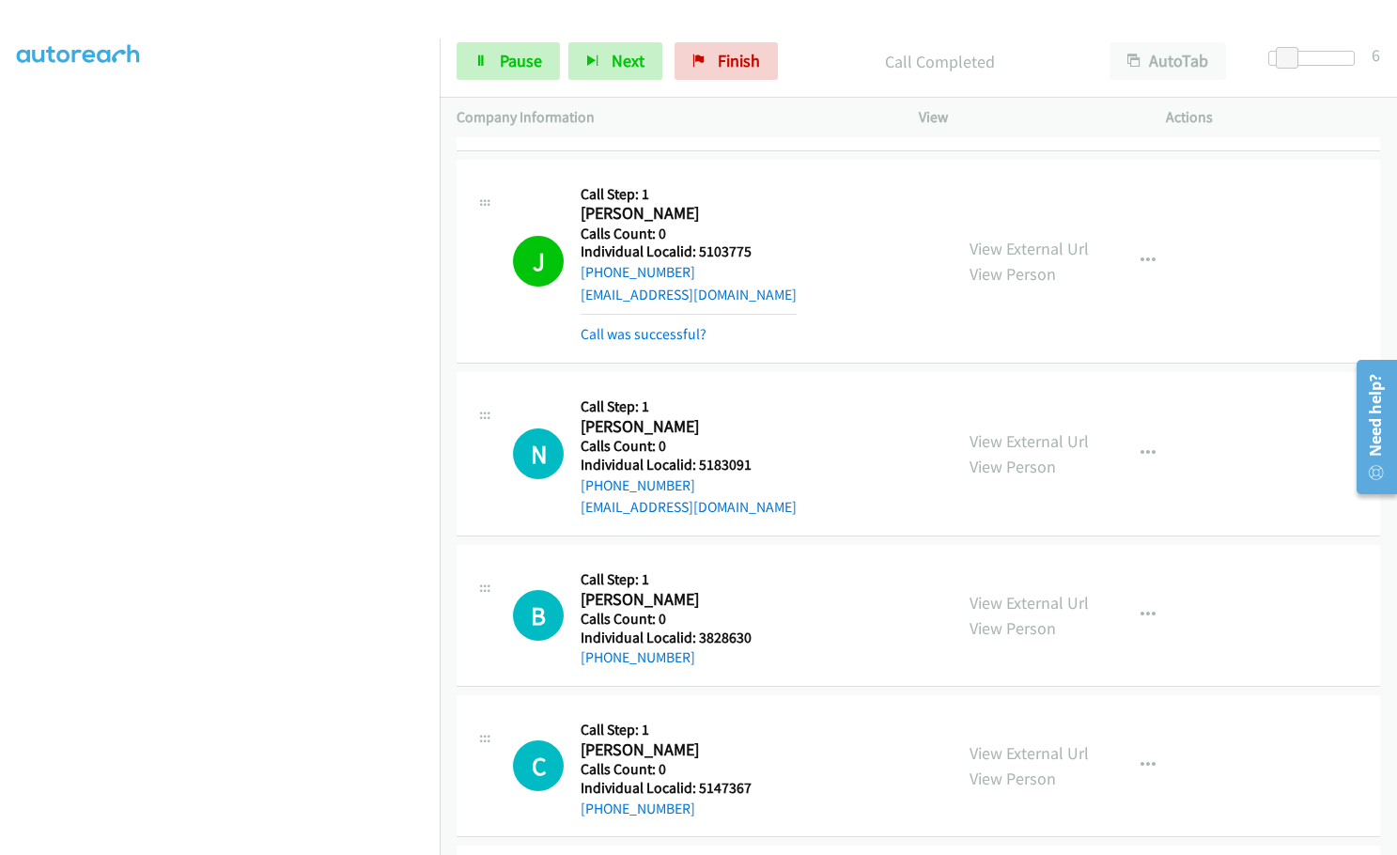
scroll to position [9484, 0]
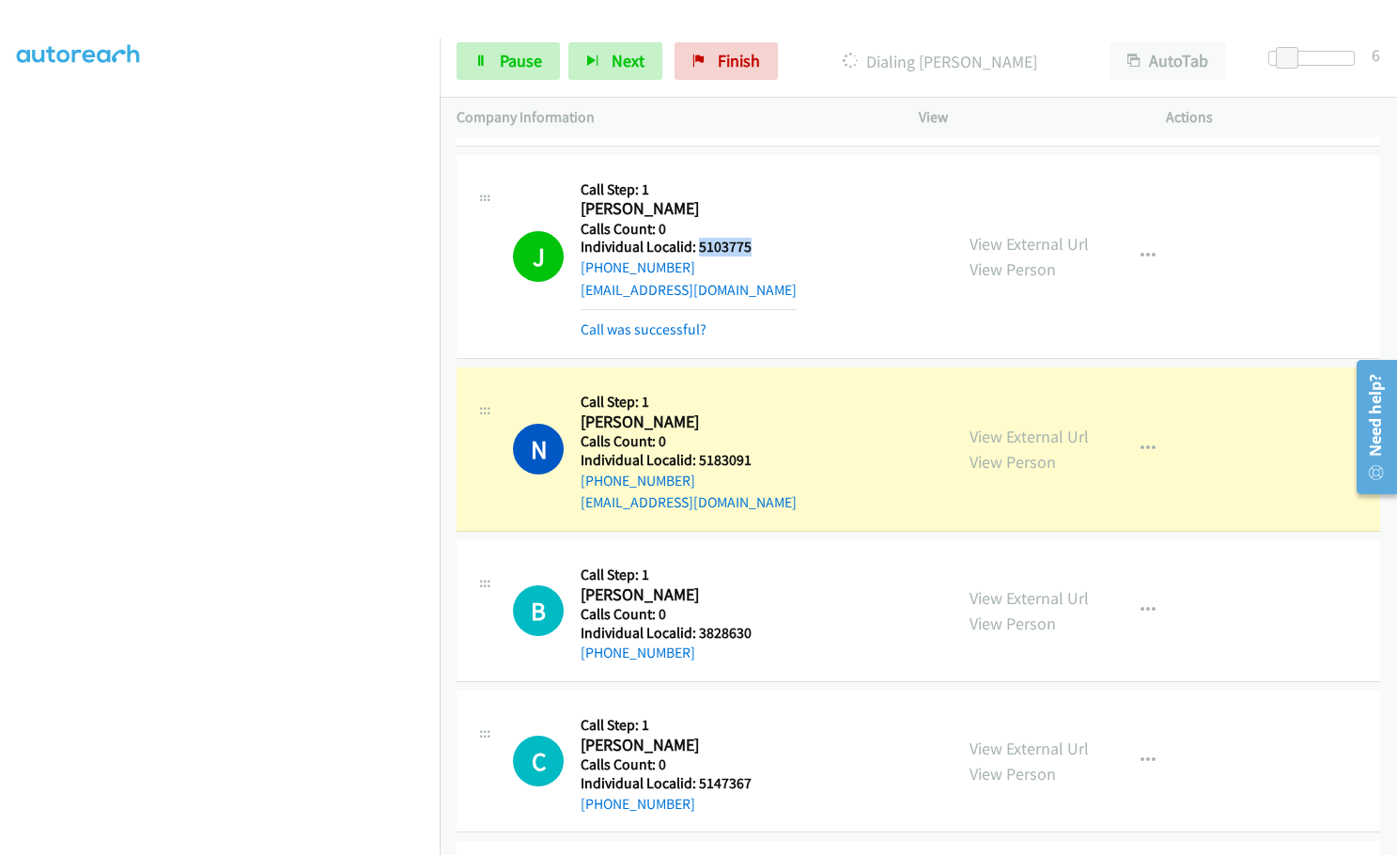
drag, startPoint x: 699, startPoint y: 202, endPoint x: 746, endPoint y: 202, distance: 47.0
click at [746, 238] on h5 "Individual Localid: 5103775" at bounding box center [689, 247] width 216 height 19
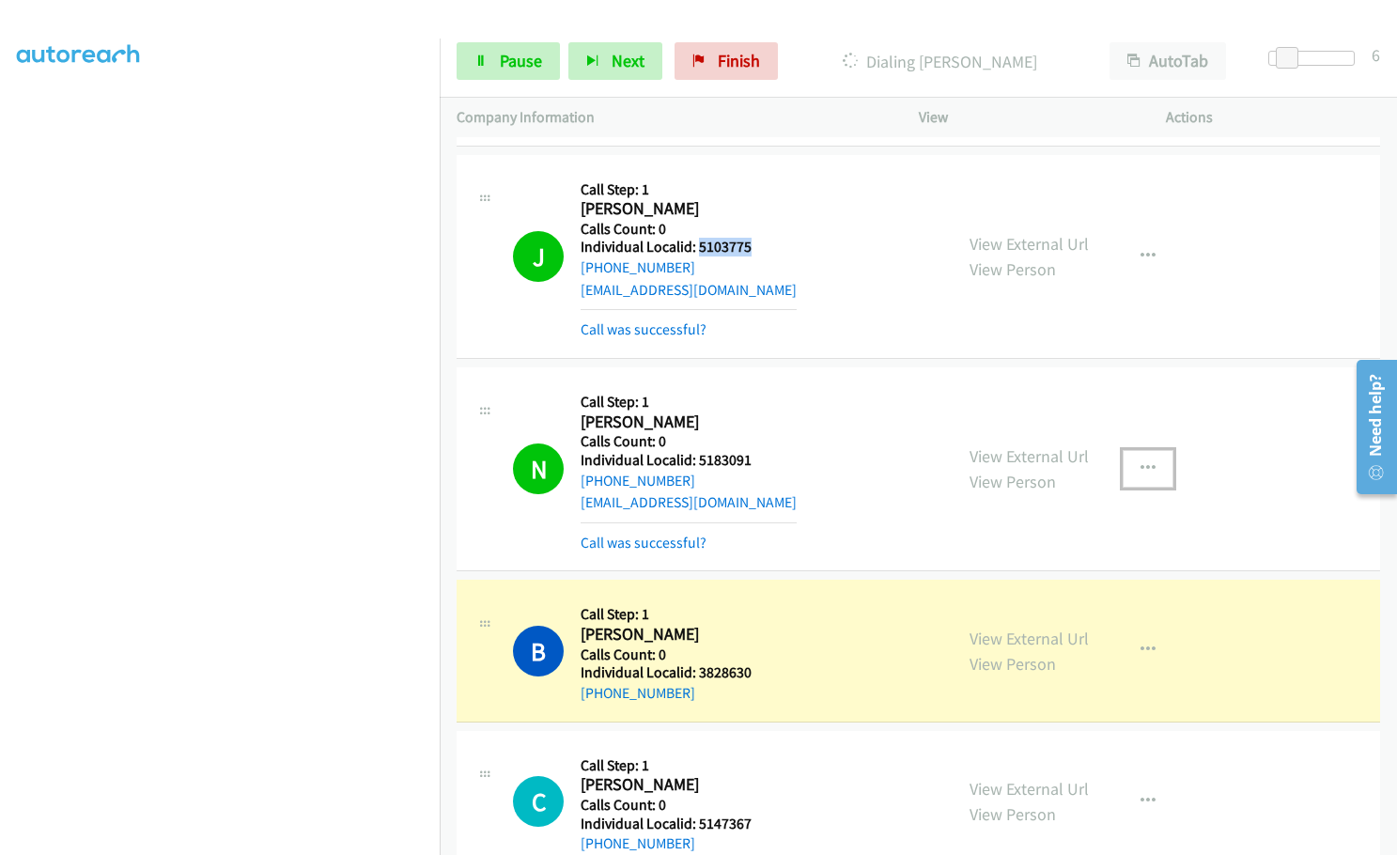
click at [1128, 450] on button "button" at bounding box center [1148, 469] width 51 height 38
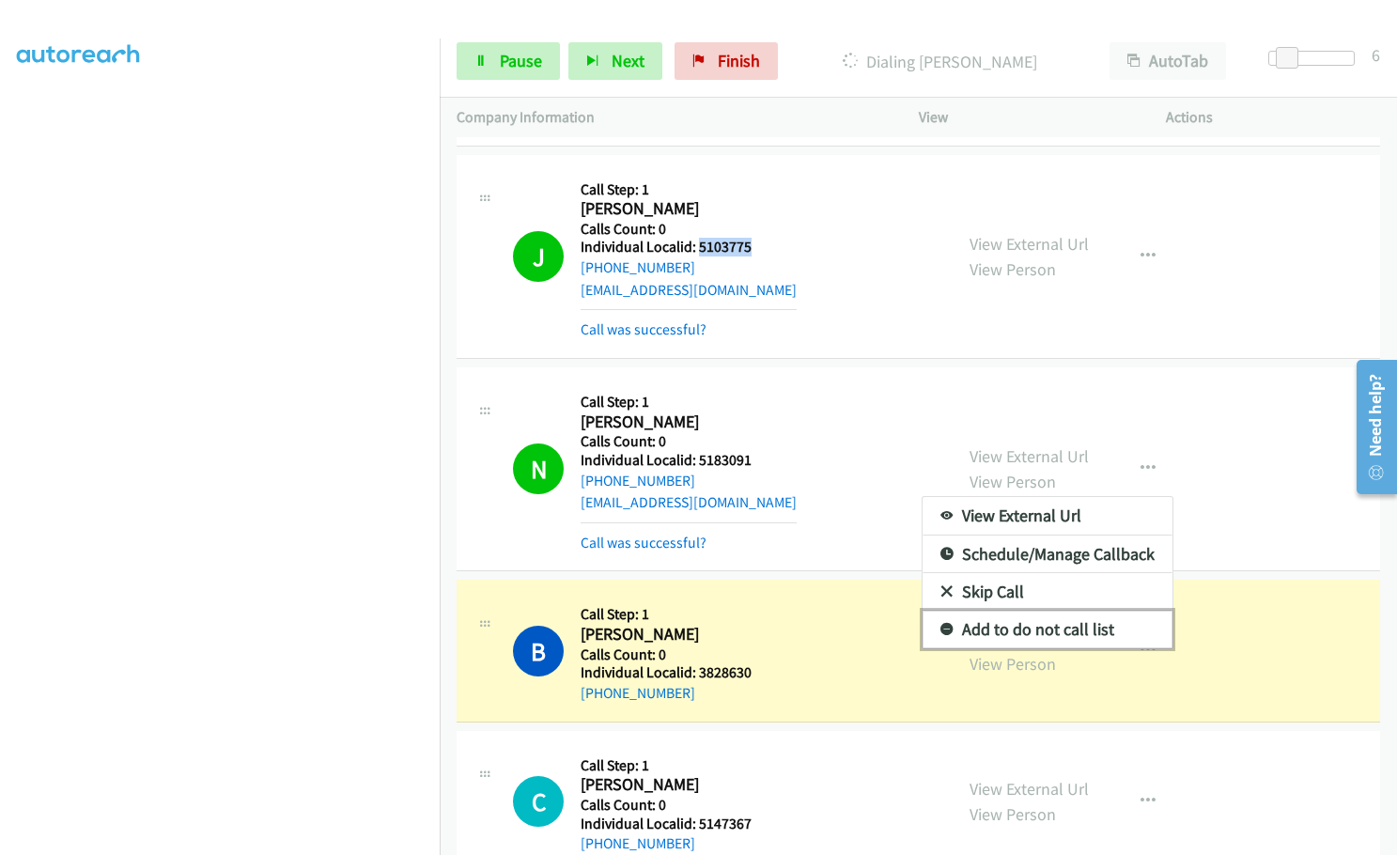
click at [940, 624] on icon at bounding box center [946, 630] width 13 height 13
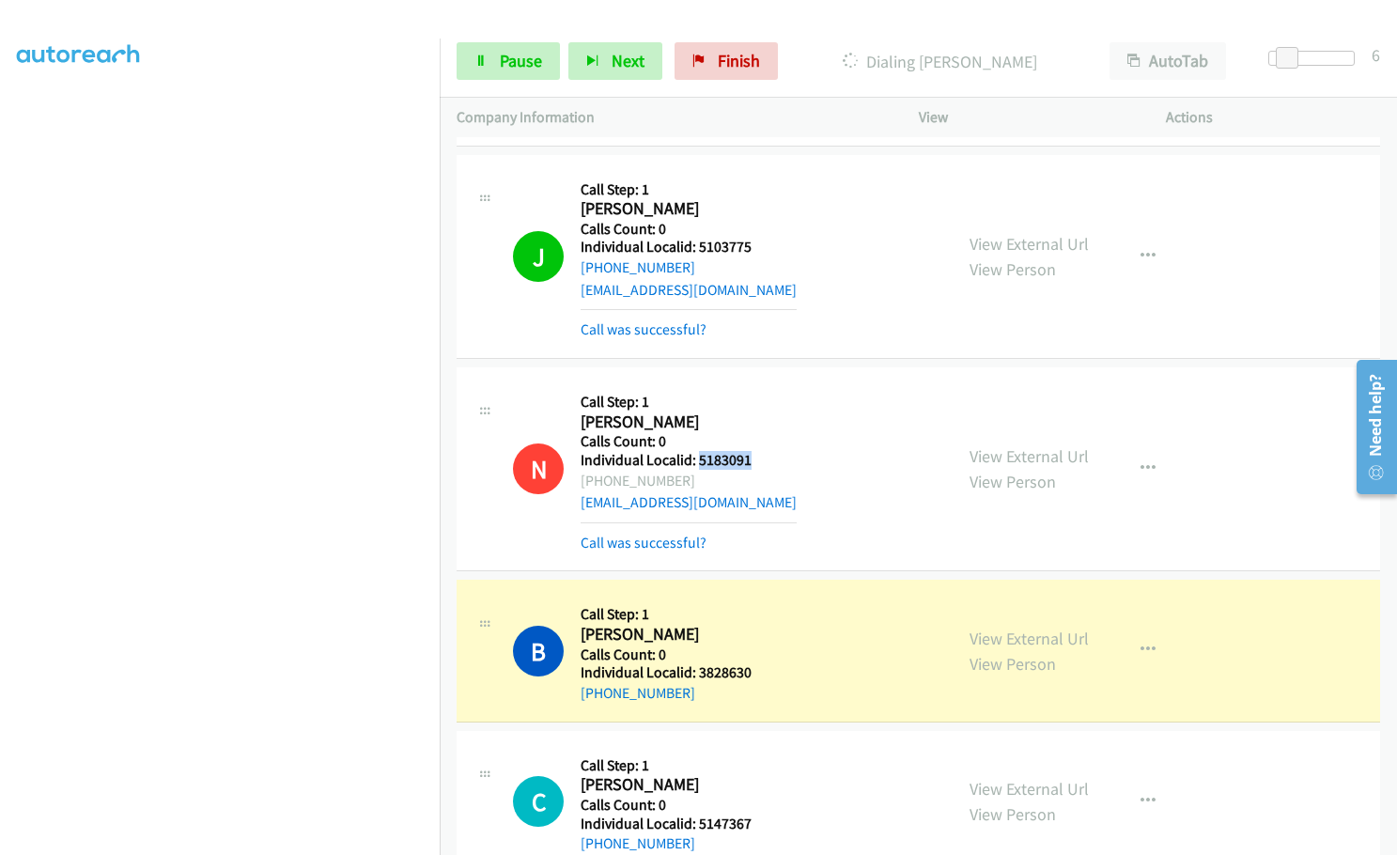
drag, startPoint x: 697, startPoint y: 412, endPoint x: 750, endPoint y: 416, distance: 52.7
click at [750, 416] on div "N Callback Scheduled Call Step: 1 [PERSON_NAME] America/Los_Angeles Calls Count…" at bounding box center [724, 468] width 423 height 169
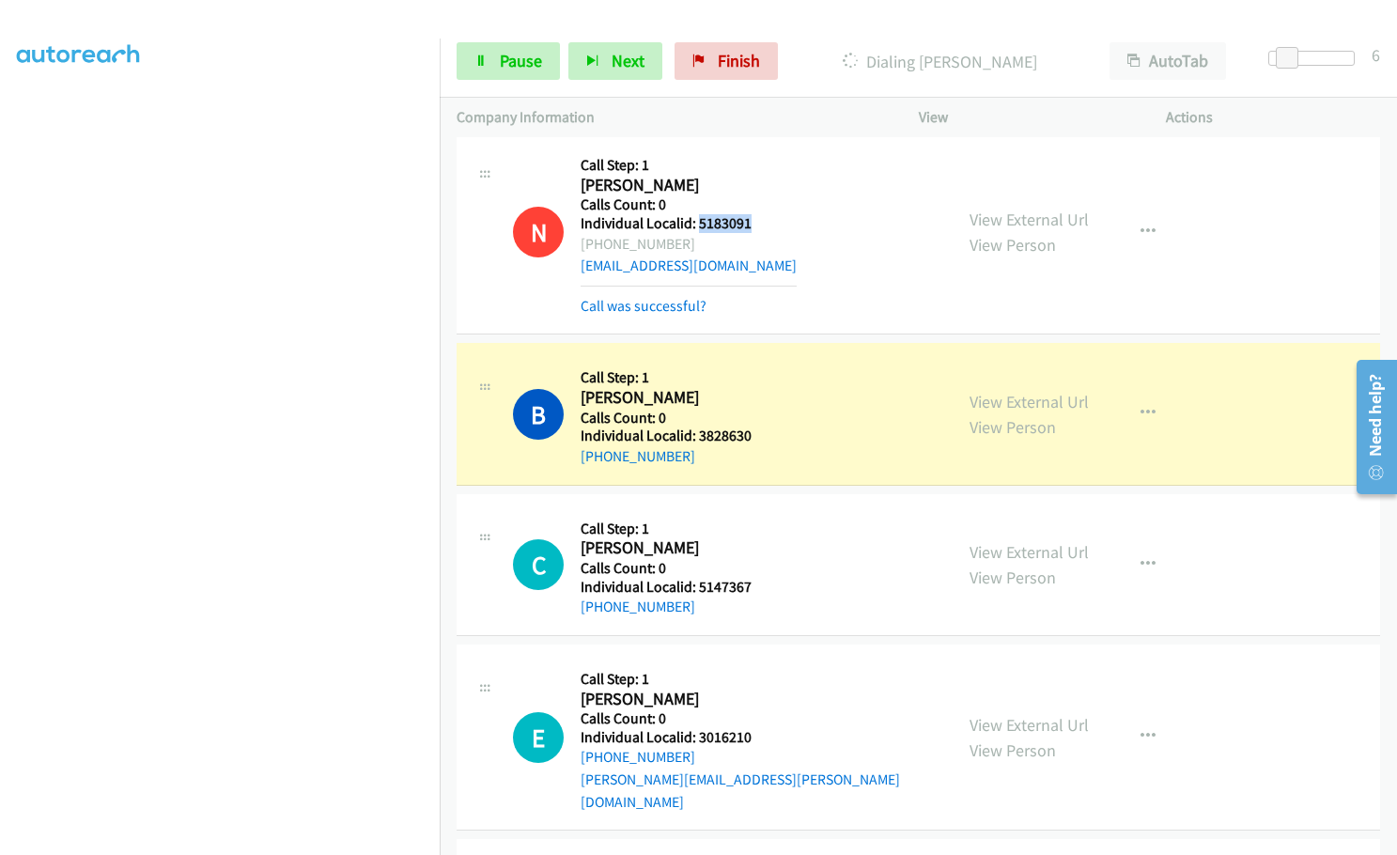
scroll to position [9860, 0]
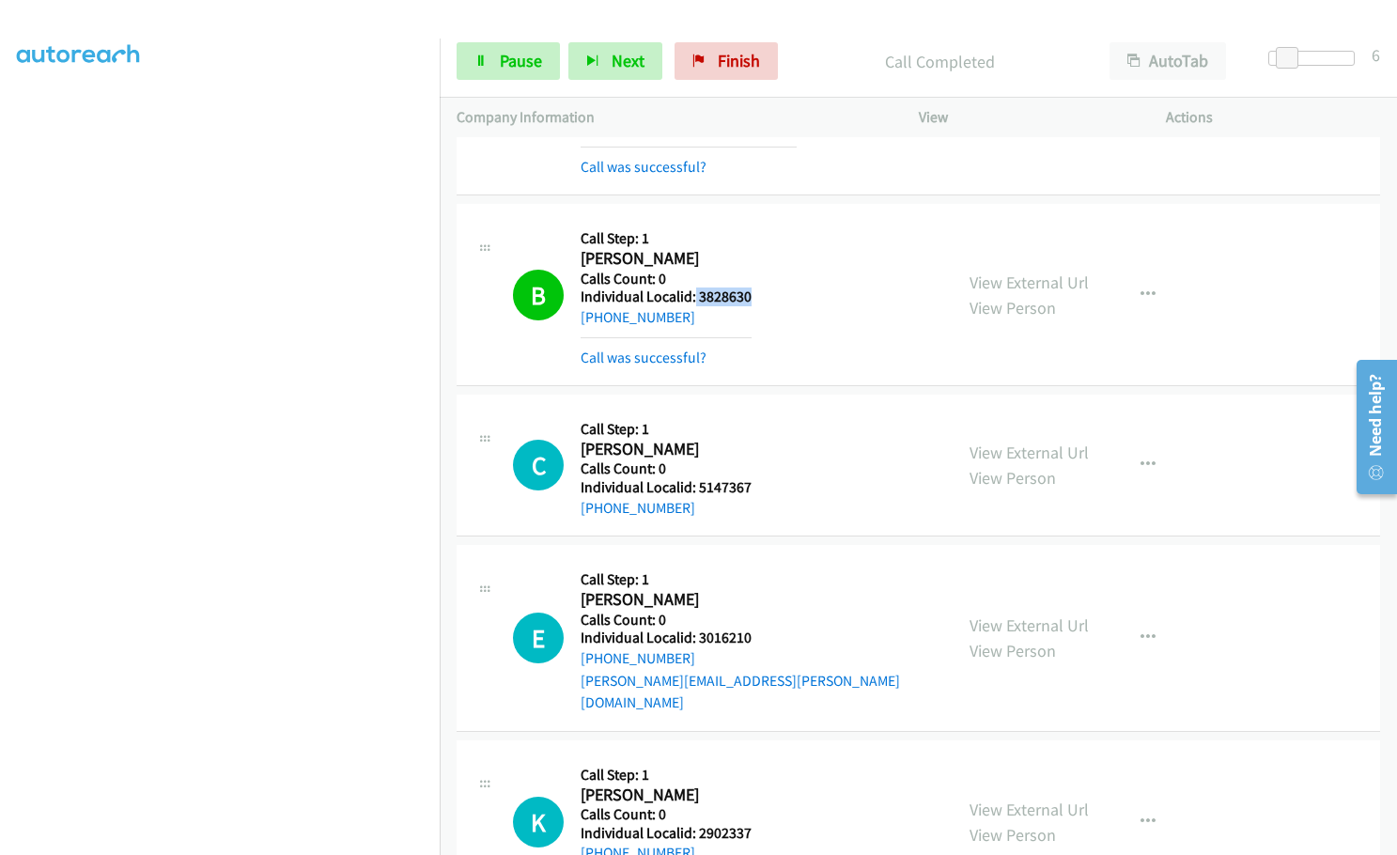
drag, startPoint x: 693, startPoint y: 250, endPoint x: 749, endPoint y: 251, distance: 55.4
click at [749, 251] on div "B Callback Scheduled Call Step: 1 [PERSON_NAME] America/Los_Angeles Calls Count…" at bounding box center [724, 295] width 423 height 148
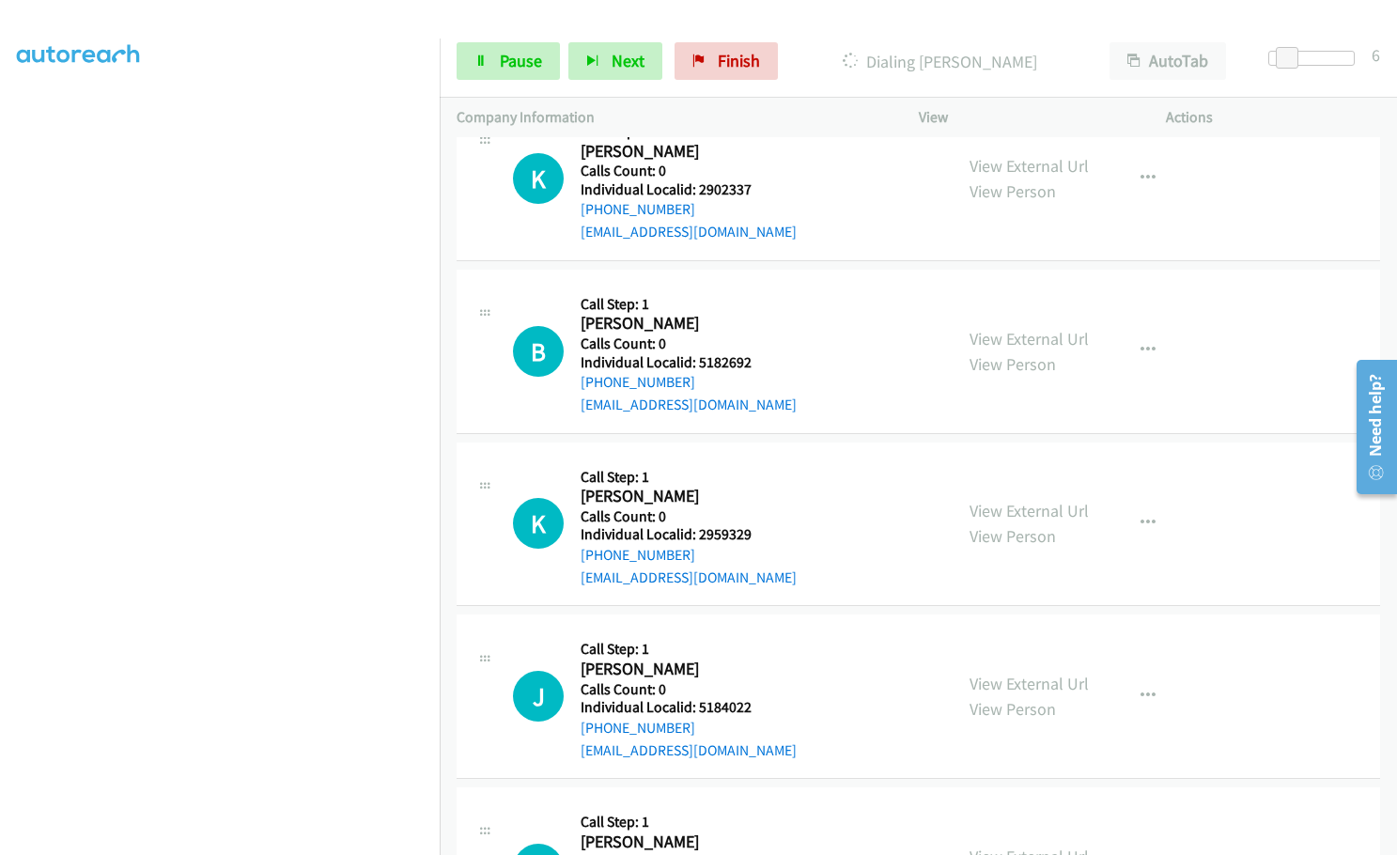
scroll to position [10518, 0]
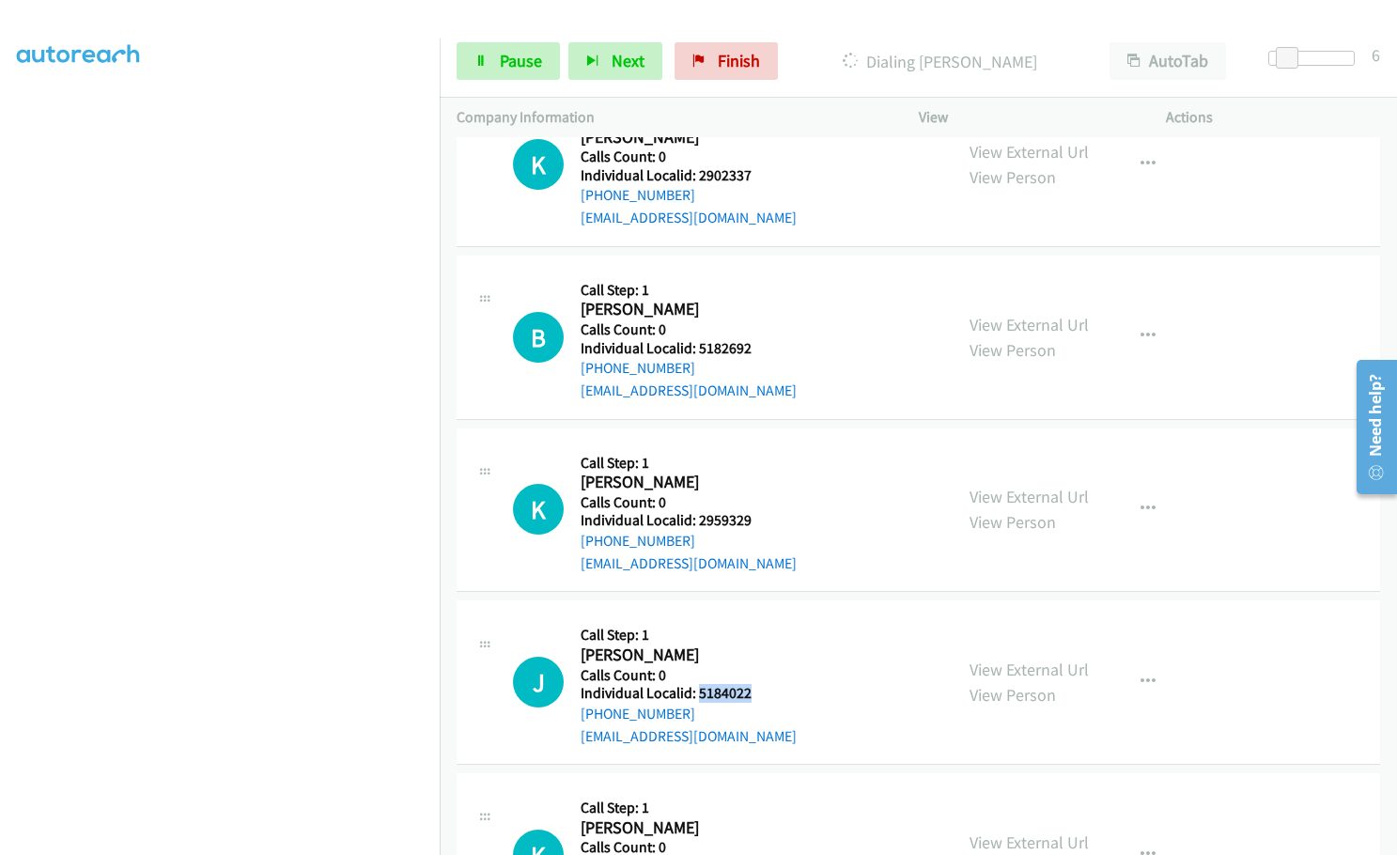
drag, startPoint x: 696, startPoint y: 625, endPoint x: 756, endPoint y: 628, distance: 60.2
click at [756, 628] on div "J Callback Scheduled Call Step: 1 [PERSON_NAME] America/Los_Angeles Calls Count…" at bounding box center [724, 682] width 423 height 130
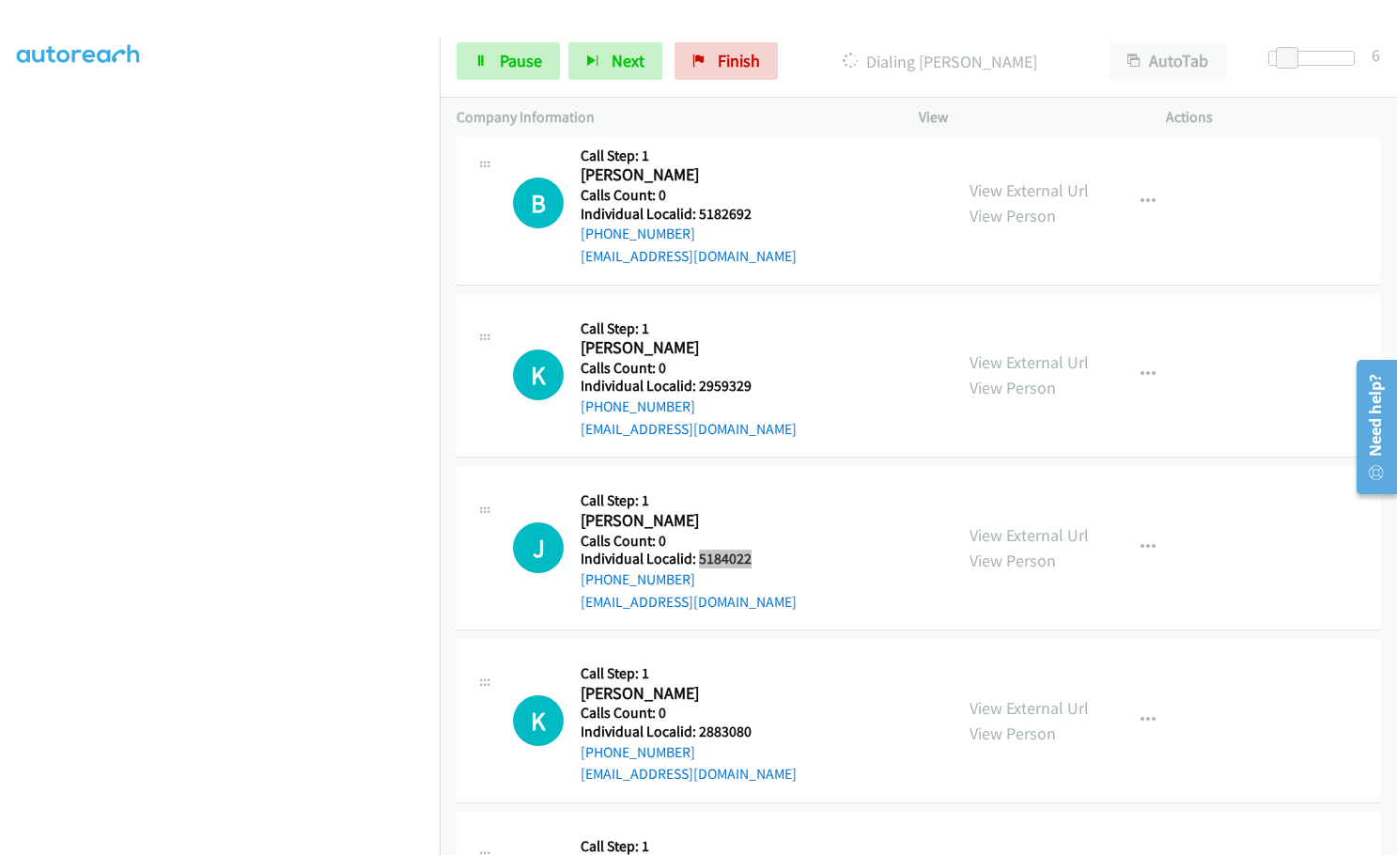
scroll to position [10706, 0]
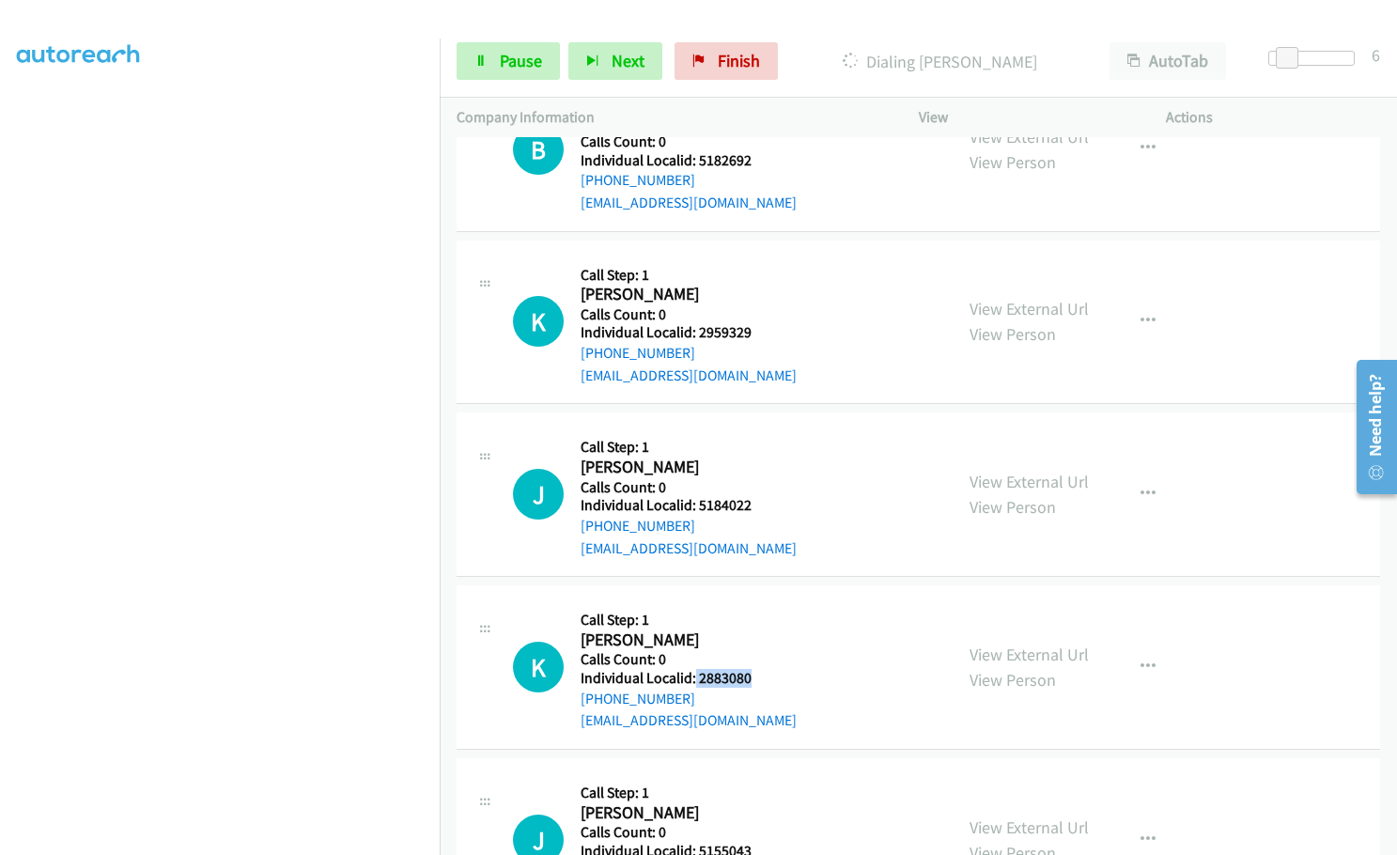
drag, startPoint x: 693, startPoint y: 610, endPoint x: 749, endPoint y: 612, distance: 55.5
click at [749, 612] on div "K Callback Scheduled Call Step: 1 [PERSON_NAME] America/Los_Angeles Calls Count…" at bounding box center [724, 667] width 423 height 130
drag, startPoint x: 695, startPoint y: 783, endPoint x: 745, endPoint y: 783, distance: 49.8
click at [745, 842] on h5 "Individual Localid: 5155043" at bounding box center [689, 851] width 216 height 19
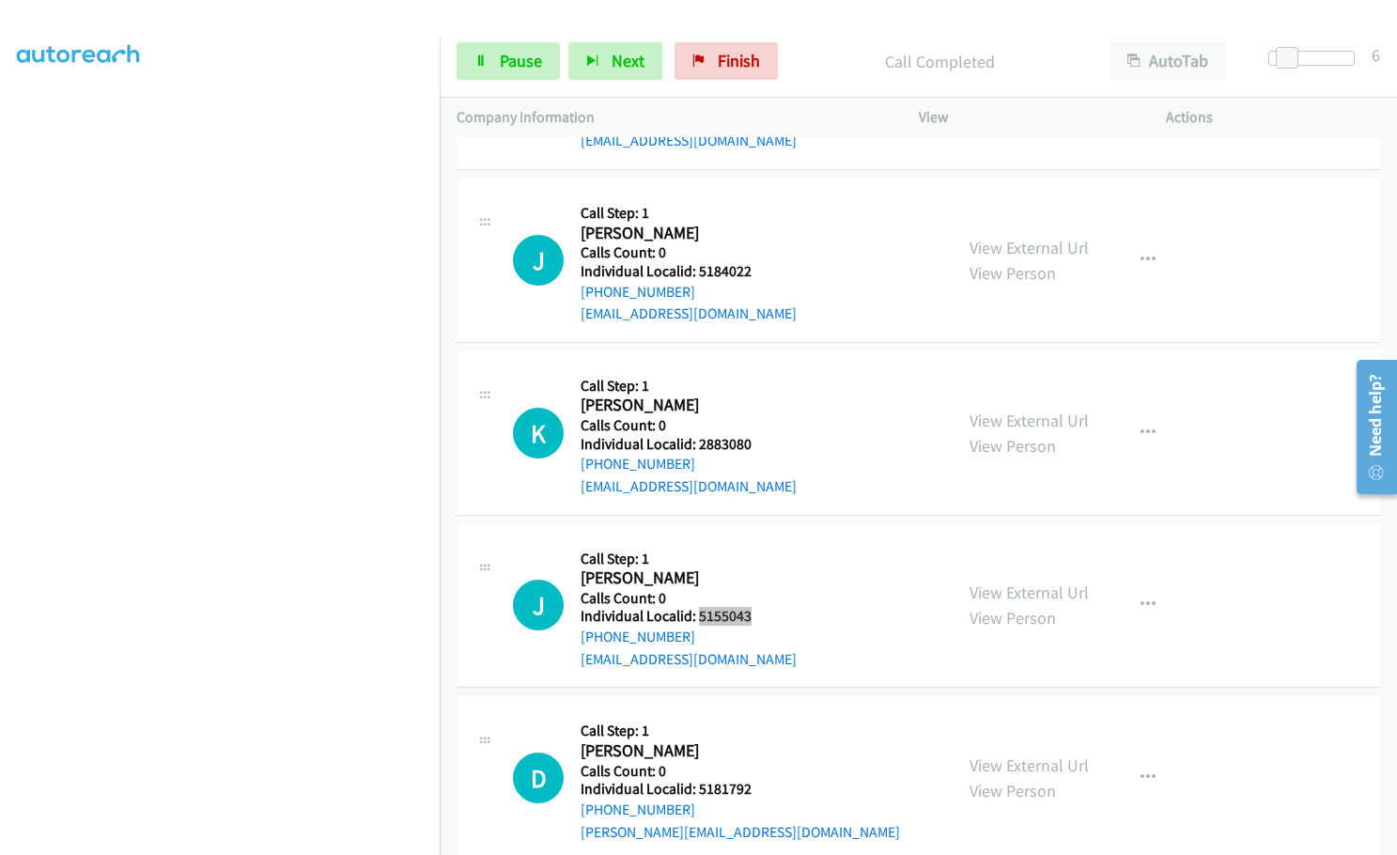
scroll to position [11004, 0]
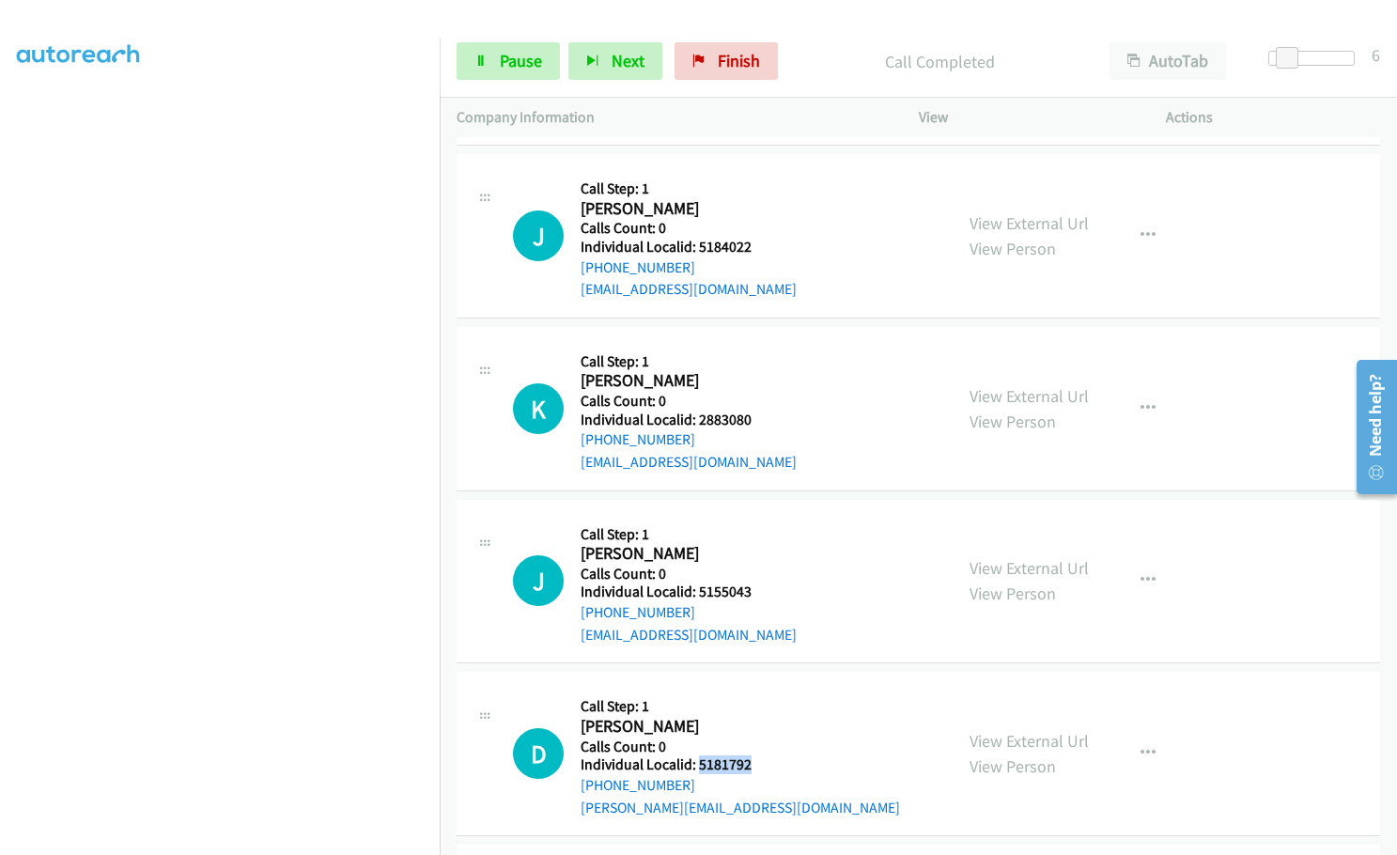
drag, startPoint x: 696, startPoint y: 696, endPoint x: 757, endPoint y: 697, distance: 61.1
click at [757, 755] on h5 "Individual Localid: 5181792" at bounding box center [740, 764] width 319 height 19
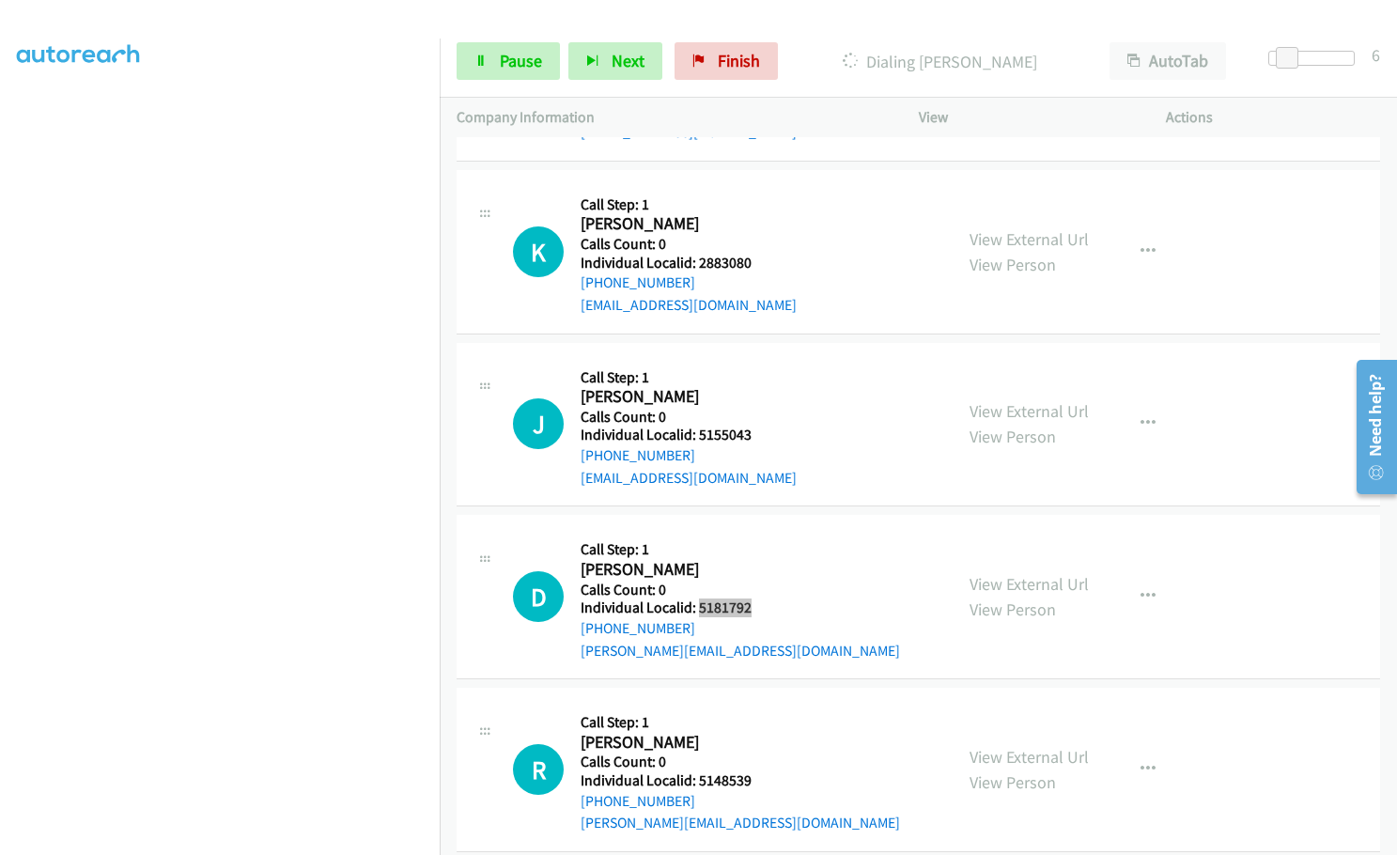
scroll to position [11169, 0]
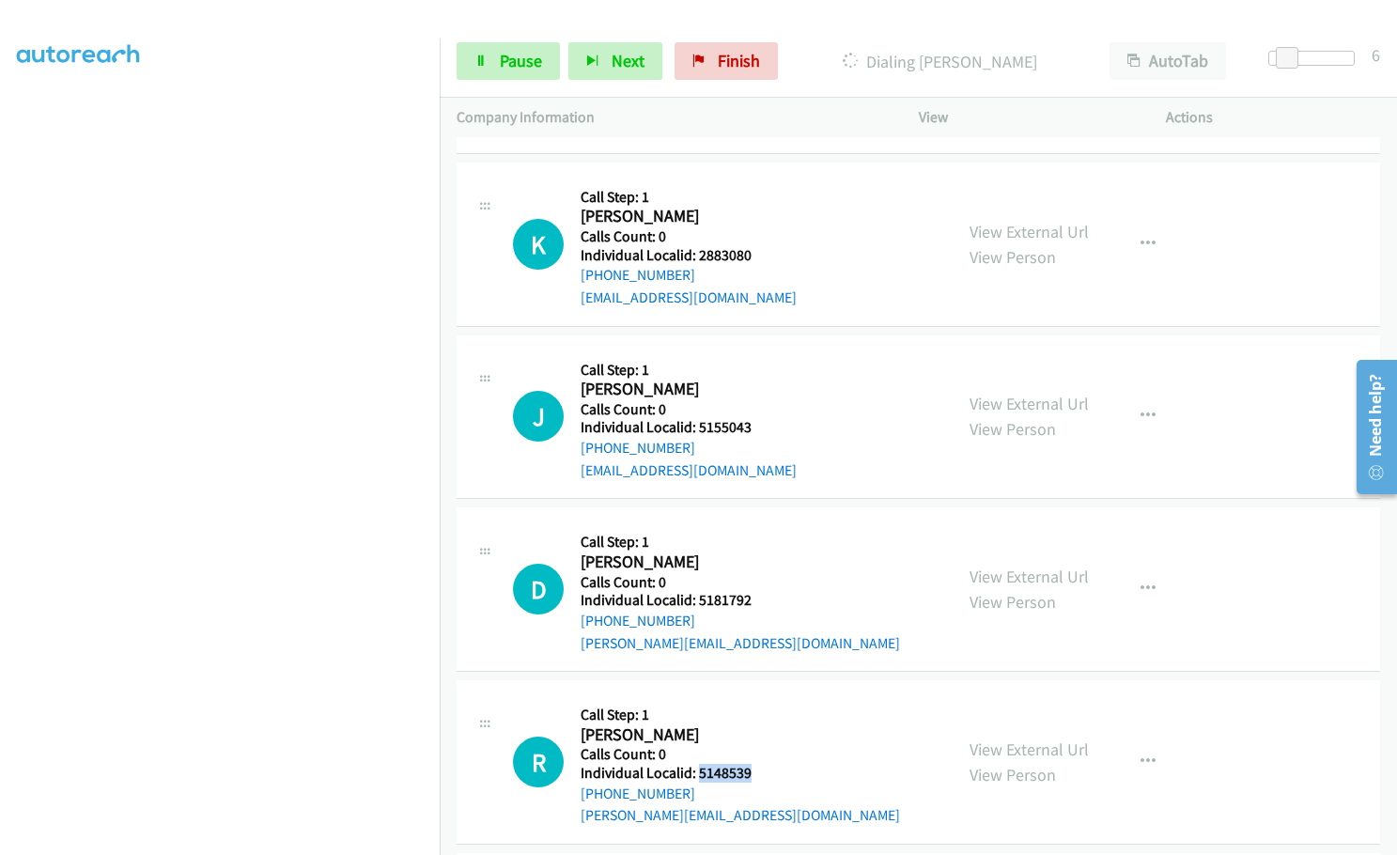
drag, startPoint x: 695, startPoint y: 701, endPoint x: 751, endPoint y: 710, distance: 56.2
click at [751, 710] on div "R Callback Scheduled Call Step: 1 [PERSON_NAME] America/Los_Angeles Calls Count…" at bounding box center [724, 762] width 423 height 130
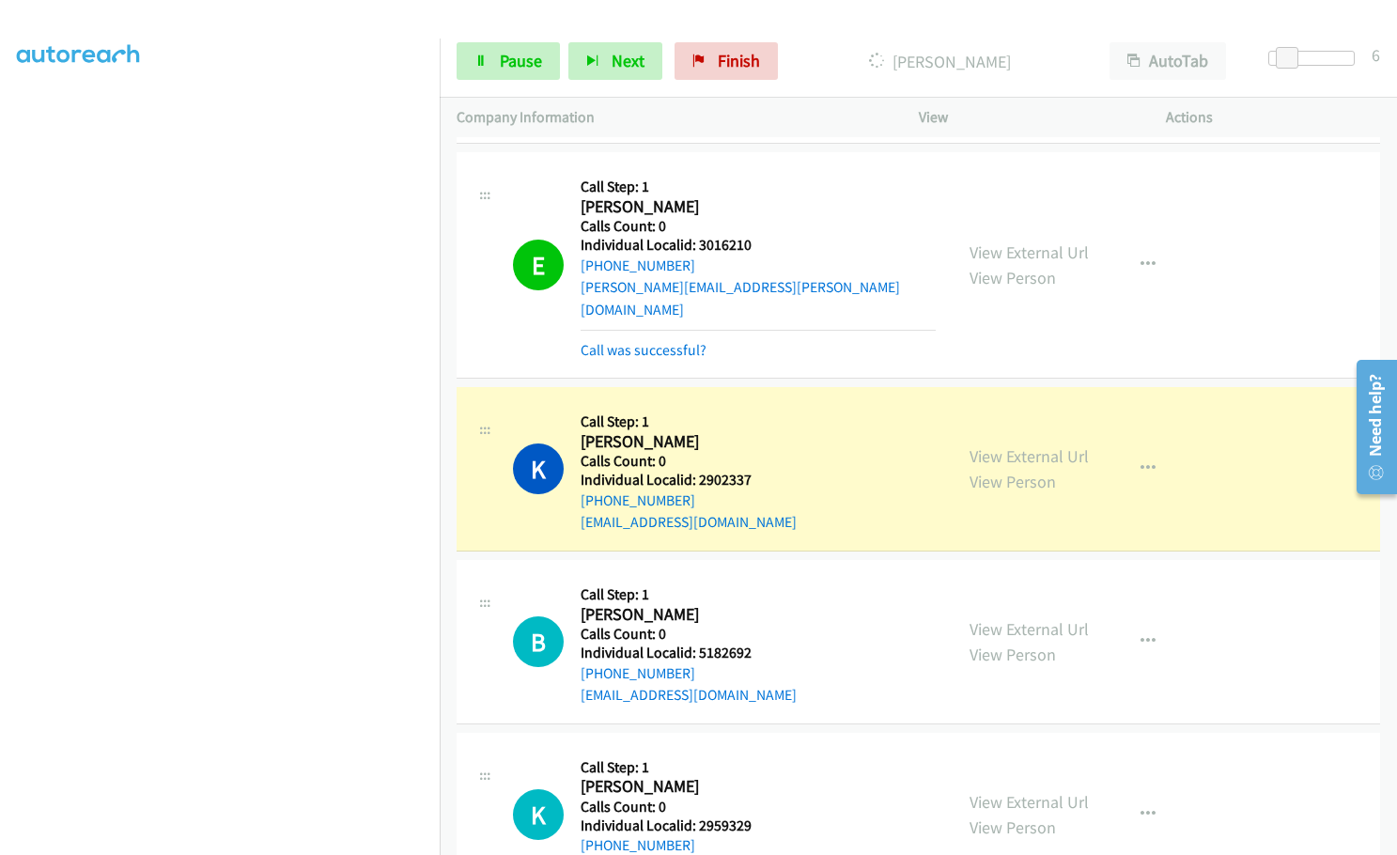
scroll to position [10270, 0]
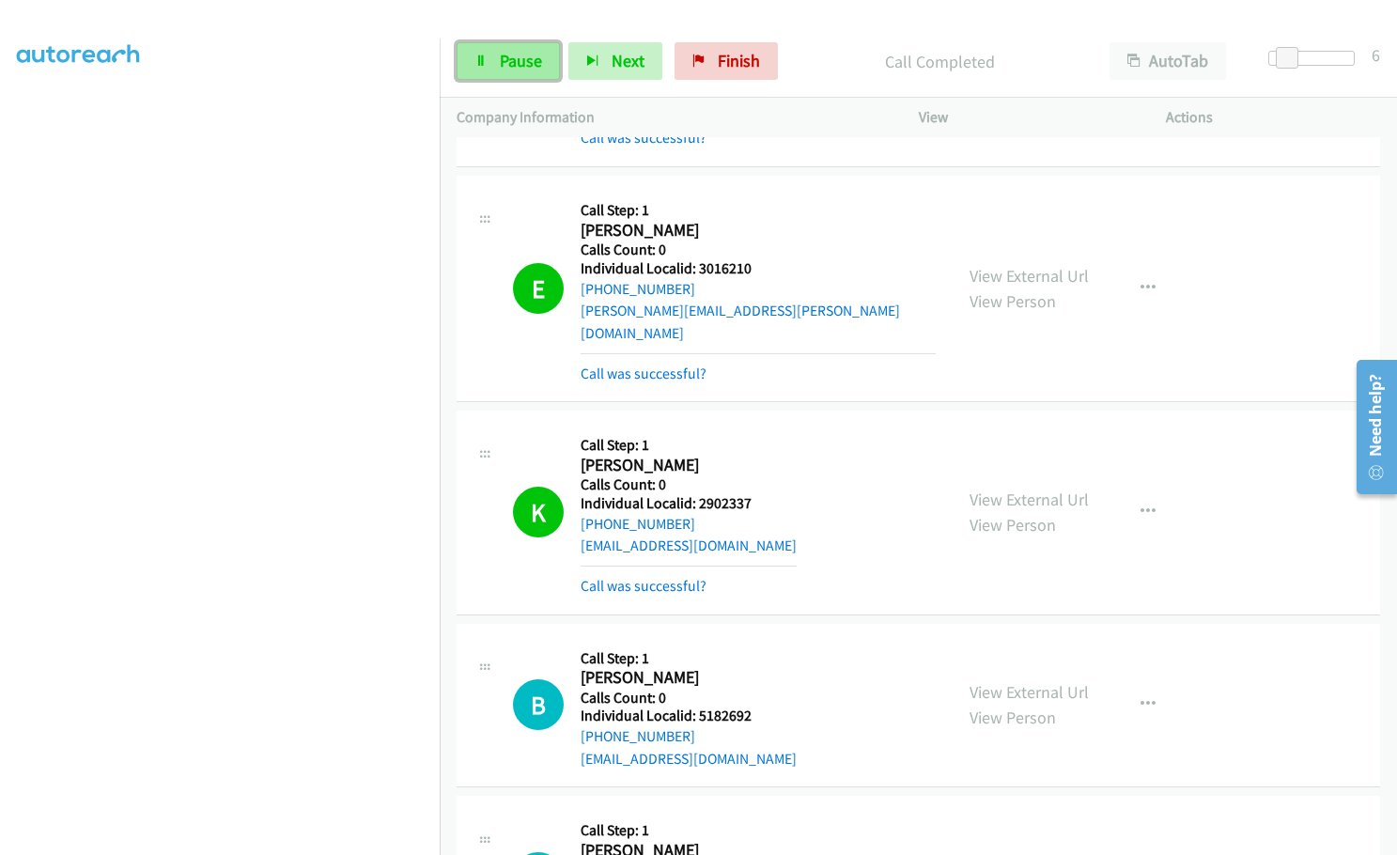
click at [527, 68] on span "Pause" at bounding box center [521, 61] width 42 height 22
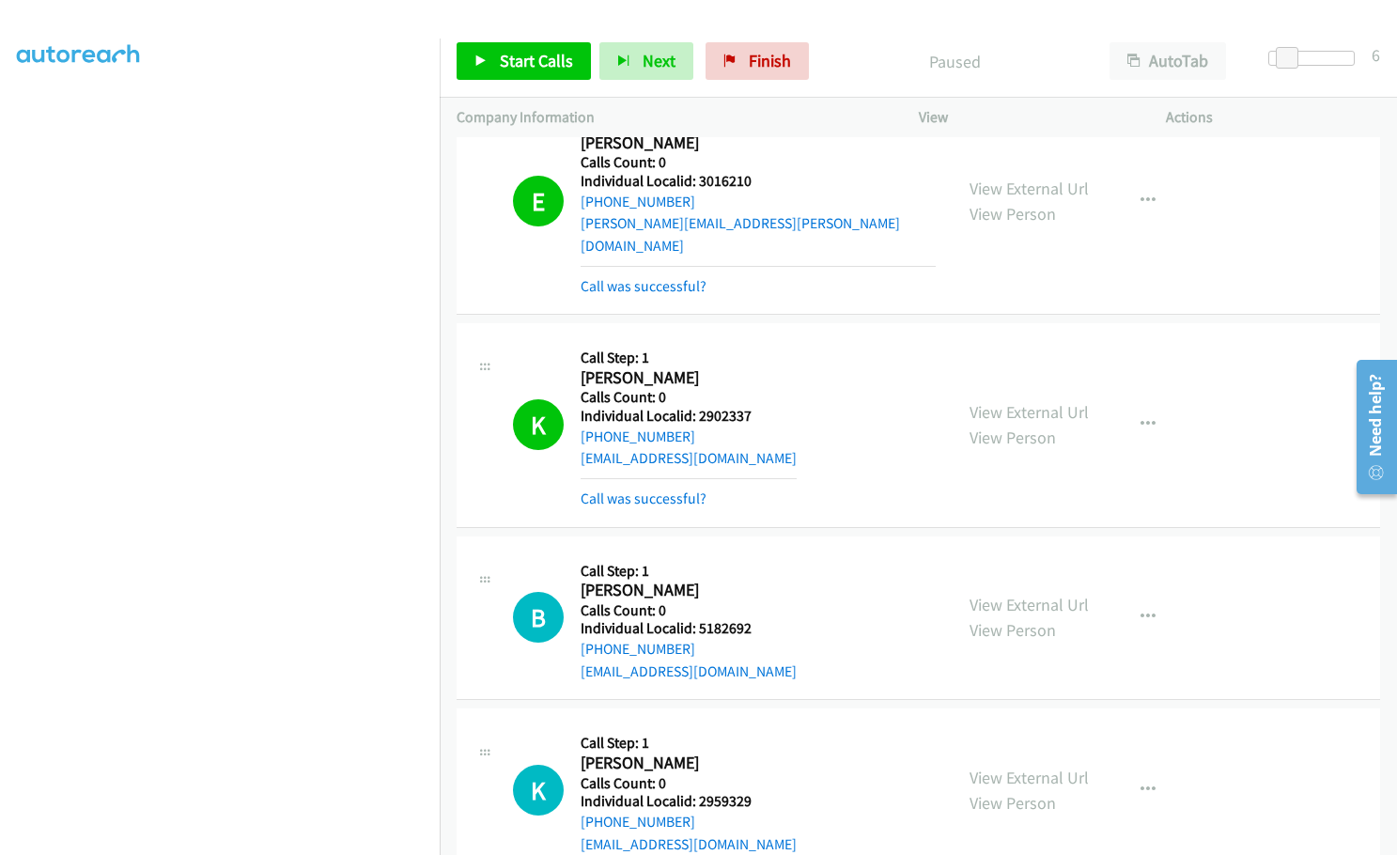
scroll to position [10340, 0]
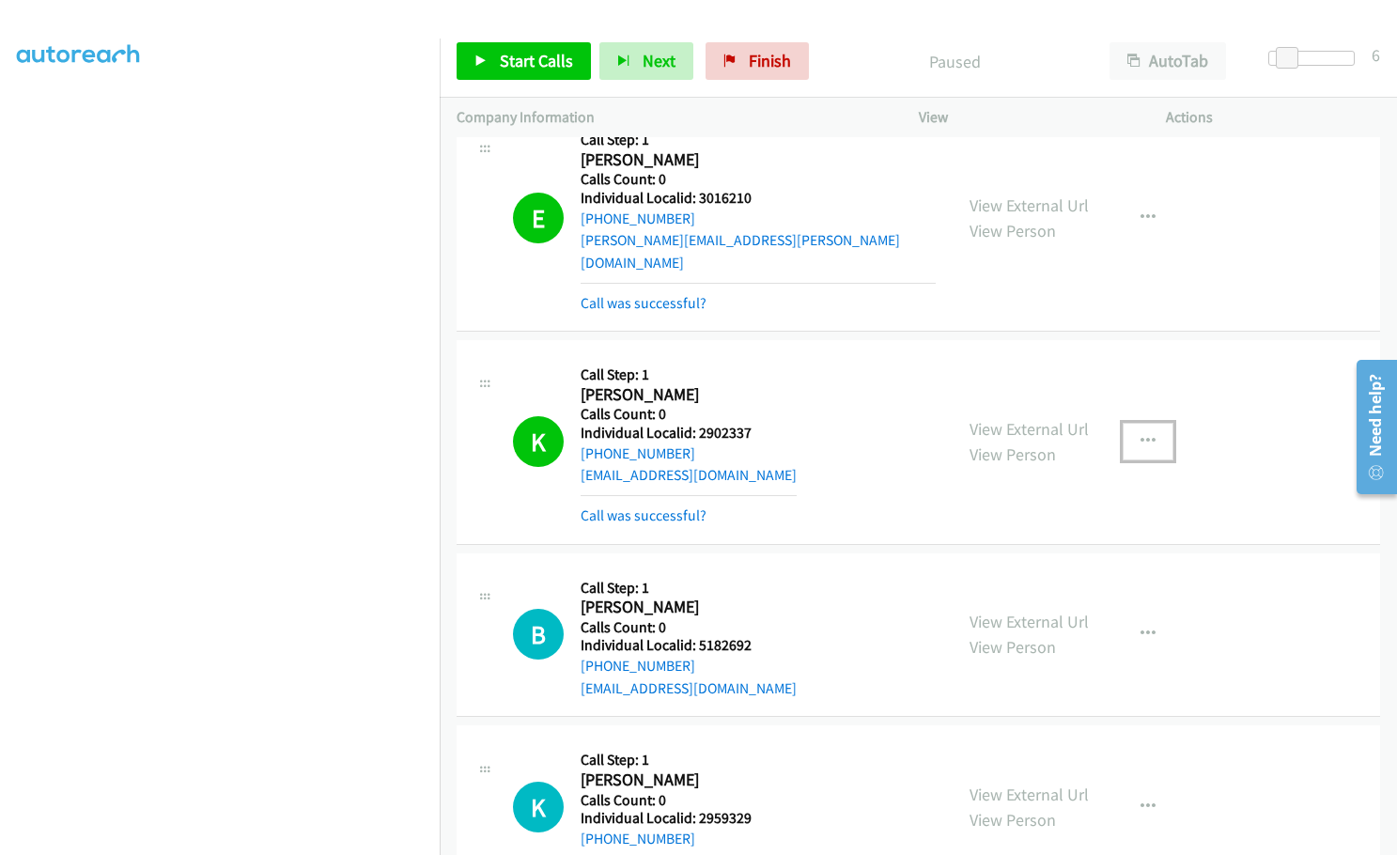
click at [1148, 423] on button "button" at bounding box center [1148, 442] width 51 height 38
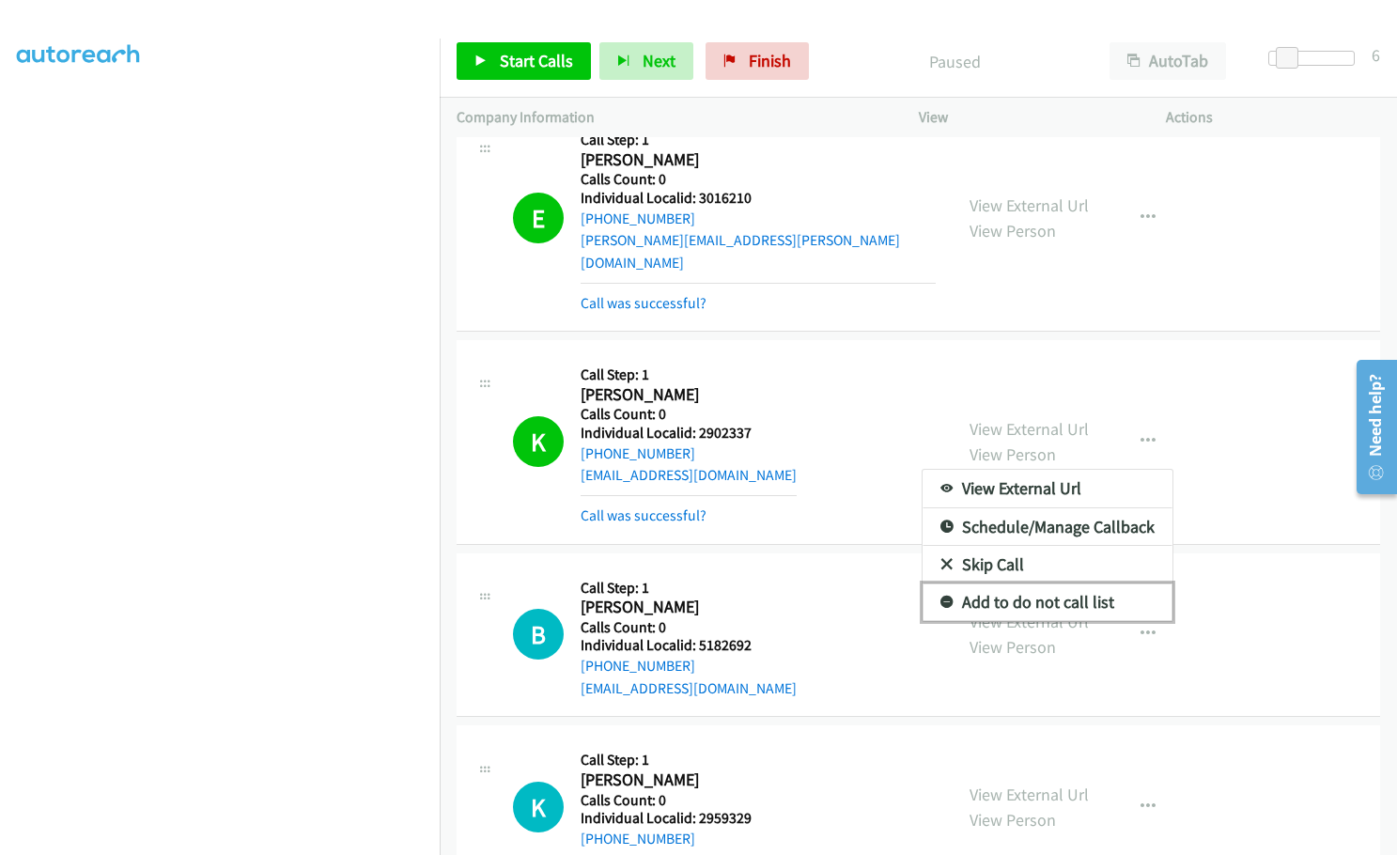
click at [941, 597] on icon at bounding box center [946, 603] width 13 height 13
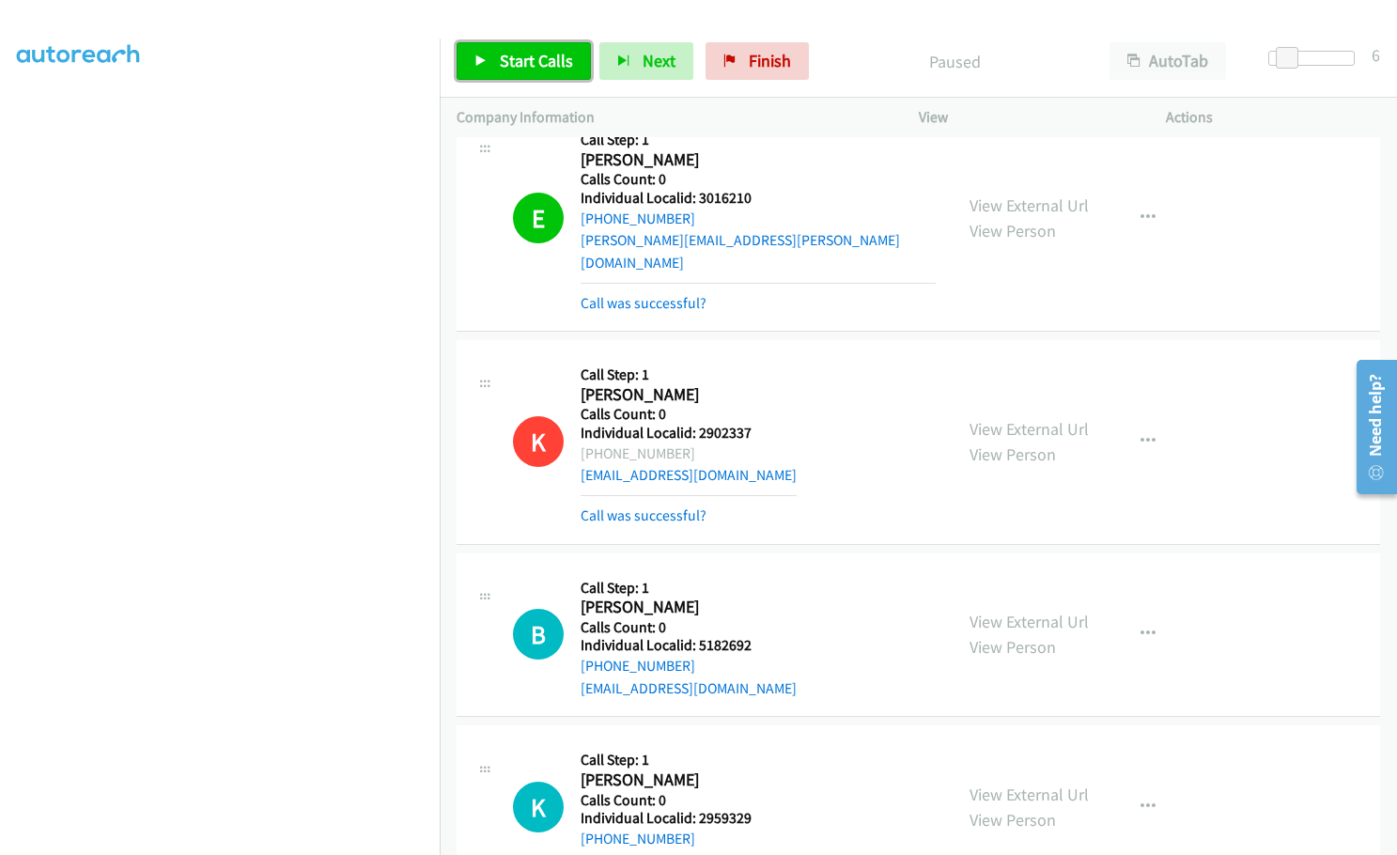
click at [489, 65] on link "Start Calls" at bounding box center [524, 61] width 134 height 38
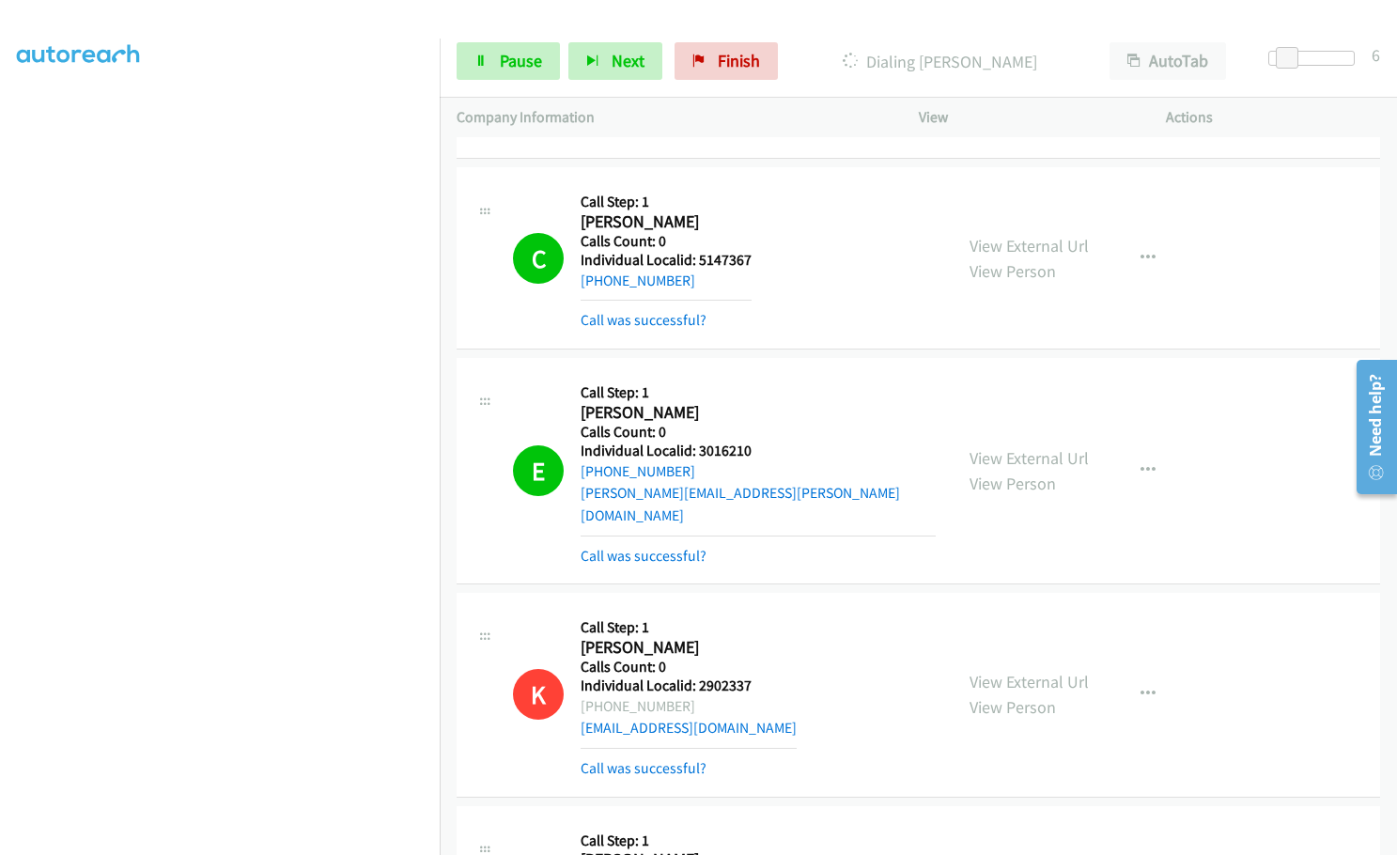
scroll to position [10223, 0]
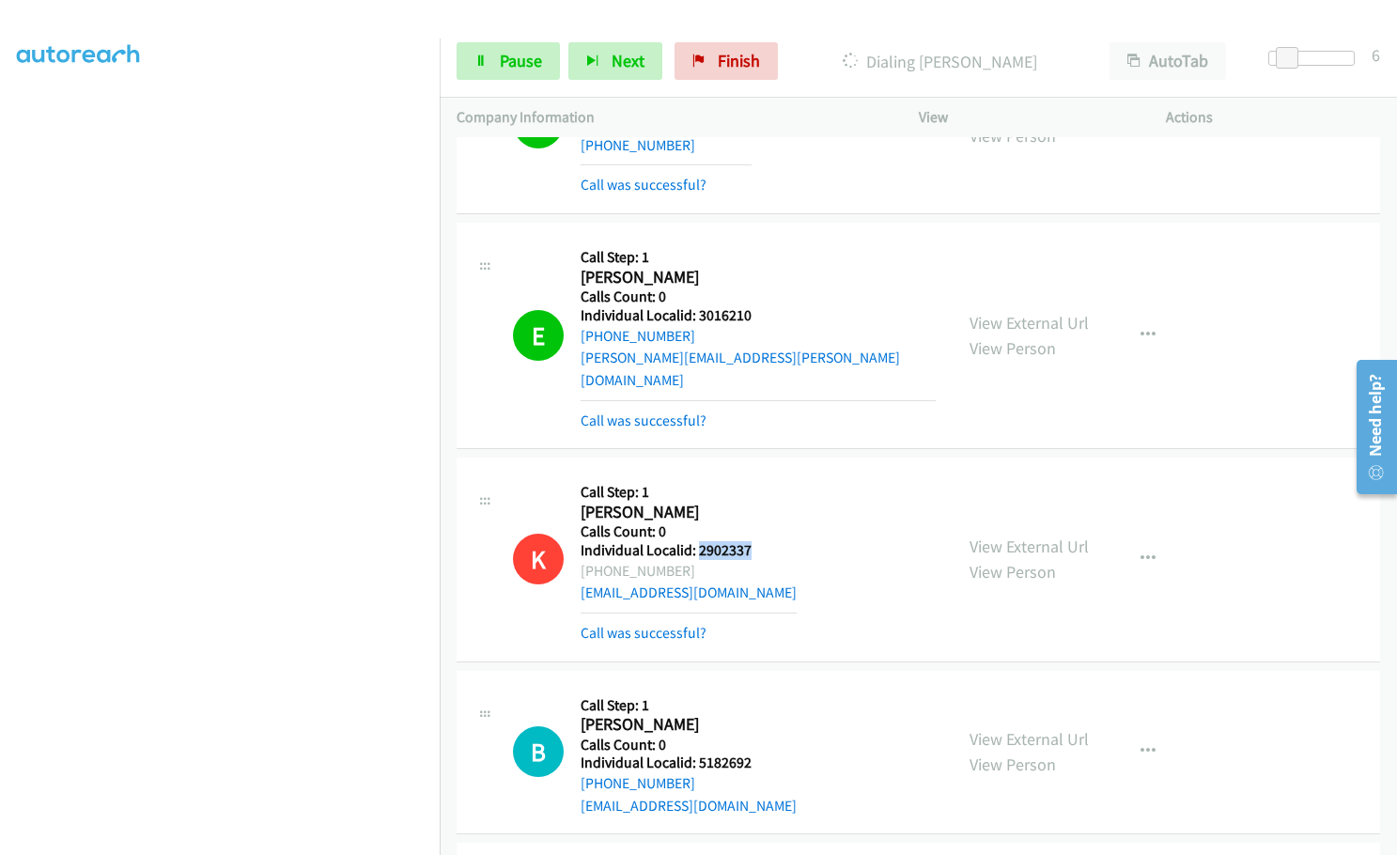
drag, startPoint x: 698, startPoint y: 484, endPoint x: 754, endPoint y: 483, distance: 56.4
click at [754, 483] on div "K Callback Scheduled Call Step: 1 [PERSON_NAME] America/Los_Angeles Calls Count…" at bounding box center [724, 558] width 423 height 169
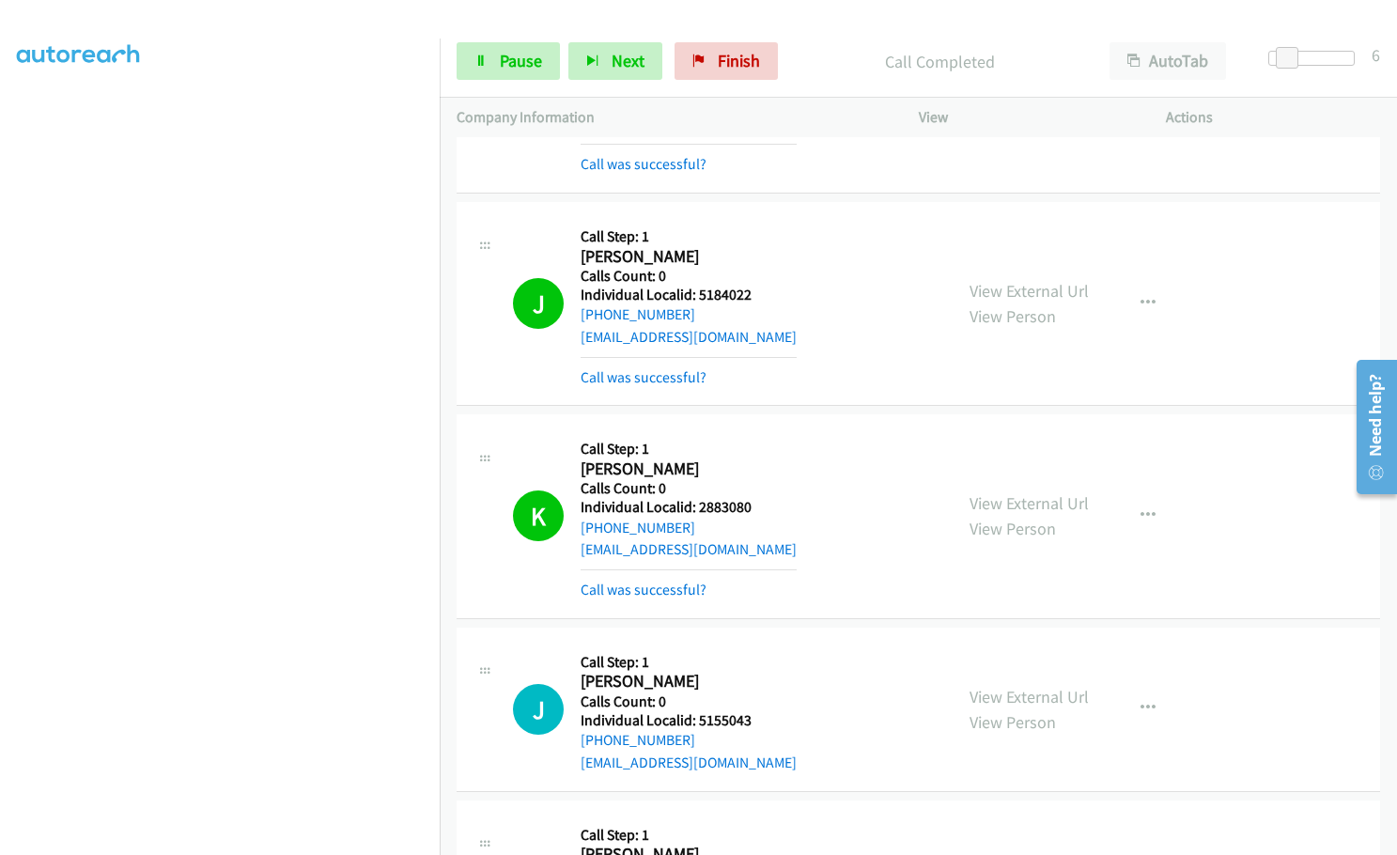
scroll to position [11068, 0]
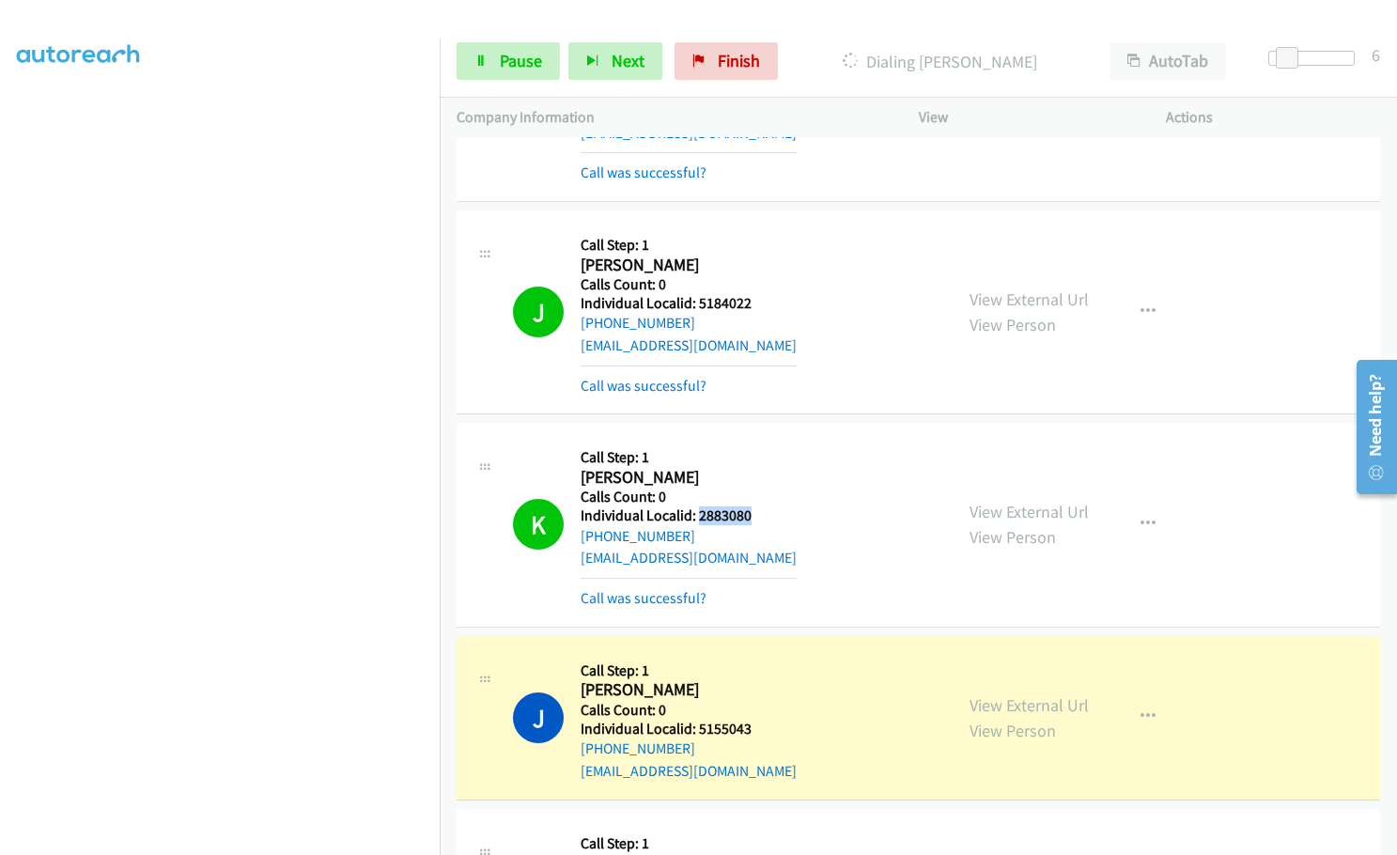
drag, startPoint x: 697, startPoint y: 447, endPoint x: 755, endPoint y: 448, distance: 58.3
click at [755, 448] on div "K Callback Scheduled Call Step: 1 [PERSON_NAME] America/Los_Angeles Calls Count…" at bounding box center [724, 524] width 423 height 169
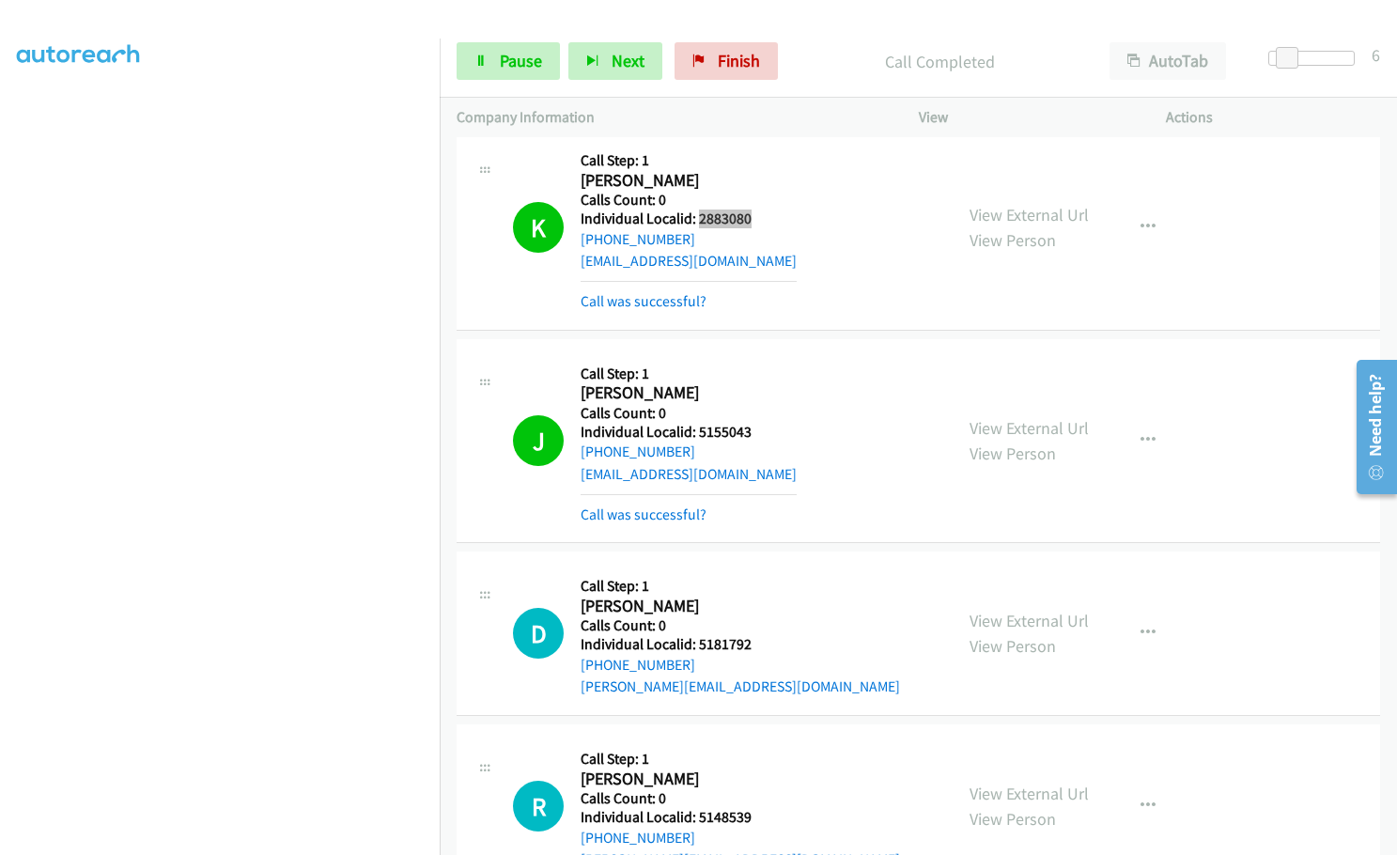
scroll to position [11397, 0]
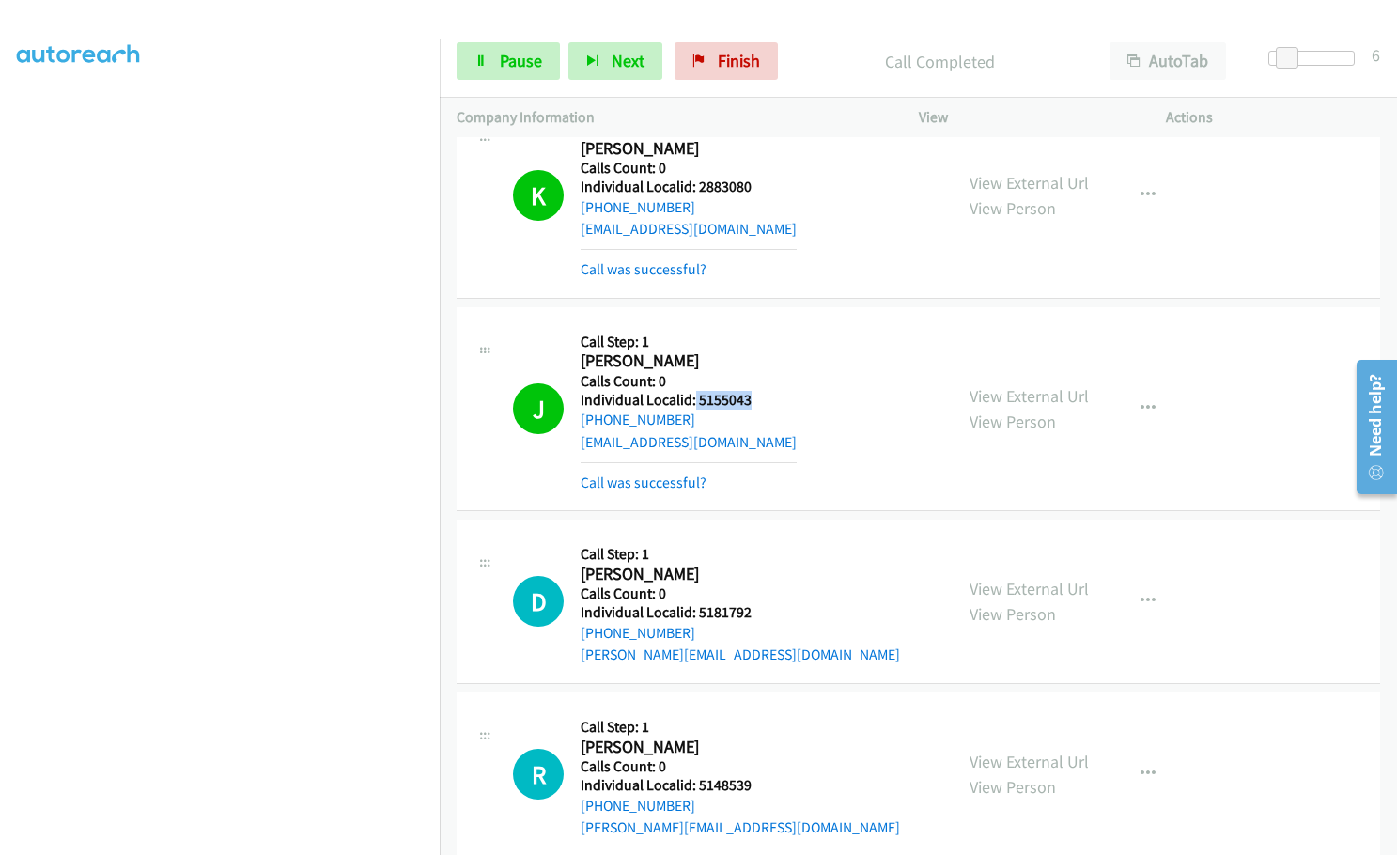
drag, startPoint x: 693, startPoint y: 334, endPoint x: 753, endPoint y: 334, distance: 59.2
click at [753, 334] on div "J Callback Scheduled Call Step: 1 [PERSON_NAME] America/Los_Angeles Calls Count…" at bounding box center [724, 408] width 423 height 169
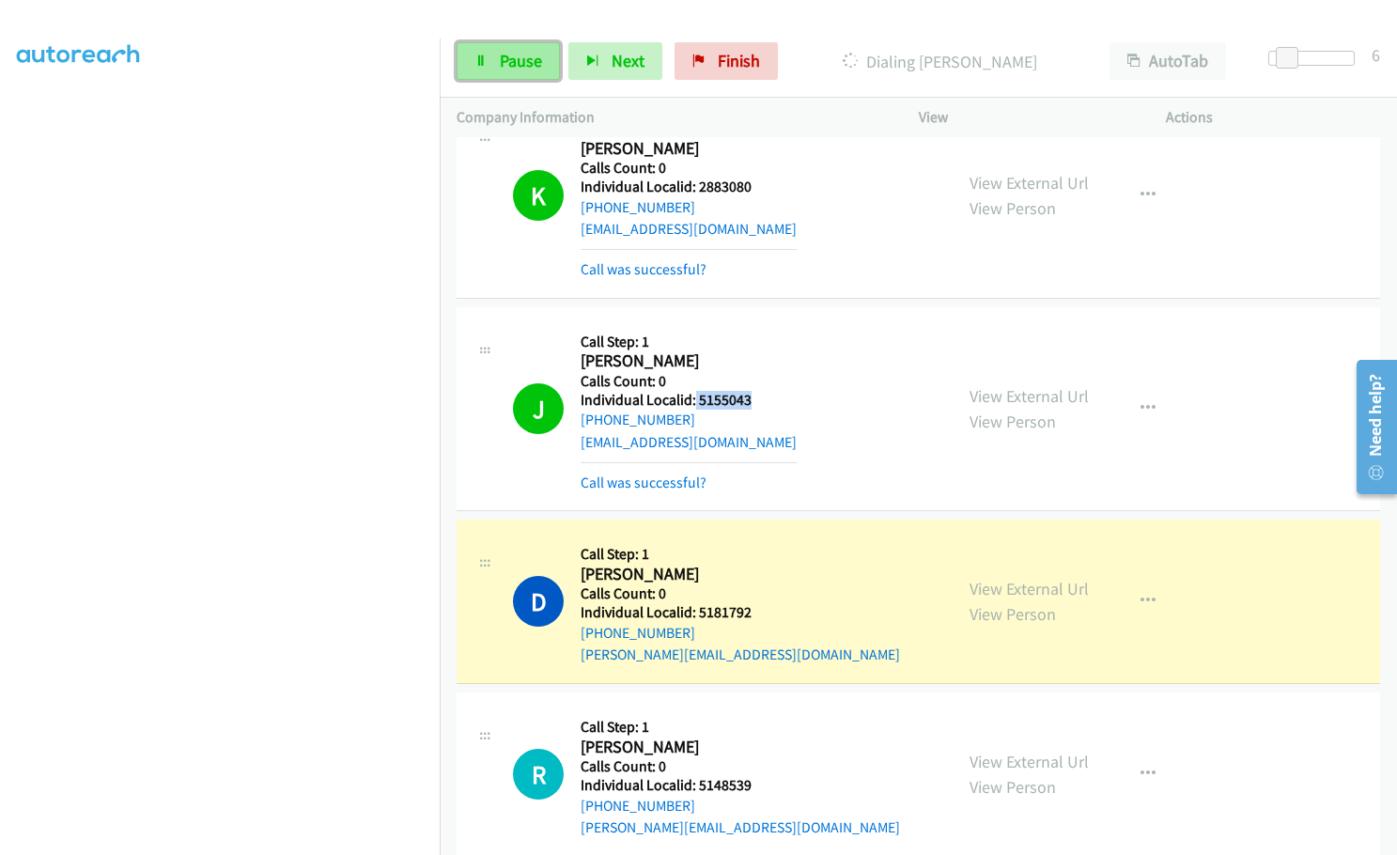
click at [533, 63] on span "Pause" at bounding box center [521, 61] width 42 height 22
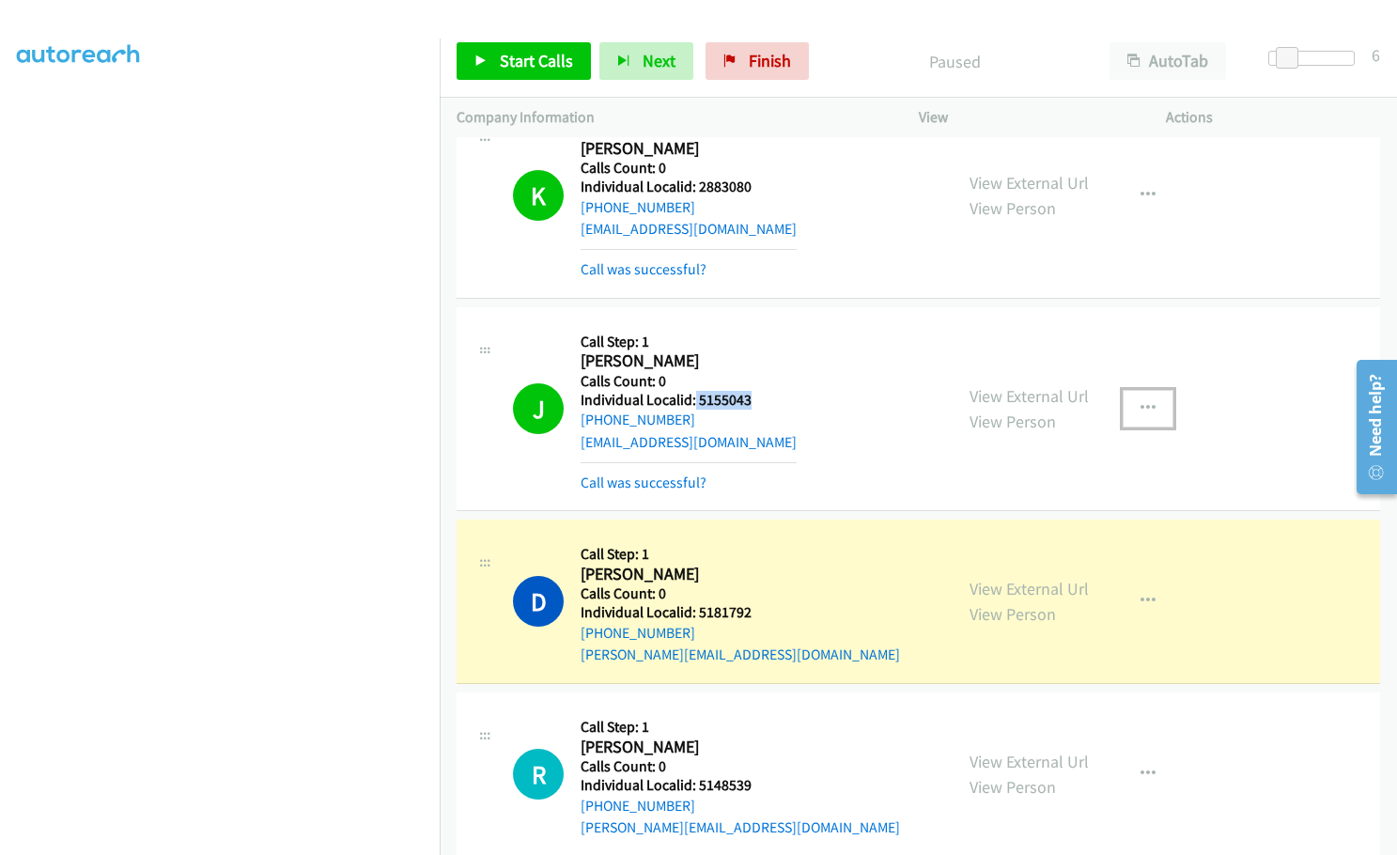
click at [1148, 390] on button "button" at bounding box center [1148, 409] width 51 height 38
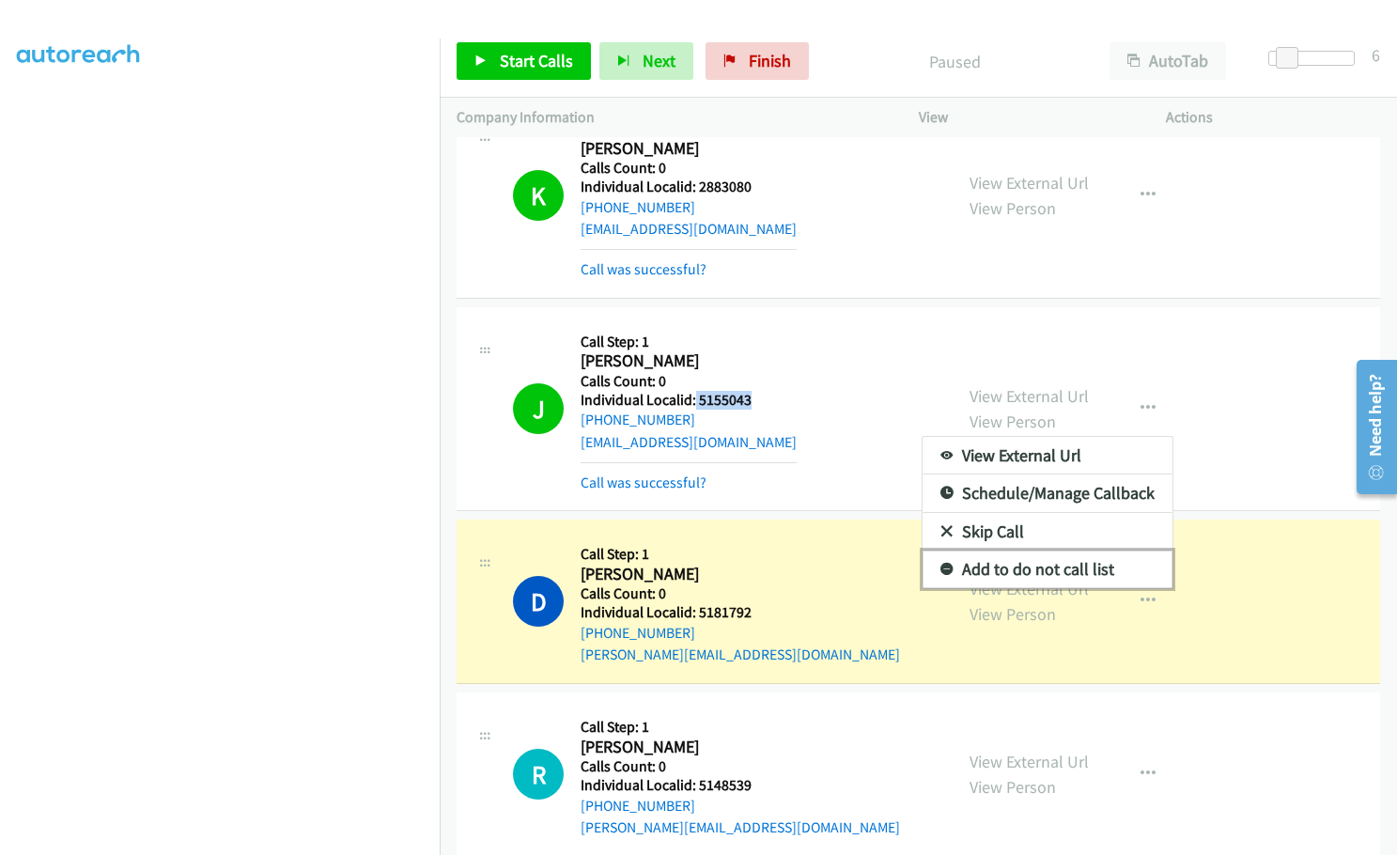
click at [940, 564] on icon at bounding box center [946, 570] width 13 height 13
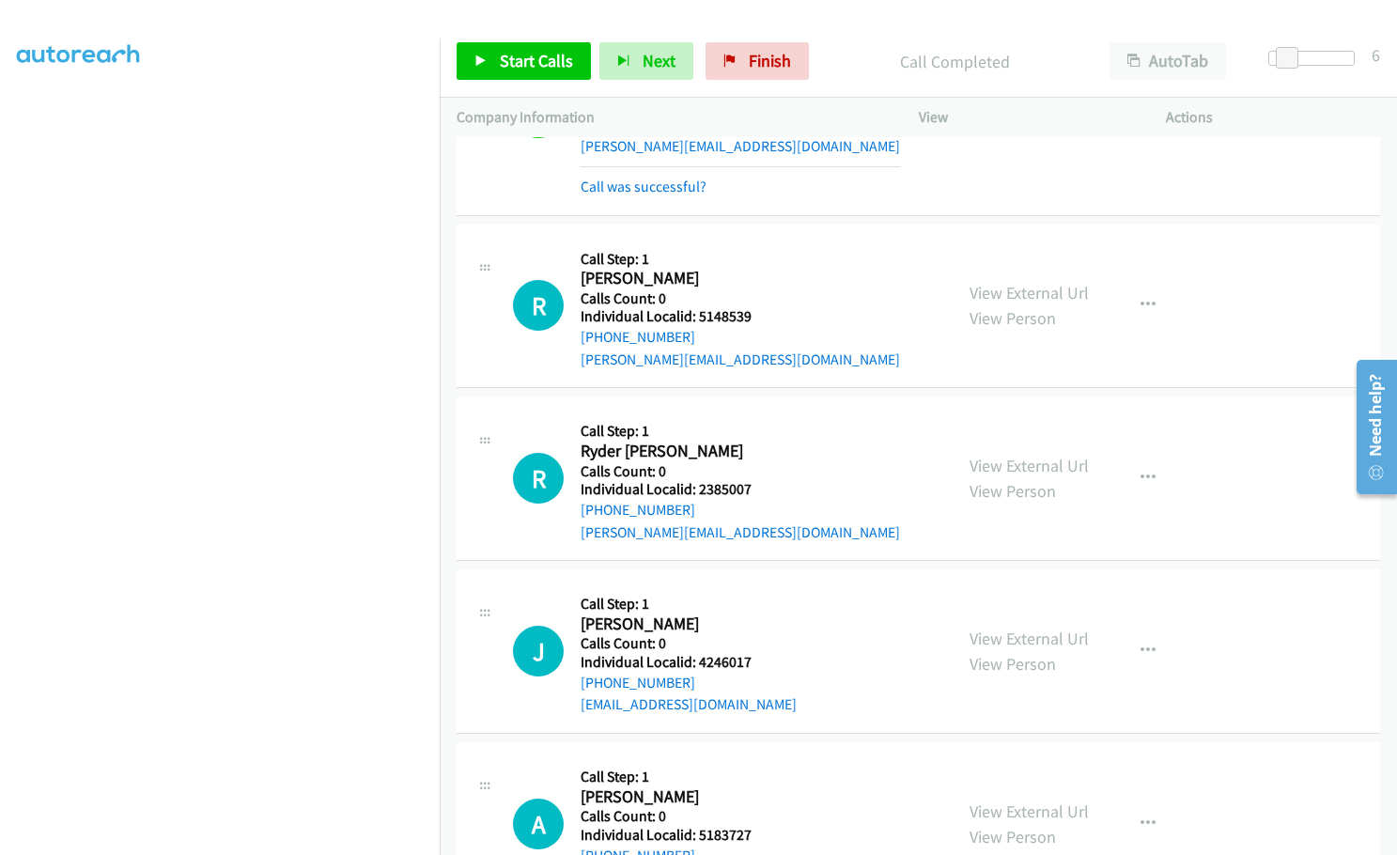
scroll to position [11937, 0]
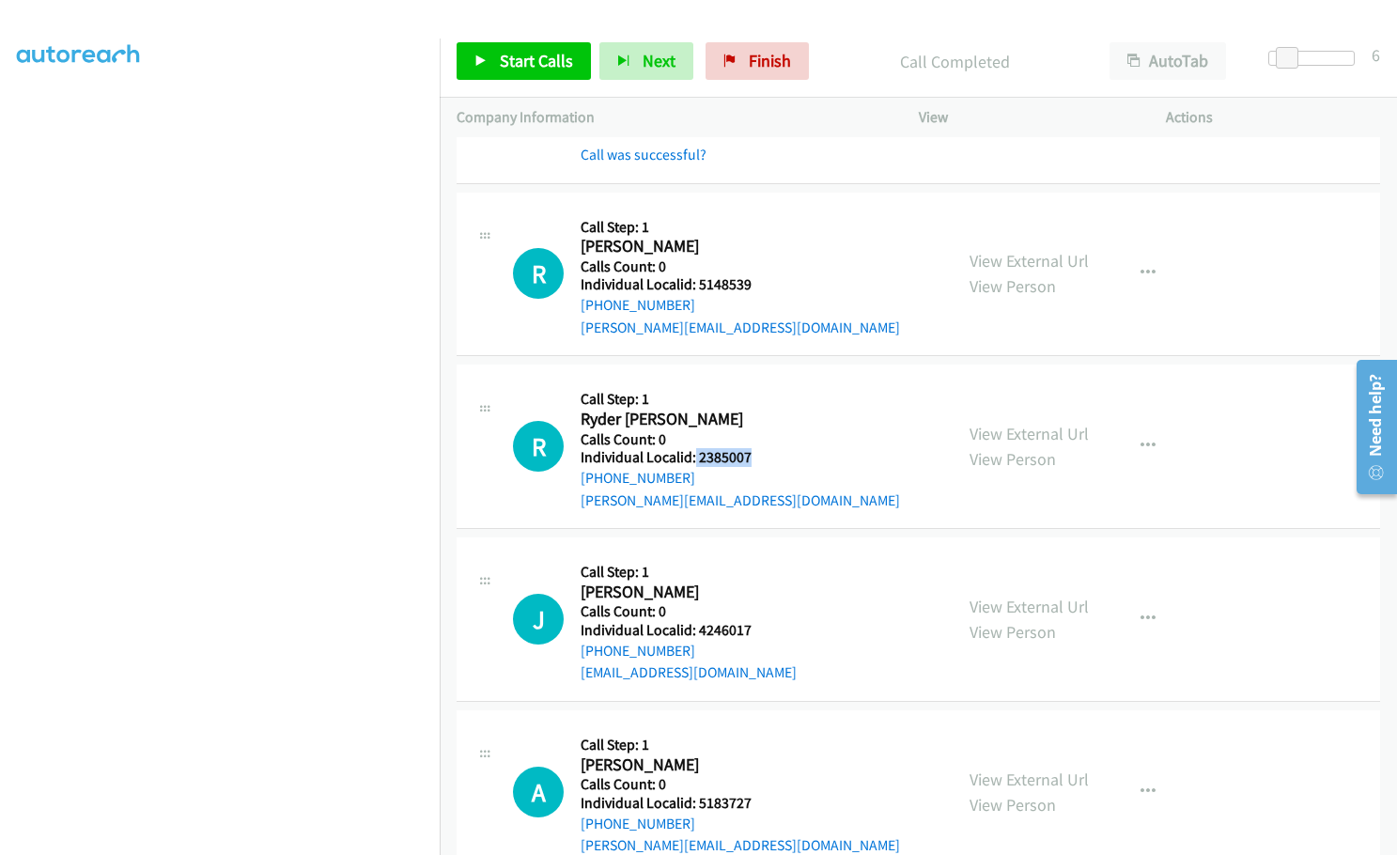
drag, startPoint x: 698, startPoint y: 387, endPoint x: 752, endPoint y: 386, distance: 53.6
click at [752, 448] on h5 "Individual Localid: 2385007" at bounding box center [740, 457] width 319 height 19
drag, startPoint x: 696, startPoint y: 561, endPoint x: 747, endPoint y: 563, distance: 50.8
click at [747, 621] on h5 "Individual Localid: 4246017" at bounding box center [689, 630] width 216 height 19
drag, startPoint x: 694, startPoint y: 734, endPoint x: 750, endPoint y: 738, distance: 55.6
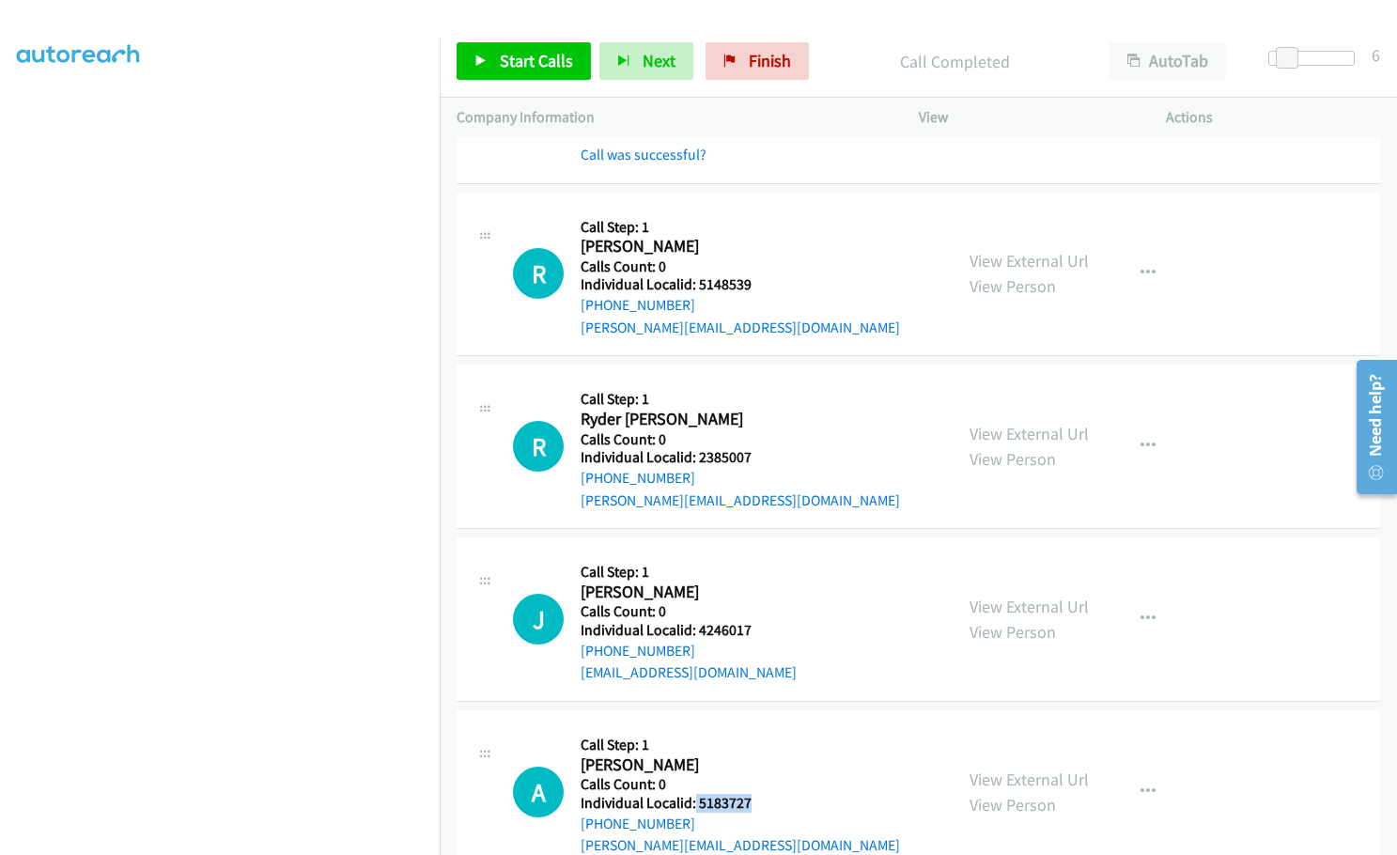
click at [750, 738] on div "A Callback Scheduled Call Step: 1 [PERSON_NAME] America/[GEOGRAPHIC_DATA] Calls…" at bounding box center [724, 792] width 423 height 130
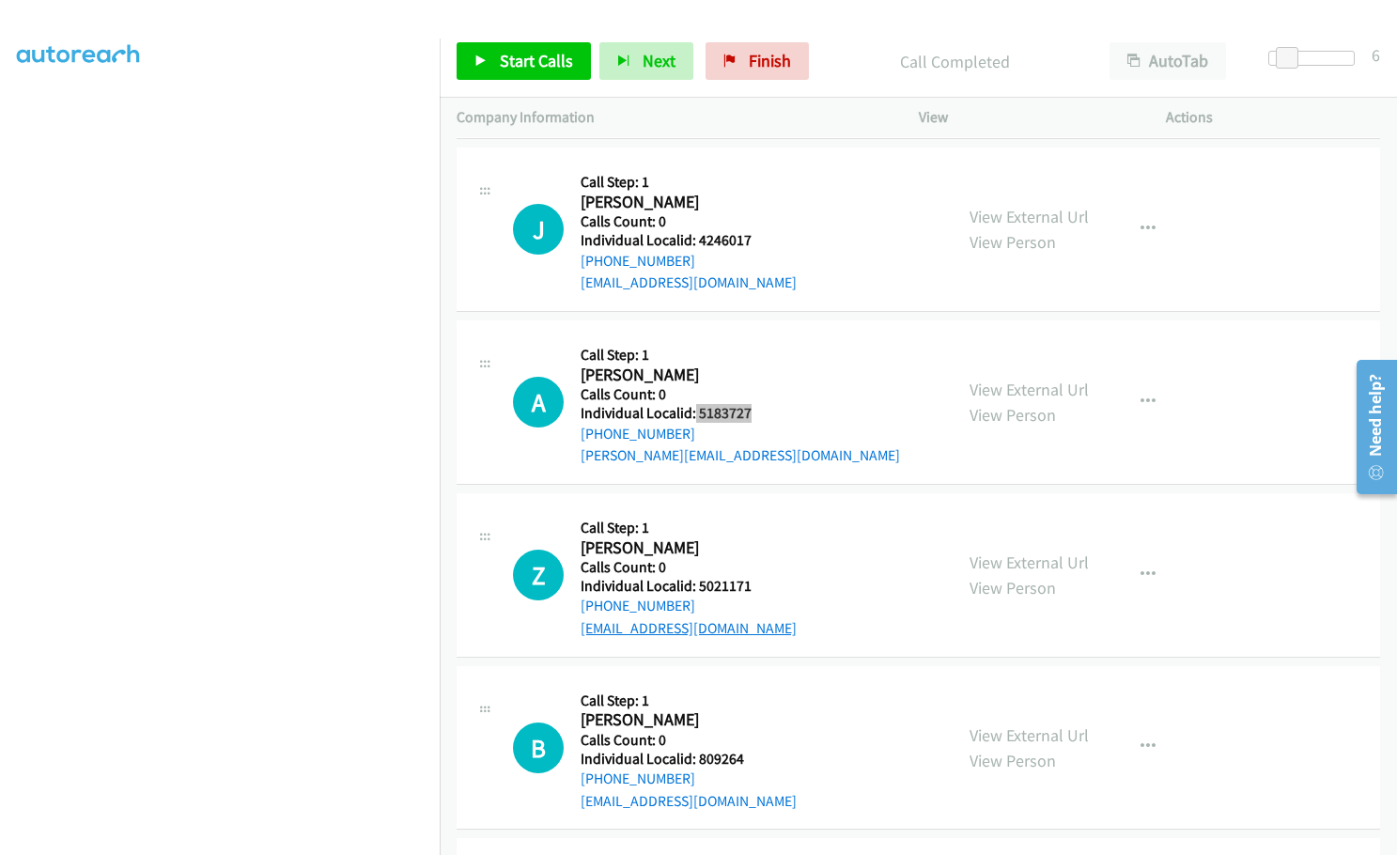
scroll to position [12337, 0]
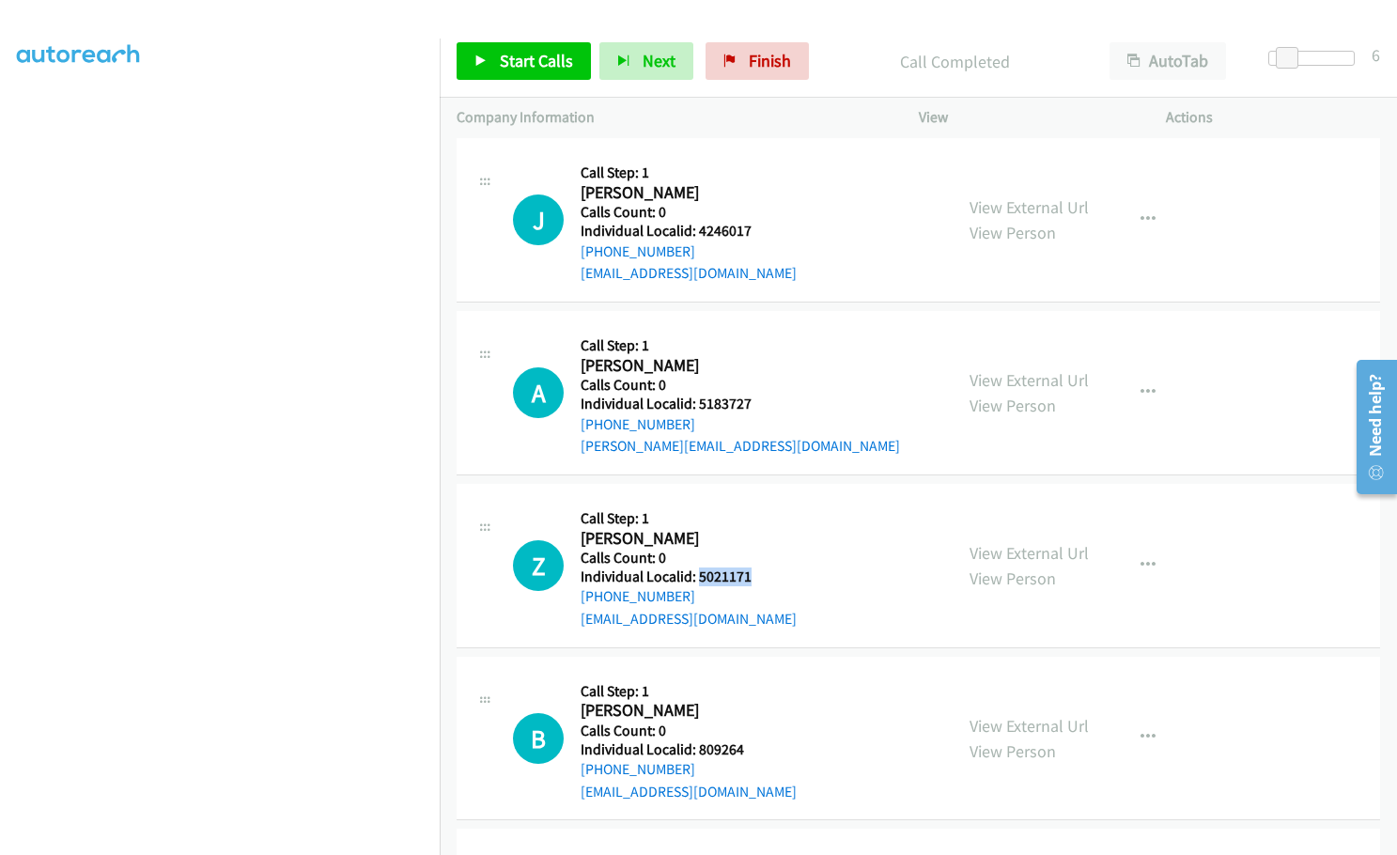
drag, startPoint x: 695, startPoint y: 513, endPoint x: 754, endPoint y: 512, distance: 59.2
click at [754, 567] on h5 "Individual Localid: 5021171" at bounding box center [689, 576] width 216 height 19
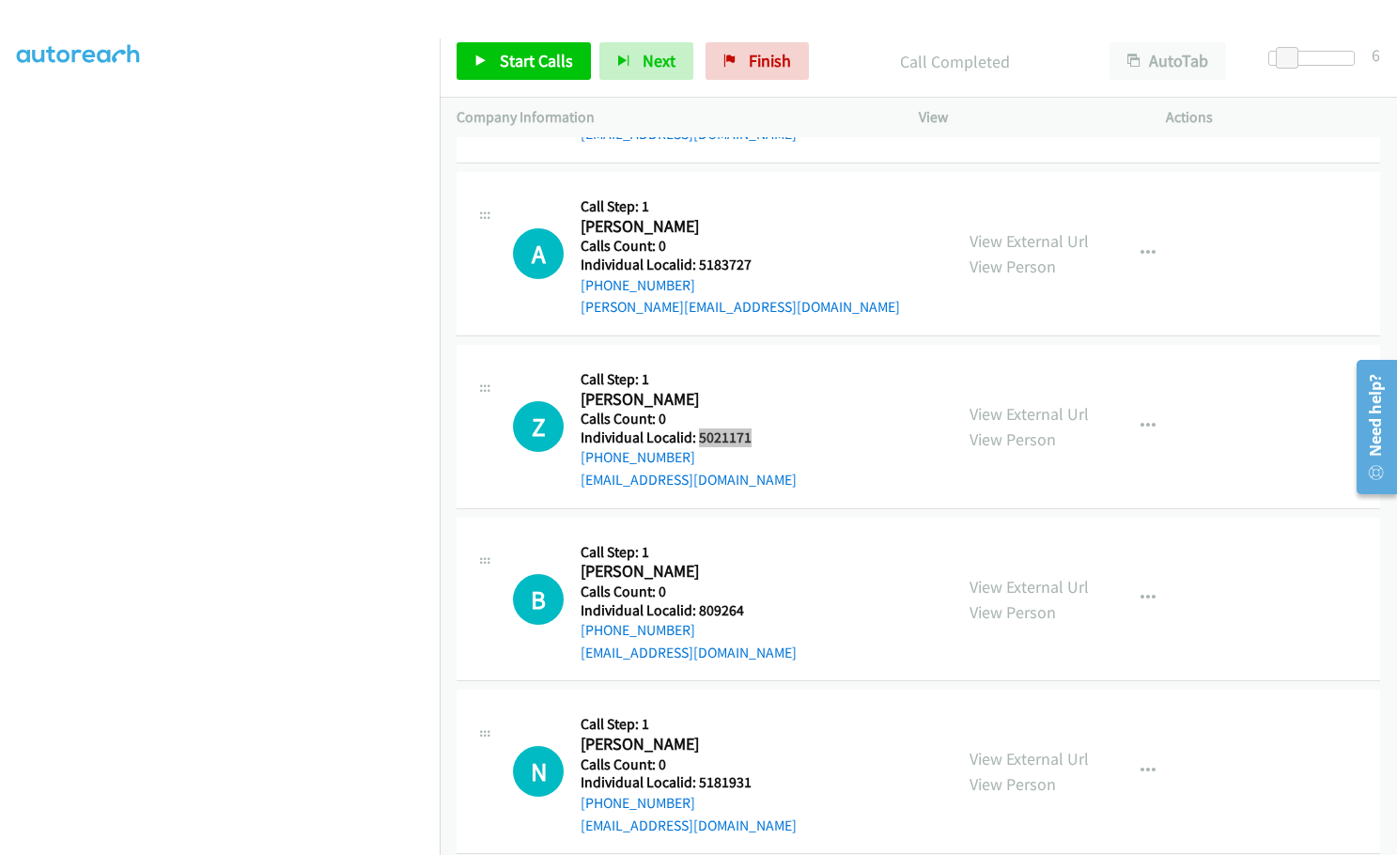
scroll to position [12477, 0]
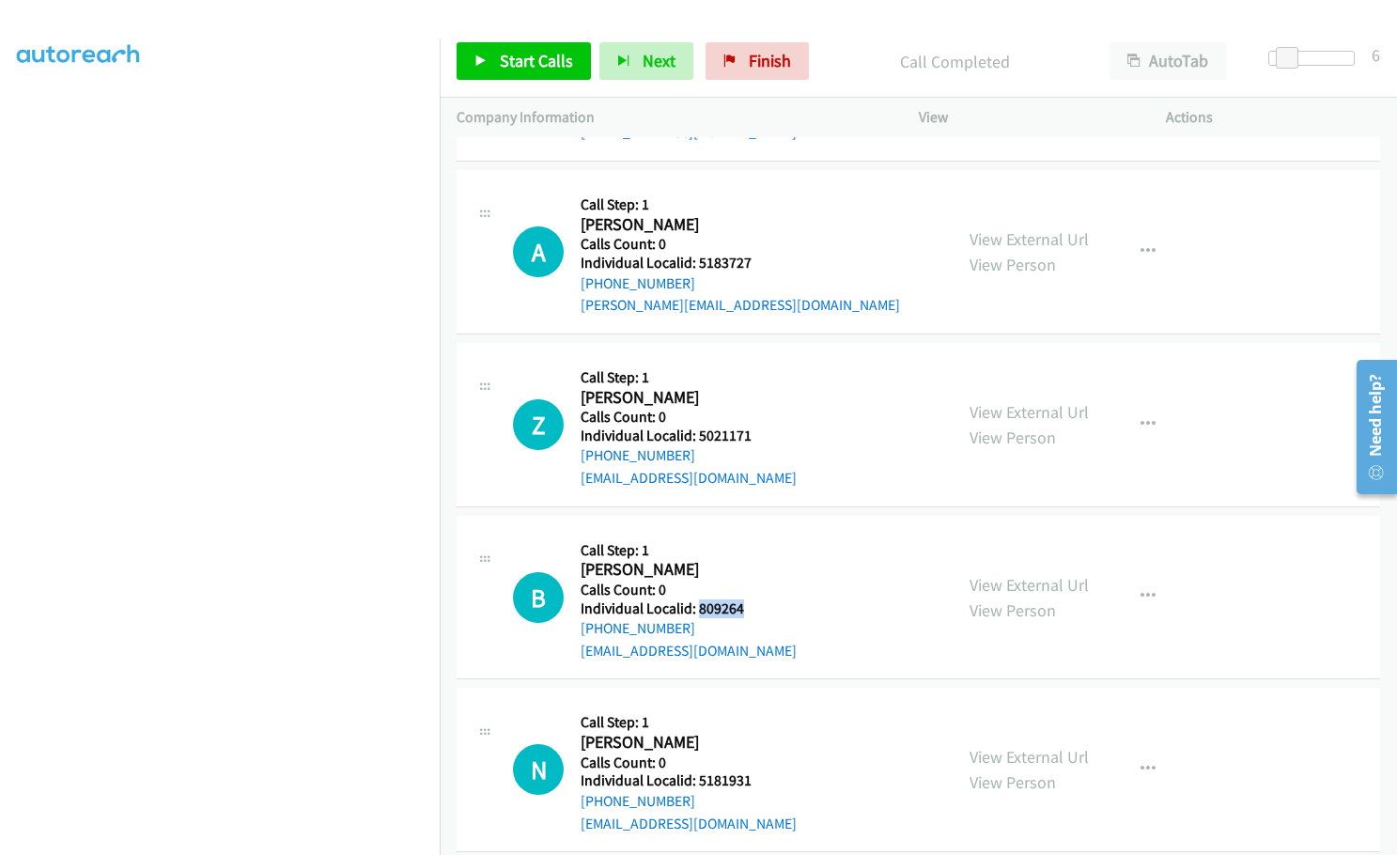
drag, startPoint x: 703, startPoint y: 541, endPoint x: 748, endPoint y: 542, distance: 45.1
click at [748, 542] on div "B Callback Scheduled Call Step: 1 [PERSON_NAME] America/Los_Angeles Calls Count…" at bounding box center [724, 598] width 423 height 130
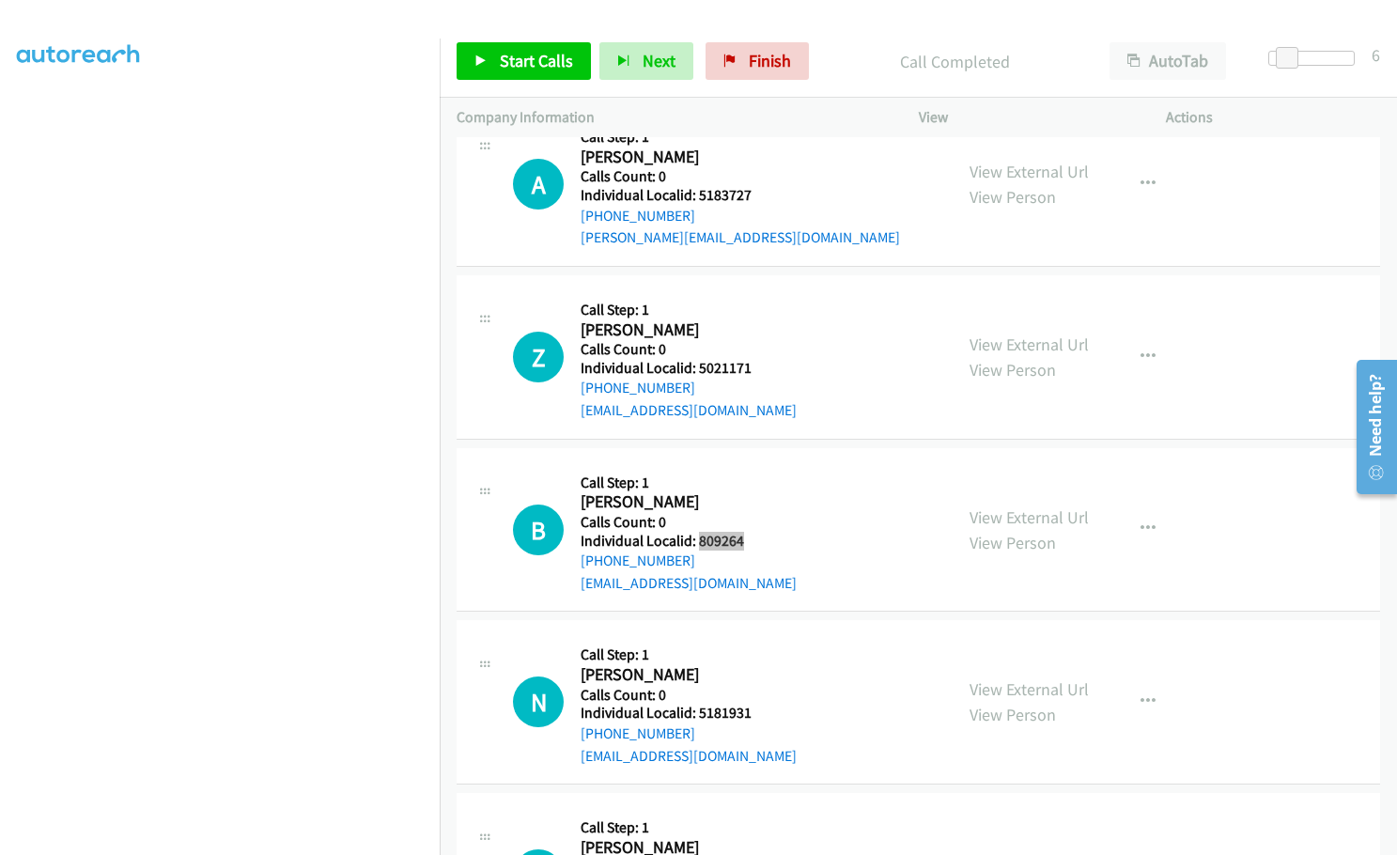
scroll to position [12548, 0]
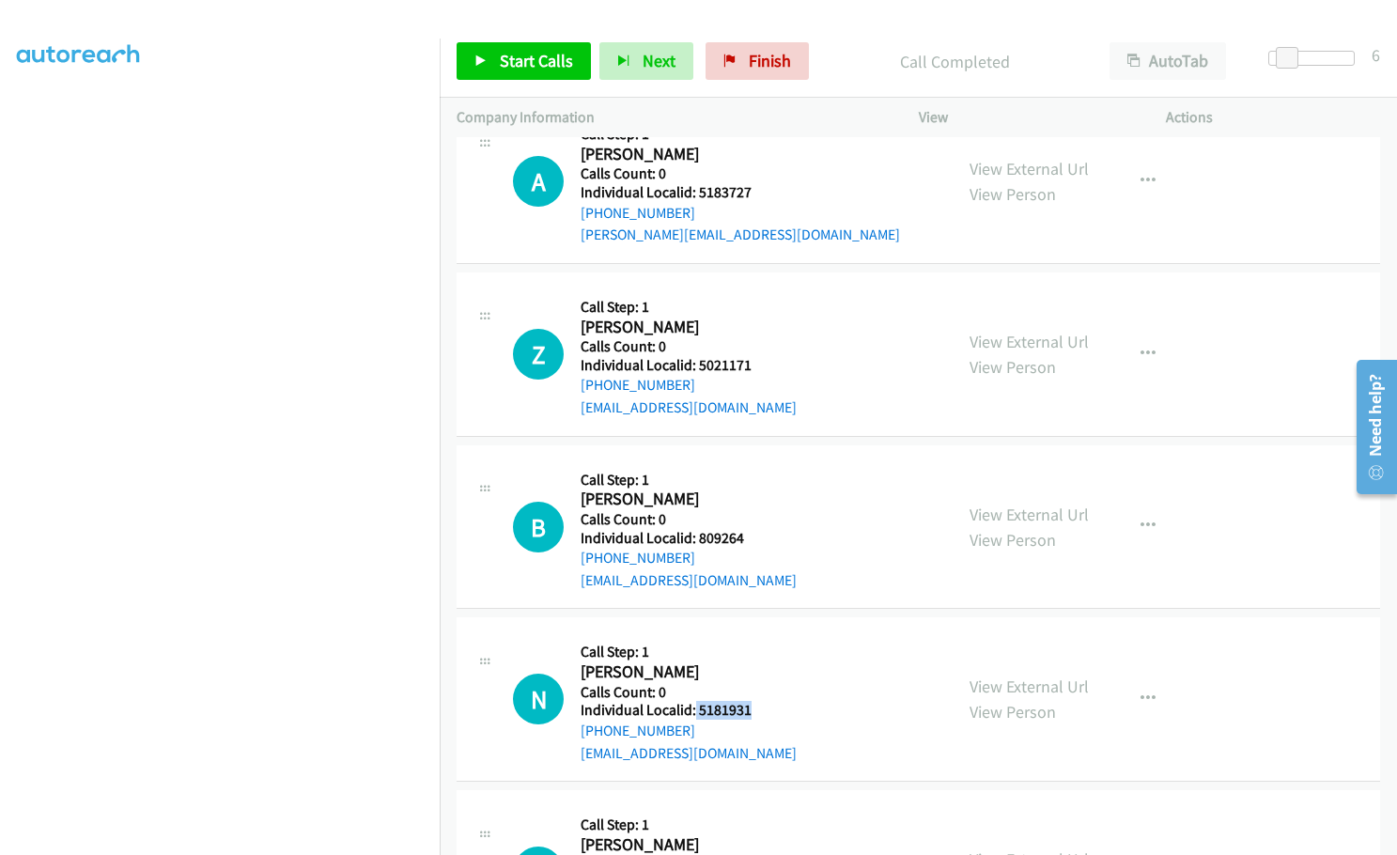
drag, startPoint x: 694, startPoint y: 641, endPoint x: 756, endPoint y: 645, distance: 62.2
click at [756, 645] on div "N Callback Scheduled Call Step: 1 [PERSON_NAME] America/New_York Calls Count: 0…" at bounding box center [724, 699] width 423 height 130
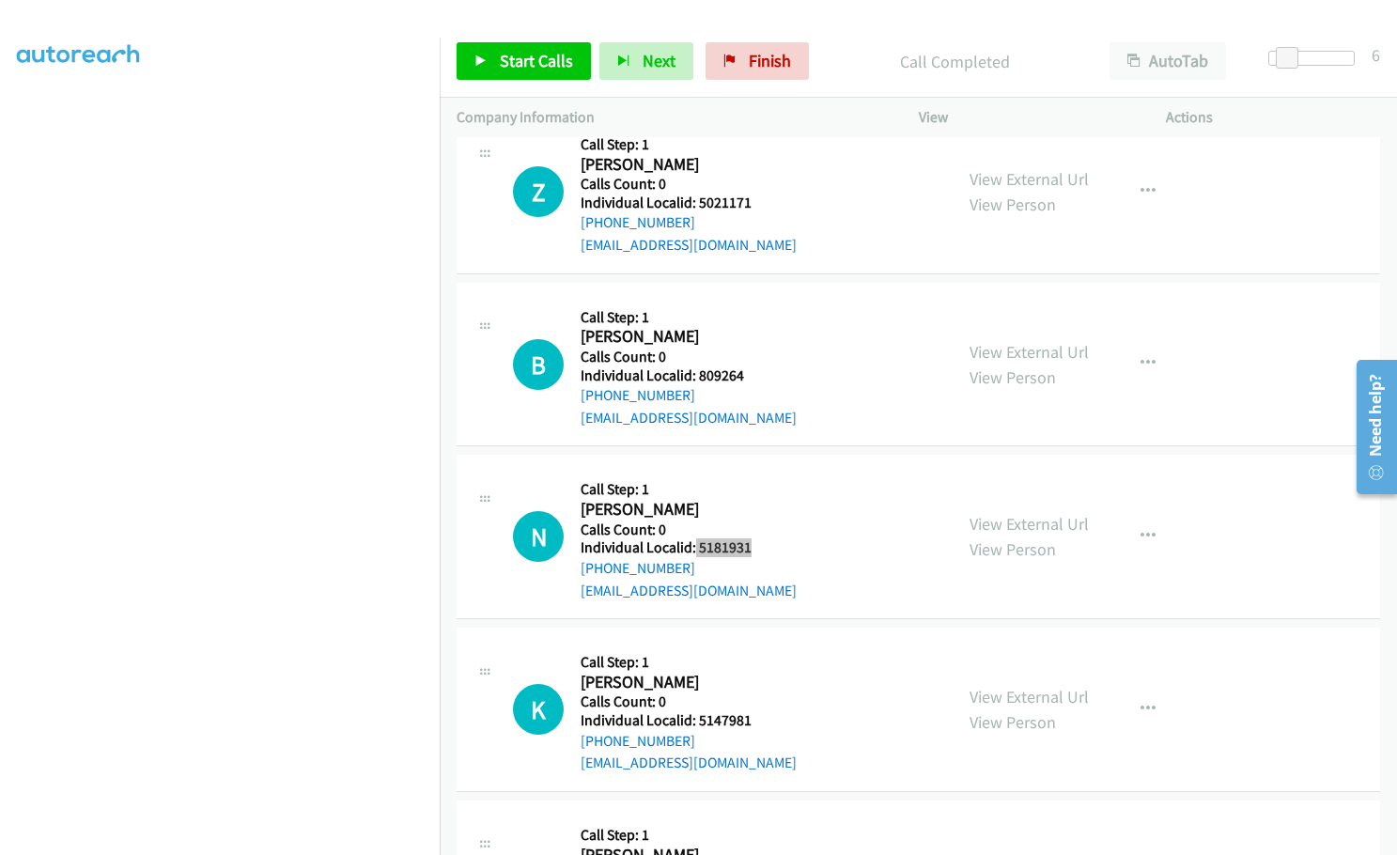
scroll to position [12759, 0]
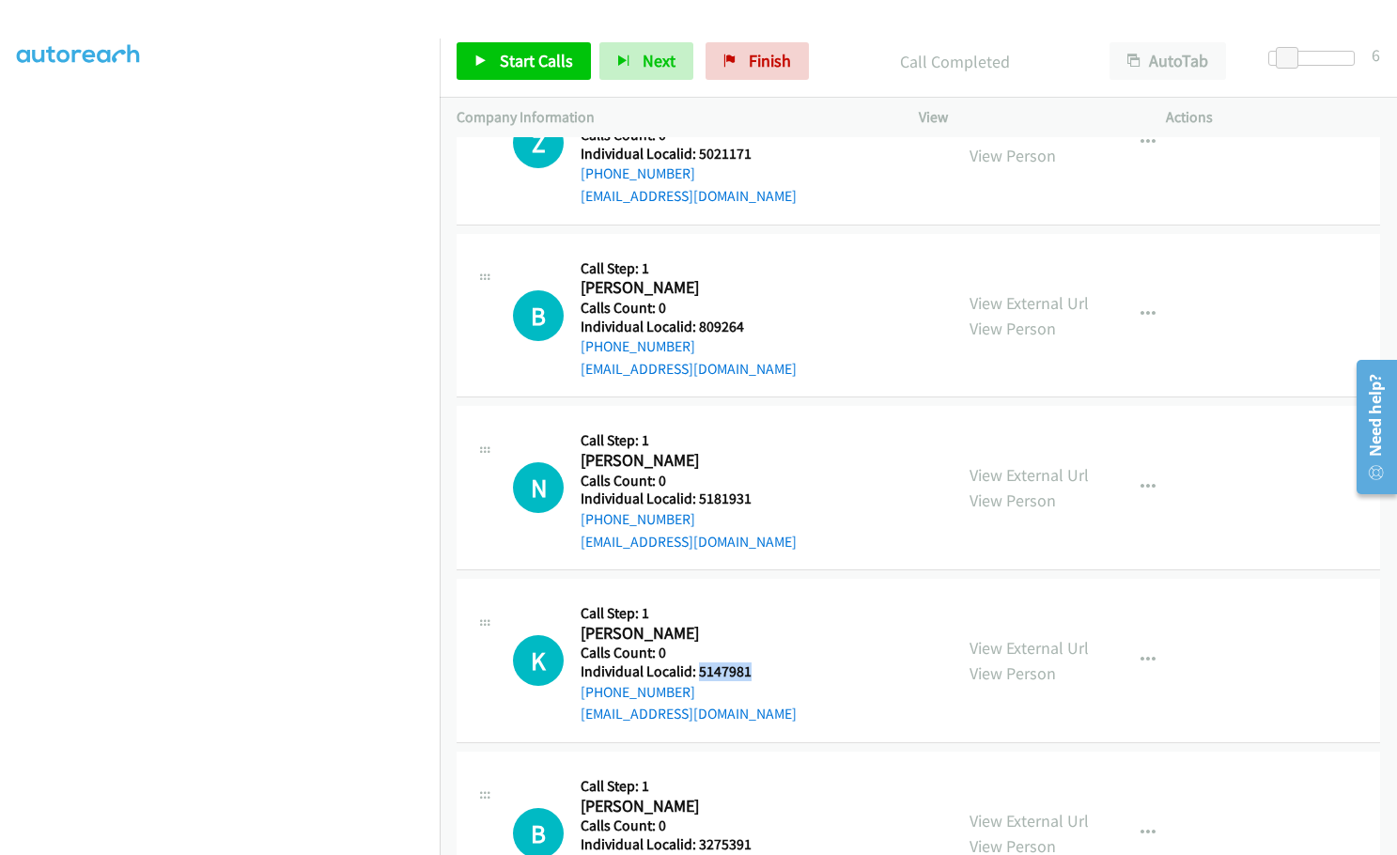
drag, startPoint x: 714, startPoint y: 606, endPoint x: 752, endPoint y: 604, distance: 37.6
click at [752, 604] on div "K Callback Scheduled Call Step: 1 [PERSON_NAME] America/[GEOGRAPHIC_DATA] Calls…" at bounding box center [724, 661] width 423 height 130
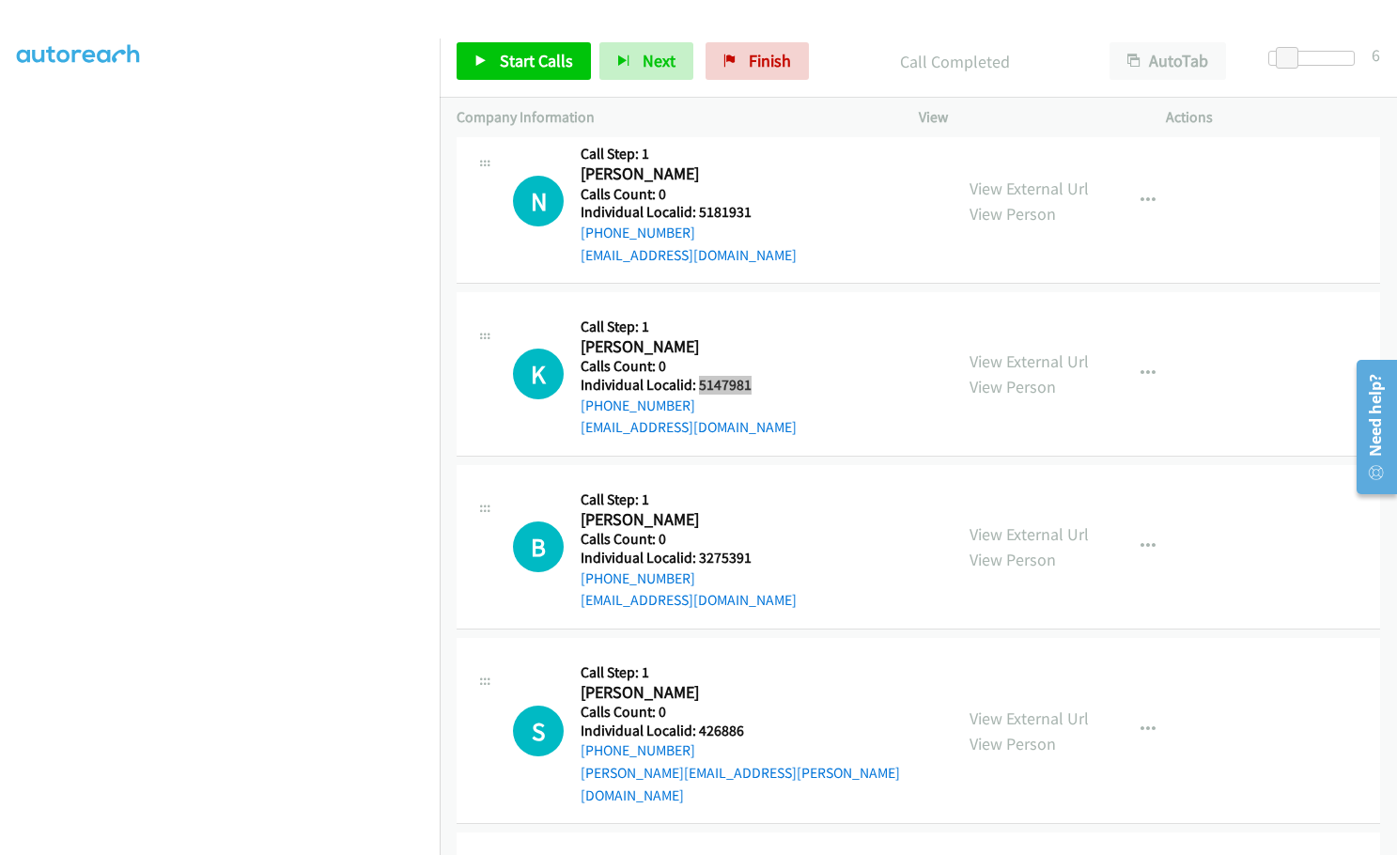
scroll to position [13159, 0]
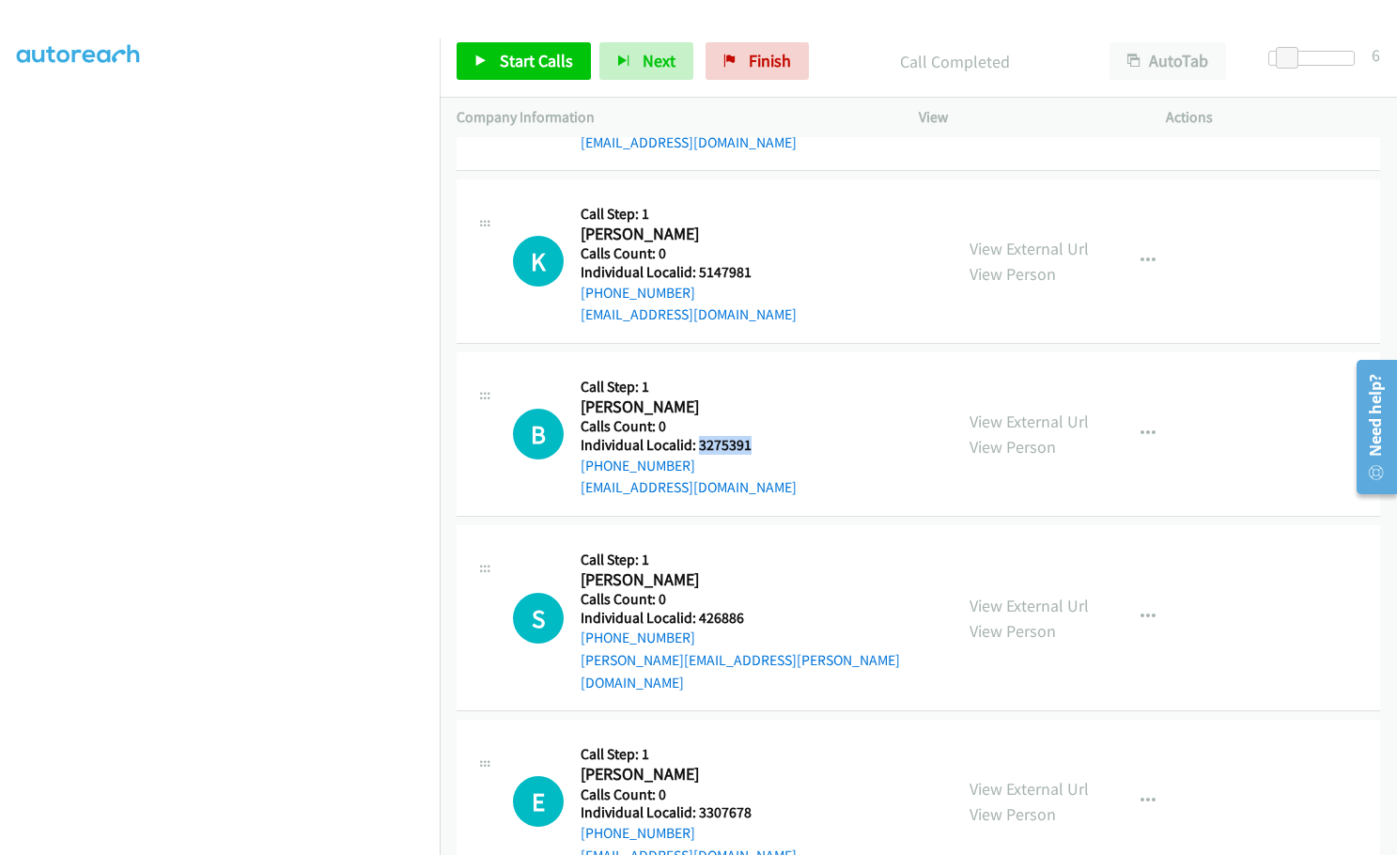
drag, startPoint x: 696, startPoint y: 379, endPoint x: 745, endPoint y: 381, distance: 48.9
click at [745, 436] on h5 "Individual Localid: 3275391" at bounding box center [689, 445] width 216 height 19
drag, startPoint x: 696, startPoint y: 550, endPoint x: 742, endPoint y: 550, distance: 46.0
click at [742, 550] on div "S Callback Scheduled Call Step: 1 [PERSON_NAME] America/[GEOGRAPHIC_DATA] Calls…" at bounding box center [724, 617] width 423 height 151
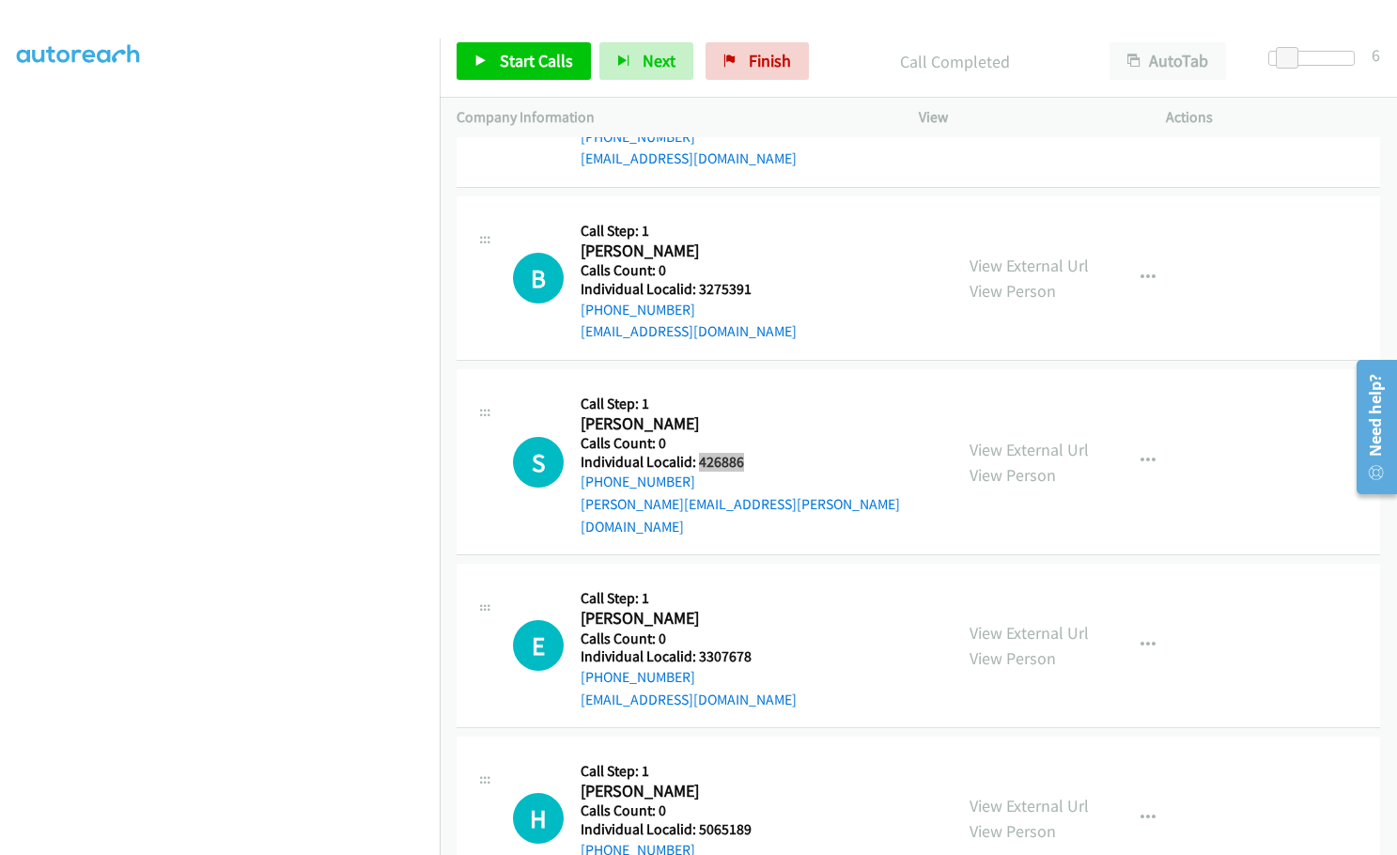
scroll to position [13346, 0]
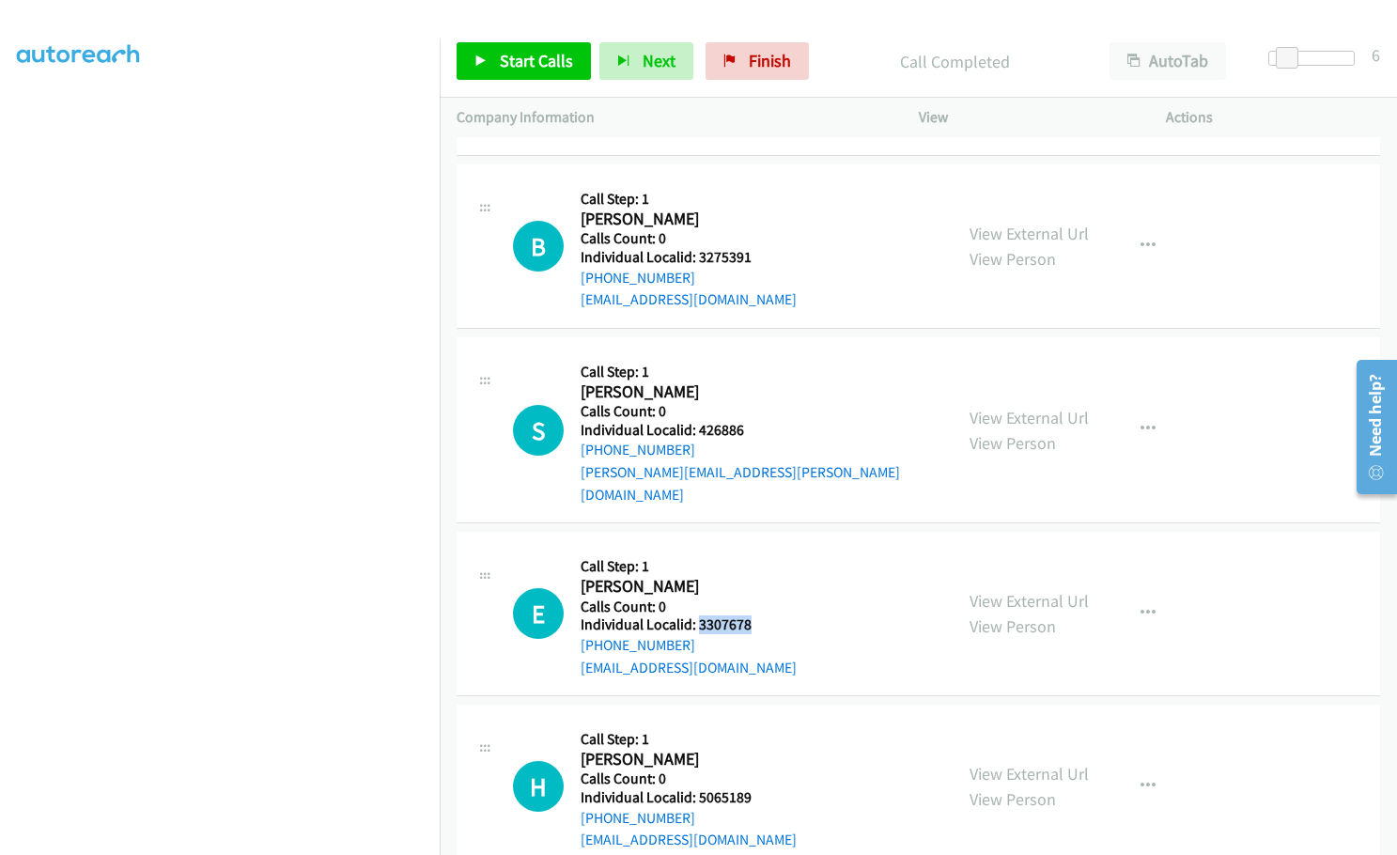
drag, startPoint x: 695, startPoint y: 536, endPoint x: 754, endPoint y: 535, distance: 59.2
click at [754, 549] on div "E Callback Scheduled Call Step: 1 [PERSON_NAME] America/[GEOGRAPHIC_DATA] Calls…" at bounding box center [724, 614] width 423 height 130
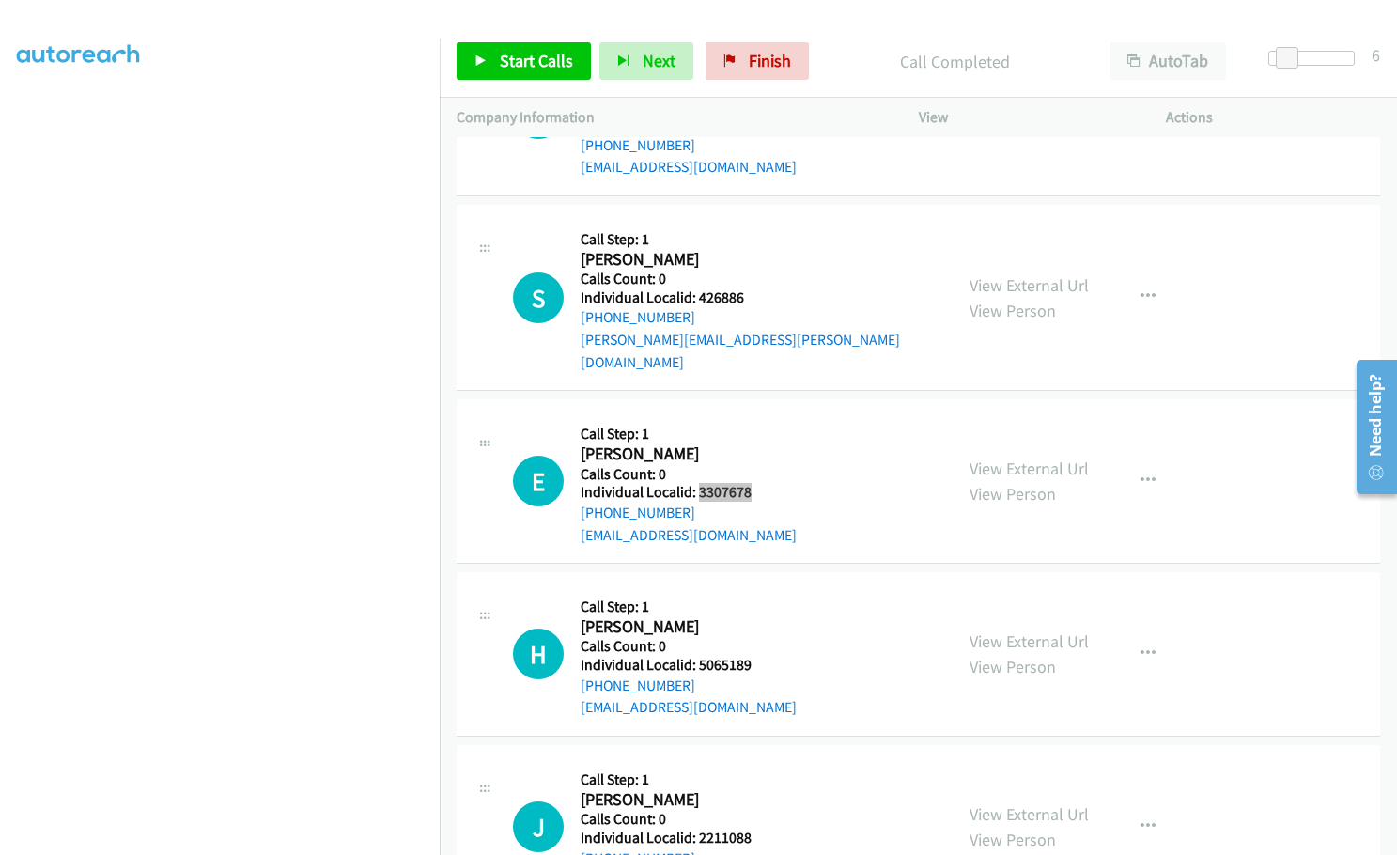
scroll to position [13511, 0]
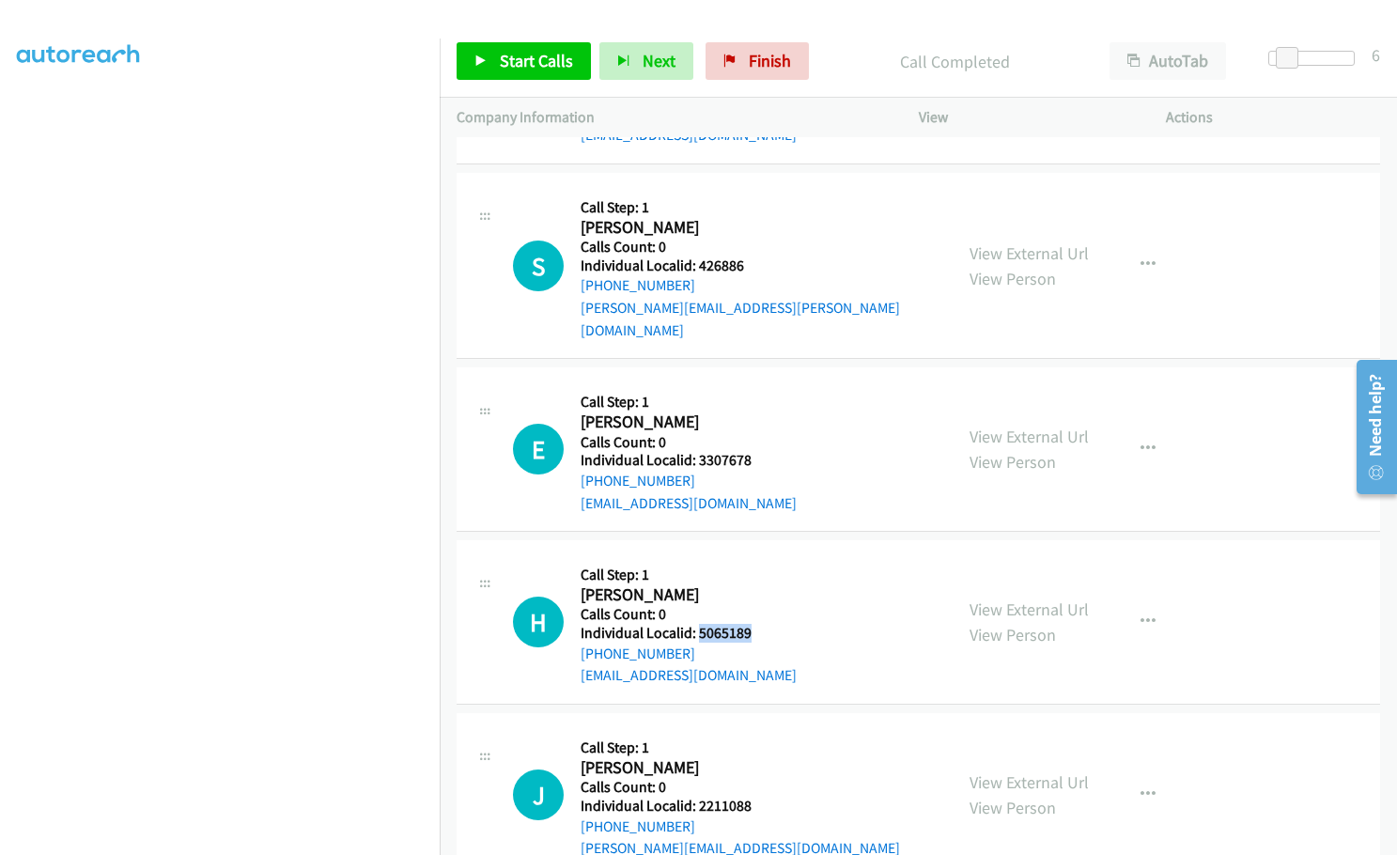
drag, startPoint x: 699, startPoint y: 544, endPoint x: 762, endPoint y: 544, distance: 62.9
click at [762, 557] on div "H Callback Scheduled Call Step: 1 [PERSON_NAME] America/New_York Calls Count: 0…" at bounding box center [724, 622] width 423 height 130
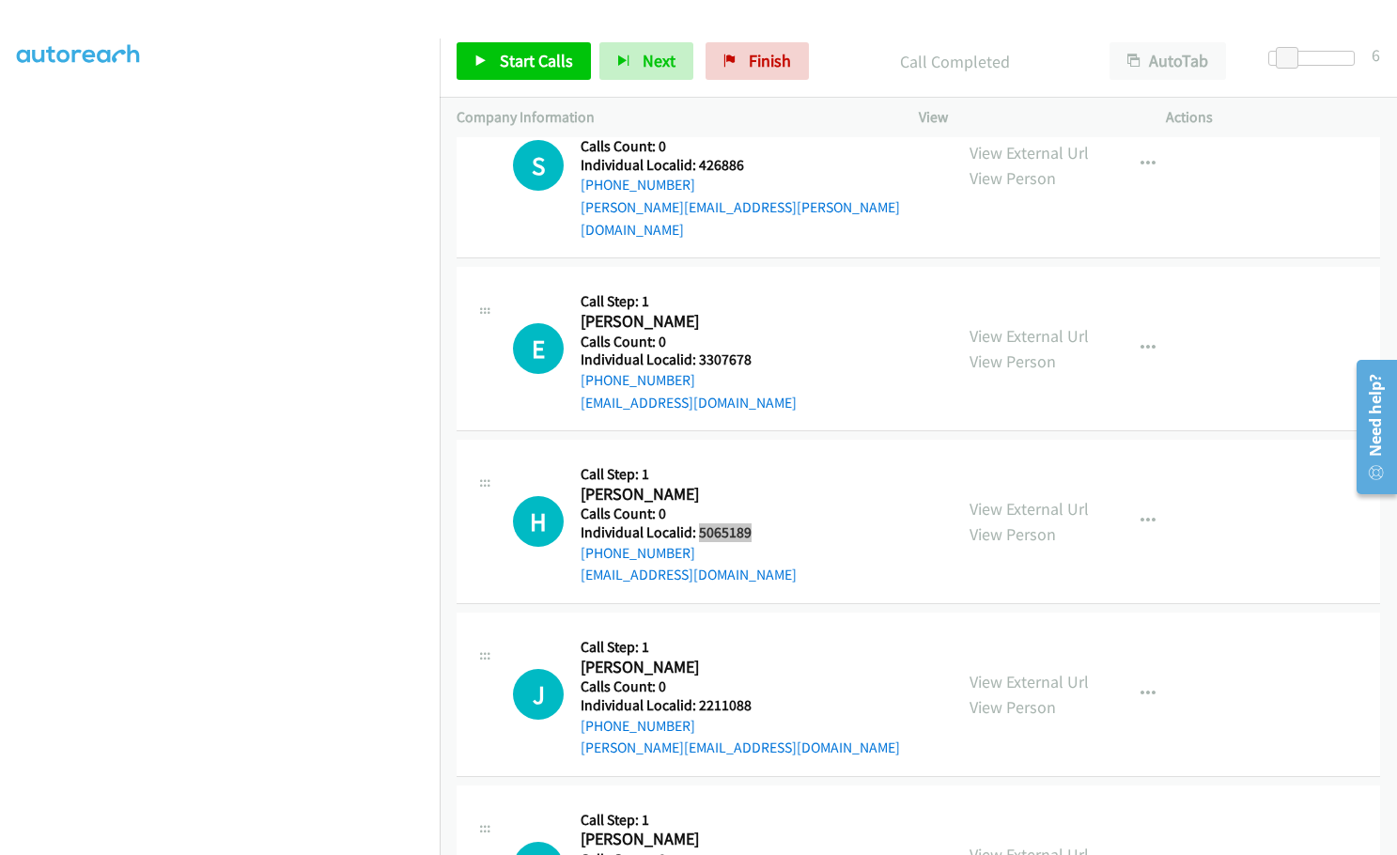
scroll to position [13628, 0]
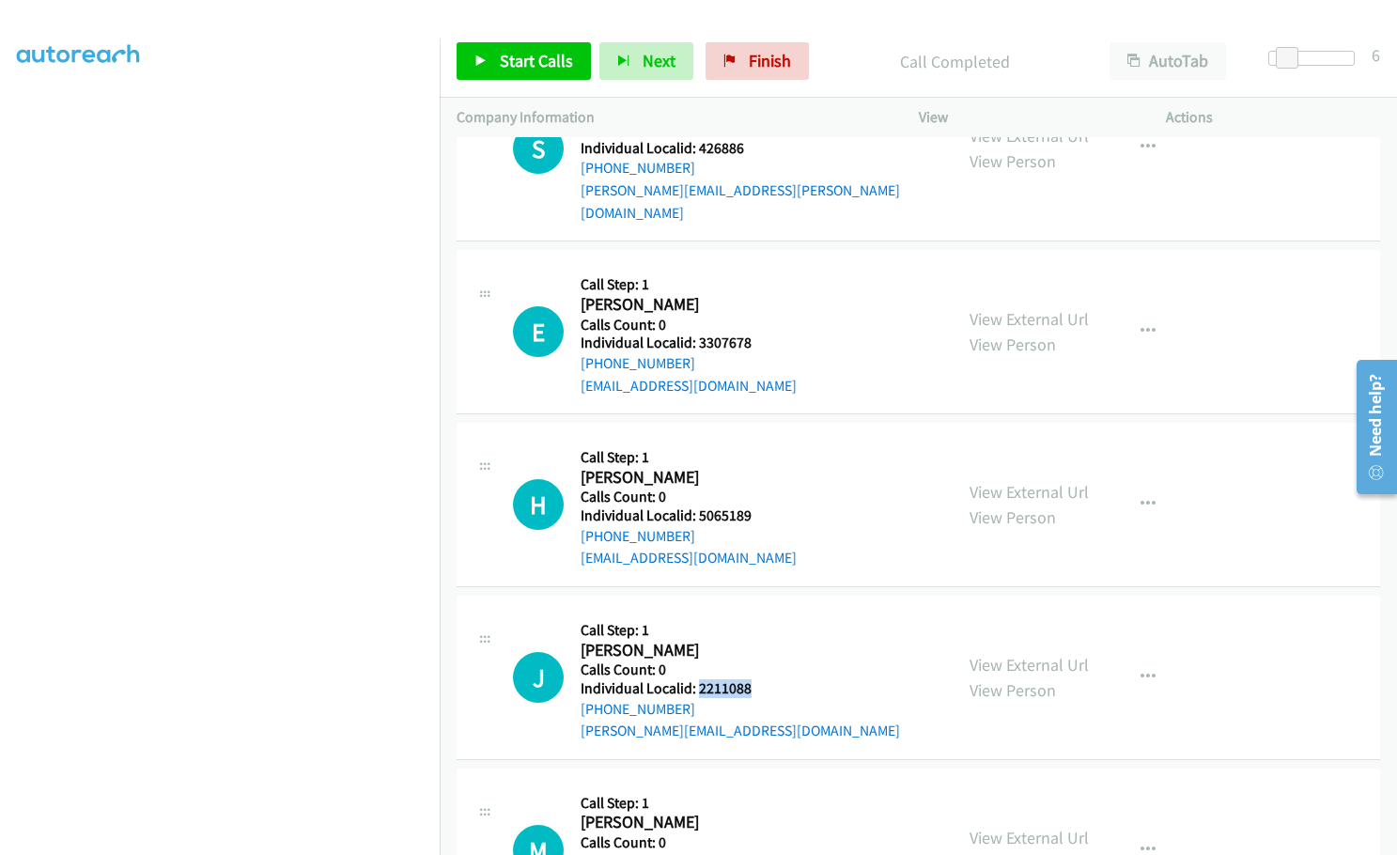
drag, startPoint x: 697, startPoint y: 594, endPoint x: 752, endPoint y: 595, distance: 54.5
click at [752, 613] on div "J Callback Scheduled Call Step: 1 [PERSON_NAME] America/Los_Angeles Calls Count…" at bounding box center [724, 678] width 423 height 130
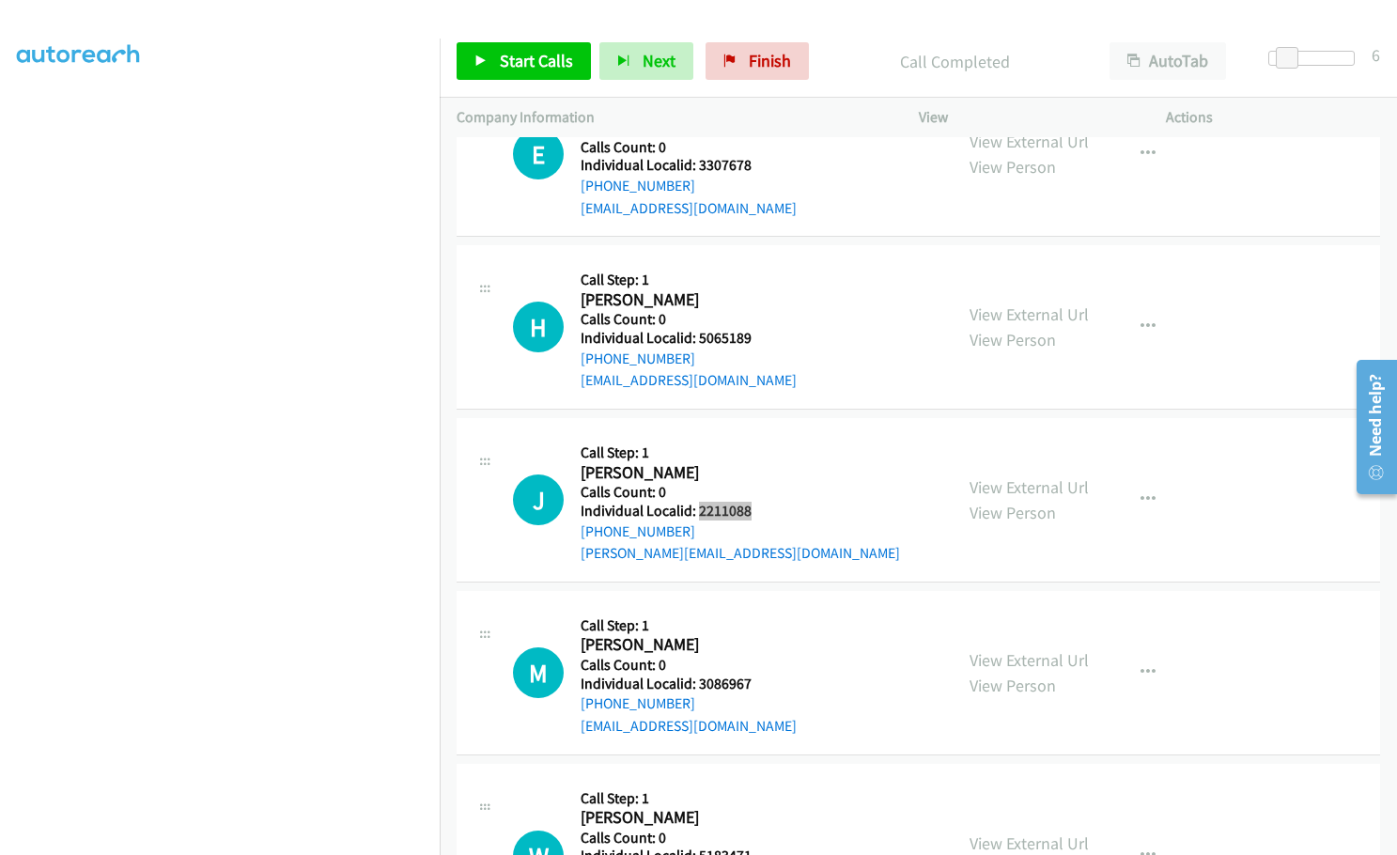
scroll to position [13887, 0]
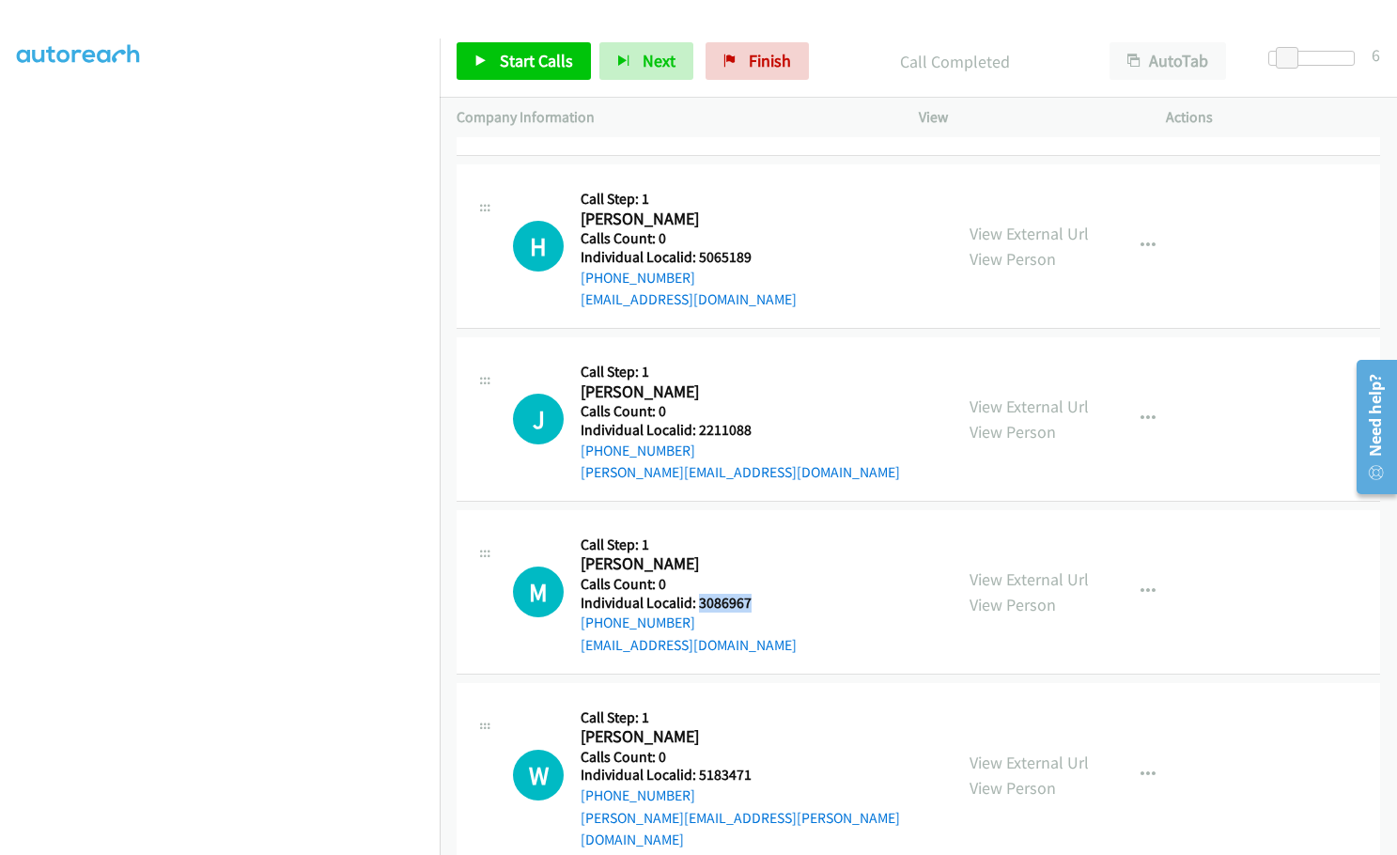
drag, startPoint x: 699, startPoint y: 516, endPoint x: 754, endPoint y: 516, distance: 55.4
click at [754, 527] on div "M Callback Scheduled Call Step: 1 [PERSON_NAME] America/Anchorage Calls Count: …" at bounding box center [724, 592] width 423 height 130
drag, startPoint x: 699, startPoint y: 687, endPoint x: 754, endPoint y: 686, distance: 55.4
click at [754, 766] on h5 "Individual Localid: 5183471" at bounding box center [758, 775] width 355 height 19
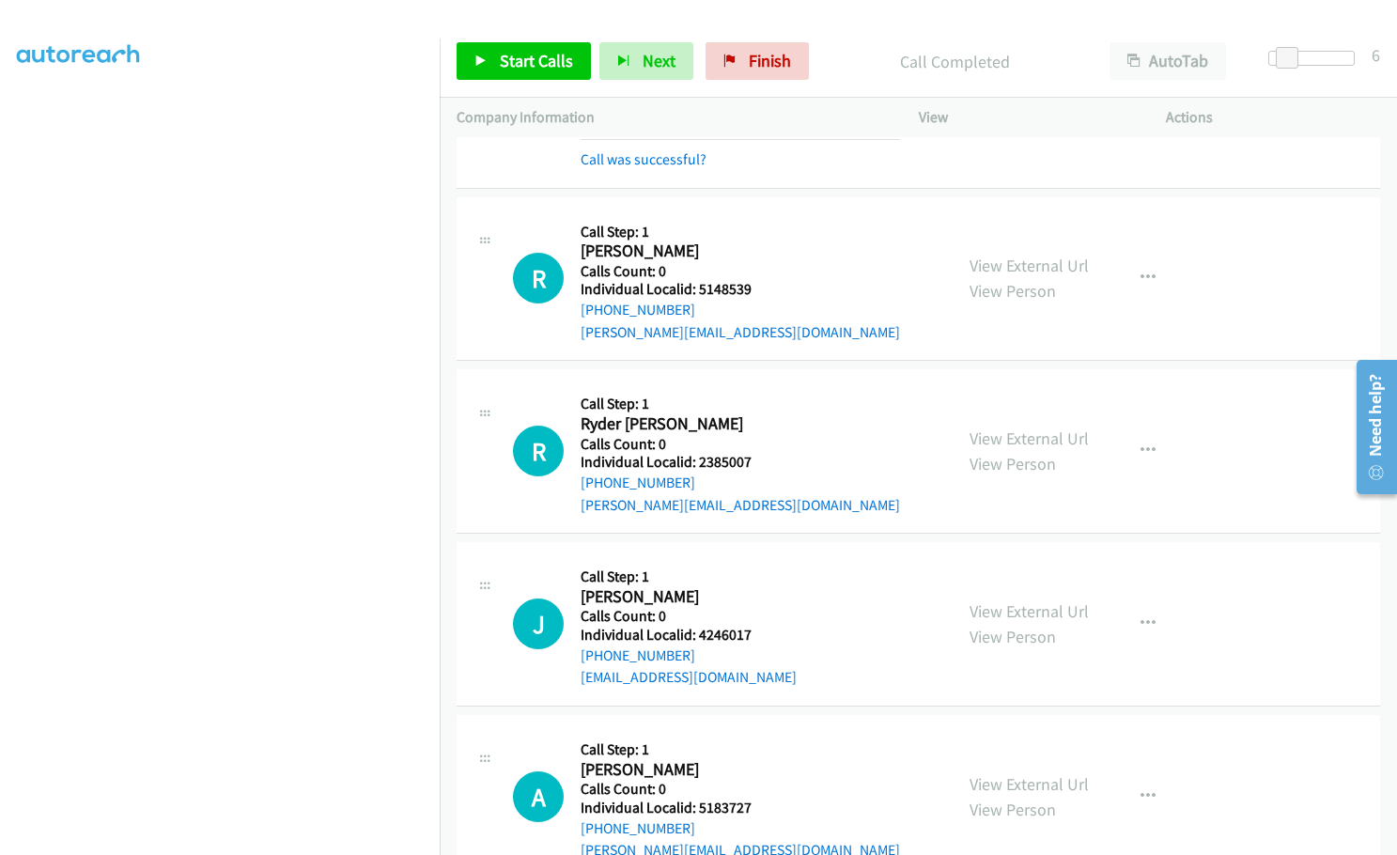
scroll to position [11937, 0]
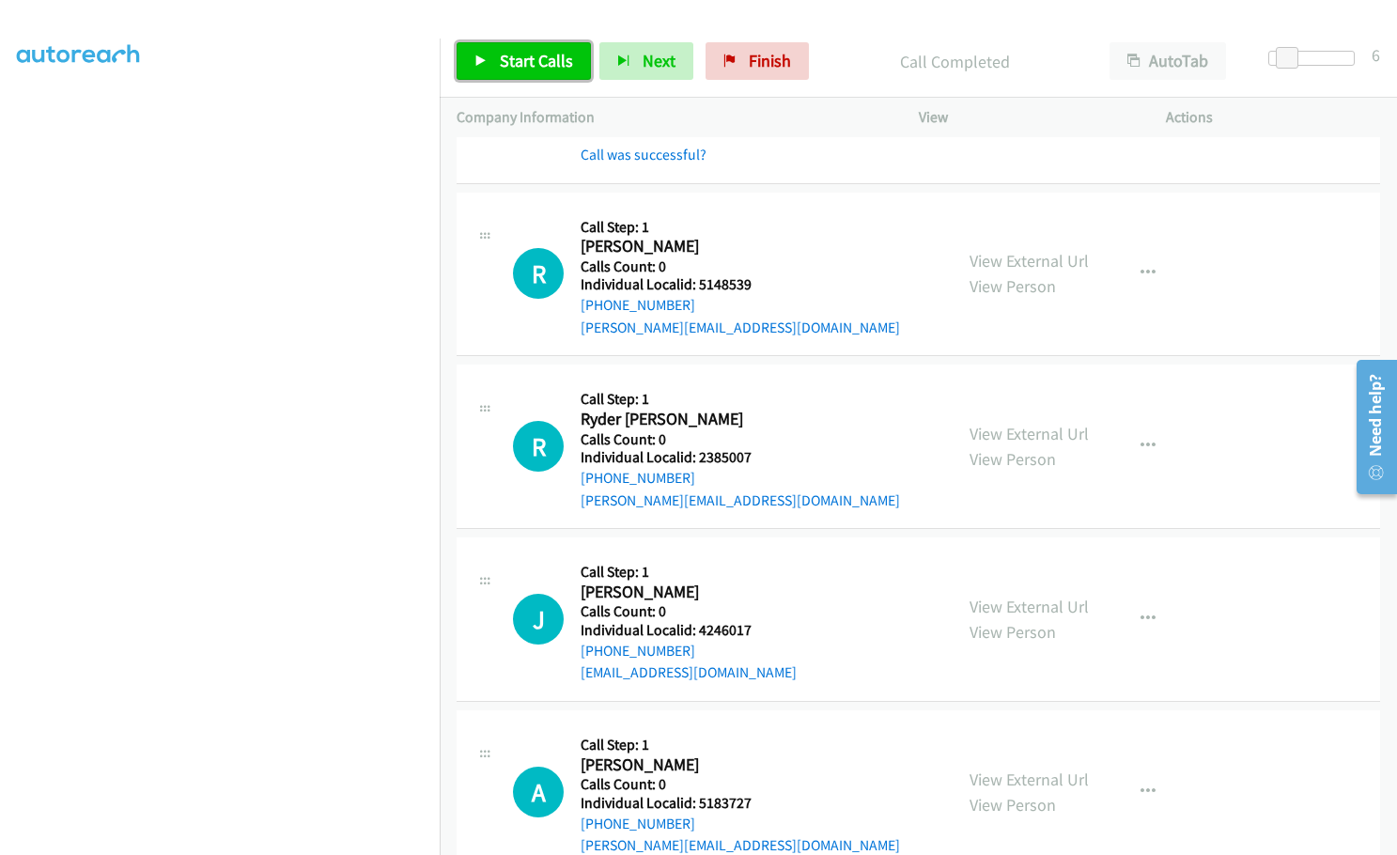
click at [528, 62] on span "Start Calls" at bounding box center [536, 61] width 73 height 22
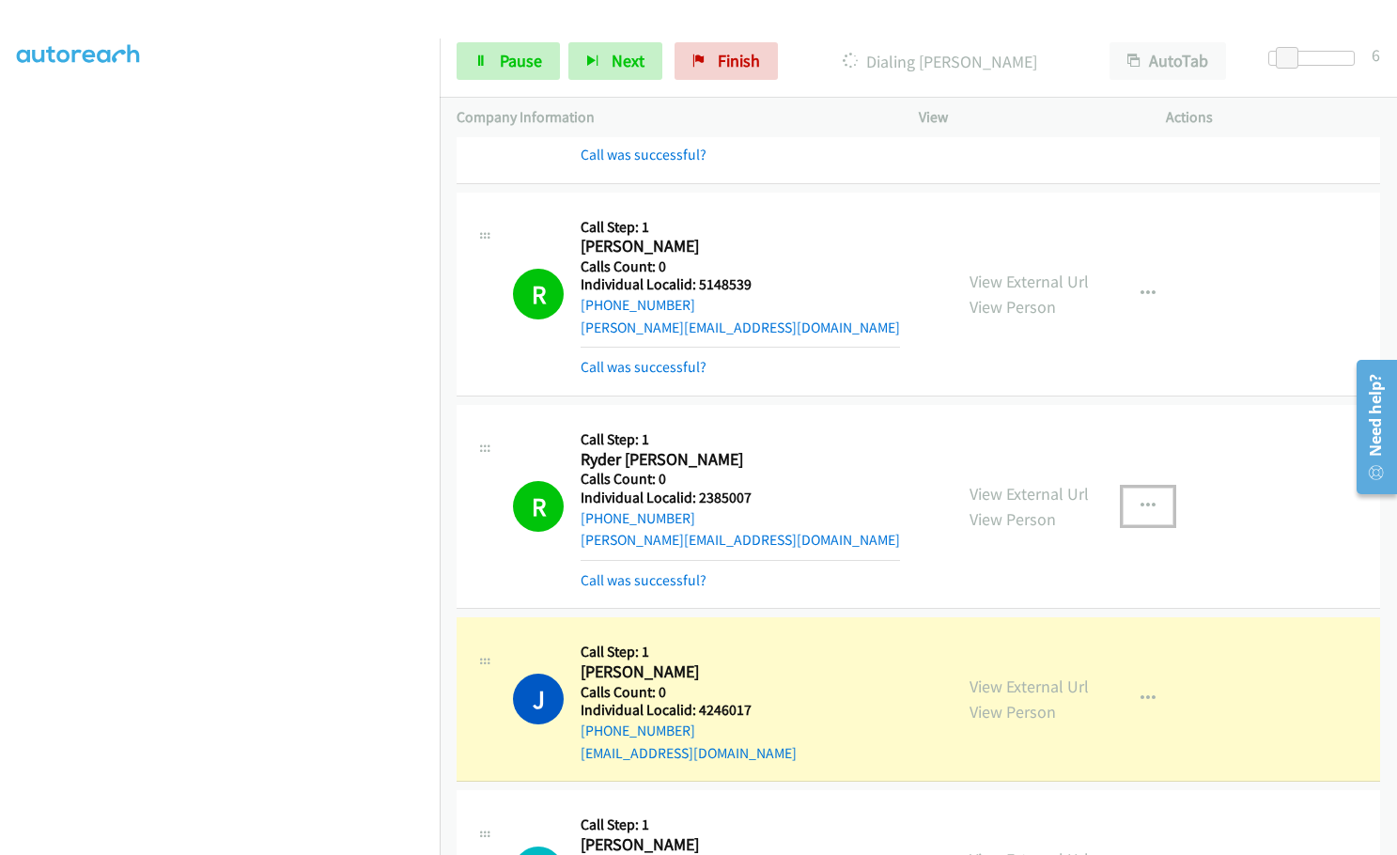
click at [1148, 488] on button "button" at bounding box center [1148, 507] width 51 height 38
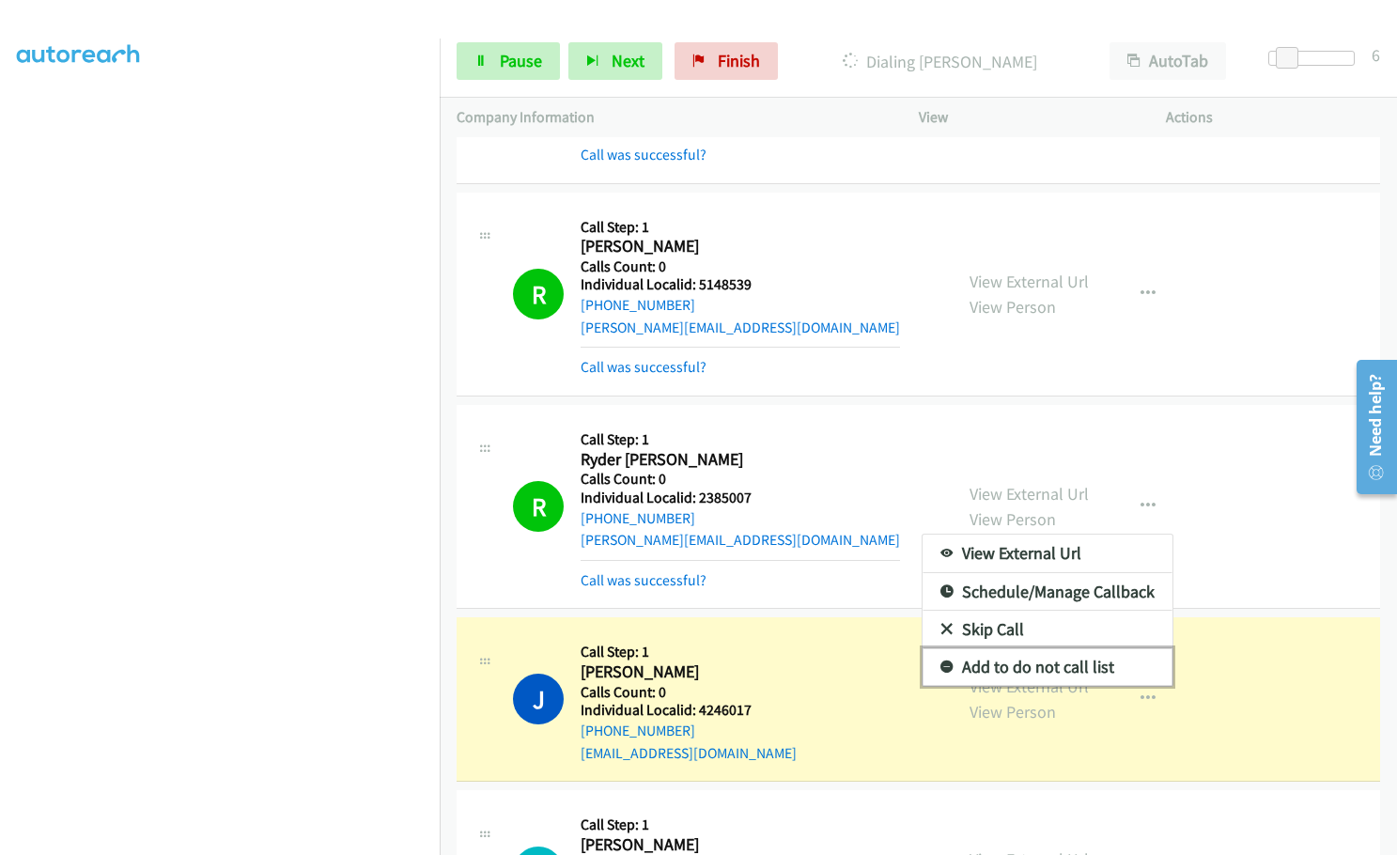
drag, startPoint x: 935, startPoint y: 599, endPoint x: 951, endPoint y: 574, distance: 30.0
click at [940, 661] on icon at bounding box center [946, 667] width 13 height 13
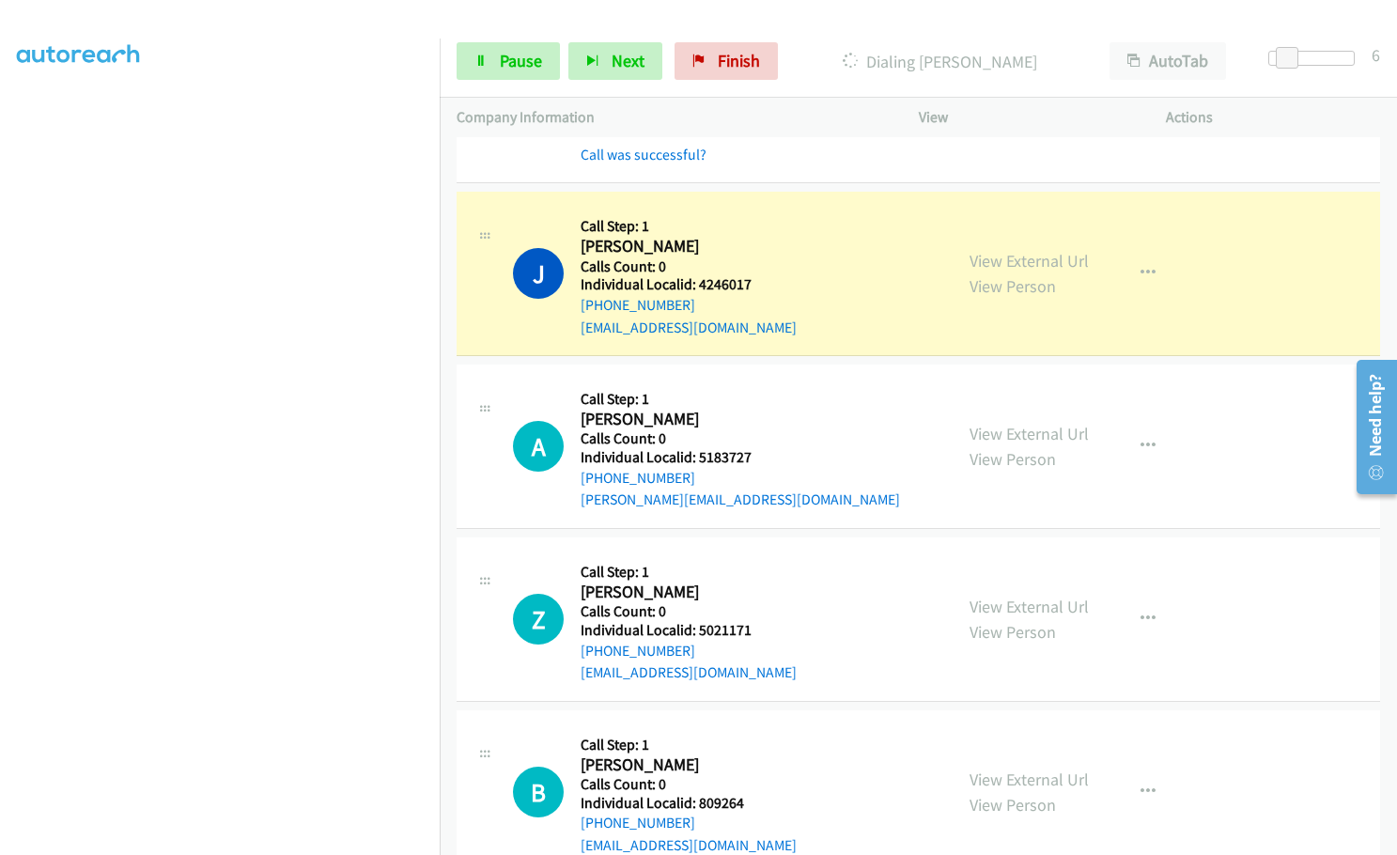
scroll to position [12383, 0]
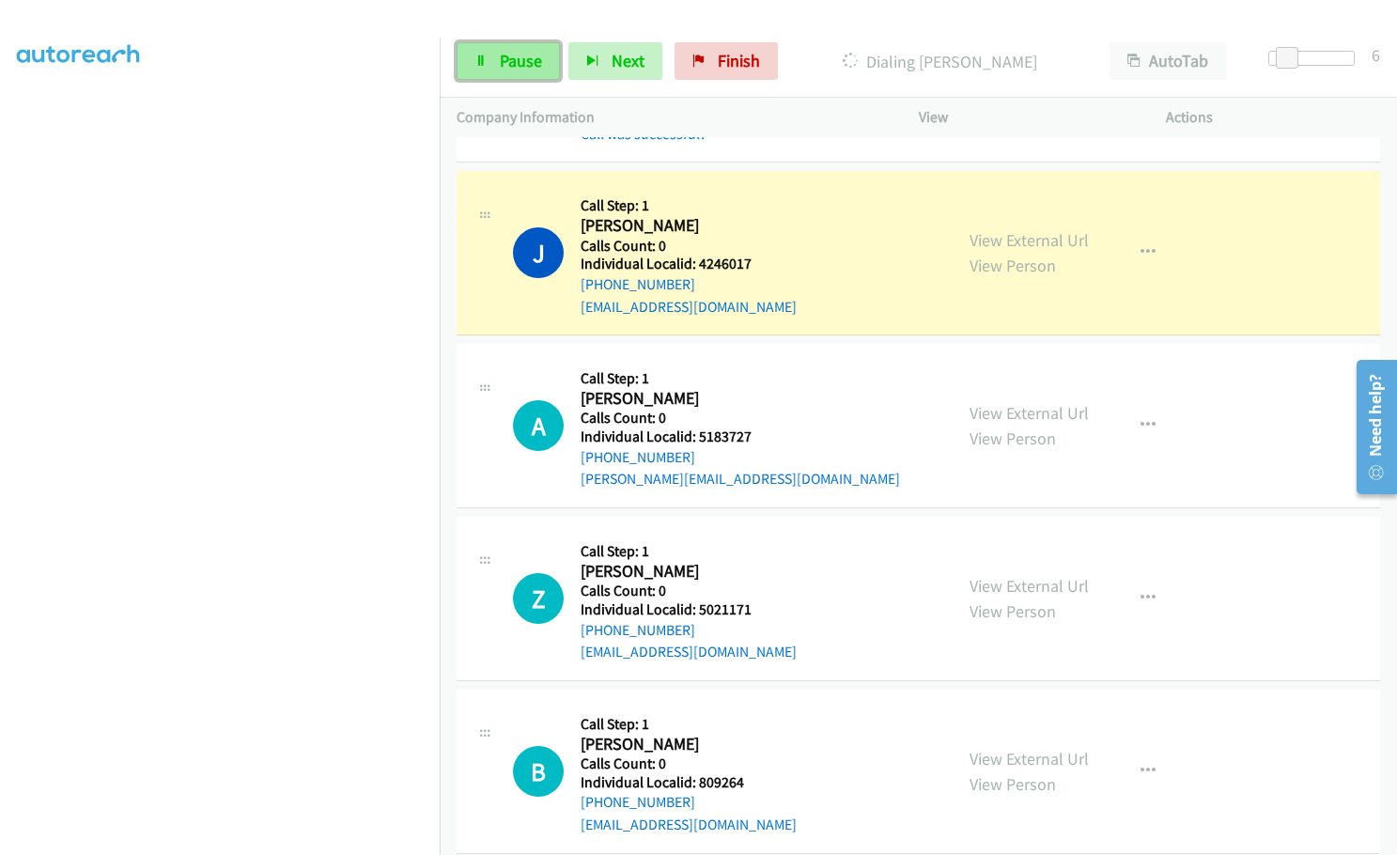
click at [484, 56] on icon at bounding box center [480, 61] width 13 height 13
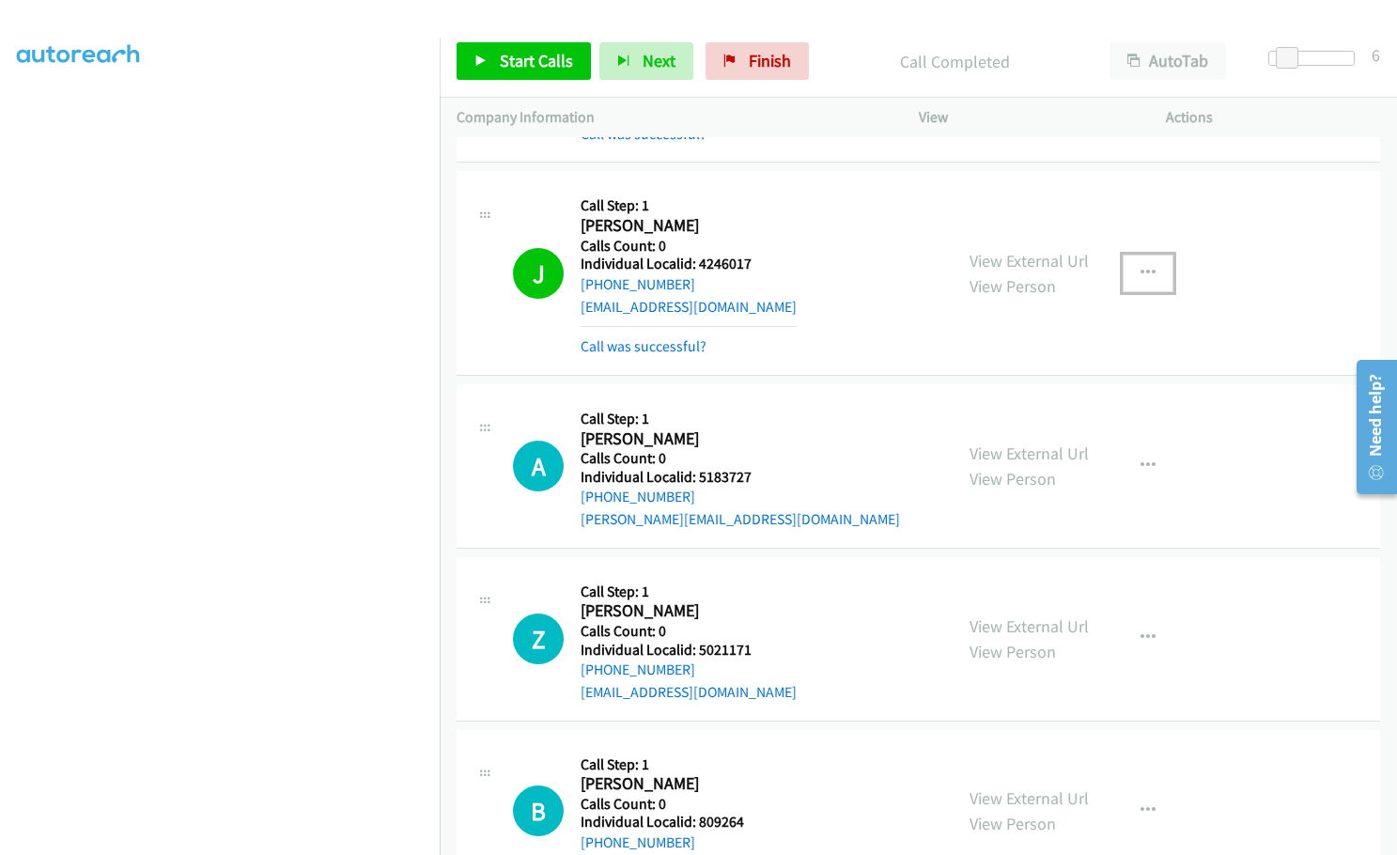
click at [1141, 266] on icon "button" at bounding box center [1148, 273] width 15 height 15
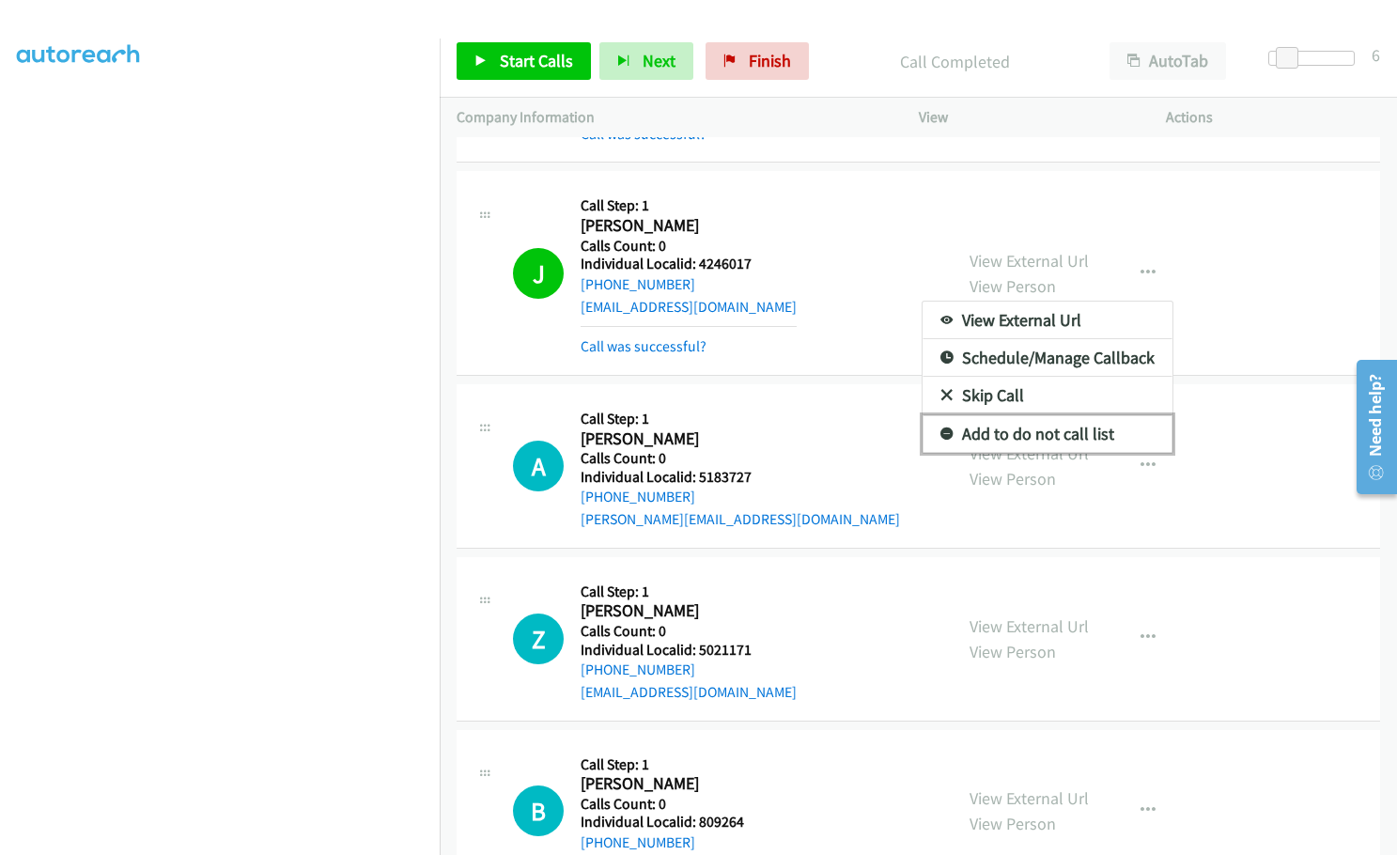
click at [940, 428] on icon at bounding box center [946, 434] width 13 height 13
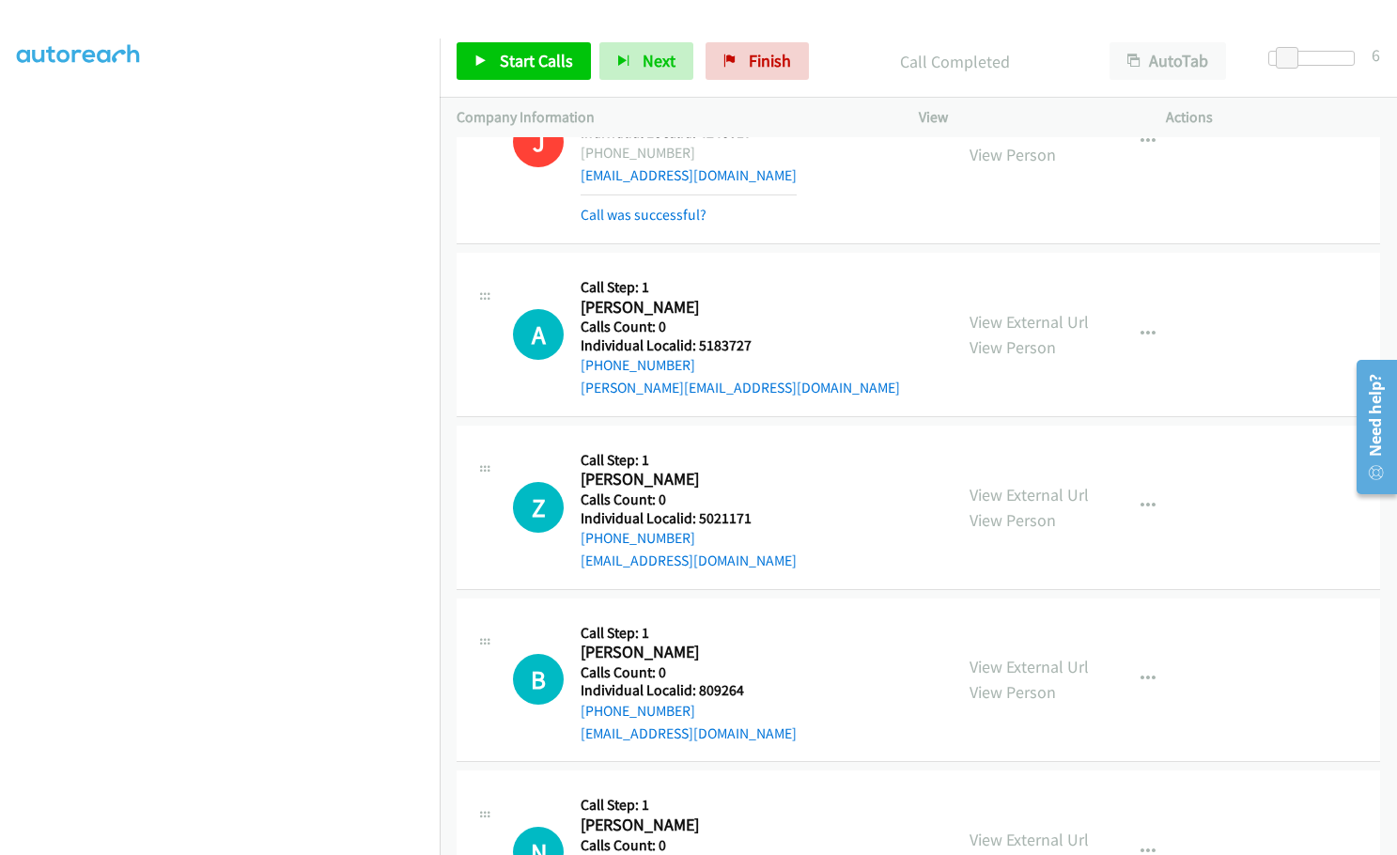
scroll to position [12548, 0]
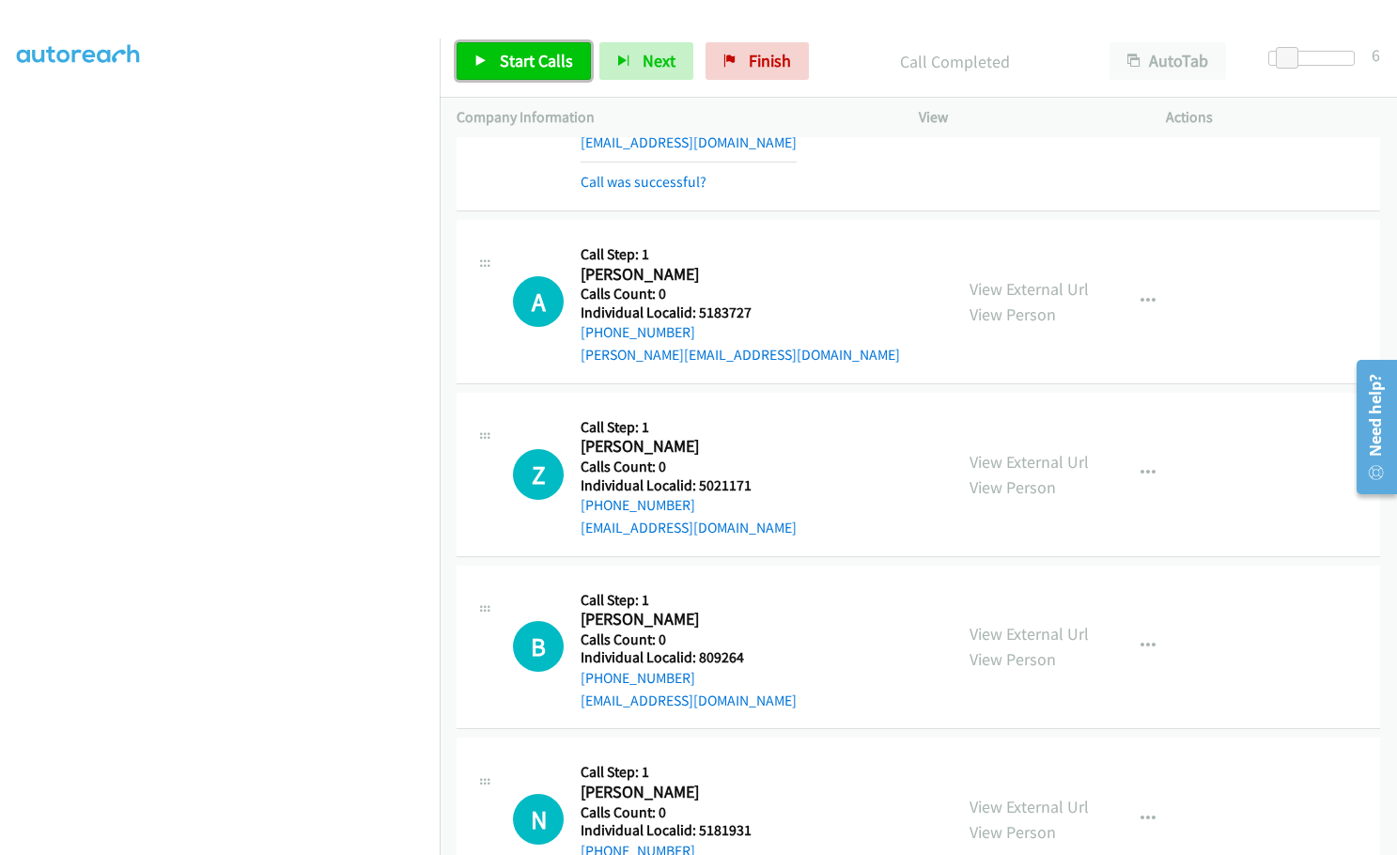
click at [542, 61] on span "Start Calls" at bounding box center [536, 61] width 73 height 22
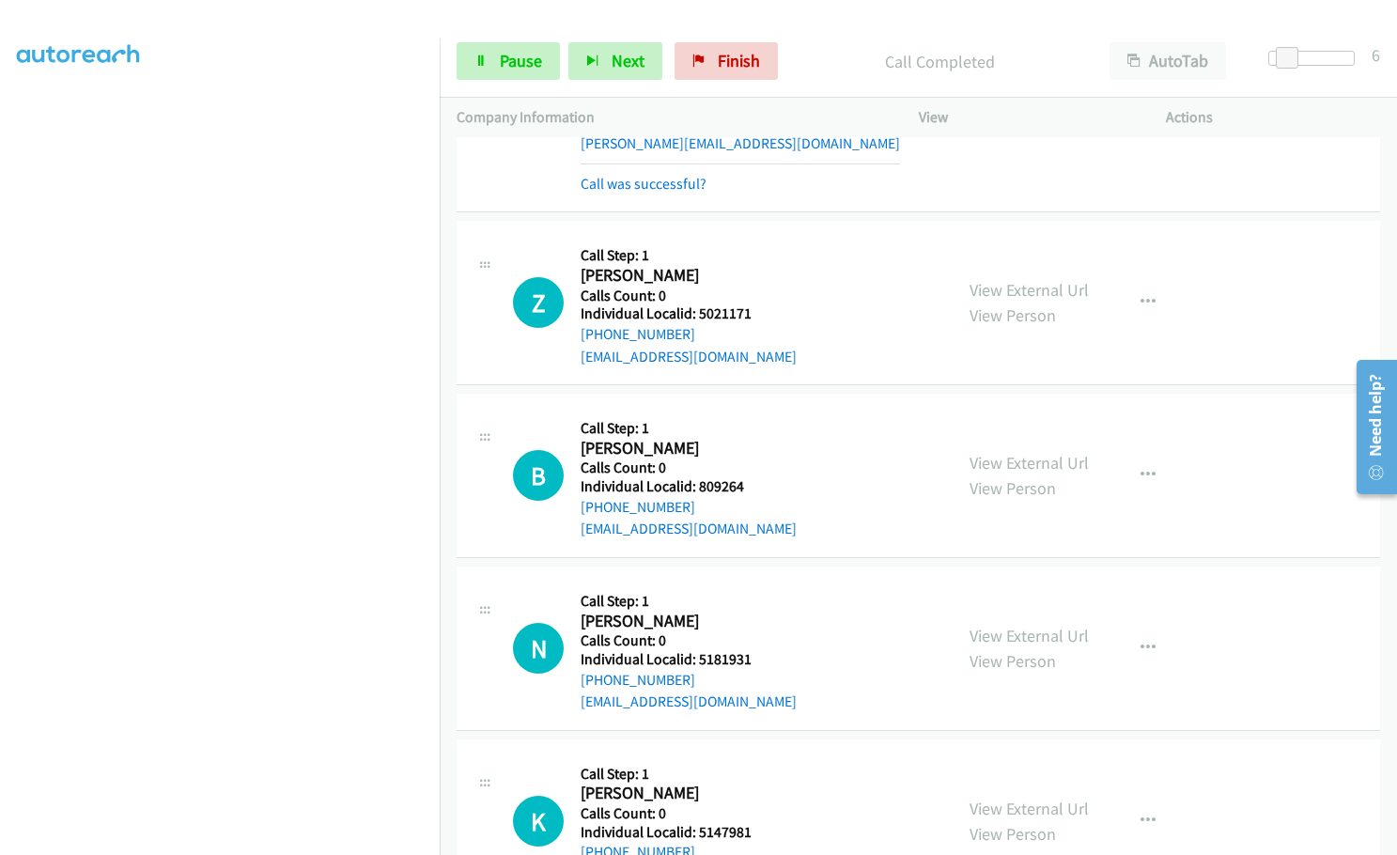
scroll to position [12783, 0]
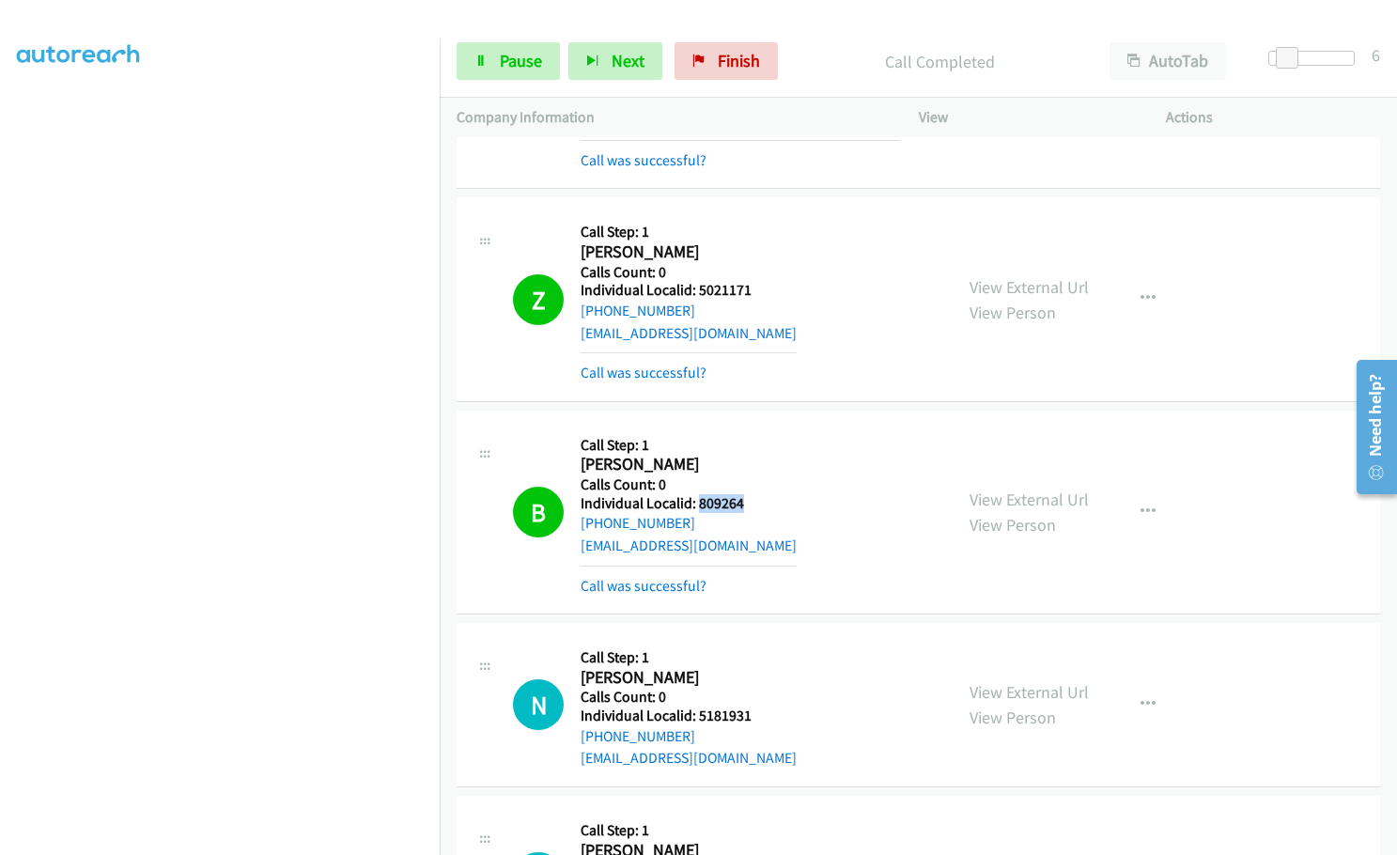
drag, startPoint x: 695, startPoint y: 437, endPoint x: 750, endPoint y: 437, distance: 54.5
click at [750, 437] on div "B Callback Scheduled Call Step: 1 [PERSON_NAME] America/Los_Angeles Calls Count…" at bounding box center [724, 511] width 423 height 169
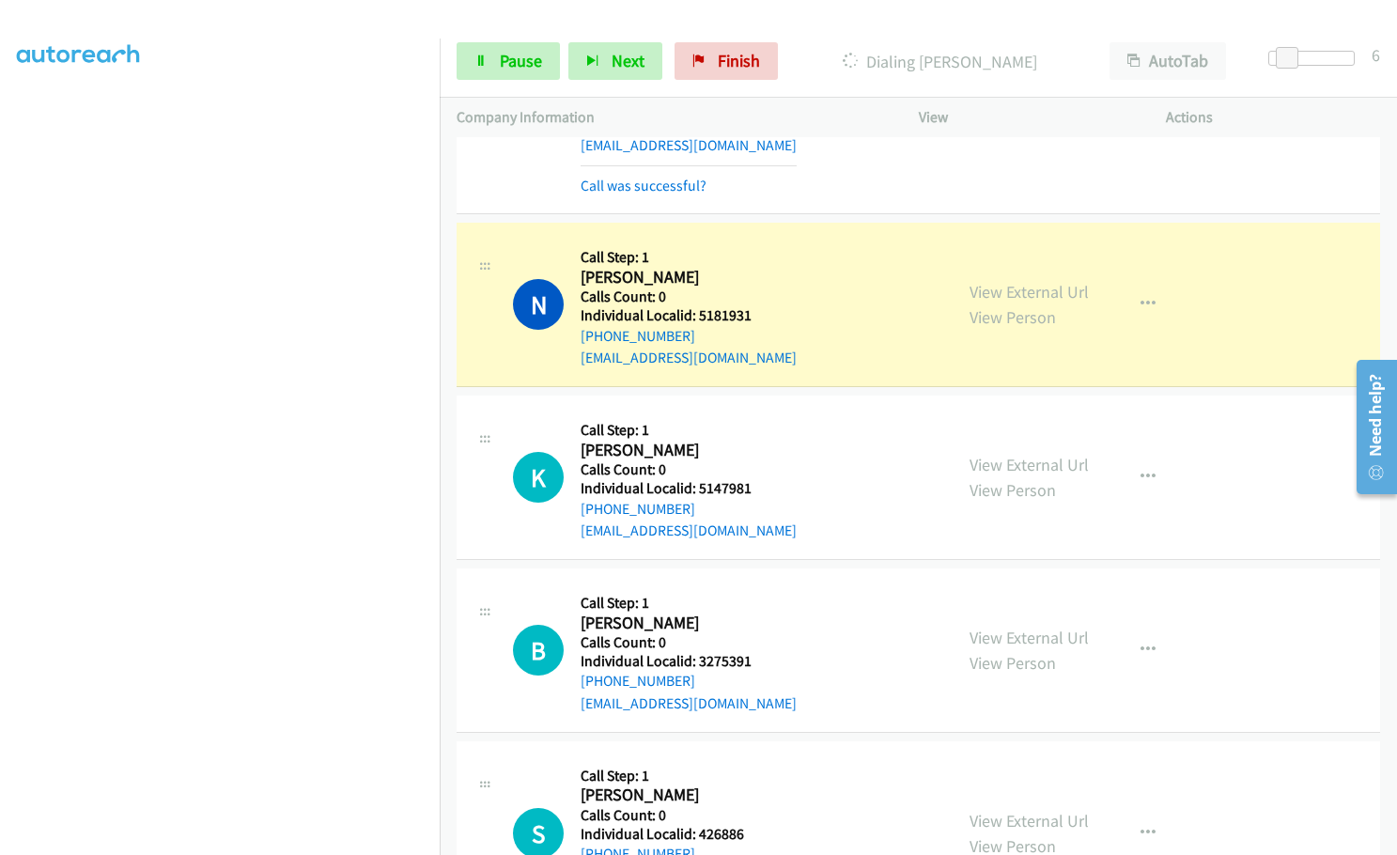
scroll to position [13229, 0]
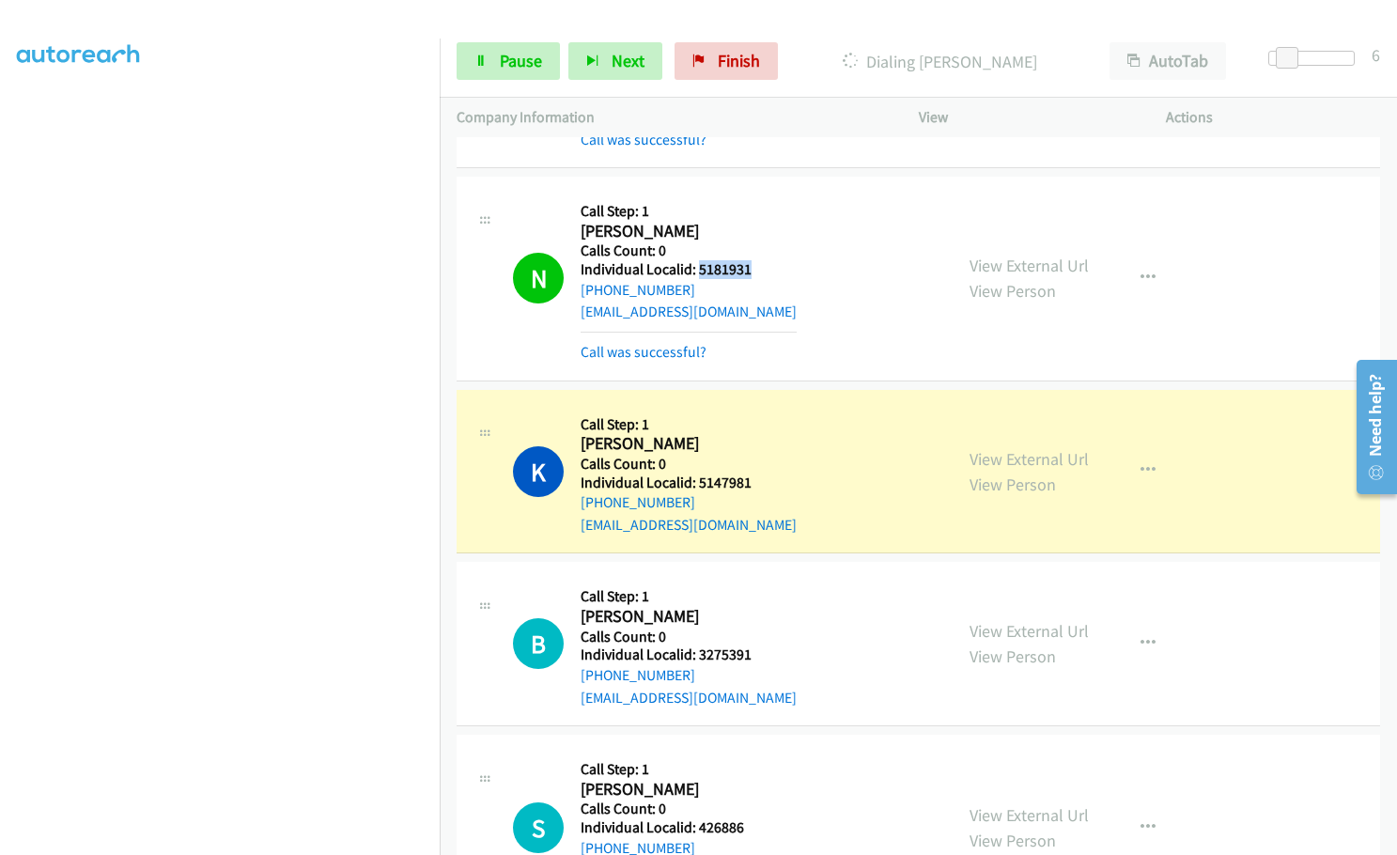
drag, startPoint x: 695, startPoint y: 200, endPoint x: 749, endPoint y: 205, distance: 53.8
click at [749, 205] on div "N Callback Scheduled Call Step: 1 [PERSON_NAME] America/New_York Calls Count: 0…" at bounding box center [724, 278] width 423 height 169
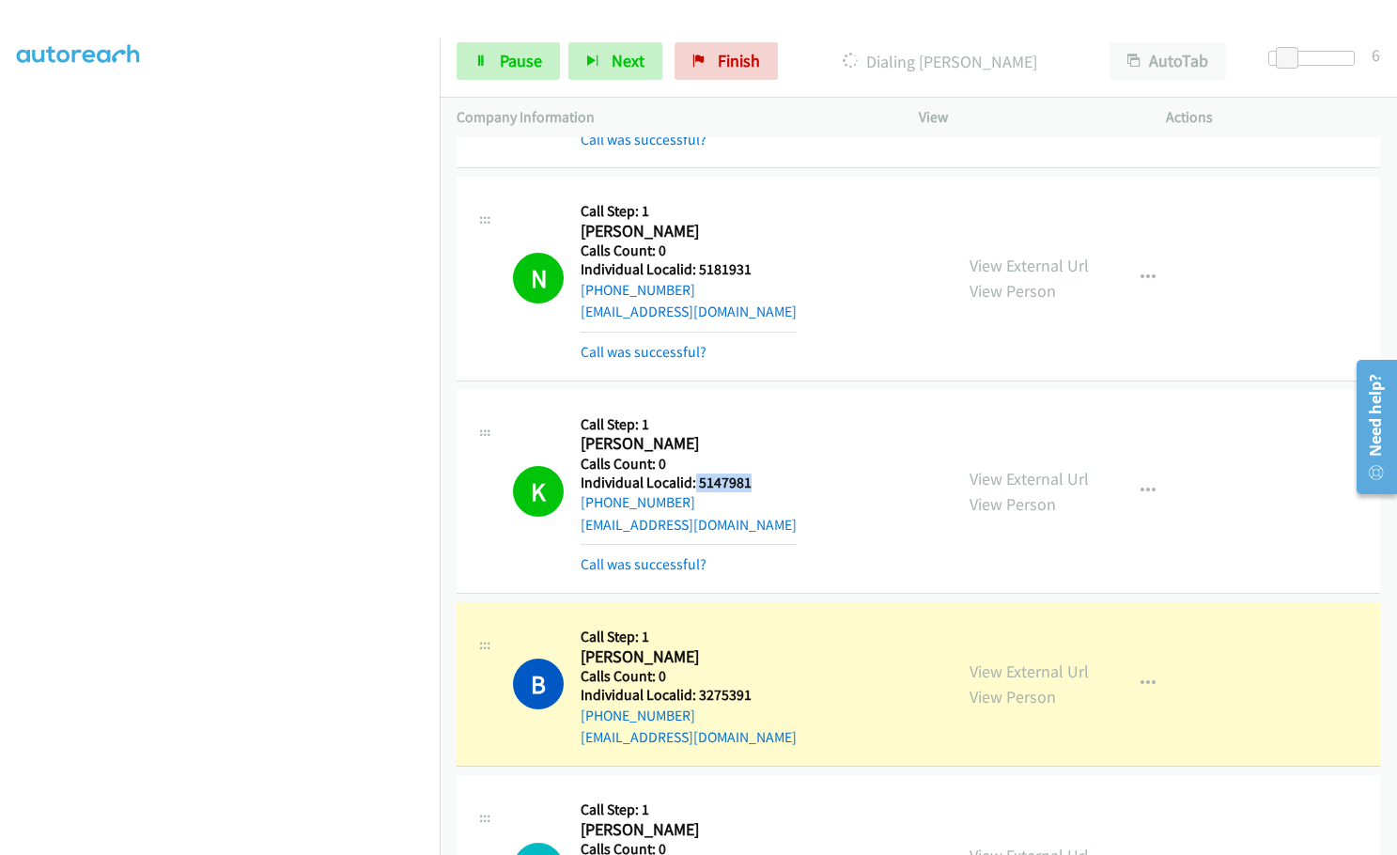
drag, startPoint x: 694, startPoint y: 414, endPoint x: 755, endPoint y: 413, distance: 61.1
click at [755, 413] on div "K Callback Scheduled Call Step: 1 [PERSON_NAME] America/[GEOGRAPHIC_DATA] Calls…" at bounding box center [724, 491] width 423 height 169
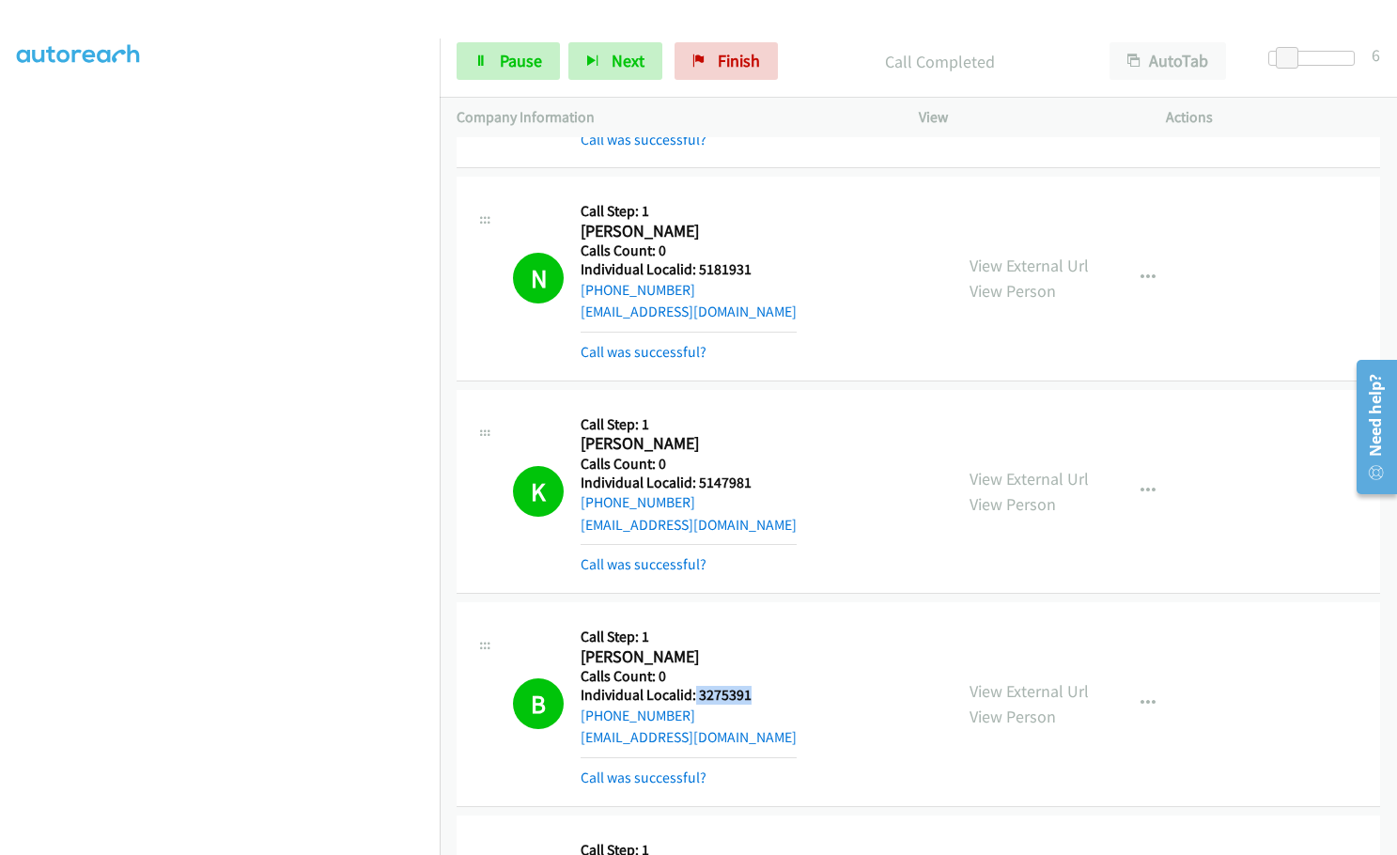
drag, startPoint x: 694, startPoint y: 628, endPoint x: 753, endPoint y: 628, distance: 58.2
click at [753, 628] on div "B Callback Scheduled Call Step: 1 [PERSON_NAME] America/[GEOGRAPHIC_DATA] Calls…" at bounding box center [724, 703] width 423 height 169
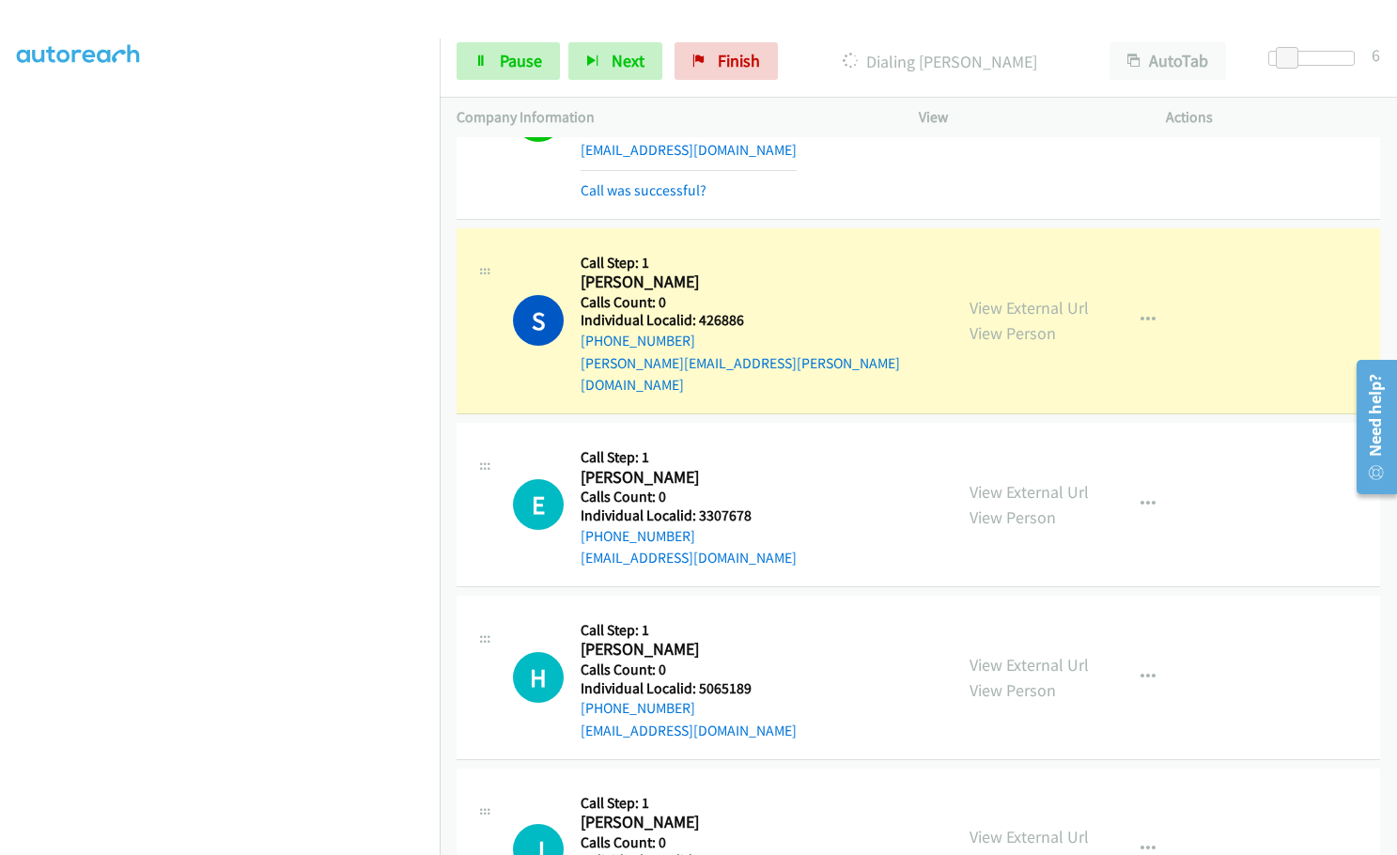
scroll to position [13840, 0]
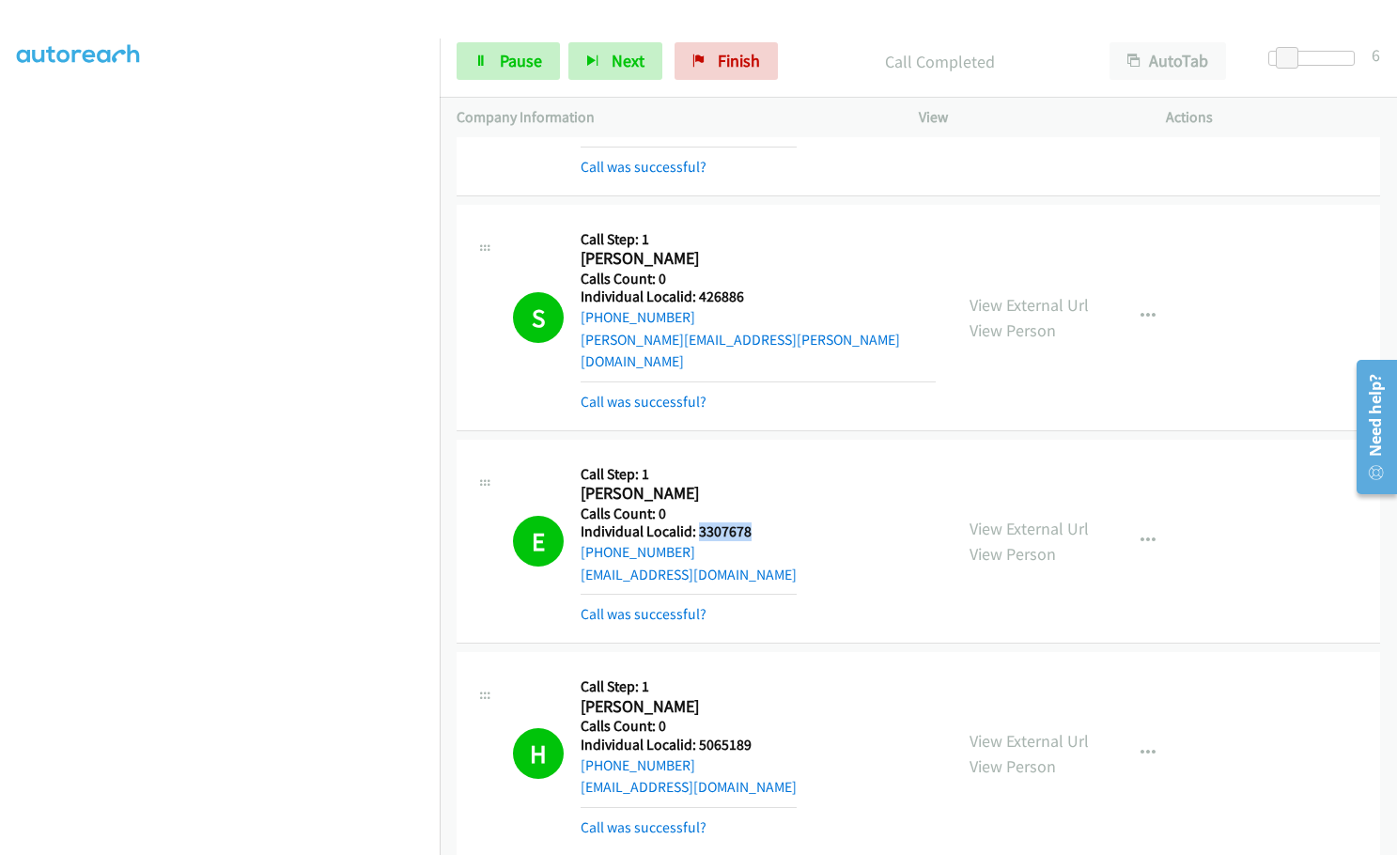
drag, startPoint x: 696, startPoint y: 444, endPoint x: 761, endPoint y: 448, distance: 64.9
click at [761, 457] on div "E Callback Scheduled Call Step: 1 [PERSON_NAME] America/[GEOGRAPHIC_DATA] Calls…" at bounding box center [724, 541] width 423 height 169
drag, startPoint x: 695, startPoint y: 658, endPoint x: 758, endPoint y: 654, distance: 63.1
click at [758, 669] on div "H Callback Scheduled Call Step: 1 [PERSON_NAME] America/New_York Calls Count: 0…" at bounding box center [724, 753] width 423 height 169
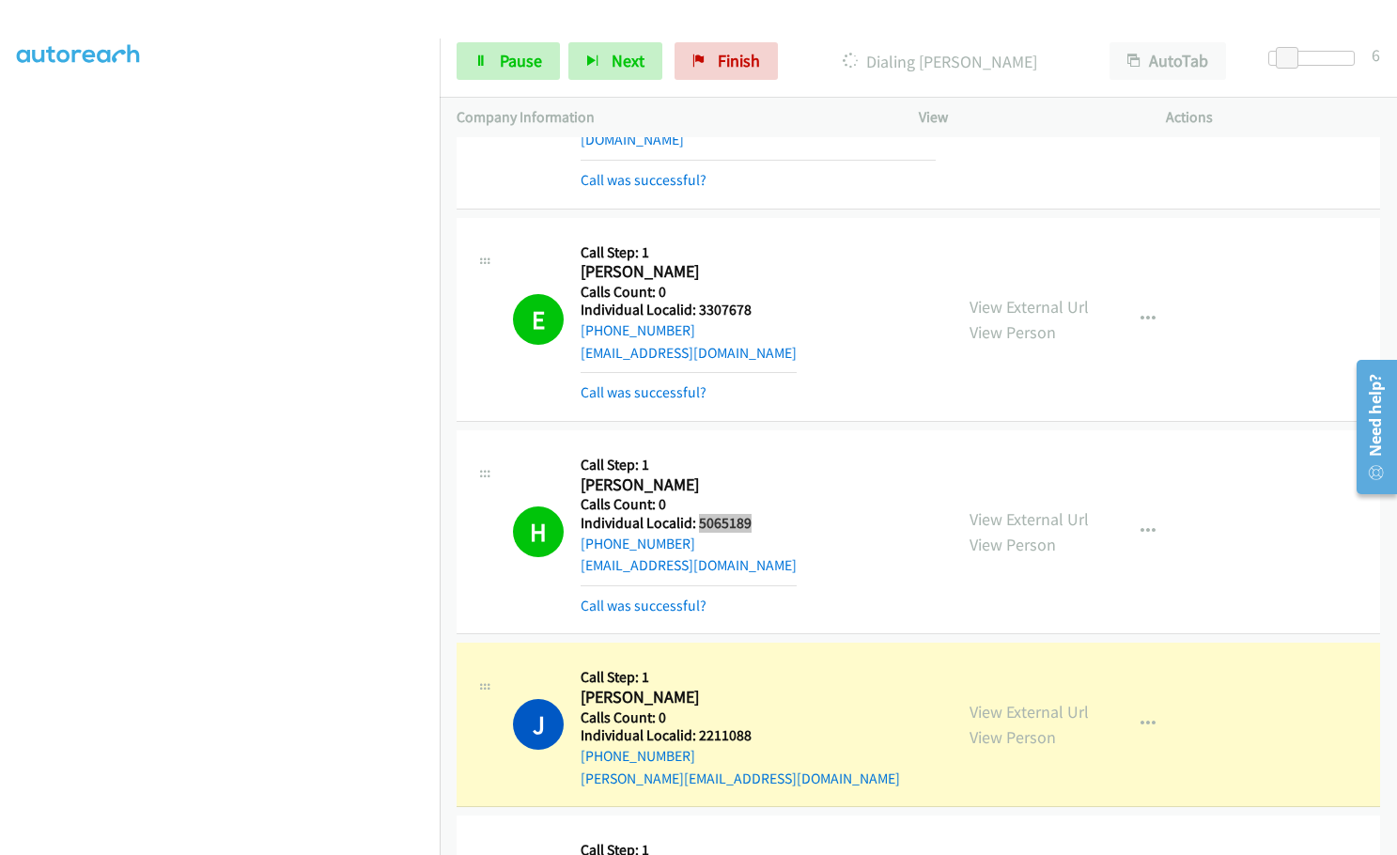
scroll to position [14169, 0]
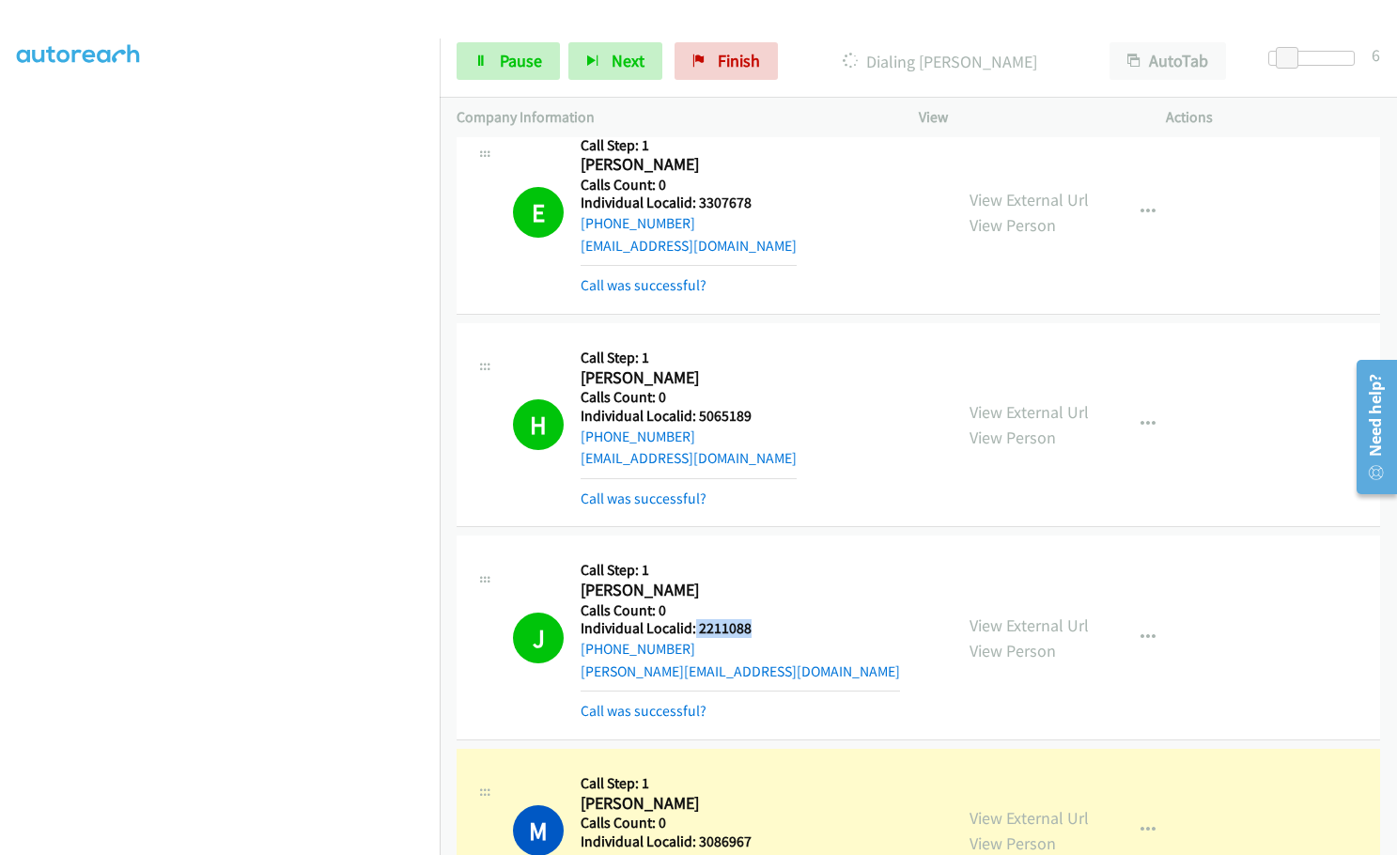
drag, startPoint x: 694, startPoint y: 542, endPoint x: 757, endPoint y: 541, distance: 63.0
click at [757, 552] on div "J Callback Scheduled Call Step: 1 [PERSON_NAME] America/Los_Angeles Calls Count…" at bounding box center [724, 636] width 423 height 169
click at [499, 56] on link "Pause" at bounding box center [508, 61] width 103 height 38
